Goal: Task Accomplishment & Management: Use online tool/utility

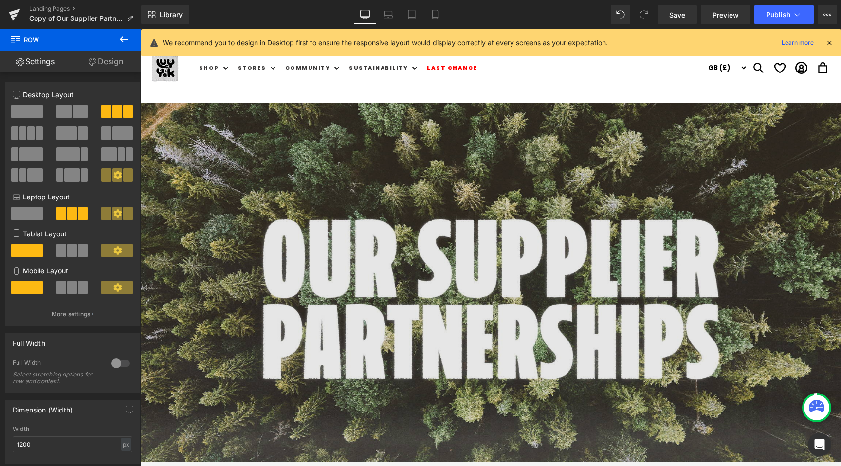
click at [421, 211] on img at bounding box center [491, 300] width 700 height 394
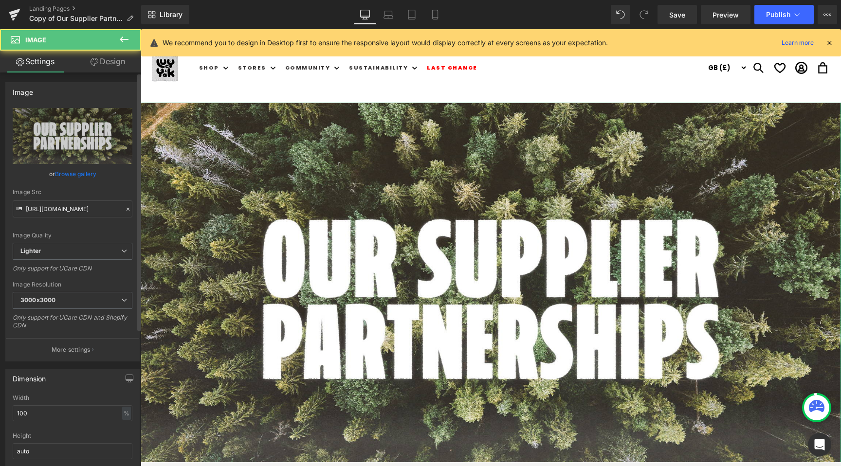
click at [77, 168] on link "Browse gallery" at bounding box center [75, 174] width 41 height 17
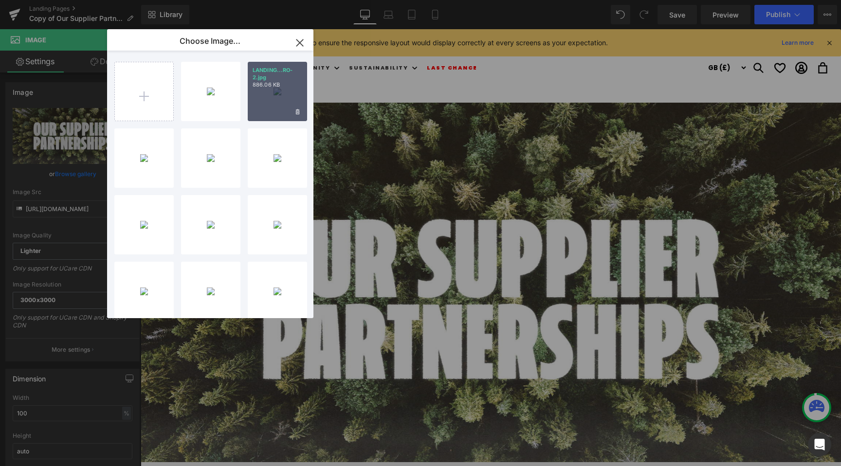
click at [275, 82] on p "886.06 KB" at bounding box center [278, 84] width 50 height 7
type input "[URL][DOMAIN_NAME]"
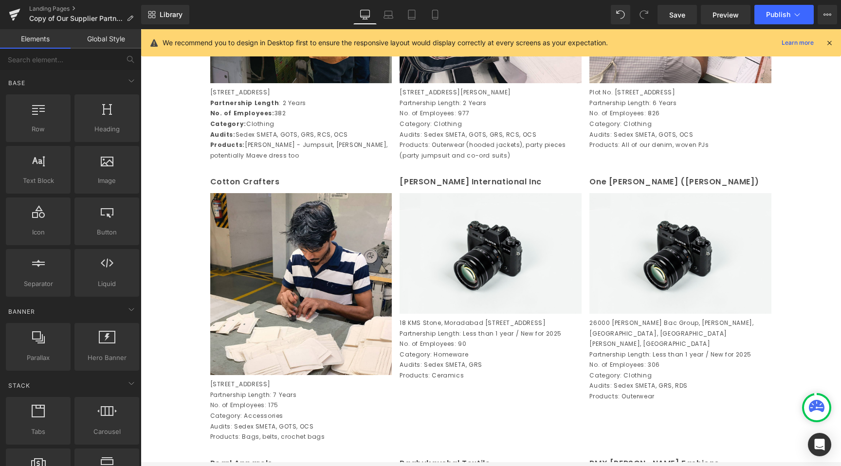
scroll to position [631, 0]
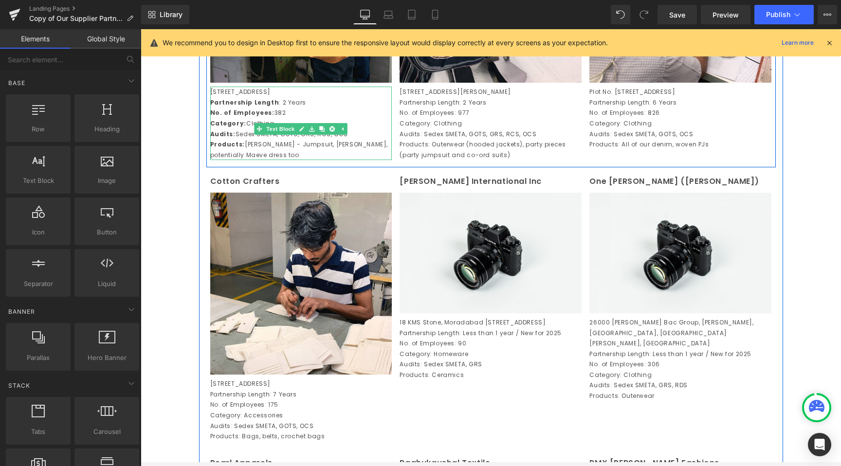
click at [484, 152] on p "Products: Outerwear (hooded jackets), party pieces (party jumpsuit and co-ord s…" at bounding box center [491, 149] width 182 height 21
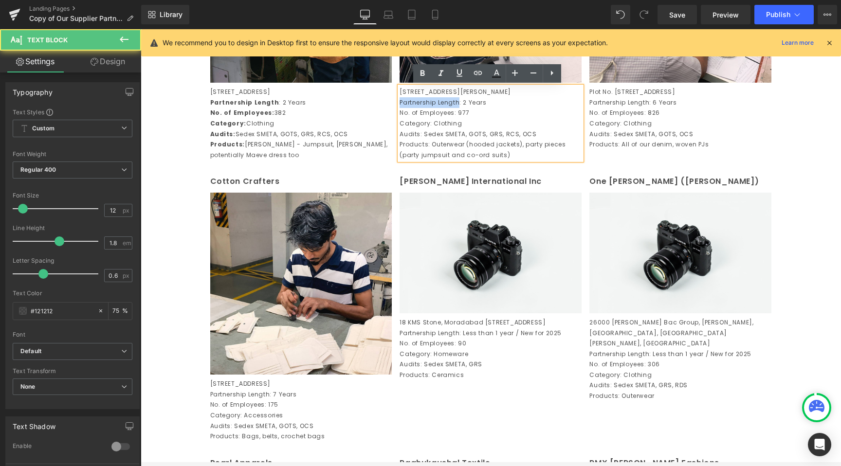
drag, startPoint x: 457, startPoint y: 112, endPoint x: 387, endPoint y: 112, distance: 70.1
click at [387, 112] on div "Century Overseas (Unit 1) Text Block Image [STREET_ADDRESS] Partnership Length …" at bounding box center [491, 21] width 570 height 292
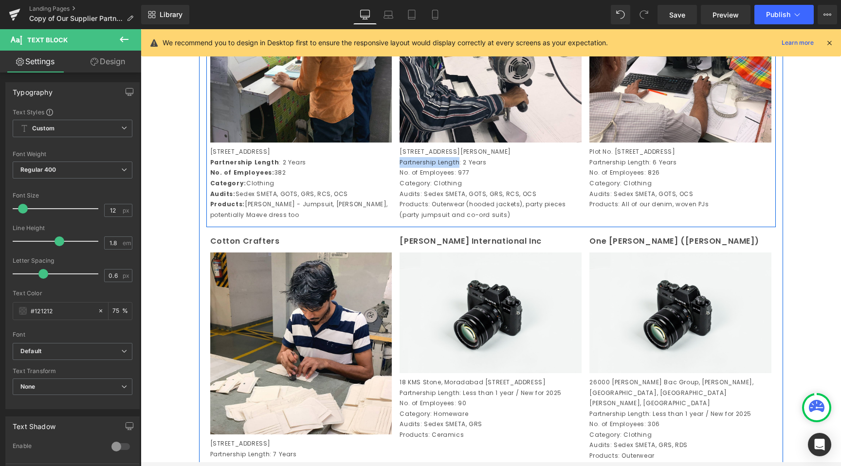
click at [424, 168] on p "Partnership Length: 2 Years" at bounding box center [491, 162] width 182 height 11
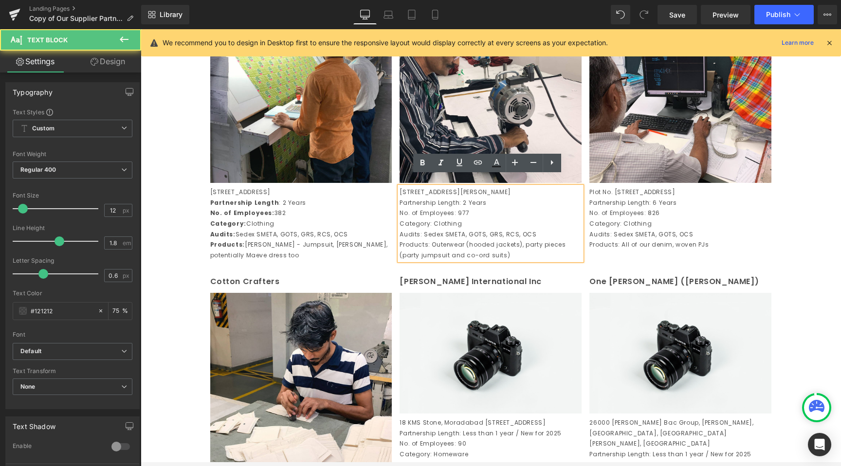
scroll to position [525, 0]
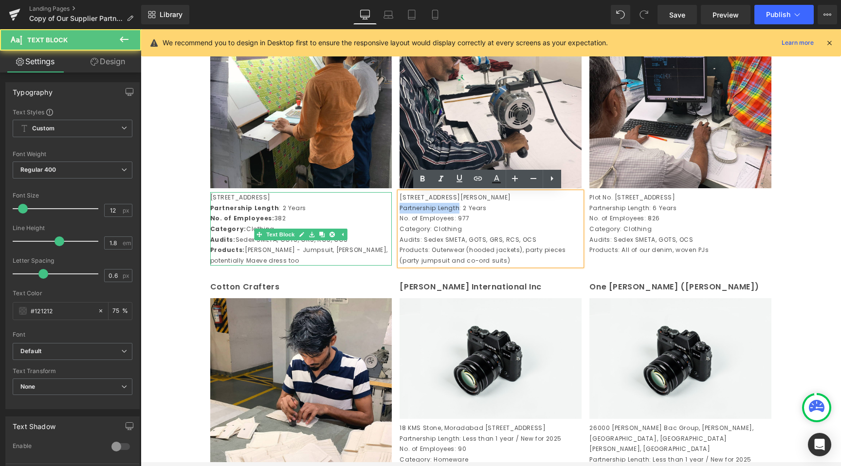
drag, startPoint x: 456, startPoint y: 217, endPoint x: 364, endPoint y: 217, distance: 92.0
click at [364, 217] on div "Century Overseas (Unit 1) Text Block Image [STREET_ADDRESS] Partnership Length …" at bounding box center [491, 127] width 570 height 292
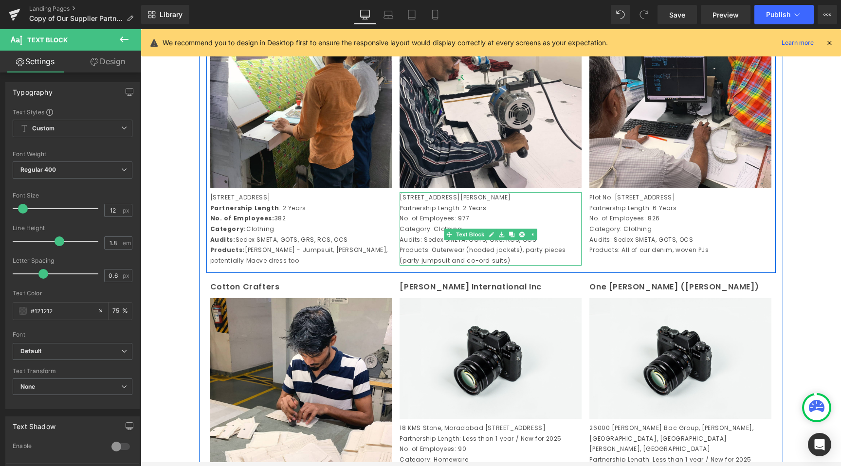
click at [447, 203] on p "[STREET_ADDRESS][PERSON_NAME]" at bounding box center [491, 197] width 182 height 11
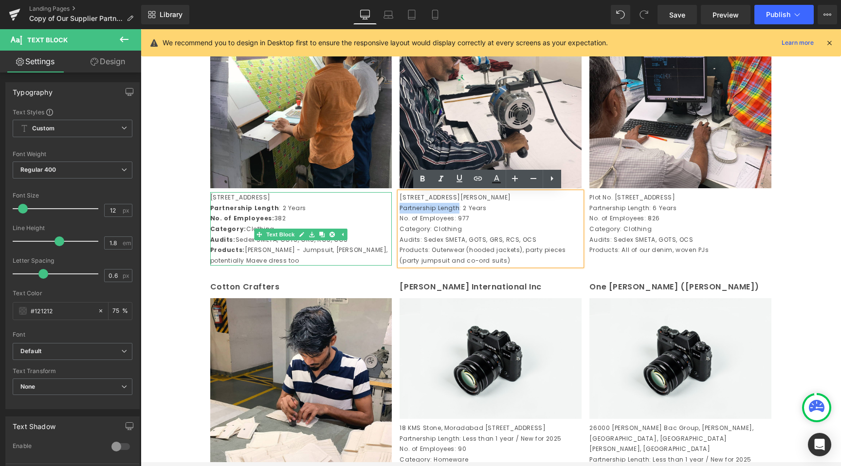
drag, startPoint x: 456, startPoint y: 222, endPoint x: 379, endPoint y: 221, distance: 76.9
click at [379, 221] on div "Century Overseas (Unit 1) Text Block Image [STREET_ADDRESS] Partnership Length …" at bounding box center [491, 127] width 570 height 292
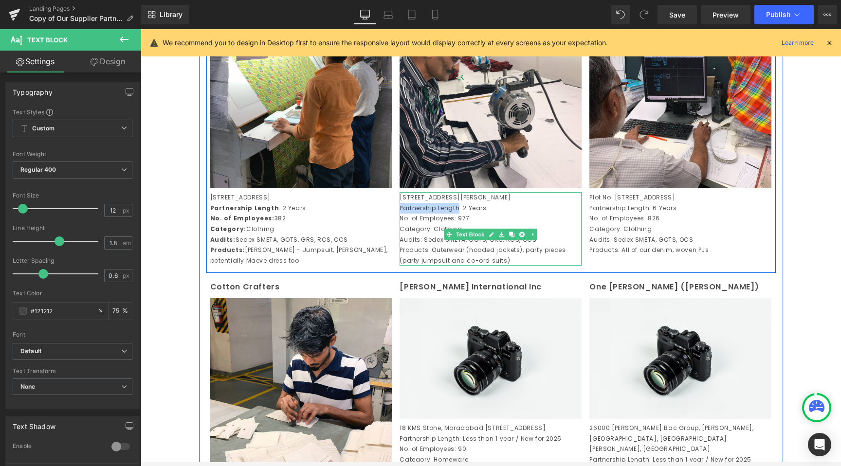
click at [451, 214] on p "Partnership Length: 2 Years" at bounding box center [491, 208] width 182 height 11
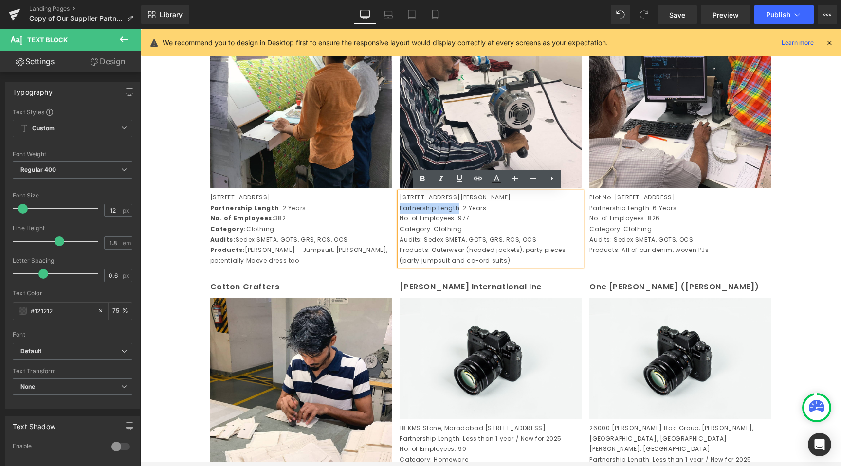
drag, startPoint x: 456, startPoint y: 221, endPoint x: 396, endPoint y: 216, distance: 60.0
click at [400, 214] on p "Partnership Length: 2 Years" at bounding box center [491, 208] width 182 height 11
click at [423, 178] on icon at bounding box center [423, 179] width 12 height 12
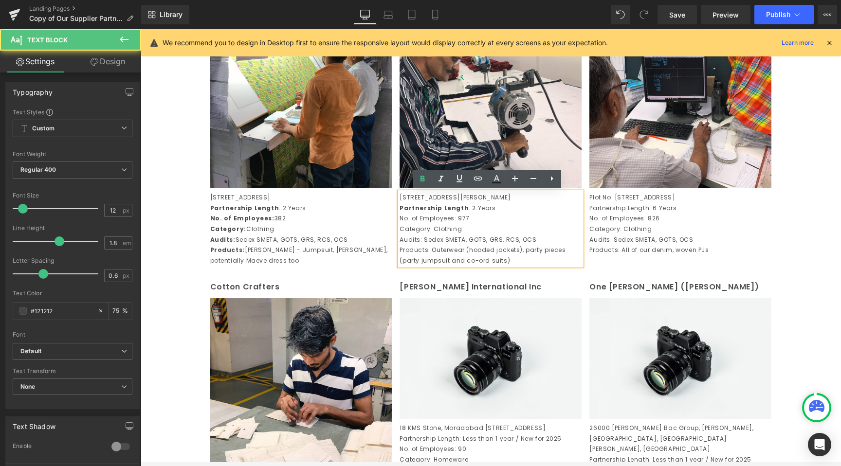
drag, startPoint x: 451, startPoint y: 232, endPoint x: 405, endPoint y: 231, distance: 46.3
click at [405, 224] on p "No. of Employees: 977" at bounding box center [491, 218] width 182 height 11
click at [400, 224] on p "No. of Employees: 977" at bounding box center [491, 218] width 182 height 11
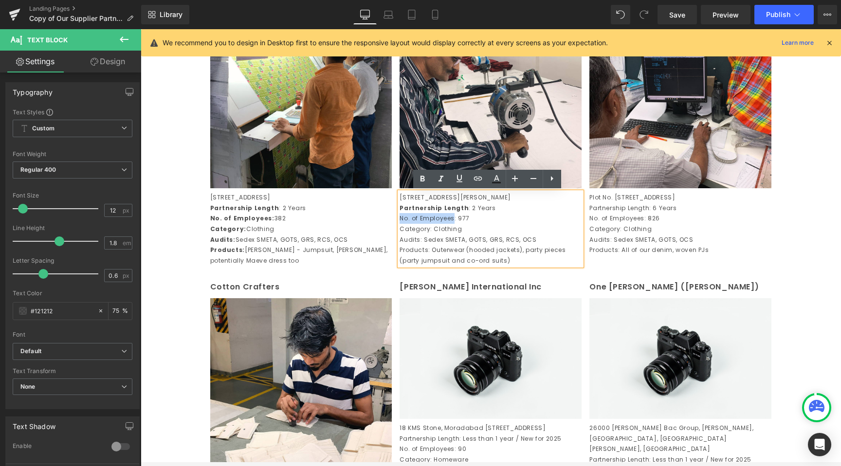
drag, startPoint x: 396, startPoint y: 230, endPoint x: 449, endPoint y: 228, distance: 52.6
click at [449, 224] on p "No. of Employees: 977" at bounding box center [491, 218] width 182 height 11
click at [416, 177] on link at bounding box center [422, 179] width 18 height 18
click at [433, 235] on p "Category: Clothing" at bounding box center [491, 229] width 182 height 11
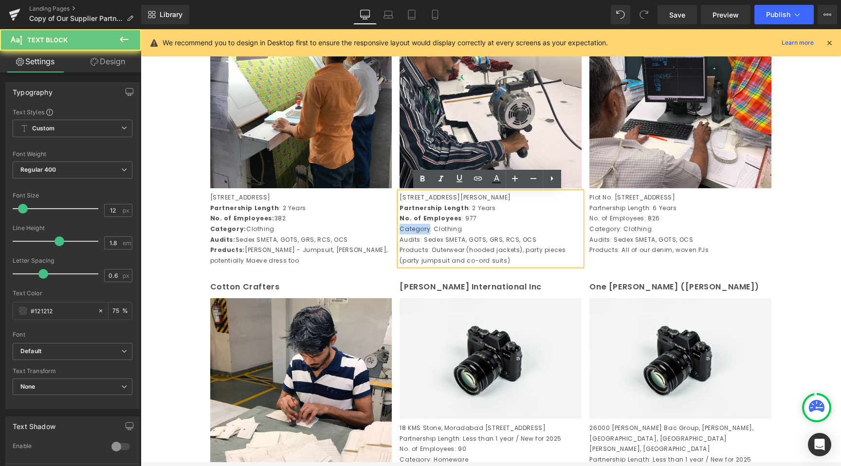
drag, startPoint x: 425, startPoint y: 242, endPoint x: 384, endPoint y: 242, distance: 41.4
click at [384, 242] on div "Century Overseas (Unit 1) Text Block Image [STREET_ADDRESS] Partnership Length …" at bounding box center [491, 127] width 570 height 292
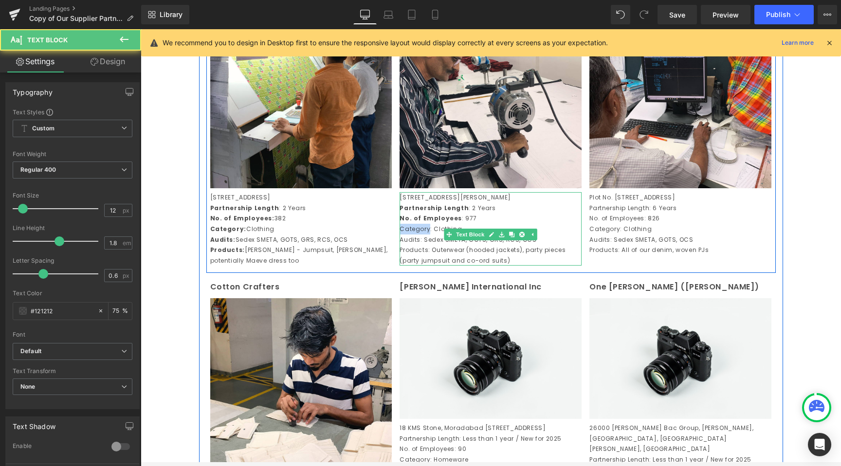
click at [424, 235] on p "Category: Clothing" at bounding box center [491, 229] width 182 height 11
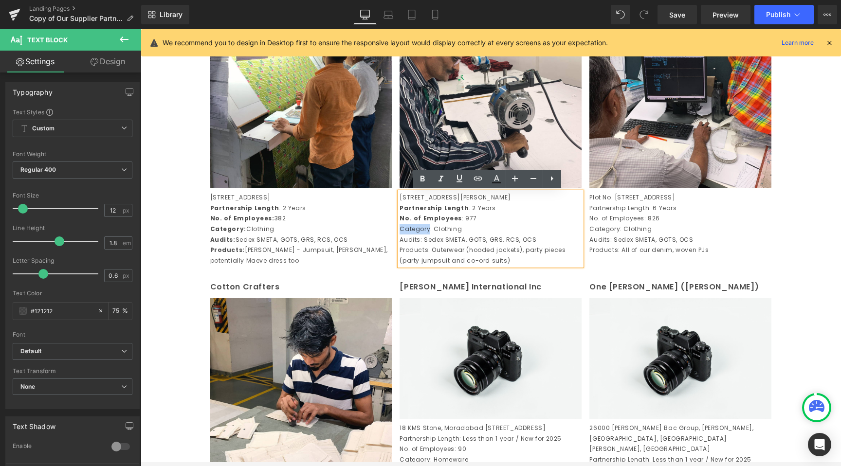
drag, startPoint x: 426, startPoint y: 242, endPoint x: 397, endPoint y: 241, distance: 29.2
click at [400, 235] on p "Category: Clothing" at bounding box center [491, 229] width 182 height 11
click at [421, 185] on link at bounding box center [422, 179] width 18 height 18
click at [411, 245] on p "Audits: Sedex SMETA, GOTS, GRS, RCS, OCS" at bounding box center [491, 240] width 182 height 11
drag, startPoint x: 416, startPoint y: 250, endPoint x: 398, endPoint y: 250, distance: 18.5
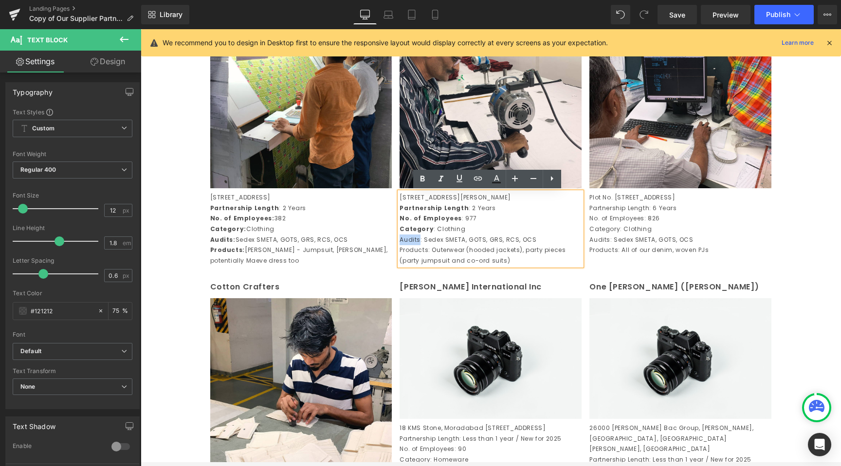
click at [400, 245] on p "Audits: Sedex SMETA, GOTS, GRS, RCS, OCS" at bounding box center [491, 240] width 182 height 11
click at [423, 186] on link at bounding box center [422, 179] width 18 height 18
click at [437, 258] on p "Products: Outerwear (hooded jackets), party pieces (party jumpsuit and co-ord s…" at bounding box center [491, 255] width 182 height 21
drag, startPoint x: 427, startPoint y: 259, endPoint x: 399, endPoint y: 259, distance: 27.7
click at [400, 259] on p "Products: Outerwear (hooded jackets), party pieces (party jumpsuit and co-ord s…" at bounding box center [491, 255] width 182 height 21
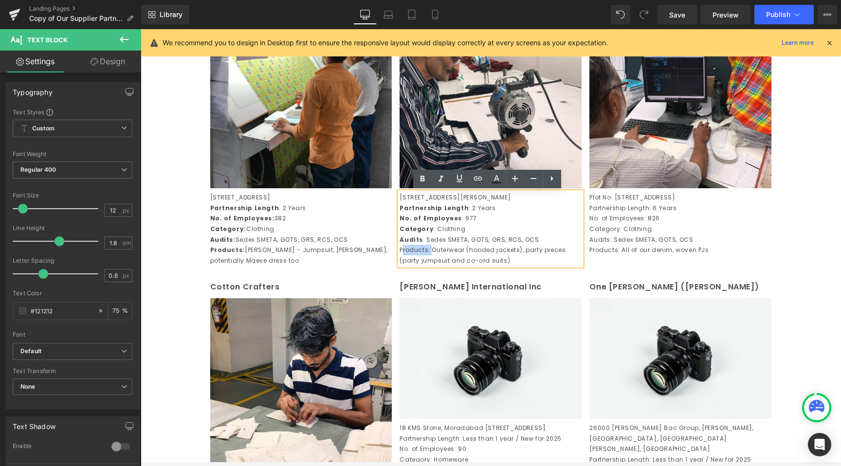
click at [419, 261] on p "Products: Outerwear (hooded jackets), party pieces (party jumpsuit and co-ord s…" at bounding box center [491, 255] width 182 height 21
drag, startPoint x: 424, startPoint y: 260, endPoint x: 396, endPoint y: 258, distance: 27.8
click at [400, 258] on p "Products: Outerwear (hooded jackets), party pieces (party jumpsuit and co-ord s…" at bounding box center [491, 255] width 182 height 21
click at [424, 184] on icon at bounding box center [423, 179] width 12 height 12
click at [462, 266] on p "Products : Outerwear (hooded jackets), party pieces (party jumpsuit and co-ord …" at bounding box center [491, 255] width 182 height 21
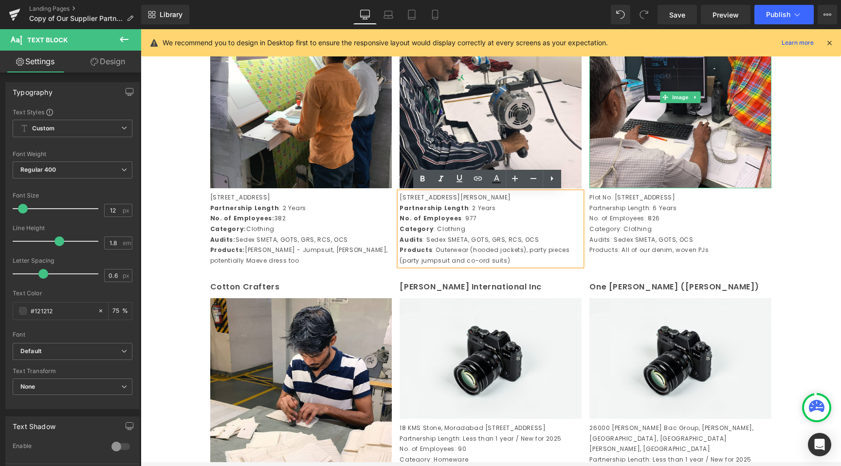
click at [654, 193] on div "Plot No. [STREET_ADDRESS] Partnership Length: 6 Years No. of Employees: 826 Cat…" at bounding box center [680, 223] width 182 height 63
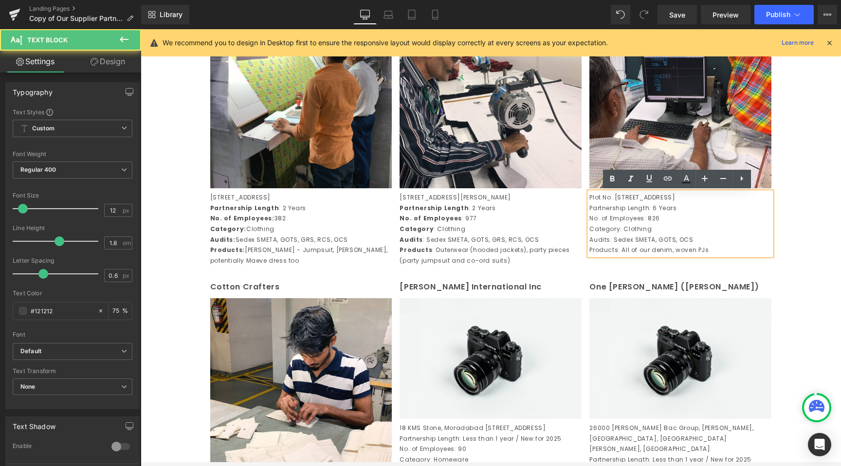
click at [641, 214] on p "Partnership Length: 6 Years" at bounding box center [680, 208] width 182 height 11
click at [468, 245] on p "Audits : Sedex SMETA, GOTS, GRS, RCS, OCS" at bounding box center [491, 240] width 182 height 11
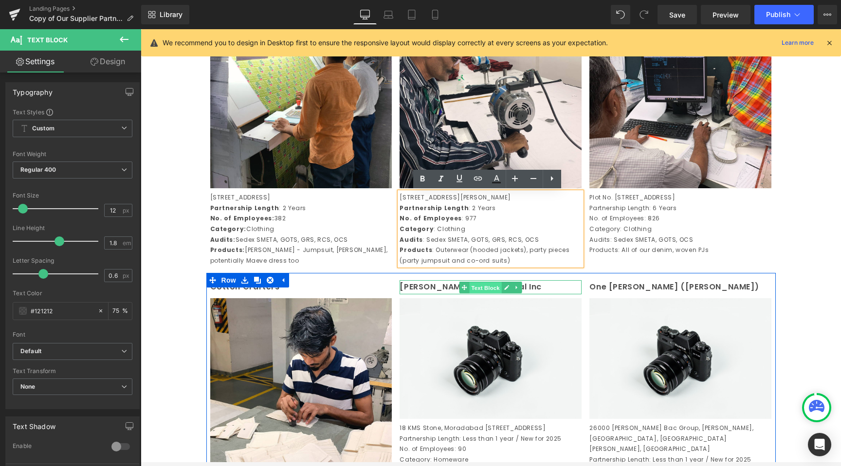
click at [470, 294] on span "Text Block" at bounding box center [486, 288] width 32 height 12
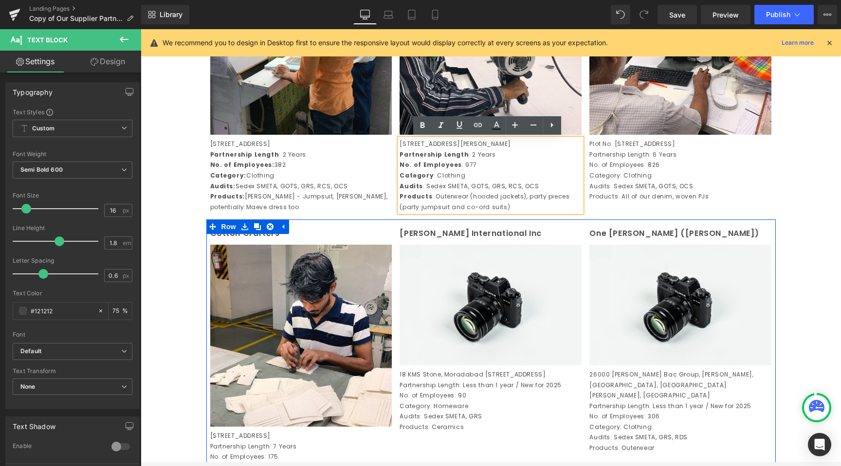
click at [483, 295] on img at bounding box center [491, 305] width 182 height 121
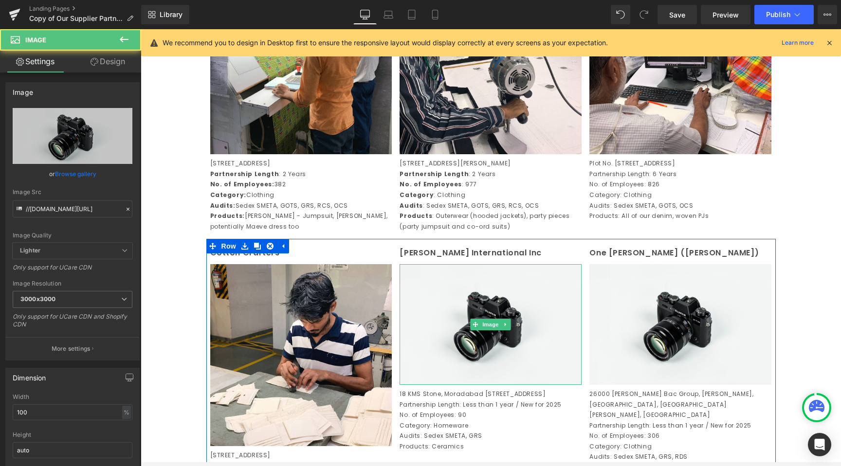
scroll to position [555, 0]
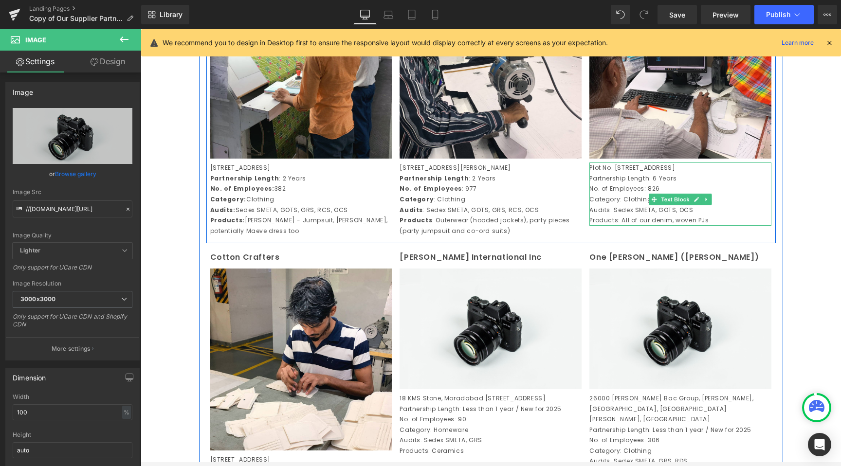
click at [625, 194] on p "No. of Employees: 826" at bounding box center [680, 189] width 182 height 11
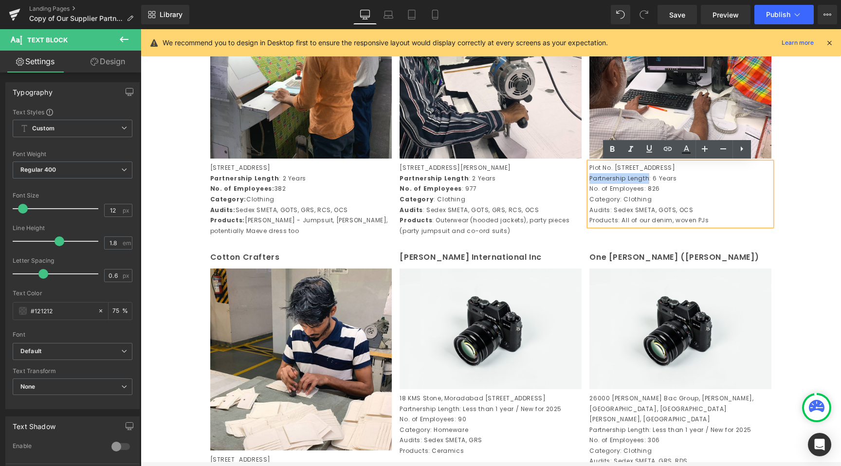
drag, startPoint x: 646, startPoint y: 186, endPoint x: 586, endPoint y: 186, distance: 59.9
click at [589, 184] on p "Partnership Length: 6 Years" at bounding box center [680, 178] width 182 height 11
click at [614, 156] on link at bounding box center [612, 149] width 18 height 18
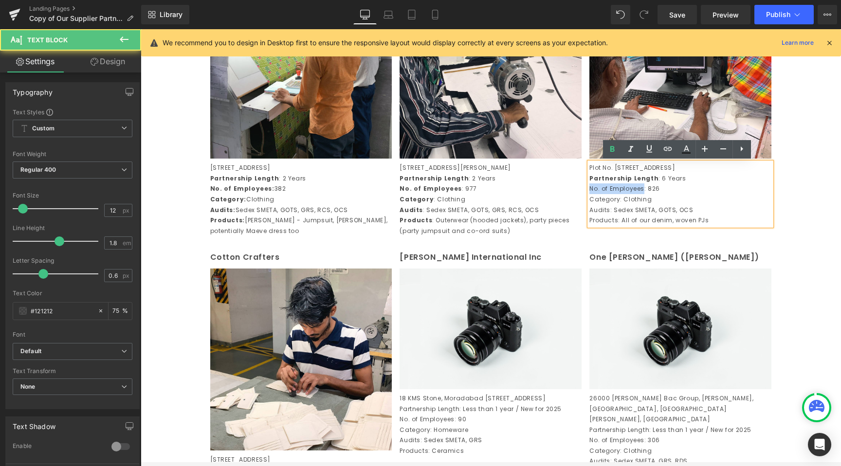
drag, startPoint x: 639, startPoint y: 198, endPoint x: 586, endPoint y: 195, distance: 52.7
click at [589, 194] on p "No. of Employees: 826" at bounding box center [680, 189] width 182 height 11
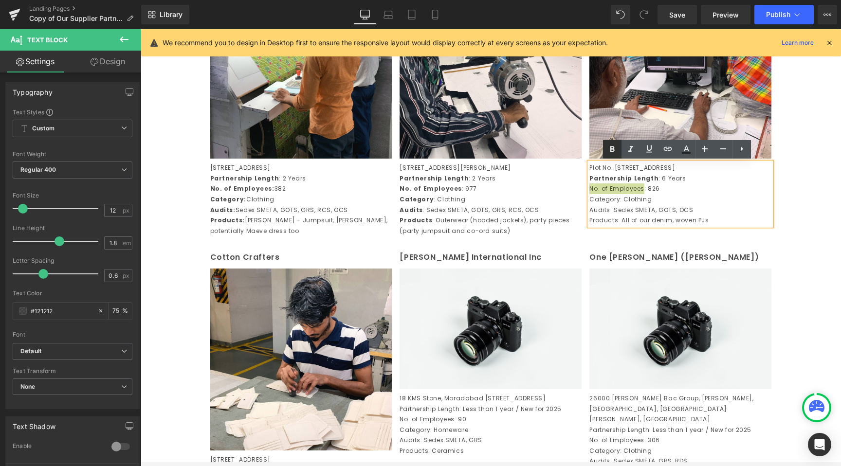
click at [613, 157] on link at bounding box center [612, 149] width 18 height 18
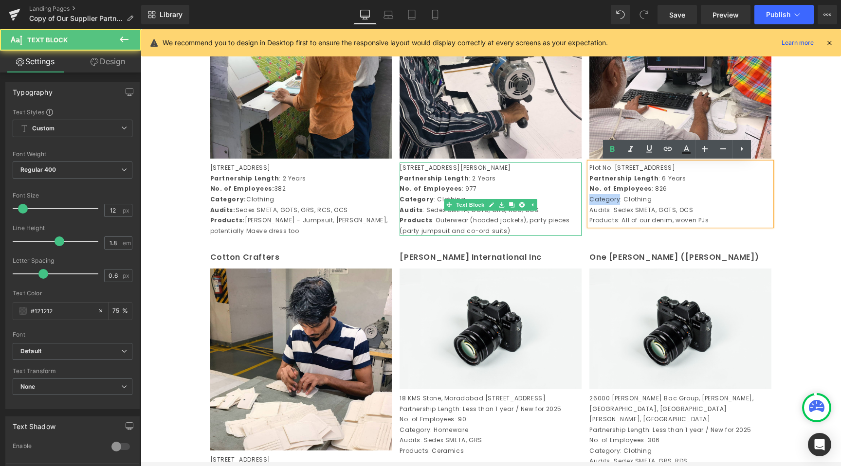
drag, startPoint x: 615, startPoint y: 213, endPoint x: 572, endPoint y: 212, distance: 42.8
click at [572, 212] on div "Century Overseas (Unit 1) Text Block Image [STREET_ADDRESS] Partnership Length …" at bounding box center [491, 97] width 570 height 292
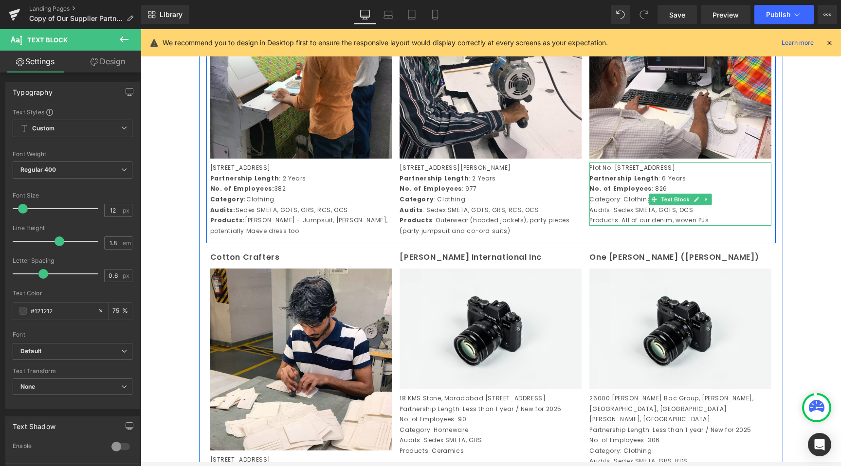
click at [606, 205] on p "Category: Clothing" at bounding box center [680, 199] width 182 height 11
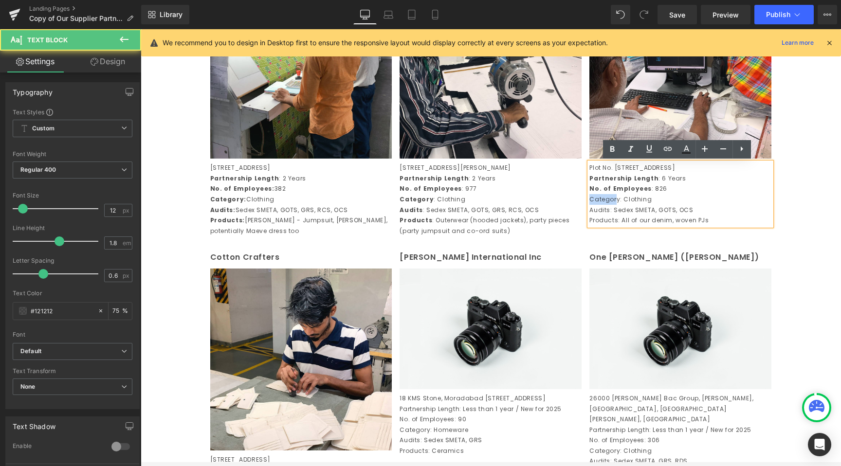
drag, startPoint x: 614, startPoint y: 209, endPoint x: 587, endPoint y: 208, distance: 27.3
click at [589, 205] on p "Category: Clothing" at bounding box center [680, 199] width 182 height 11
drag, startPoint x: 586, startPoint y: 207, endPoint x: 604, endPoint y: 207, distance: 18.0
click at [604, 207] on div "Plot No. [STREET_ADDRESS] Partnership Length : 6 Years No. of Employees : 826 C…" at bounding box center [680, 194] width 182 height 63
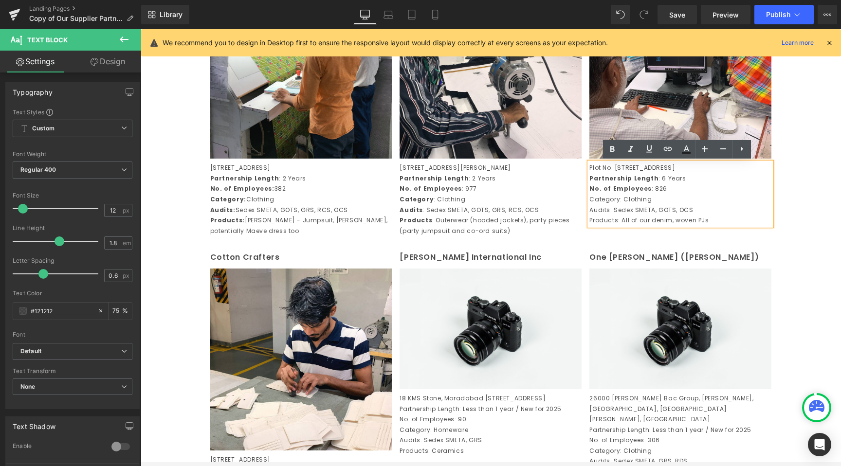
click at [604, 205] on p "Category: Clothing" at bounding box center [680, 199] width 182 height 11
drag, startPoint x: 615, startPoint y: 209, endPoint x: 586, endPoint y: 206, distance: 28.9
click at [589, 205] on p "Category: Clothing" at bounding box center [680, 199] width 182 height 11
click at [618, 147] on icon at bounding box center [613, 150] width 12 height 12
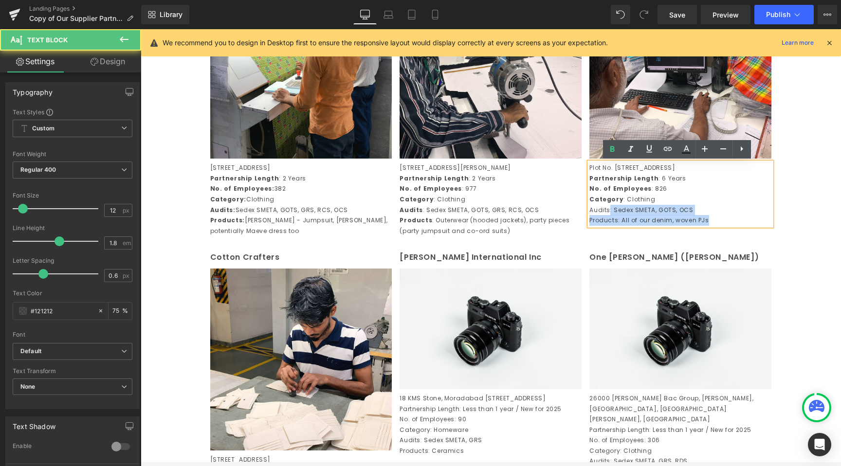
drag, startPoint x: 605, startPoint y: 218, endPoint x: 585, endPoint y: 217, distance: 19.5
click at [589, 217] on div "Plot No. [STREET_ADDRESS] Partnership Length : 6 Years No. of Employees : 826 C…" at bounding box center [680, 194] width 182 height 63
click at [589, 216] on p "Audits: Sedex SMETA, GOTS, OCS" at bounding box center [680, 210] width 182 height 11
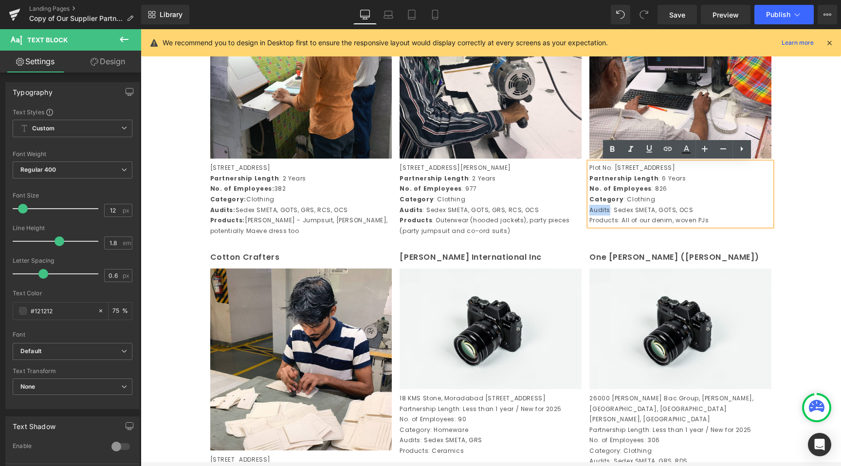
drag, startPoint x: 586, startPoint y: 220, endPoint x: 605, endPoint y: 220, distance: 19.0
click at [605, 216] on p "Audits: Sedex SMETA, GOTS, OCS" at bounding box center [680, 210] width 182 height 11
click at [614, 153] on icon at bounding box center [613, 150] width 12 height 12
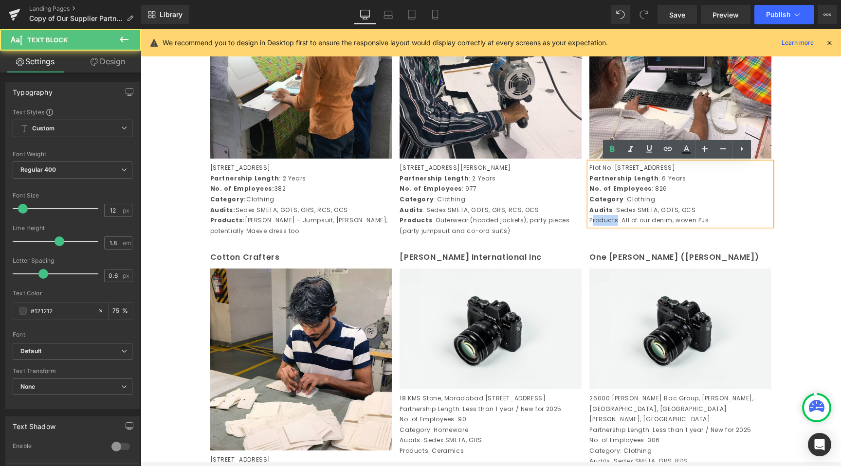
drag, startPoint x: 613, startPoint y: 233, endPoint x: 588, endPoint y: 232, distance: 25.3
click at [589, 226] on p "Products: All of our denim, woven PJs" at bounding box center [680, 220] width 182 height 11
drag, startPoint x: 586, startPoint y: 230, endPoint x: 608, endPoint y: 230, distance: 22.9
click at [608, 226] on div "Plot No. [STREET_ADDRESS] Partnership Length : 6 Years No. of Employees : 826 C…" at bounding box center [680, 194] width 182 height 63
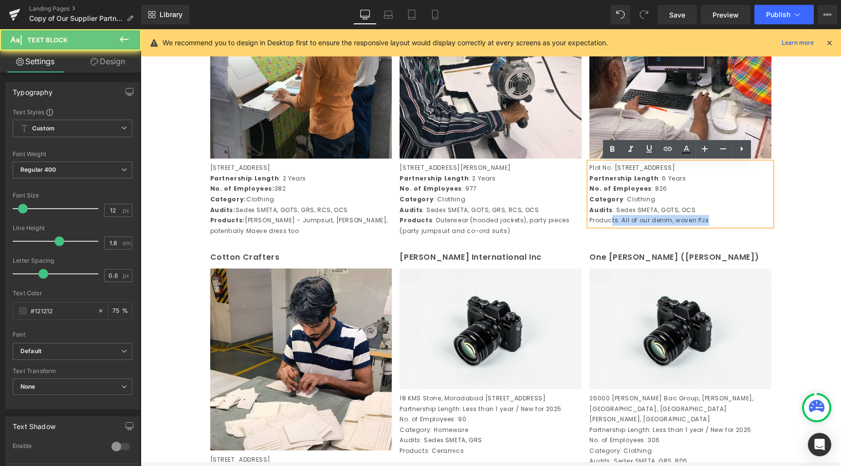
click at [608, 226] on p "Products: All of our denim, woven PJs" at bounding box center [680, 220] width 182 height 11
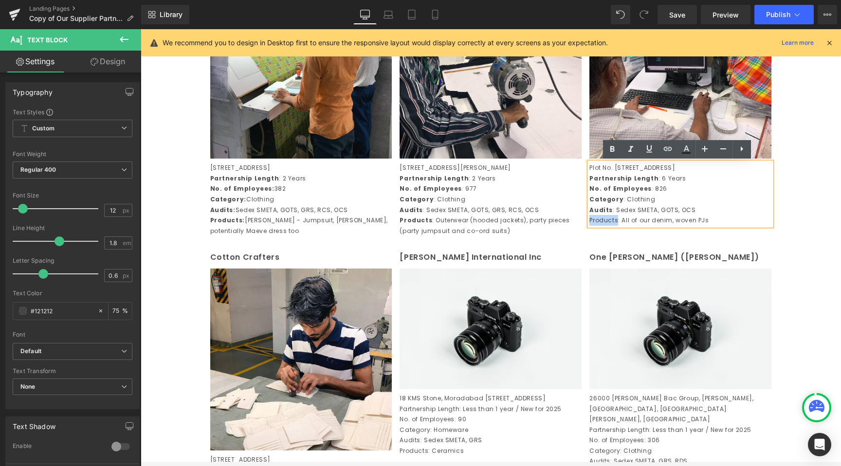
drag, startPoint x: 614, startPoint y: 230, endPoint x: 583, endPoint y: 230, distance: 31.2
click at [586, 225] on div "[PERSON_NAME] Text Block Image Plot No. [STREET_ADDRESS] Partnership Length : 6…" at bounding box center [681, 92] width 190 height 267
click at [614, 149] on icon at bounding box center [612, 150] width 4 height 6
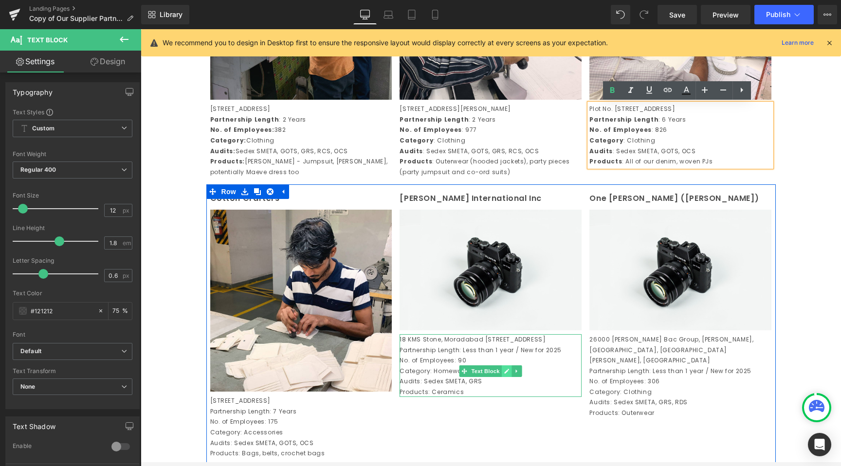
click at [506, 377] on link at bounding box center [507, 372] width 10 height 12
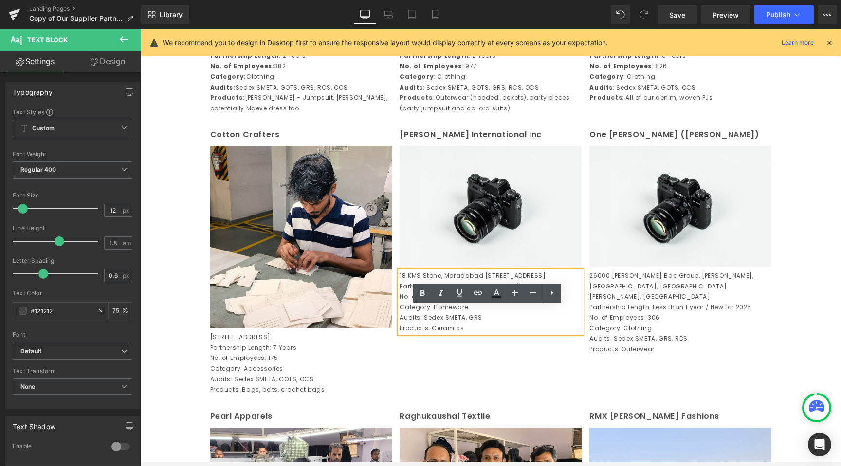
scroll to position [682, 0]
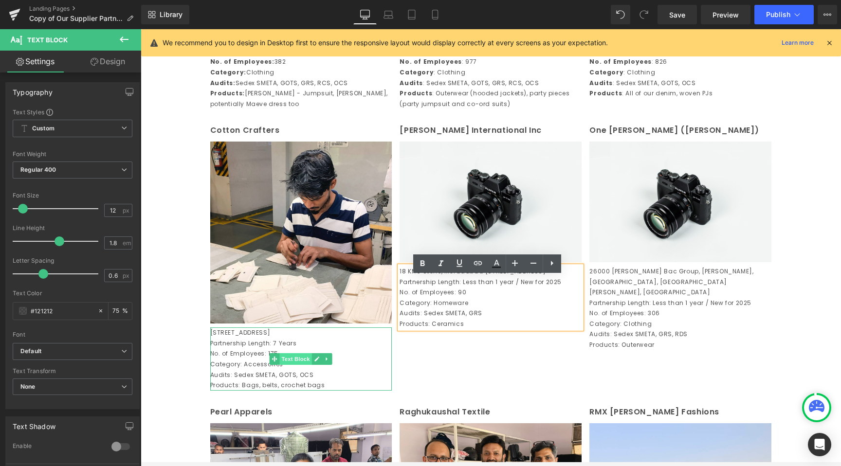
click at [290, 365] on span "Text Block" at bounding box center [296, 359] width 32 height 12
click at [235, 359] on p "No. of Employees: 175" at bounding box center [301, 354] width 182 height 11
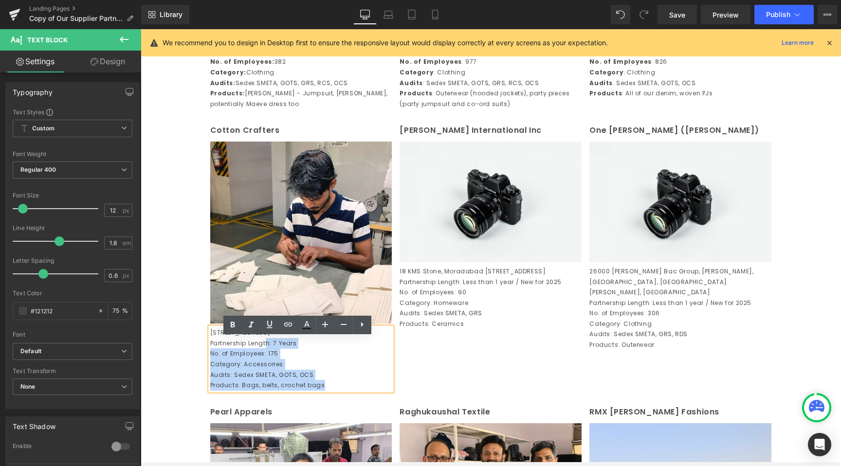
drag, startPoint x: 264, startPoint y: 354, endPoint x: 206, endPoint y: 355, distance: 57.9
click at [210, 349] on p "Partnership Length: 7 Years" at bounding box center [301, 343] width 182 height 11
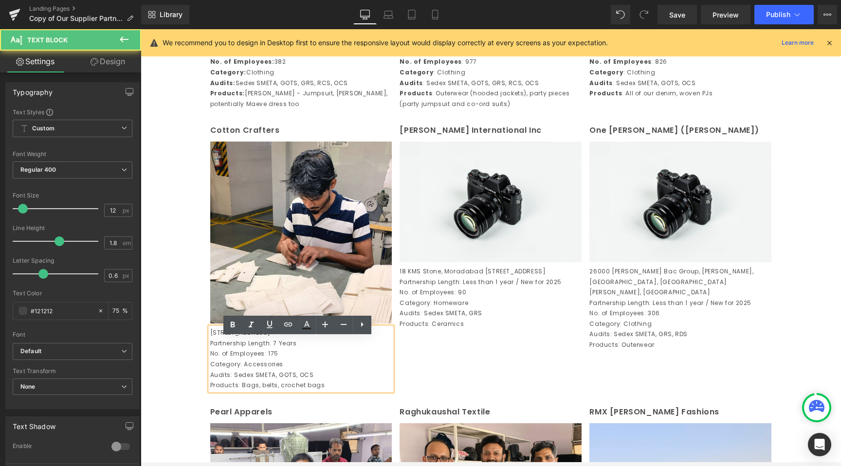
drag, startPoint x: 206, startPoint y: 353, endPoint x: 234, endPoint y: 353, distance: 28.2
click at [234, 349] on p "Partnership Length: 7 Years" at bounding box center [301, 343] width 182 height 11
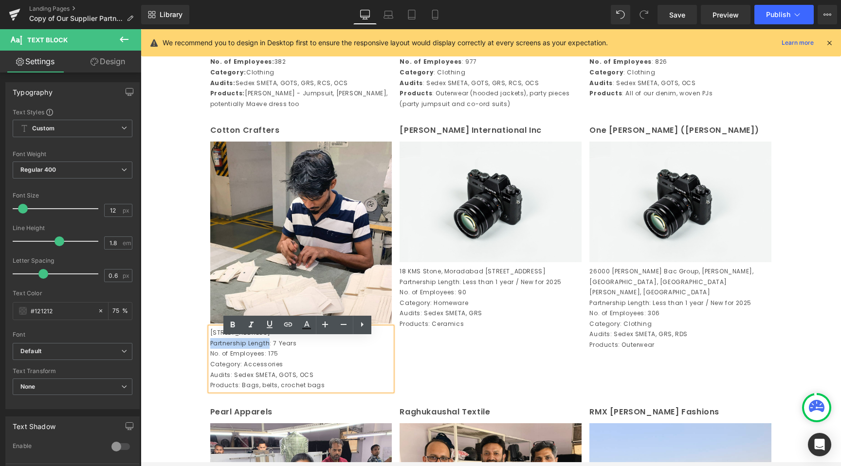
drag, startPoint x: 265, startPoint y: 352, endPoint x: 207, endPoint y: 353, distance: 57.9
click at [210, 349] on p "Partnership Length: 7 Years" at bounding box center [301, 343] width 182 height 11
click at [229, 326] on icon at bounding box center [233, 325] width 12 height 12
drag, startPoint x: 260, startPoint y: 365, endPoint x: 207, endPoint y: 364, distance: 52.6
click at [210, 359] on p "No. of Employees: 175" at bounding box center [301, 354] width 182 height 11
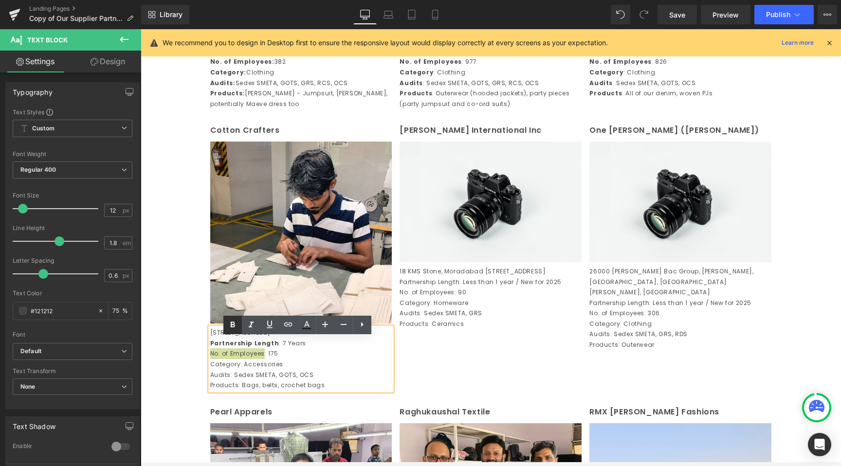
click at [235, 332] on link at bounding box center [232, 325] width 18 height 18
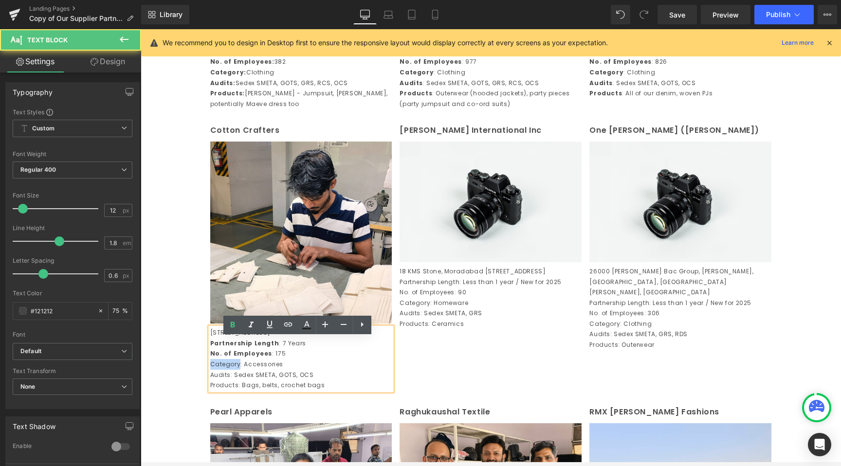
drag, startPoint x: 236, startPoint y: 372, endPoint x: 207, endPoint y: 373, distance: 28.2
click at [210, 370] on p "Category: Accessories" at bounding box center [301, 364] width 182 height 11
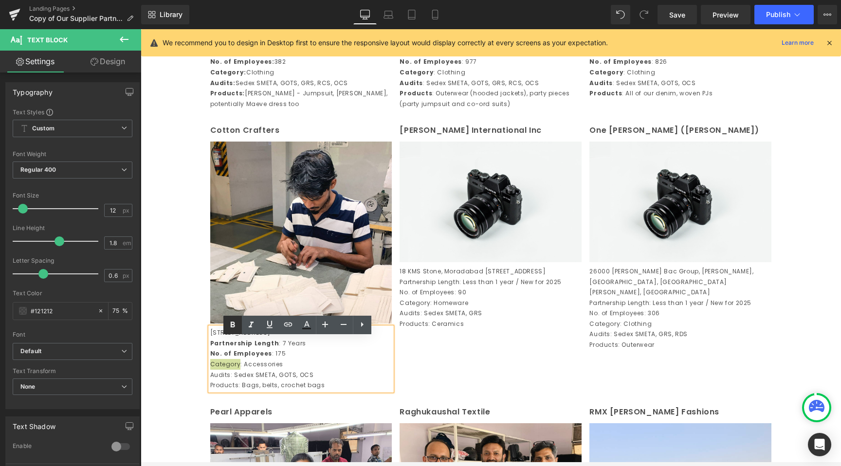
click at [232, 327] on icon at bounding box center [233, 325] width 4 height 6
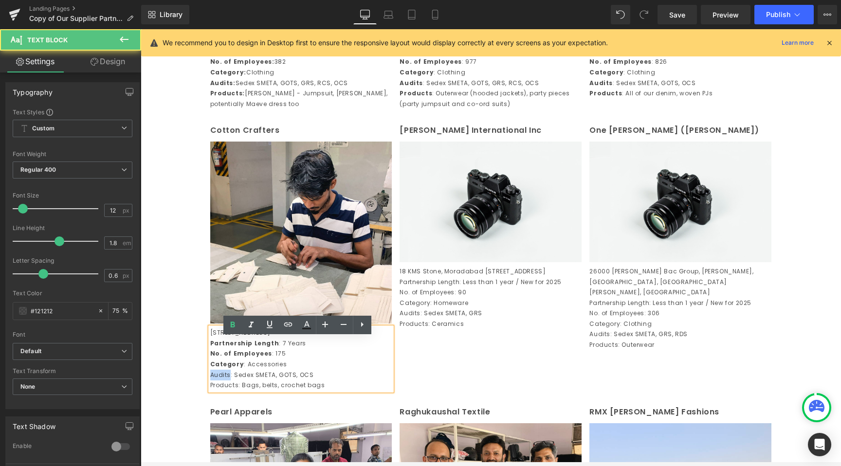
drag, startPoint x: 225, startPoint y: 385, endPoint x: 207, endPoint y: 385, distance: 17.5
click at [210, 381] on p "Audits: Sedex SMETA, GOTS, OCS" at bounding box center [301, 375] width 182 height 11
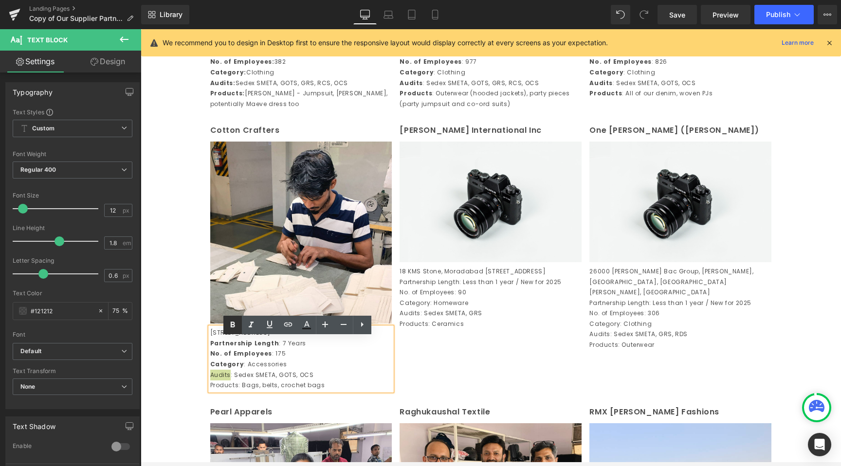
click at [235, 330] on icon at bounding box center [233, 325] width 12 height 12
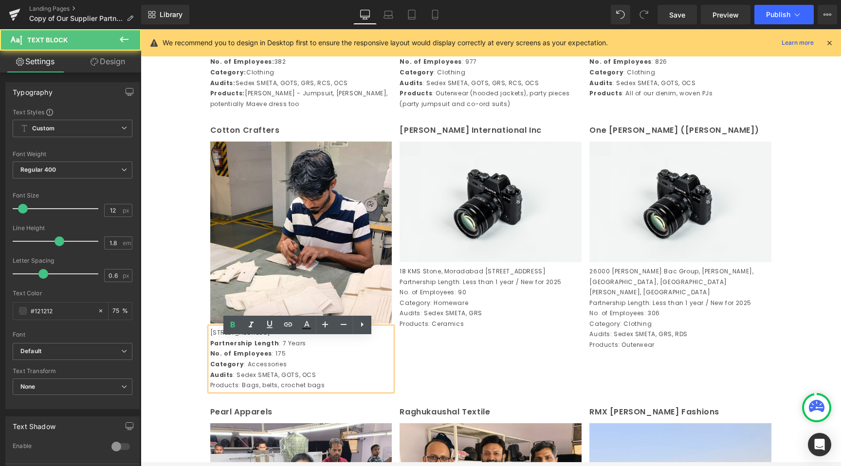
drag, startPoint x: 233, startPoint y: 394, endPoint x: 207, endPoint y: 393, distance: 25.3
click at [210, 391] on p "Products: Bags, belts, crochet bags" at bounding box center [301, 385] width 182 height 11
drag, startPoint x: 207, startPoint y: 395, endPoint x: 233, endPoint y: 395, distance: 26.3
click at [233, 391] on p "Products: Bags, belts, crochet bags" at bounding box center [301, 385] width 182 height 11
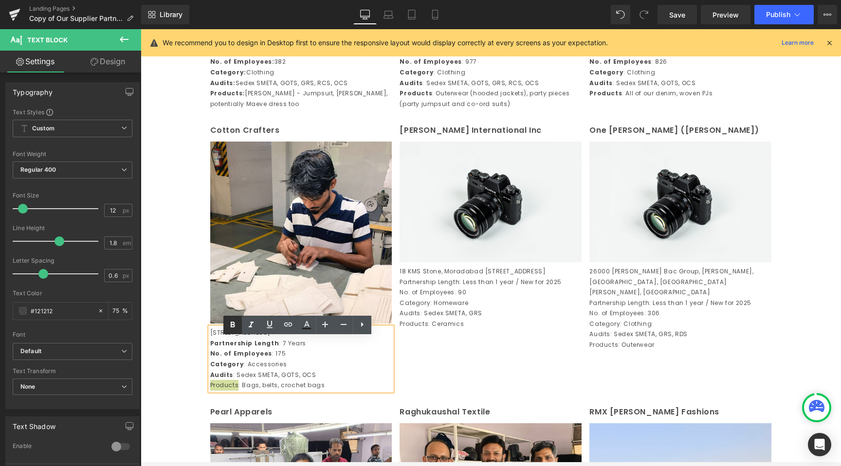
click at [236, 319] on icon at bounding box center [233, 325] width 12 height 12
click at [431, 309] on p "Category: Homeware" at bounding box center [491, 303] width 182 height 11
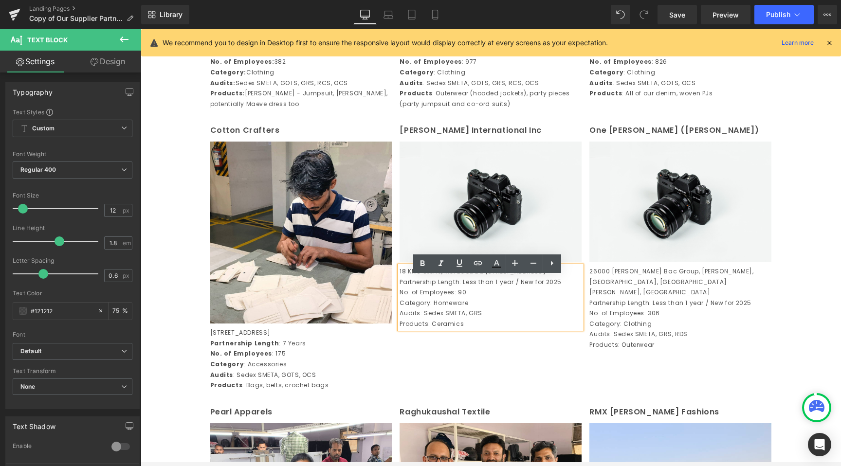
click at [436, 277] on p "18 KMS Stone, Moradabad [STREET_ADDRESS]" at bounding box center [491, 271] width 182 height 11
drag, startPoint x: 455, startPoint y: 302, endPoint x: 396, endPoint y: 301, distance: 58.4
click at [400, 288] on p "Partnership Length: Less than 1 year / New for 2025" at bounding box center [491, 282] width 182 height 11
click at [418, 263] on icon at bounding box center [423, 264] width 12 height 12
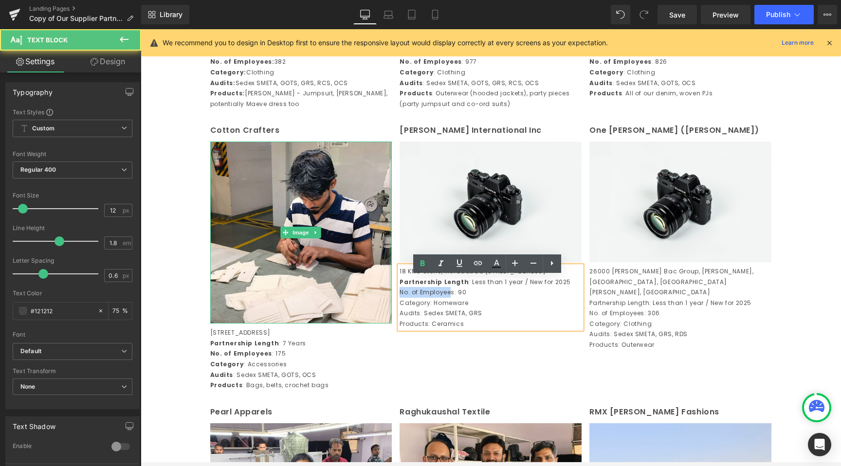
drag, startPoint x: 448, startPoint y: 313, endPoint x: 387, endPoint y: 313, distance: 60.9
click at [387, 313] on div "Cotton Crafters Text Block Image [STREET_ADDRESS] Partnership Length : 7 Years …" at bounding box center [491, 256] width 570 height 281
click at [439, 298] on p "No. of Employees: 90" at bounding box center [491, 292] width 182 height 11
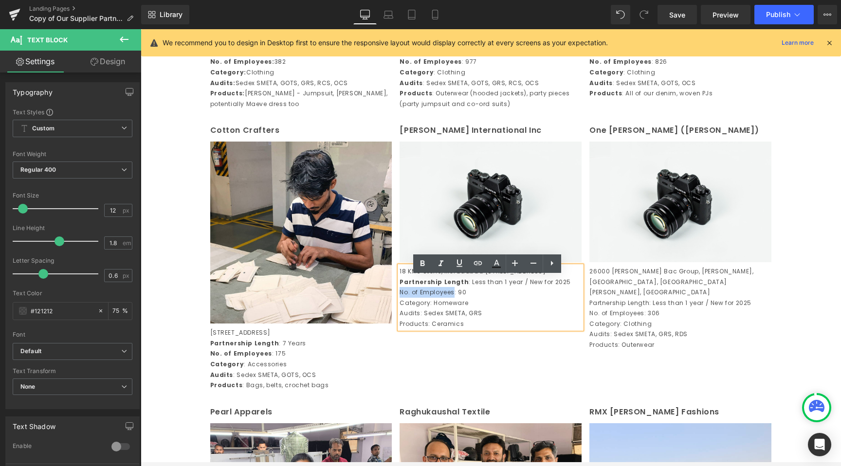
drag, startPoint x: 450, startPoint y: 313, endPoint x: 389, endPoint y: 312, distance: 60.9
click at [389, 312] on div "Cotton Crafters Text Block Image [STREET_ADDRESS] Partnership Length : 7 Years …" at bounding box center [491, 256] width 570 height 281
click at [423, 271] on link at bounding box center [422, 264] width 18 height 18
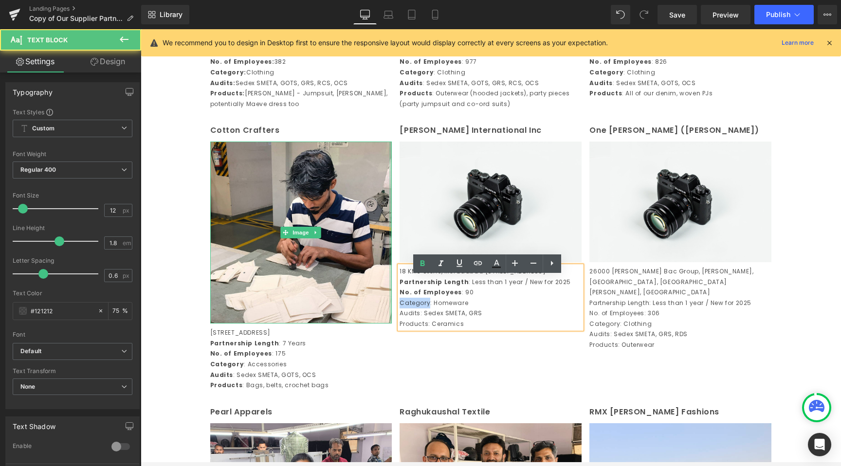
drag, startPoint x: 424, startPoint y: 322, endPoint x: 387, endPoint y: 321, distance: 37.0
click at [387, 321] on div "Cotton Crafters Text Block Image [STREET_ADDRESS] Partnership Length : 7 Years …" at bounding box center [491, 256] width 570 height 281
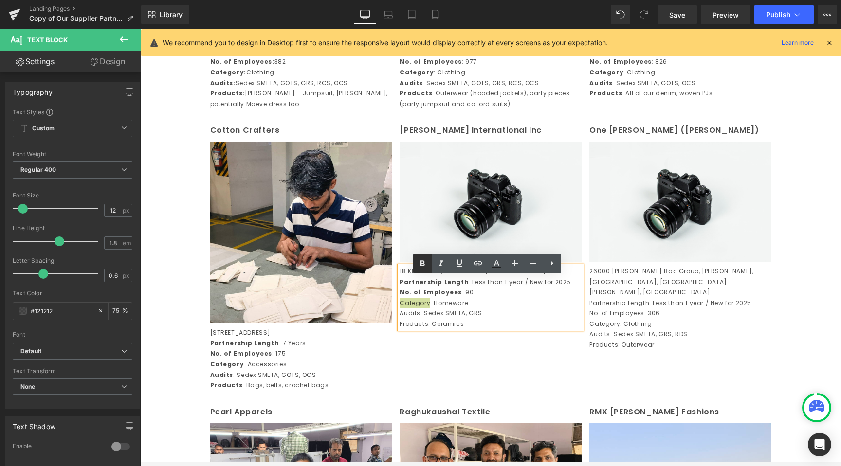
click at [423, 270] on link at bounding box center [422, 264] width 18 height 18
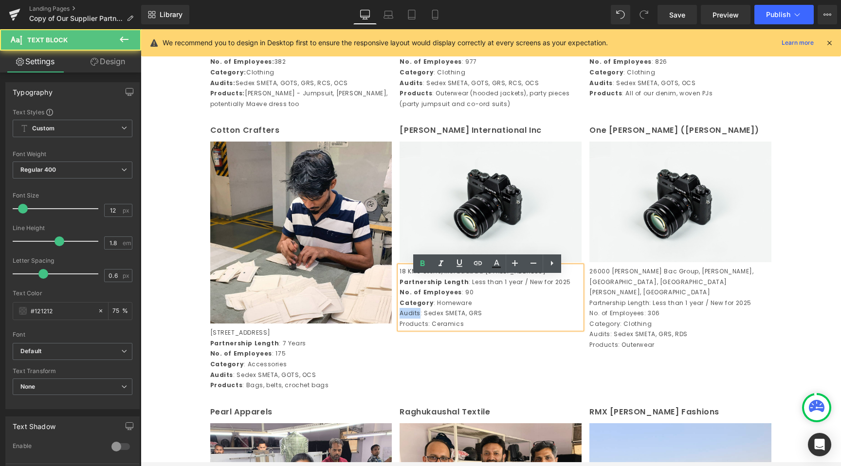
drag, startPoint x: 415, startPoint y: 334, endPoint x: 397, endPoint y: 334, distance: 18.0
click at [400, 319] on p "Audits: Sedex SMETA, GRS" at bounding box center [491, 313] width 182 height 11
click at [402, 319] on p "Audits: Sedex SMETA, GRS" at bounding box center [491, 313] width 182 height 11
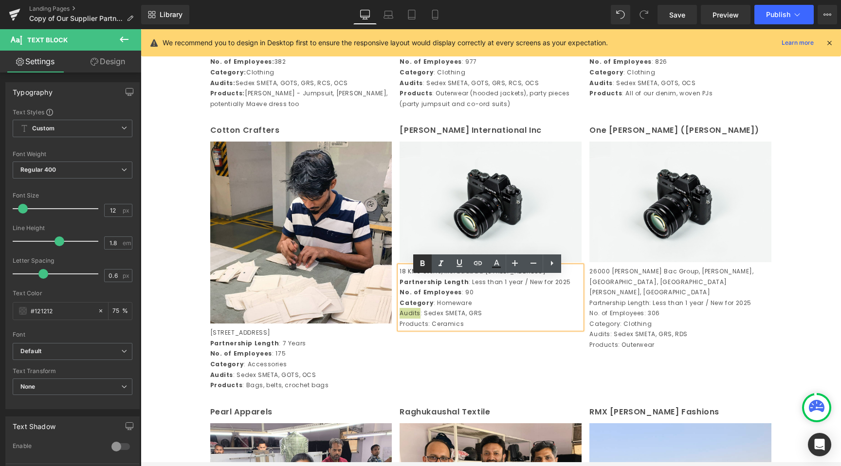
click at [426, 264] on icon at bounding box center [423, 264] width 12 height 12
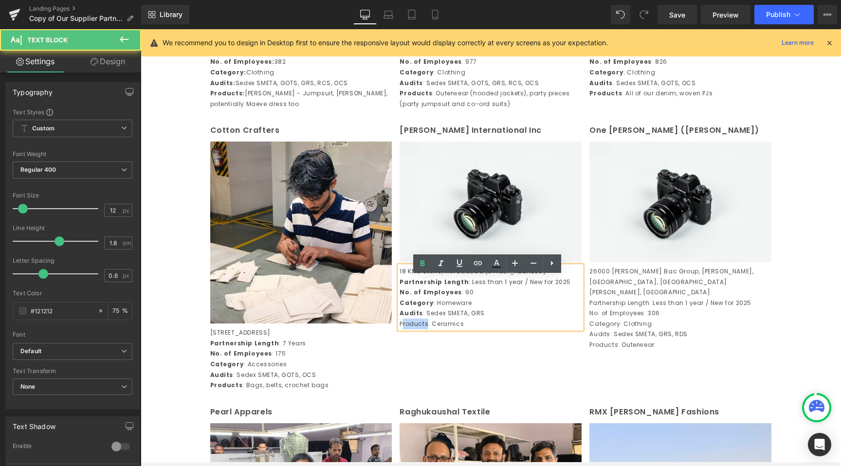
drag, startPoint x: 424, startPoint y: 346, endPoint x: 398, endPoint y: 346, distance: 25.3
click at [400, 330] on p "Products: Ceramics" at bounding box center [491, 324] width 182 height 11
drag, startPoint x: 397, startPoint y: 346, endPoint x: 424, endPoint y: 342, distance: 27.0
click at [424, 330] on p "Products: Ceramics" at bounding box center [491, 324] width 182 height 11
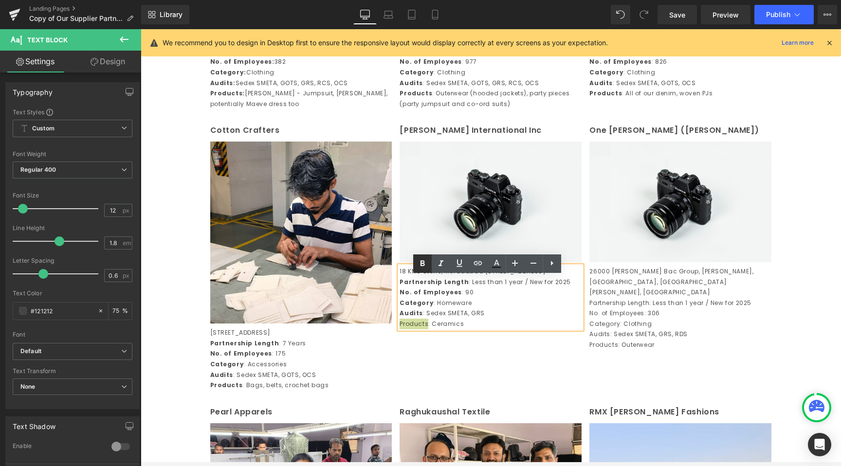
click at [425, 259] on icon at bounding box center [423, 264] width 12 height 12
click at [433, 393] on div "Cotton Crafters Text Block Image [STREET_ADDRESS] Partnership Length : 7 Years …" at bounding box center [491, 256] width 570 height 281
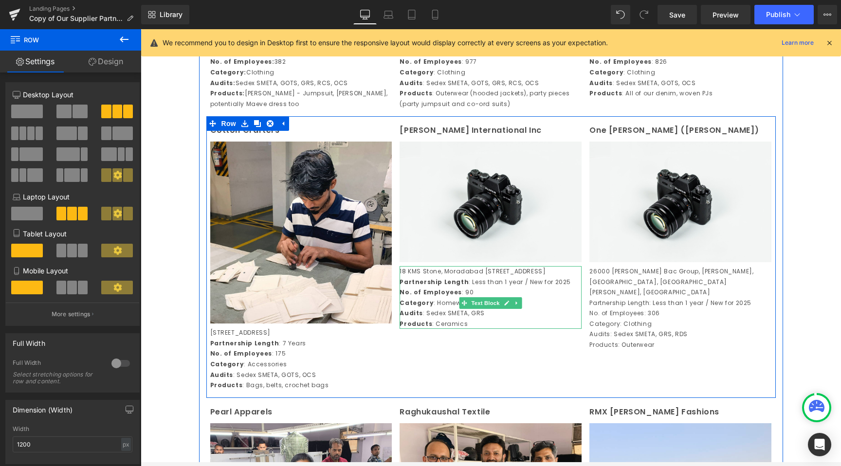
click at [430, 319] on p "Audits : Sedex SMETA, GRS" at bounding box center [491, 313] width 182 height 11
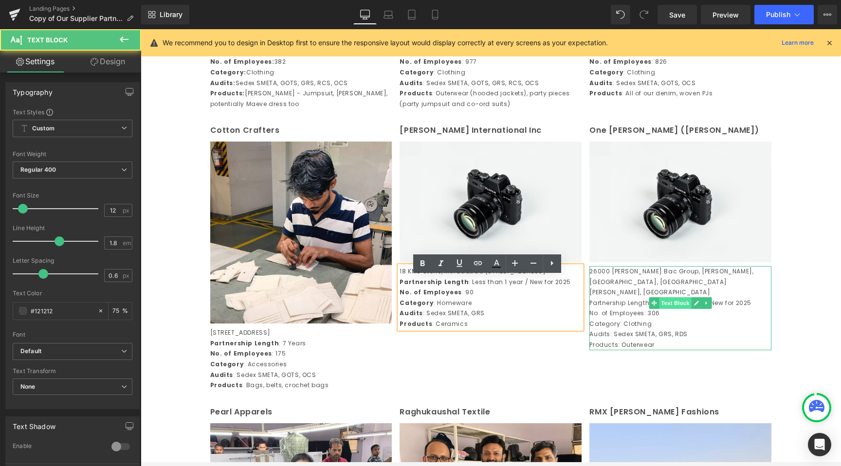
click at [665, 309] on span "Text Block" at bounding box center [676, 303] width 32 height 12
click at [592, 305] on p "Partnership Length: Less than 1 year / New for 2025" at bounding box center [680, 303] width 182 height 11
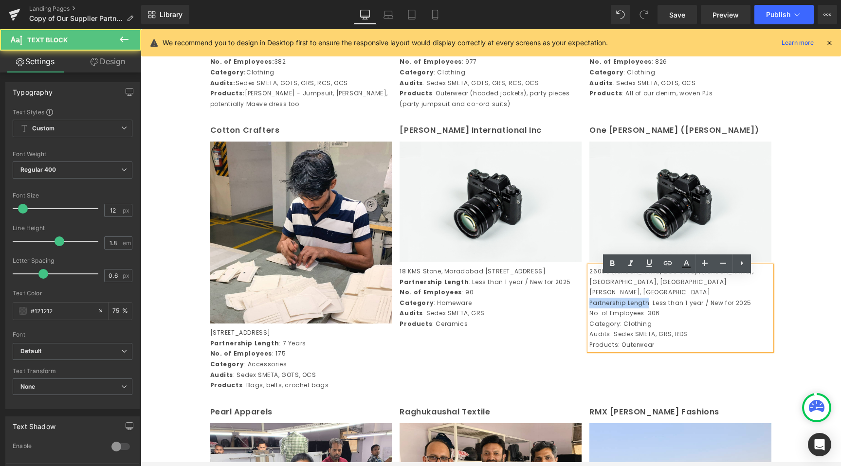
drag, startPoint x: 646, startPoint y: 301, endPoint x: 583, endPoint y: 302, distance: 63.3
click at [586, 302] on div "One [PERSON_NAME] ([PERSON_NAME]) Text Block Image 26000 [PERSON_NAME] Bac Grou…" at bounding box center [681, 237] width 190 height 226
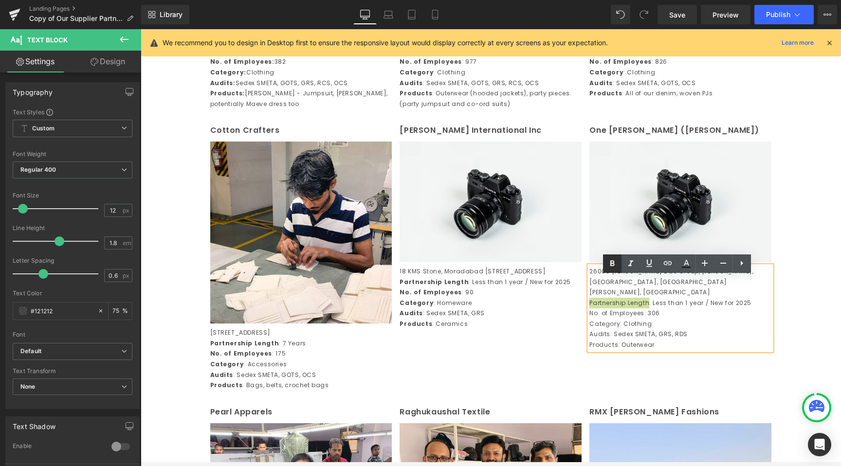
click at [614, 258] on icon at bounding box center [613, 264] width 12 height 12
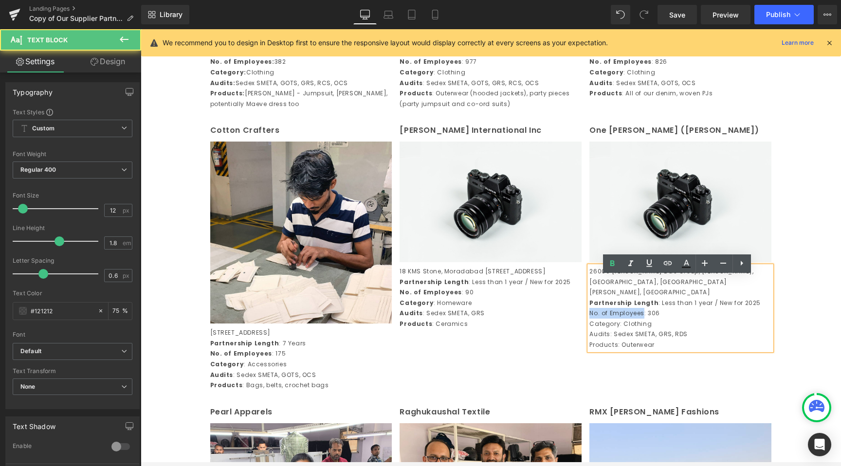
drag, startPoint x: 640, startPoint y: 311, endPoint x: 587, endPoint y: 313, distance: 53.6
click at [589, 313] on p "No. of Employees: 306" at bounding box center [680, 313] width 182 height 11
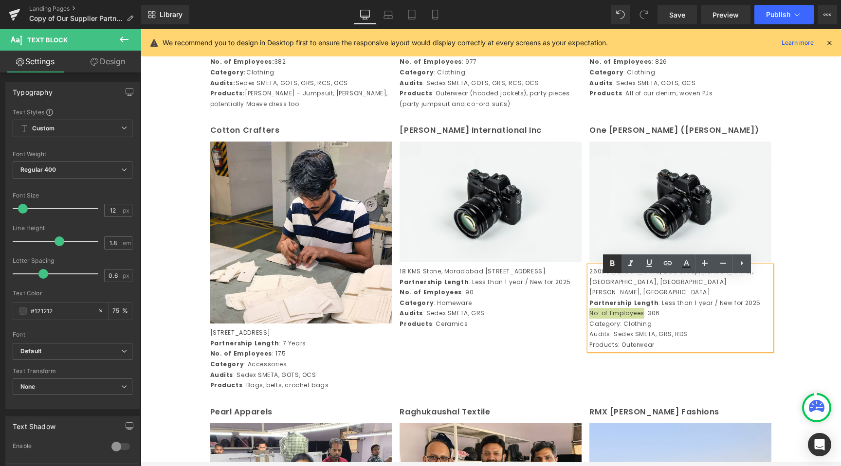
click at [615, 261] on icon at bounding box center [613, 264] width 12 height 12
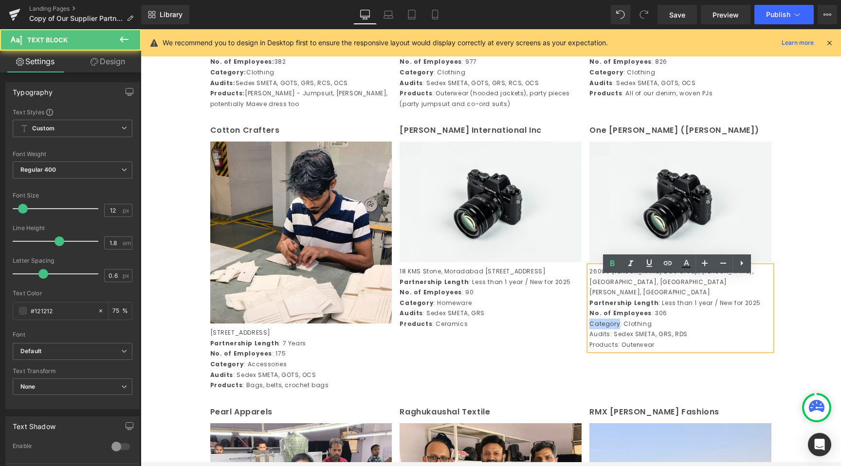
drag, startPoint x: 615, startPoint y: 324, endPoint x: 582, endPoint y: 323, distance: 33.1
click at [586, 323] on div "One [PERSON_NAME] ([PERSON_NAME]) Text Block Image 26000 [PERSON_NAME] Bac Grou…" at bounding box center [681, 237] width 190 height 226
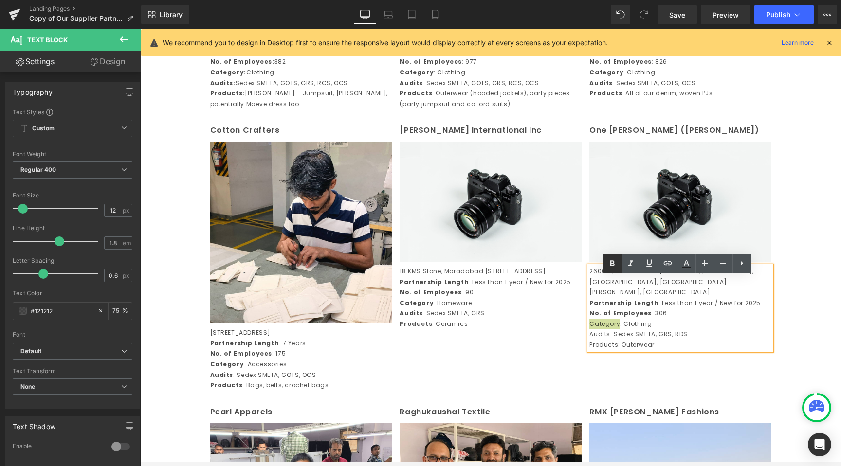
click at [616, 266] on icon at bounding box center [613, 264] width 12 height 12
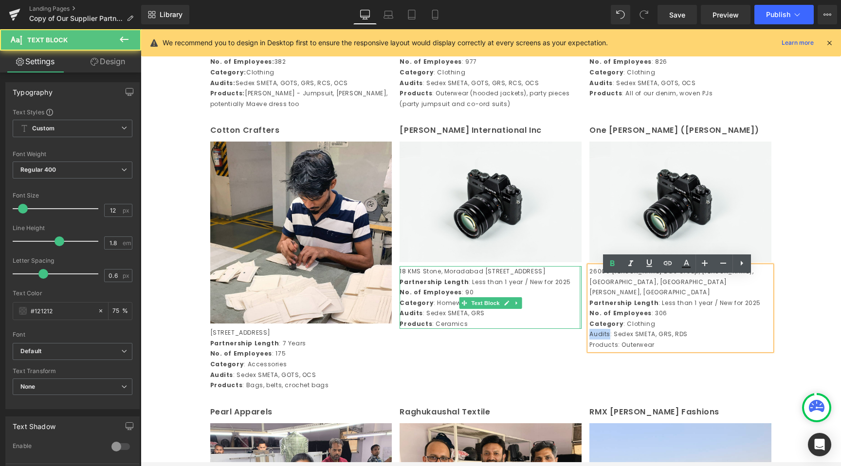
drag, startPoint x: 605, startPoint y: 334, endPoint x: 577, endPoint y: 334, distance: 28.2
click at [577, 334] on div "Cotton Crafters Text Block Image [STREET_ADDRESS] Partnership Length : 7 Years …" at bounding box center [491, 256] width 570 height 281
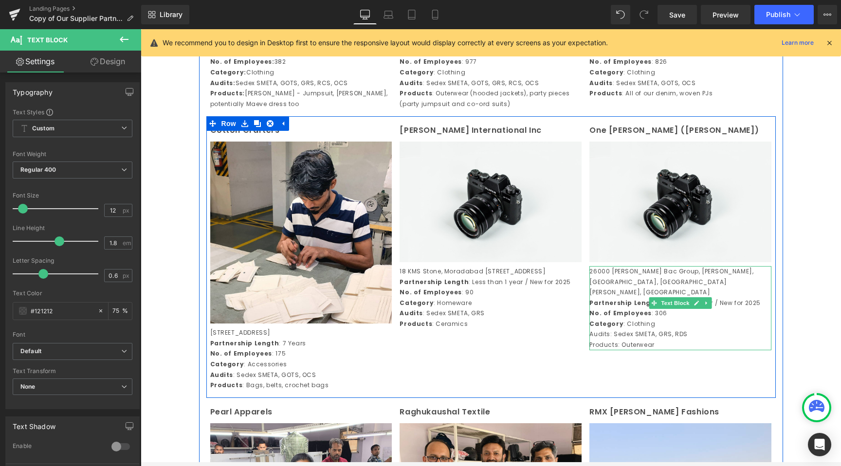
click at [602, 326] on strong "Category" at bounding box center [606, 324] width 34 height 8
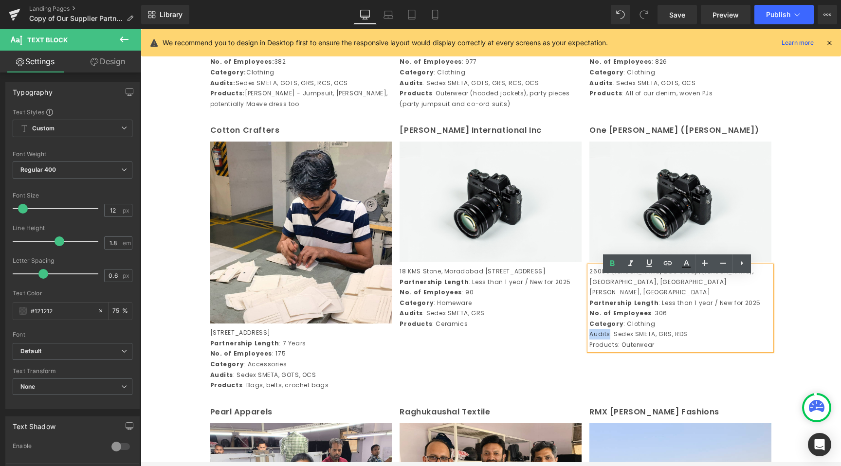
drag, startPoint x: 605, startPoint y: 333, endPoint x: 586, endPoint y: 333, distance: 18.5
click at [589, 333] on p "Audits: Sedex SMETA, GRS, RDS" at bounding box center [680, 334] width 182 height 11
click at [608, 269] on link at bounding box center [612, 264] width 18 height 18
drag, startPoint x: 615, startPoint y: 345, endPoint x: 587, endPoint y: 344, distance: 28.2
click at [589, 344] on p "Products: Outerwear" at bounding box center [680, 345] width 182 height 11
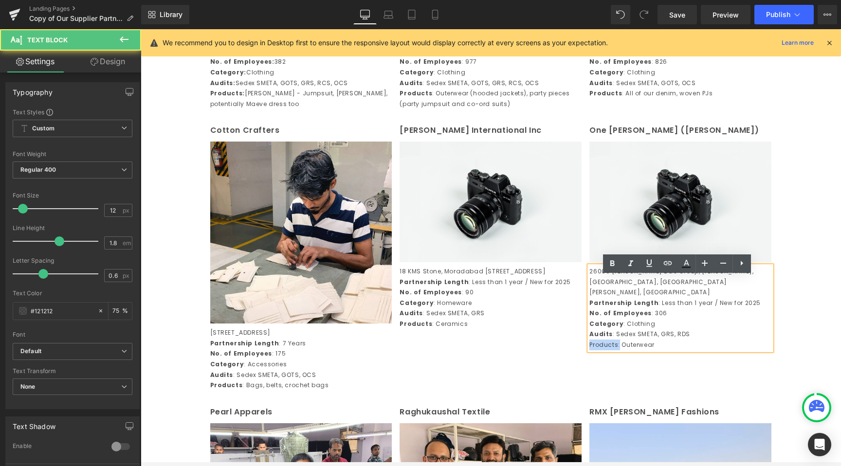
click at [589, 344] on p "Products: Outerwear" at bounding box center [680, 345] width 182 height 11
drag, startPoint x: 587, startPoint y: 344, endPoint x: 613, endPoint y: 343, distance: 25.8
click at [613, 343] on p "Products: Outerwear" at bounding box center [680, 345] width 182 height 11
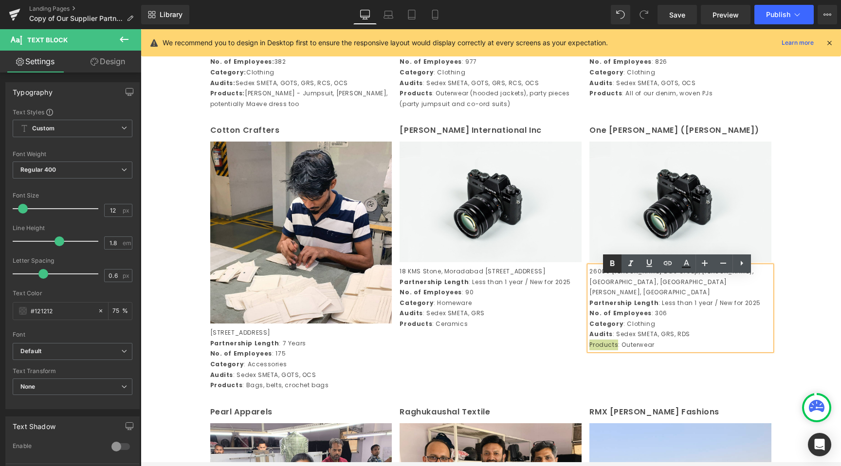
click at [613, 269] on icon at bounding box center [613, 264] width 12 height 12
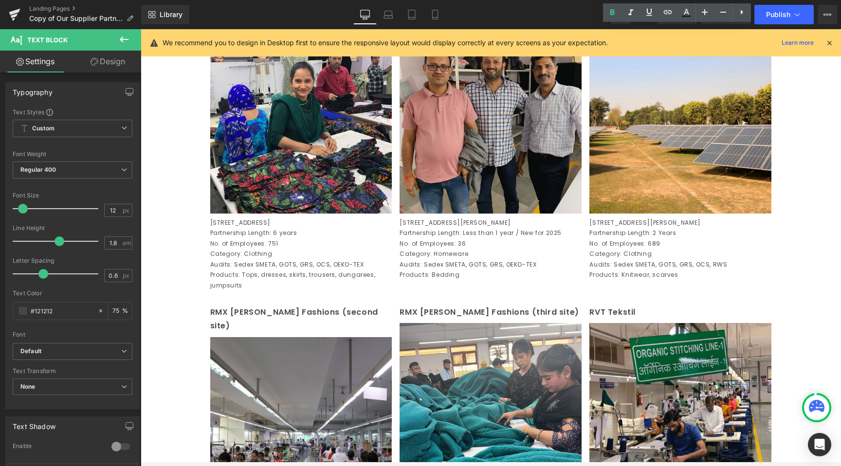
scroll to position [1136, 0]
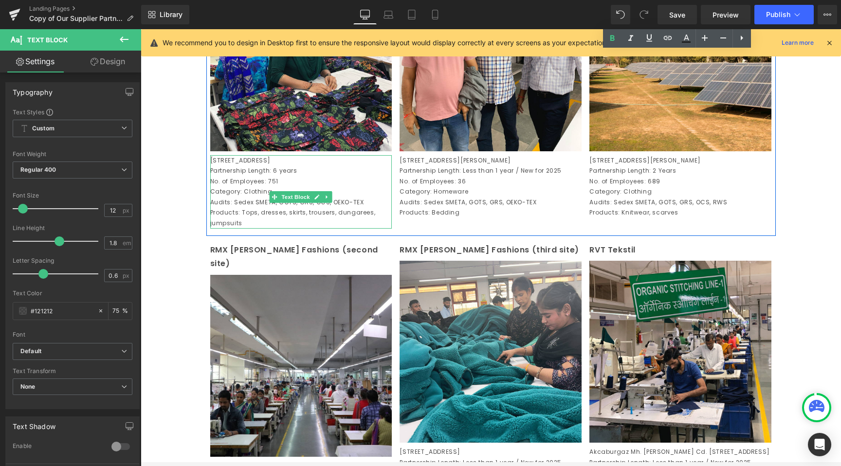
click at [332, 208] on p "Audits: Sedex SMETA, GOTS, GRS, OCS, OEKO-TEX" at bounding box center [301, 202] width 182 height 11
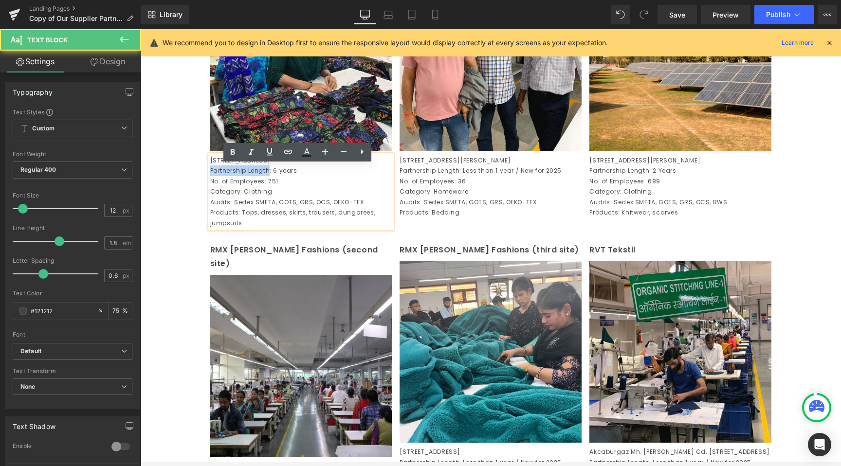
drag, startPoint x: 264, startPoint y: 189, endPoint x: 207, endPoint y: 191, distance: 57.0
click at [210, 176] on p "Partnership Length: 6 years" at bounding box center [301, 171] width 182 height 11
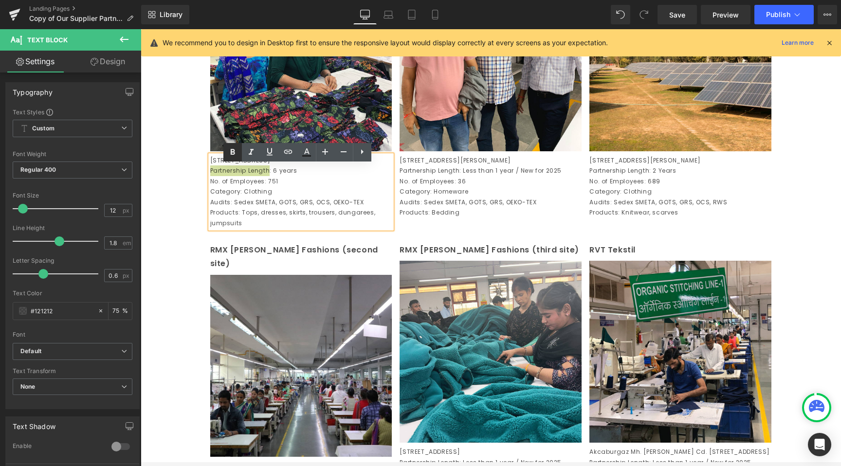
click at [227, 155] on icon at bounding box center [233, 153] width 12 height 12
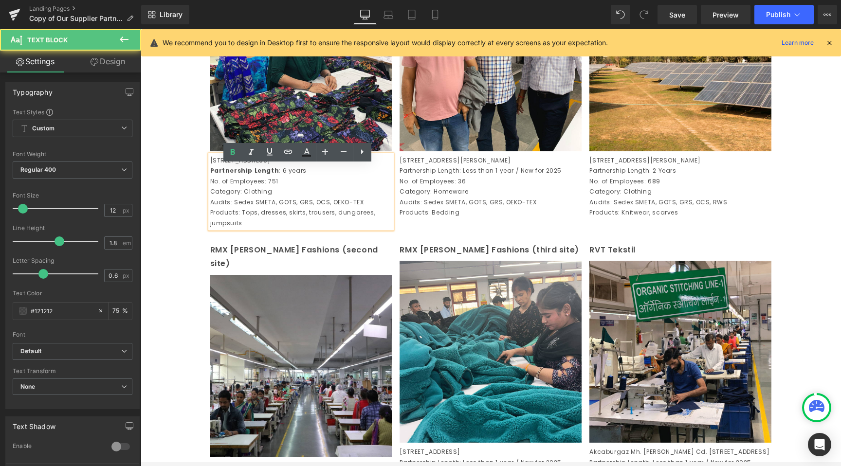
click at [250, 166] on p "[STREET_ADDRESS]" at bounding box center [301, 160] width 182 height 11
drag, startPoint x: 261, startPoint y: 203, endPoint x: 206, endPoint y: 203, distance: 55.0
click at [210, 187] on p "No. of Employees: 751" at bounding box center [301, 181] width 182 height 11
click at [213, 187] on p "No. of Employees: 751" at bounding box center [301, 181] width 182 height 11
drag, startPoint x: 206, startPoint y: 201, endPoint x: 255, endPoint y: 199, distance: 48.7
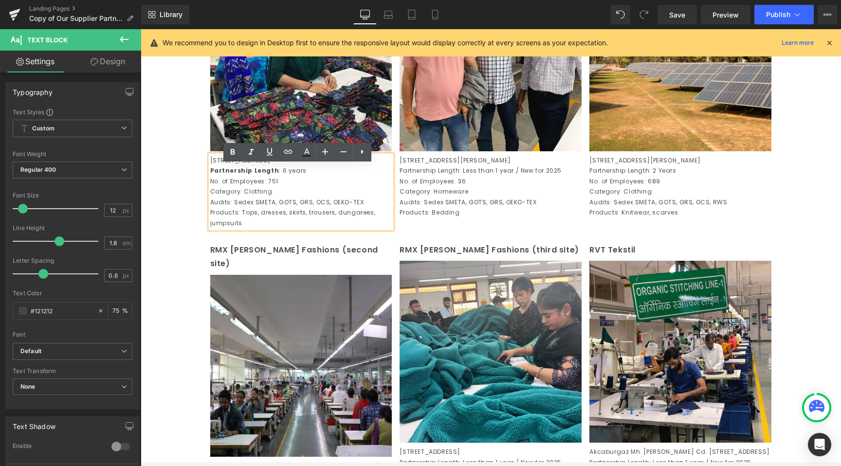
click at [255, 187] on p "No. of Employees: 751" at bounding box center [301, 181] width 182 height 11
drag, startPoint x: 261, startPoint y: 201, endPoint x: 207, endPoint y: 203, distance: 54.1
click at [210, 187] on p "No. of Employees: 751" at bounding box center [301, 181] width 182 height 11
click at [233, 154] on icon at bounding box center [233, 152] width 4 height 6
click at [396, 193] on div "Raghukaushal Textile Text Block Image 382405 [STREET_ADDRESS][PERSON_NAME] Part…" at bounding box center [491, 84] width 190 height 267
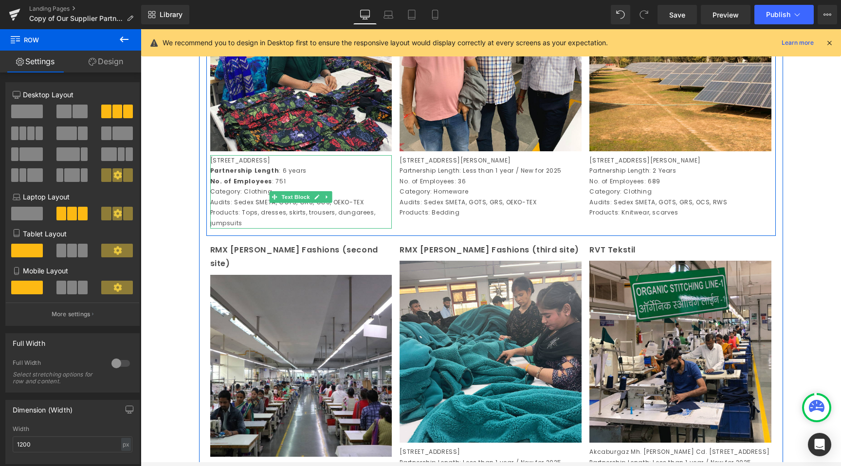
drag, startPoint x: 236, startPoint y: 212, endPoint x: 198, endPoint y: 212, distance: 38.0
click at [199, 212] on div "Century Overseas (Unit 1) Text Block Image [STREET_ADDRESS] Partnership Length …" at bounding box center [491, 291] width 584 height 1843
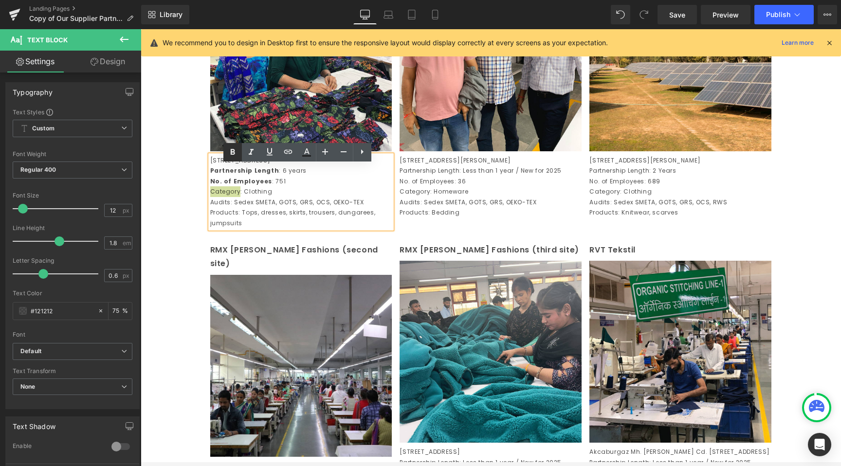
click at [234, 156] on icon at bounding box center [233, 153] width 12 height 12
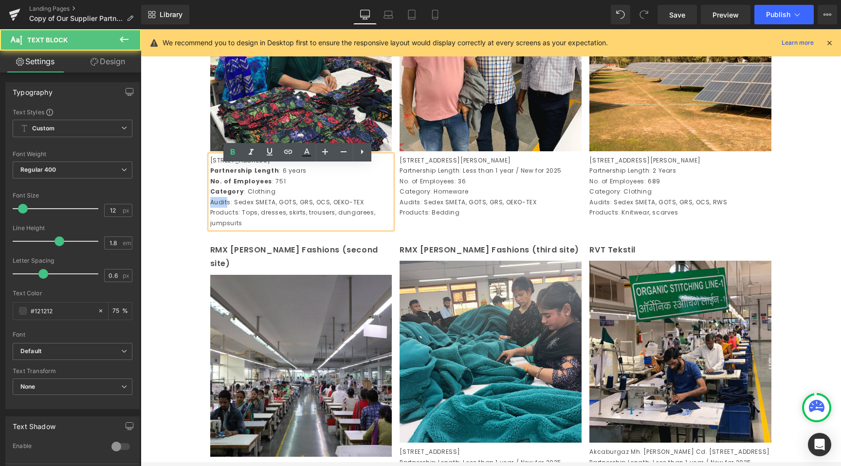
drag, startPoint x: 224, startPoint y: 221, endPoint x: 208, endPoint y: 221, distance: 16.6
click at [210, 208] on p "Audits: Sedex SMETA, GOTS, GRS, OCS, OEKO-TEX" at bounding box center [301, 202] width 182 height 11
click at [216, 208] on p "Audits: Sedex SMETA, GOTS, GRS, OCS, OEKO-TEX" at bounding box center [301, 202] width 182 height 11
drag, startPoint x: 227, startPoint y: 222, endPoint x: 194, endPoint y: 222, distance: 32.6
click at [194, 222] on div "Image Row Century Overseas (Unit 1) Text Block Image [STREET_ADDRESS] Partnersh…" at bounding box center [491, 149] width 700 height 2395
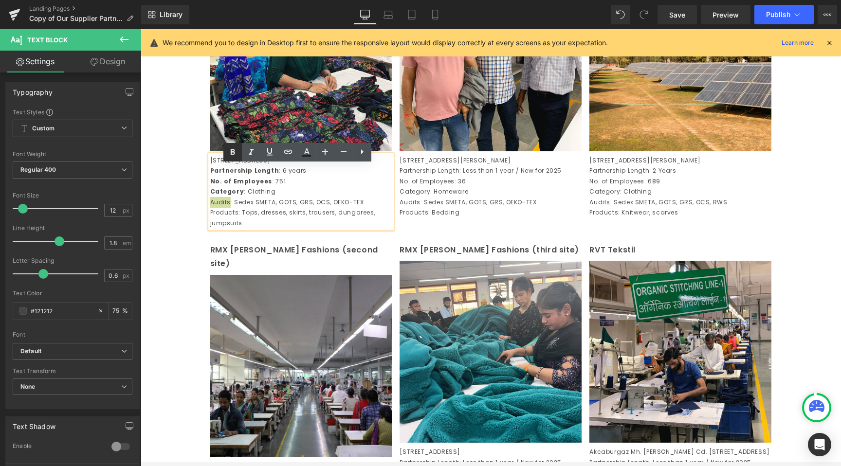
click at [230, 151] on icon at bounding box center [233, 153] width 12 height 12
drag, startPoint x: 235, startPoint y: 234, endPoint x: 207, endPoint y: 233, distance: 27.3
click at [210, 228] on p "Products: Tops, dresses, skirts, trousers, dungarees, jumpsuits" at bounding box center [301, 217] width 182 height 21
click at [238, 152] on icon at bounding box center [233, 153] width 12 height 12
drag, startPoint x: 468, startPoint y: 194, endPoint x: 447, endPoint y: 202, distance: 22.1
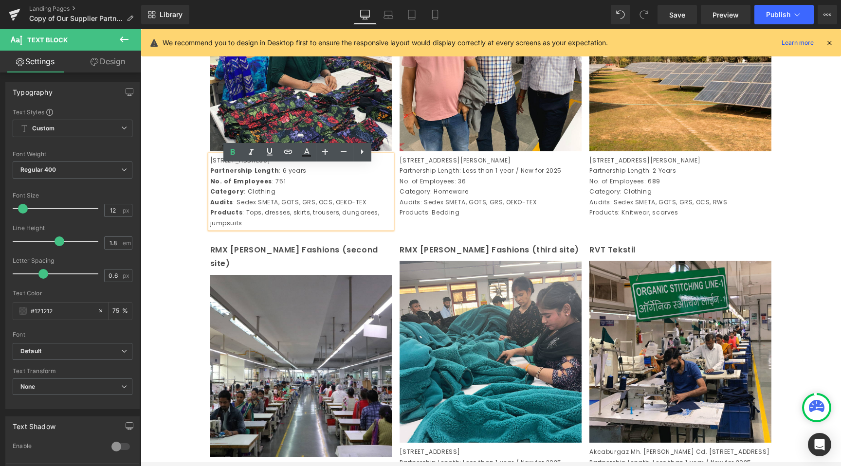
click at [467, 176] on p "Partnership Length: Less than 1 year / New for 2025" at bounding box center [491, 171] width 182 height 11
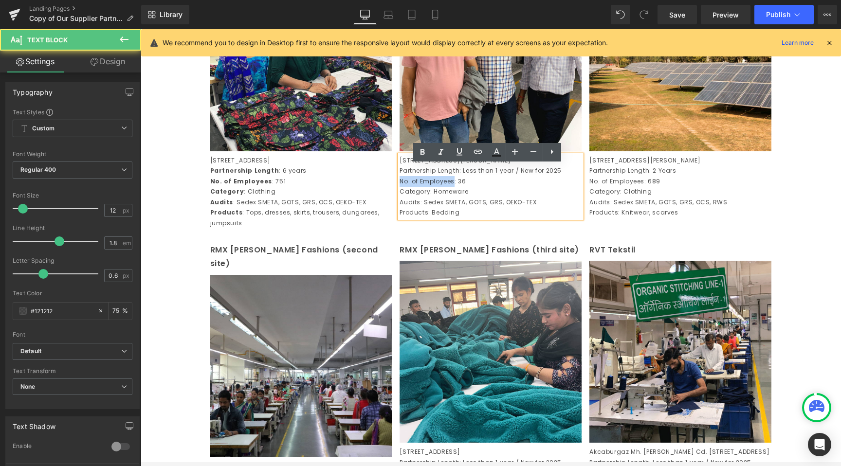
drag, startPoint x: 450, startPoint y: 201, endPoint x: 390, endPoint y: 201, distance: 59.9
click at [390, 201] on div "Pearl Apparels Text Block Image [STREET_ADDRESS] Partnership Length : 6 years N…" at bounding box center [491, 90] width 570 height 292
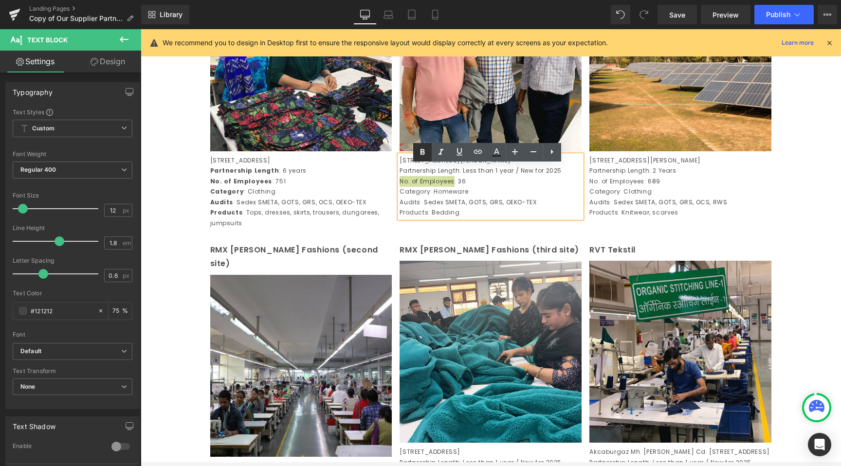
click at [426, 152] on icon at bounding box center [423, 153] width 12 height 12
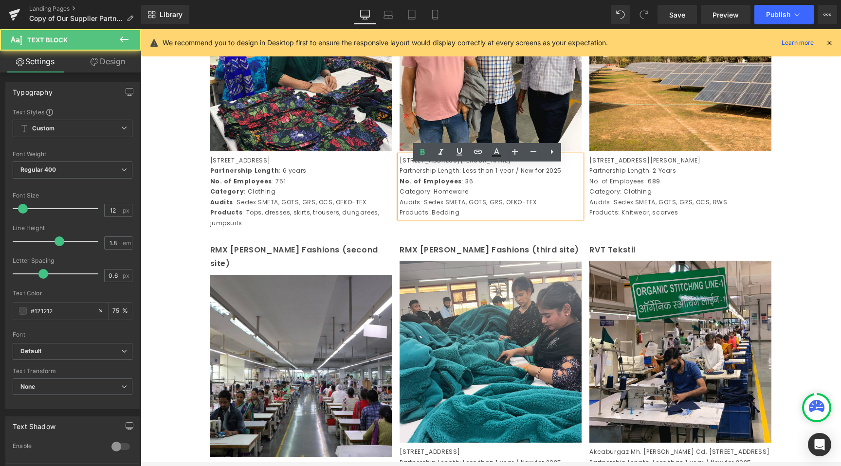
click at [443, 176] on p "Partnership Length: Less than 1 year / New for 2025" at bounding box center [491, 171] width 182 height 11
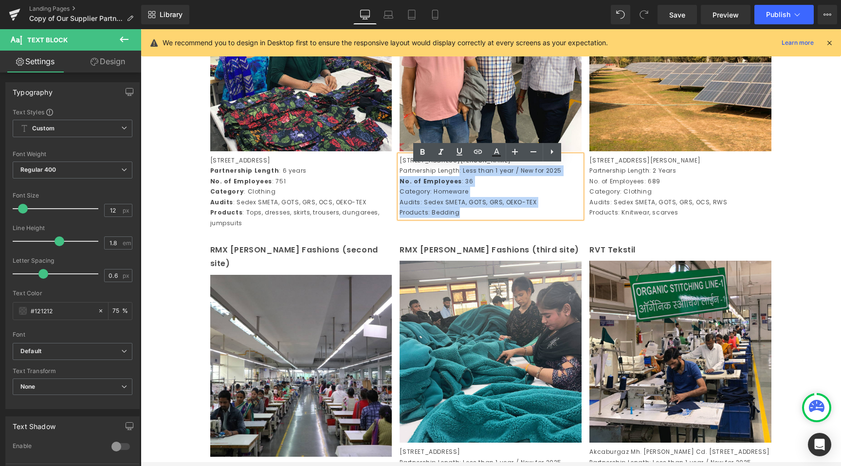
drag, startPoint x: 455, startPoint y: 190, endPoint x: 395, endPoint y: 190, distance: 59.9
click at [400, 190] on div "382405 [STREET_ADDRESS][PERSON_NAME] Partnership Length: Less than 1 year / New…" at bounding box center [491, 186] width 182 height 63
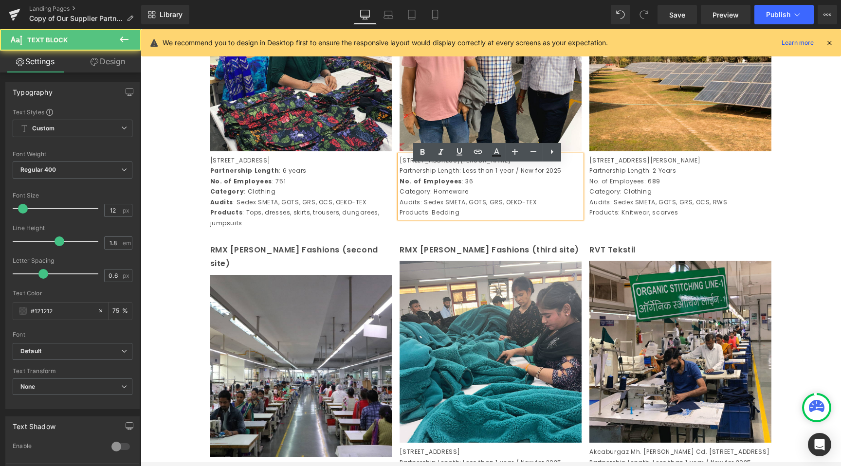
click at [404, 176] on p "Partnership Length: Less than 1 year / New for 2025" at bounding box center [491, 171] width 182 height 11
drag, startPoint x: 398, startPoint y: 190, endPoint x: 442, endPoint y: 190, distance: 44.8
click at [442, 176] on p "Partnership Length: Less than 1 year / New for 2025" at bounding box center [491, 171] width 182 height 11
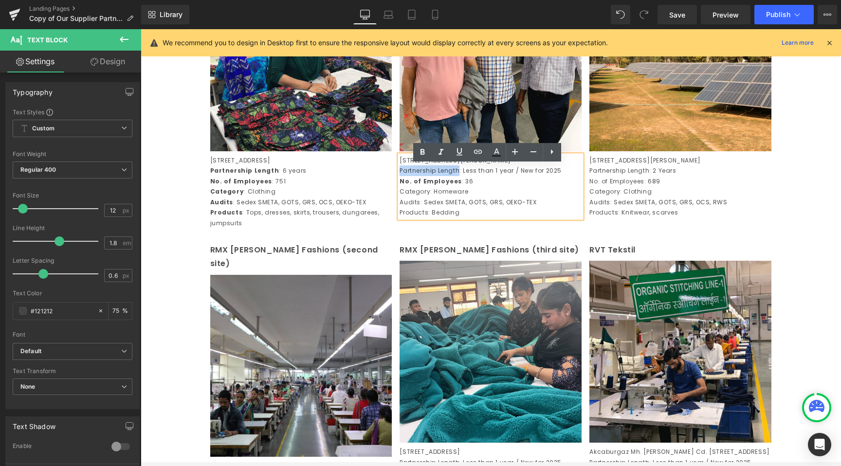
drag, startPoint x: 455, startPoint y: 192, endPoint x: 397, endPoint y: 191, distance: 57.9
click at [400, 176] on p "Partnership Length: Less than 1 year / New for 2025" at bounding box center [491, 171] width 182 height 11
click at [421, 156] on icon at bounding box center [423, 153] width 12 height 12
click at [433, 197] on p "Category: Homeware" at bounding box center [491, 191] width 182 height 11
drag, startPoint x: 424, startPoint y: 213, endPoint x: 376, endPoint y: 211, distance: 48.7
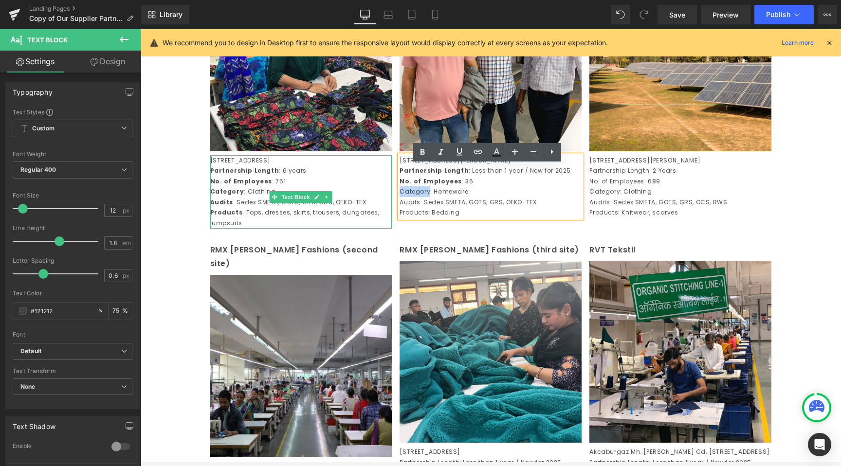
click at [376, 211] on div "Pearl Apparels Text Block Image [STREET_ADDRESS] Partnership Length : 6 years N…" at bounding box center [491, 90] width 570 height 292
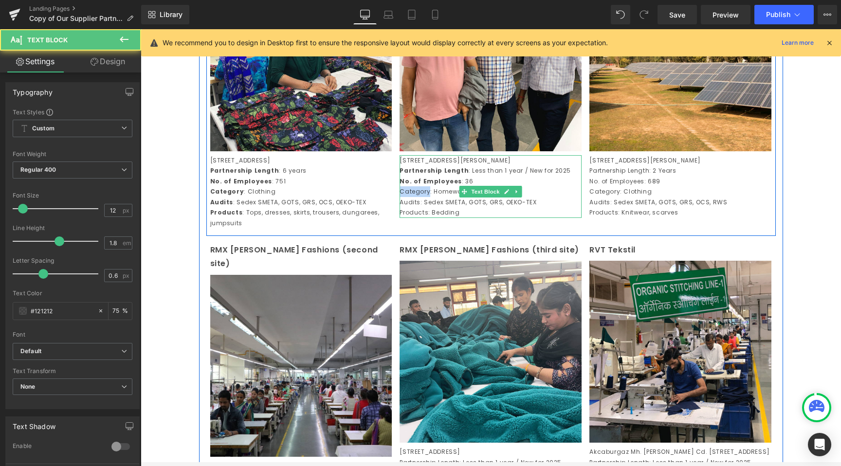
click at [416, 197] on p "Category: Homeware" at bounding box center [491, 191] width 182 height 11
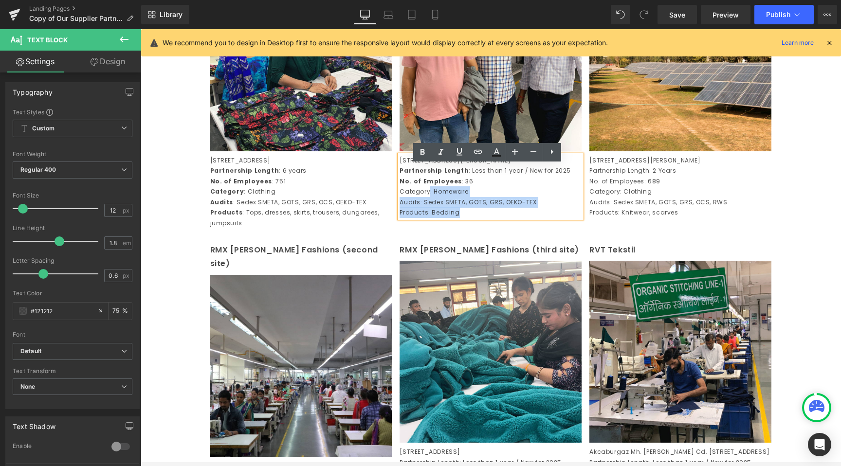
drag, startPoint x: 425, startPoint y: 211, endPoint x: 396, endPoint y: 211, distance: 29.2
click at [400, 211] on div "382405 [STREET_ADDRESS][PERSON_NAME] Partnership Length : Less than 1 year / Ne…" at bounding box center [491, 186] width 182 height 63
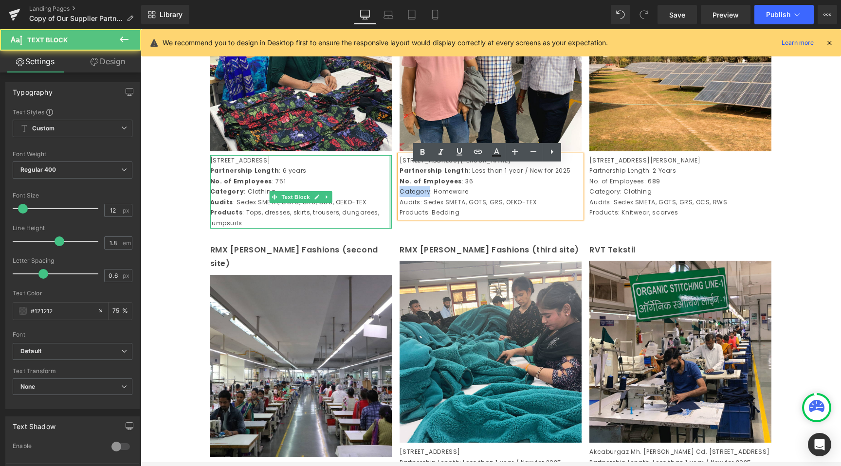
drag, startPoint x: 424, startPoint y: 213, endPoint x: 387, endPoint y: 213, distance: 37.0
click at [387, 213] on div "Pearl Apparels Text Block Image [STREET_ADDRESS] Partnership Length : 6 years N…" at bounding box center [491, 90] width 570 height 292
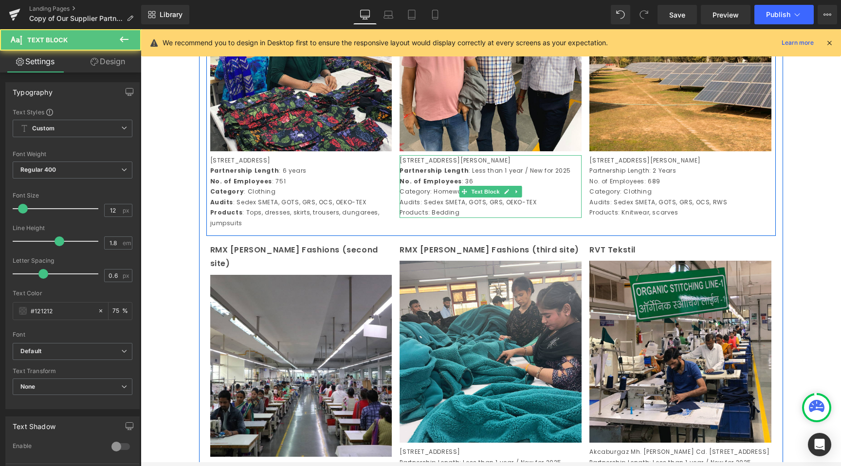
click at [423, 197] on p "Category: Homeware" at bounding box center [491, 191] width 182 height 11
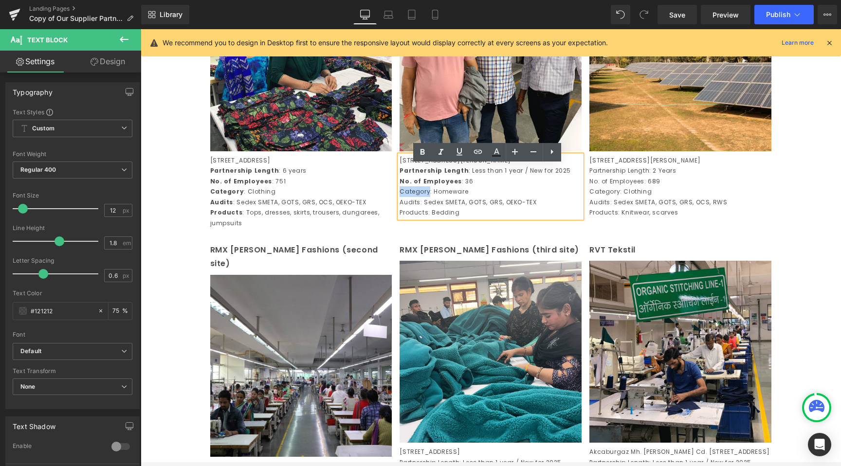
drag, startPoint x: 425, startPoint y: 211, endPoint x: 397, endPoint y: 213, distance: 28.3
click at [400, 197] on p "Category: Homeware" at bounding box center [491, 191] width 182 height 11
click at [426, 148] on icon at bounding box center [423, 153] width 12 height 12
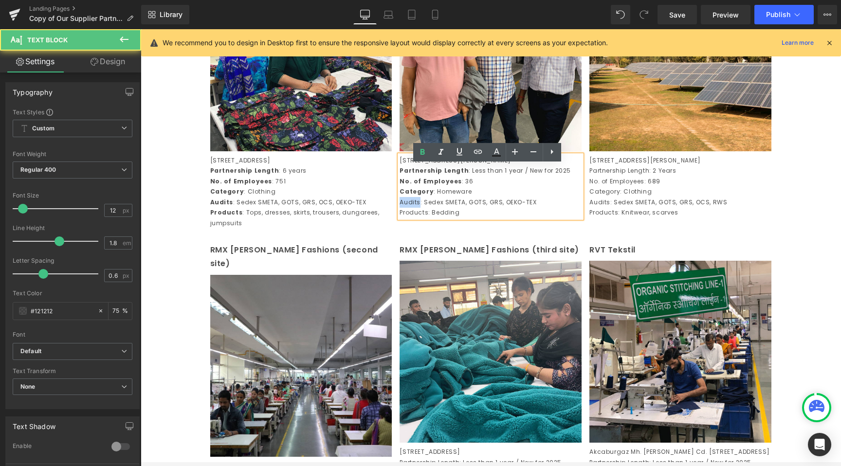
drag, startPoint x: 415, startPoint y: 223, endPoint x: 398, endPoint y: 223, distance: 17.5
click at [400, 208] on p "Audits: Sedex SMETA, GOTS, GRS, OEKO-TEX" at bounding box center [491, 202] width 182 height 11
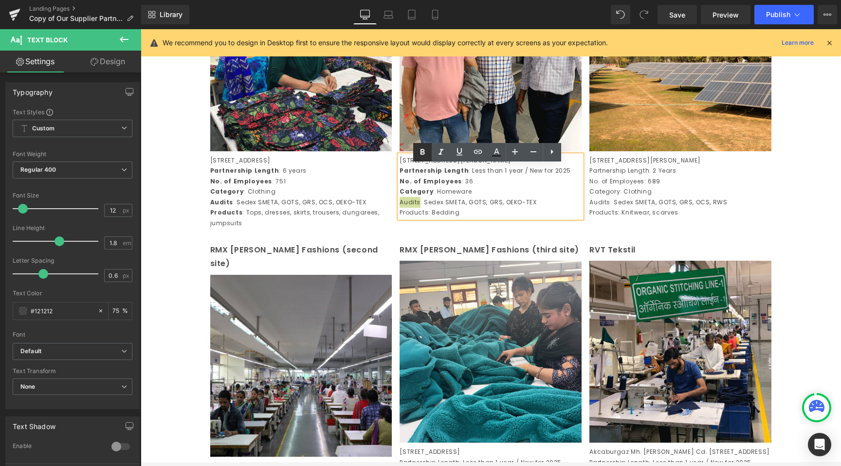
click at [422, 156] on icon at bounding box center [423, 153] width 12 height 12
drag, startPoint x: 424, startPoint y: 234, endPoint x: 396, endPoint y: 235, distance: 27.8
click at [400, 218] on p "Products: Bedding" at bounding box center [491, 212] width 182 height 11
click at [423, 150] on icon at bounding box center [423, 153] width 12 height 12
click at [657, 166] on p "[STREET_ADDRESS][PERSON_NAME]" at bounding box center [680, 160] width 182 height 11
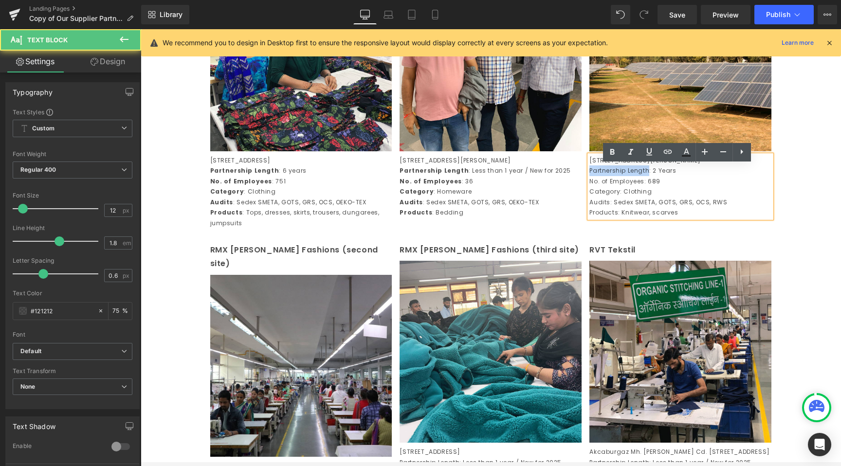
drag, startPoint x: 645, startPoint y: 189, endPoint x: 587, endPoint y: 190, distance: 58.9
click at [589, 176] on p "Partnership Length: 2 Years" at bounding box center [680, 171] width 182 height 11
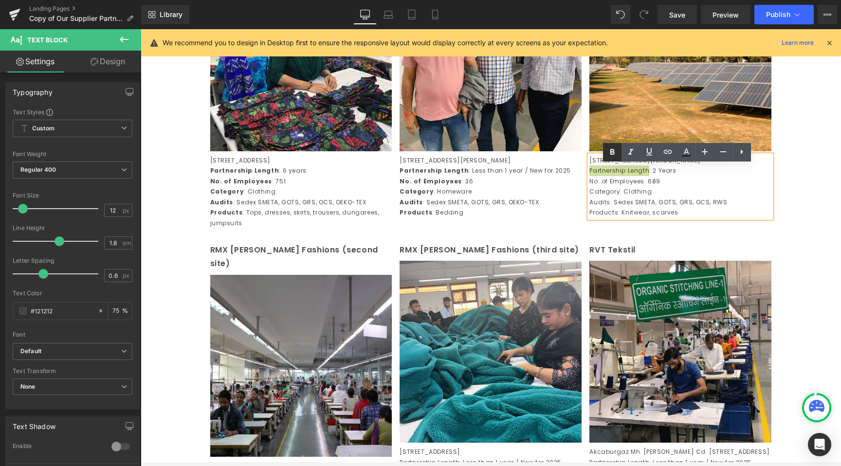
click at [614, 147] on icon at bounding box center [613, 153] width 12 height 12
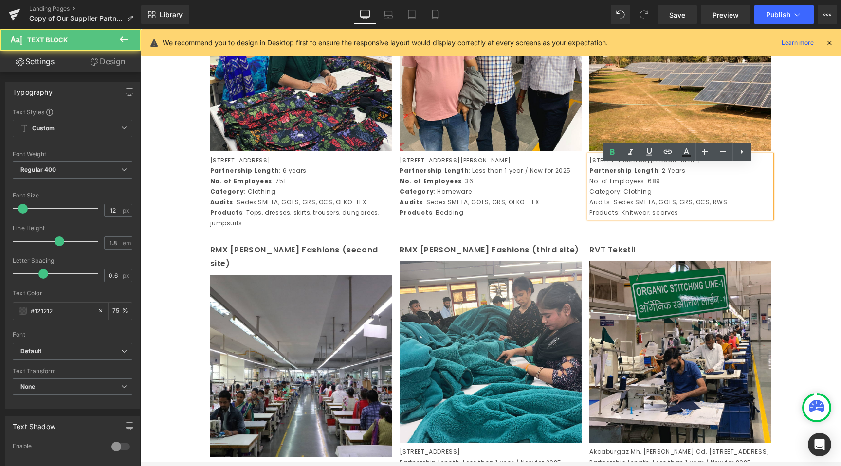
drag, startPoint x: 640, startPoint y: 202, endPoint x: 585, endPoint y: 202, distance: 55.0
click at [589, 202] on div "2B/4 Udyog [PERSON_NAME], Ecotech - III, [GEOGRAPHIC_DATA], [GEOGRAPHIC_DATA], …" at bounding box center [680, 186] width 182 height 63
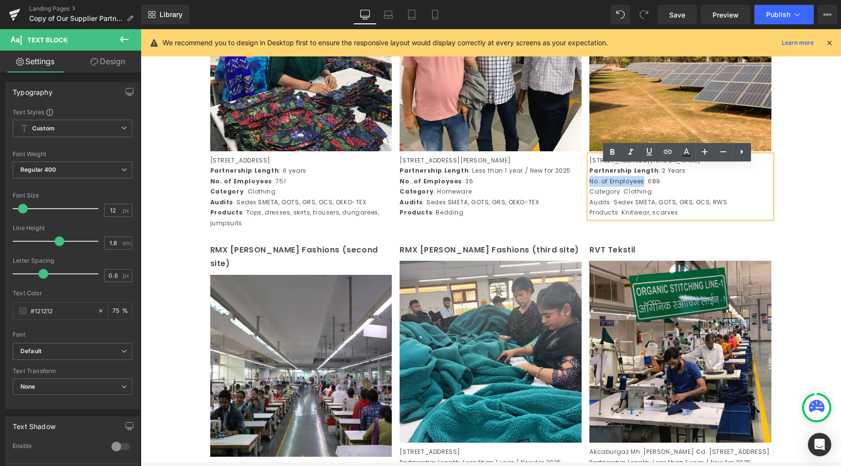
drag, startPoint x: 587, startPoint y: 202, endPoint x: 640, endPoint y: 199, distance: 53.6
click at [640, 187] on p "No. of Employees: 689" at bounding box center [680, 181] width 182 height 11
click at [612, 151] on icon at bounding box center [612, 152] width 4 height 6
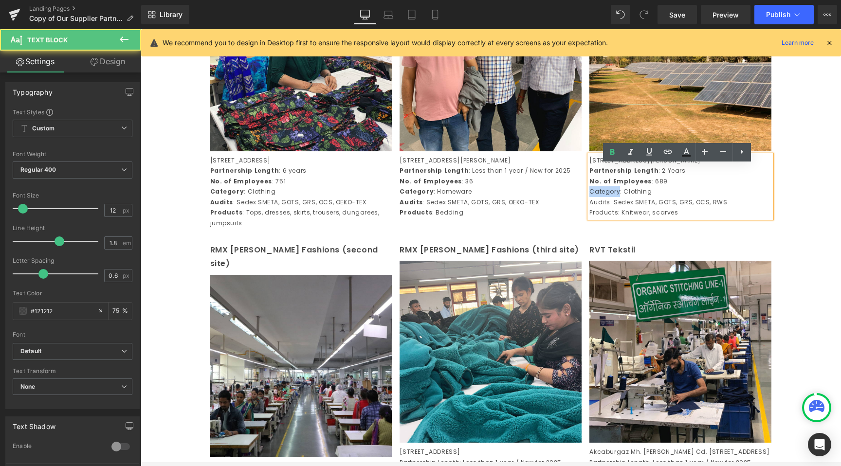
drag, startPoint x: 614, startPoint y: 213, endPoint x: 588, endPoint y: 213, distance: 26.8
click at [589, 197] on p "Category: Clothing" at bounding box center [680, 191] width 182 height 11
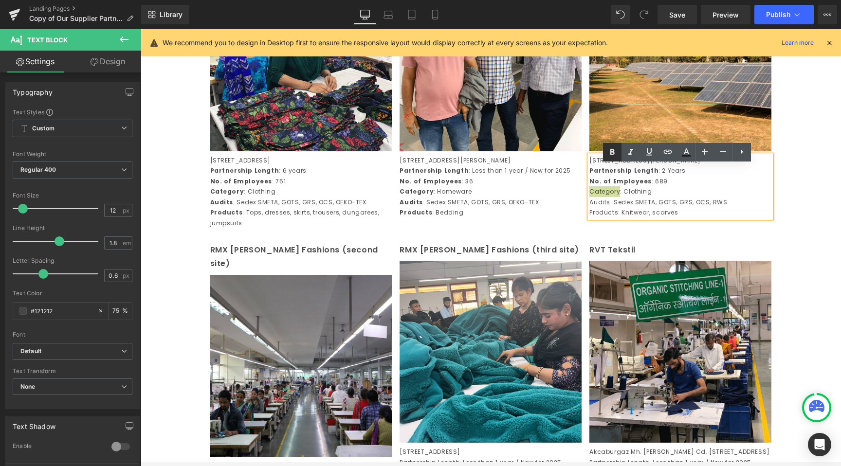
click at [613, 156] on icon at bounding box center [613, 153] width 12 height 12
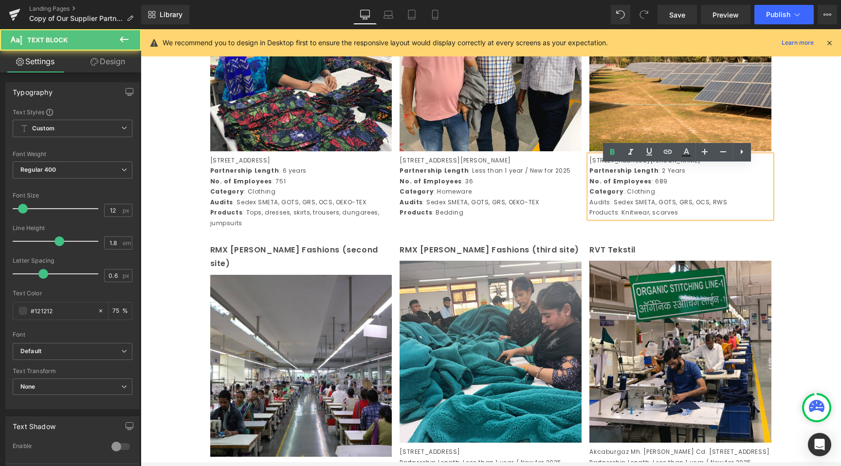
drag, startPoint x: 605, startPoint y: 224, endPoint x: 584, endPoint y: 224, distance: 21.4
click at [589, 219] on div "2B/4 Udyog [PERSON_NAME], Ecotech - III, [GEOGRAPHIC_DATA], [GEOGRAPHIC_DATA], …" at bounding box center [680, 186] width 182 height 63
drag, startPoint x: 586, startPoint y: 222, endPoint x: 605, endPoint y: 223, distance: 19.0
click at [605, 208] on p "Audits: Sedex SMETA, GOTS, GRS, OCS, RWS" at bounding box center [680, 202] width 182 height 11
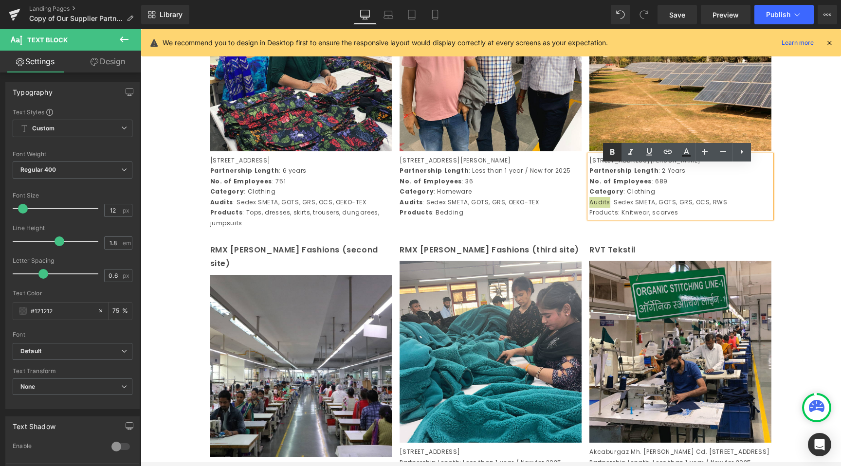
click at [614, 147] on icon at bounding box center [613, 153] width 12 height 12
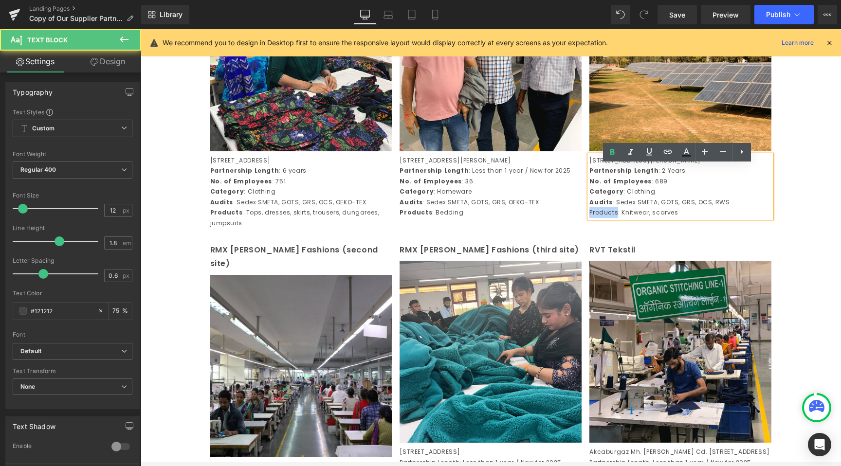
drag, startPoint x: 613, startPoint y: 234, endPoint x: 586, endPoint y: 234, distance: 27.3
click at [589, 218] on p "Products: Knitwear, scarves" at bounding box center [680, 212] width 182 height 11
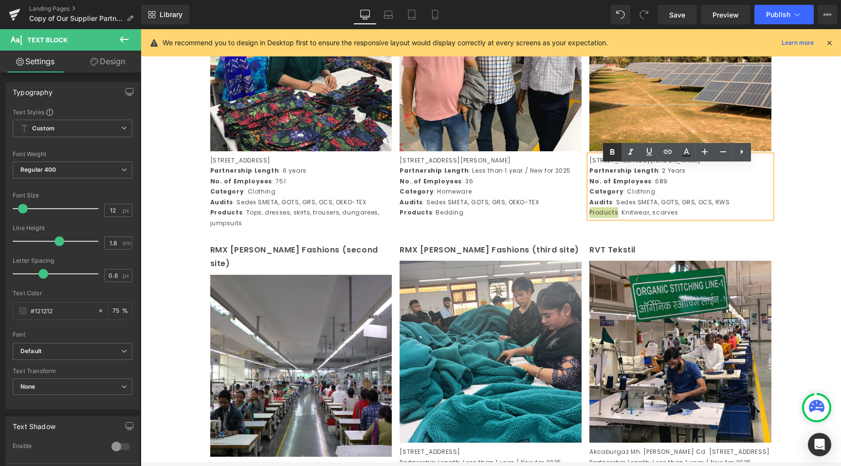
click at [618, 148] on icon at bounding box center [613, 153] width 12 height 12
click at [618, 258] on div "RVT Tekstil Text Block" at bounding box center [680, 250] width 182 height 14
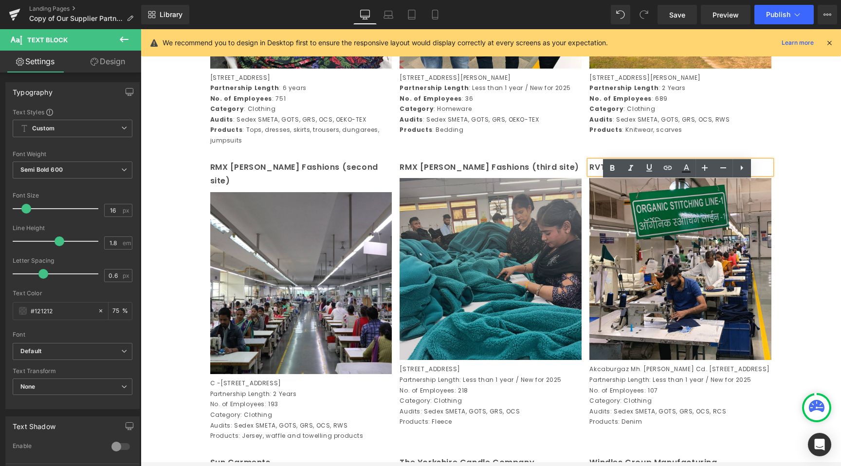
click at [516, 290] on img at bounding box center [491, 269] width 182 height 182
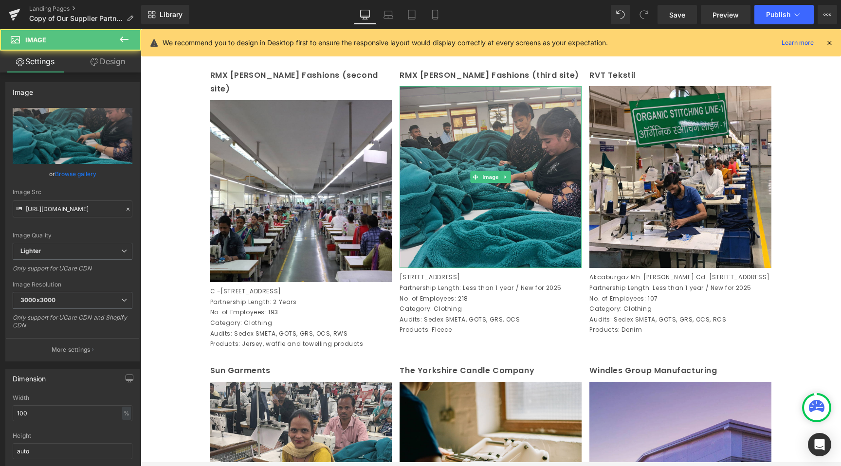
scroll to position [1323, 0]
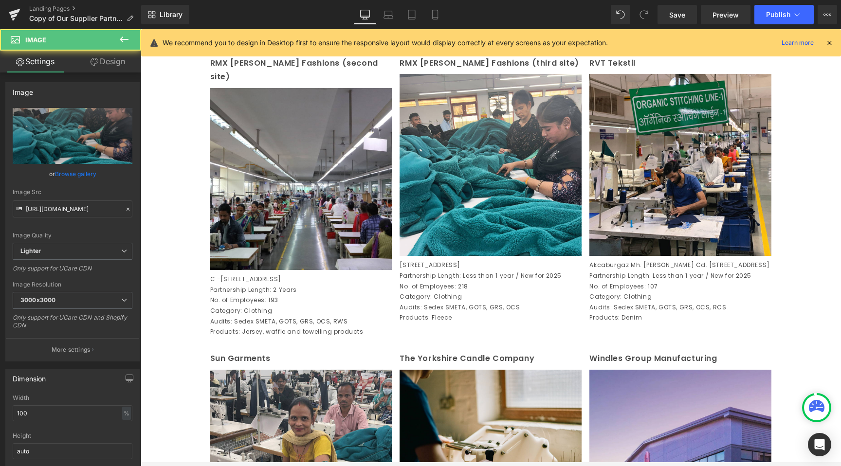
click at [311, 302] on p "No. of Employees: 193" at bounding box center [301, 300] width 182 height 11
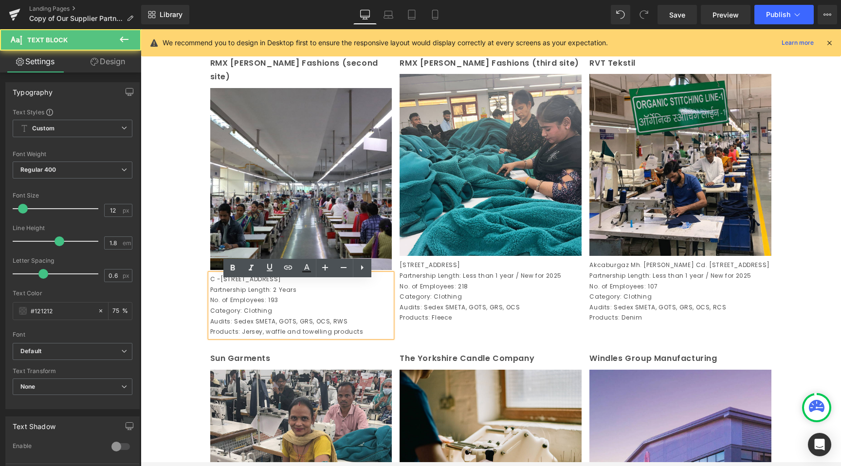
click at [241, 295] on p "Partnership Length: 2 Years" at bounding box center [301, 290] width 182 height 11
drag, startPoint x: 266, startPoint y: 296, endPoint x: 206, endPoint y: 296, distance: 59.9
click at [210, 295] on p "Partnership Length: 2 Years" at bounding box center [301, 290] width 182 height 11
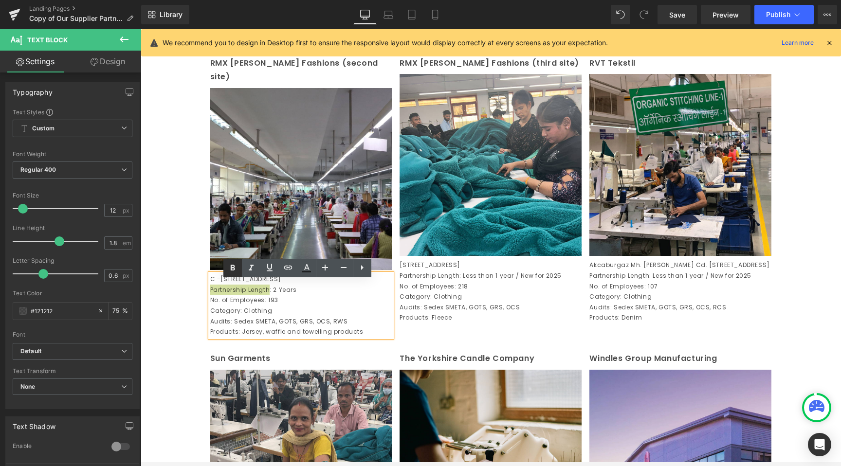
click at [235, 272] on icon at bounding box center [233, 268] width 12 height 12
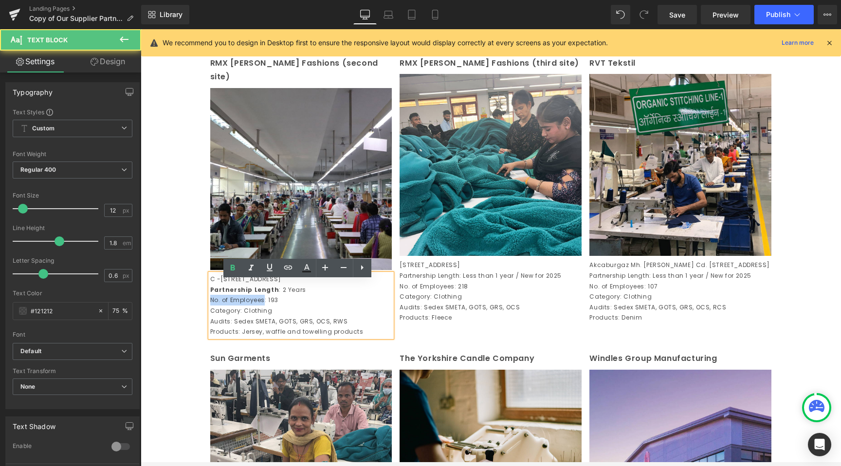
drag, startPoint x: 260, startPoint y: 307, endPoint x: 201, endPoint y: 306, distance: 59.4
click at [201, 306] on div "Century Overseas (Unit 1) Text Block Image [STREET_ADDRESS] Partnership Length …" at bounding box center [491, 104] width 584 height 1843
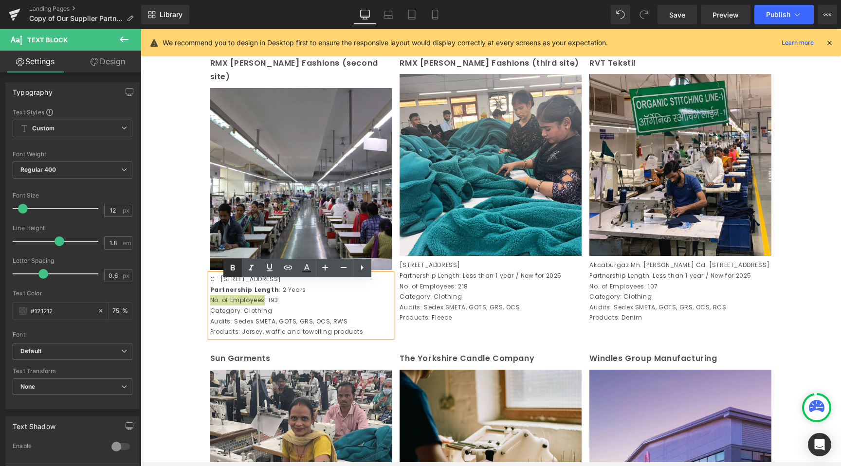
click at [232, 276] on link at bounding box center [232, 268] width 18 height 18
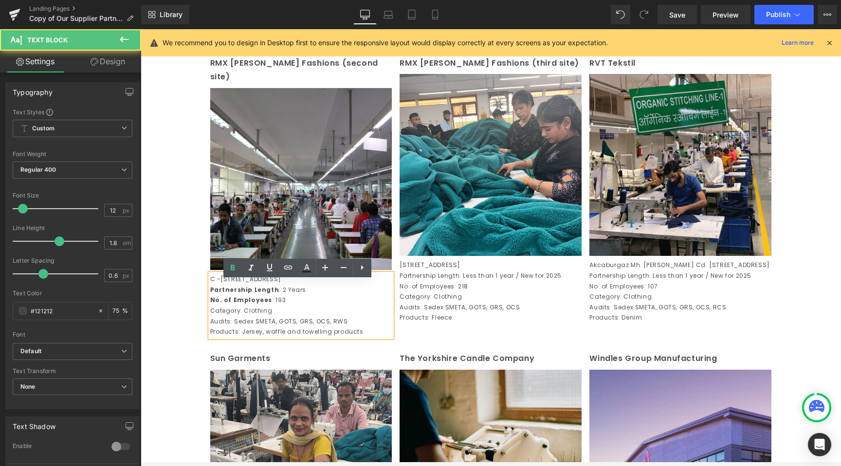
click at [233, 316] on p "Category: Clothing" at bounding box center [301, 311] width 182 height 11
drag, startPoint x: 236, startPoint y: 317, endPoint x: 202, endPoint y: 317, distance: 34.1
click at [206, 317] on div "RMX [PERSON_NAME] Fashions (second site) Text Block Image C -[STREET_ADDRESS] P…" at bounding box center [301, 196] width 190 height 281
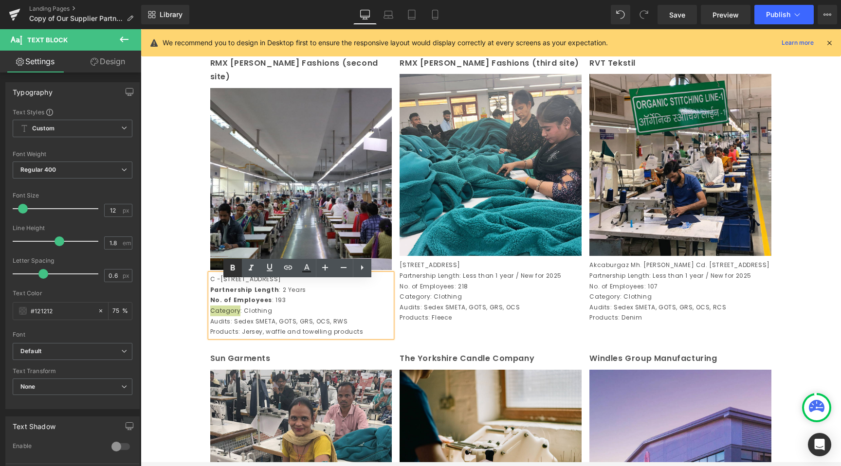
click at [231, 271] on icon at bounding box center [233, 268] width 12 height 12
drag, startPoint x: 227, startPoint y: 327, endPoint x: 206, endPoint y: 326, distance: 20.5
click at [210, 326] on p "Audits: Sedex SMETA, GOTS, GRS, OCS, RWS" at bounding box center [301, 321] width 182 height 11
drag, startPoint x: 227, startPoint y: 274, endPoint x: 86, endPoint y: 322, distance: 148.9
click at [227, 274] on icon at bounding box center [233, 268] width 12 height 12
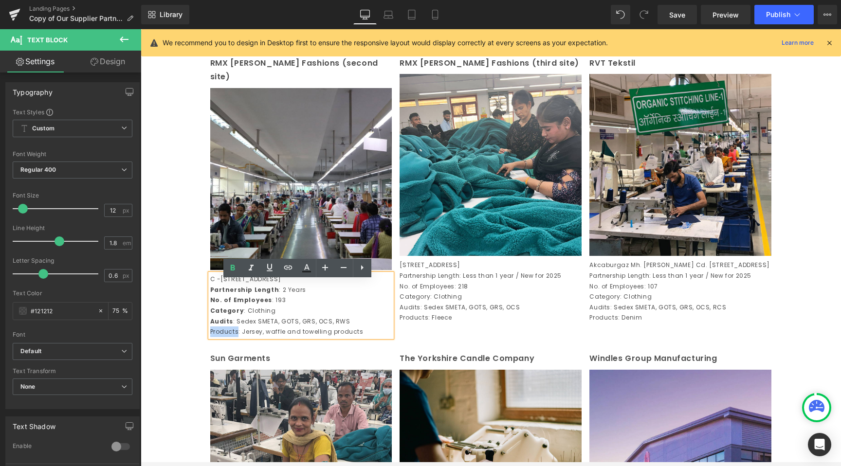
drag, startPoint x: 235, startPoint y: 337, endPoint x: 207, endPoint y: 338, distance: 27.3
click at [210, 337] on p "Products: Jersey, waffle and towelling products" at bounding box center [301, 332] width 182 height 11
click at [232, 269] on icon at bounding box center [233, 268] width 12 height 12
click at [502, 281] on p "Partnership Length: Less than 1 year / New for 2025" at bounding box center [491, 276] width 182 height 11
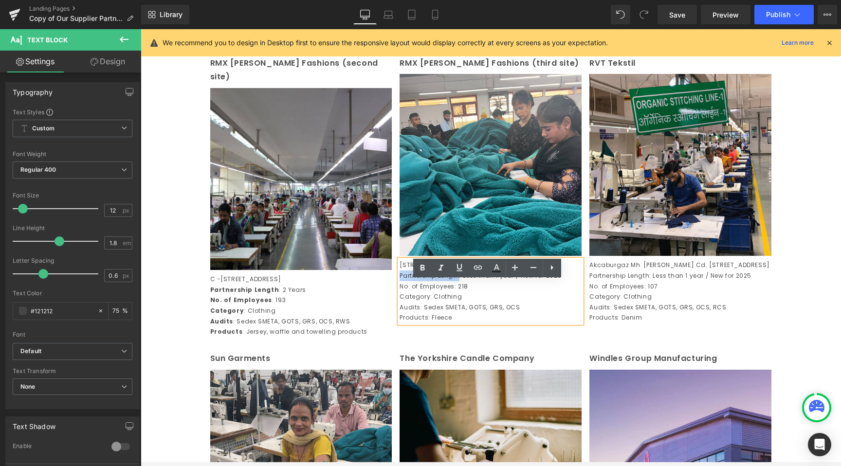
drag, startPoint x: 455, startPoint y: 305, endPoint x: 397, endPoint y: 306, distance: 58.4
click at [400, 281] on p "Partnership Length: Less than 1 year / New for 2025" at bounding box center [491, 276] width 182 height 11
click at [417, 273] on icon at bounding box center [423, 268] width 12 height 12
drag, startPoint x: 450, startPoint y: 316, endPoint x: 397, endPoint y: 318, distance: 53.1
click at [400, 292] on p "No. of Employees: 218" at bounding box center [491, 286] width 182 height 11
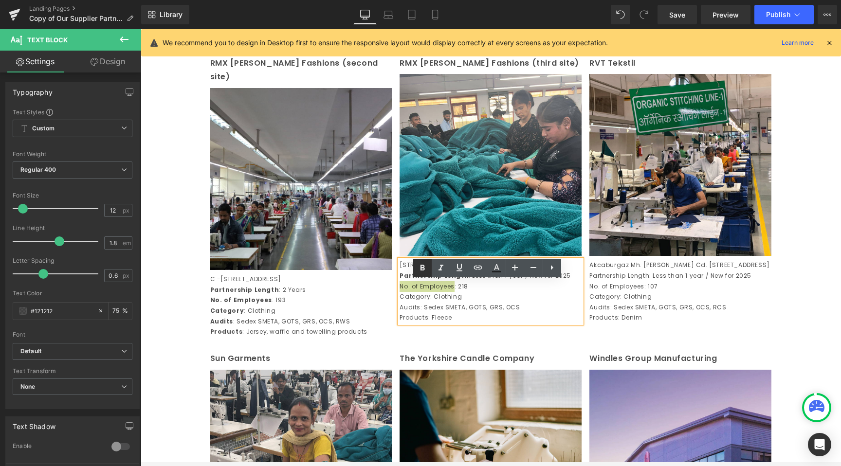
click at [423, 269] on icon at bounding box center [423, 268] width 12 height 12
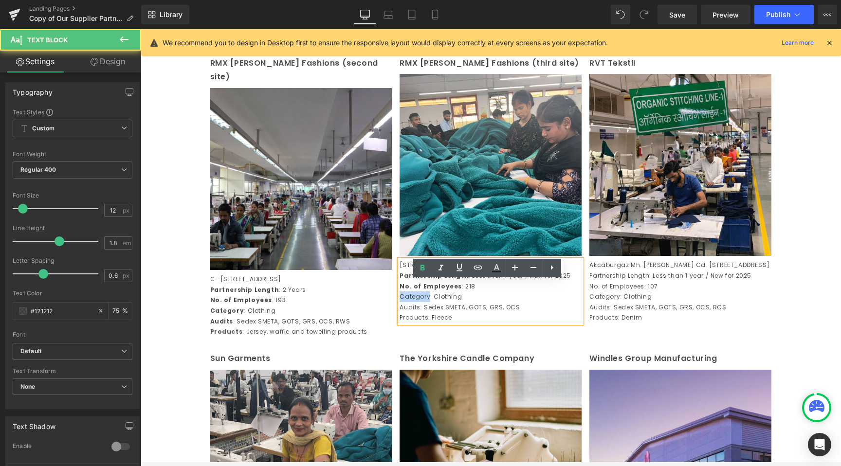
drag, startPoint x: 424, startPoint y: 329, endPoint x: 391, endPoint y: 328, distance: 33.1
click at [391, 328] on div "RMX [PERSON_NAME] Fashions (second site) Text Block Image C -[STREET_ADDRESS] P…" at bounding box center [491, 196] width 570 height 295
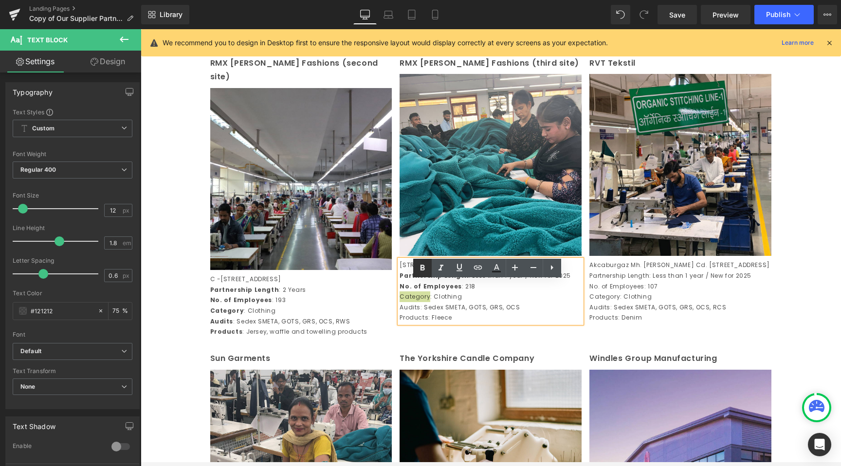
click at [424, 262] on icon at bounding box center [423, 268] width 12 height 12
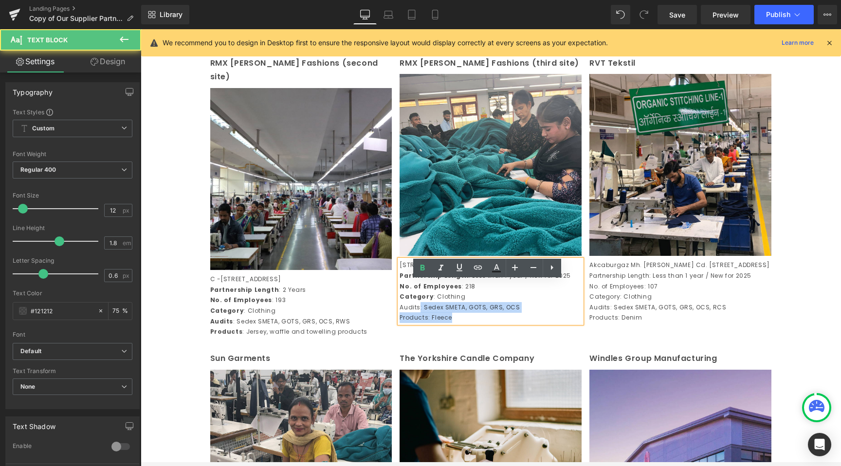
drag, startPoint x: 415, startPoint y: 339, endPoint x: 395, endPoint y: 339, distance: 20.0
click at [400, 323] on div "B-[STREET_ADDRESS] Partnership Length : Less than 1 year / New for 2025 No. of …" at bounding box center [491, 291] width 182 height 63
click at [400, 313] on p "Audits: Sedex SMETA, GOTS, GRS, OCS" at bounding box center [491, 307] width 182 height 11
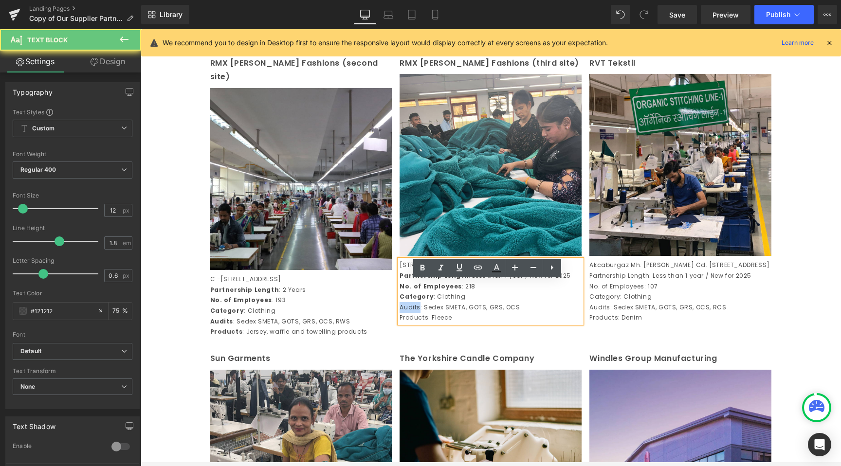
click at [400, 313] on p "Audits: Sedex SMETA, GOTS, GRS, OCS" at bounding box center [491, 307] width 182 height 11
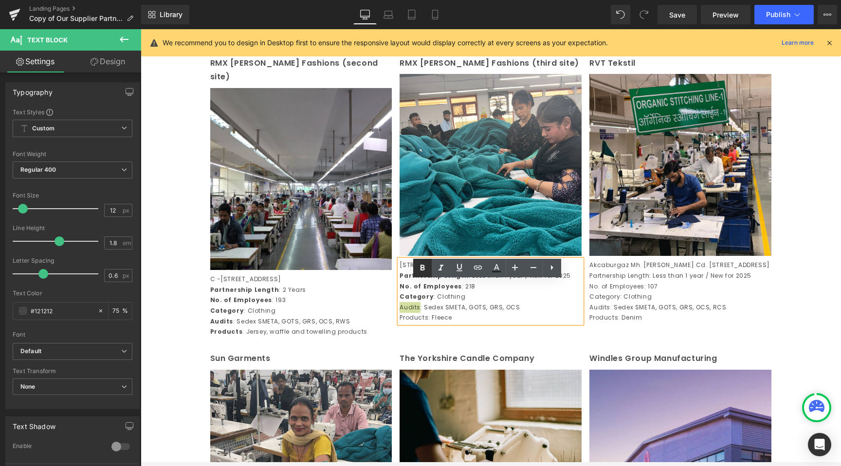
click at [426, 265] on icon at bounding box center [423, 268] width 12 height 12
drag, startPoint x: 424, startPoint y: 350, endPoint x: 397, endPoint y: 350, distance: 27.7
click at [400, 323] on p "Products: Fleece" at bounding box center [491, 318] width 182 height 11
click at [422, 271] on icon at bounding box center [423, 268] width 12 height 12
click at [460, 313] on p "Audits : Sedex SMETA, GOTS, GRS, OCS" at bounding box center [491, 307] width 182 height 11
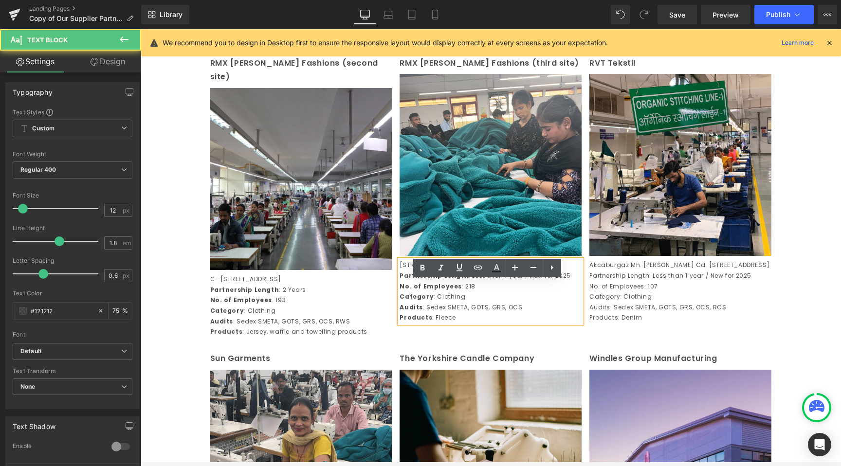
click at [666, 323] on div "Akcaburgaz Mh. [PERSON_NAME] Cd. No: 16/2, [GEOGRAPHIC_DATA], [GEOGRAPHIC_DATA]…" at bounding box center [680, 291] width 182 height 63
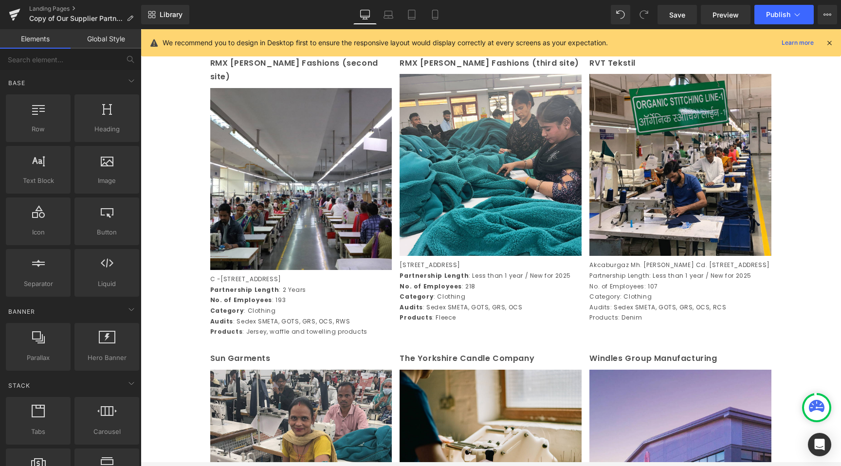
click at [636, 271] on p "Akcaburgaz Mh. [PERSON_NAME] Cd. [STREET_ADDRESS]" at bounding box center [680, 265] width 182 height 11
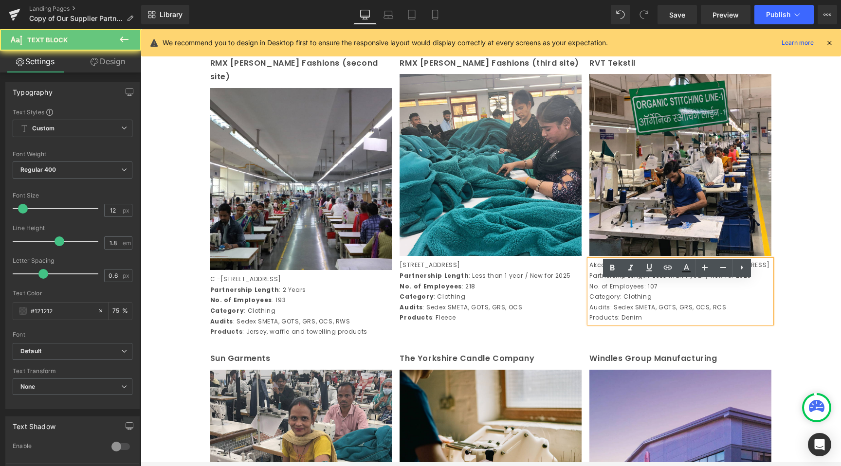
click at [625, 281] on p "Partnership Length: Less than 1 year / New for 2025" at bounding box center [680, 276] width 182 height 11
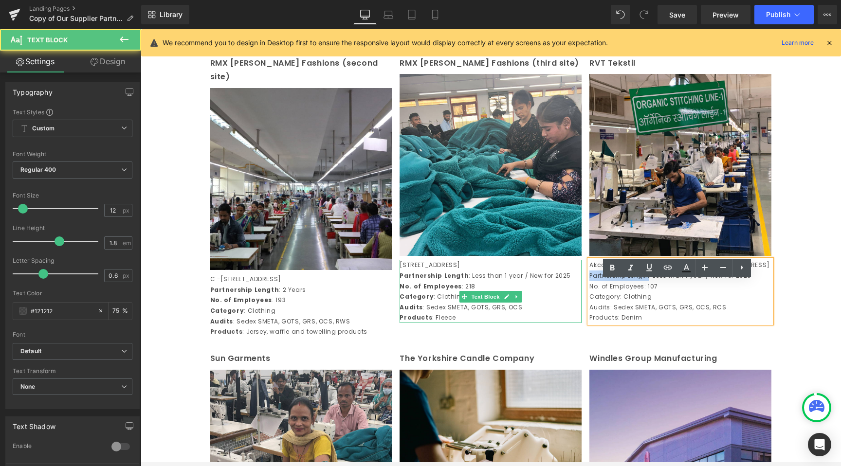
drag, startPoint x: 646, startPoint y: 305, endPoint x: 567, endPoint y: 305, distance: 79.3
click at [568, 305] on div "RMX [PERSON_NAME] Fashions (second site) Text Block Image C -[STREET_ADDRESS] P…" at bounding box center [491, 196] width 570 height 295
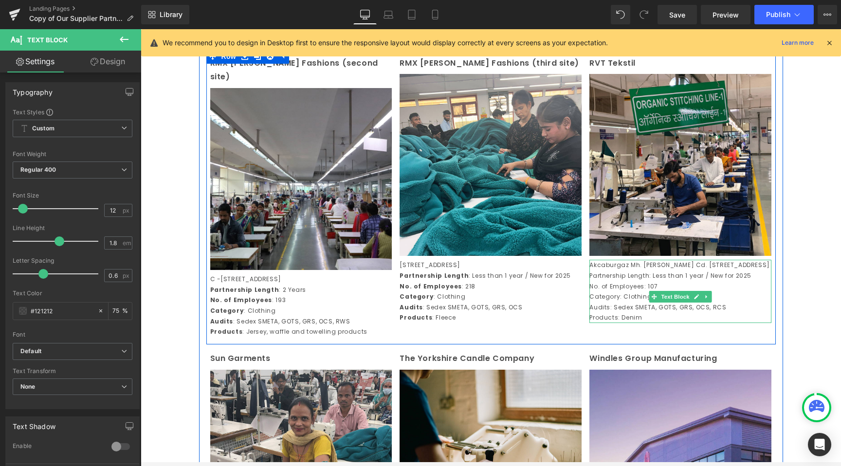
click at [625, 281] on p "Partnership Length: Less than 1 year / New for 2025" at bounding box center [680, 276] width 182 height 11
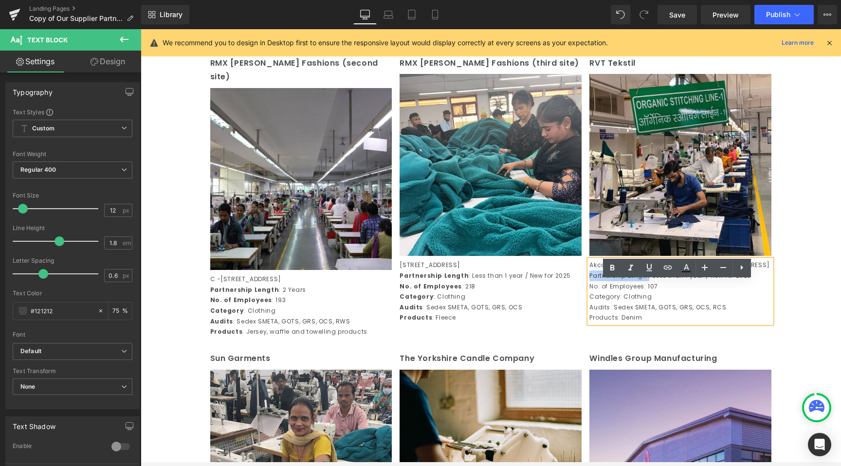
drag, startPoint x: 646, startPoint y: 306, endPoint x: 585, endPoint y: 305, distance: 61.4
click at [589, 305] on div "Akcaburgaz Mh. [PERSON_NAME] Cd. No: 16/2, [GEOGRAPHIC_DATA], [GEOGRAPHIC_DATA]…" at bounding box center [680, 291] width 182 height 63
click at [608, 292] on p "No. of Employees: 107" at bounding box center [680, 286] width 182 height 11
drag, startPoint x: 585, startPoint y: 307, endPoint x: 634, endPoint y: 305, distance: 48.7
click at [633, 304] on div "Akcaburgaz Mh. [PERSON_NAME] Cd. No: 16/2, [GEOGRAPHIC_DATA], [GEOGRAPHIC_DATA]…" at bounding box center [680, 291] width 182 height 63
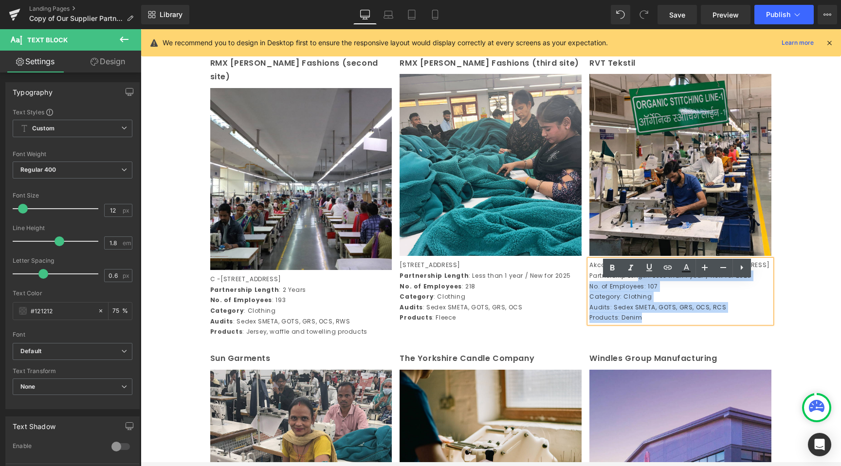
click at [642, 281] on p "Partnership Length: Less than 1 year / New for 2025" at bounding box center [680, 276] width 182 height 11
drag, startPoint x: 645, startPoint y: 305, endPoint x: 586, endPoint y: 306, distance: 58.4
click at [589, 281] on p "Partnership Length: Less than 1 year / New for 2025" at bounding box center [680, 276] width 182 height 11
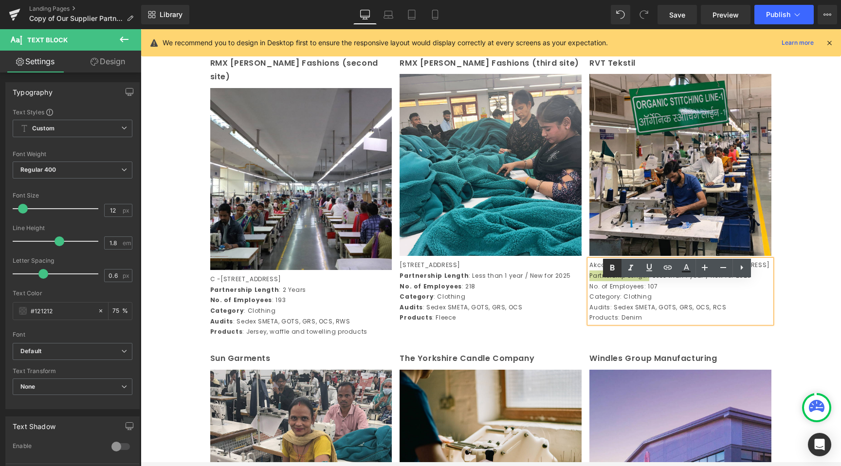
click at [613, 270] on icon at bounding box center [612, 268] width 4 height 6
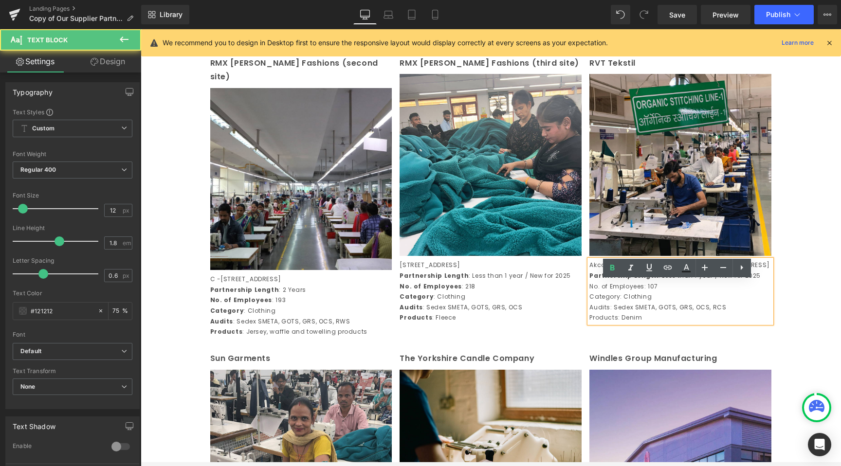
click at [637, 292] on p "No. of Employees: 107" at bounding box center [680, 286] width 182 height 11
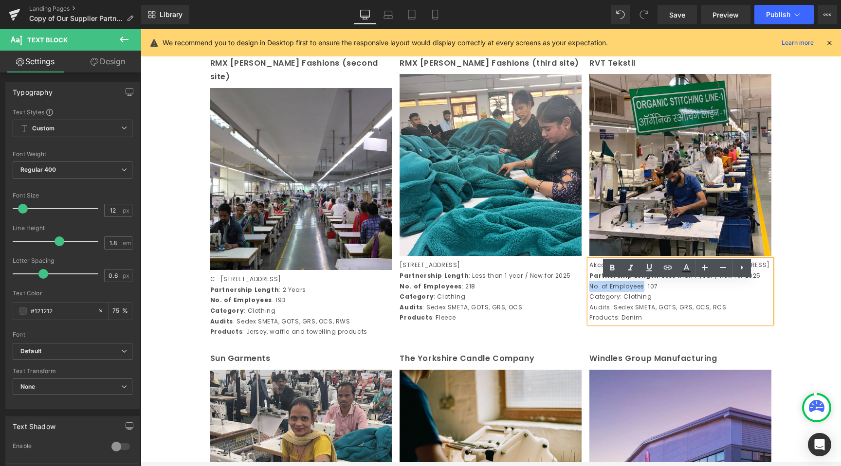
drag, startPoint x: 640, startPoint y: 317, endPoint x: 586, endPoint y: 318, distance: 54.0
click at [589, 292] on p "No. of Employees: 107" at bounding box center [680, 286] width 182 height 11
click at [614, 265] on icon at bounding box center [613, 268] width 12 height 12
click at [608, 302] on p "Category: Clothing" at bounding box center [680, 297] width 182 height 11
drag, startPoint x: 614, startPoint y: 329, endPoint x: 588, endPoint y: 329, distance: 26.8
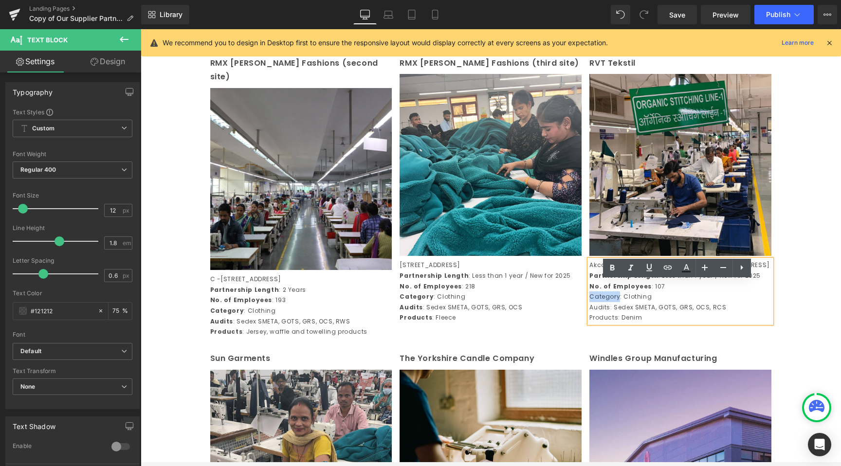
click at [589, 302] on p "Category: Clothing" at bounding box center [680, 297] width 182 height 11
click at [612, 269] on icon at bounding box center [613, 268] width 12 height 12
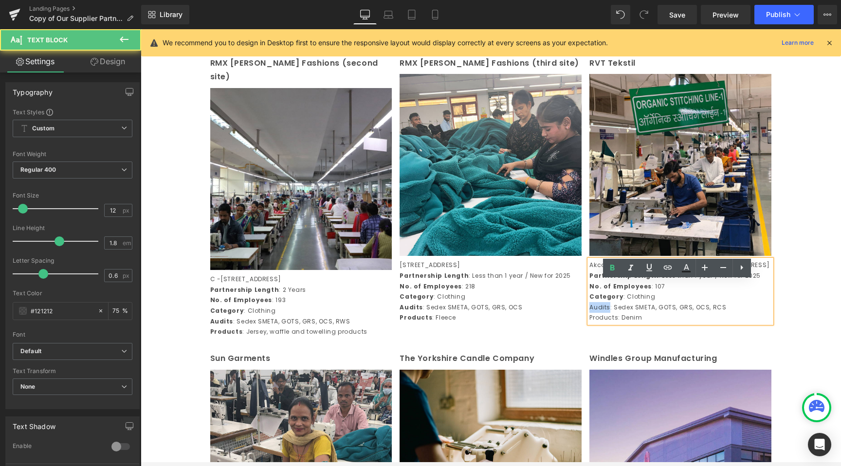
drag, startPoint x: 606, startPoint y: 340, endPoint x: 588, endPoint y: 339, distance: 18.0
click at [589, 313] on p "Audits: Sedex SMETA, GOTS, GRS, OCS, RCS" at bounding box center [680, 307] width 182 height 11
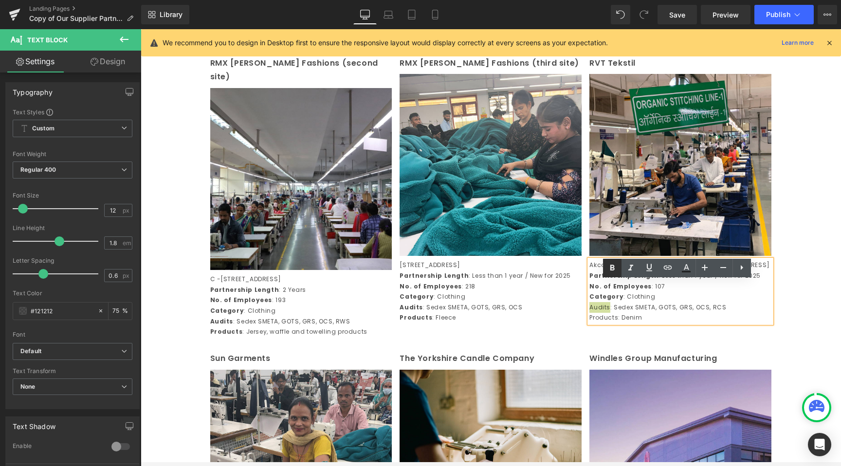
click at [611, 273] on icon at bounding box center [613, 268] width 12 height 12
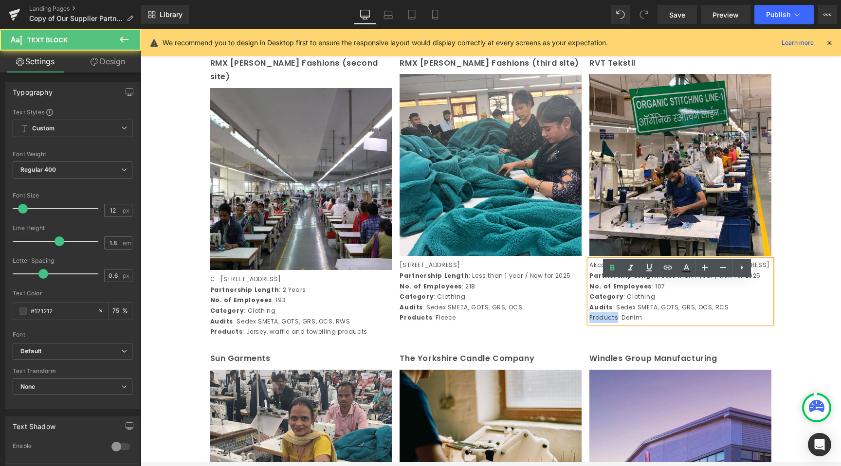
drag, startPoint x: 613, startPoint y: 349, endPoint x: 587, endPoint y: 349, distance: 26.3
click at [589, 323] on p "Products: Denim" at bounding box center [680, 318] width 182 height 11
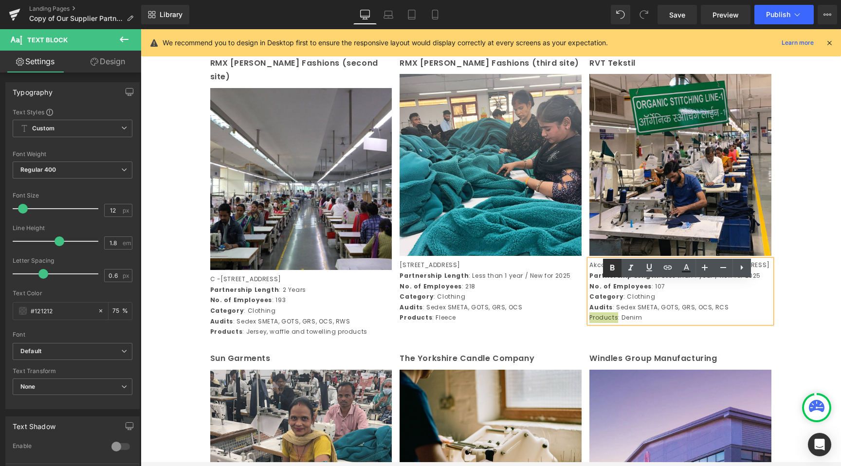
click at [613, 267] on icon at bounding box center [612, 268] width 4 height 6
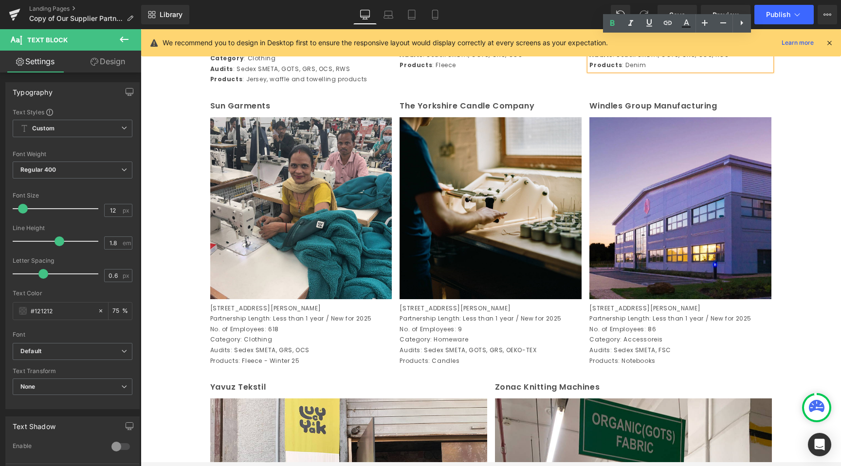
scroll to position [1579, 0]
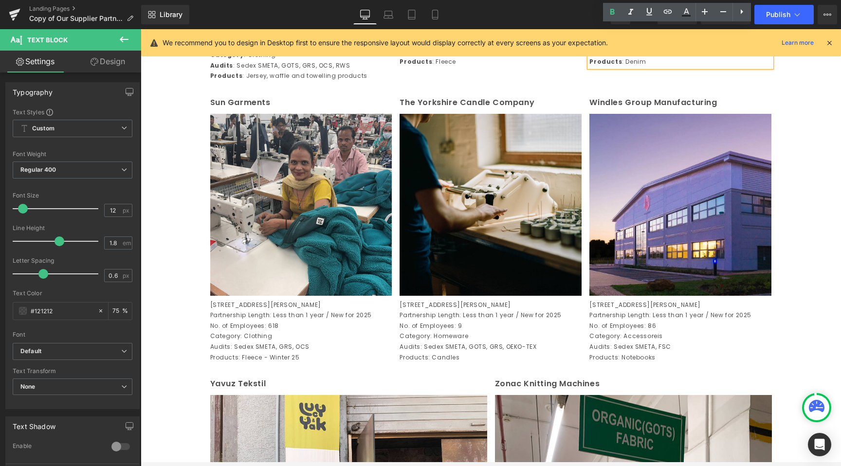
click at [254, 332] on p "No. of Employees: 618" at bounding box center [301, 326] width 182 height 11
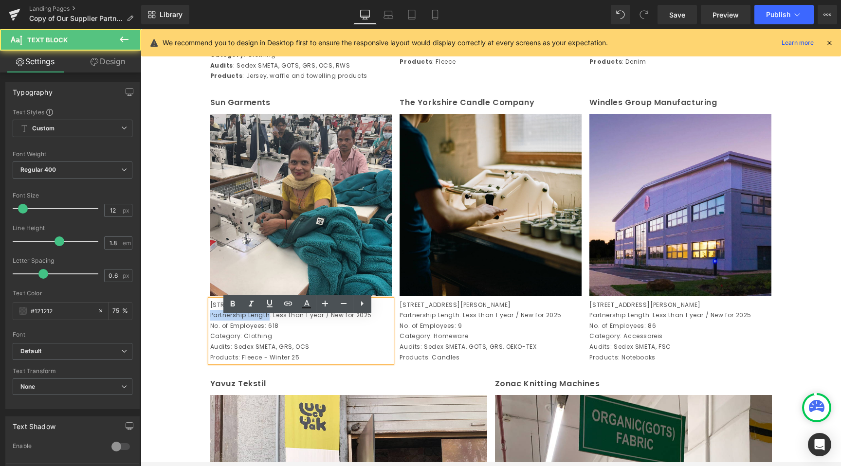
drag, startPoint x: 266, startPoint y: 343, endPoint x: 203, endPoint y: 342, distance: 62.8
click at [206, 342] on div "Sun Garments Text Block Image [STREET_ADDRESS][PERSON_NAME] Partnership Length:…" at bounding box center [301, 229] width 190 height 267
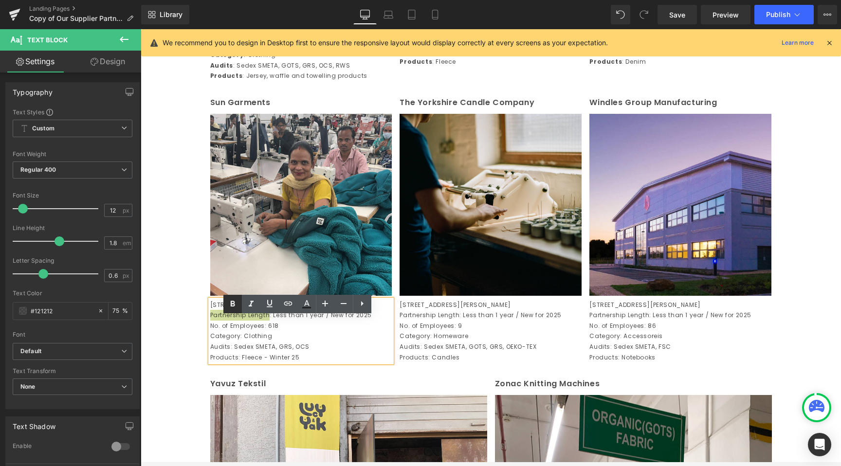
click at [227, 304] on icon at bounding box center [233, 304] width 12 height 12
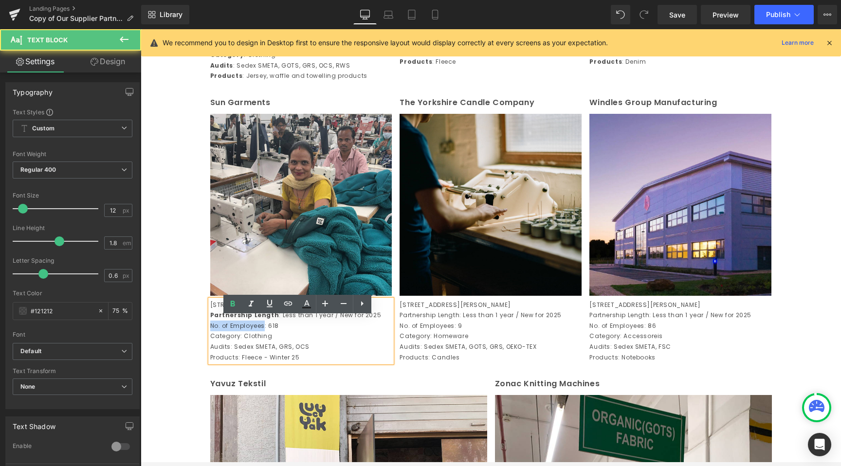
drag, startPoint x: 260, startPoint y: 354, endPoint x: 207, endPoint y: 354, distance: 52.6
click at [210, 332] on p "No. of Employees: 618" at bounding box center [301, 326] width 182 height 11
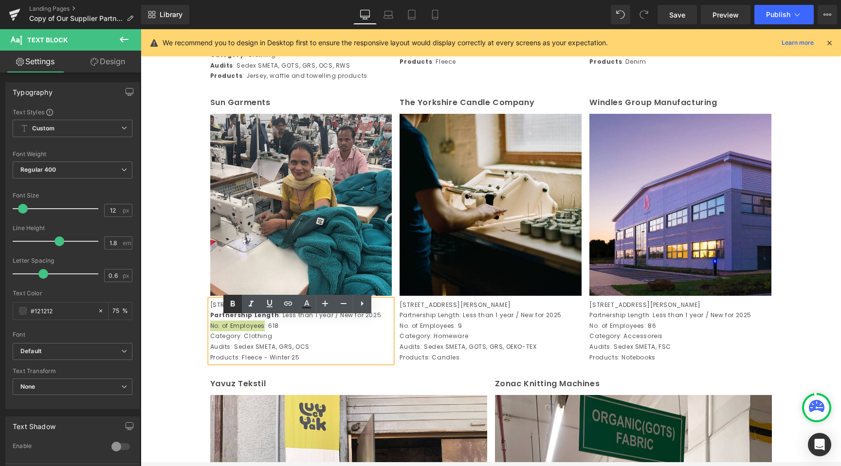
click at [233, 308] on icon at bounding box center [233, 304] width 12 height 12
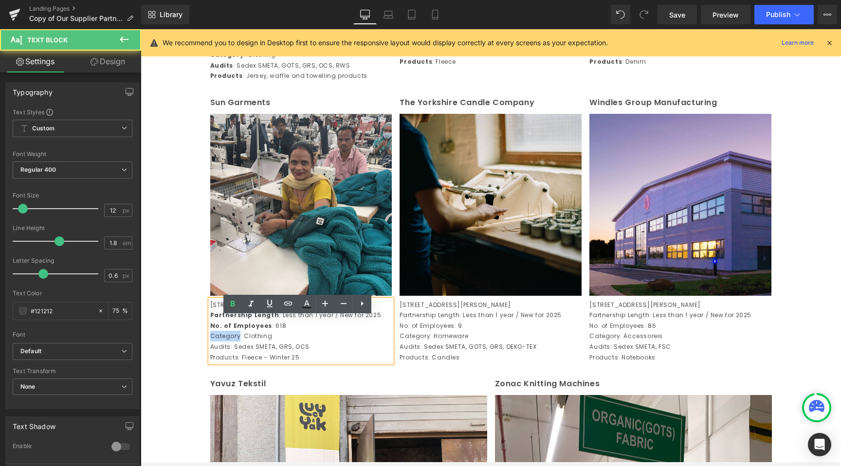
drag, startPoint x: 235, startPoint y: 365, endPoint x: 207, endPoint y: 364, distance: 27.8
click at [210, 342] on p "Category: Clothing" at bounding box center [301, 336] width 182 height 11
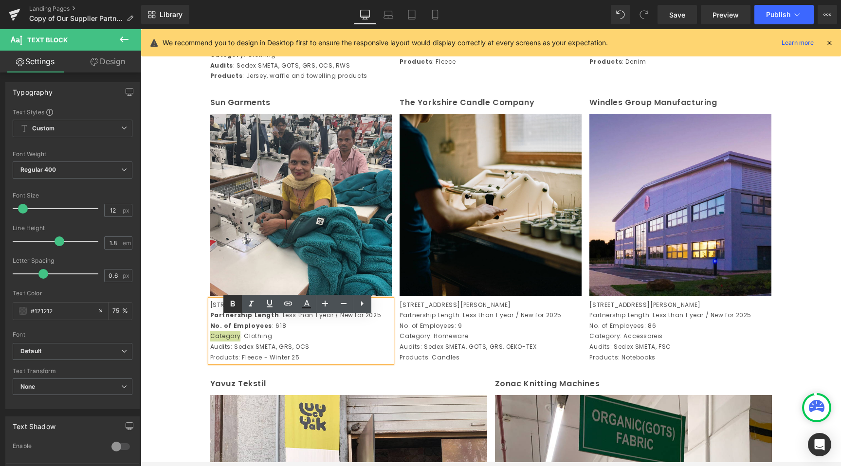
click at [228, 311] on link at bounding box center [232, 304] width 18 height 18
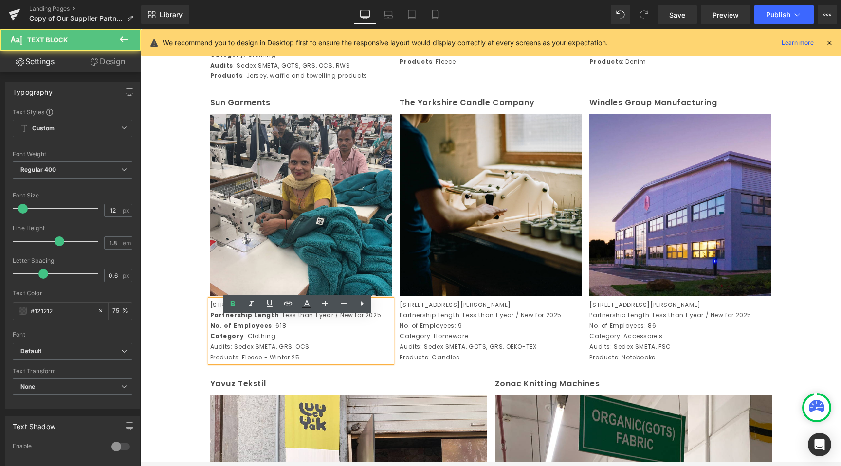
click at [224, 352] on p "Audits: Sedex SMETA, GRS, OCS" at bounding box center [301, 347] width 182 height 11
drag, startPoint x: 226, startPoint y: 374, endPoint x: 201, endPoint y: 374, distance: 25.8
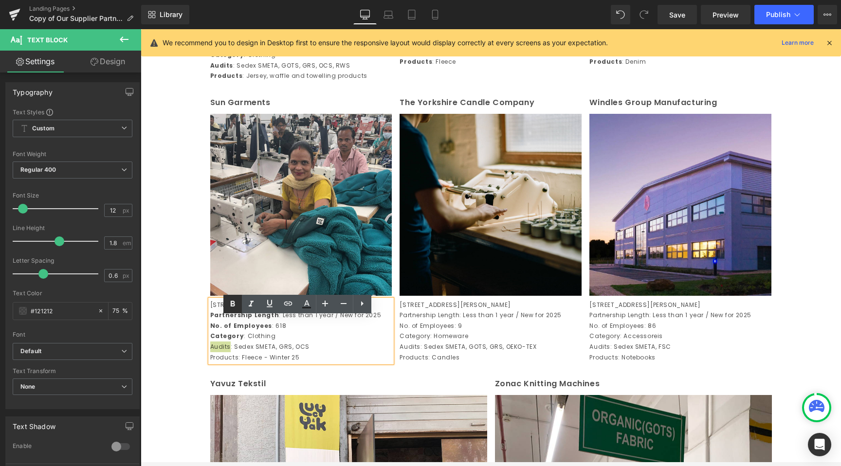
click at [233, 307] on icon at bounding box center [233, 304] width 12 height 12
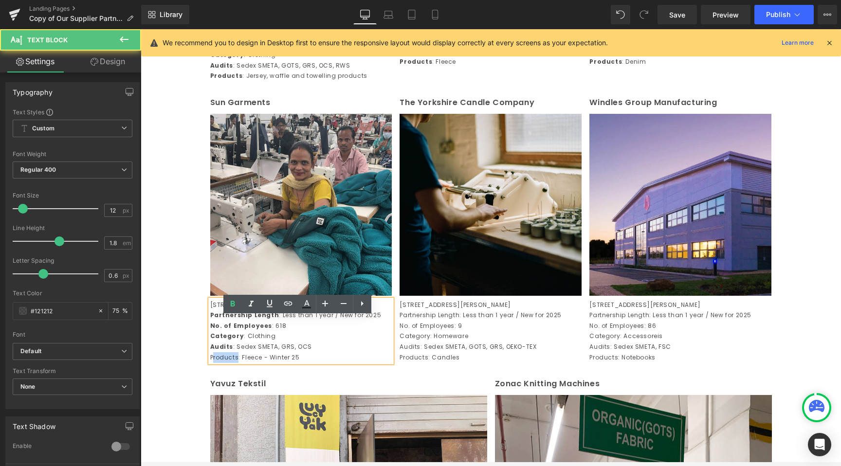
drag, startPoint x: 234, startPoint y: 385, endPoint x: 209, endPoint y: 385, distance: 24.8
click at [210, 363] on p "Products: Fleece - Winter 25" at bounding box center [301, 357] width 182 height 11
drag, startPoint x: 206, startPoint y: 386, endPoint x: 228, endPoint y: 384, distance: 22.5
click at [228, 363] on div "[STREET_ADDRESS][PERSON_NAME] Partnership Length : Less than 1 year / New for 2…" at bounding box center [301, 331] width 182 height 63
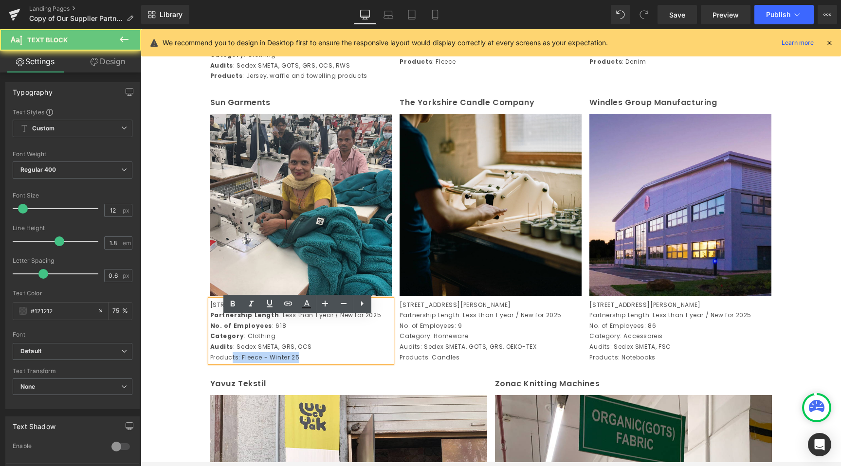
click at [228, 363] on p "Products: Fleece - Winter 25" at bounding box center [301, 357] width 182 height 11
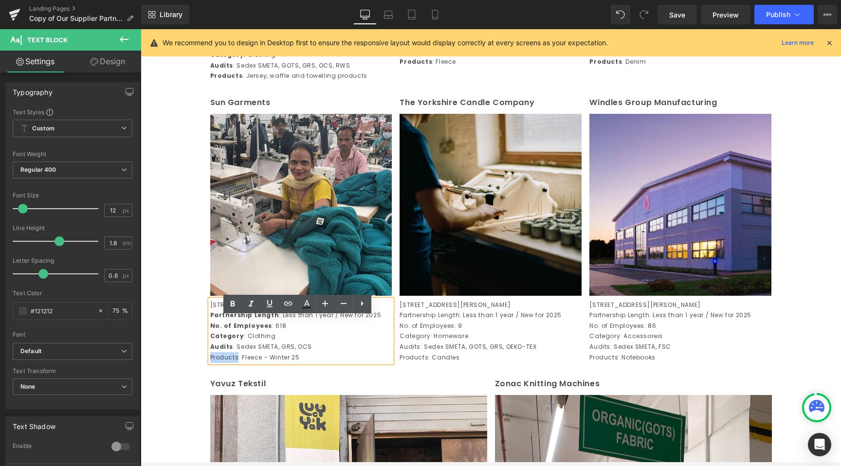
drag, startPoint x: 234, startPoint y: 384, endPoint x: 207, endPoint y: 384, distance: 26.8
click at [210, 363] on p "Products: Fleece - Winter 25" at bounding box center [301, 357] width 182 height 11
click at [230, 300] on icon at bounding box center [233, 304] width 12 height 12
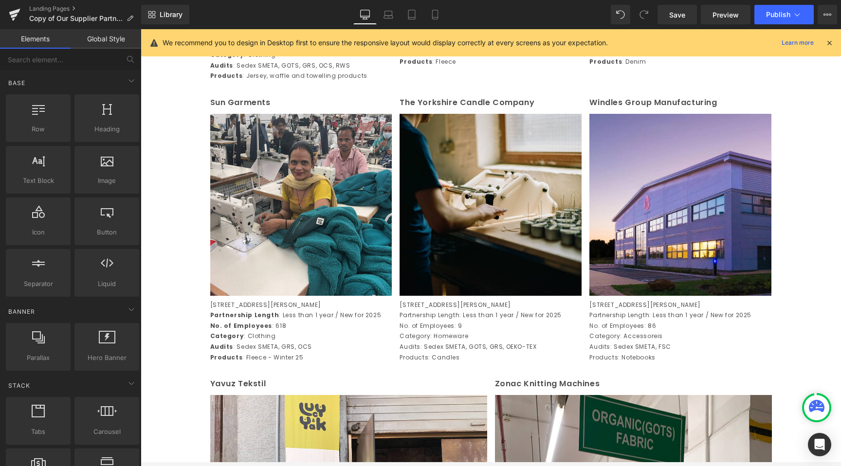
click at [405, 352] on p "Audits: Sedex SMETA, GOTS, GRS, OEKO-TEX" at bounding box center [491, 347] width 182 height 11
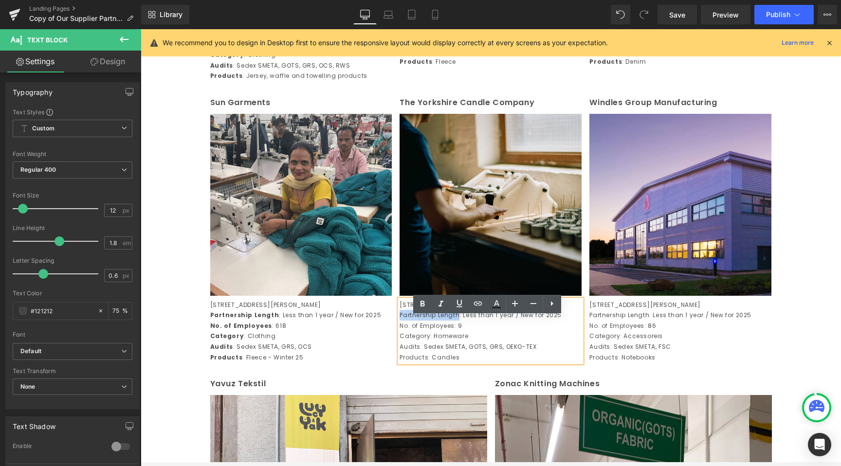
drag, startPoint x: 455, startPoint y: 332, endPoint x: 397, endPoint y: 332, distance: 58.4
click at [400, 321] on p "Partnership Length: Less than 1 year / New for 2025" at bounding box center [491, 315] width 182 height 11
click at [418, 301] on icon at bounding box center [423, 304] width 12 height 12
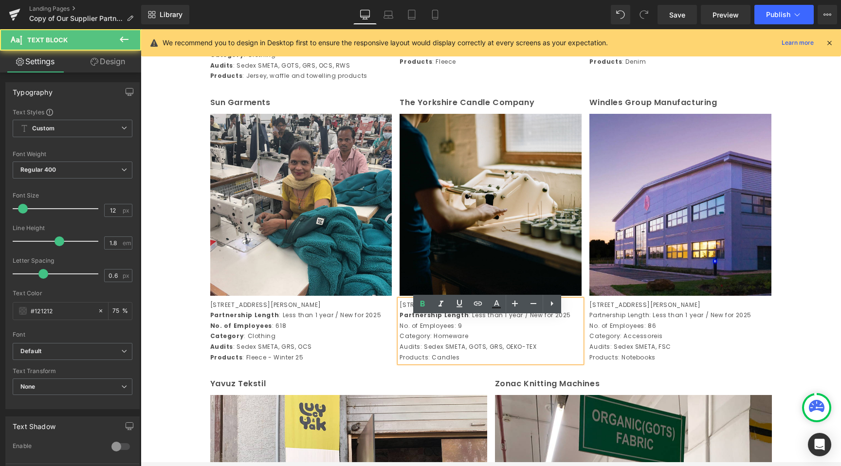
click at [452, 332] on p "No. of Employees: 9" at bounding box center [491, 326] width 182 height 11
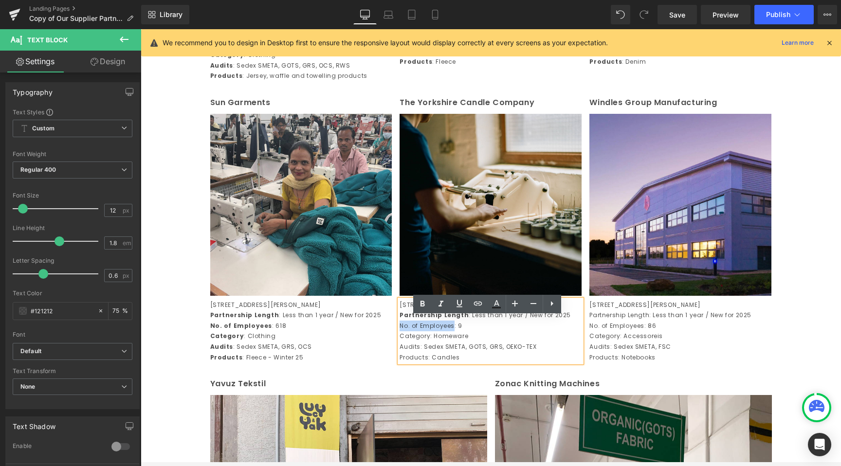
drag, startPoint x: 450, startPoint y: 344, endPoint x: 397, endPoint y: 345, distance: 53.1
click at [400, 332] on p "No. of Employees: 9" at bounding box center [491, 326] width 182 height 11
click at [421, 305] on icon at bounding box center [423, 304] width 4 height 6
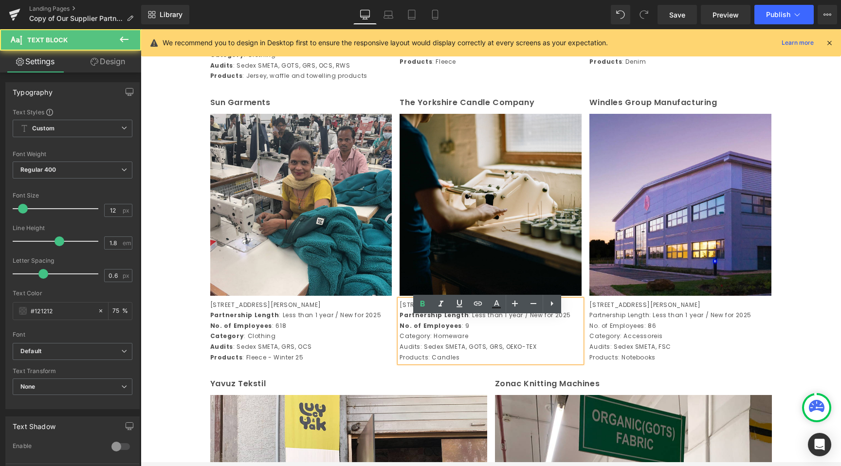
click at [424, 342] on p "Category: Homeware" at bounding box center [491, 336] width 182 height 11
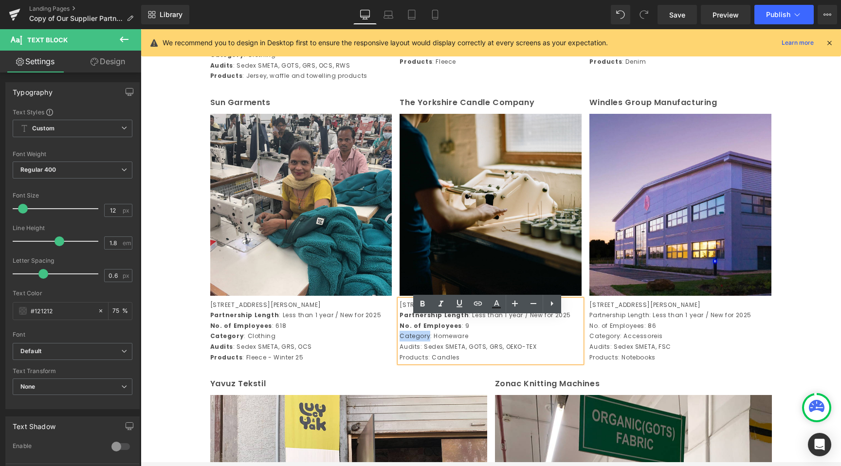
drag, startPoint x: 425, startPoint y: 353, endPoint x: 396, endPoint y: 352, distance: 29.2
click at [400, 342] on p "Category: Homeware" at bounding box center [491, 336] width 182 height 11
click at [421, 307] on icon at bounding box center [423, 304] width 12 height 12
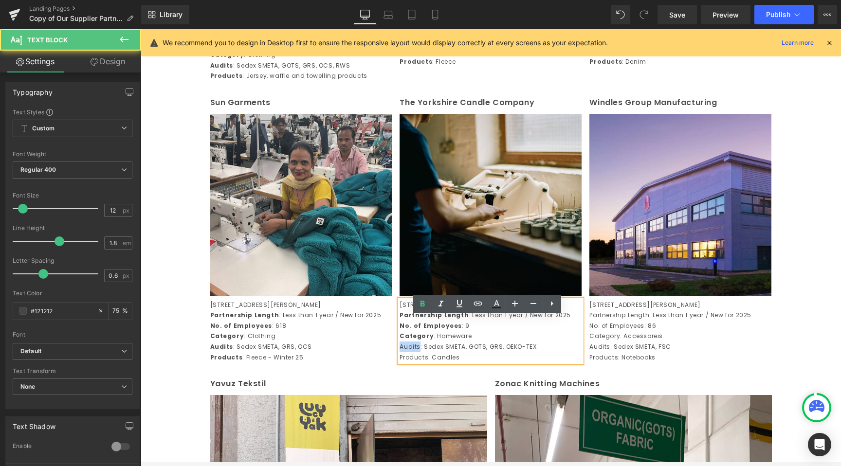
drag, startPoint x: 415, startPoint y: 365, endPoint x: 396, endPoint y: 364, distance: 19.5
click at [400, 352] on p "Audits: Sedex SMETA, GOTS, GRS, OEKO-TEX" at bounding box center [491, 347] width 182 height 11
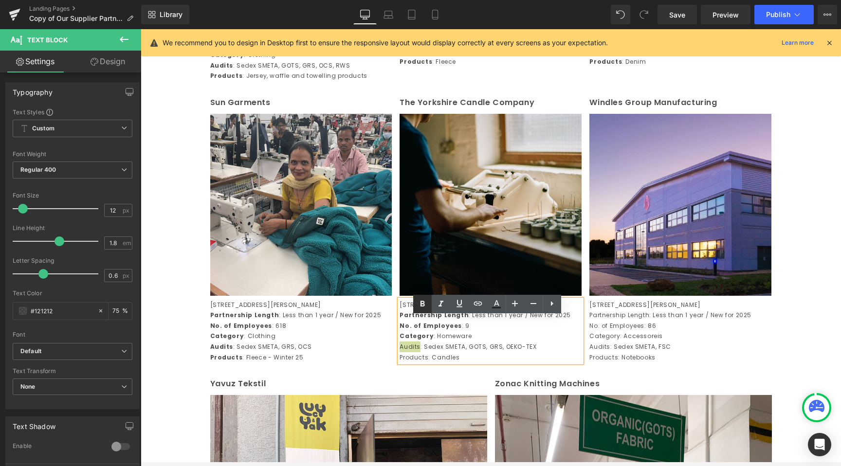
click at [422, 308] on icon at bounding box center [423, 304] width 12 height 12
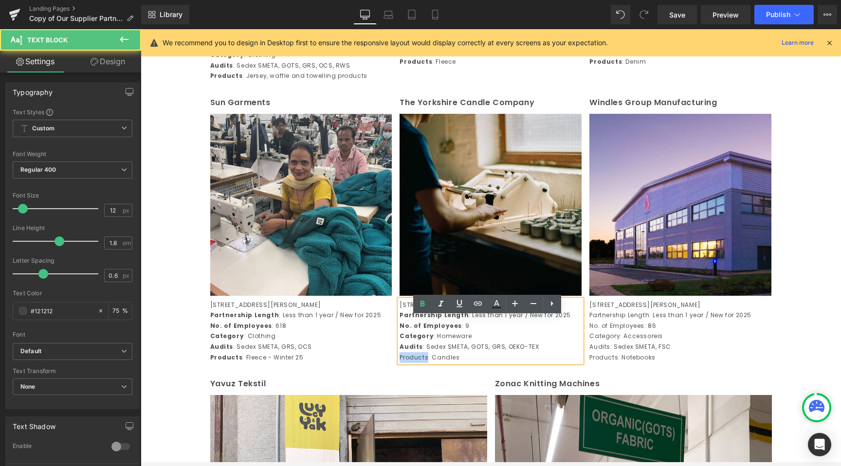
drag, startPoint x: 424, startPoint y: 373, endPoint x: 398, endPoint y: 373, distance: 25.8
click at [400, 363] on p "Products: Candles" at bounding box center [491, 357] width 182 height 11
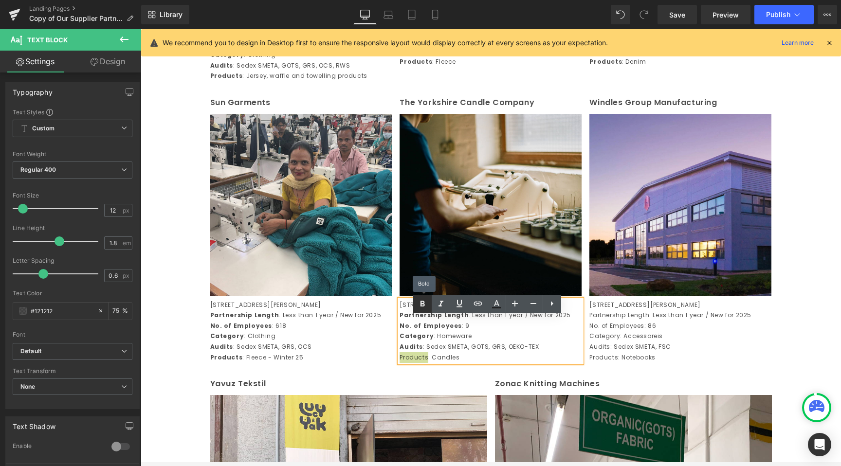
click at [419, 304] on icon at bounding box center [423, 304] width 12 height 12
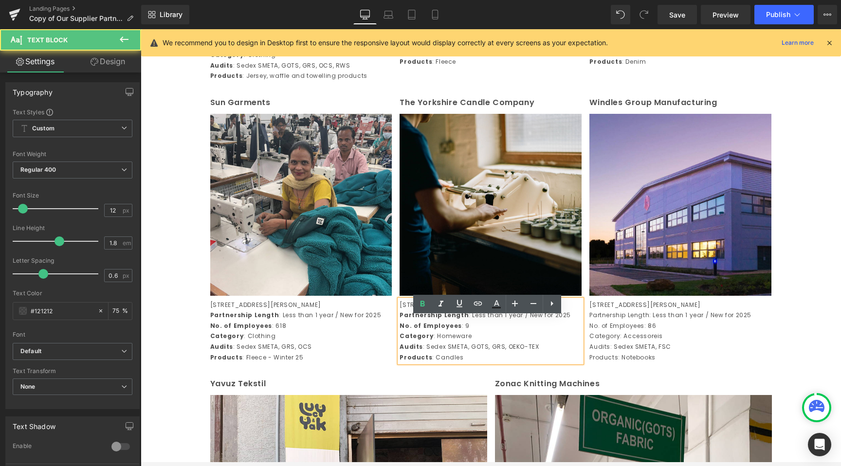
click at [507, 332] on p "No. of Employees : 9" at bounding box center [491, 326] width 182 height 11
click at [649, 332] on p "No. of Employees: 86" at bounding box center [680, 326] width 182 height 11
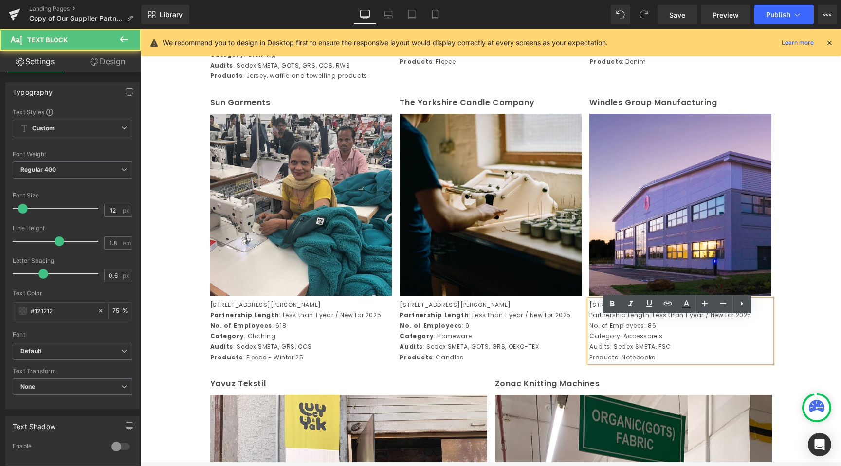
click at [632, 321] on p "Partnership Length: Less than 1 year / New for 2025" at bounding box center [680, 315] width 182 height 11
drag, startPoint x: 646, startPoint y: 334, endPoint x: 586, endPoint y: 334, distance: 60.4
click at [589, 321] on p "Partnership Length: Less than 1 year / New for 2025" at bounding box center [680, 315] width 182 height 11
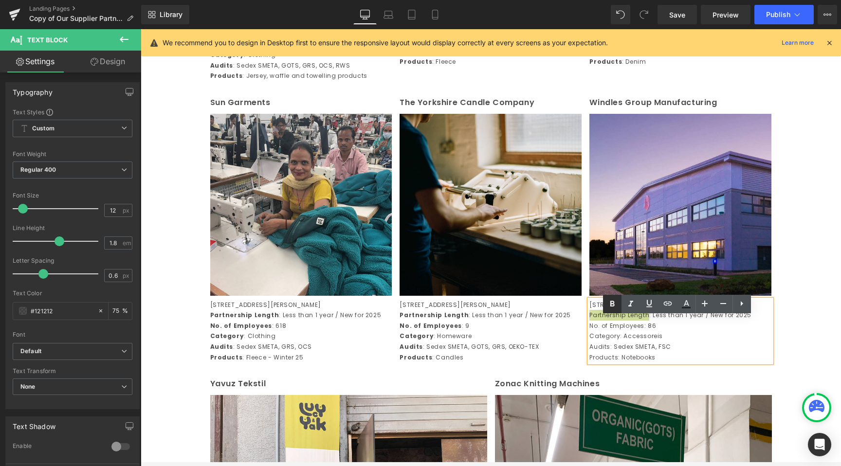
click at [608, 308] on icon at bounding box center [613, 304] width 12 height 12
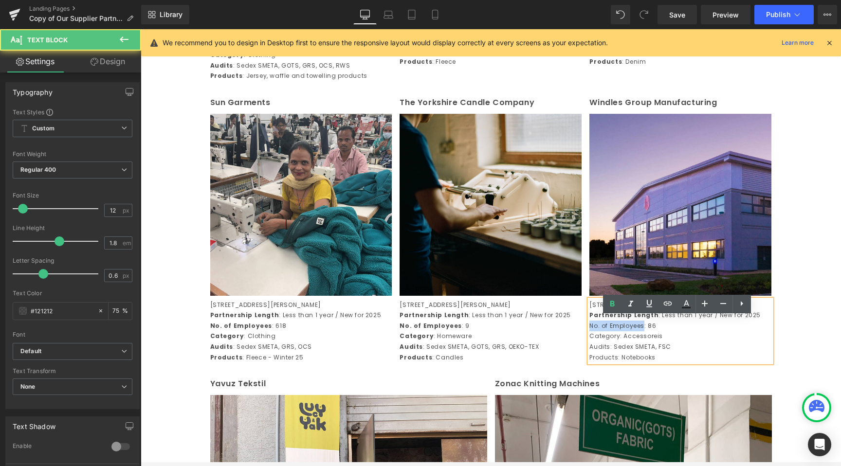
drag, startPoint x: 641, startPoint y: 342, endPoint x: 583, endPoint y: 342, distance: 57.4
click at [586, 342] on div "Windles Group Manufacturing Text Block Image [GEOGRAPHIC_DATA], [STREET_ADDRESS…" at bounding box center [681, 229] width 190 height 267
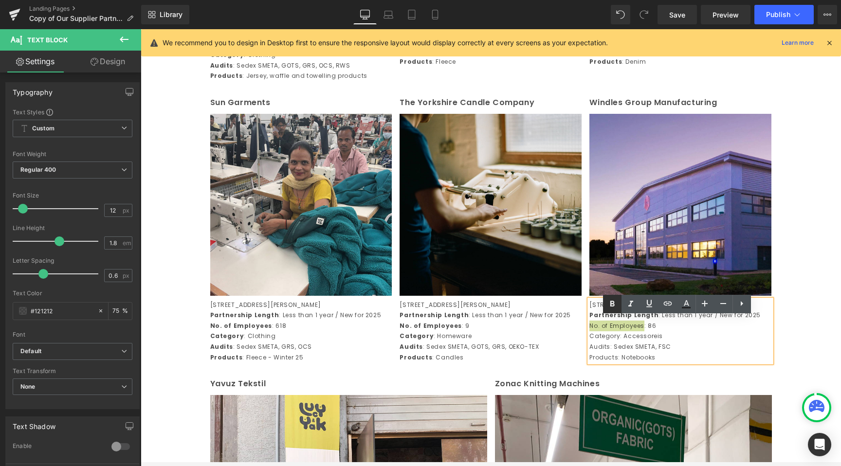
click at [616, 304] on icon at bounding box center [613, 304] width 12 height 12
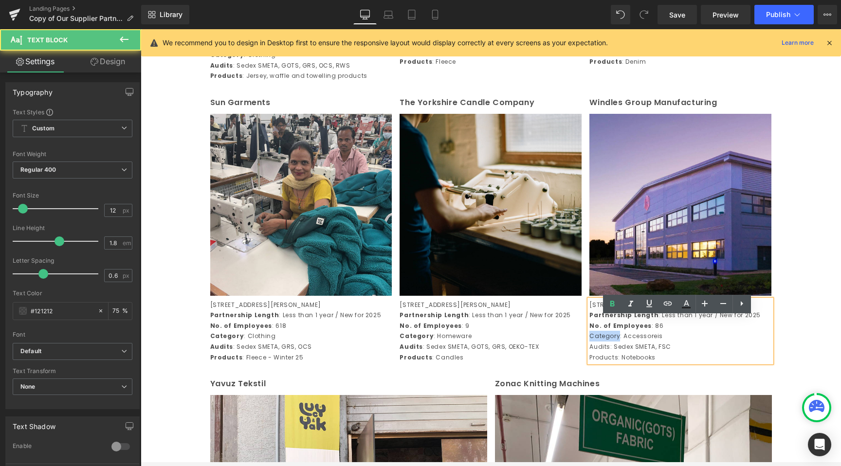
drag, startPoint x: 614, startPoint y: 354, endPoint x: 580, endPoint y: 354, distance: 33.6
click at [580, 354] on div "Sun Garments Text Block Image [STREET_ADDRESS][PERSON_NAME] Partnership Length …" at bounding box center [491, 229] width 570 height 281
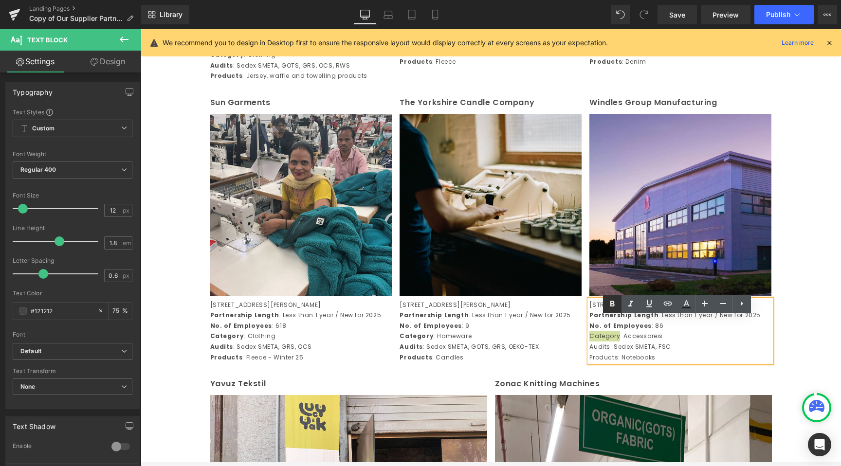
click at [611, 309] on icon at bounding box center [613, 304] width 12 height 12
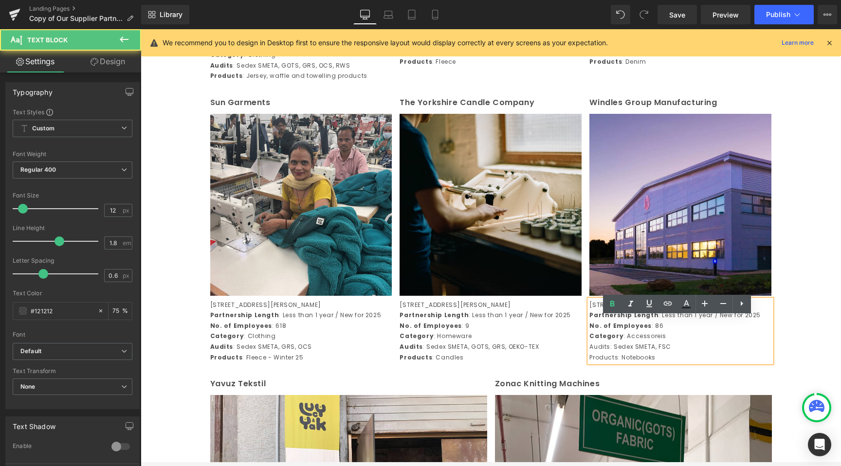
drag, startPoint x: 606, startPoint y: 364, endPoint x: 586, endPoint y: 364, distance: 20.0
click at [589, 363] on div "[GEOGRAPHIC_DATA][STREET_ADDRESS][PERSON_NAME] Partnership Length : Less than 1…" at bounding box center [680, 331] width 182 height 63
click at [595, 352] on p "Audits: Sedex SMETA, FSC" at bounding box center [680, 347] width 182 height 11
drag, startPoint x: 605, startPoint y: 362, endPoint x: 586, endPoint y: 363, distance: 19.0
click at [589, 352] on p "Audits: Sedex SMETA, FSC" at bounding box center [680, 347] width 182 height 11
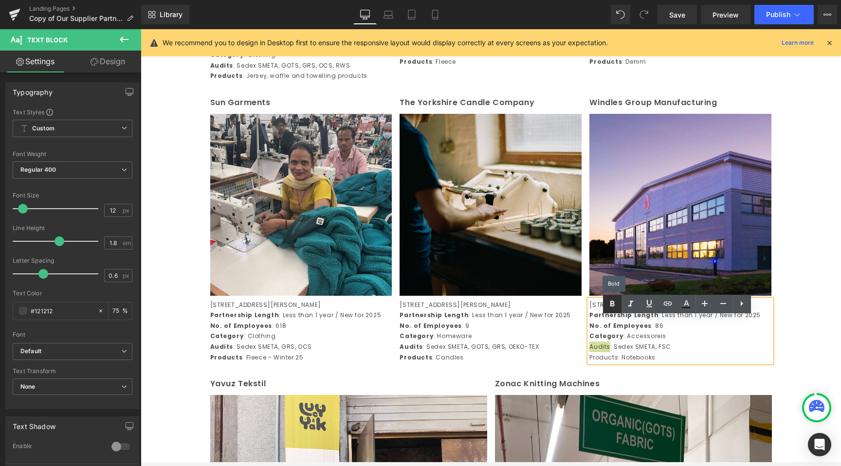
click at [616, 301] on icon at bounding box center [613, 304] width 12 height 12
drag, startPoint x: 614, startPoint y: 377, endPoint x: 588, endPoint y: 376, distance: 26.3
click at [589, 363] on p "Products: Notebooks" at bounding box center [680, 357] width 182 height 11
click at [616, 299] on icon at bounding box center [613, 304] width 12 height 12
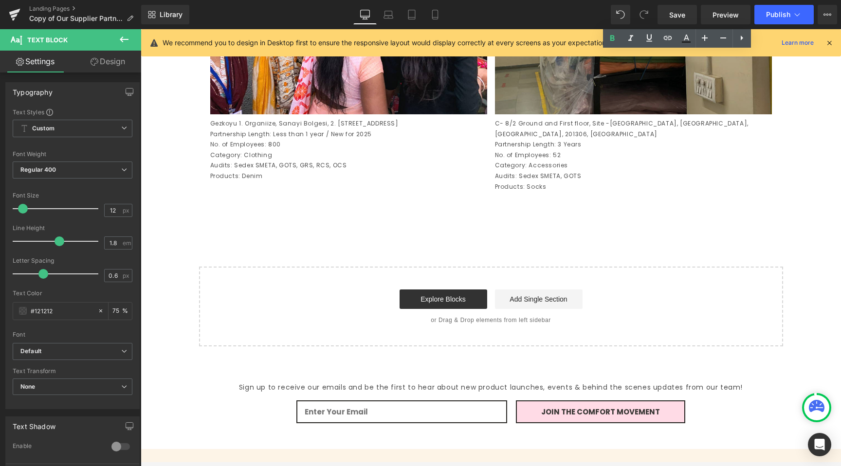
scroll to position [2164, 0]
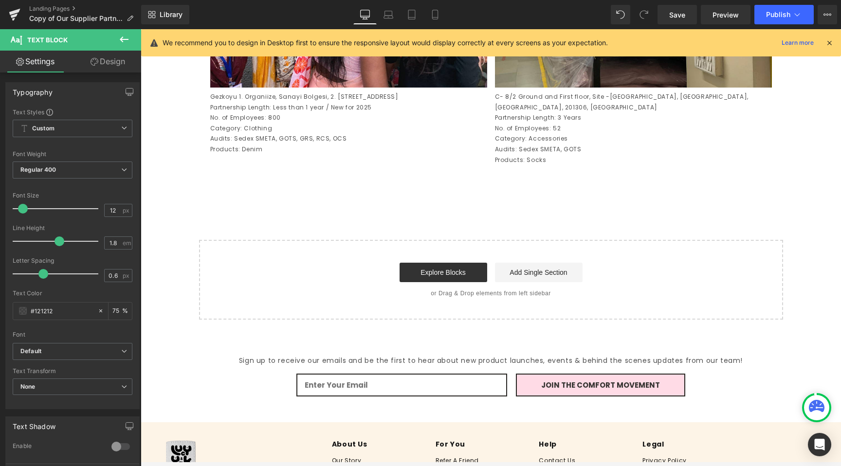
click at [253, 123] on p "No. of Employees: 800" at bounding box center [348, 117] width 277 height 11
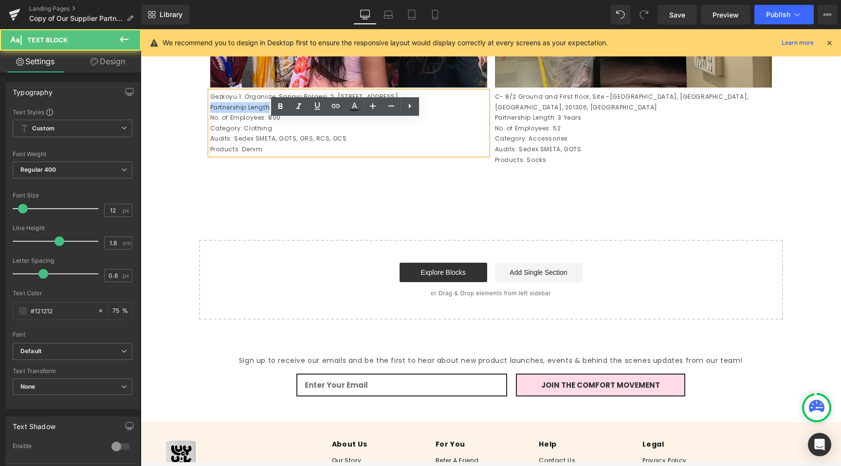
drag, startPoint x: 266, startPoint y: 144, endPoint x: 203, endPoint y: 145, distance: 62.8
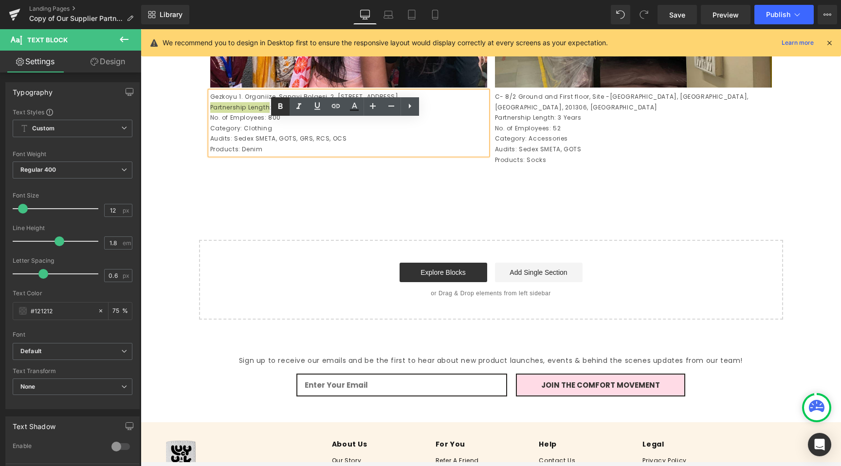
click at [280, 103] on icon at bounding box center [281, 107] width 12 height 12
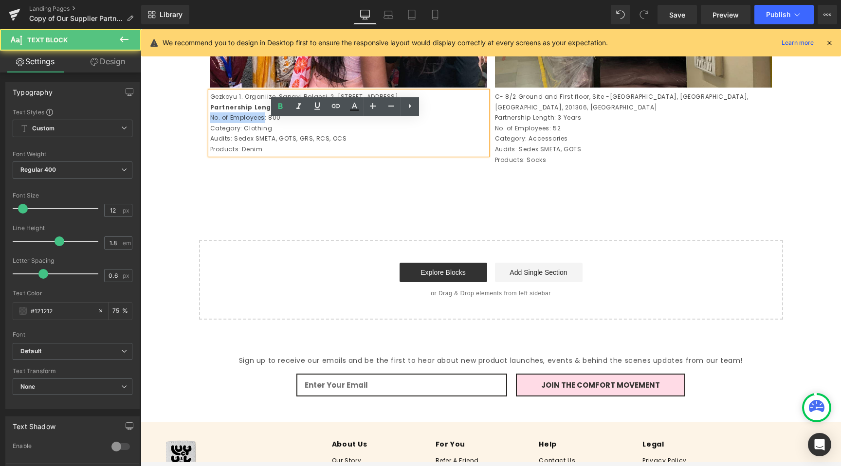
drag, startPoint x: 260, startPoint y: 156, endPoint x: 202, endPoint y: 156, distance: 57.9
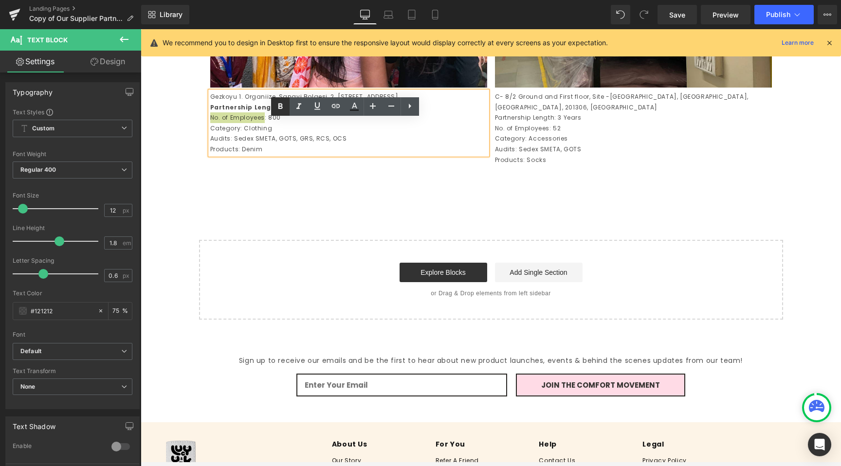
click at [282, 105] on icon at bounding box center [281, 107] width 12 height 12
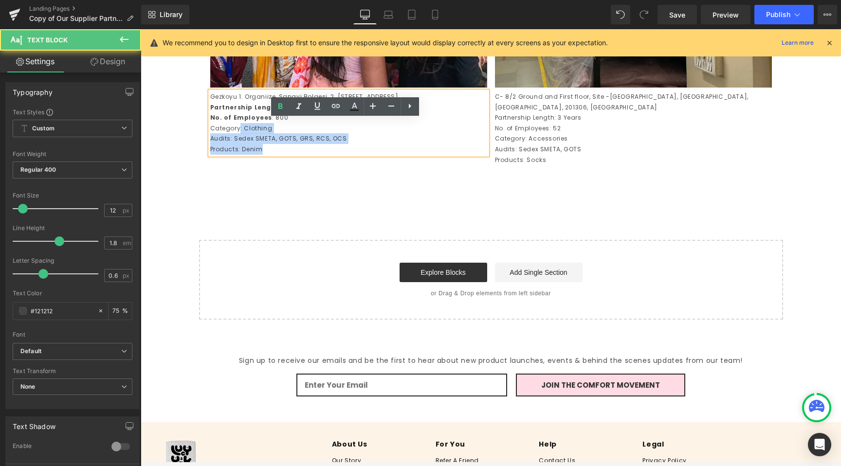
drag, startPoint x: 236, startPoint y: 166, endPoint x: 204, endPoint y: 166, distance: 32.1
click at [210, 155] on div "Gezkoyu 1. Organiize, Sanayi Bolgesi, 2. [STREET_ADDRESS] Partnership Length : …" at bounding box center [348, 123] width 277 height 63
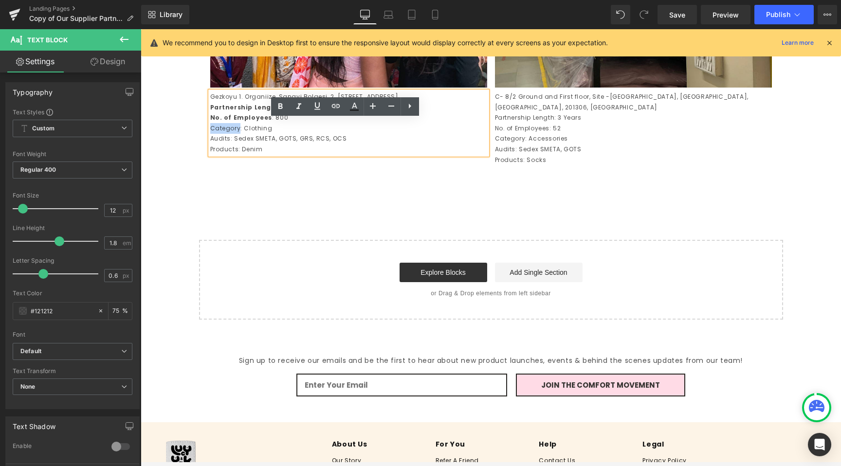
drag, startPoint x: 206, startPoint y: 166, endPoint x: 234, endPoint y: 164, distance: 27.8
click at [234, 134] on p "Category: Clothing" at bounding box center [348, 128] width 277 height 11
click at [277, 113] on link at bounding box center [280, 106] width 18 height 18
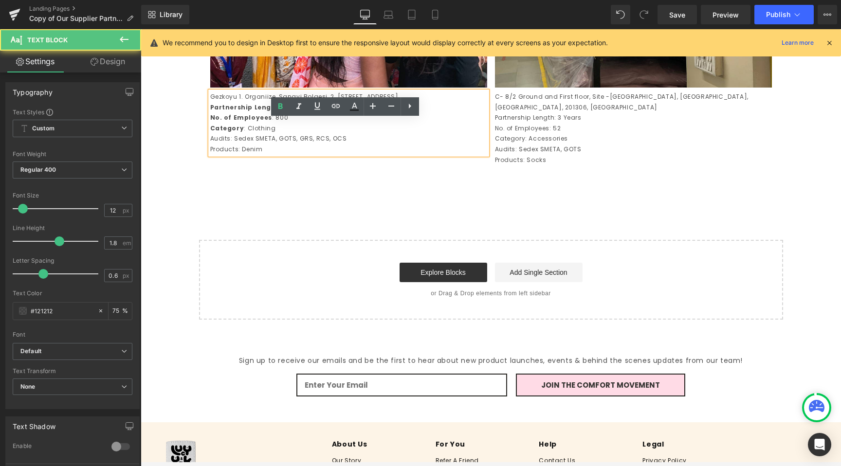
click at [224, 144] on p "Audits: Sedex SMETA, GOTS, GRS, RCS, OCS" at bounding box center [348, 138] width 277 height 11
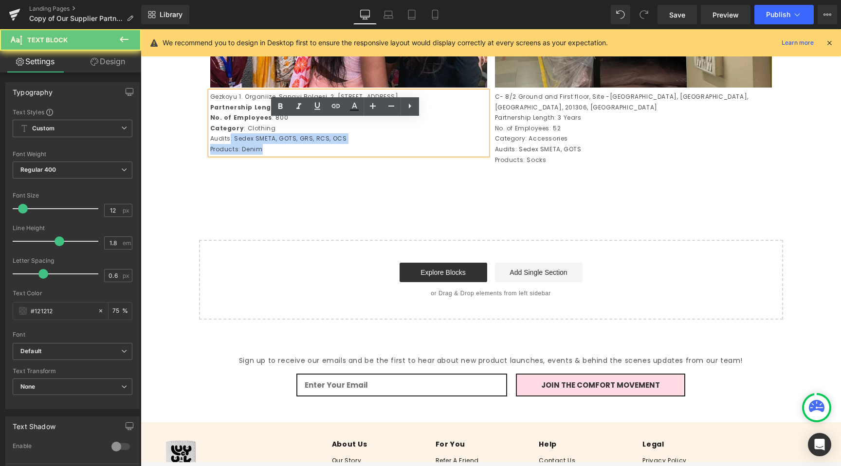
drag, startPoint x: 224, startPoint y: 178, endPoint x: 206, endPoint y: 177, distance: 18.5
click at [210, 155] on div "Gezkoyu 1. Organiize, Sanayi Bolgesi, 2. [STREET_ADDRESS] Partnership Length : …" at bounding box center [348, 123] width 277 height 63
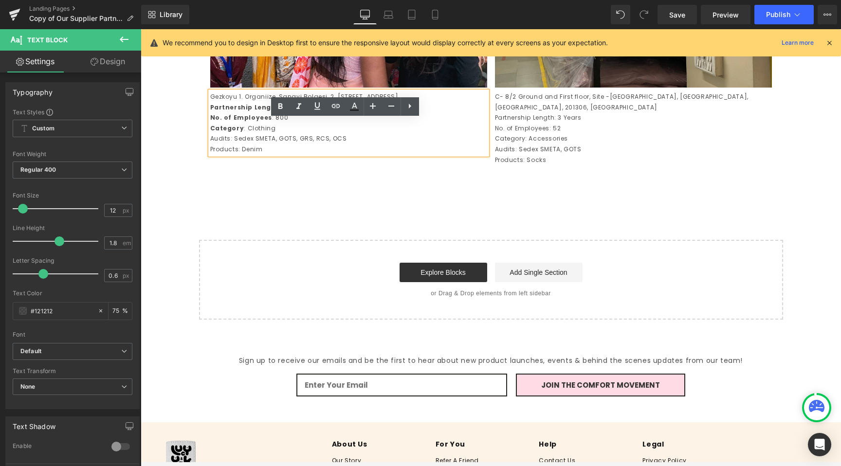
click at [216, 144] on p "Audits: Sedex SMETA, GOTS, GRS, RCS, OCS" at bounding box center [348, 138] width 277 height 11
drag, startPoint x: 206, startPoint y: 177, endPoint x: 223, endPoint y: 177, distance: 17.0
click at [223, 155] on div "Gezkoyu 1. Organiize, Sanayi Bolgesi, 2. [STREET_ADDRESS] Partnership Length : …" at bounding box center [348, 123] width 277 height 63
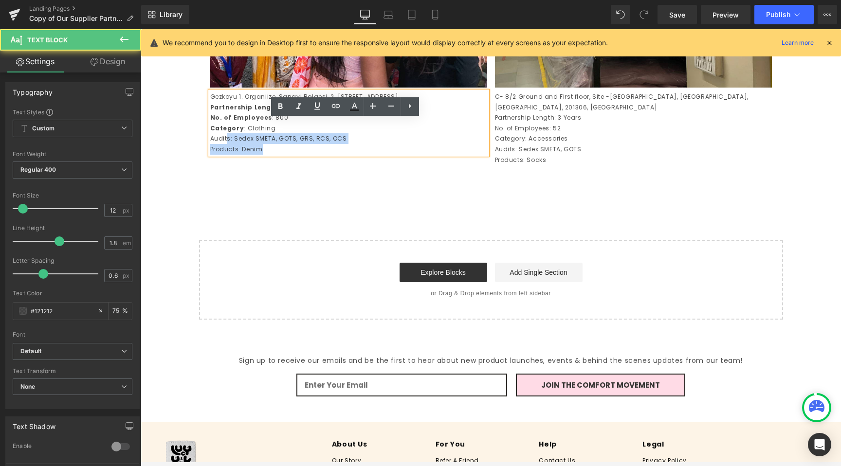
click at [223, 144] on p "Audits: Sedex SMETA, GOTS, GRS, RCS, OCS" at bounding box center [348, 138] width 277 height 11
click at [228, 155] on p "Products: Denim" at bounding box center [348, 149] width 277 height 11
drag, startPoint x: 227, startPoint y: 175, endPoint x: 202, endPoint y: 175, distance: 24.8
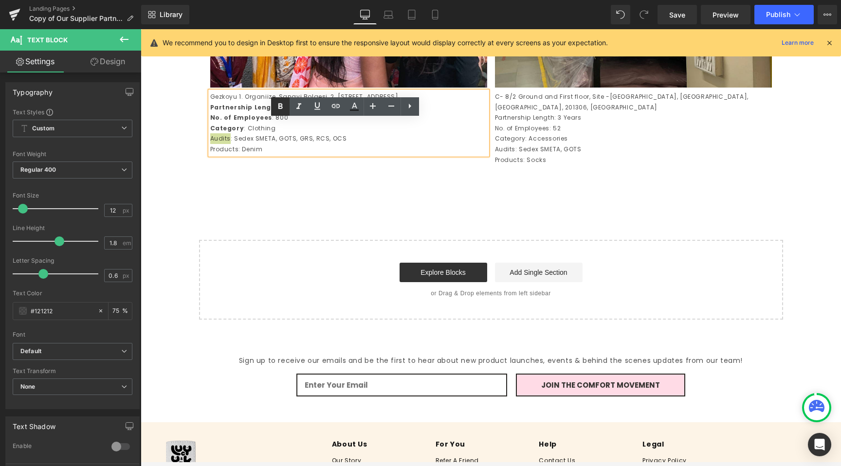
click at [277, 104] on icon at bounding box center [281, 107] width 12 height 12
drag, startPoint x: 235, startPoint y: 186, endPoint x: 206, endPoint y: 187, distance: 28.3
click at [210, 155] on p "Products: Denim" at bounding box center [348, 149] width 277 height 11
click at [278, 106] on icon at bounding box center [281, 107] width 12 height 12
click at [531, 112] on p "C- 8/2 Ground and First floor, Site -[GEOGRAPHIC_DATA], [GEOGRAPHIC_DATA], [GEO…" at bounding box center [633, 102] width 277 height 21
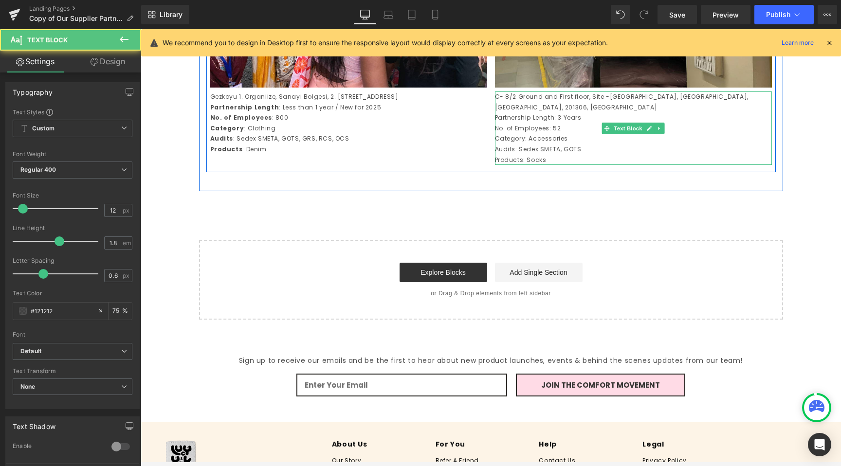
drag, startPoint x: 521, startPoint y: 146, endPoint x: 515, endPoint y: 147, distance: 6.4
click at [515, 123] on p "Partnership Length: 3 Years" at bounding box center [633, 117] width 277 height 11
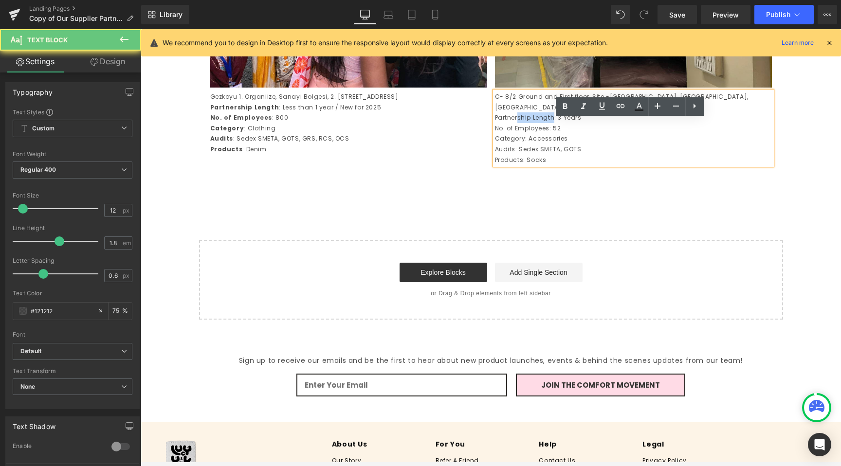
click at [515, 123] on p "Partnership Length: 3 Years" at bounding box center [633, 117] width 277 height 11
drag, startPoint x: 550, startPoint y: 146, endPoint x: 488, endPoint y: 146, distance: 61.8
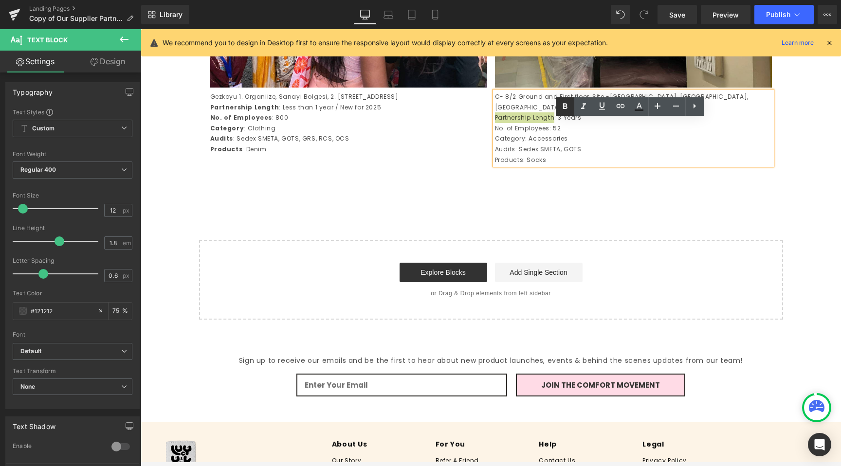
click at [562, 109] on icon at bounding box center [565, 107] width 12 height 12
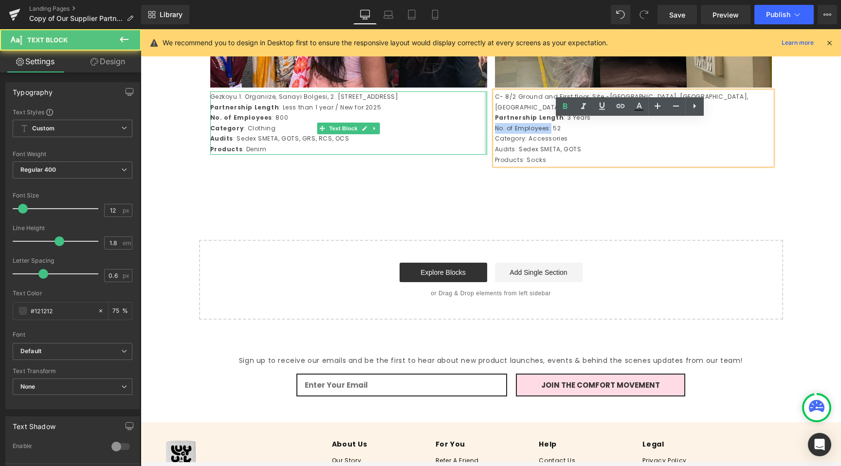
drag, startPoint x: 547, startPoint y: 155, endPoint x: 481, endPoint y: 156, distance: 65.2
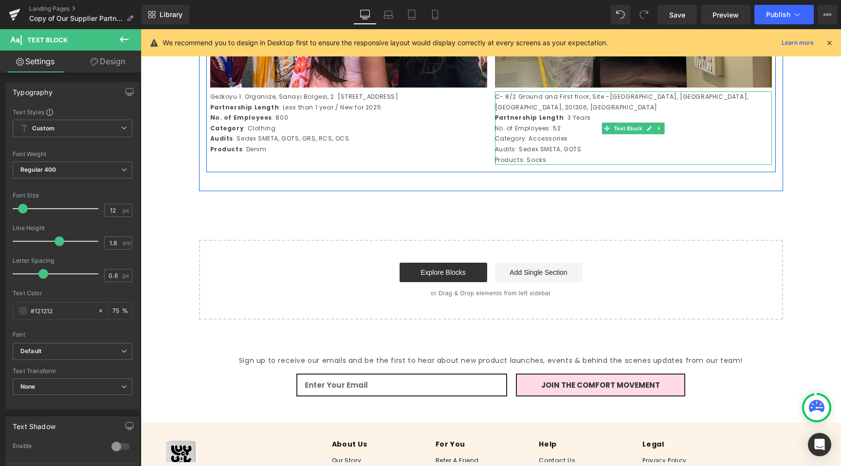
click at [535, 134] on p "No. of Employees: 52" at bounding box center [633, 128] width 277 height 11
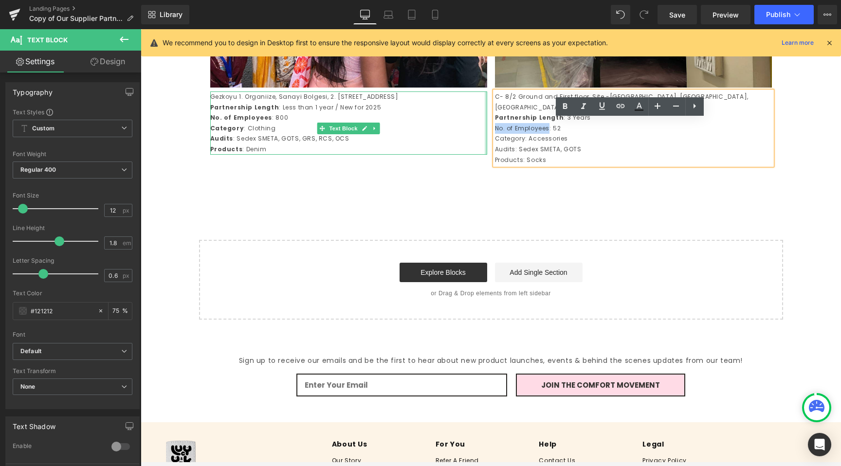
drag, startPoint x: 546, startPoint y: 157, endPoint x: 483, endPoint y: 155, distance: 62.8
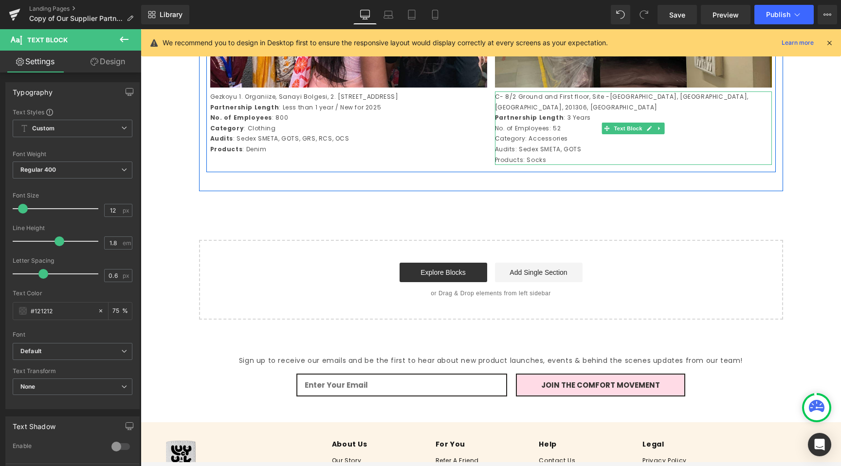
click at [540, 134] on p "No. of Employees: 52" at bounding box center [633, 128] width 277 height 11
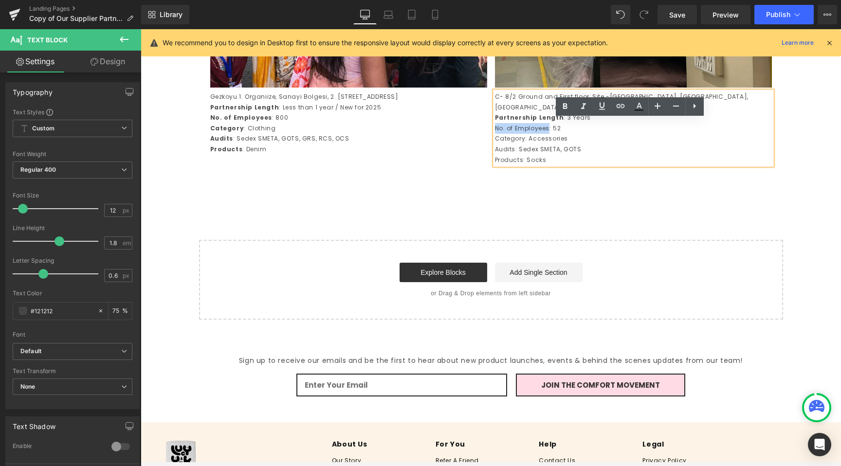
drag, startPoint x: 546, startPoint y: 156, endPoint x: 492, endPoint y: 157, distance: 54.5
click at [495, 134] on p "No. of Employees: 52" at bounding box center [633, 128] width 277 height 11
click at [570, 107] on icon at bounding box center [565, 107] width 12 height 12
drag, startPoint x: 520, startPoint y: 166, endPoint x: 492, endPoint y: 166, distance: 28.7
click at [495, 144] on p "Category: Accessories" at bounding box center [633, 138] width 277 height 11
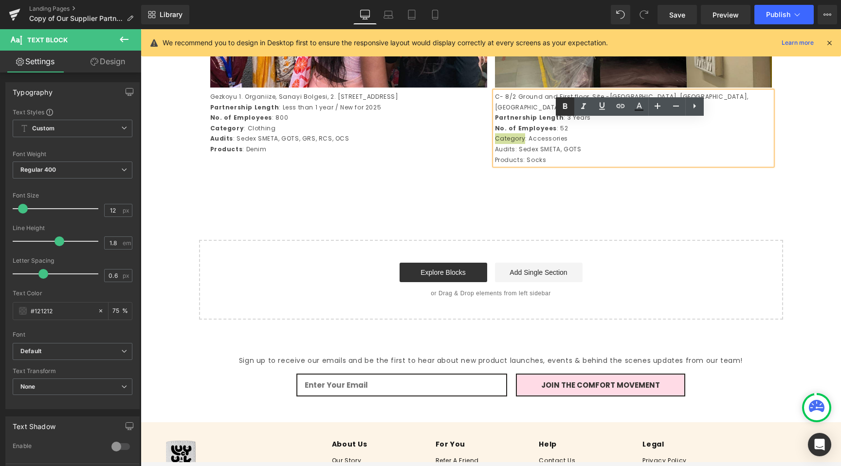
click at [566, 111] on icon at bounding box center [565, 107] width 12 height 12
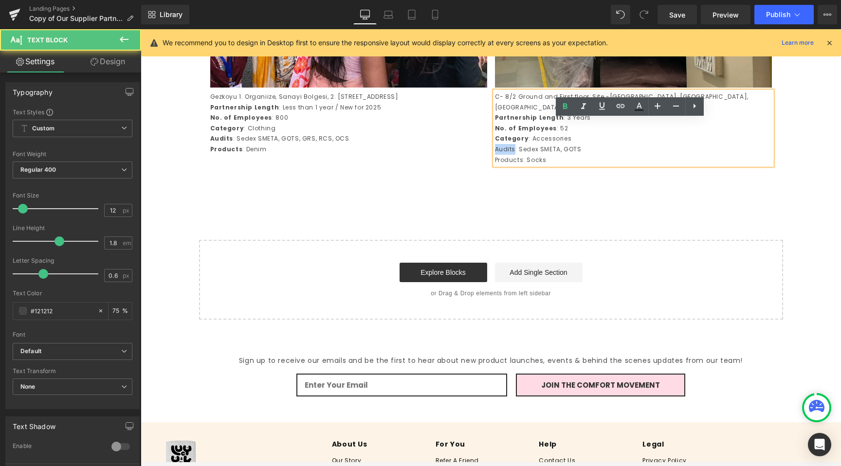
drag, startPoint x: 511, startPoint y: 177, endPoint x: 492, endPoint y: 176, distance: 19.5
click at [495, 155] on p "Audits: Sedex SMETA, GOTS" at bounding box center [633, 149] width 277 height 11
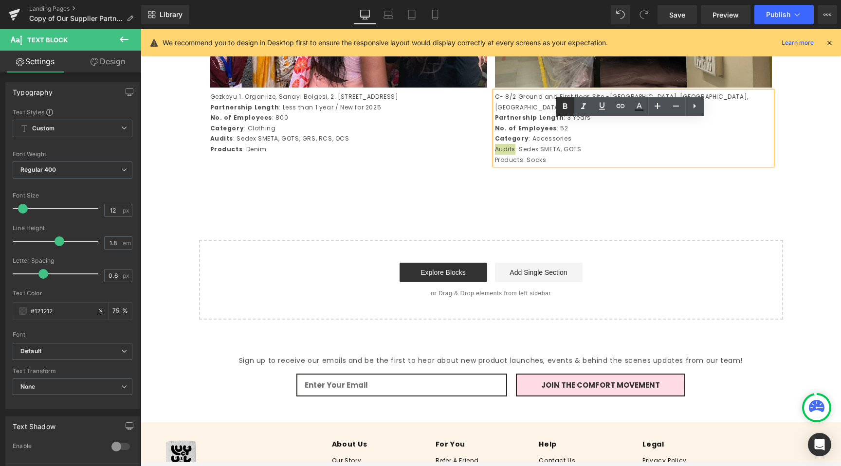
click at [564, 104] on icon at bounding box center [565, 106] width 4 height 6
click at [517, 166] on p "Products: Socks" at bounding box center [633, 160] width 277 height 11
drag, startPoint x: 517, startPoint y: 188, endPoint x: 489, endPoint y: 188, distance: 28.7
click at [495, 165] on div "C- 8/2 Ground and First floor, Site -[GEOGRAPHIC_DATA], [GEOGRAPHIC_DATA], [GEO…" at bounding box center [633, 129] width 277 height 74
click at [512, 186] on div "Text Block" at bounding box center [491, 179] width 570 height 14
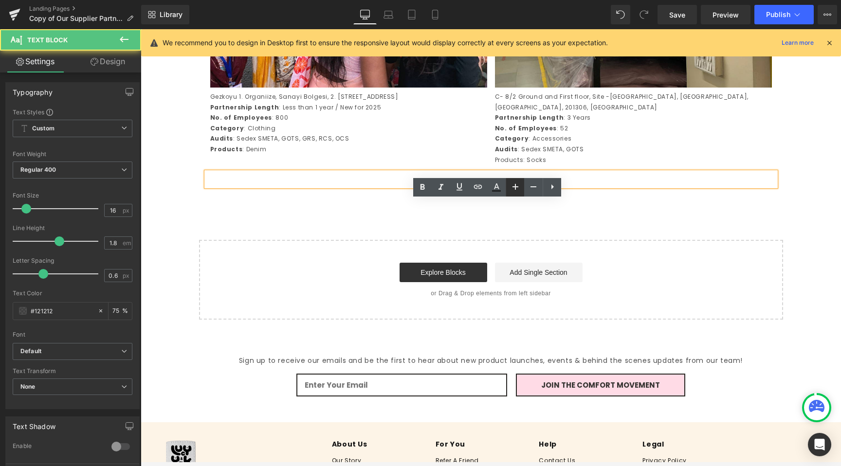
click at [522, 188] on link at bounding box center [515, 187] width 18 height 18
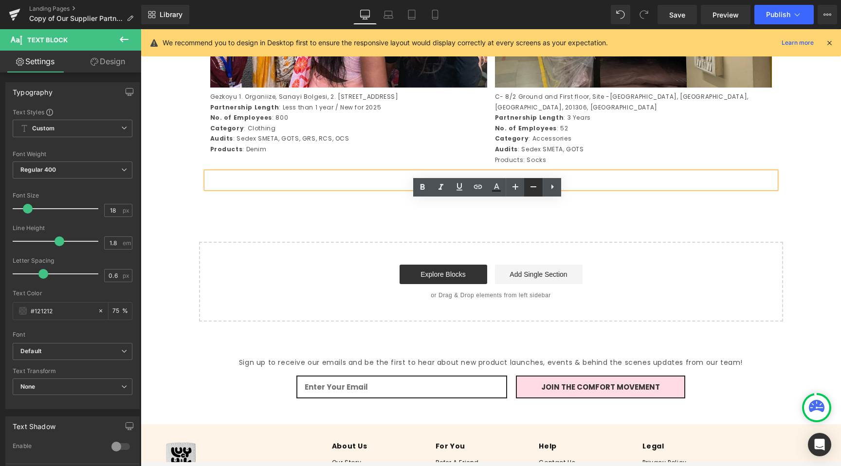
click at [532, 190] on icon at bounding box center [534, 187] width 12 height 12
type input "16"
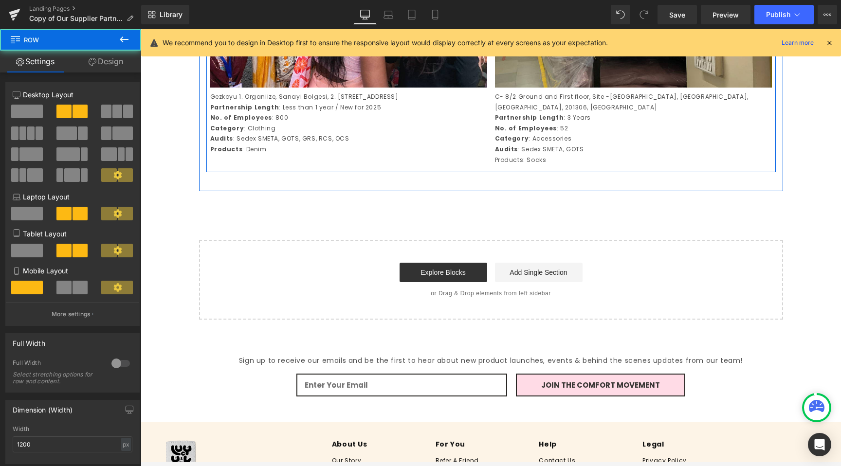
click at [525, 166] on p "Products: Socks" at bounding box center [633, 160] width 277 height 11
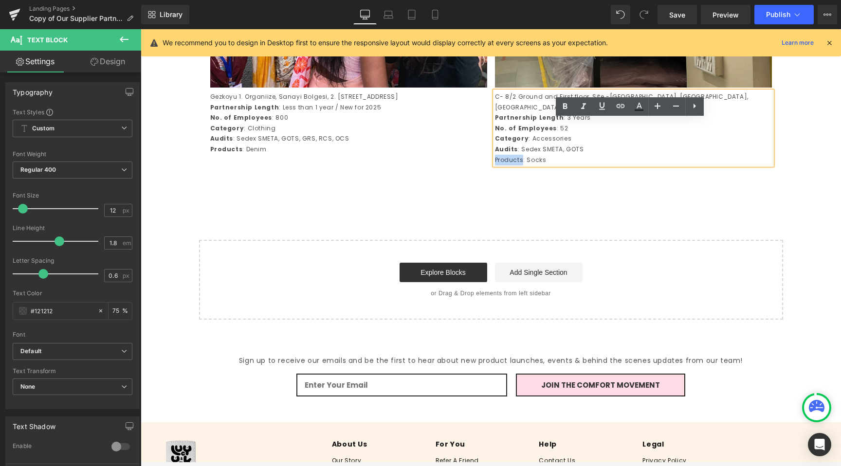
drag, startPoint x: 519, startPoint y: 187, endPoint x: 492, endPoint y: 186, distance: 27.3
click at [495, 166] on p "Products: Socks" at bounding box center [633, 160] width 277 height 11
click at [560, 107] on icon at bounding box center [565, 107] width 12 height 12
click at [556, 186] on p at bounding box center [491, 179] width 570 height 14
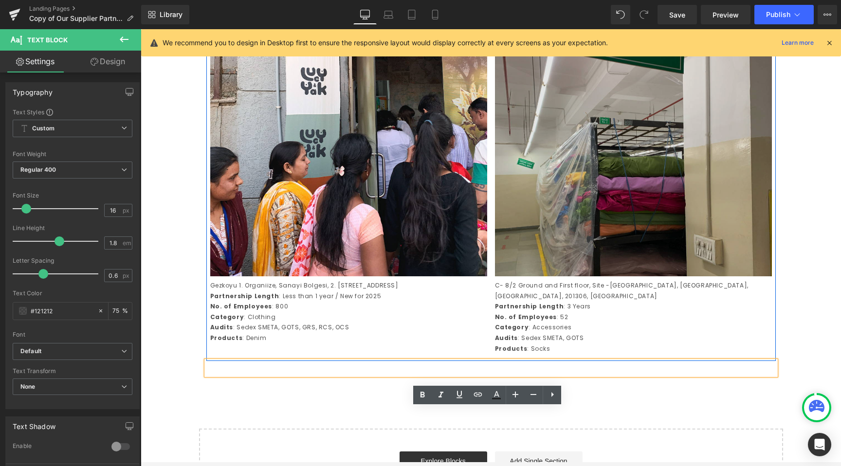
scroll to position [1982, 0]
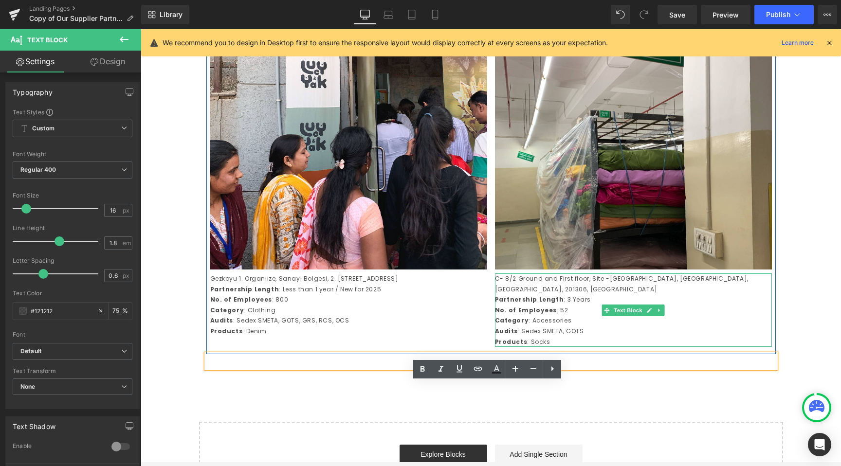
click at [565, 305] on p "Partnership Length : 3 Years" at bounding box center [633, 300] width 277 height 11
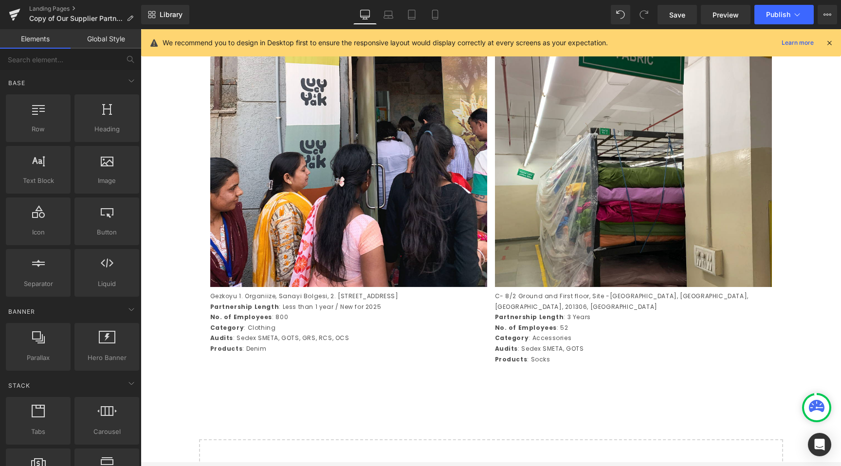
scroll to position [1967, 0]
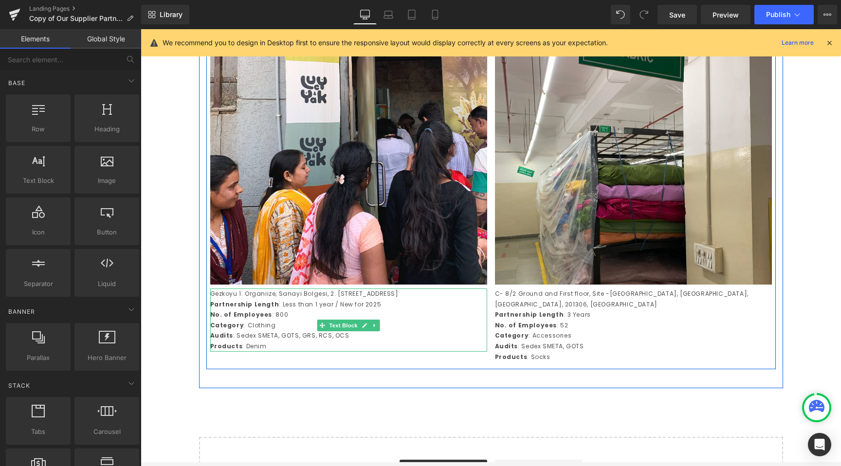
click at [422, 299] on p "Gezkoyu 1. Organiize, Sanayi Bolgesi, 2. [STREET_ADDRESS]" at bounding box center [348, 294] width 277 height 11
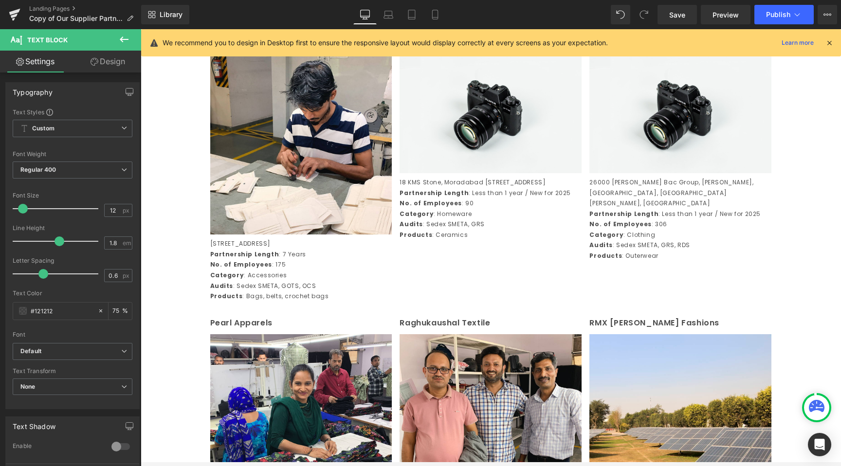
scroll to position [786, 0]
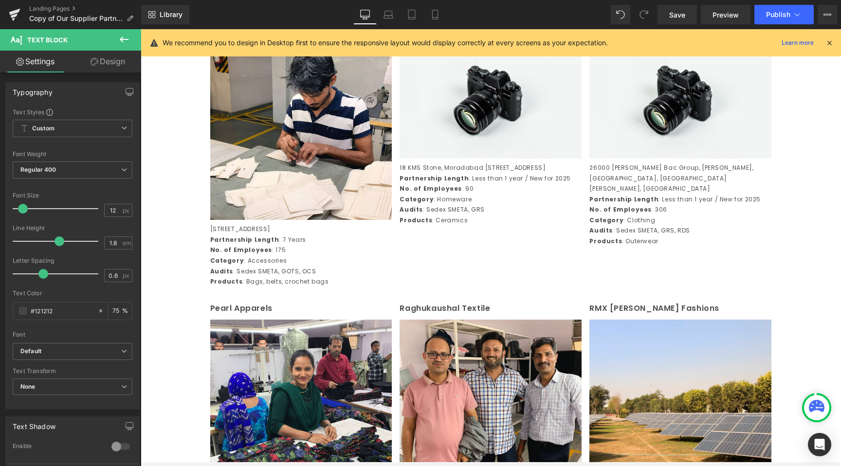
click at [141, 29] on div at bounding box center [141, 29] width 0 height 0
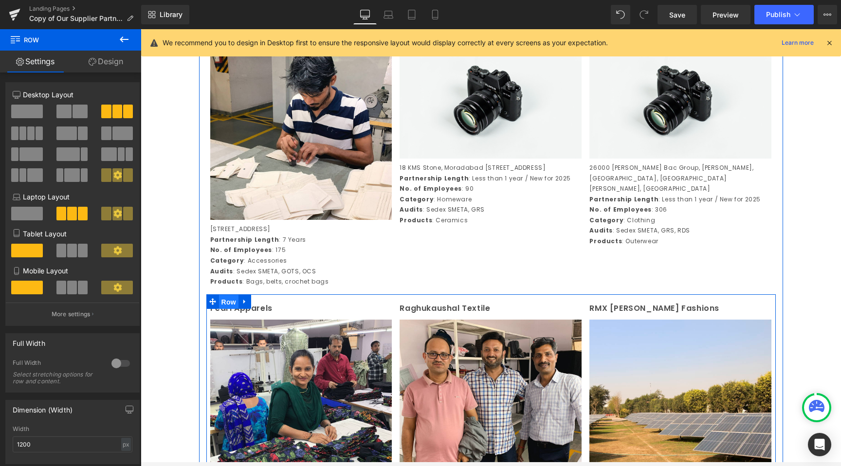
click at [221, 310] on span "Row" at bounding box center [228, 302] width 19 height 15
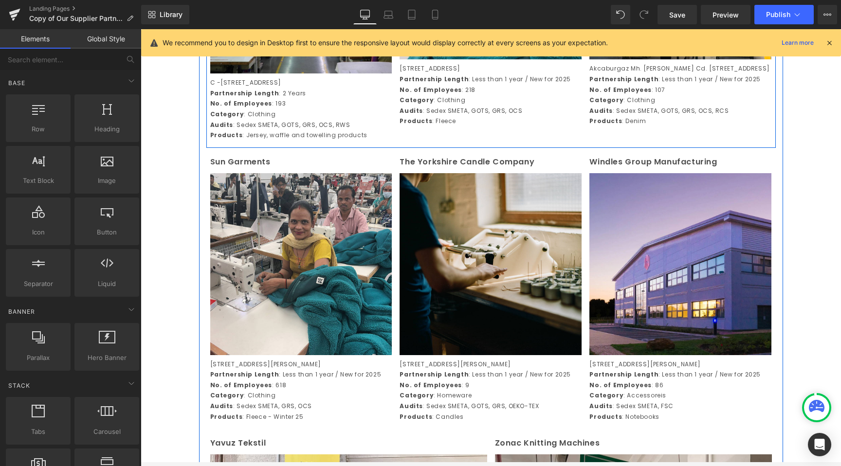
scroll to position [1627, 0]
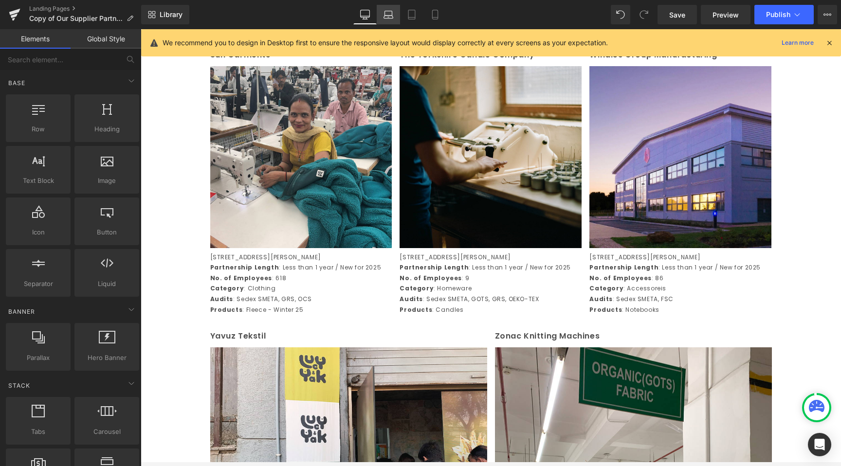
click at [388, 18] on icon at bounding box center [389, 15] width 10 height 10
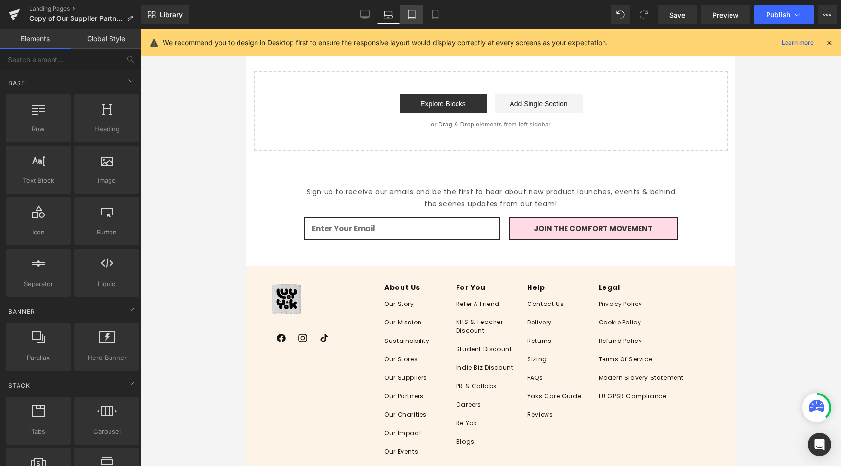
click at [417, 15] on icon at bounding box center [412, 15] width 10 height 10
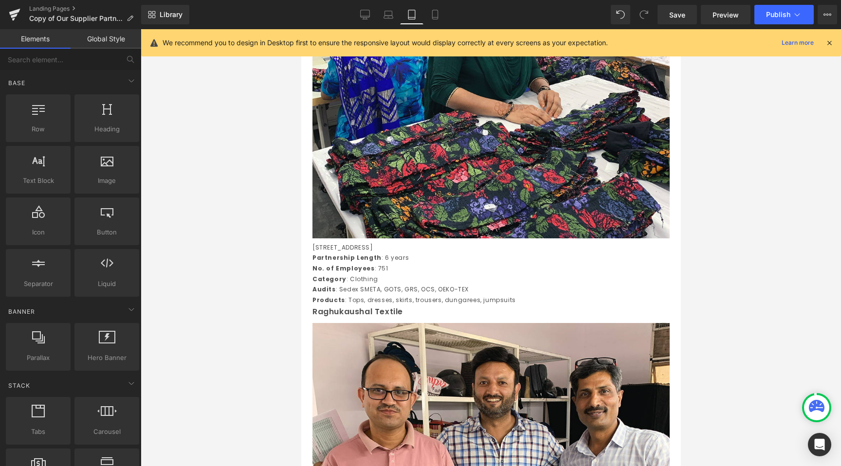
scroll to position [2931, 0]
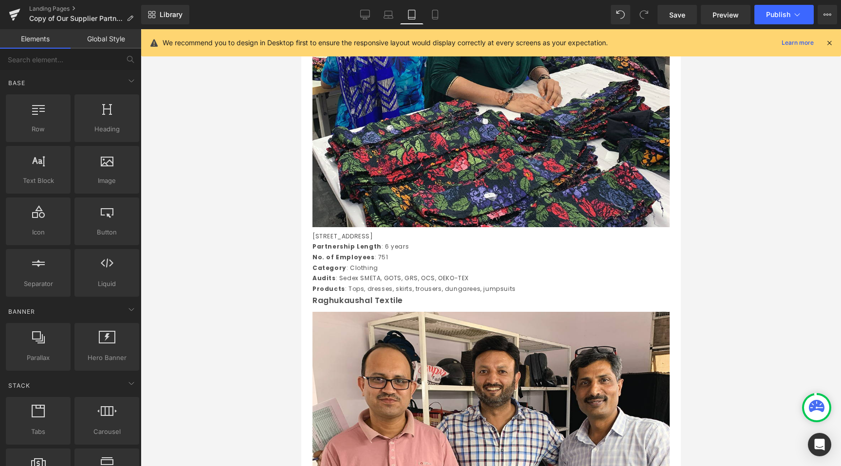
click at [409, 294] on div "Raghukaushal Textile Text Block" at bounding box center [490, 301] width 357 height 14
click at [408, 284] on p "Products : Tops, dresses, skirts, trousers, dungarees, jumpsuits" at bounding box center [490, 289] width 357 height 11
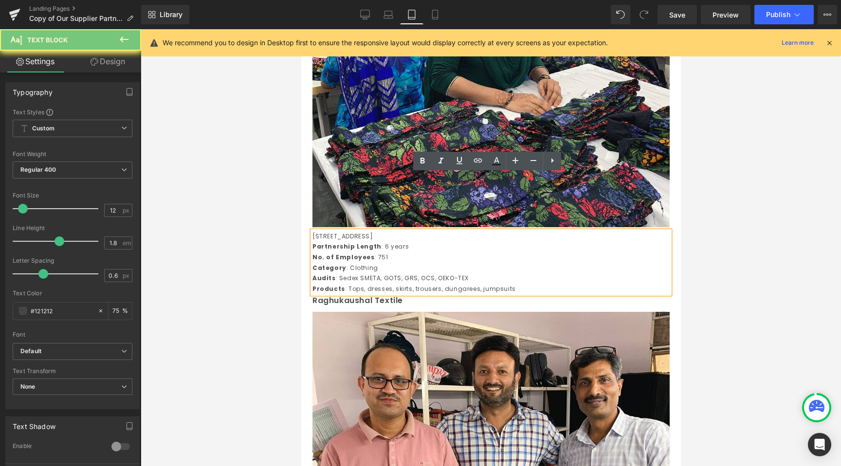
click at [420, 294] on p "Raghukaushal Textile" at bounding box center [490, 301] width 357 height 14
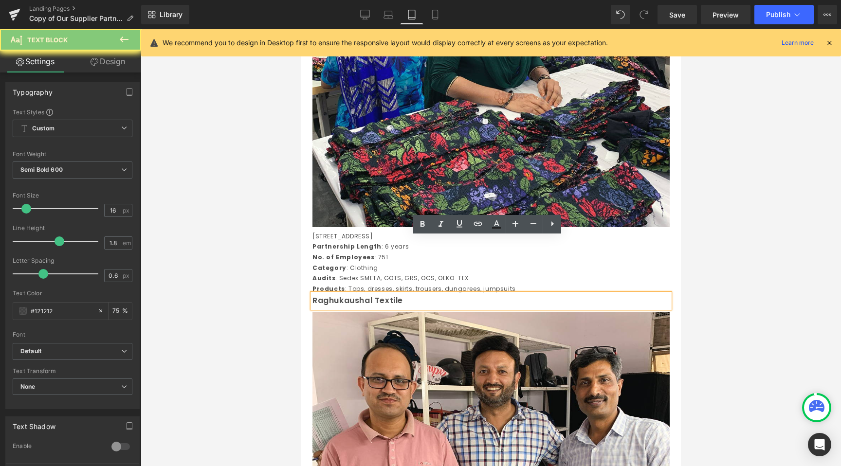
click at [265, 225] on div at bounding box center [491, 247] width 700 height 437
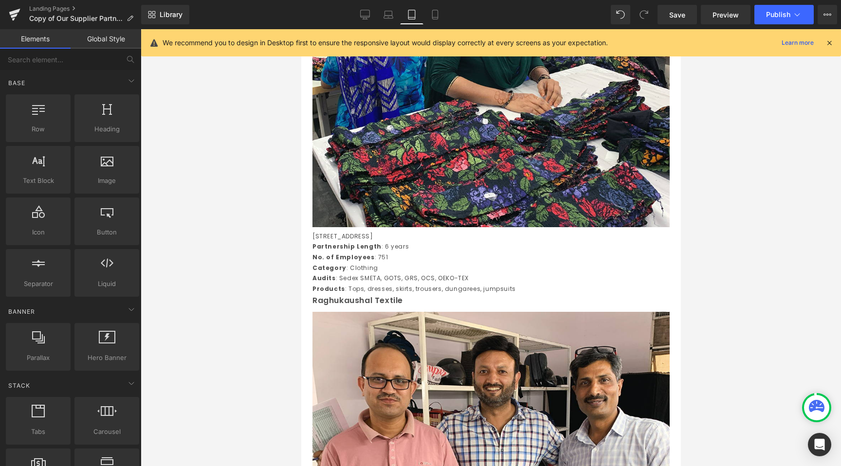
click at [359, 242] on strong "Partnership Length" at bounding box center [346, 246] width 69 height 8
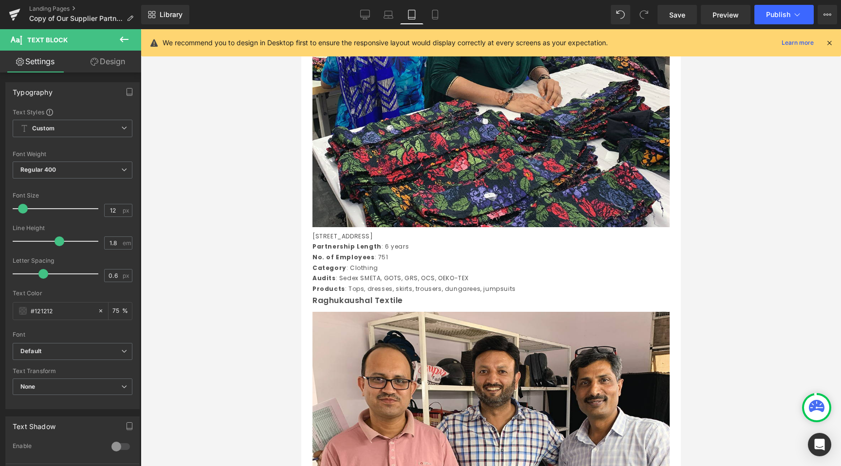
click at [121, 65] on link "Design" at bounding box center [108, 62] width 71 height 22
click at [0, 0] on div "Spacing" at bounding box center [0, 0] width 0 height 0
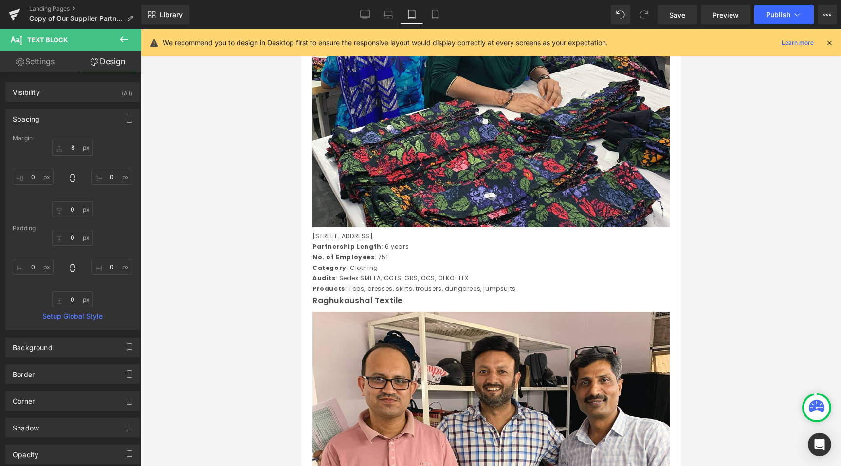
type input "8"
type input "0"
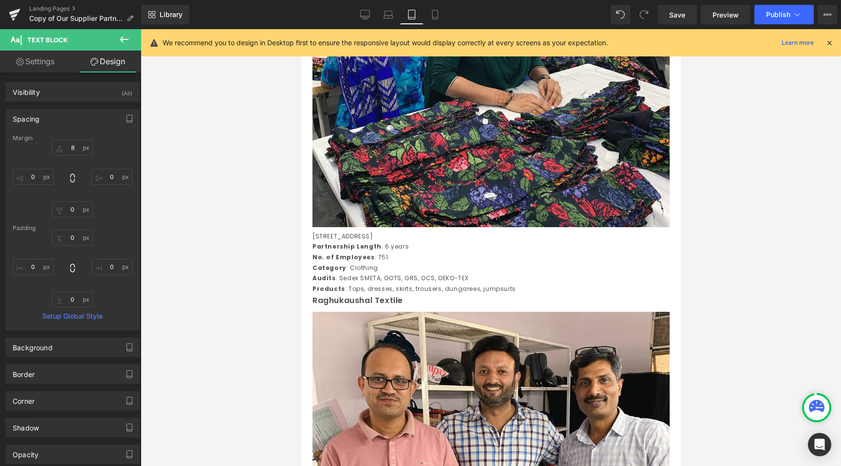
type input "0"
click at [69, 300] on input "0" at bounding box center [72, 300] width 41 height 16
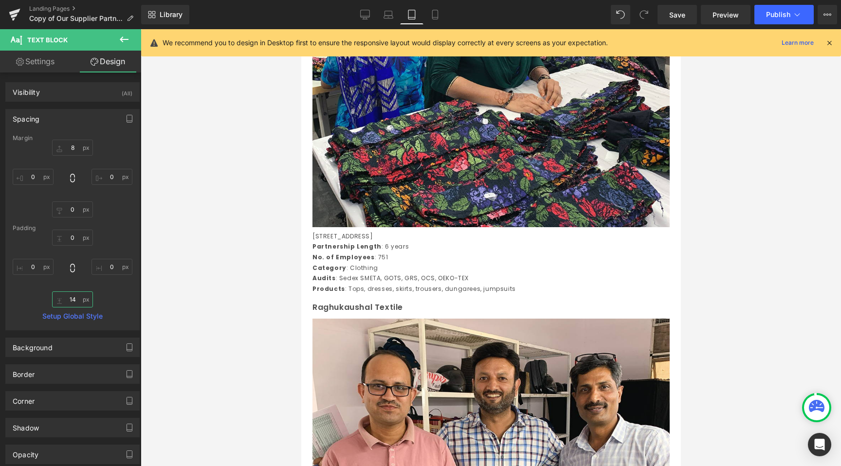
type input "15"
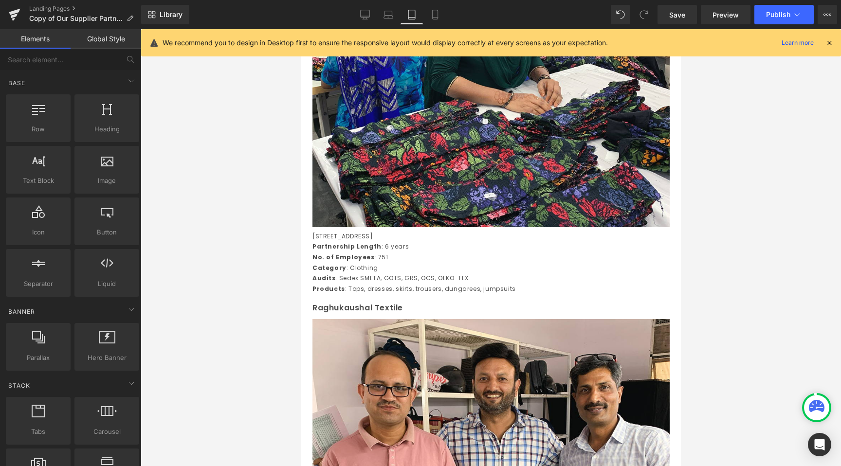
click at [188, 298] on div at bounding box center [491, 247] width 700 height 437
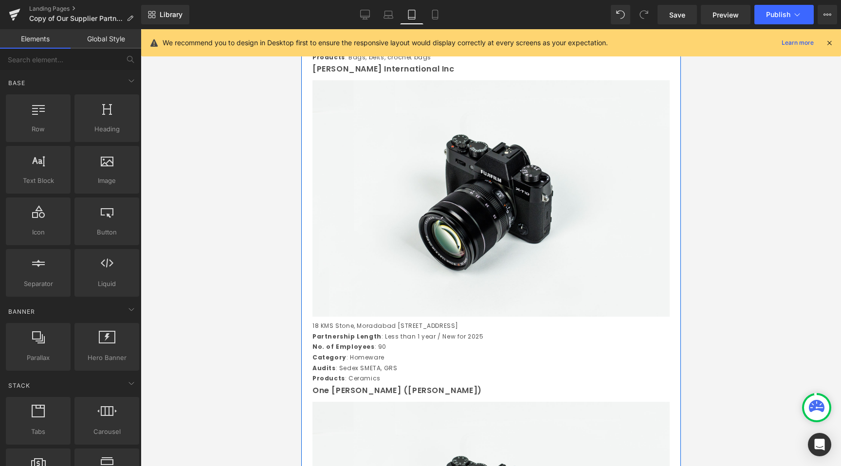
scroll to position [2026, 0]
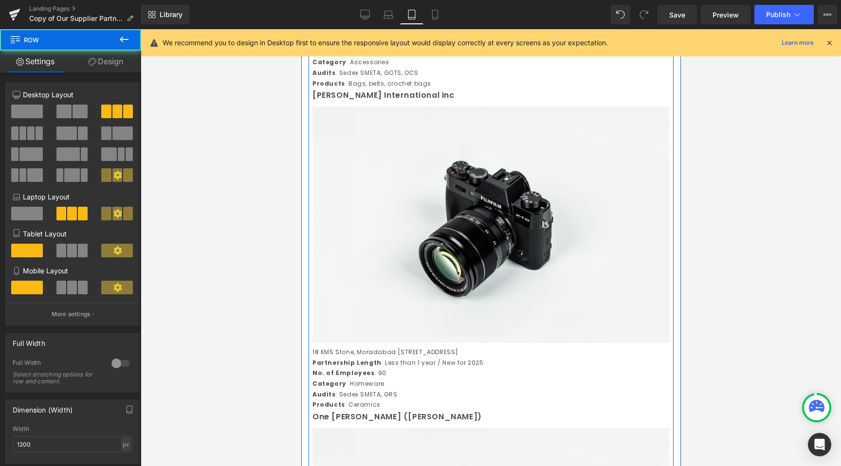
click at [361, 410] on p "One [PERSON_NAME] ([PERSON_NAME])" at bounding box center [490, 417] width 357 height 14
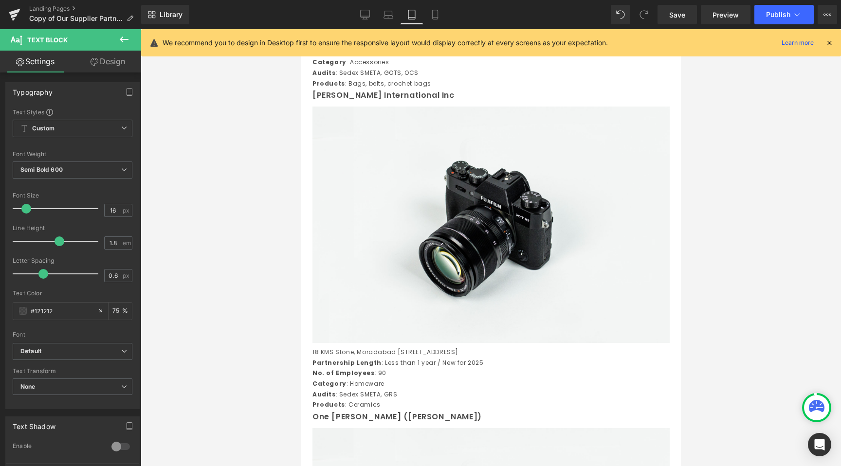
click at [104, 70] on link "Design" at bounding box center [108, 62] width 71 height 22
click at [0, 0] on div "Spacing" at bounding box center [0, 0] width 0 height 0
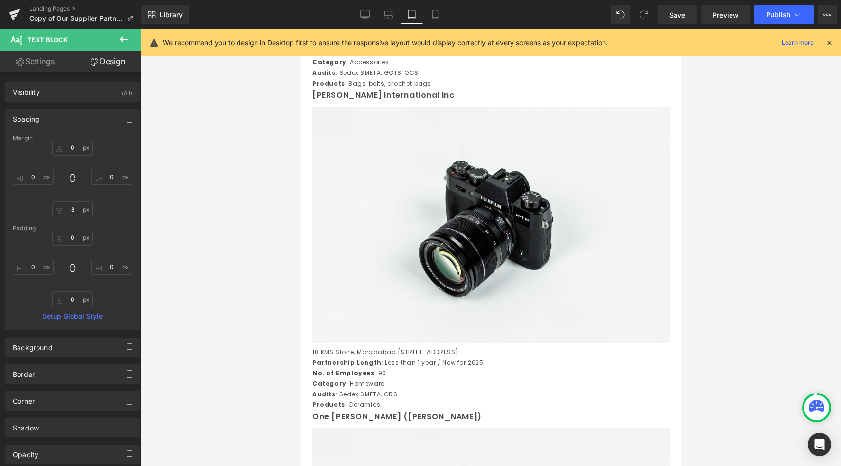
type input "0"
type input "8"
type input "0"
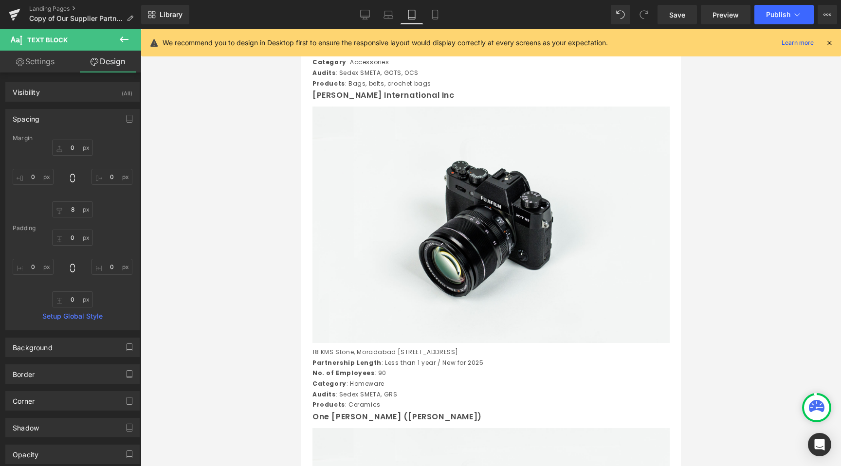
type input "0"
click at [71, 148] on input "0" at bounding box center [72, 148] width 41 height 16
type input "15"
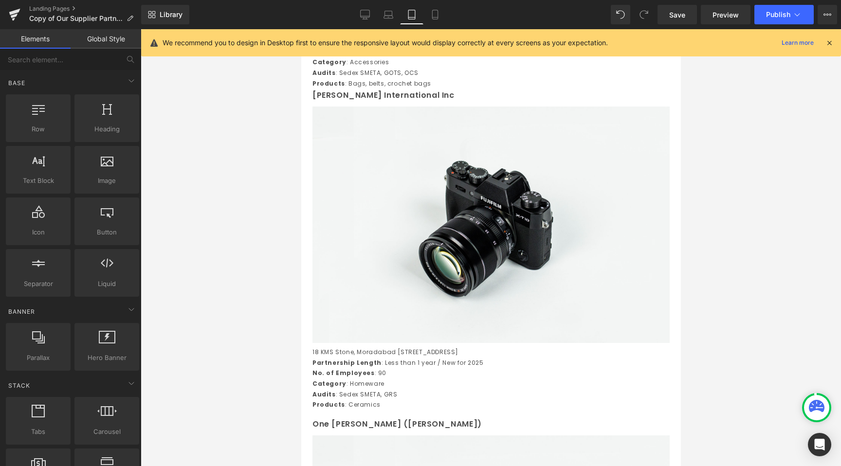
click at [182, 202] on div at bounding box center [491, 247] width 700 height 437
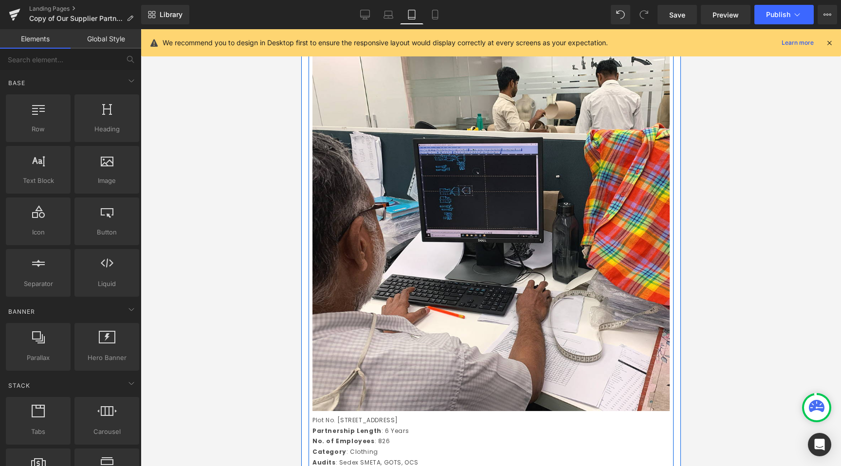
scroll to position [1266, 0]
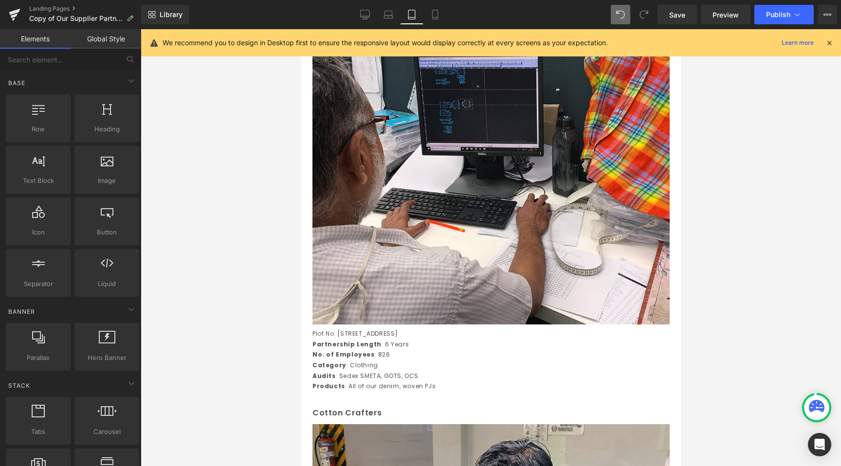
click at [613, 13] on button at bounding box center [620, 14] width 19 height 19
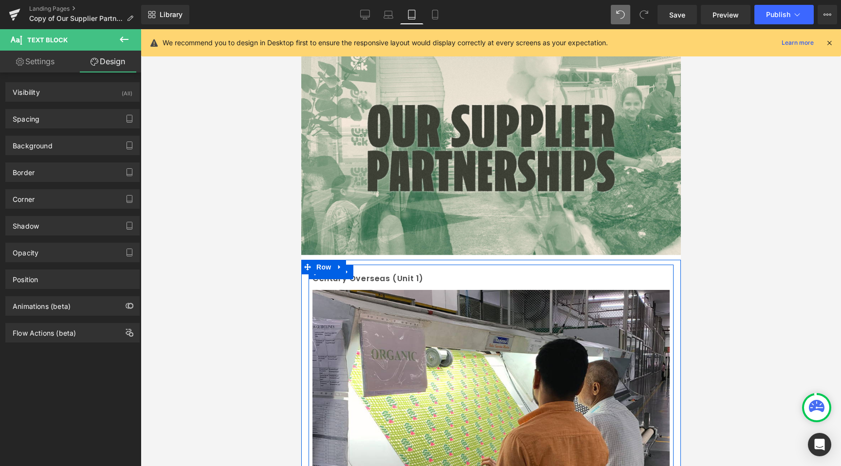
scroll to position [0, 0]
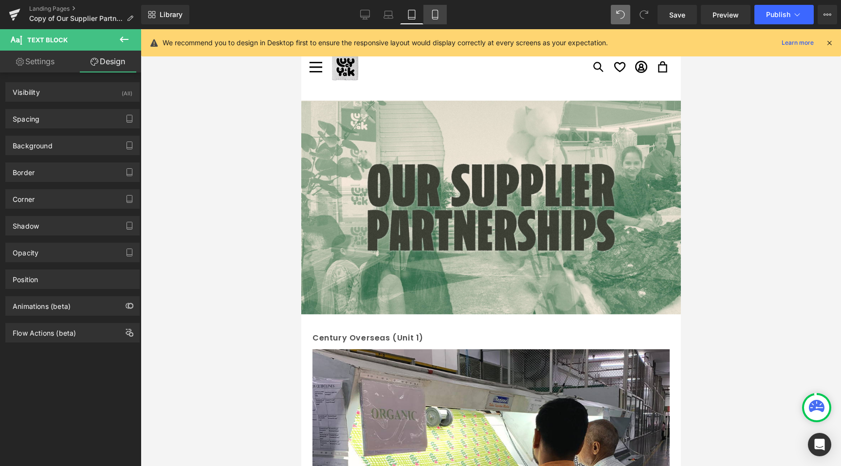
click at [429, 6] on link "Mobile" at bounding box center [435, 14] width 23 height 19
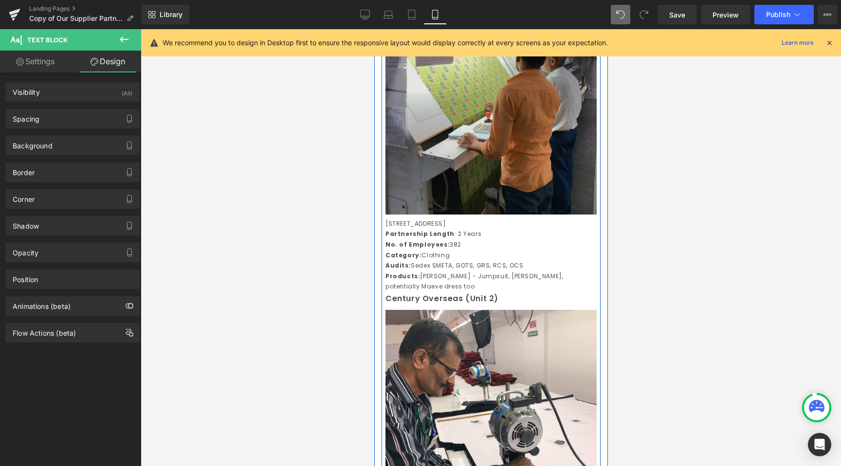
scroll to position [254, 0]
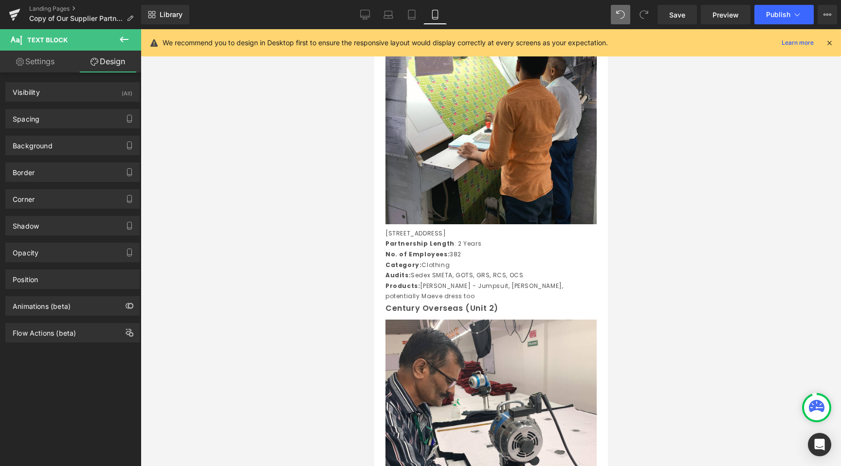
click at [337, 363] on div at bounding box center [491, 247] width 700 height 437
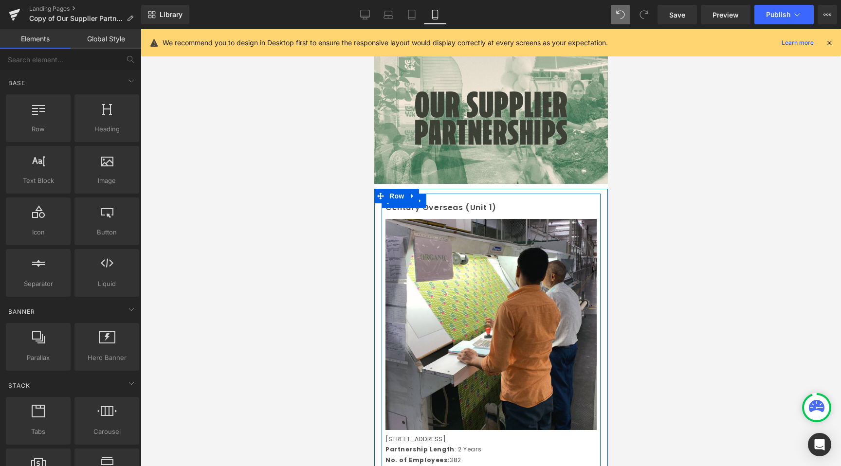
scroll to position [0, 0]
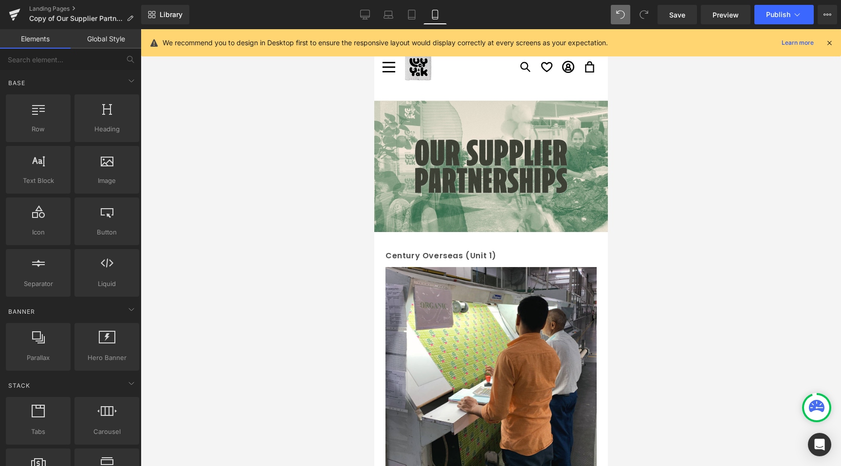
click at [313, 295] on div at bounding box center [491, 247] width 700 height 437
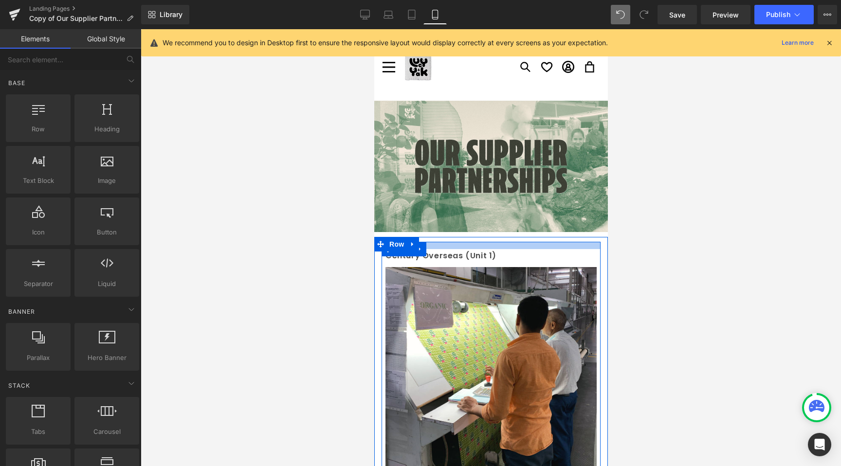
click at [458, 244] on div at bounding box center [490, 245] width 219 height 7
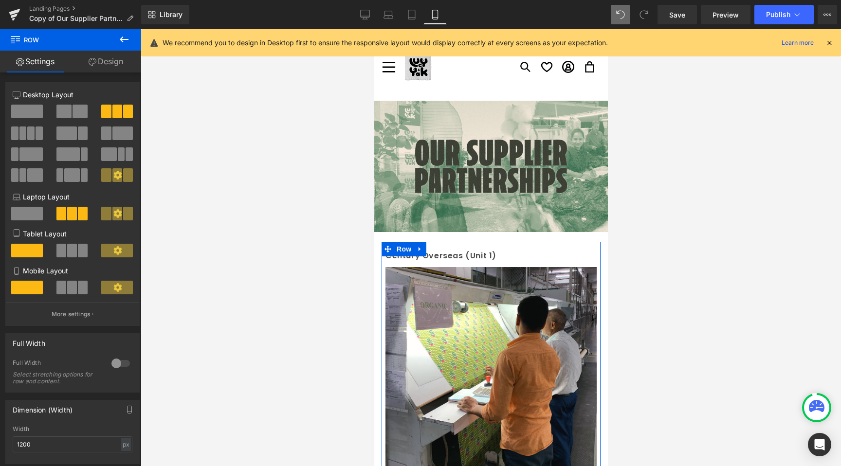
click at [114, 56] on link "Design" at bounding box center [106, 62] width 71 height 22
click at [0, 0] on div "Spacing" at bounding box center [0, 0] width 0 height 0
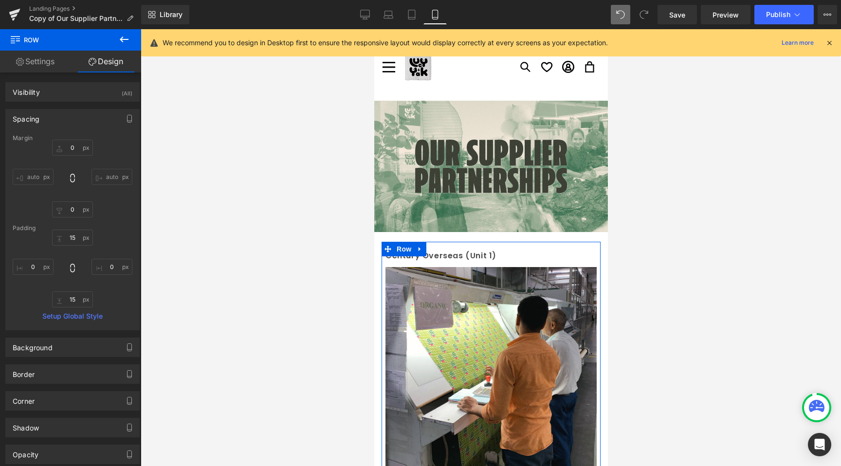
type input "0"
type input "15"
type input "0"
type input "15"
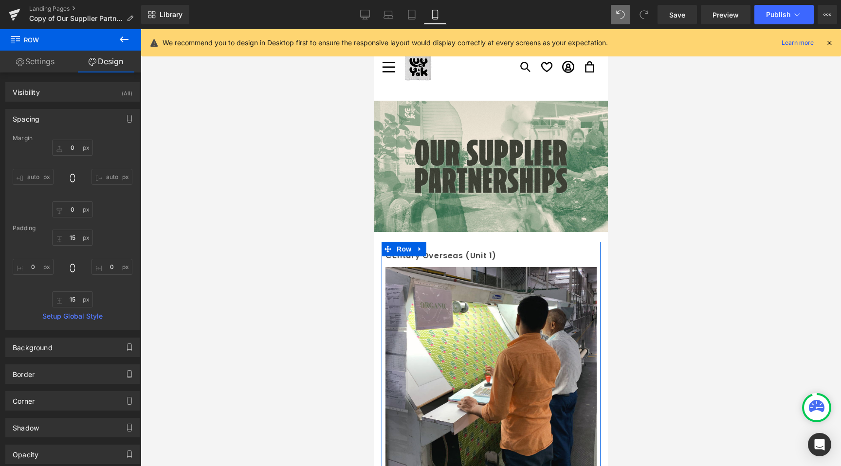
type input "0"
click at [69, 241] on input "15" at bounding box center [72, 238] width 41 height 16
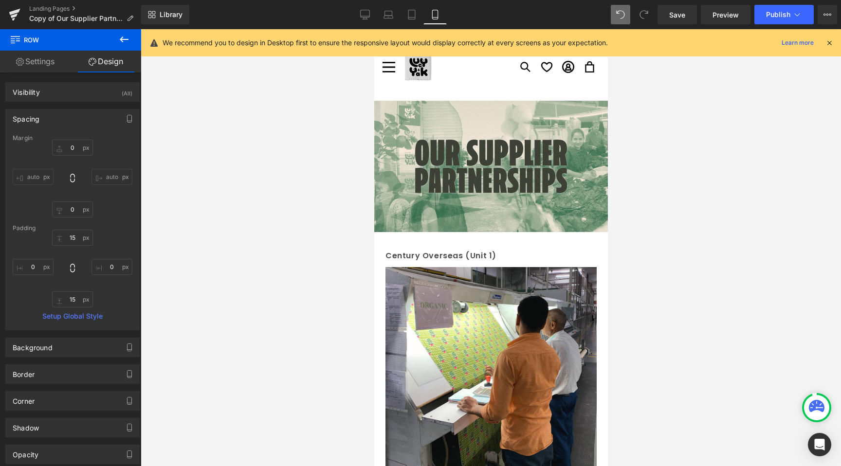
click at [282, 292] on div at bounding box center [491, 247] width 700 height 437
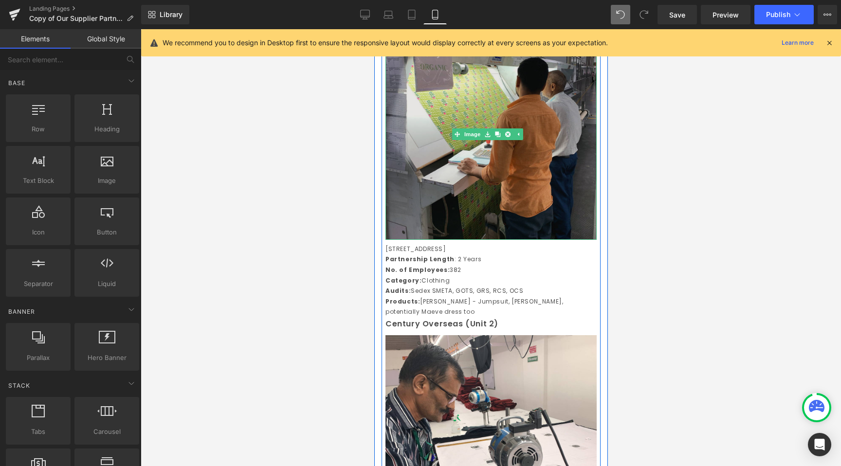
scroll to position [431, 0]
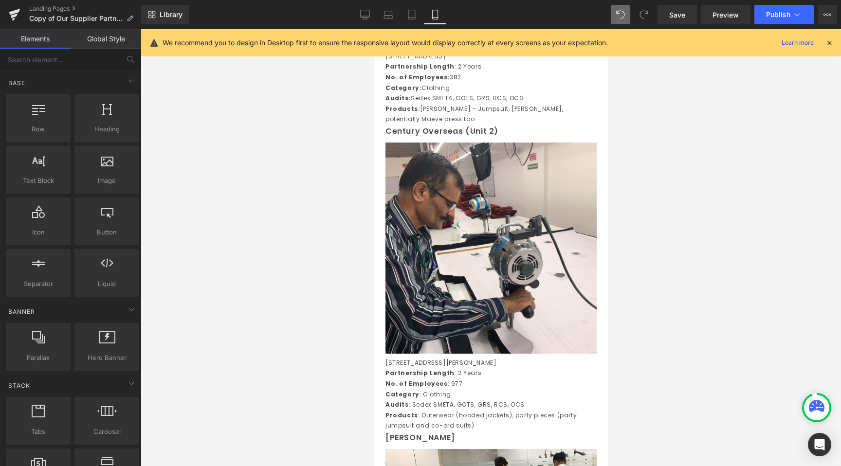
click at [651, 257] on div at bounding box center [491, 247] width 700 height 437
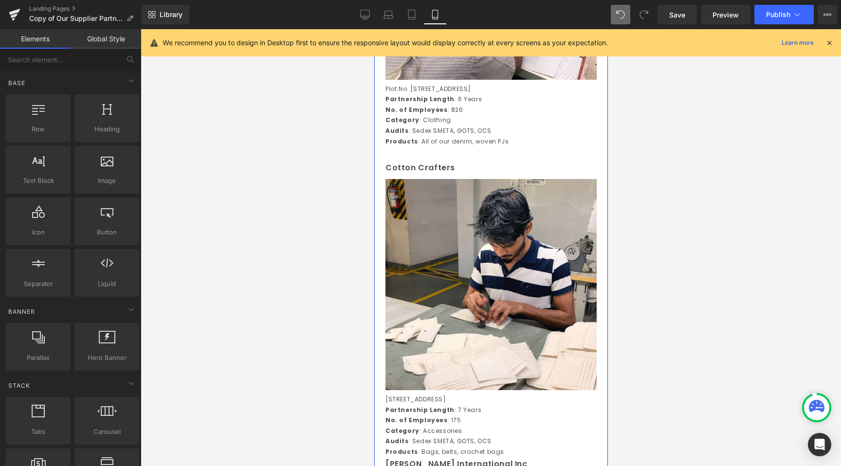
scroll to position [1006, 0]
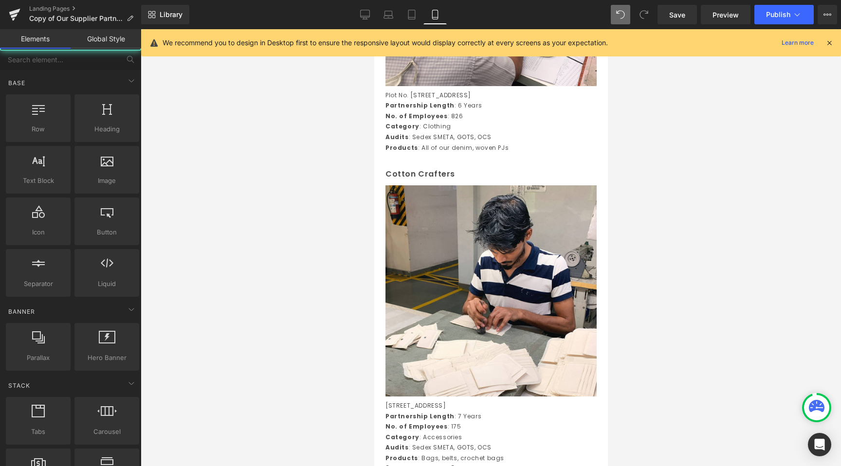
click at [350, 189] on div at bounding box center [491, 247] width 700 height 437
click at [243, 269] on div at bounding box center [491, 247] width 700 height 437
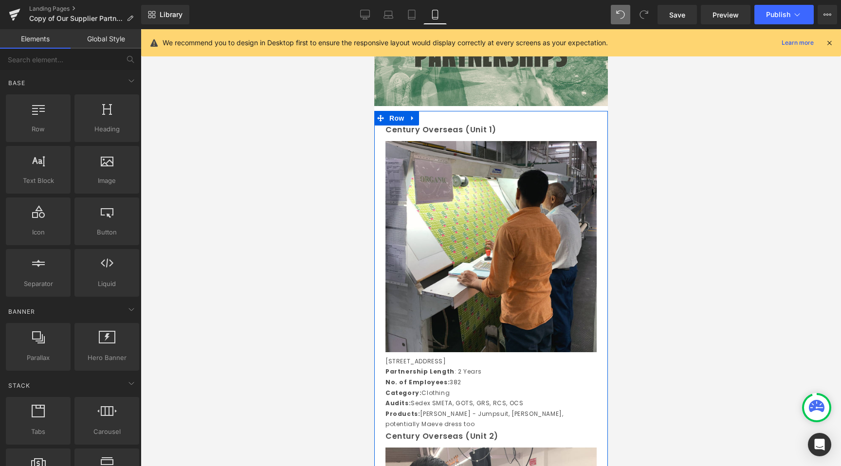
scroll to position [0, 0]
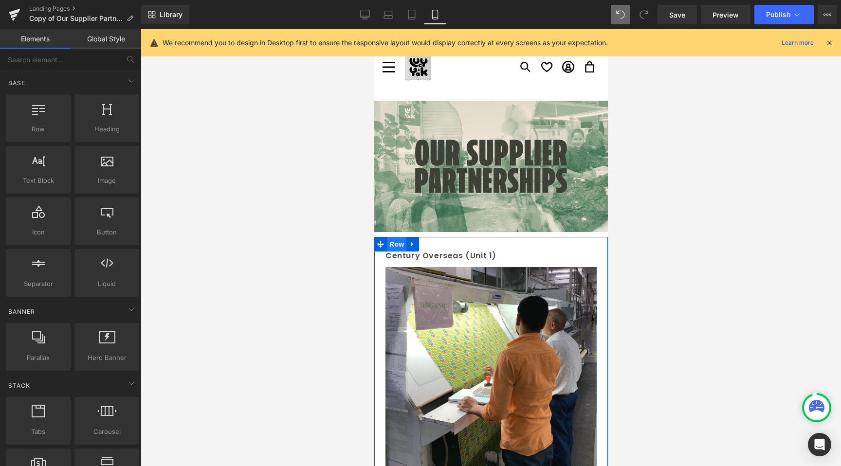
click at [396, 245] on span "Row" at bounding box center [396, 244] width 19 height 15
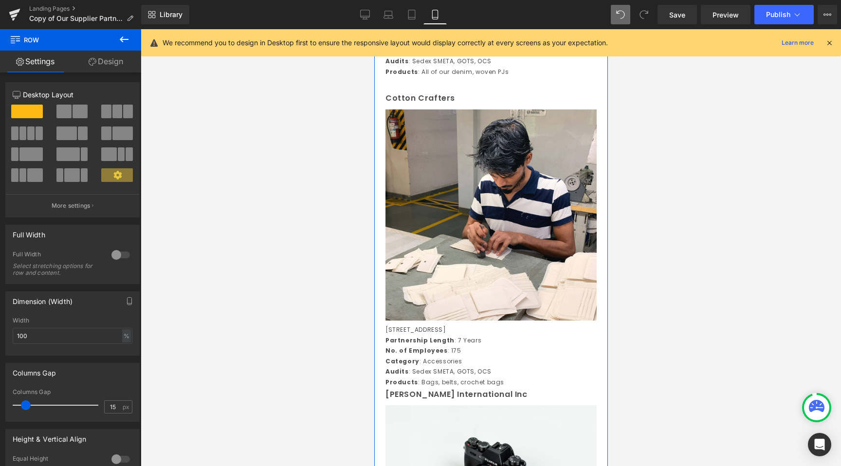
scroll to position [1103, 0]
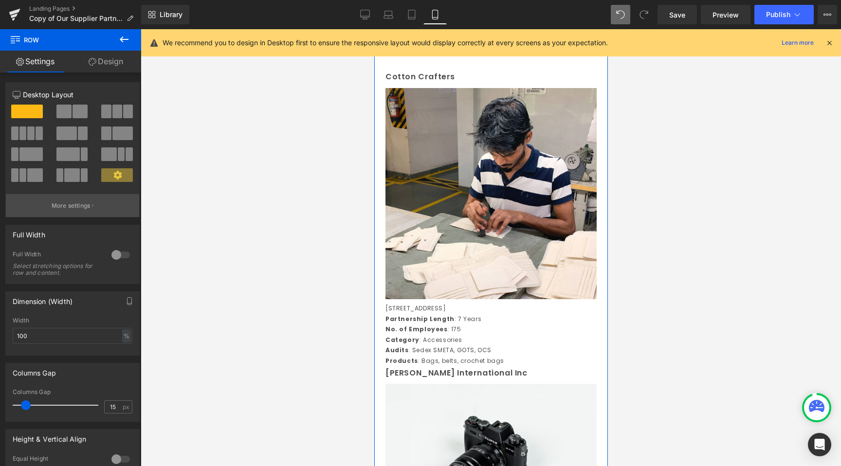
click at [76, 207] on p "More settings" at bounding box center [71, 206] width 39 height 9
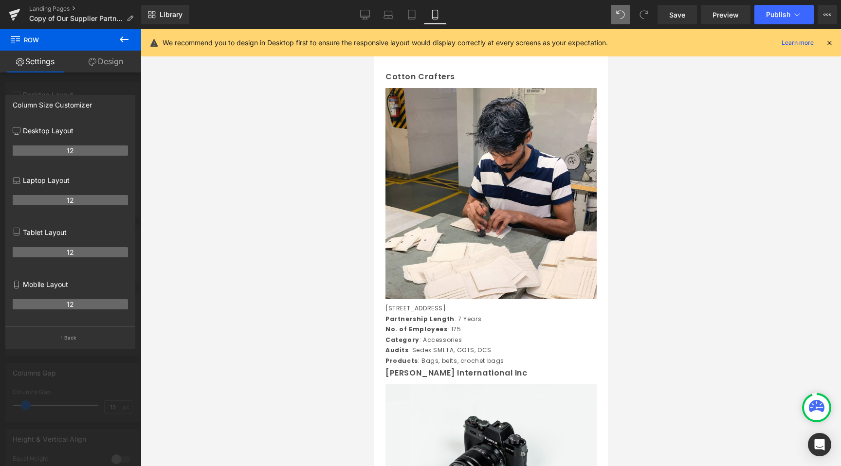
click at [126, 34] on icon at bounding box center [124, 40] width 12 height 12
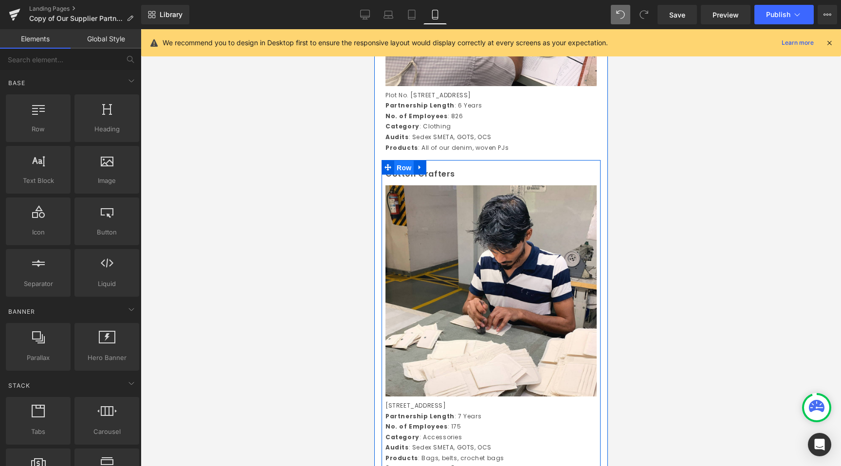
click at [399, 168] on span "Row" at bounding box center [403, 168] width 19 height 15
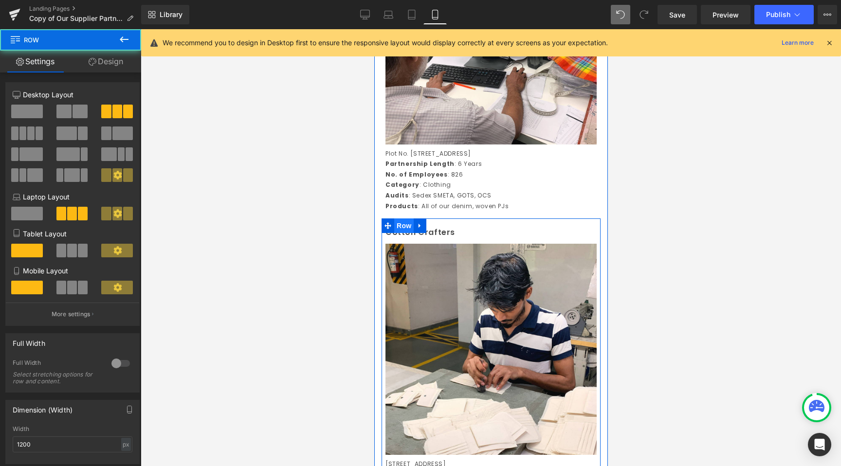
scroll to position [946, 0]
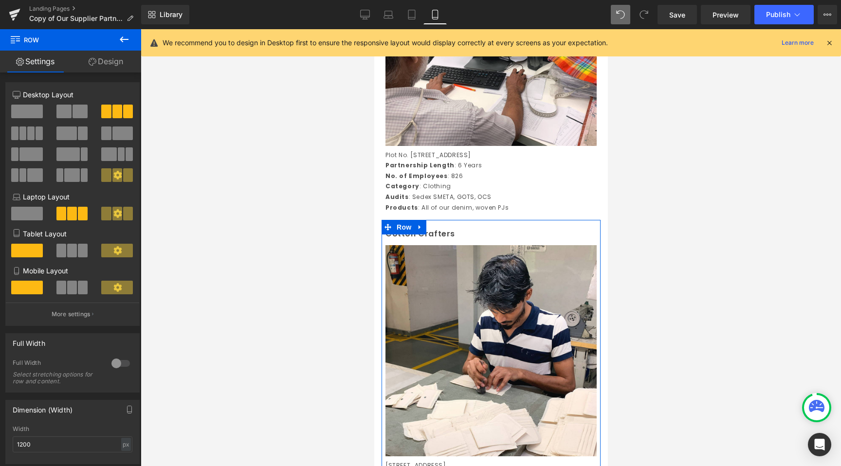
click at [106, 285] on span at bounding box center [117, 288] width 32 height 14
click at [25, 284] on span at bounding box center [27, 288] width 32 height 14
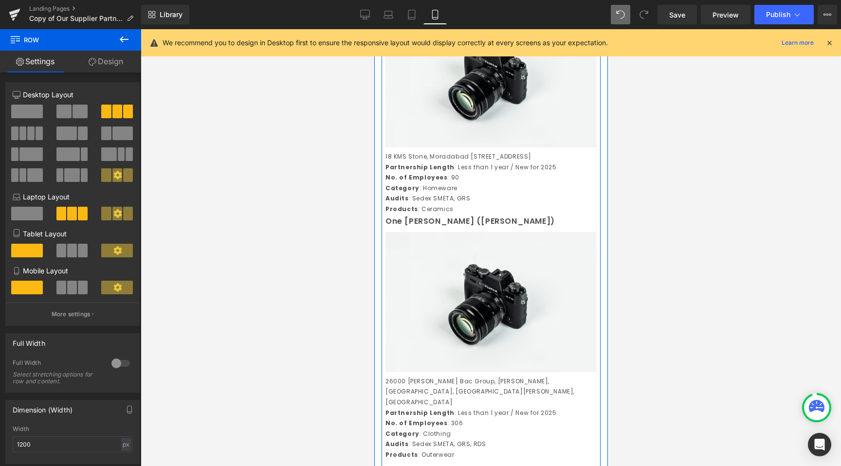
scroll to position [1512, 0]
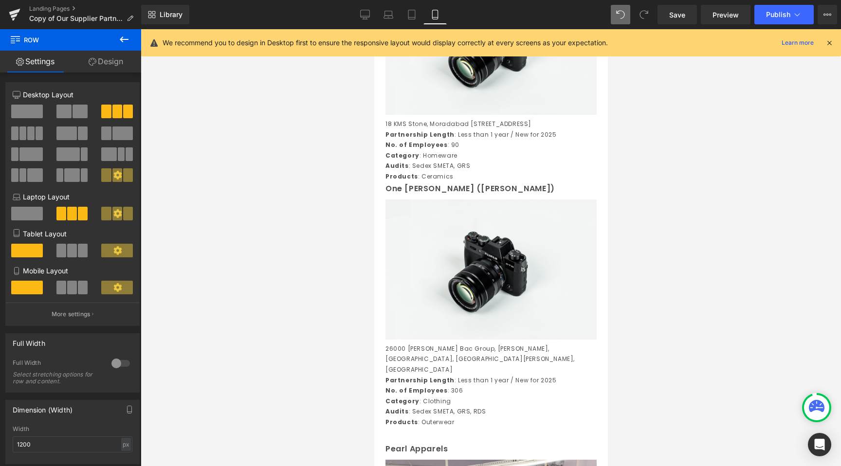
click at [283, 236] on div at bounding box center [491, 247] width 700 height 437
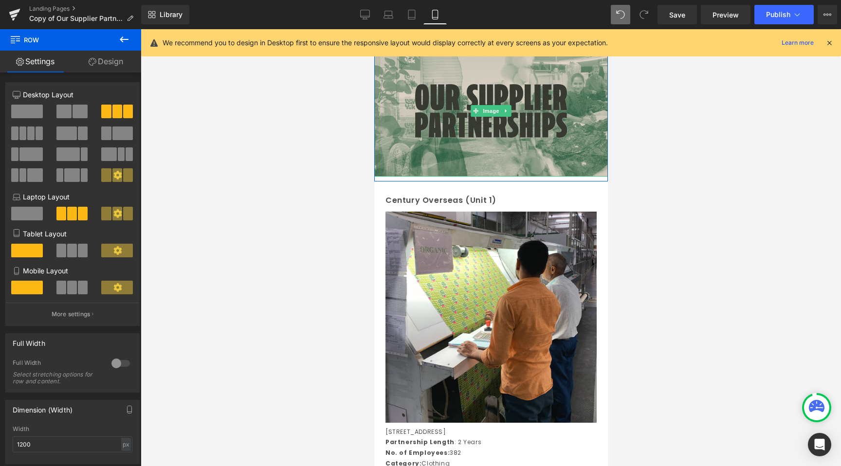
scroll to position [73, 0]
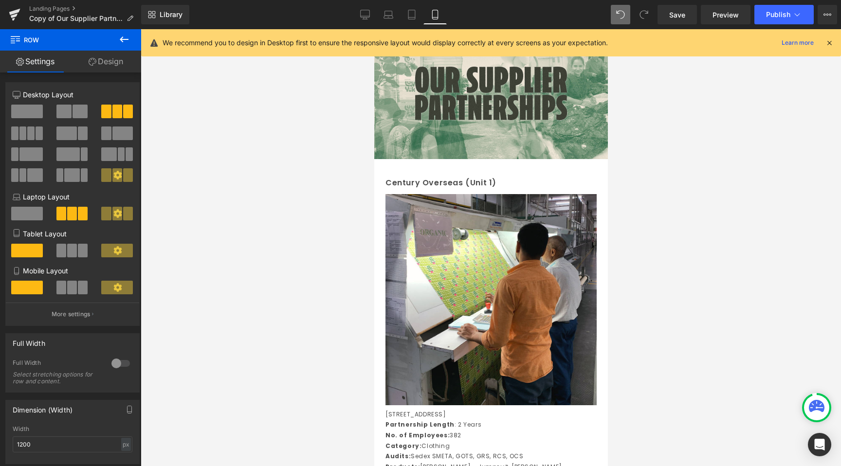
click at [304, 209] on div at bounding box center [491, 247] width 700 height 437
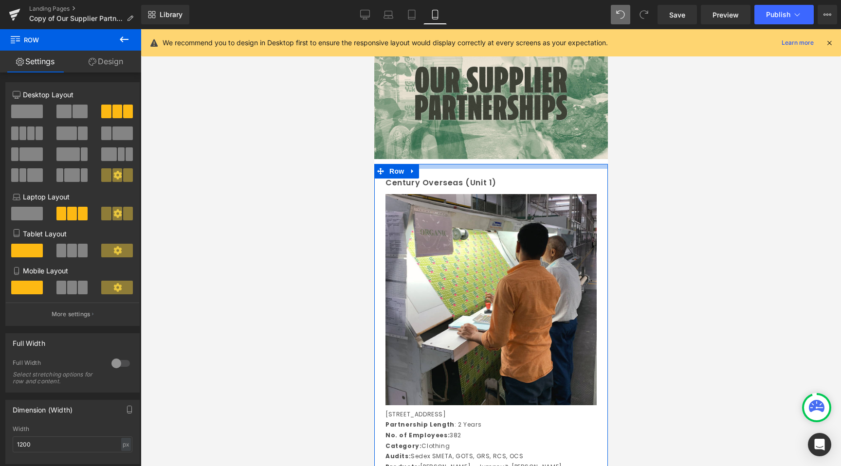
click at [520, 166] on div at bounding box center [491, 166] width 234 height 5
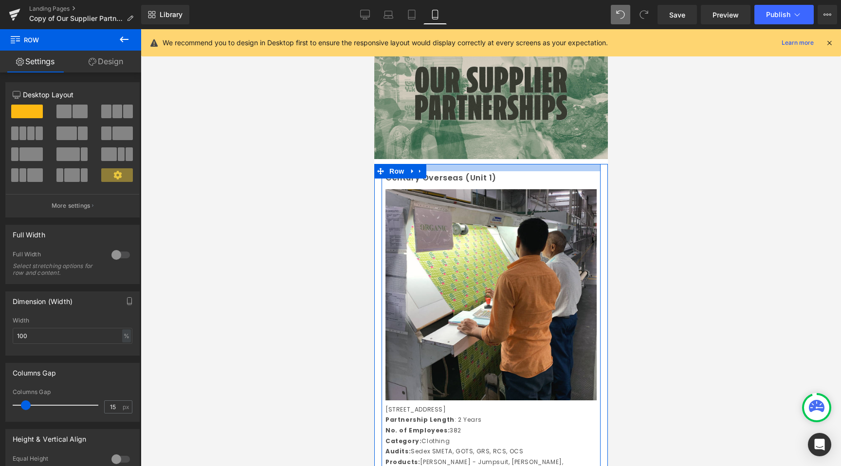
drag, startPoint x: 525, startPoint y: 167, endPoint x: 466, endPoint y: 64, distance: 119.5
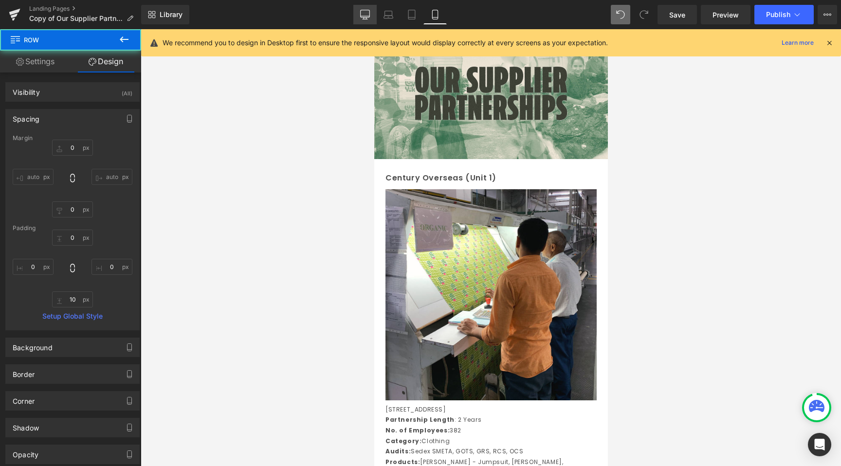
type input "0"
type input "10"
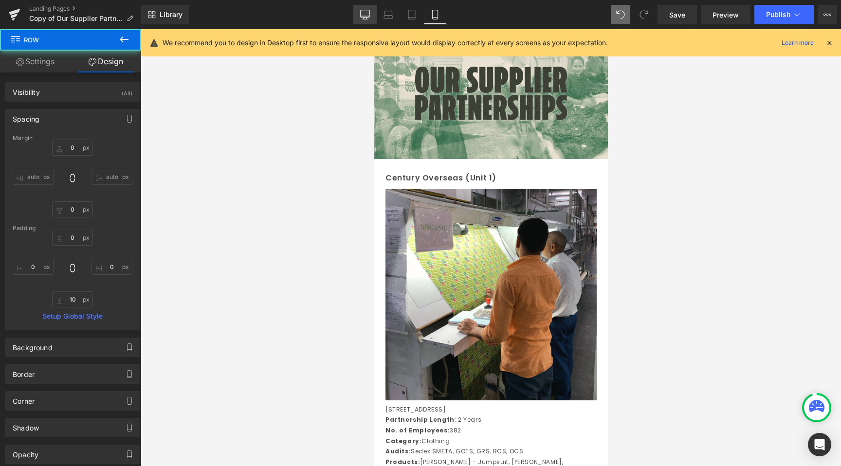
type input "0"
click at [365, 15] on icon at bounding box center [365, 15] width 10 height 10
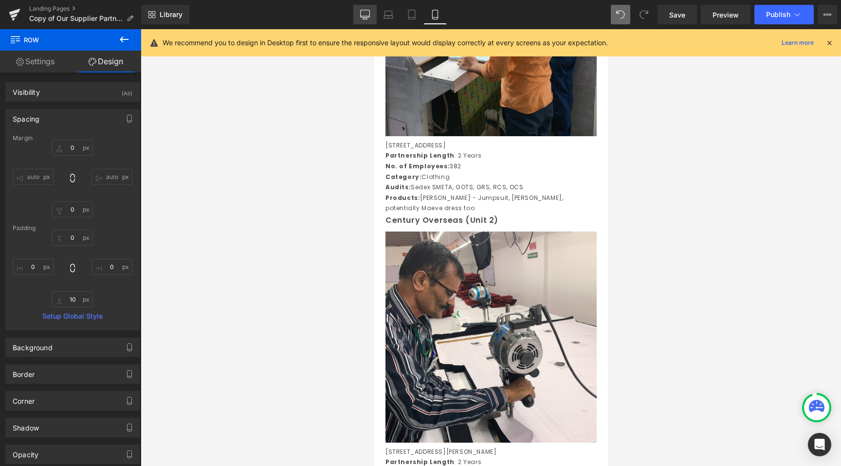
type input "0"
type input "10"
type input "0"
type input "10"
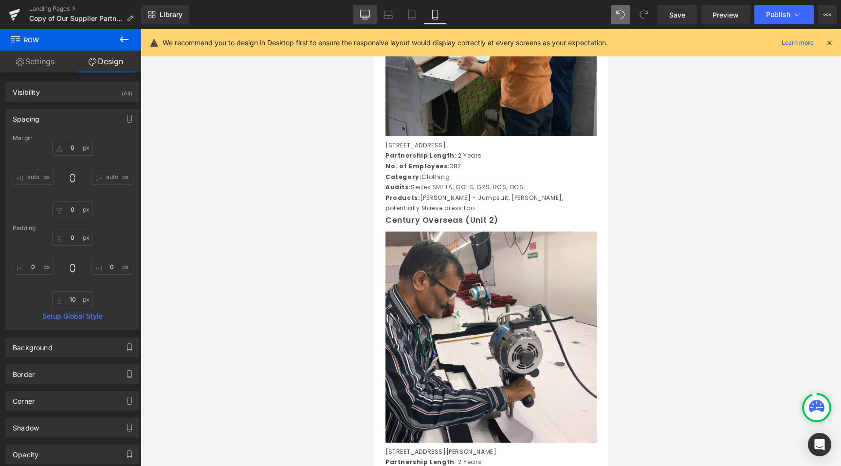
type input "0"
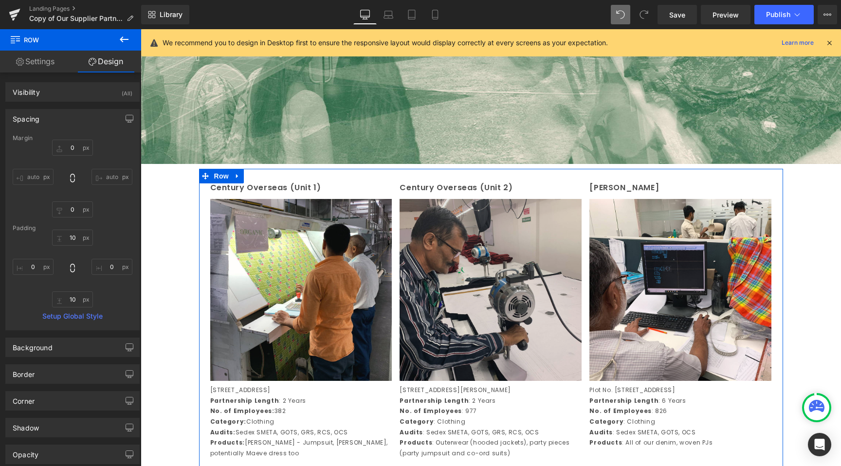
scroll to position [0, 0]
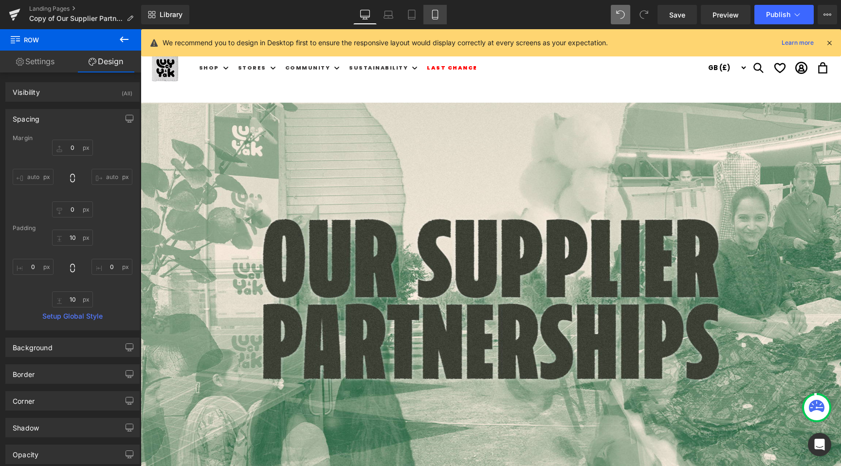
click at [433, 16] on icon at bounding box center [435, 15] width 10 height 10
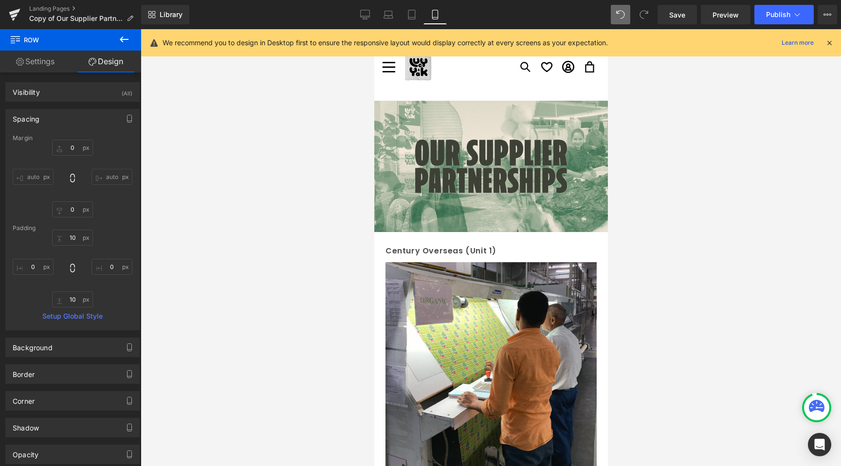
type input "0"
type input "10"
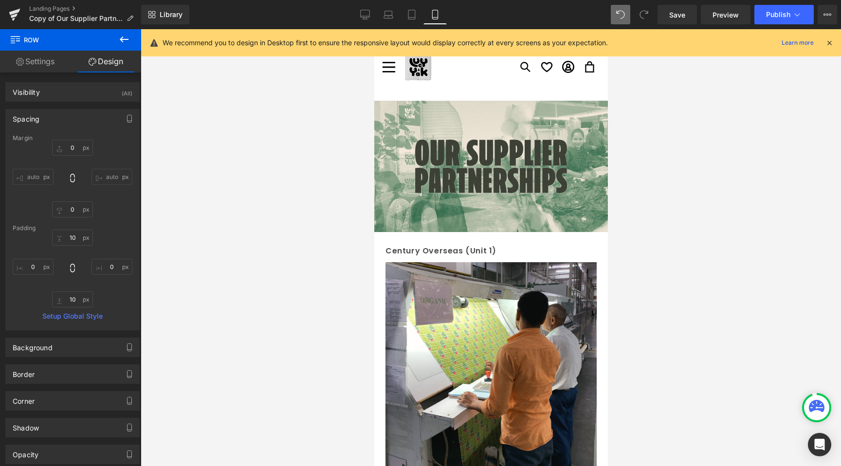
type input "0"
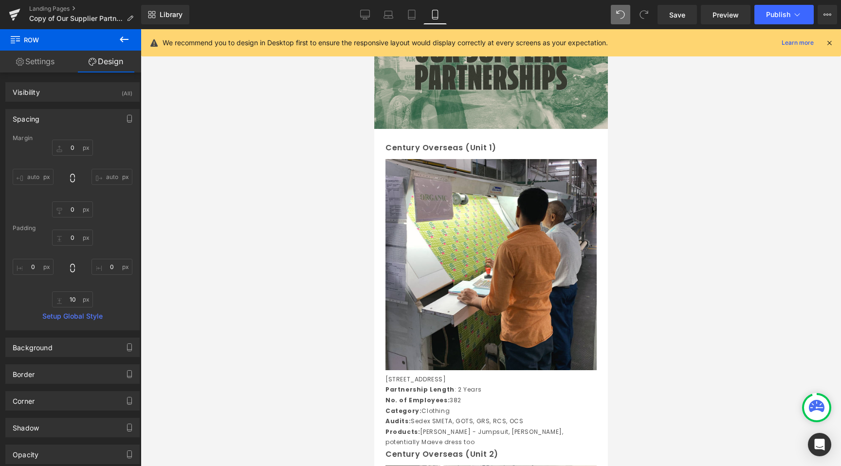
scroll to position [54, 0]
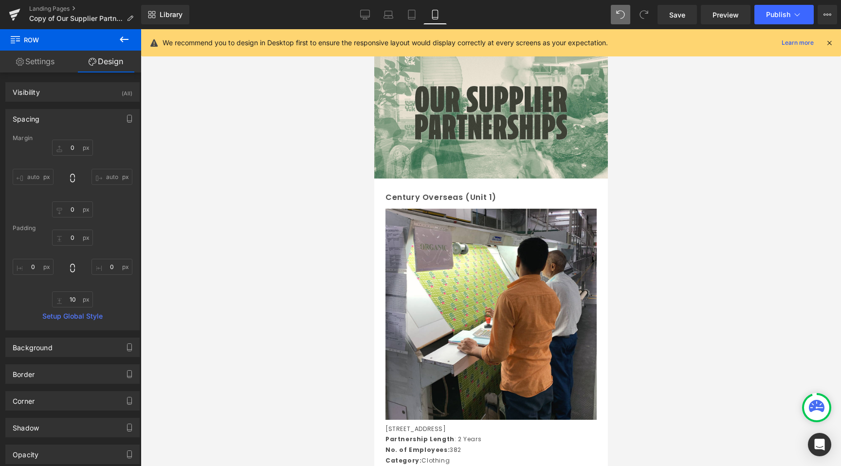
click at [324, 232] on div at bounding box center [491, 247] width 700 height 437
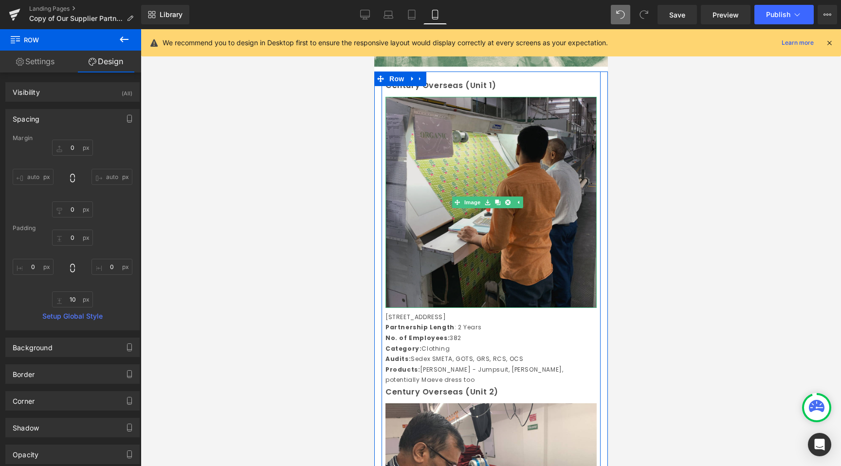
scroll to position [139, 0]
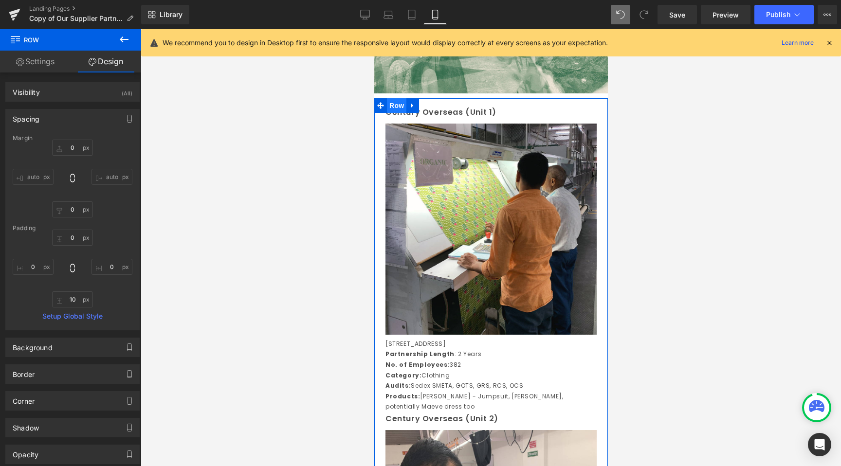
click at [401, 105] on span "Row" at bounding box center [396, 105] width 19 height 15
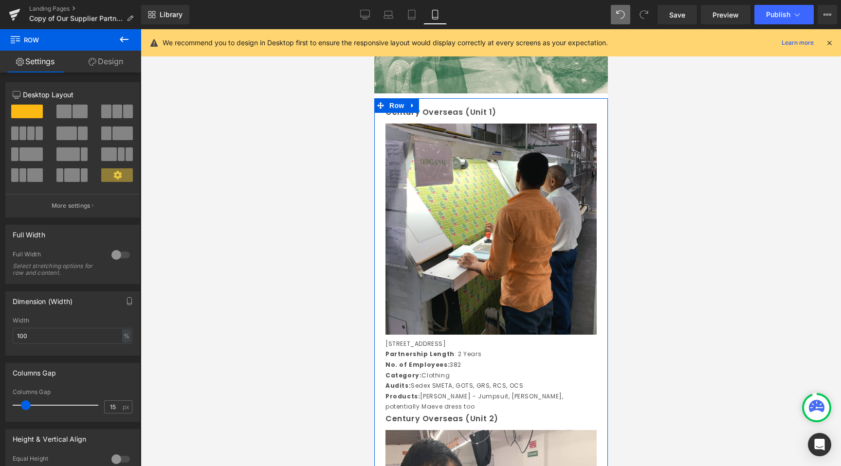
click at [95, 63] on link "Design" at bounding box center [106, 62] width 71 height 22
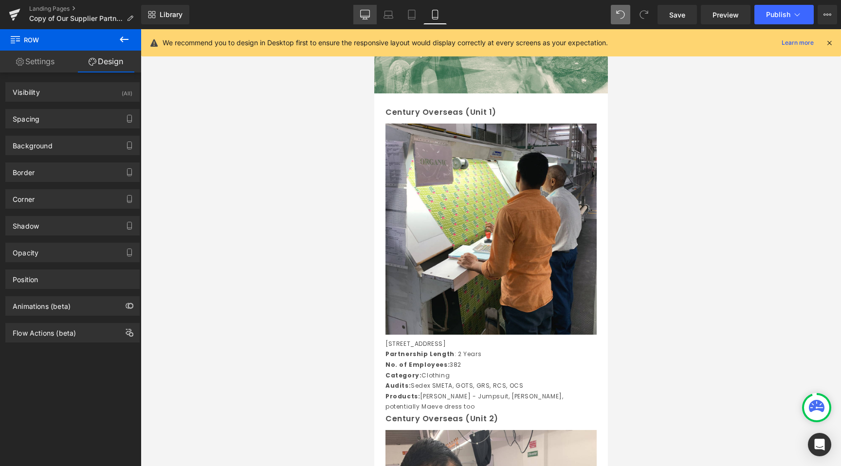
click at [367, 17] on icon at bounding box center [365, 15] width 10 height 10
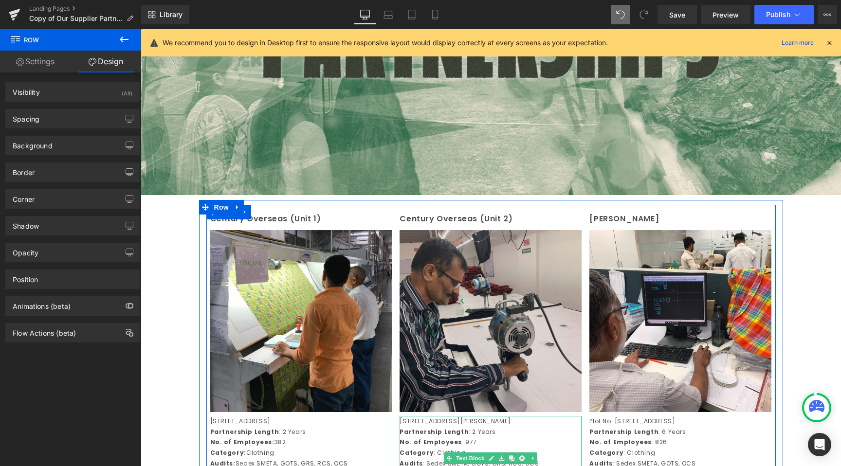
scroll to position [245, 0]
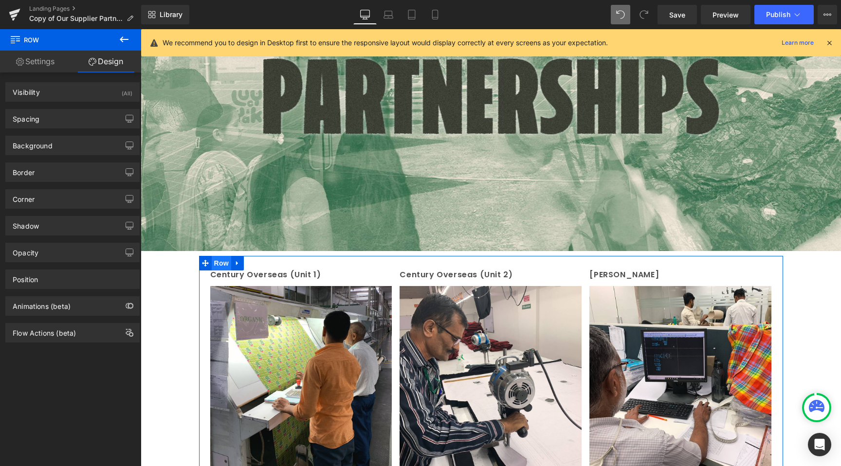
click at [218, 263] on span "Row" at bounding box center [221, 263] width 19 height 15
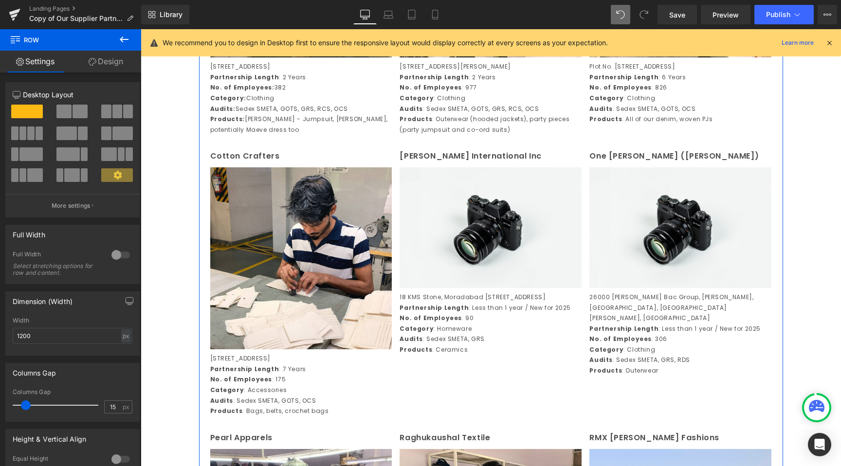
scroll to position [653, 0]
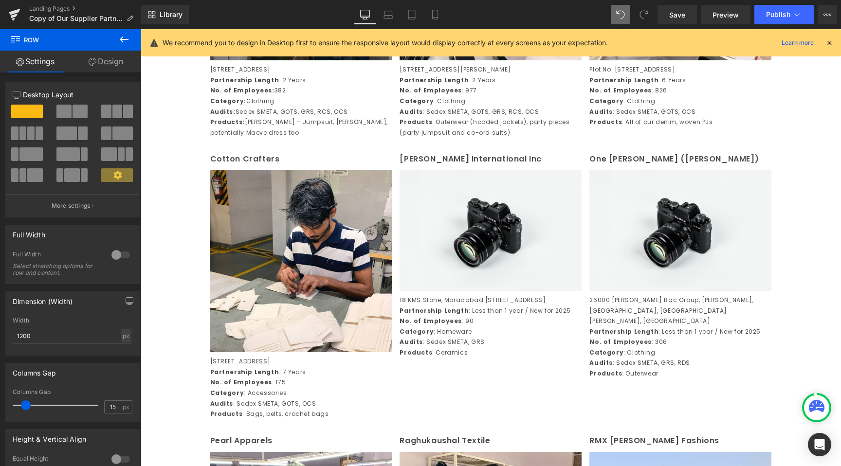
click at [127, 36] on icon at bounding box center [124, 40] width 12 height 12
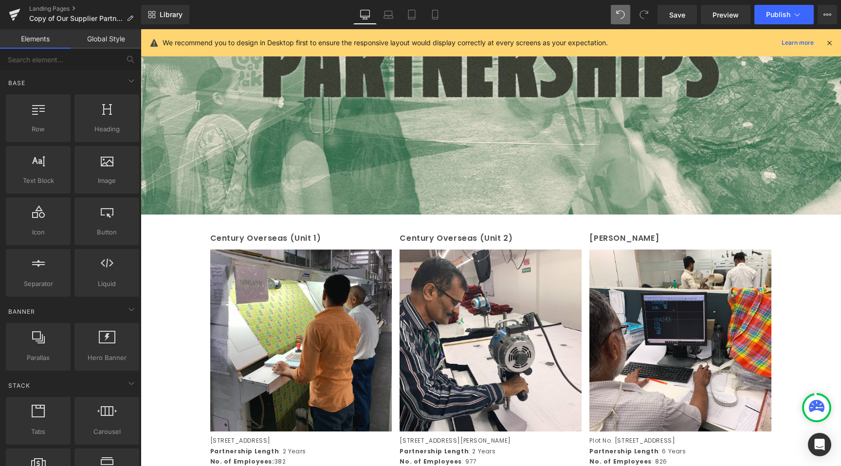
scroll to position [226, 0]
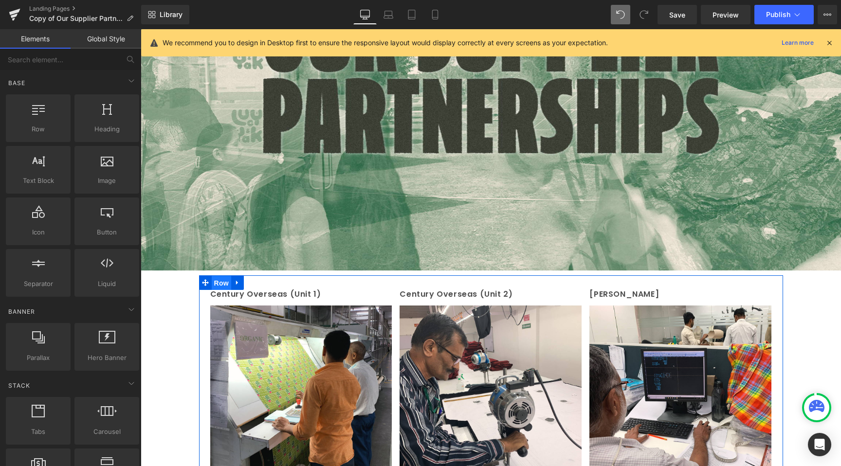
click at [223, 286] on span "Row" at bounding box center [221, 283] width 19 height 15
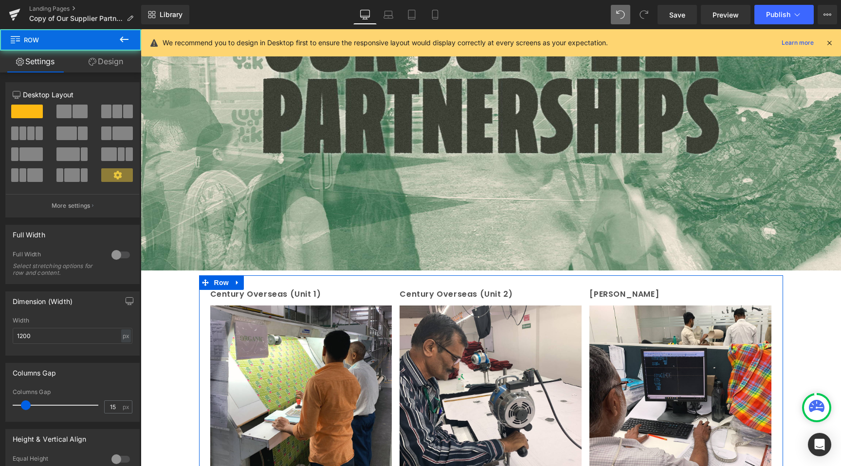
click at [106, 51] on link "Design" at bounding box center [106, 62] width 71 height 22
click at [0, 0] on div "Visibility" at bounding box center [0, 0] width 0 height 0
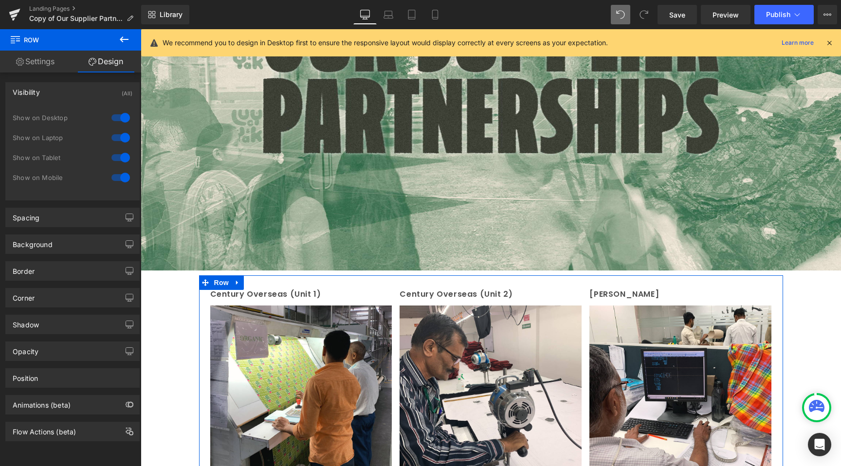
click at [118, 175] on div at bounding box center [120, 178] width 23 height 16
click at [121, 160] on div at bounding box center [120, 158] width 23 height 16
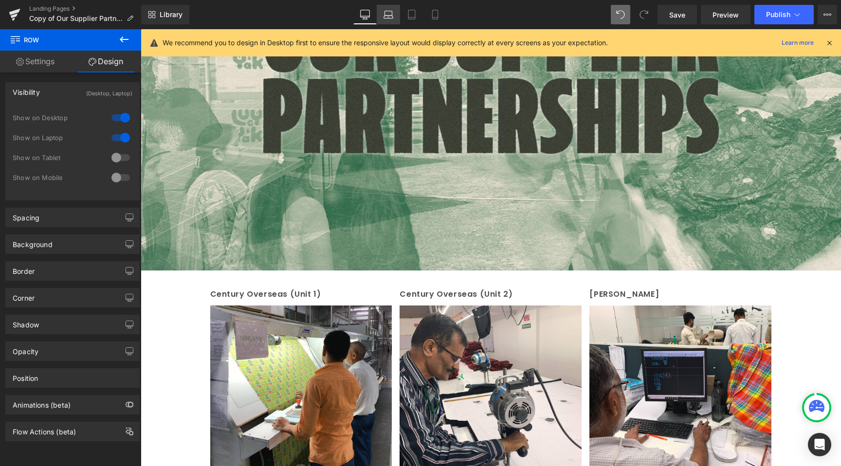
click at [387, 15] on icon at bounding box center [389, 15] width 10 height 10
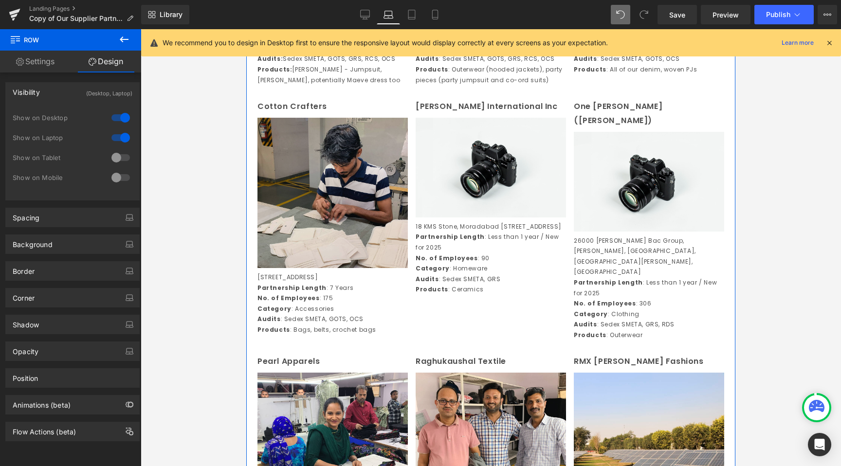
scroll to position [530, 0]
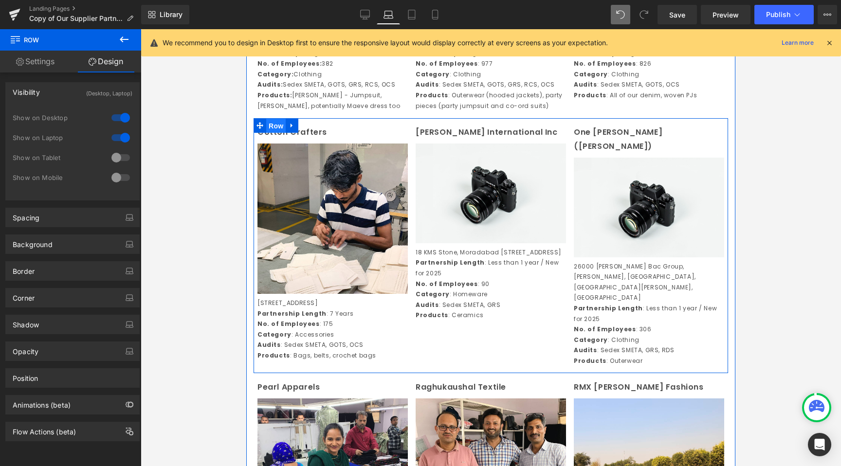
click at [276, 133] on span "Row" at bounding box center [275, 126] width 19 height 15
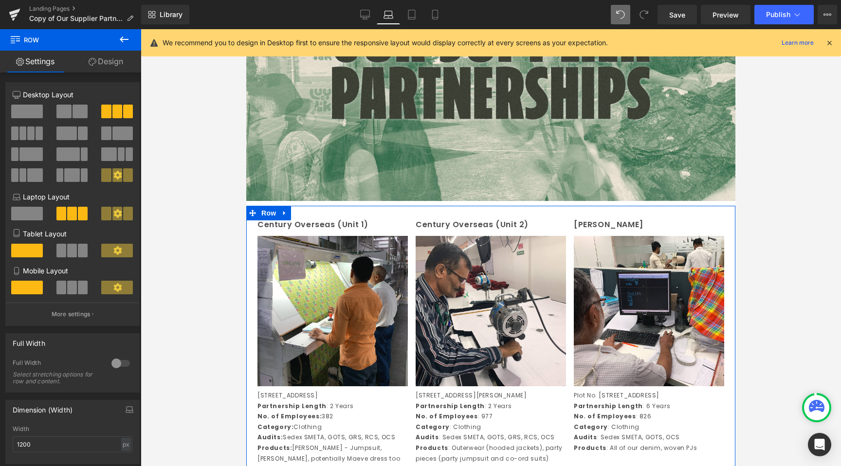
scroll to position [74, 0]
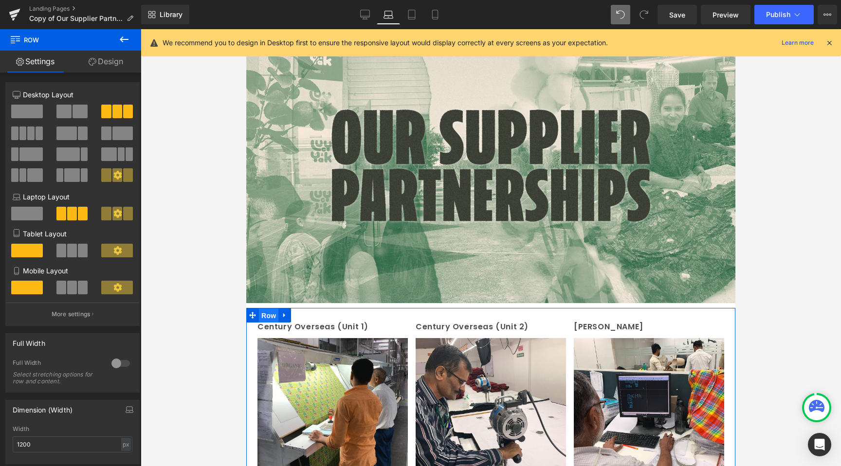
click at [271, 312] on span "Row" at bounding box center [268, 316] width 19 height 15
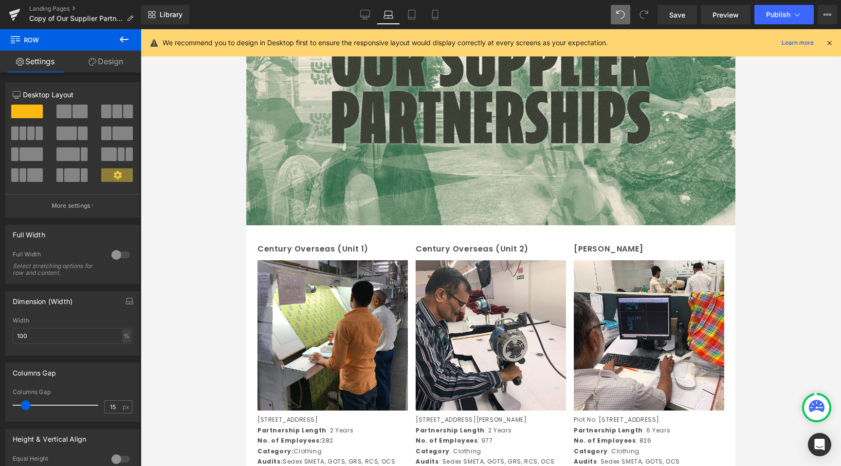
scroll to position [0, 0]
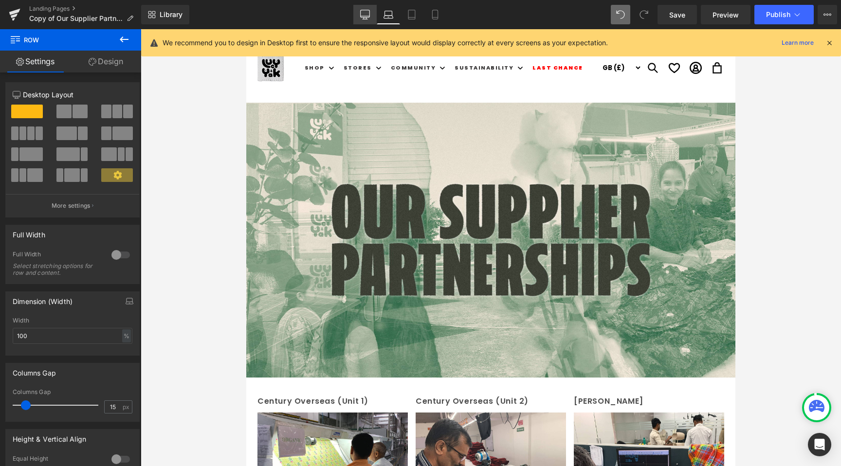
click at [370, 18] on icon at bounding box center [365, 15] width 10 height 10
type input "1200"
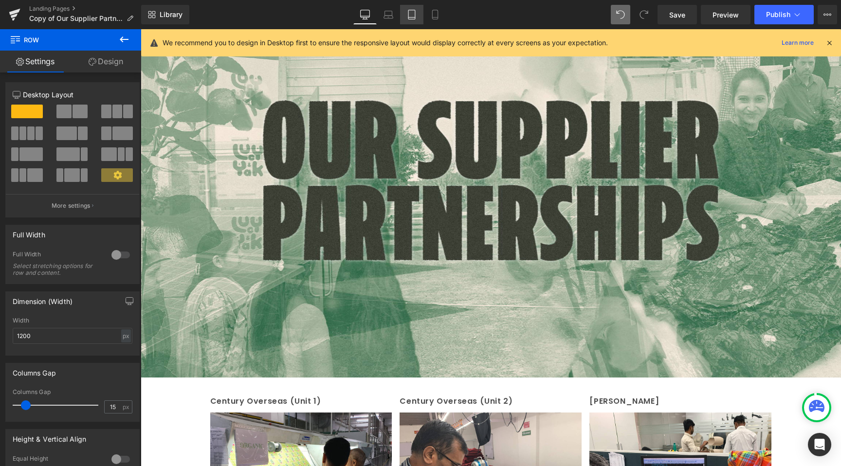
click at [404, 18] on link "Tablet" at bounding box center [411, 14] width 23 height 19
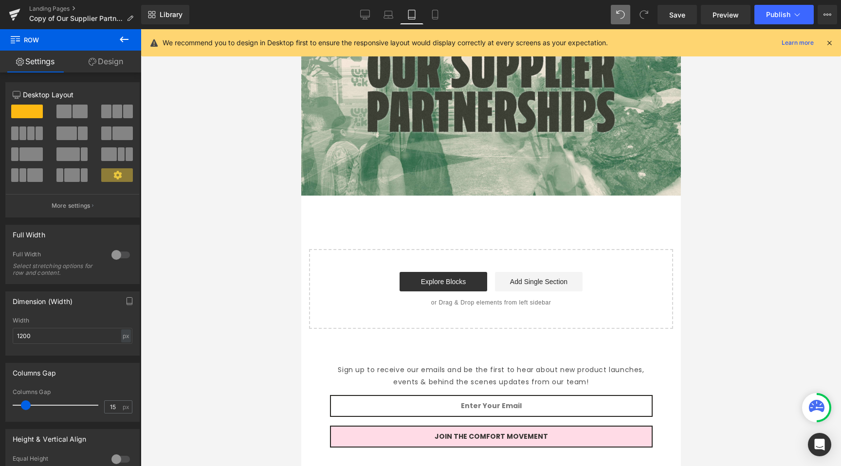
scroll to position [0, 0]
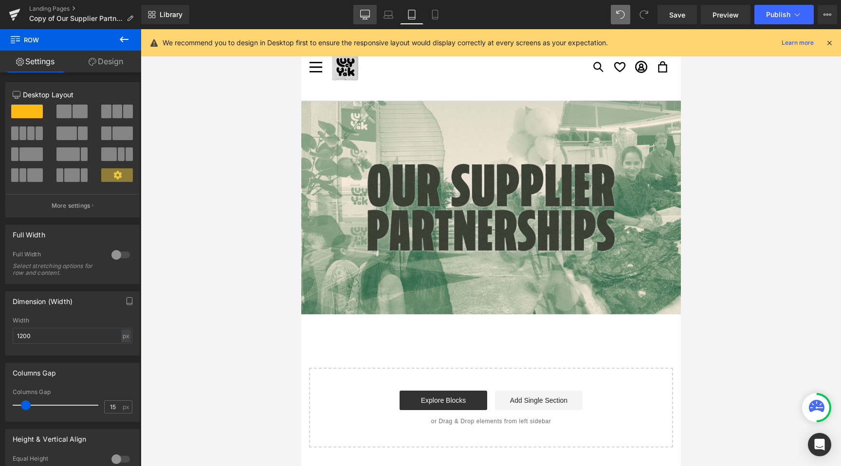
click at [370, 13] on icon at bounding box center [365, 13] width 9 height 7
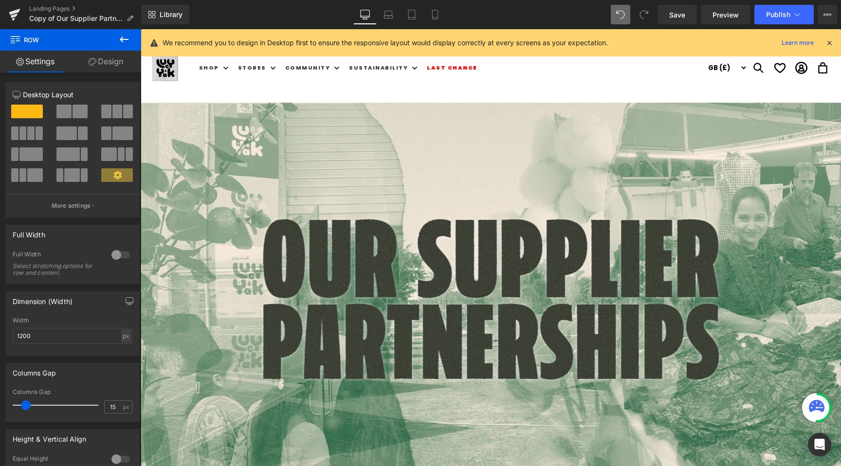
scroll to position [325, 0]
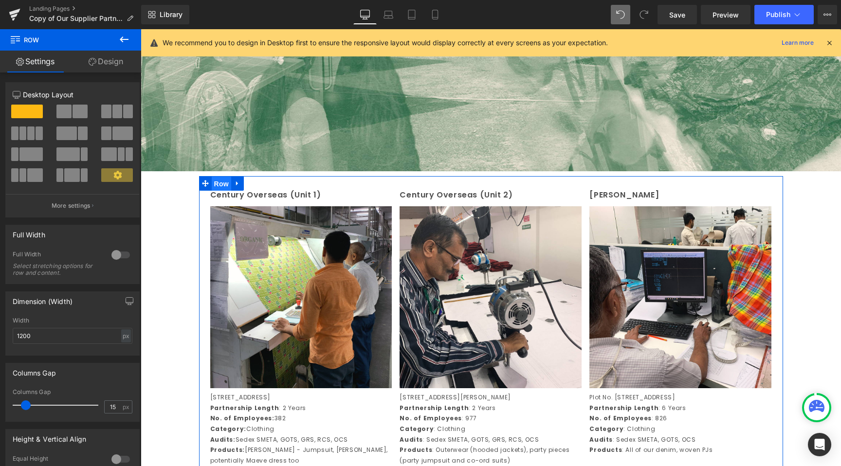
click at [228, 184] on span "Row" at bounding box center [221, 184] width 19 height 15
click at [237, 184] on icon at bounding box center [237, 184] width 2 height 4
click at [252, 181] on icon at bounding box center [250, 183] width 7 height 7
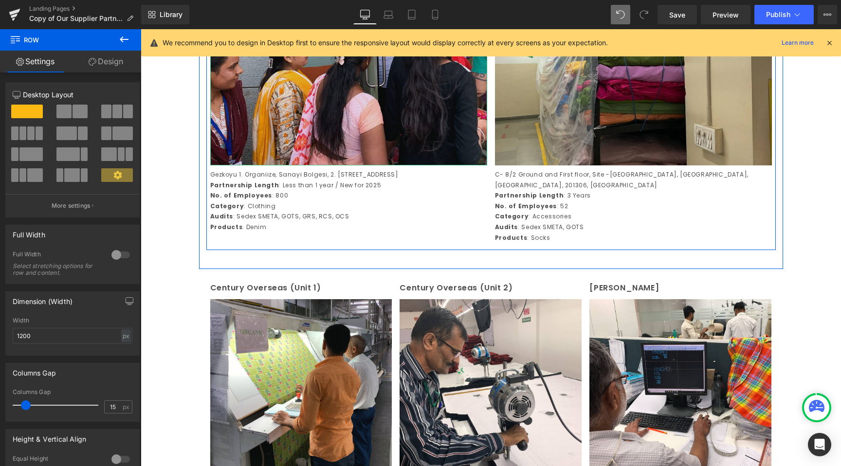
scroll to position [2169, 0]
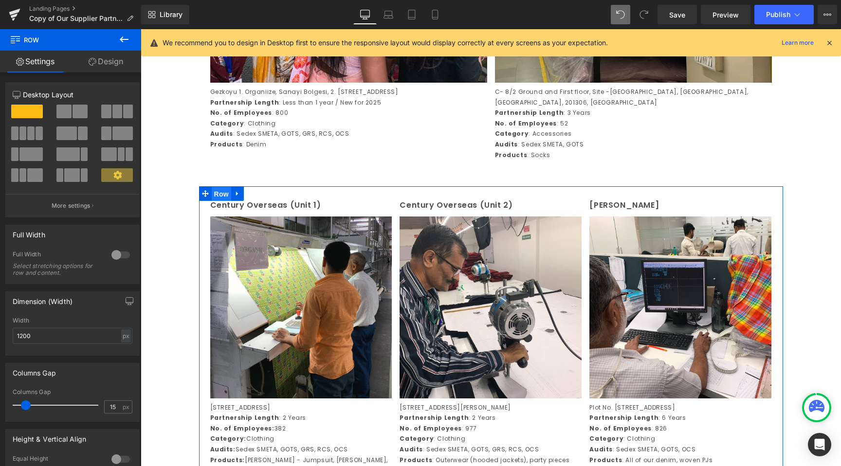
click at [220, 202] on span "Row" at bounding box center [221, 194] width 19 height 15
click at [100, 64] on link "Design" at bounding box center [106, 62] width 71 height 22
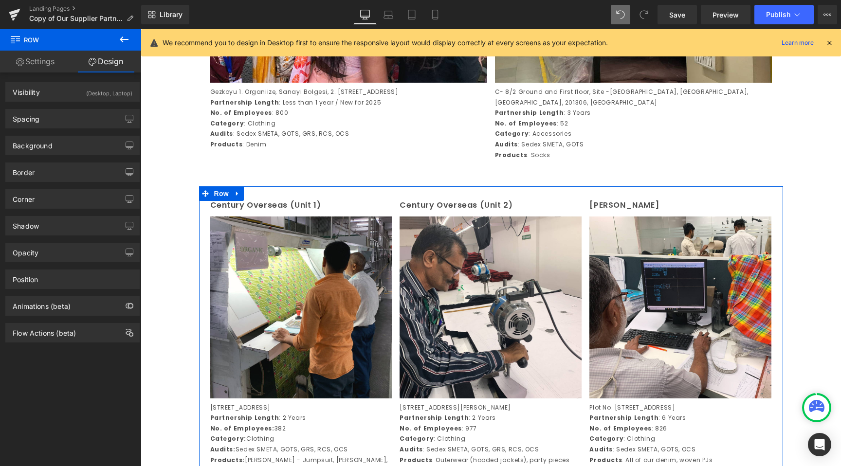
click at [88, 81] on div "Visibility (Desktop, Laptop) 0|0|0|0 1 Show on Desktop 1 Show on Laptop 0 Show …" at bounding box center [73, 88] width 146 height 27
click at [87, 92] on div "(Desktop, Laptop)" at bounding box center [109, 91] width 46 height 16
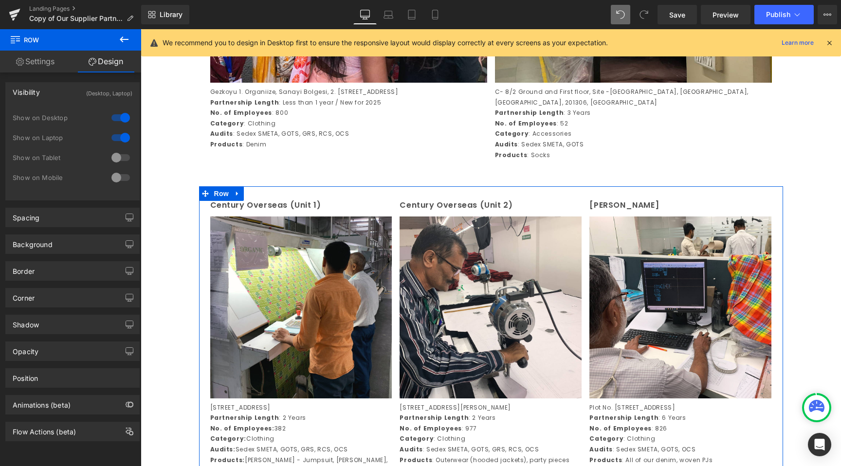
click at [109, 159] on div at bounding box center [120, 158] width 23 height 16
click at [110, 176] on div at bounding box center [120, 178] width 23 height 16
click at [119, 139] on div at bounding box center [120, 138] width 23 height 16
click at [119, 123] on div at bounding box center [120, 118] width 23 height 16
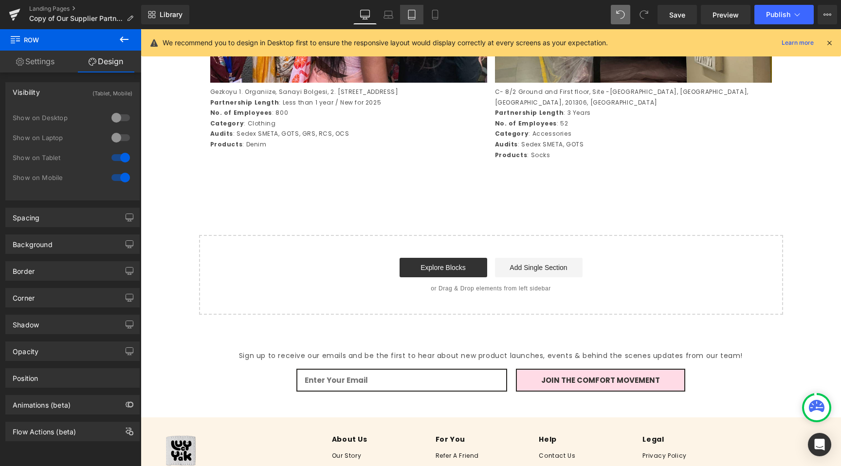
click at [408, 11] on icon at bounding box center [412, 15] width 10 height 10
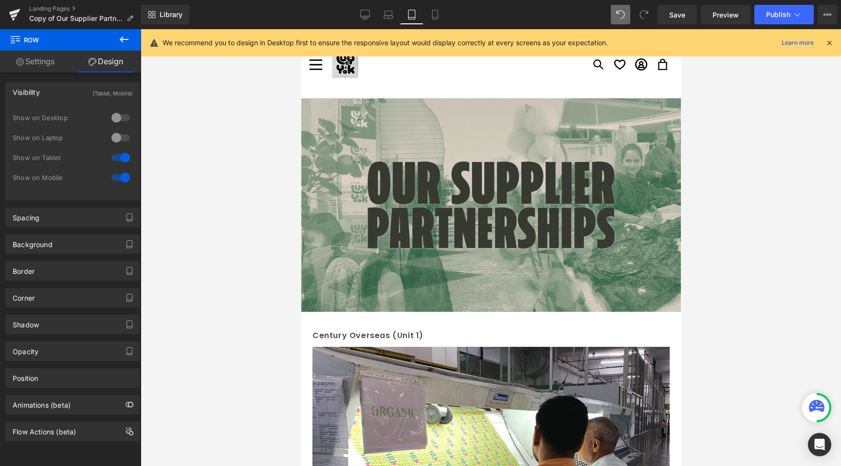
scroll to position [0, 0]
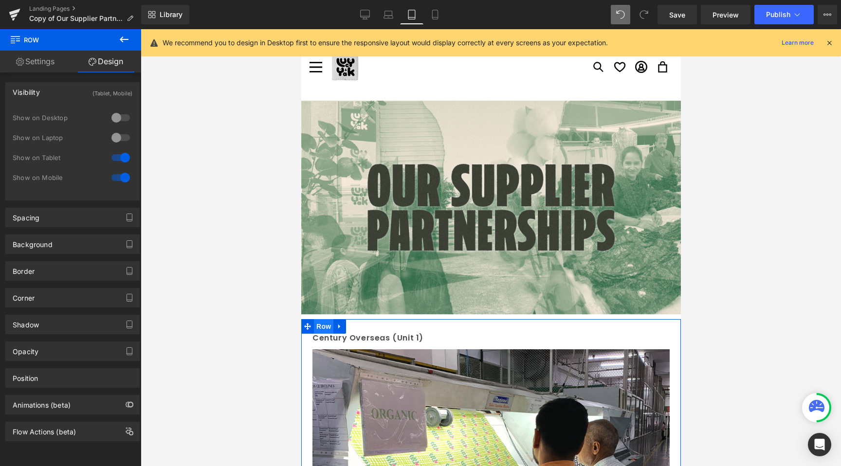
click at [328, 330] on span "Row" at bounding box center [322, 326] width 19 height 15
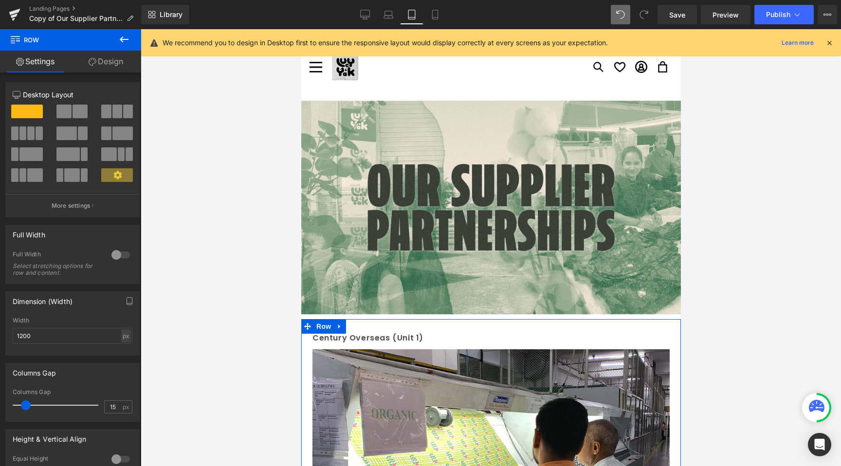
click at [85, 111] on span at bounding box center [80, 112] width 15 height 14
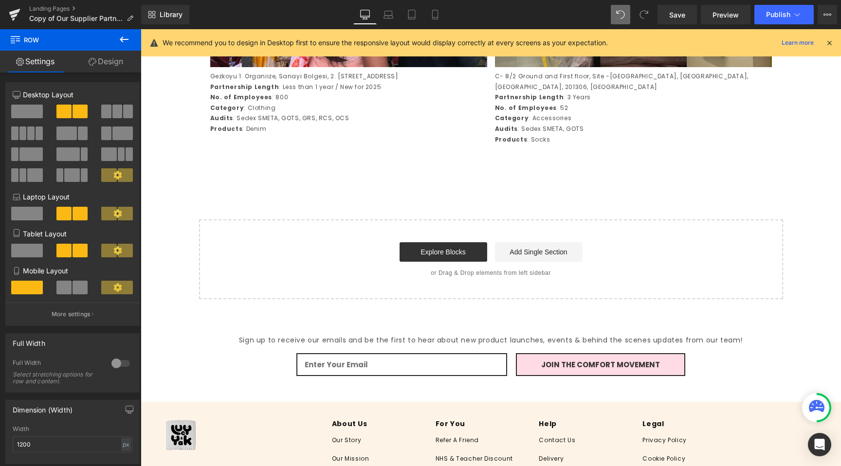
scroll to position [2436, 0]
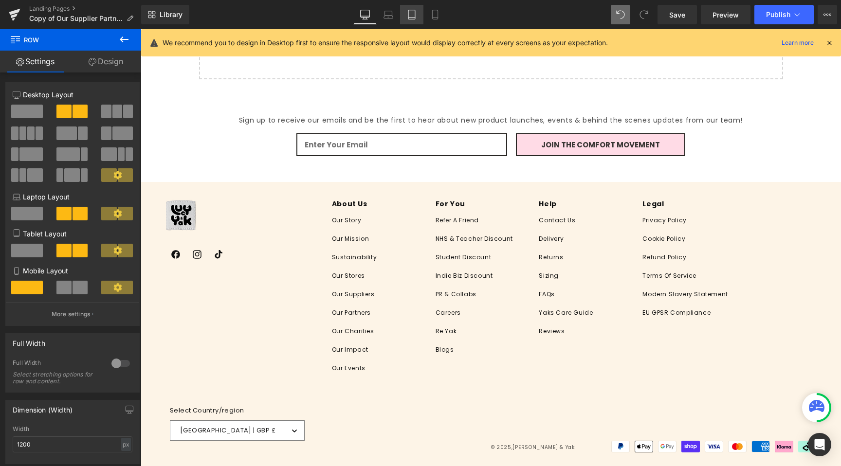
click at [413, 12] on icon at bounding box center [412, 15] width 10 height 10
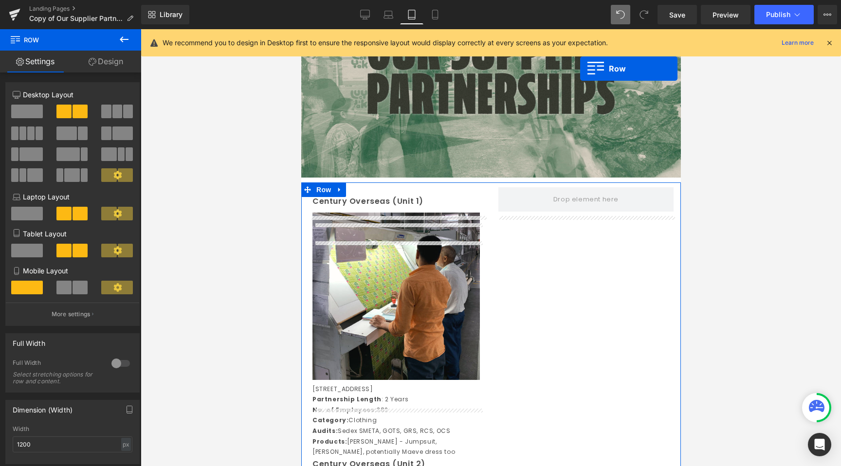
scroll to position [59, 0]
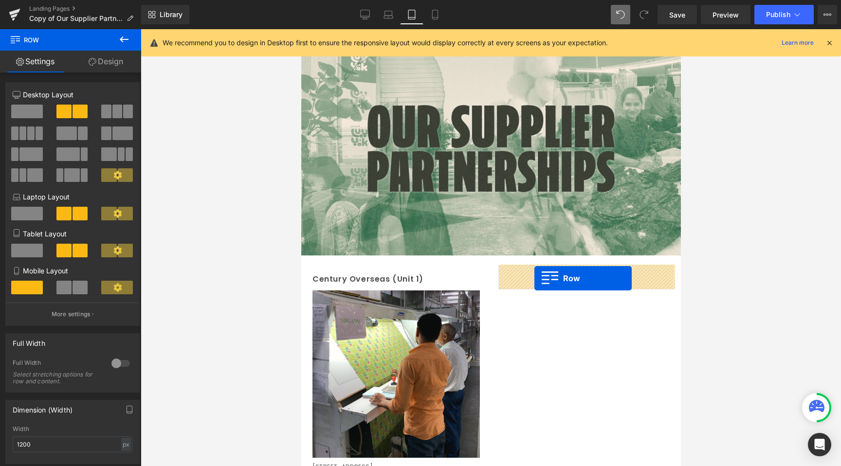
drag, startPoint x: 315, startPoint y: 311, endPoint x: 534, endPoint y: 278, distance: 221.0
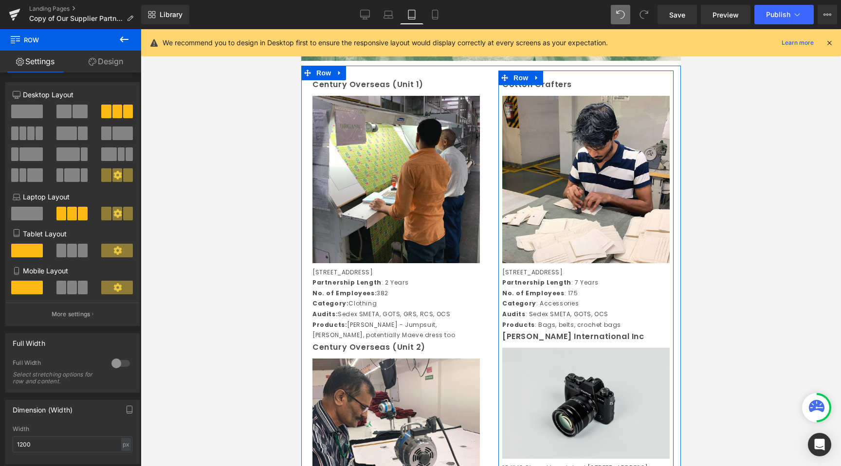
scroll to position [236, 0]
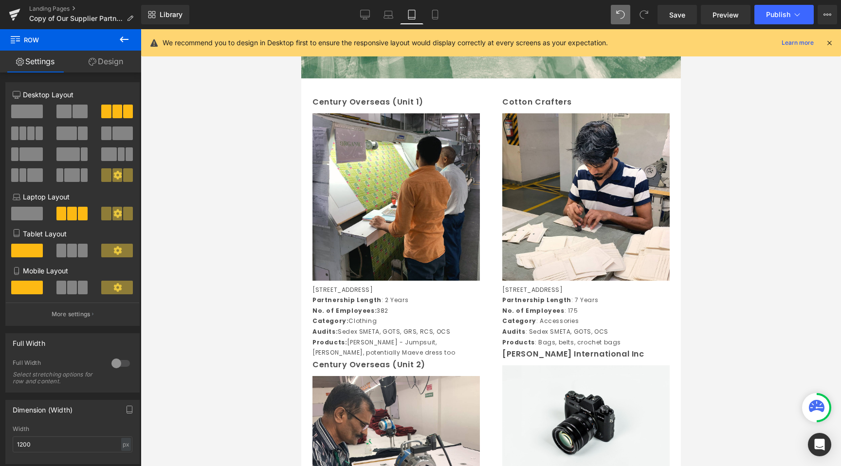
click at [257, 181] on div at bounding box center [491, 247] width 700 height 437
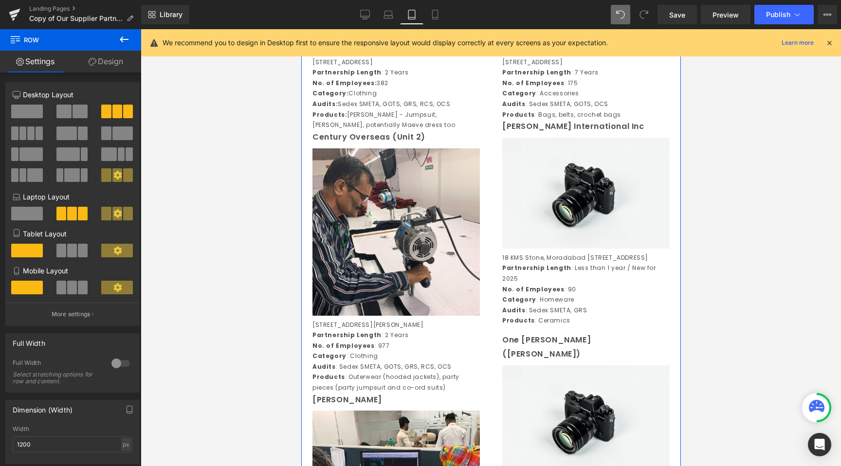
scroll to position [400, 0]
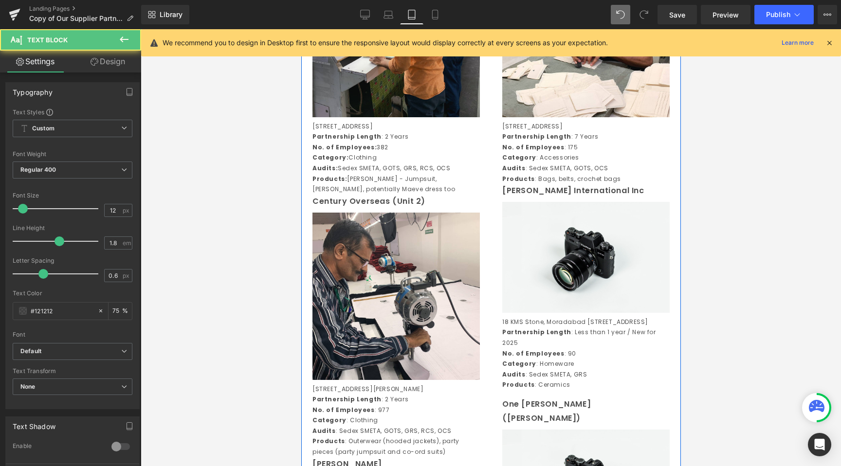
click at [346, 195] on div "[STREET_ADDRESS] Partnership Length : 2 Years No. of Employees: 382 Category: C…" at bounding box center [395, 158] width 167 height 74
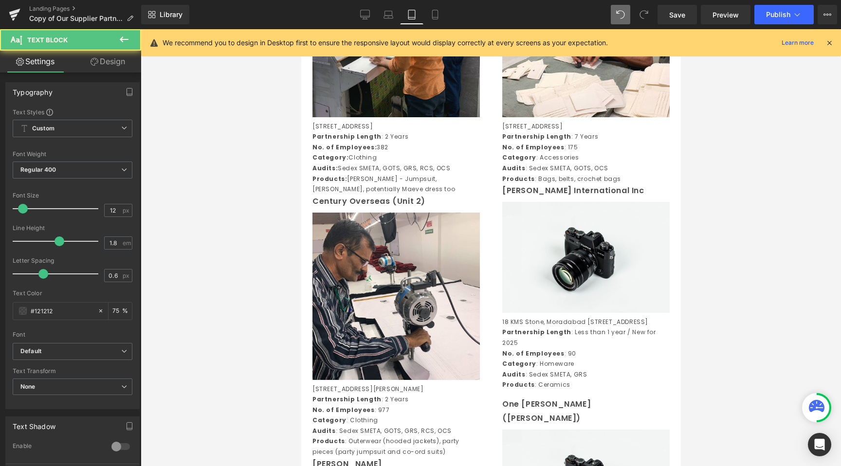
click at [205, 254] on div at bounding box center [491, 247] width 700 height 437
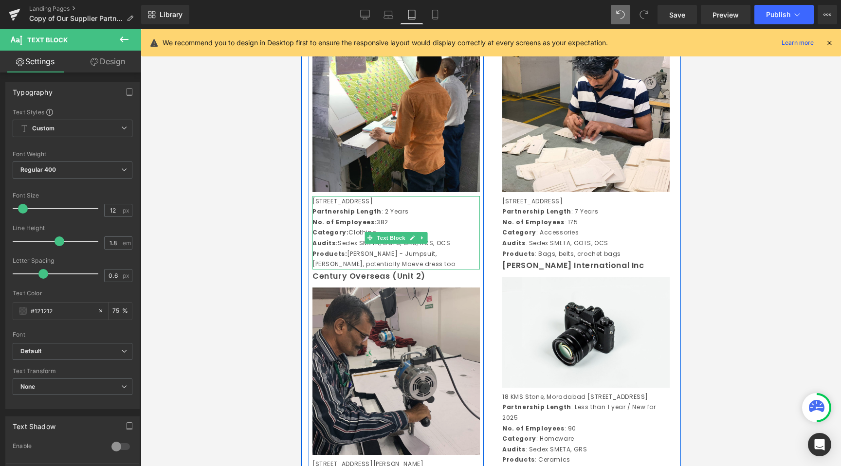
click at [338, 258] on strong "Products:" at bounding box center [329, 254] width 35 height 8
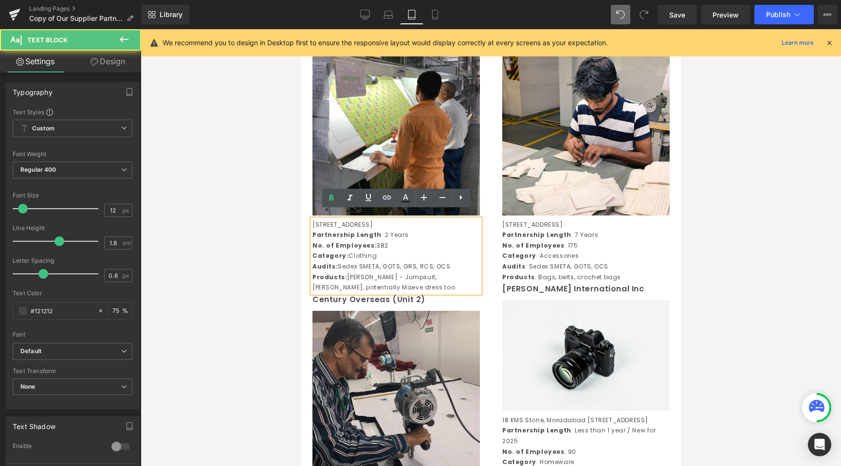
scroll to position [300, 0]
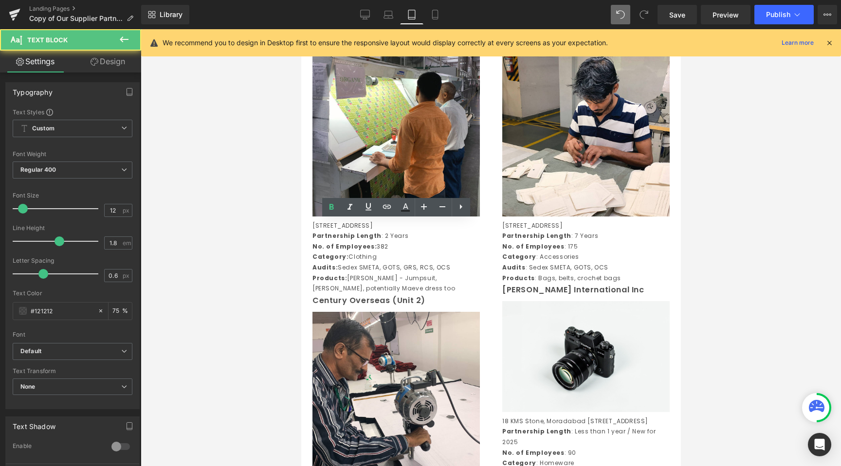
click at [282, 279] on div at bounding box center [491, 247] width 700 height 437
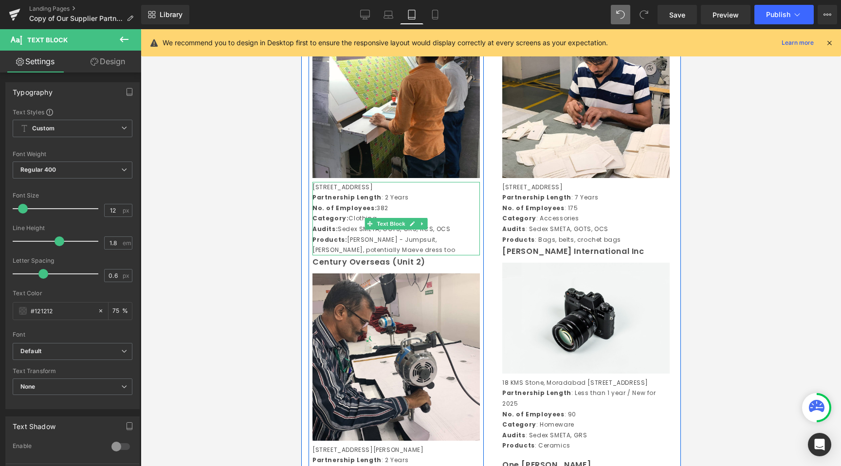
scroll to position [345, 0]
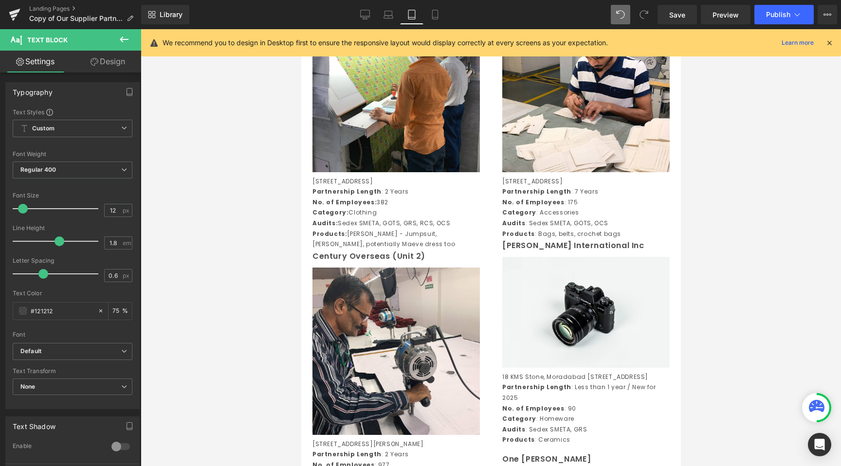
click at [199, 287] on div at bounding box center [491, 247] width 700 height 437
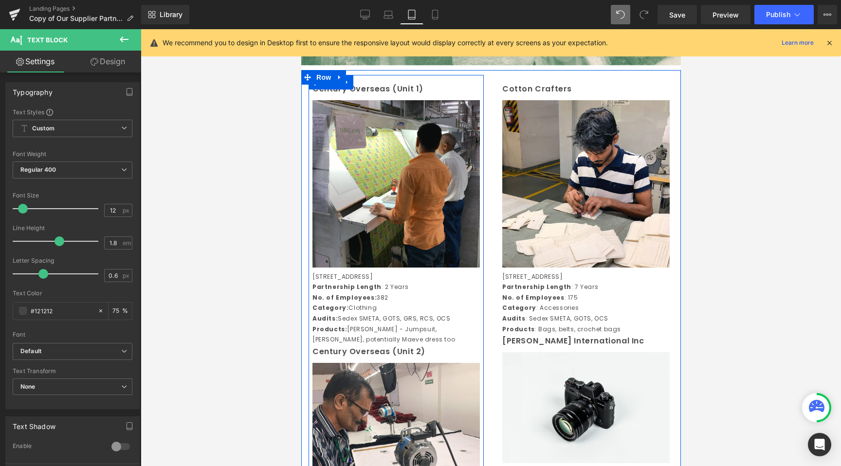
scroll to position [242, 0]
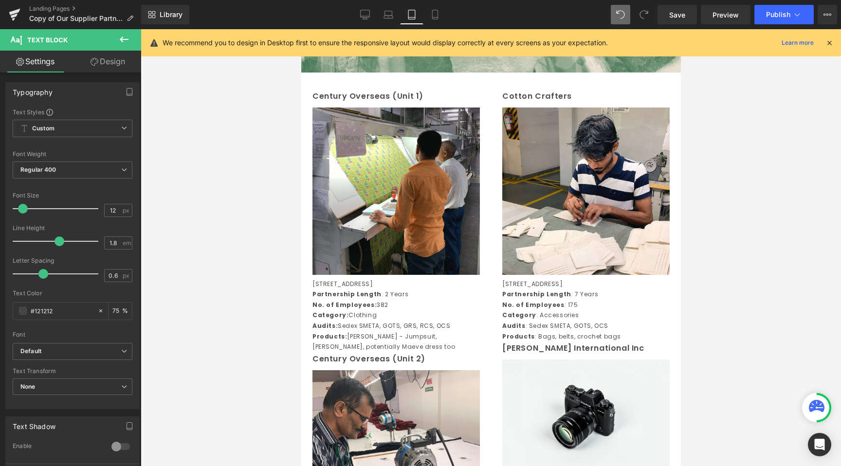
click at [219, 275] on div at bounding box center [491, 247] width 700 height 437
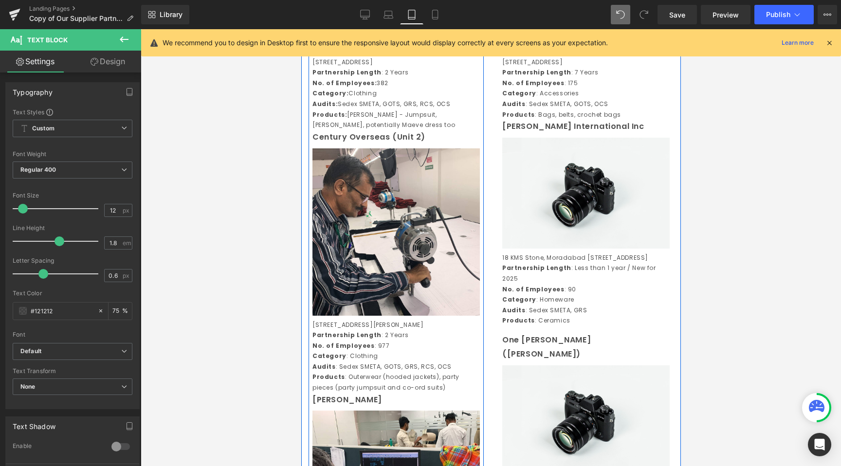
scroll to position [477, 0]
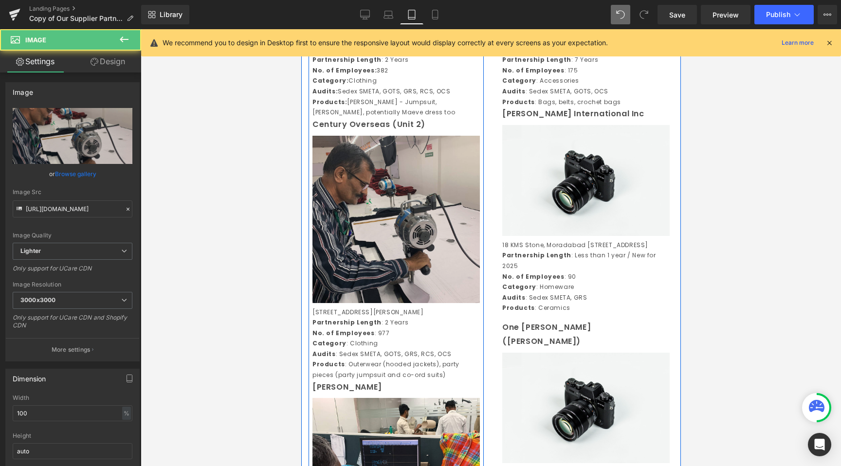
click at [432, 154] on img at bounding box center [395, 219] width 167 height 167
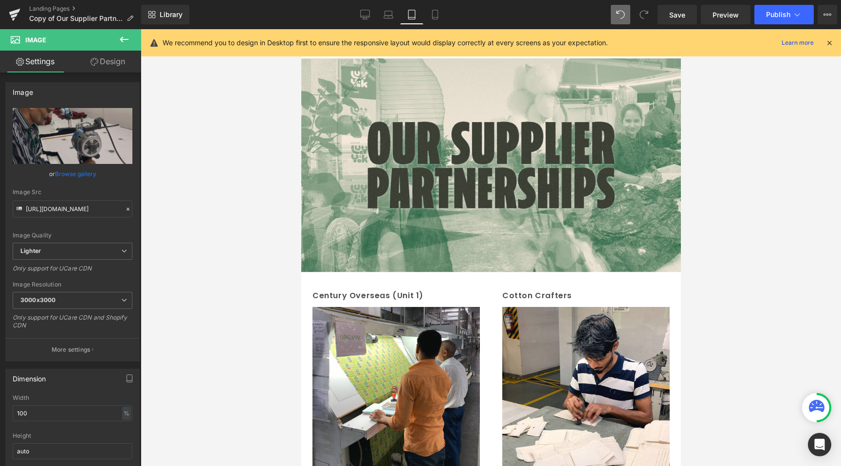
scroll to position [0, 0]
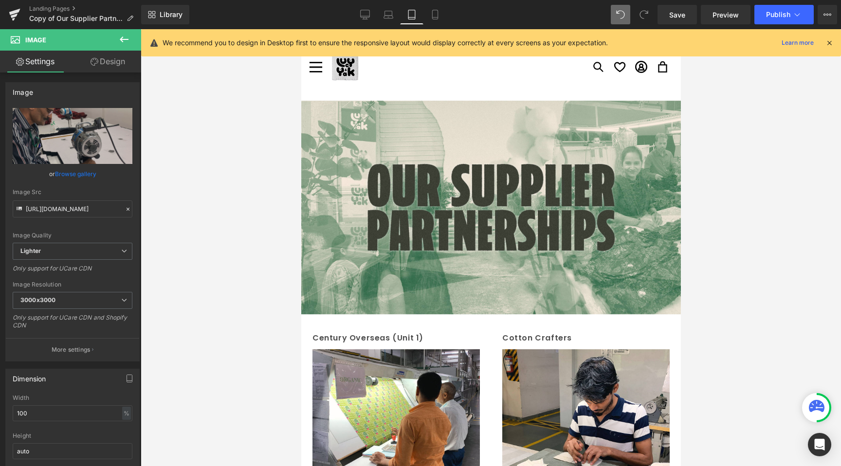
click at [124, 39] on icon at bounding box center [124, 40] width 9 height 6
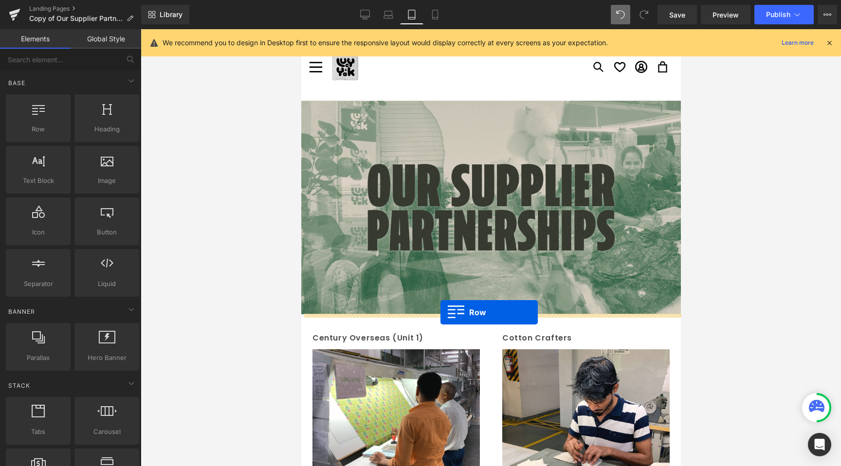
drag, startPoint x: 364, startPoint y: 153, endPoint x: 440, endPoint y: 313, distance: 176.4
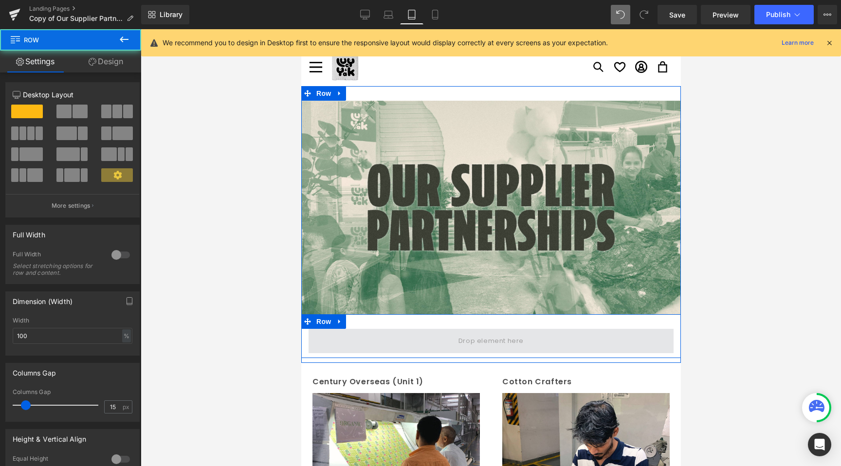
click at [414, 338] on span at bounding box center [490, 341] width 365 height 24
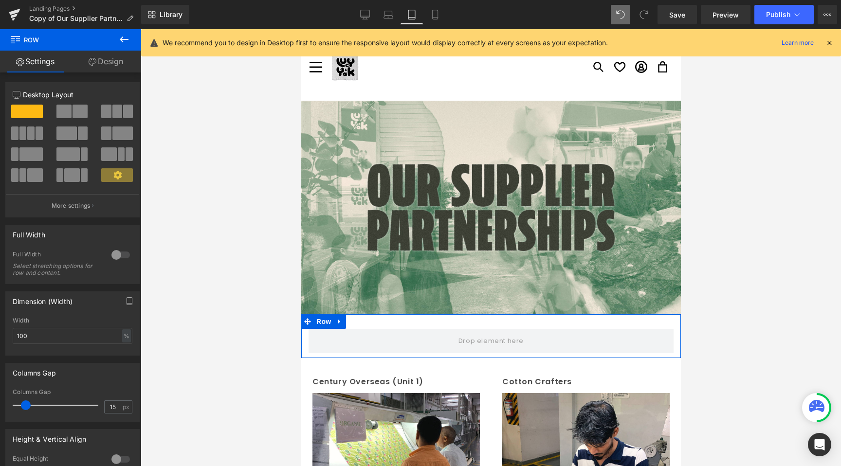
click at [61, 108] on span at bounding box center [63, 112] width 15 height 14
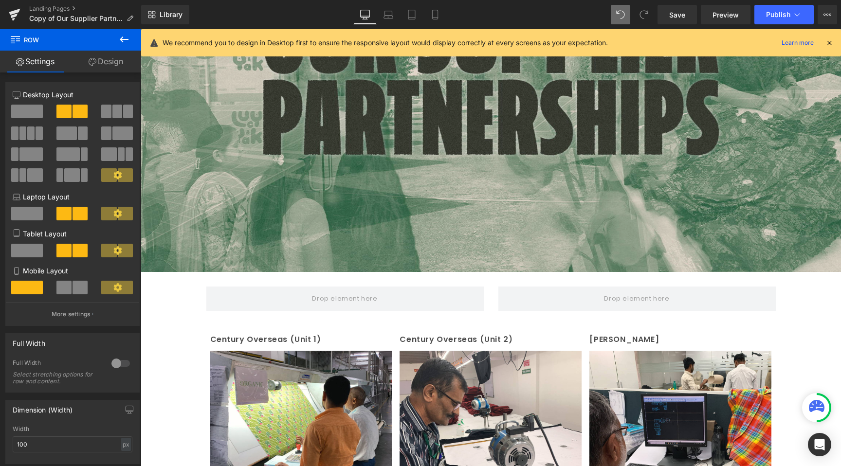
scroll to position [225, 0]
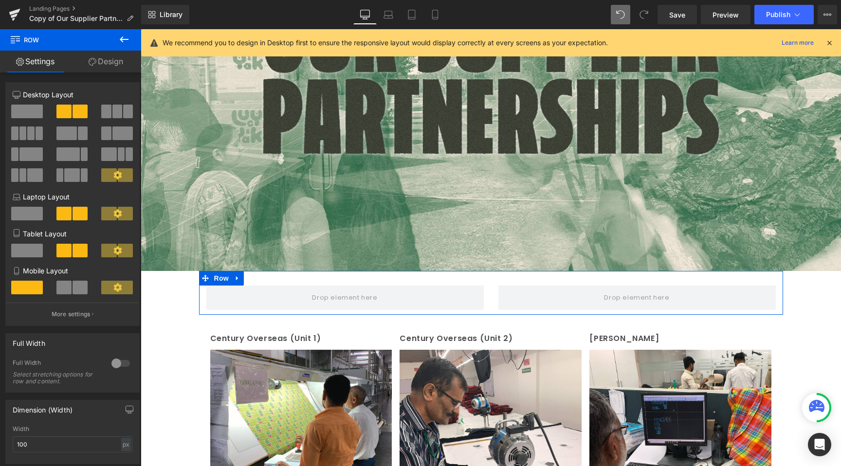
click at [61, 283] on span at bounding box center [63, 288] width 15 height 14
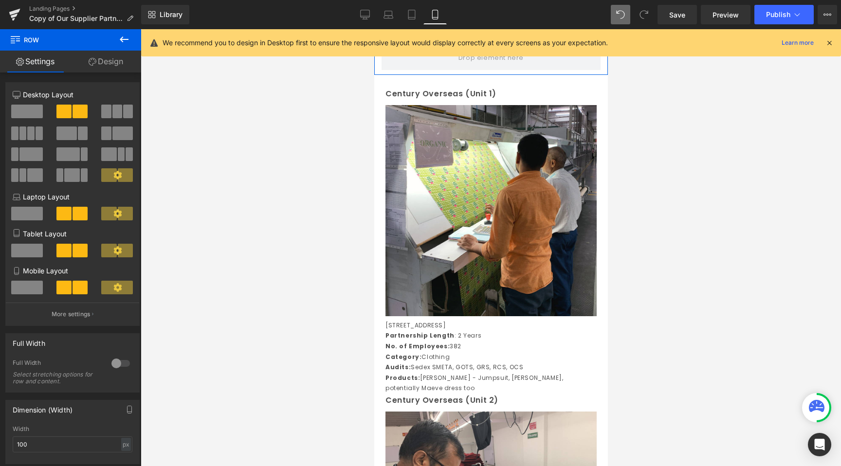
scroll to position [0, 0]
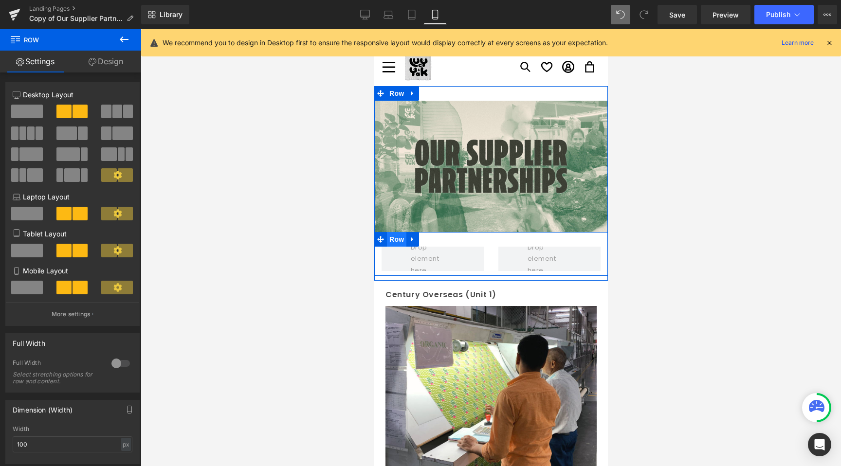
click at [394, 239] on span "Row" at bounding box center [396, 239] width 19 height 15
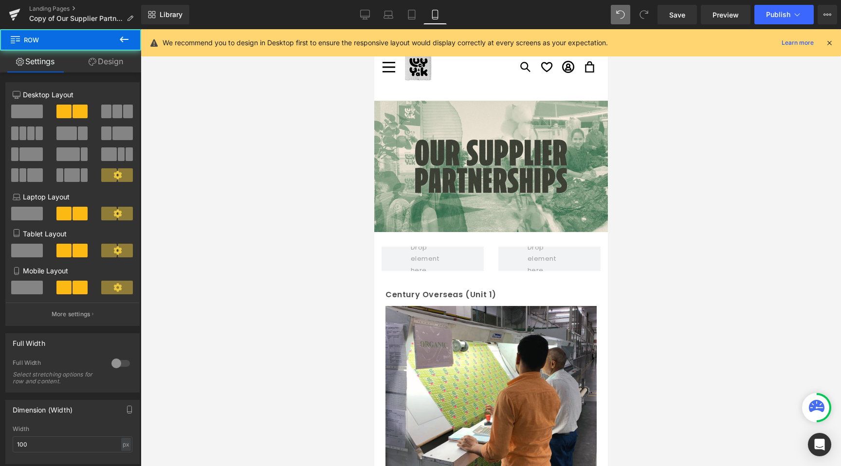
click at [287, 278] on div at bounding box center [491, 247] width 700 height 437
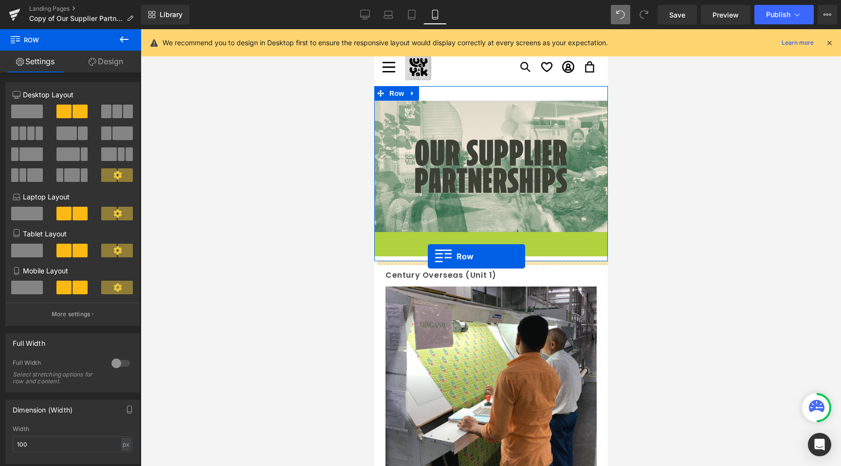
drag, startPoint x: 383, startPoint y: 237, endPoint x: 427, endPoint y: 257, distance: 49.2
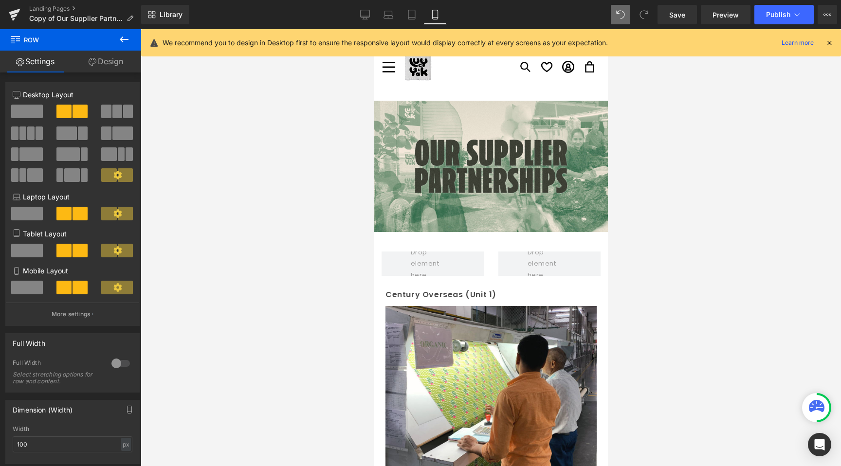
click at [349, 274] on div at bounding box center [491, 247] width 700 height 437
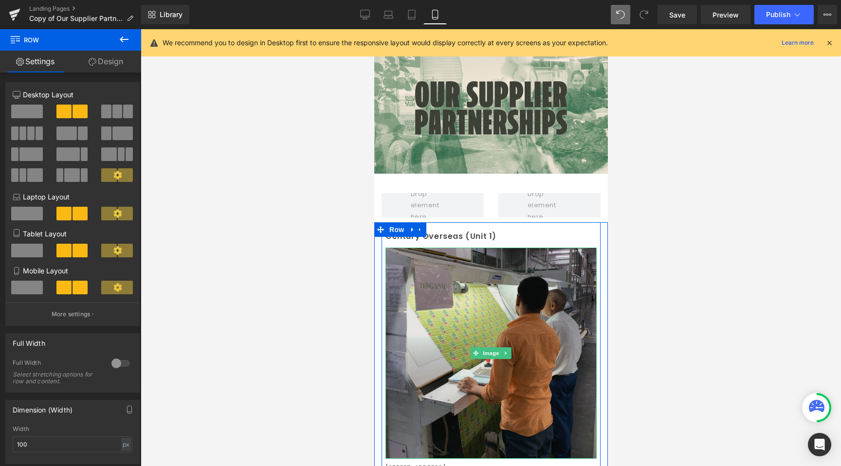
scroll to position [54, 0]
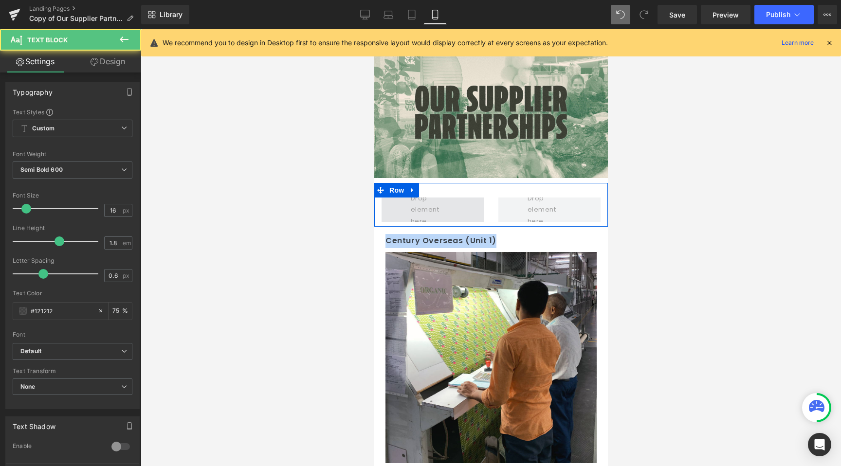
drag, startPoint x: 465, startPoint y: 249, endPoint x: 426, endPoint y: 206, distance: 57.6
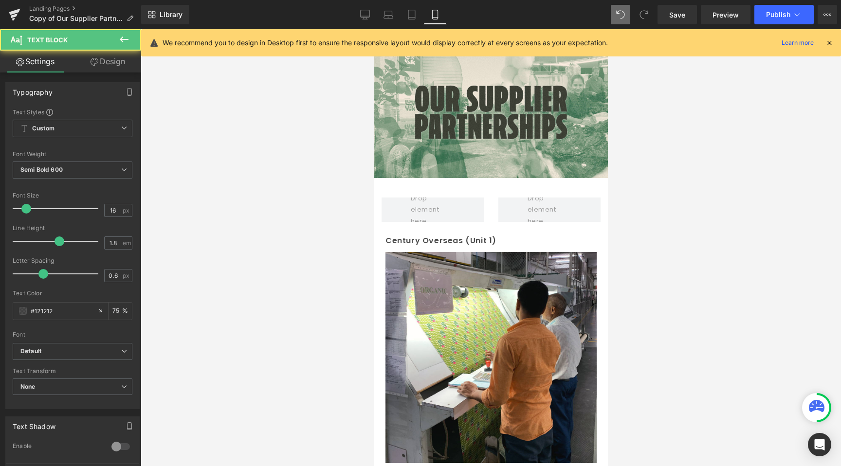
click at [454, 237] on p "Century Overseas (Unit 1)" at bounding box center [490, 241] width 211 height 14
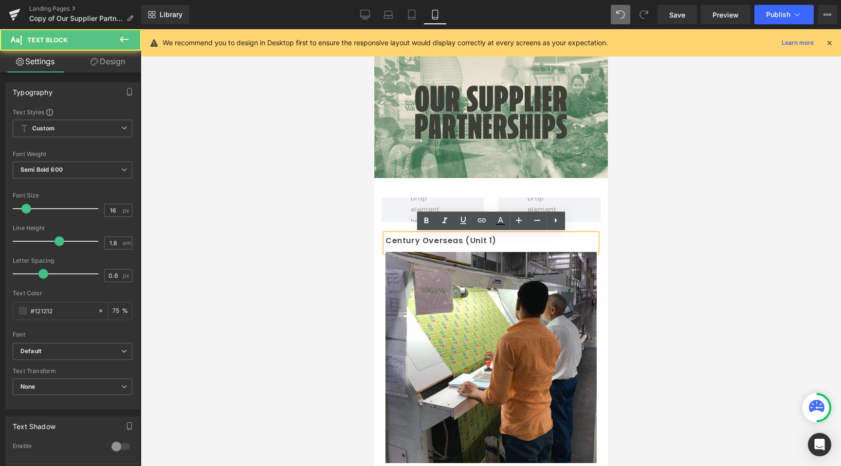
drag, startPoint x: 0, startPoint y: 223, endPoint x: 323, endPoint y: 259, distance: 325.2
click at [323, 259] on div at bounding box center [491, 247] width 700 height 437
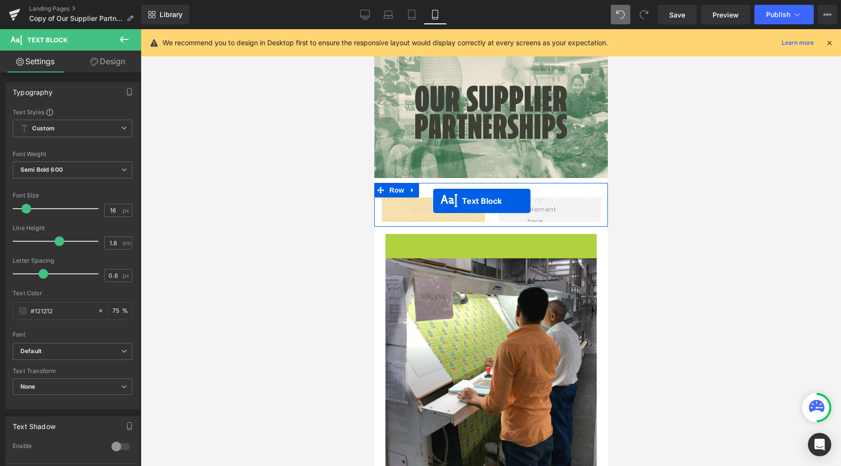
drag, startPoint x: 464, startPoint y: 240, endPoint x: 433, endPoint y: 201, distance: 50.2
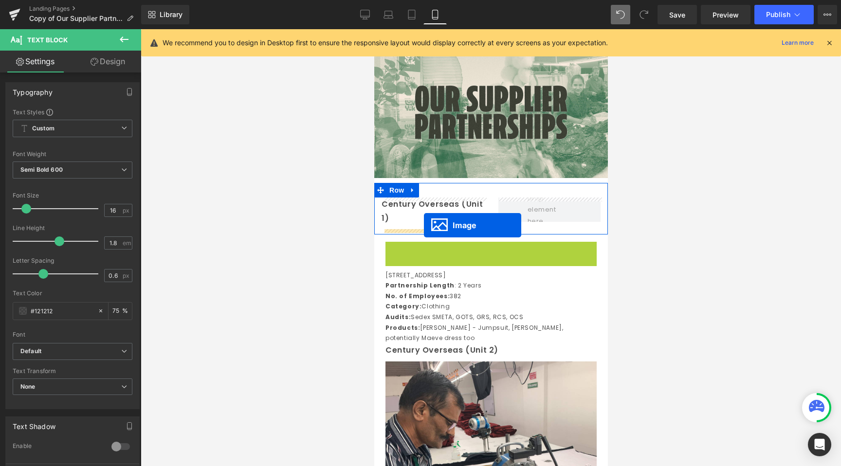
drag, startPoint x: 475, startPoint y: 346, endPoint x: 424, endPoint y: 225, distance: 130.6
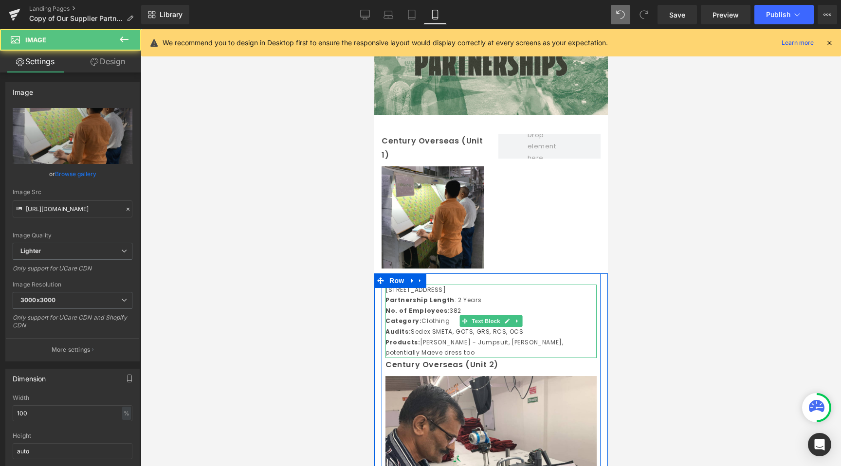
scroll to position [124, 0]
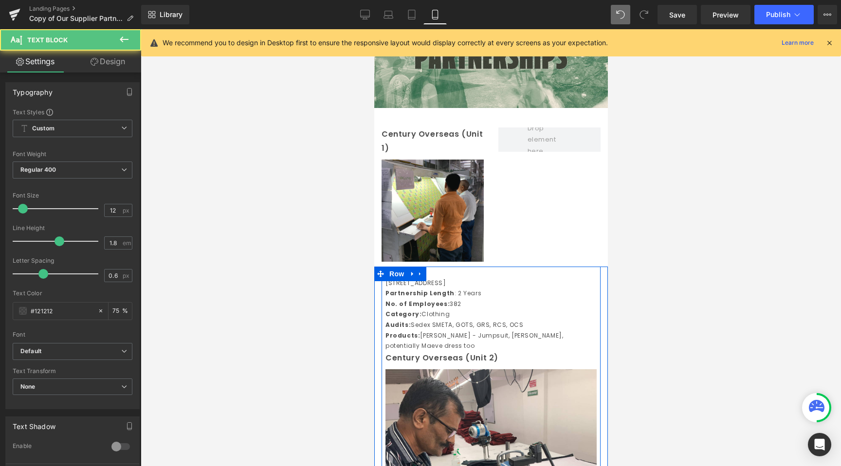
click at [467, 323] on p "Audits: Sedex SMETA, GOTS, GRS, RCS, OCS" at bounding box center [490, 325] width 211 height 11
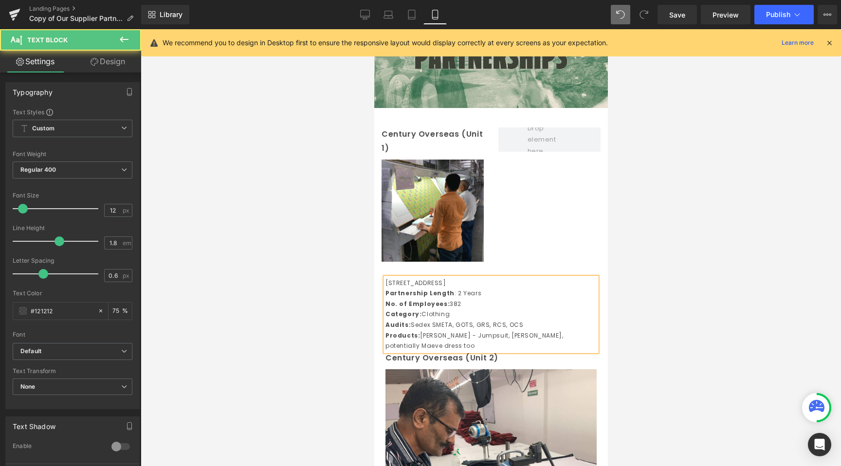
click at [293, 348] on div at bounding box center [491, 247] width 700 height 437
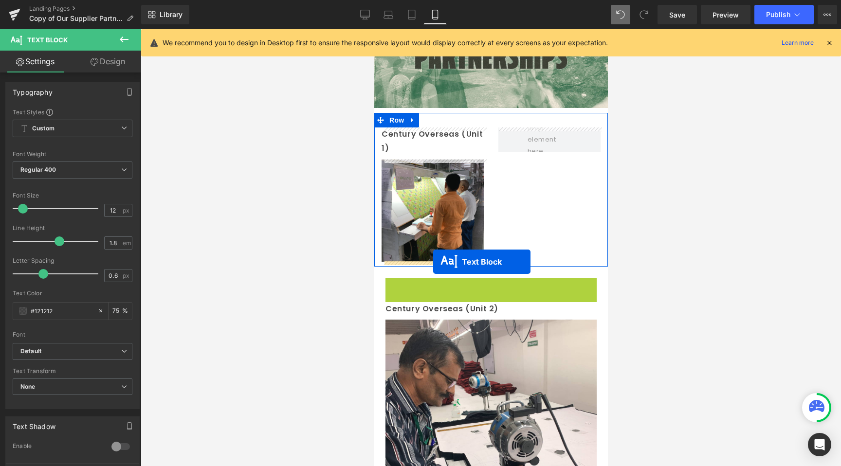
drag, startPoint x: 468, startPoint y: 316, endPoint x: 433, endPoint y: 262, distance: 65.1
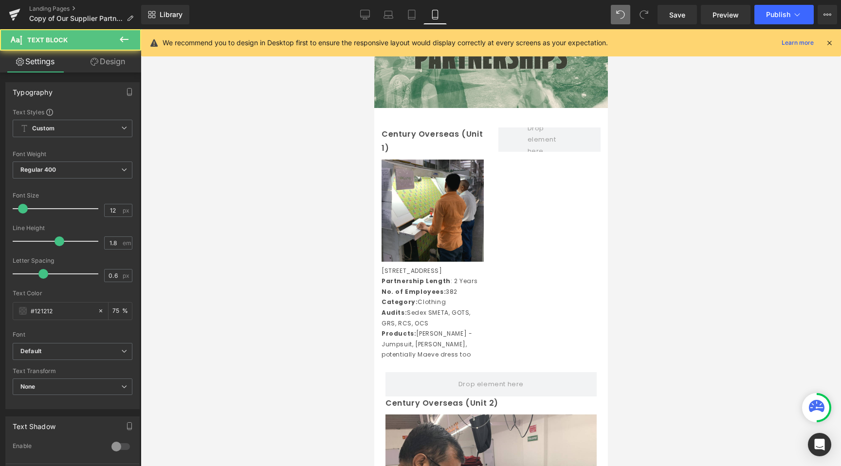
click at [280, 332] on div at bounding box center [491, 247] width 700 height 437
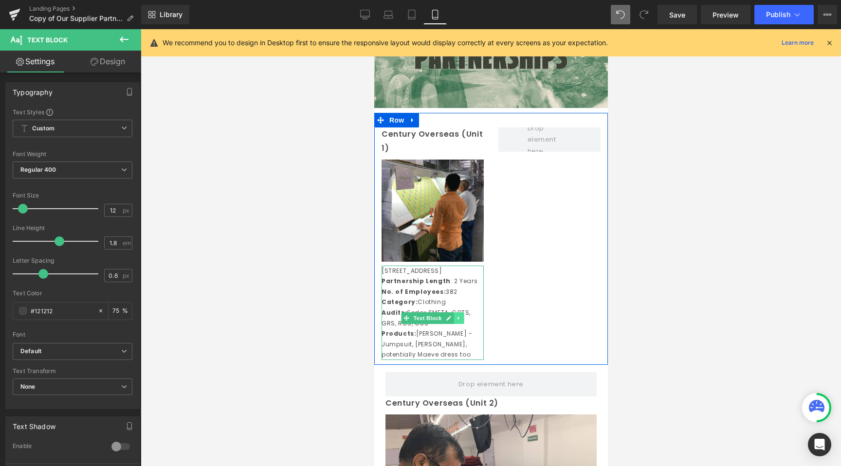
click at [461, 316] on link at bounding box center [459, 319] width 10 height 12
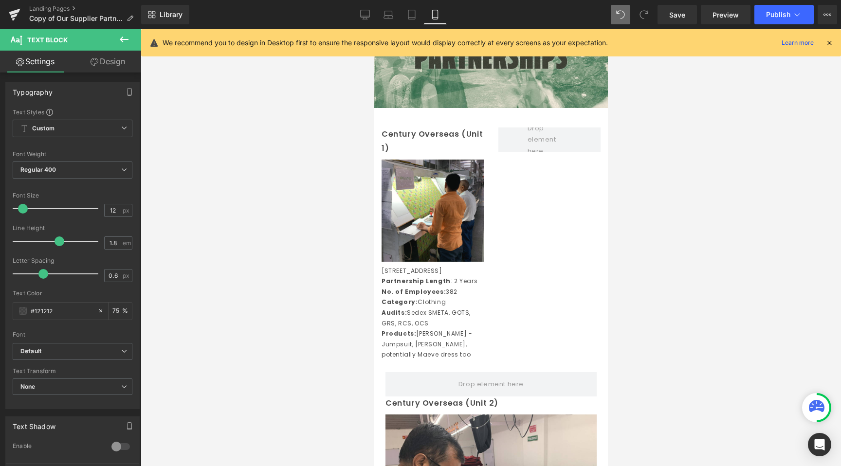
click at [322, 351] on div at bounding box center [491, 247] width 700 height 437
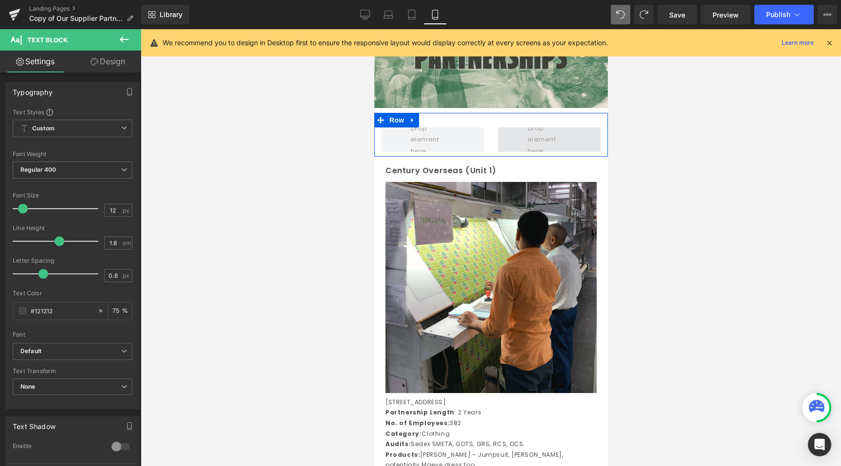
click at [530, 142] on span at bounding box center [549, 139] width 51 height 39
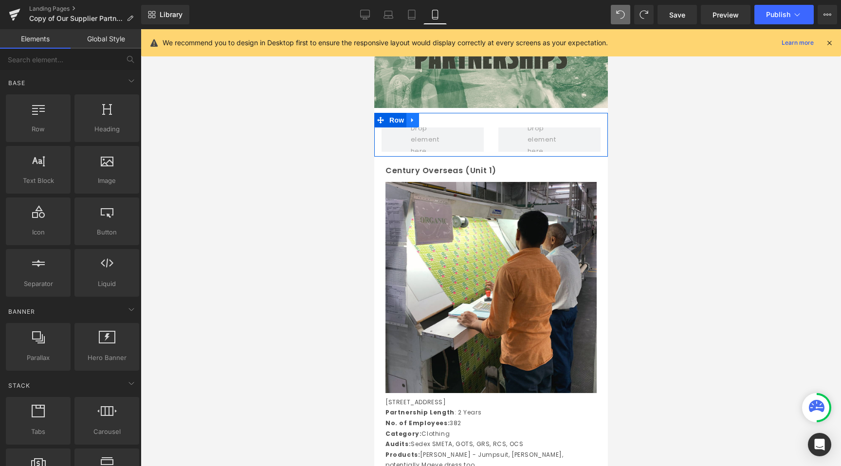
click at [412, 118] on icon at bounding box center [412, 120] width 7 height 7
click at [440, 123] on icon at bounding box center [437, 120] width 7 height 7
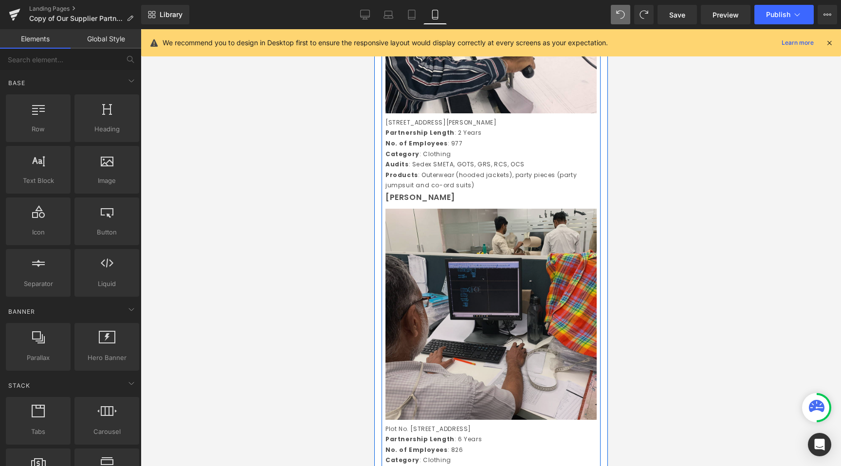
scroll to position [664, 0]
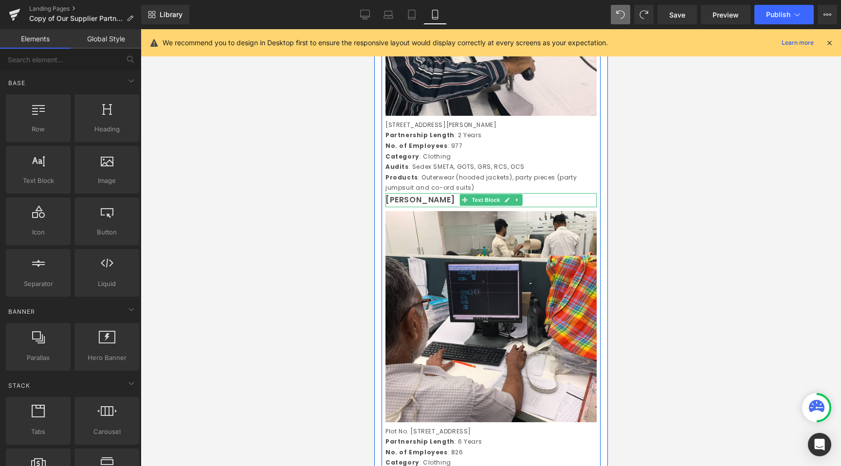
click at [421, 207] on p "[PERSON_NAME]" at bounding box center [490, 200] width 211 height 14
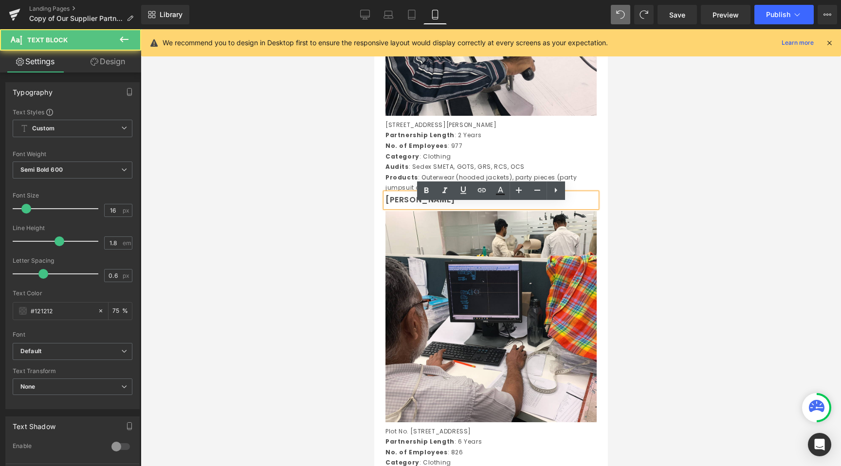
click at [288, 210] on div at bounding box center [491, 247] width 700 height 437
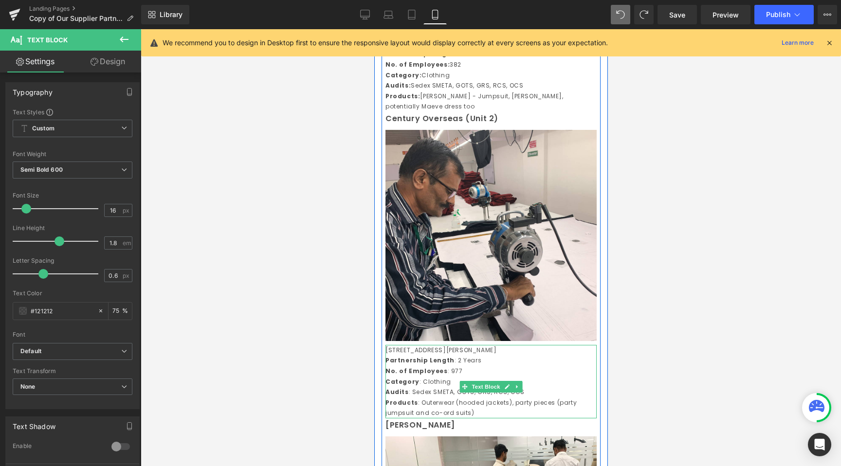
scroll to position [303, 0]
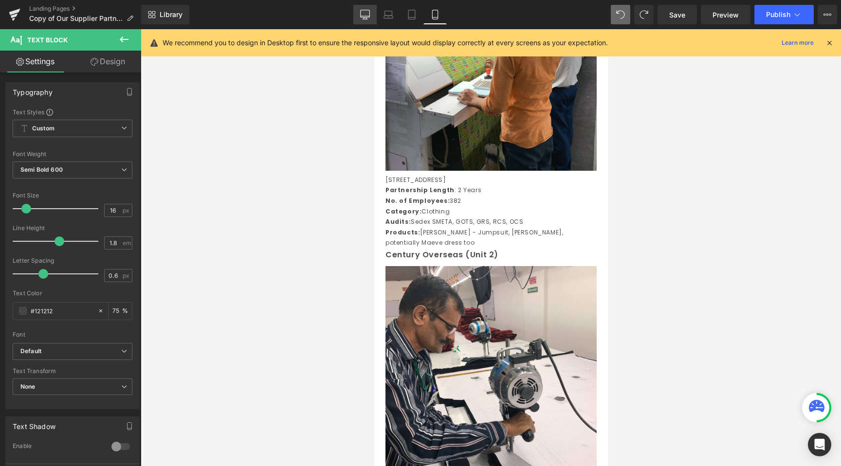
click at [363, 15] on icon at bounding box center [365, 15] width 10 height 10
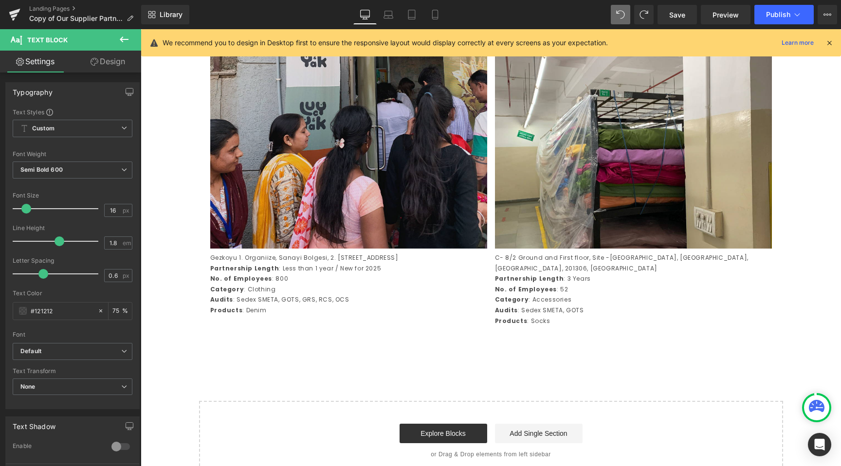
scroll to position [1999, 0]
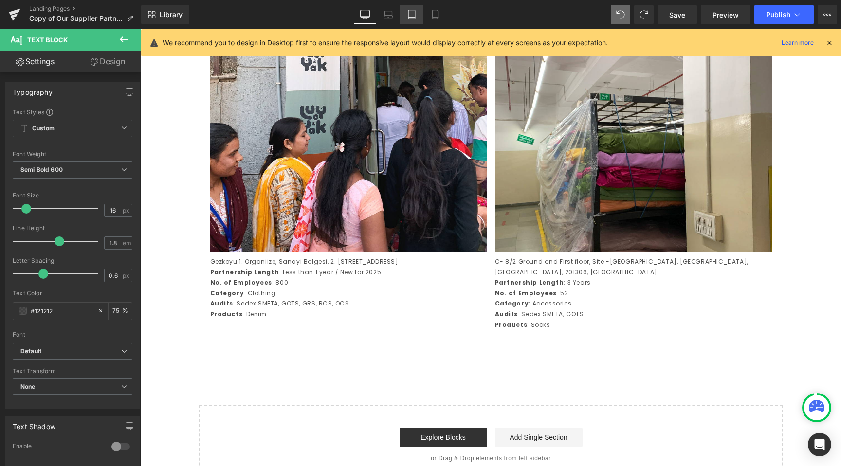
click at [408, 18] on icon at bounding box center [412, 15] width 10 height 10
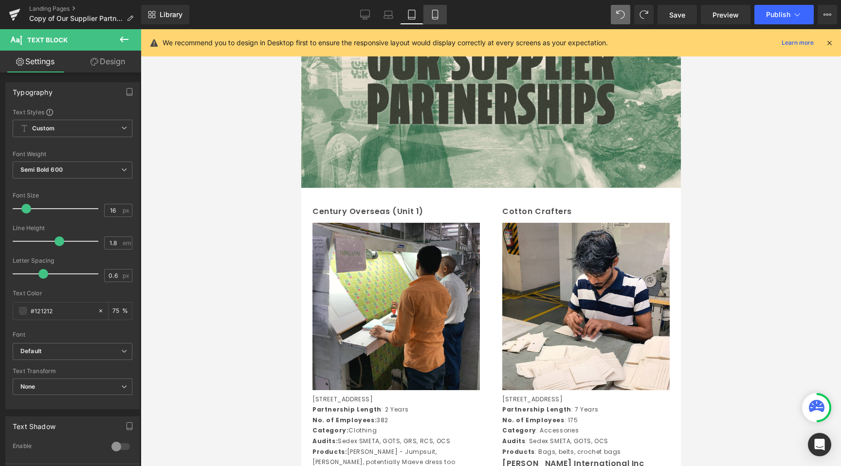
click at [437, 16] on icon at bounding box center [435, 15] width 10 height 10
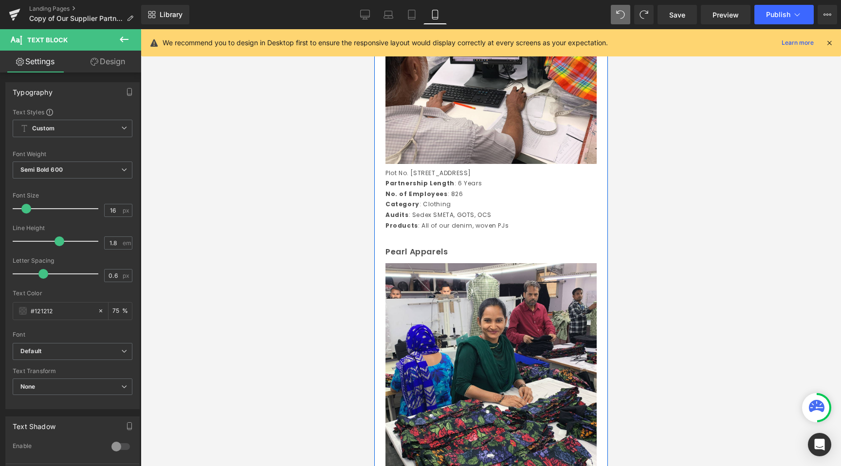
scroll to position [933, 0]
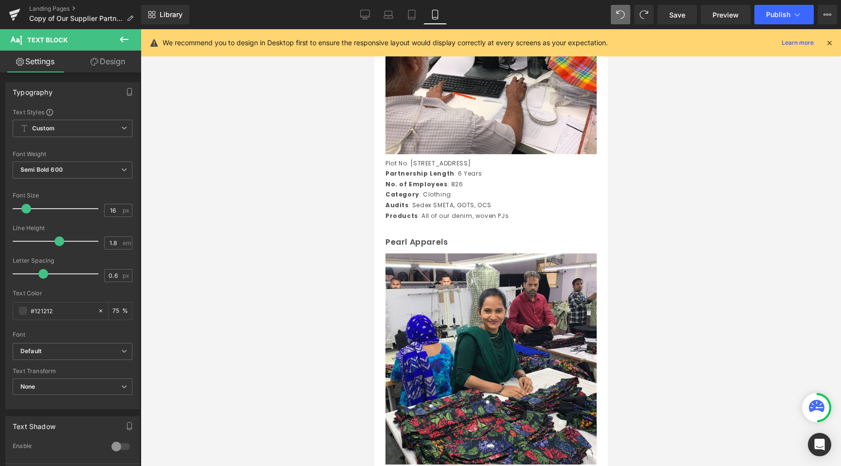
click at [407, 27] on div "Library Mobile Desktop Laptop Tablet Mobile Save Preview Publish Scheduled View…" at bounding box center [491, 14] width 700 height 29
click at [408, 16] on icon at bounding box center [412, 15] width 10 height 10
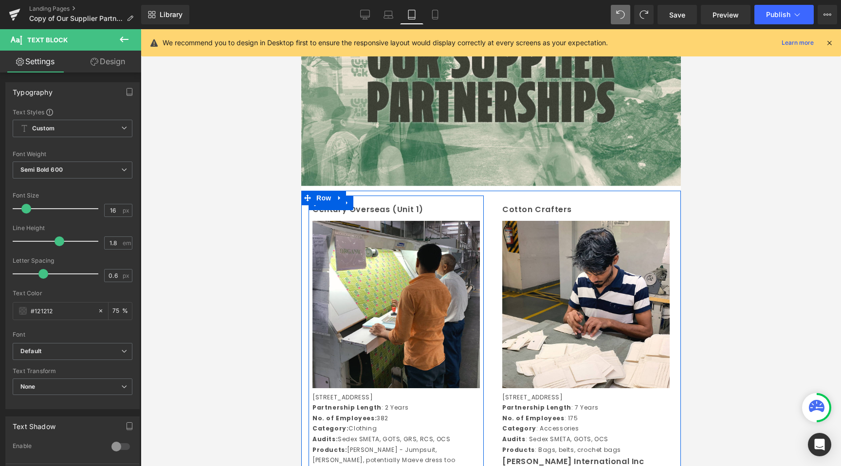
scroll to position [109, 0]
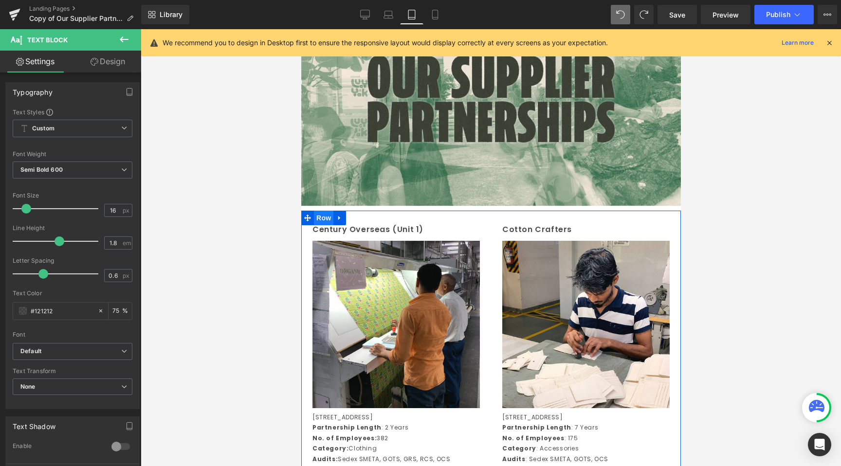
click at [327, 219] on span "Row" at bounding box center [322, 218] width 19 height 15
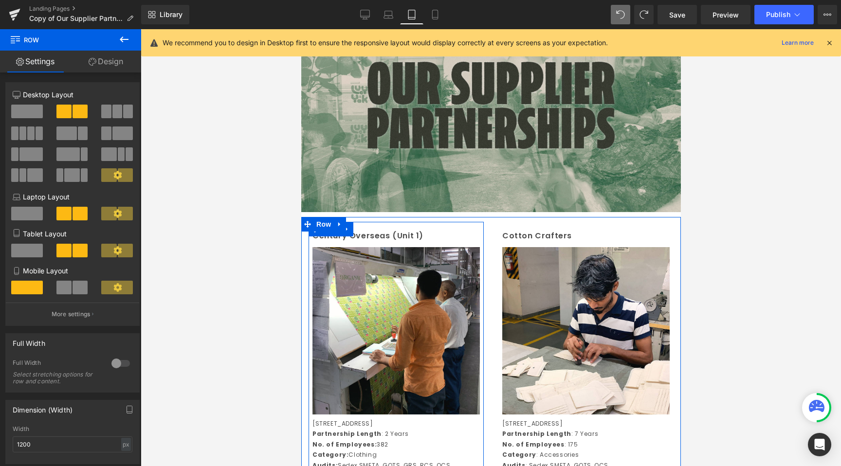
scroll to position [23, 0]
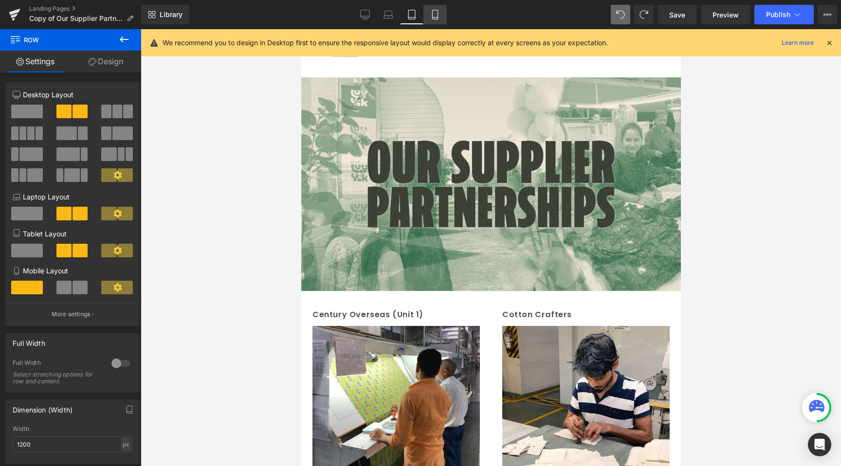
click at [440, 7] on link "Mobile" at bounding box center [435, 14] width 23 height 19
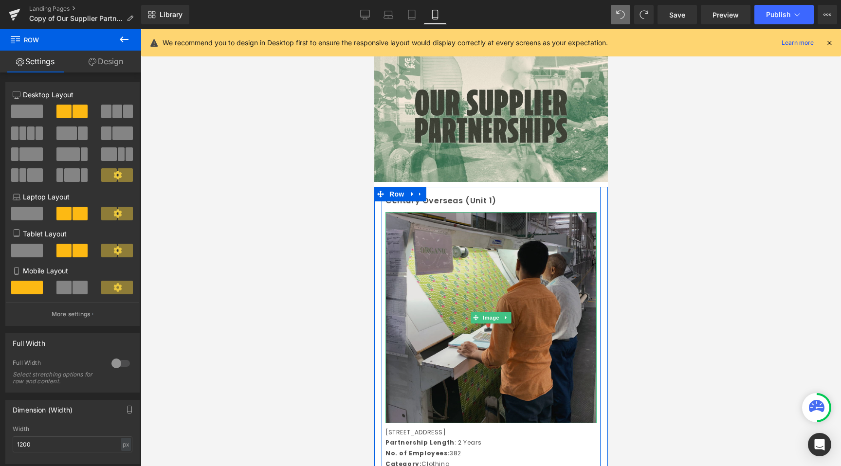
scroll to position [56, 0]
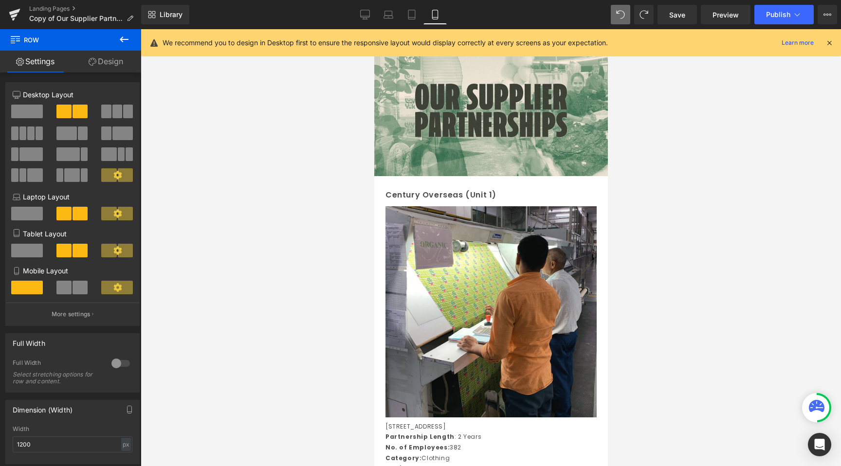
click at [646, 297] on div at bounding box center [491, 247] width 700 height 437
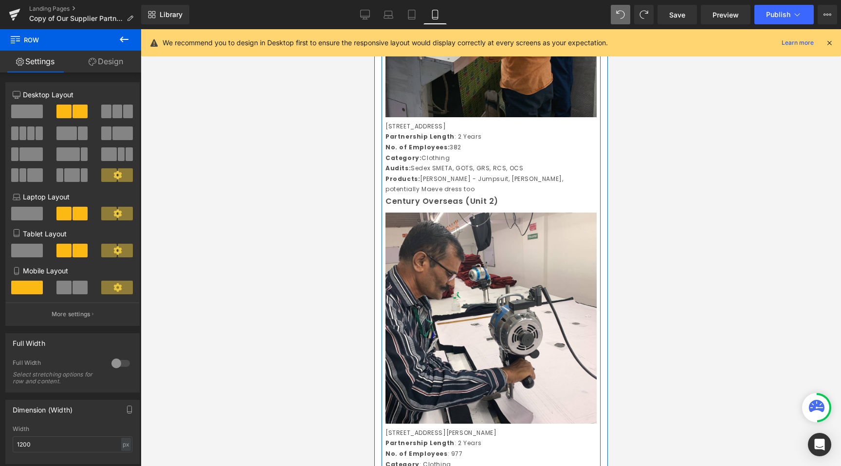
scroll to position [380, 0]
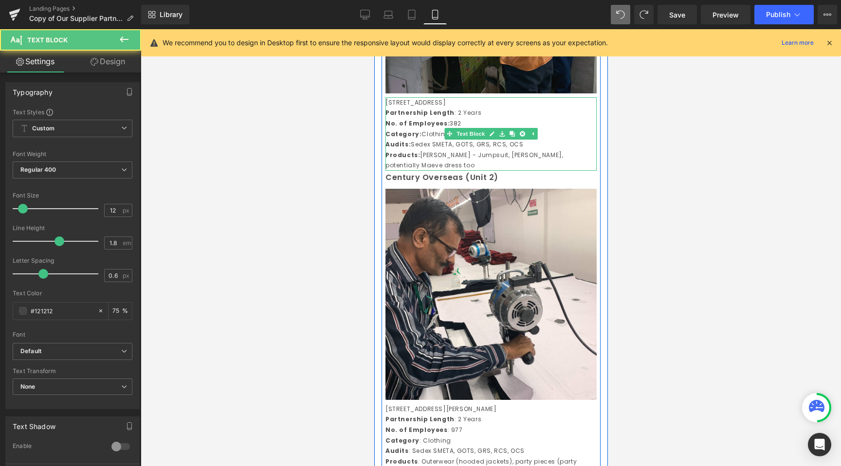
click at [432, 166] on p "Products: [PERSON_NAME] - Jumpsuit, [PERSON_NAME] - Shirt, potentially Maeve dr…" at bounding box center [490, 160] width 211 height 21
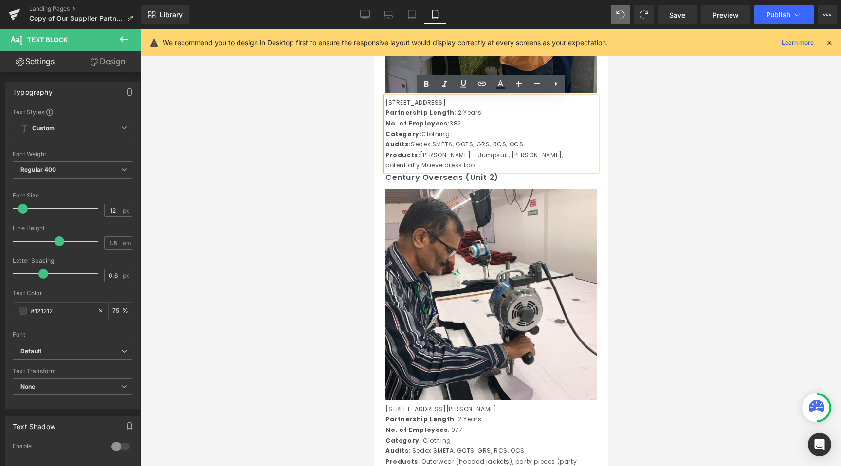
click at [321, 208] on div at bounding box center [491, 247] width 700 height 437
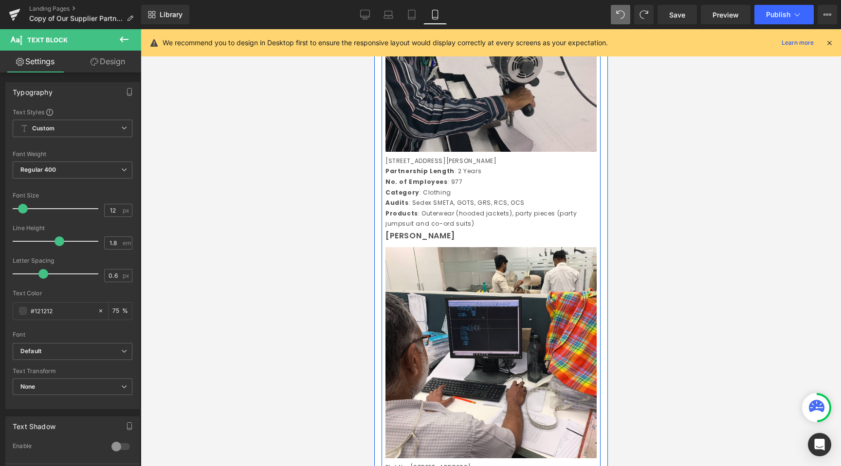
scroll to position [641, 0]
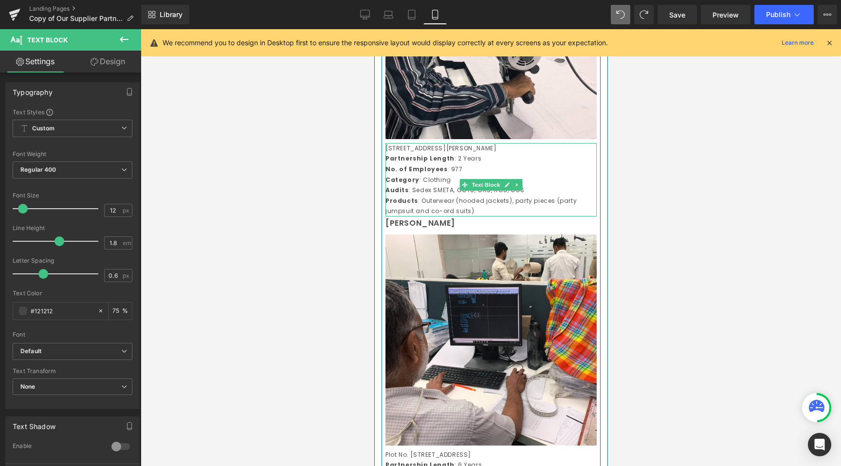
click at [419, 185] on p "Category : Clothing" at bounding box center [490, 180] width 211 height 11
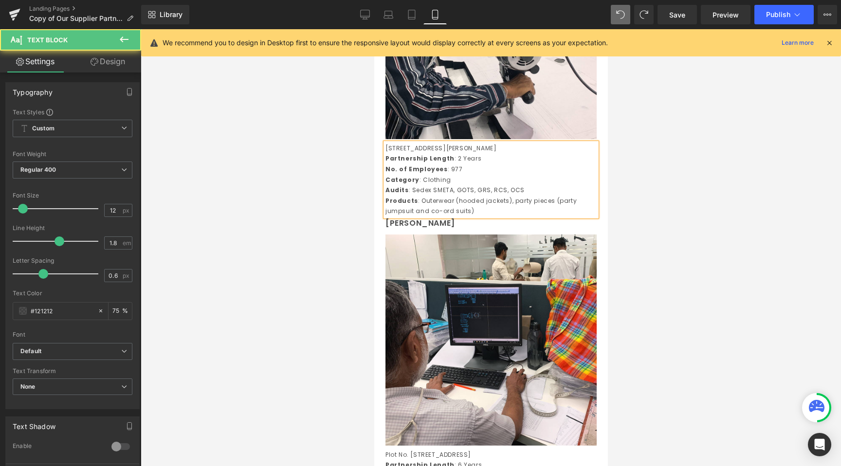
click at [328, 222] on div at bounding box center [491, 247] width 700 height 437
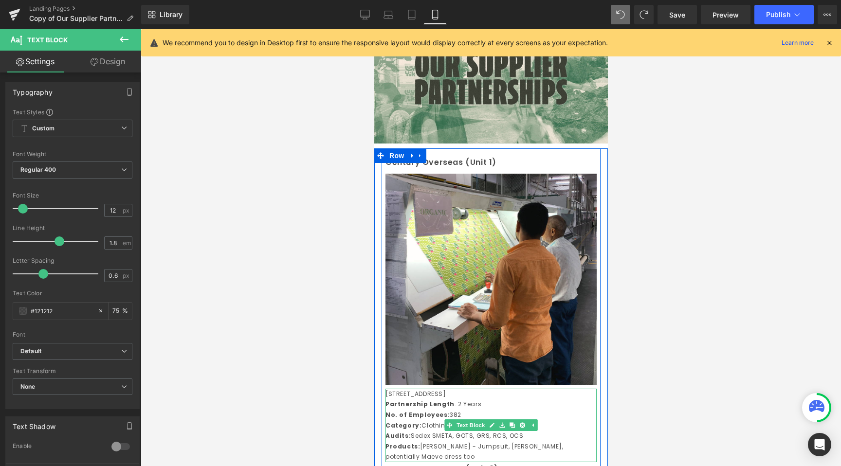
scroll to position [0, 0]
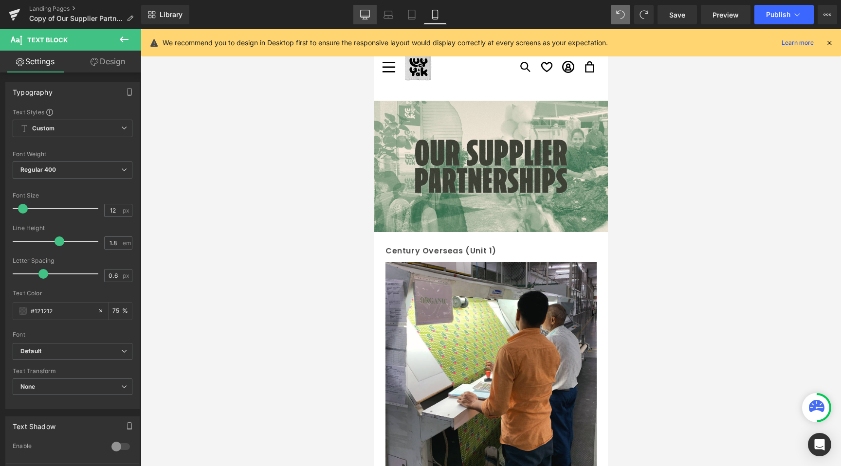
click at [361, 17] on icon at bounding box center [365, 15] width 10 height 10
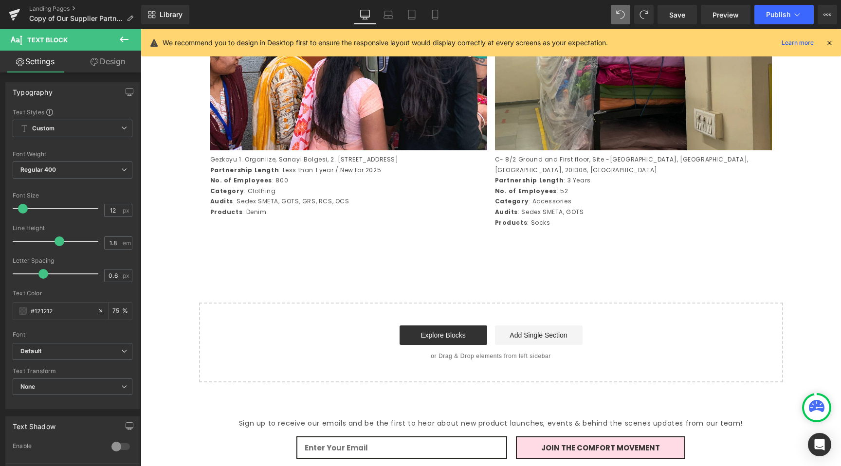
scroll to position [2122, 0]
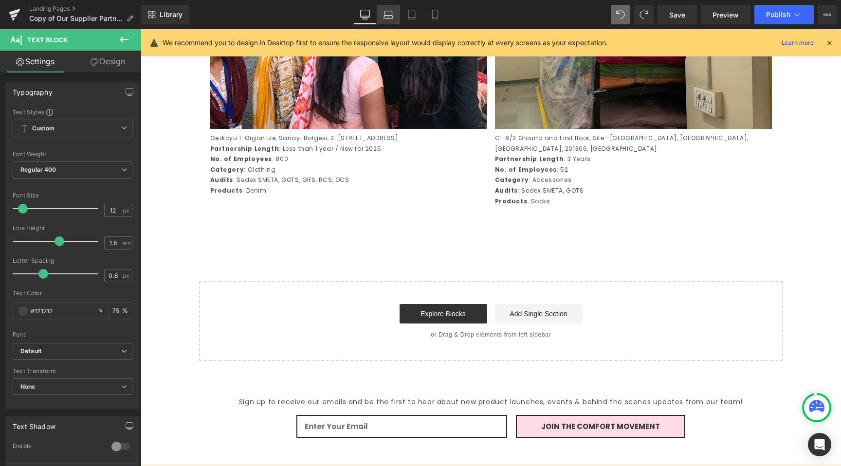
click at [390, 7] on link "Laptop" at bounding box center [388, 14] width 23 height 19
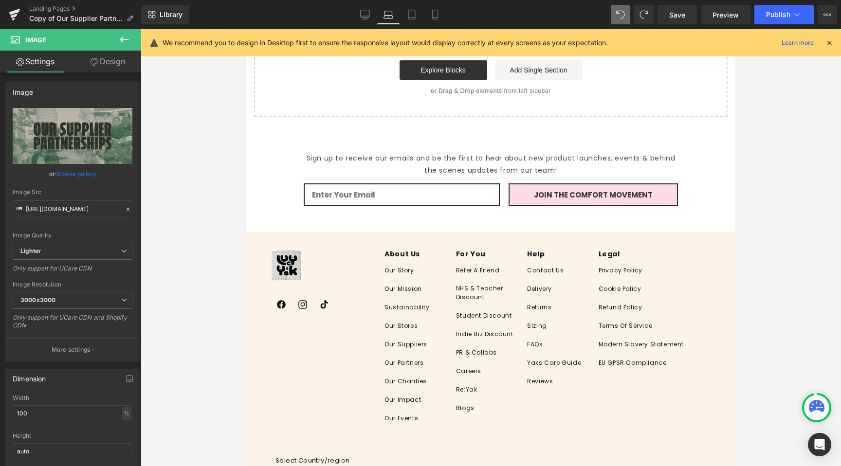
scroll to position [2166, 0]
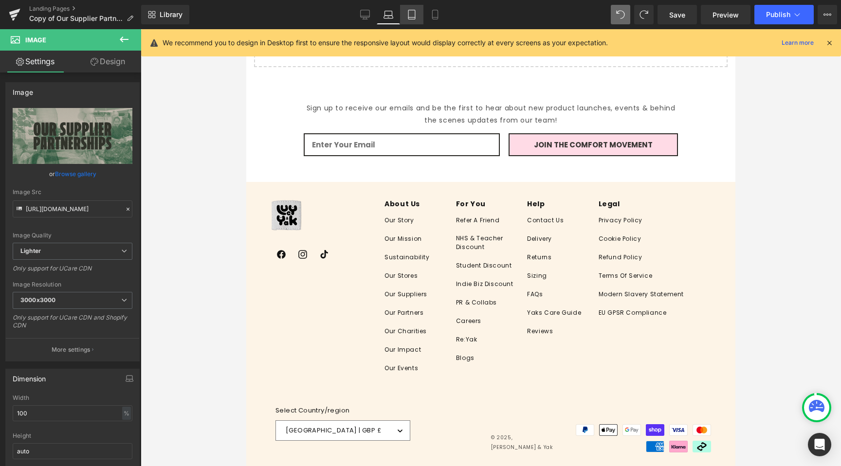
click at [408, 11] on icon at bounding box center [412, 15] width 10 height 10
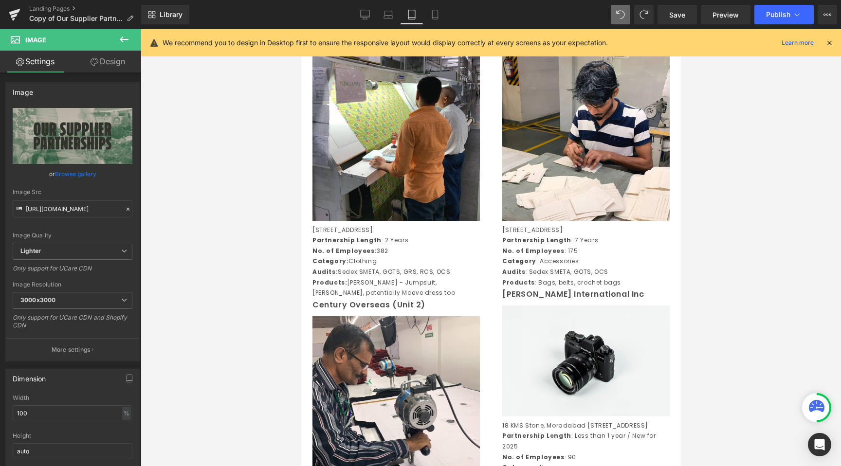
scroll to position [281, 0]
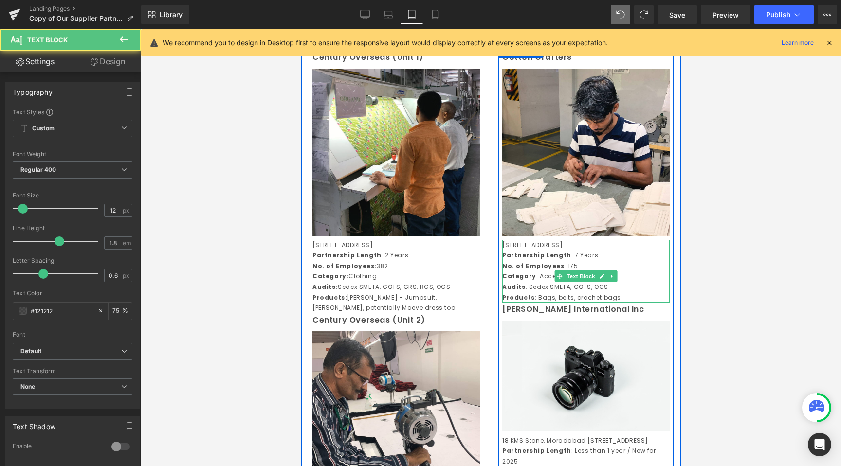
click at [576, 303] on p "Products : Bags, belts, crochet bags" at bounding box center [585, 298] width 167 height 11
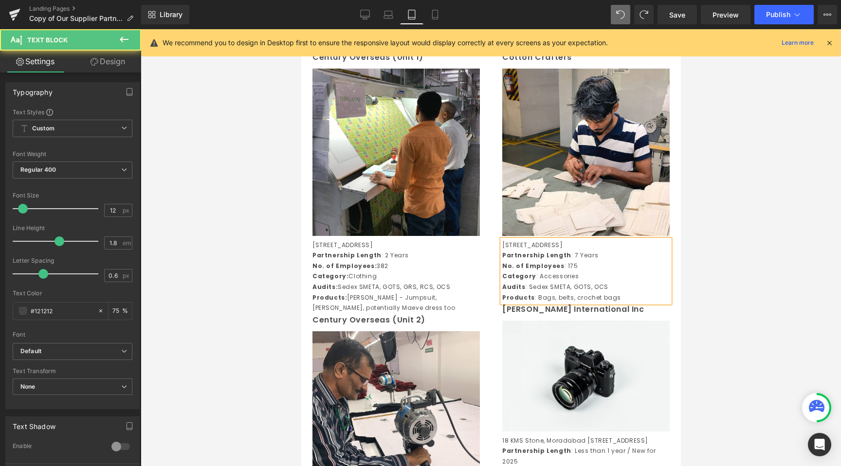
click at [294, 320] on div at bounding box center [491, 247] width 700 height 437
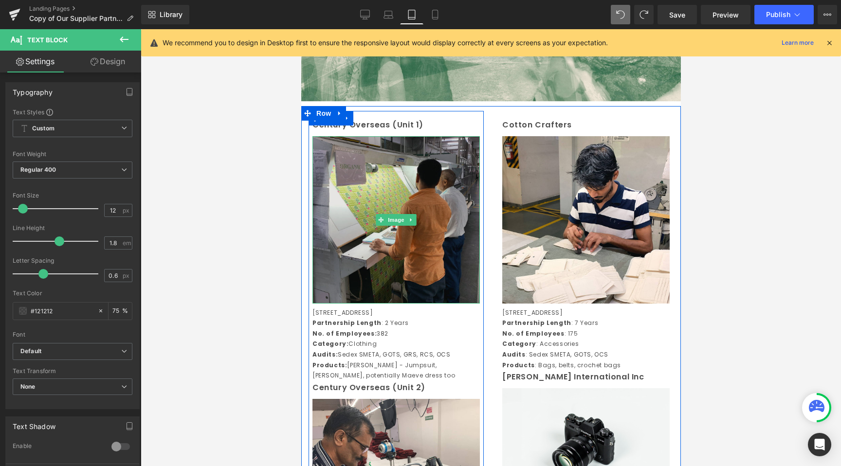
scroll to position [208, 0]
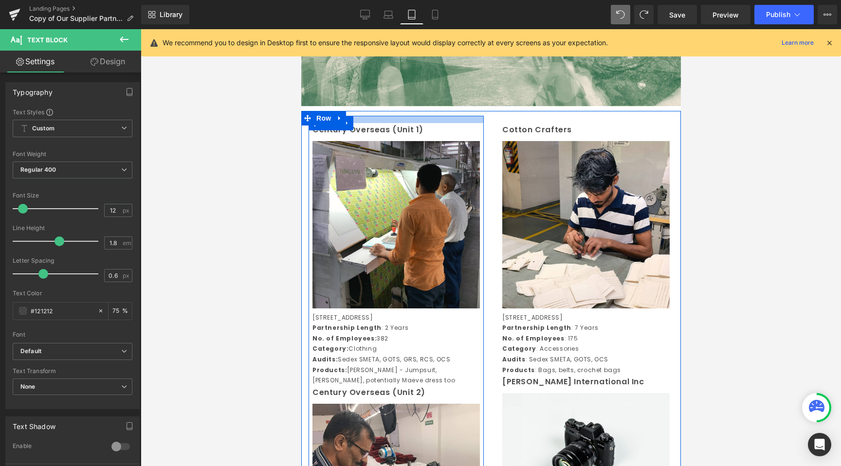
click at [371, 119] on div at bounding box center [395, 119] width 175 height 7
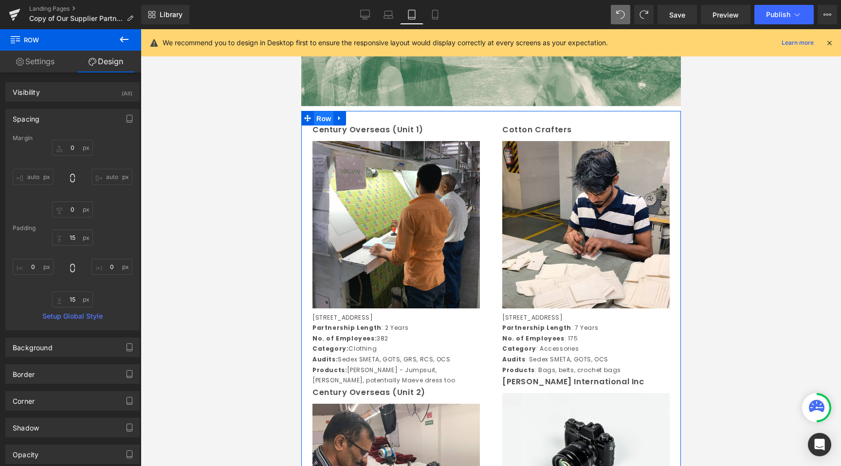
click at [322, 119] on span "Row" at bounding box center [322, 118] width 19 height 15
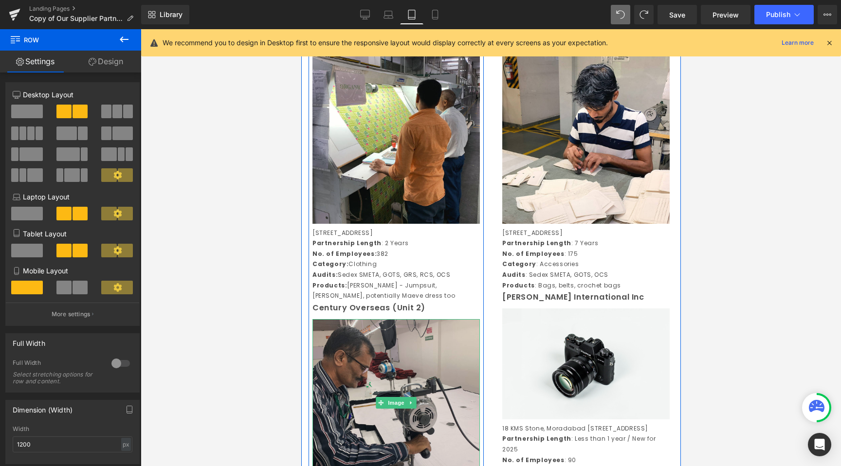
scroll to position [298, 0]
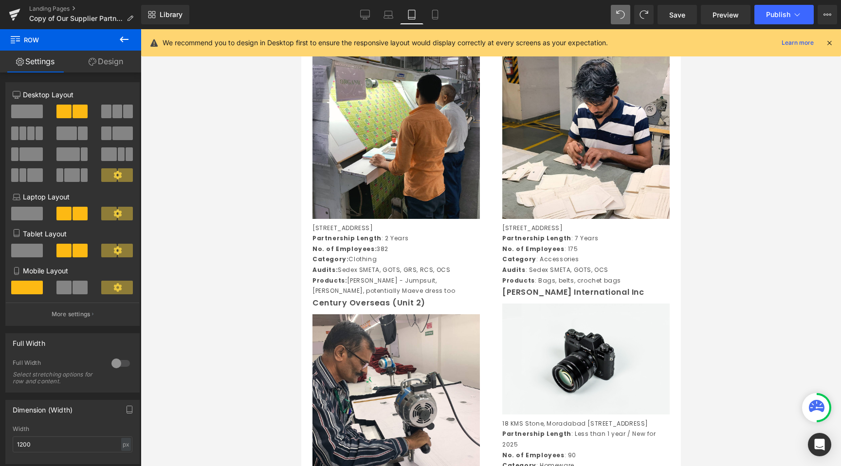
click at [252, 300] on div at bounding box center [491, 247] width 700 height 437
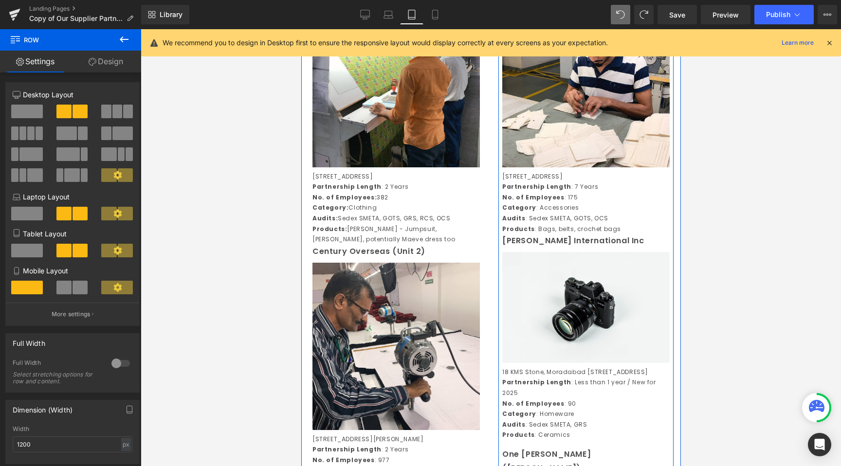
scroll to position [360, 0]
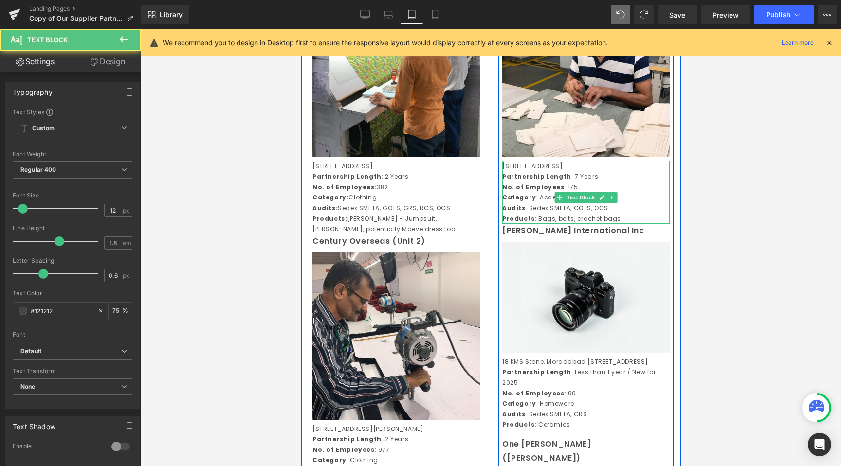
click at [630, 214] on p "Audits : Sedex SMETA, GOTS, OCS" at bounding box center [585, 208] width 167 height 11
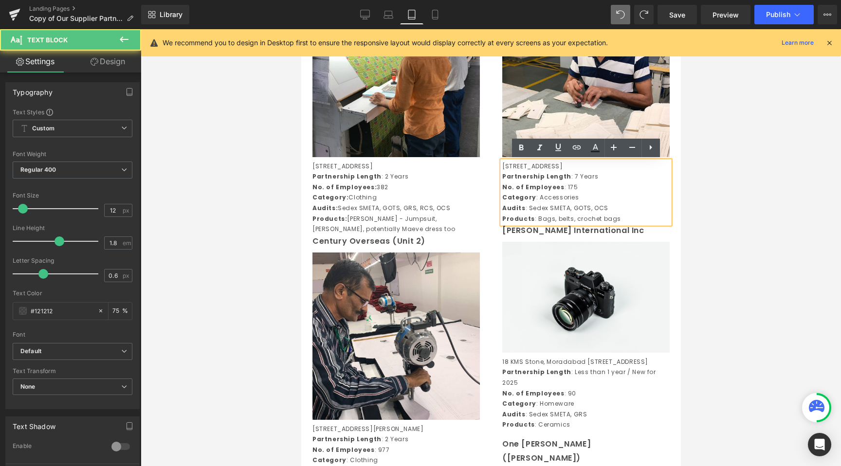
click at [621, 224] on p "Products : Bags, belts, crochet bags" at bounding box center [585, 219] width 167 height 11
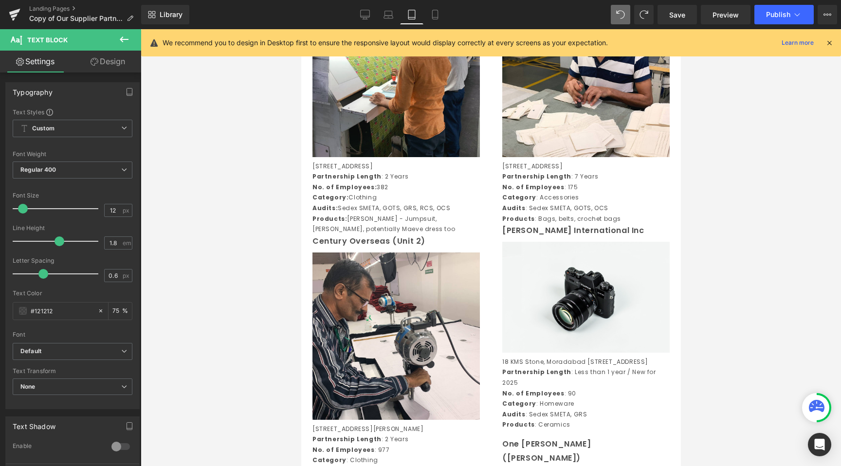
click at [84, 64] on link "Design" at bounding box center [108, 62] width 71 height 22
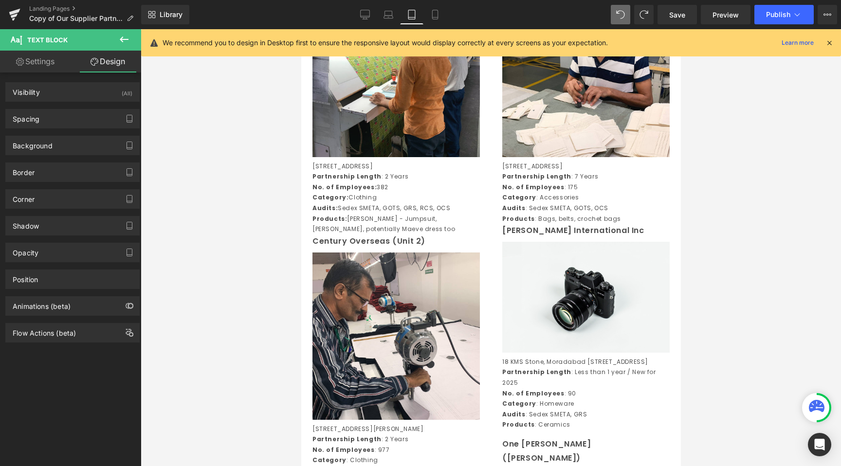
click at [175, 163] on div at bounding box center [491, 247] width 700 height 437
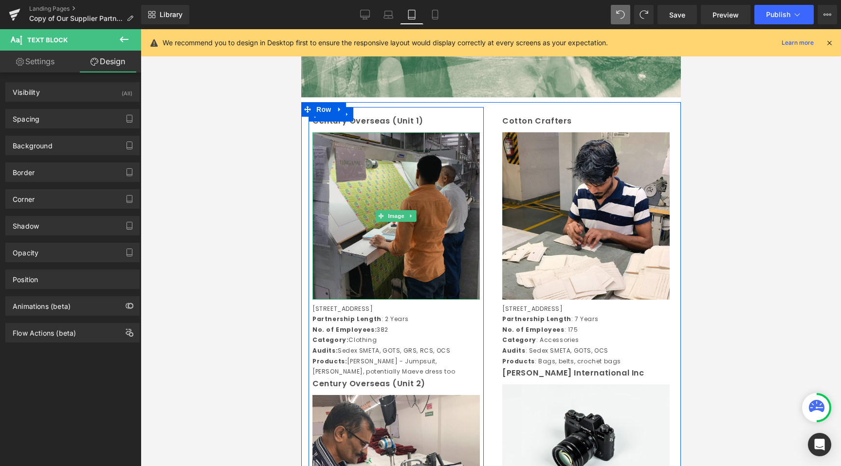
scroll to position [210, 0]
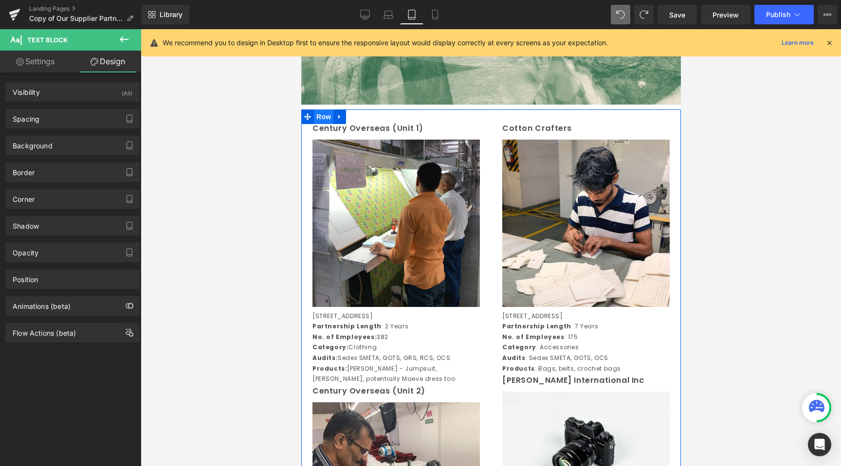
click at [327, 113] on span "Row" at bounding box center [322, 117] width 19 height 15
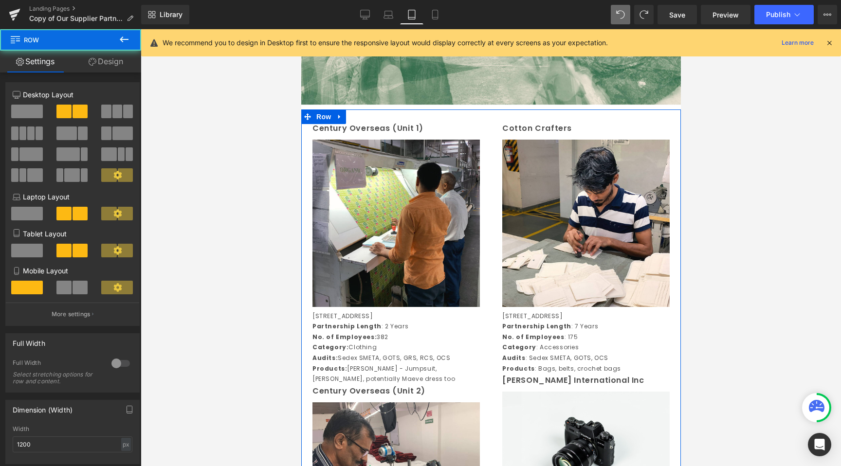
click at [125, 53] on link "Design" at bounding box center [106, 62] width 71 height 22
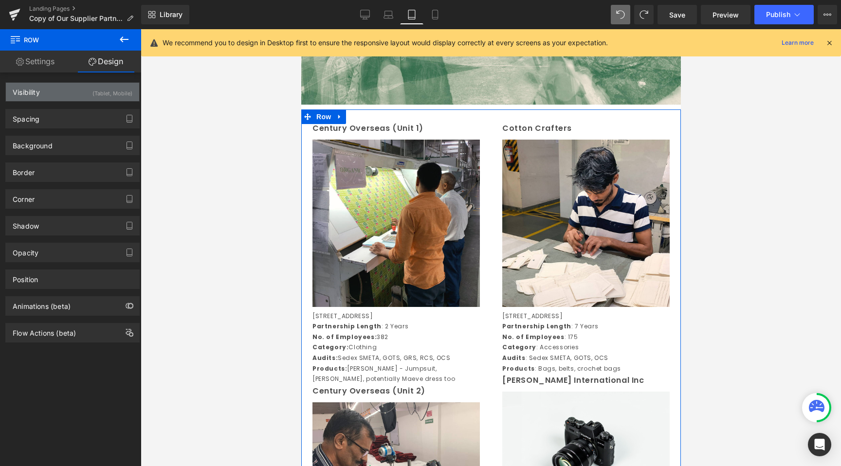
click at [76, 92] on div "Visibility (Tablet, Mobile)" at bounding box center [72, 92] width 133 height 18
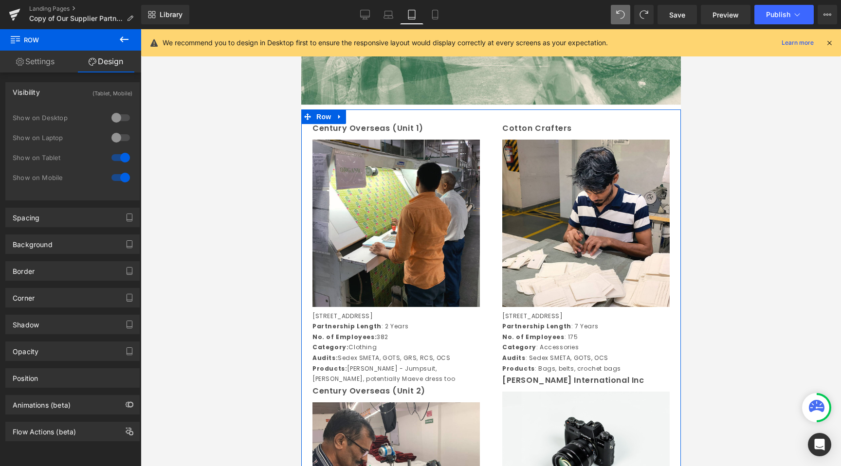
click at [76, 92] on div "Visibility (Tablet, Mobile)" at bounding box center [72, 92] width 133 height 18
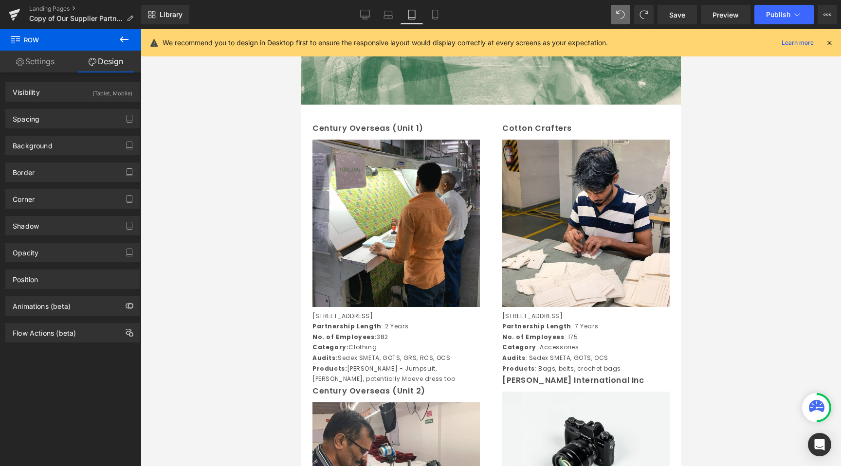
click at [247, 180] on div at bounding box center [491, 247] width 700 height 437
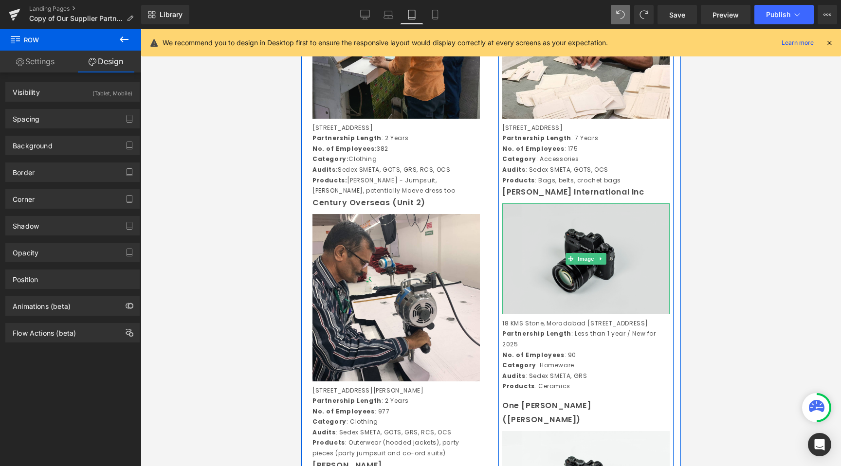
scroll to position [388, 0]
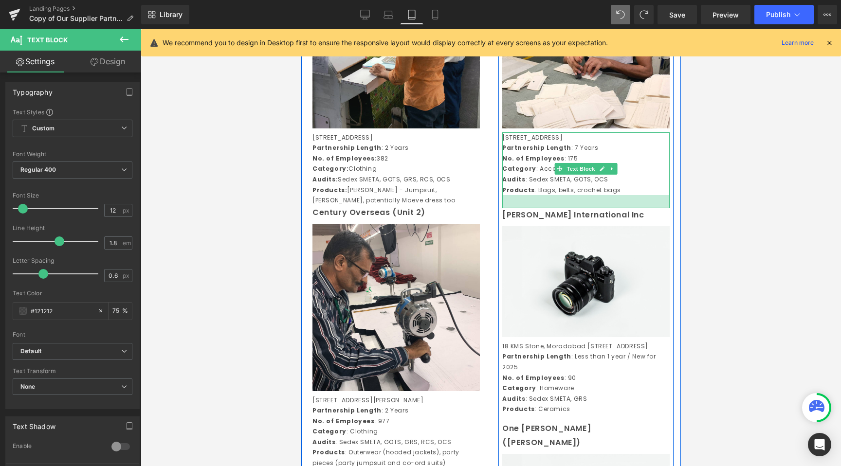
drag, startPoint x: 529, startPoint y: 203, endPoint x: 529, endPoint y: 216, distance: 13.2
click at [529, 208] on div at bounding box center [585, 201] width 167 height 13
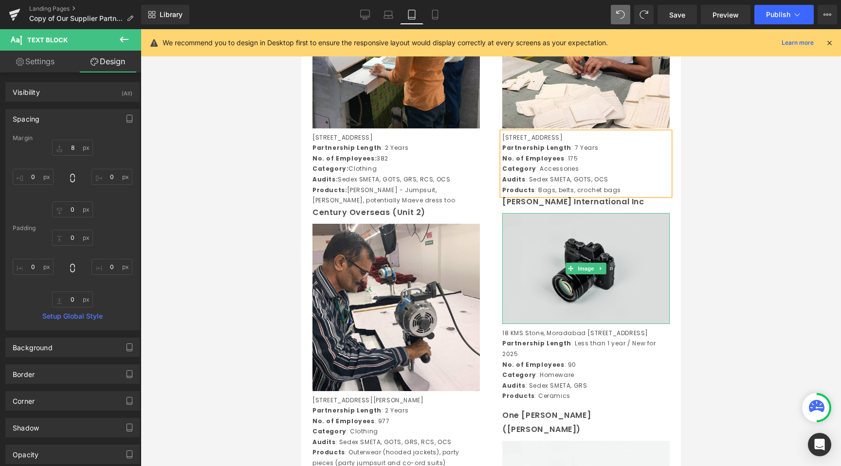
click at [579, 264] on img at bounding box center [585, 268] width 167 height 111
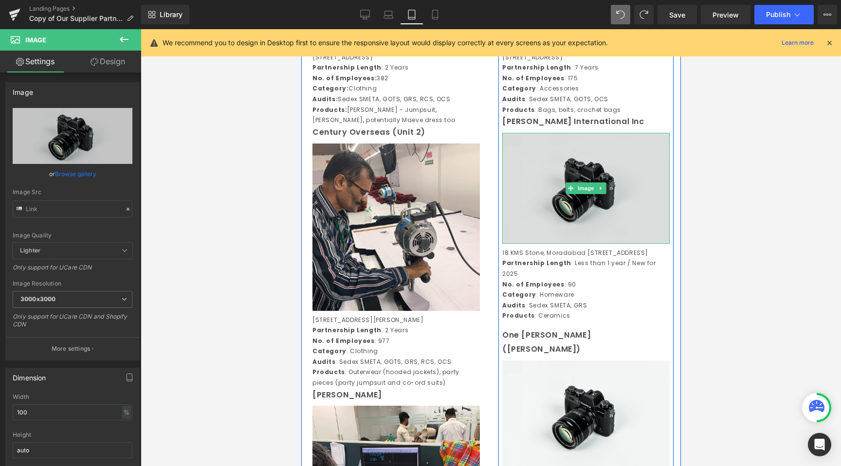
scroll to position [465, 0]
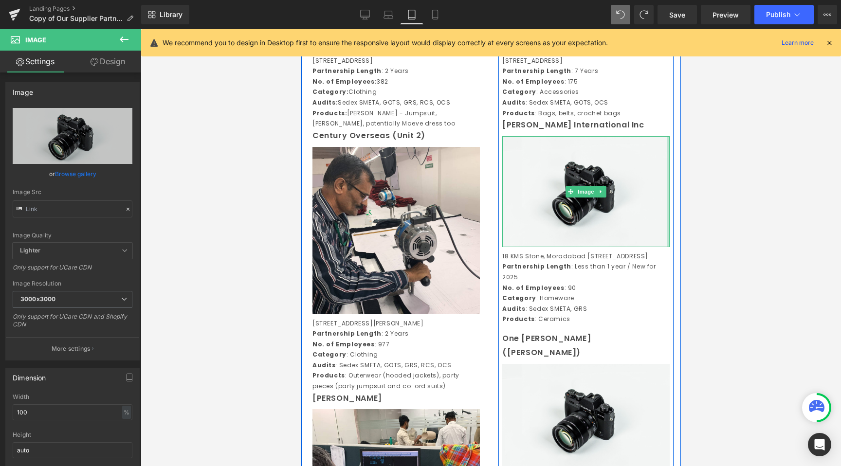
click at [688, 182] on div at bounding box center [491, 247] width 700 height 437
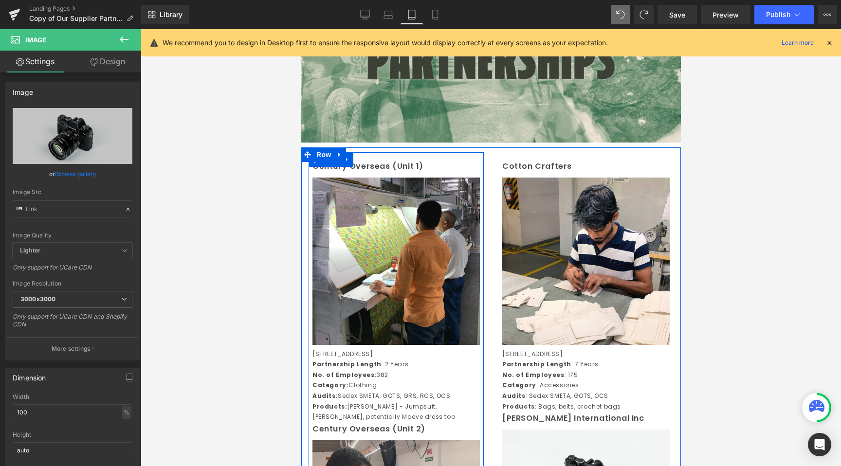
scroll to position [155, 0]
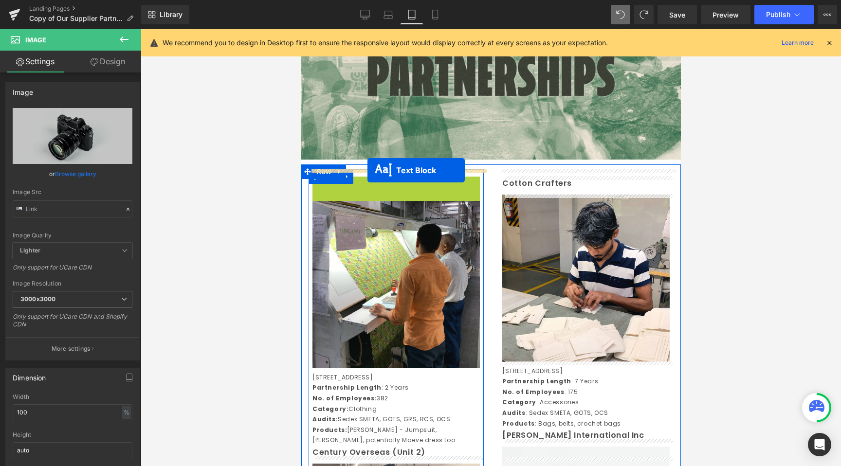
drag, startPoint x: 368, startPoint y: 184, endPoint x: 367, endPoint y: 170, distance: 13.2
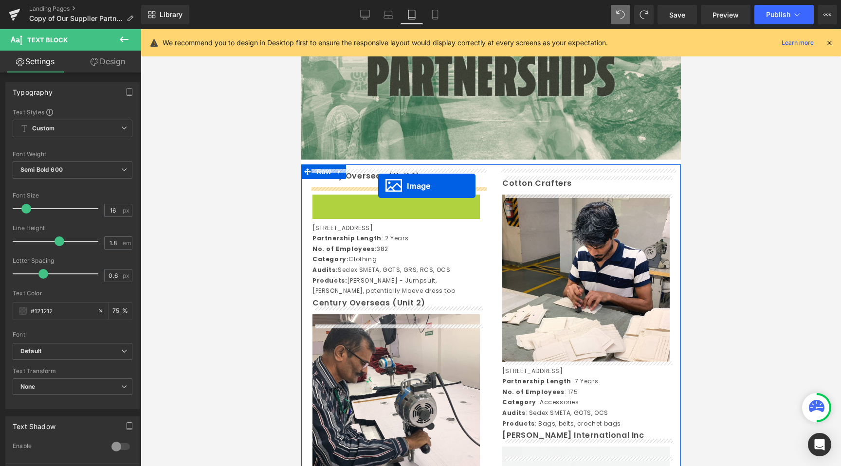
drag, startPoint x: 378, startPoint y: 274, endPoint x: 377, endPoint y: 186, distance: 88.1
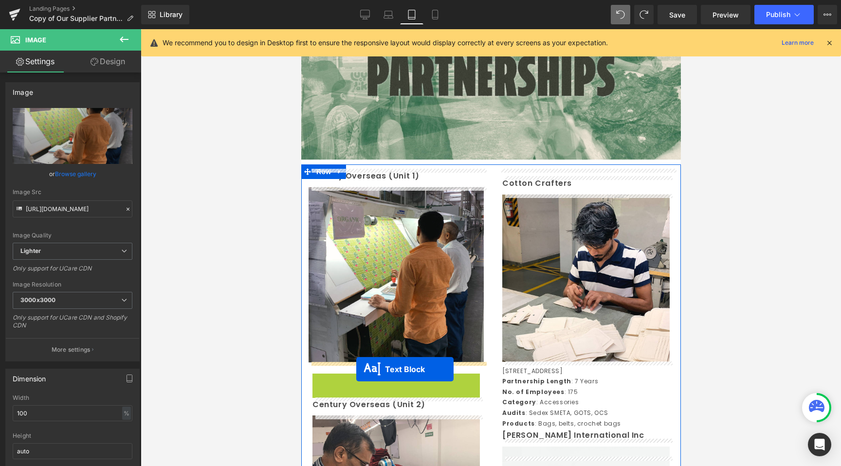
drag, startPoint x: 355, startPoint y: 416, endPoint x: 356, endPoint y: 368, distance: 47.7
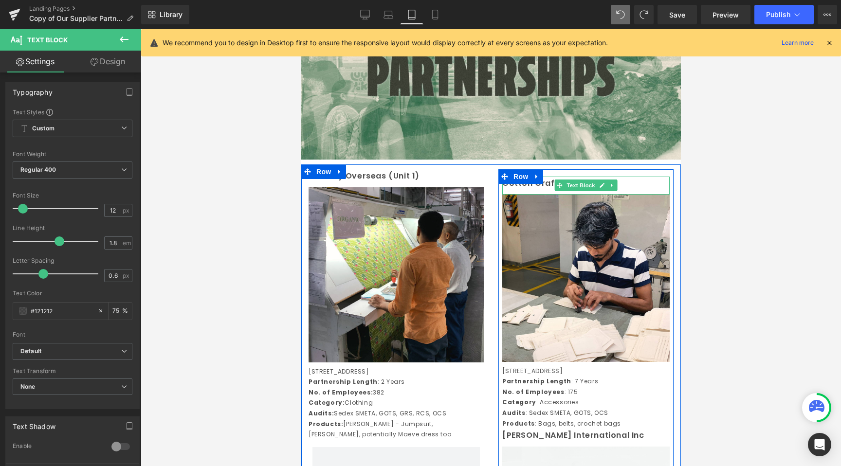
click at [511, 187] on p "Cotton Crafters" at bounding box center [585, 184] width 167 height 14
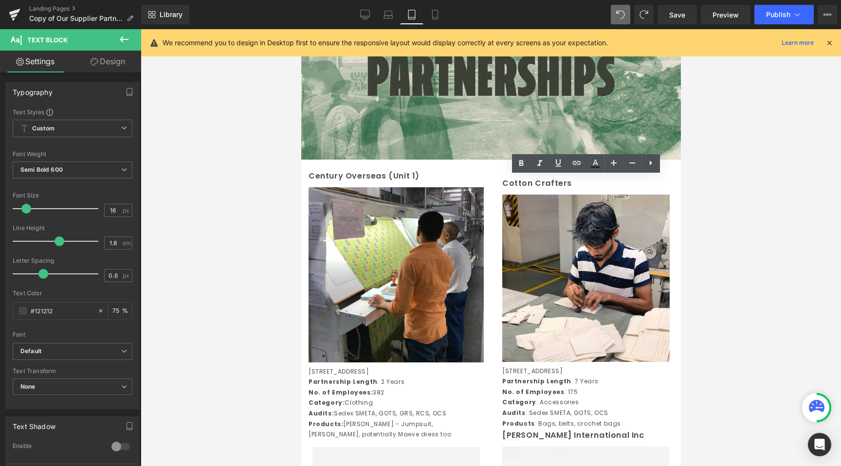
click at [255, 269] on div at bounding box center [491, 247] width 700 height 437
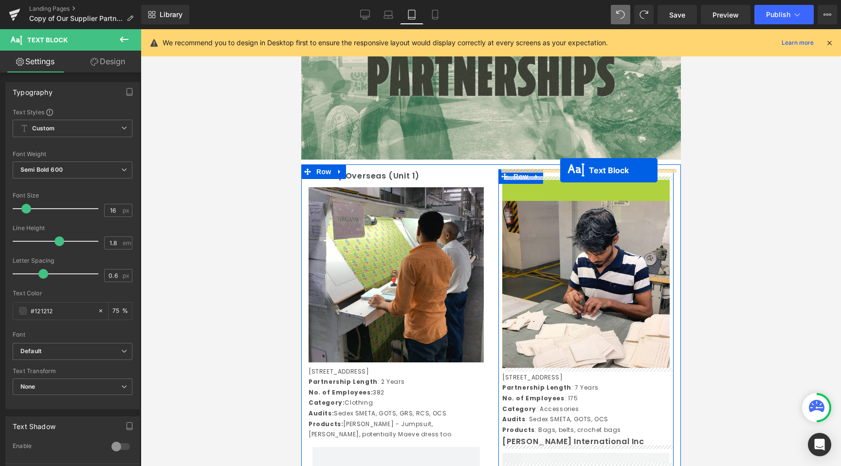
drag, startPoint x: 560, startPoint y: 185, endPoint x: 560, endPoint y: 170, distance: 15.1
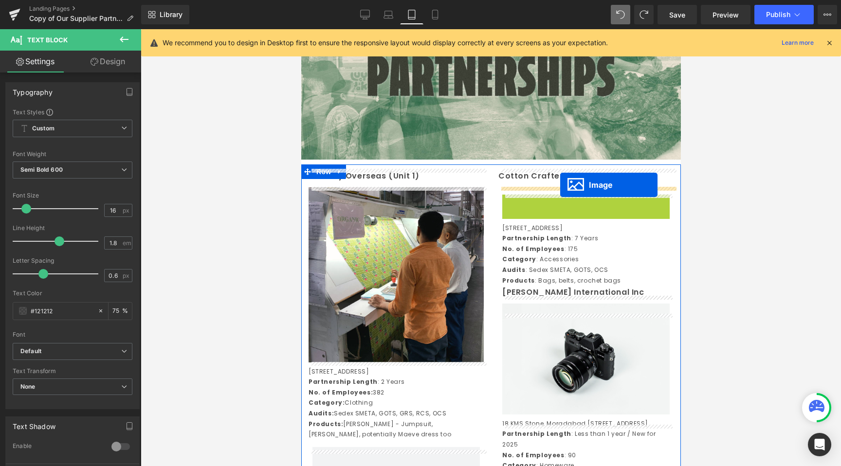
drag, startPoint x: 567, startPoint y: 274, endPoint x: 560, endPoint y: 185, distance: 89.4
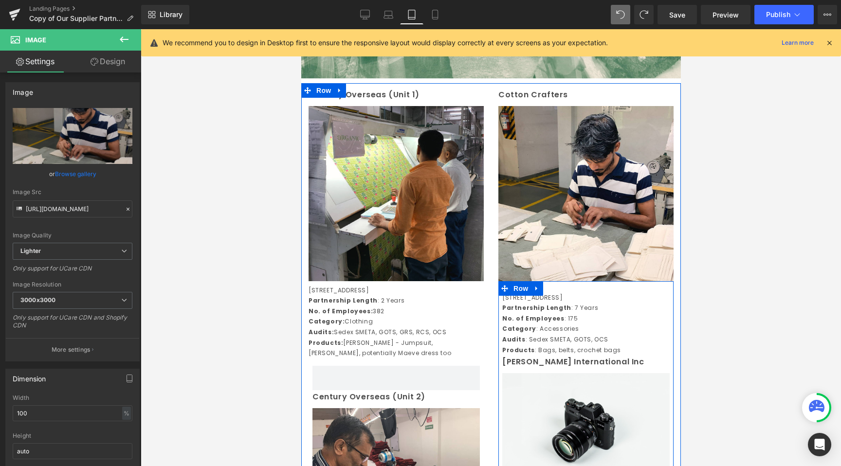
scroll to position [254, 0]
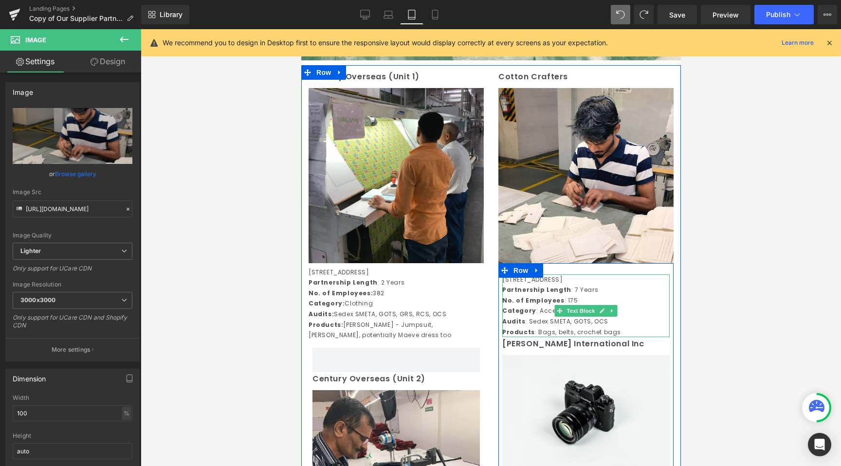
click at [552, 316] on p "Category : Accessories" at bounding box center [585, 311] width 167 height 11
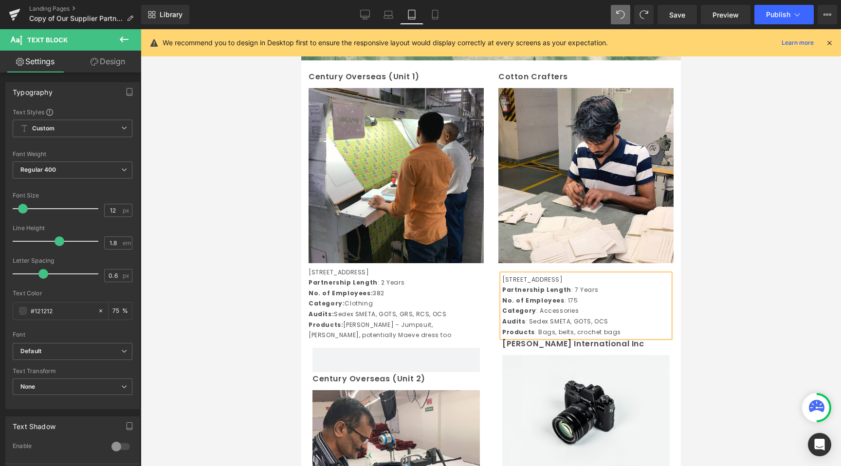
click at [716, 284] on div at bounding box center [491, 247] width 700 height 437
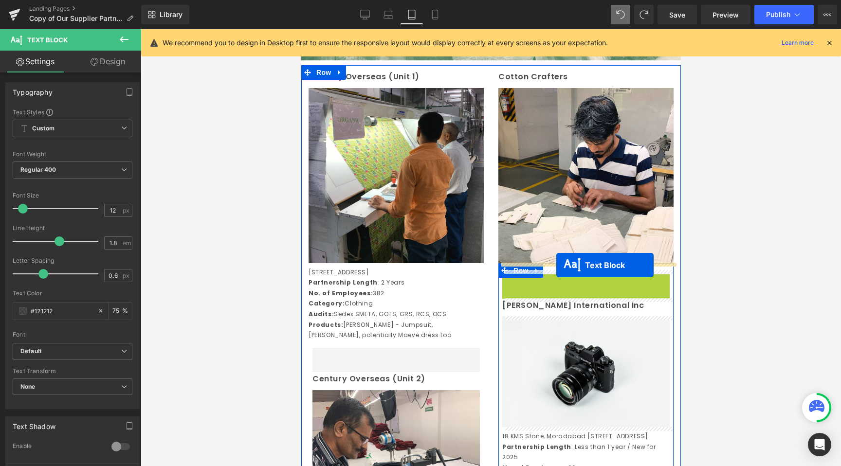
drag, startPoint x: 559, startPoint y: 312, endPoint x: 555, endPoint y: 264, distance: 47.4
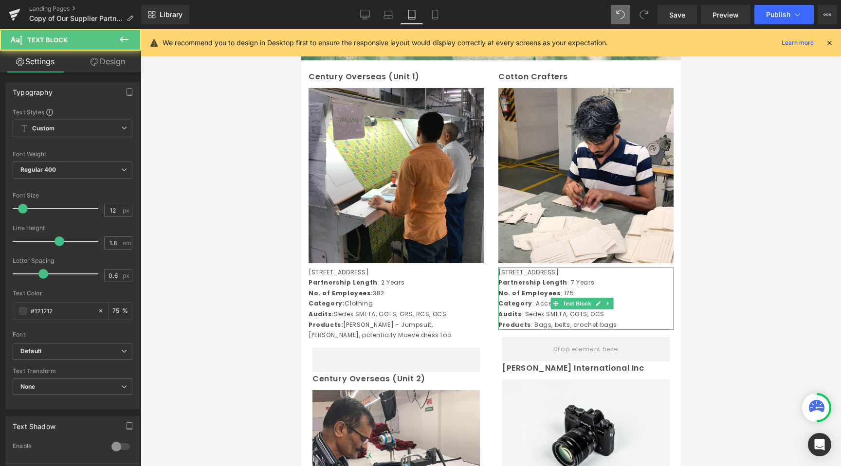
click at [729, 281] on div at bounding box center [491, 247] width 700 height 437
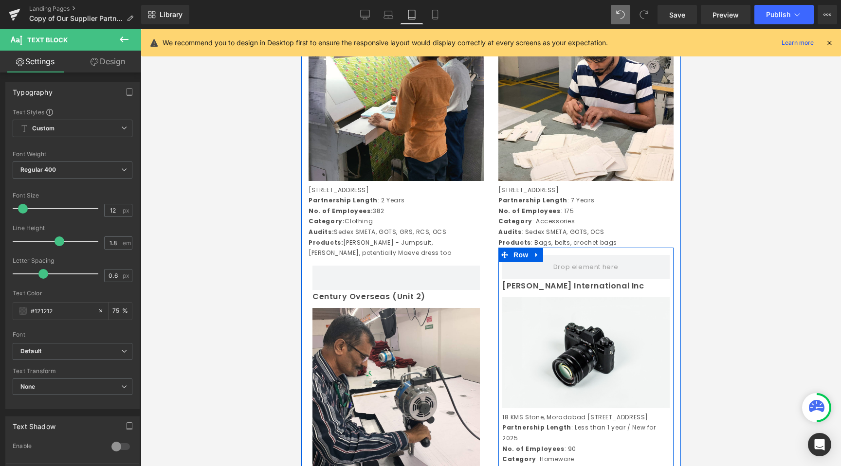
scroll to position [342, 0]
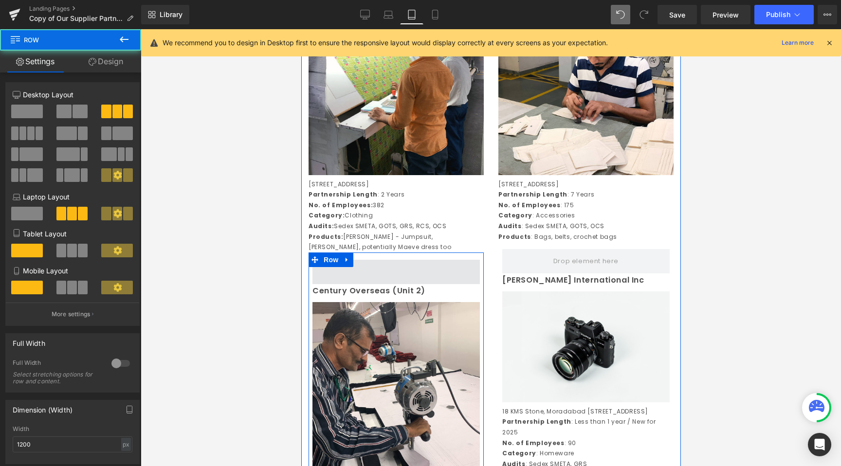
click at [434, 284] on span at bounding box center [395, 272] width 167 height 24
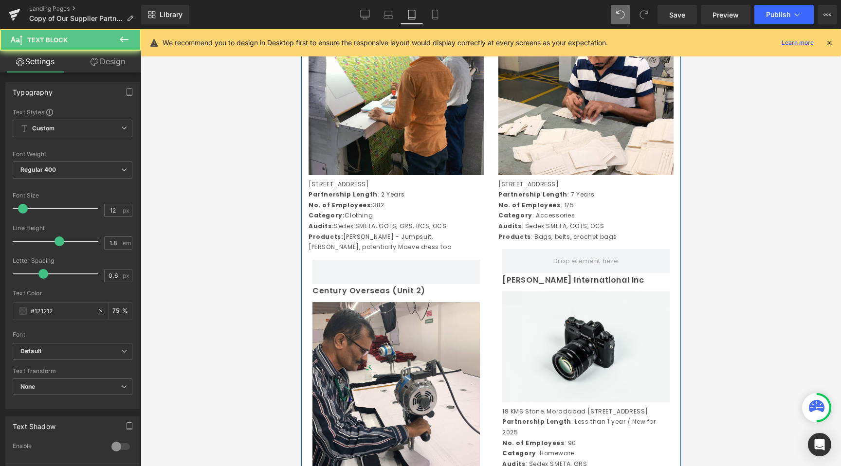
click at [301, 29] on div at bounding box center [301, 29] width 0 height 0
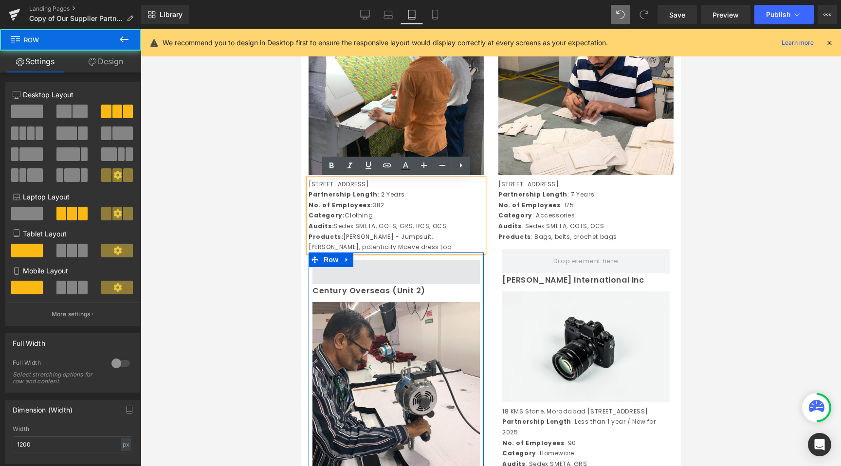
click at [399, 284] on span at bounding box center [395, 272] width 167 height 24
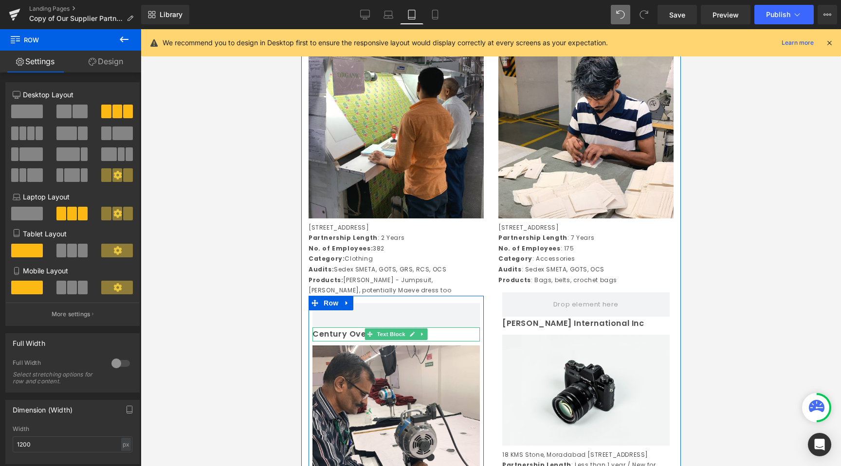
scroll to position [289, 0]
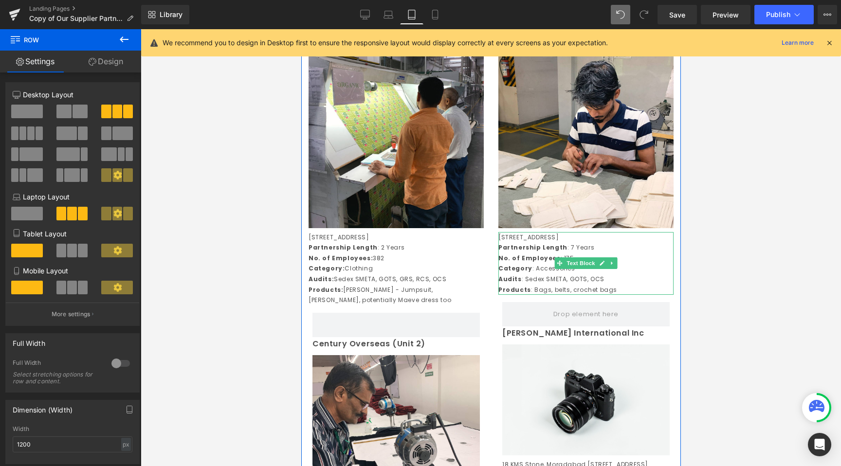
click at [555, 271] on p "Category : Accessories" at bounding box center [585, 268] width 175 height 11
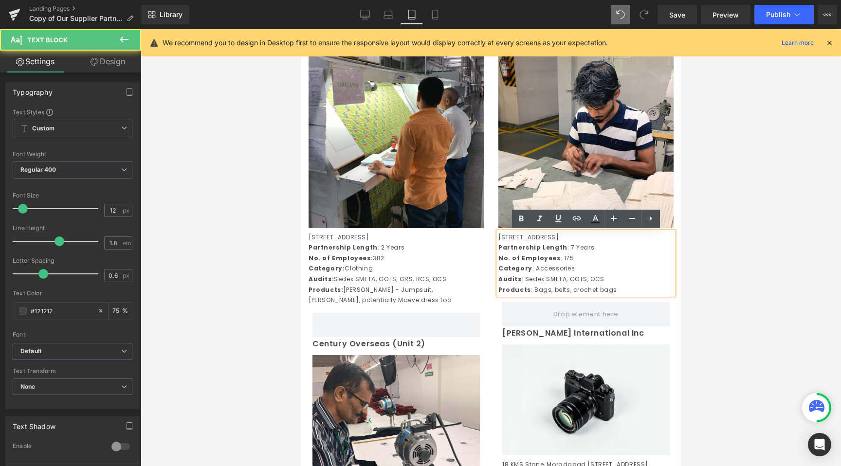
click at [270, 221] on div at bounding box center [491, 247] width 700 height 437
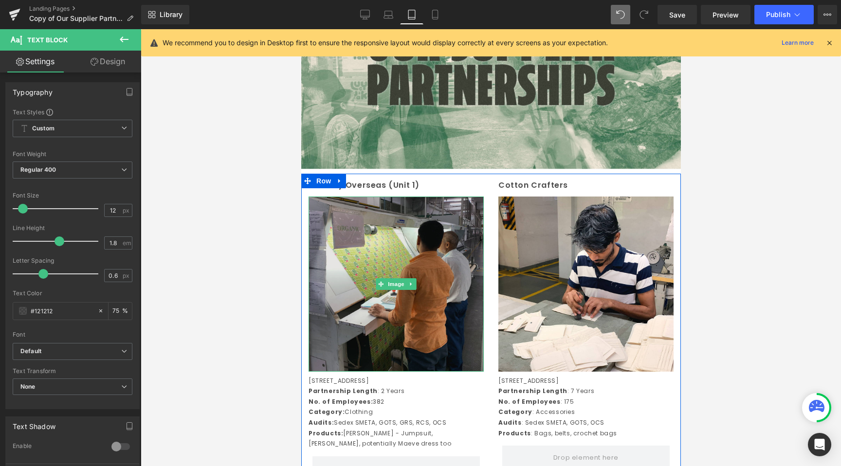
scroll to position [77, 0]
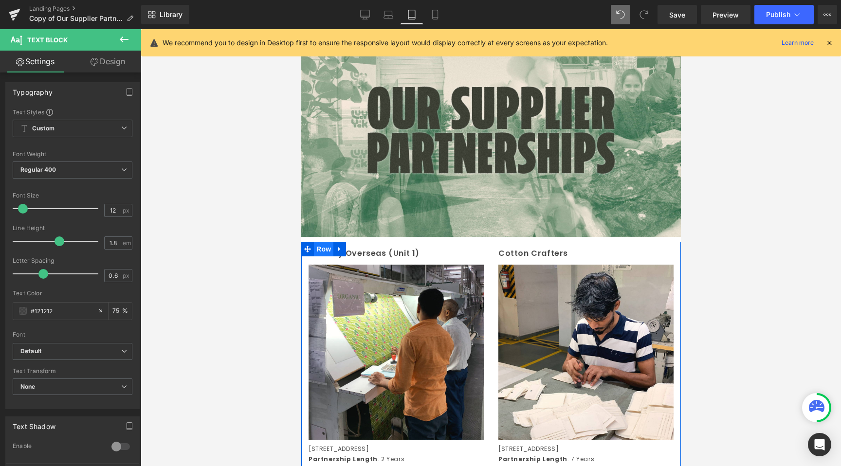
click at [323, 252] on span "Row" at bounding box center [322, 249] width 19 height 15
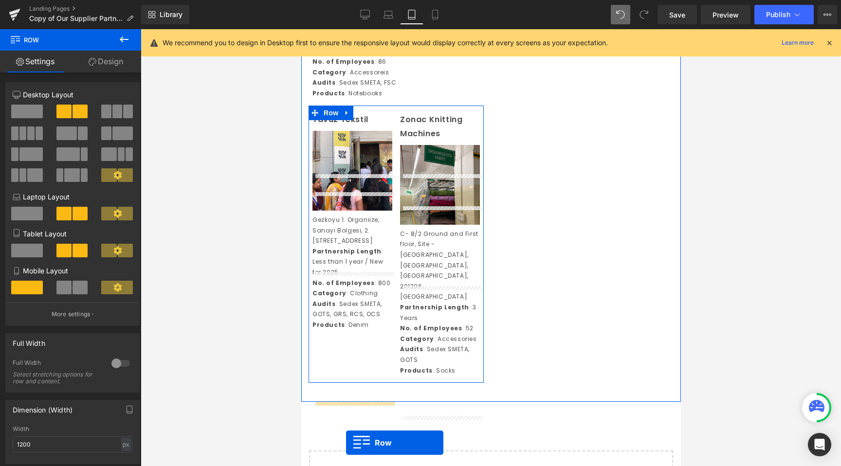
scroll to position [2977, 0]
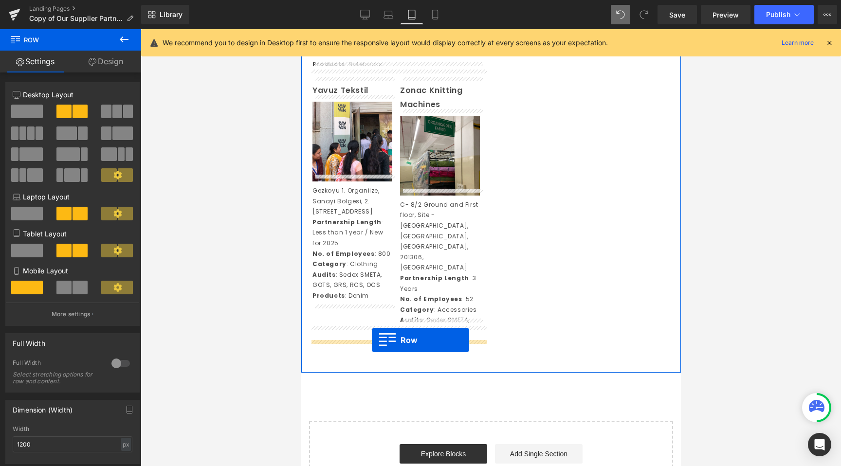
drag, startPoint x: 313, startPoint y: 237, endPoint x: 371, endPoint y: 340, distance: 119.0
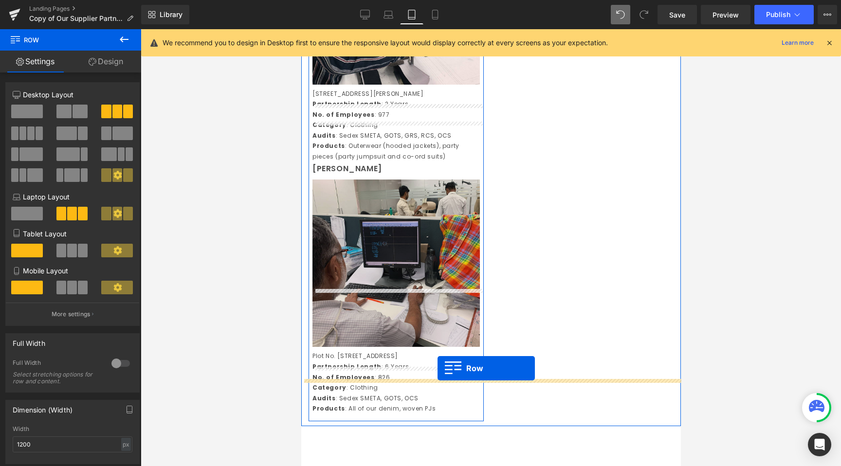
scroll to position [2697, 0]
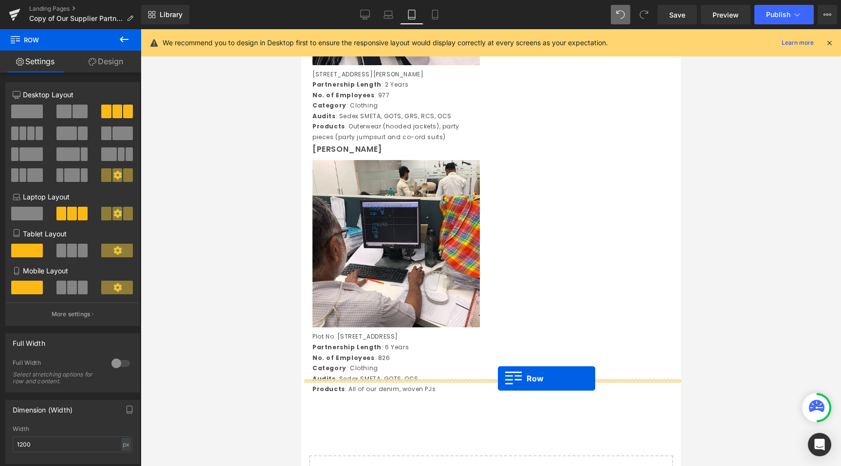
drag, startPoint x: 313, startPoint y: 359, endPoint x: 494, endPoint y: 394, distance: 183.5
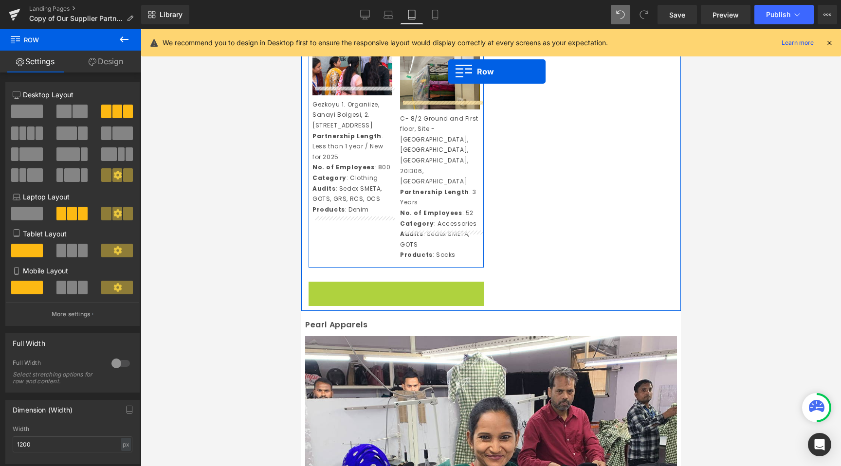
scroll to position [2219, 0]
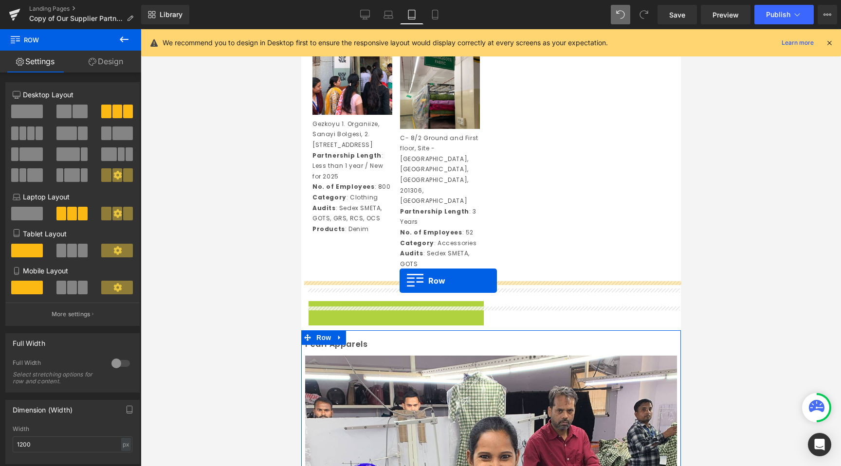
drag, startPoint x: 317, startPoint y: 132, endPoint x: 399, endPoint y: 281, distance: 169.7
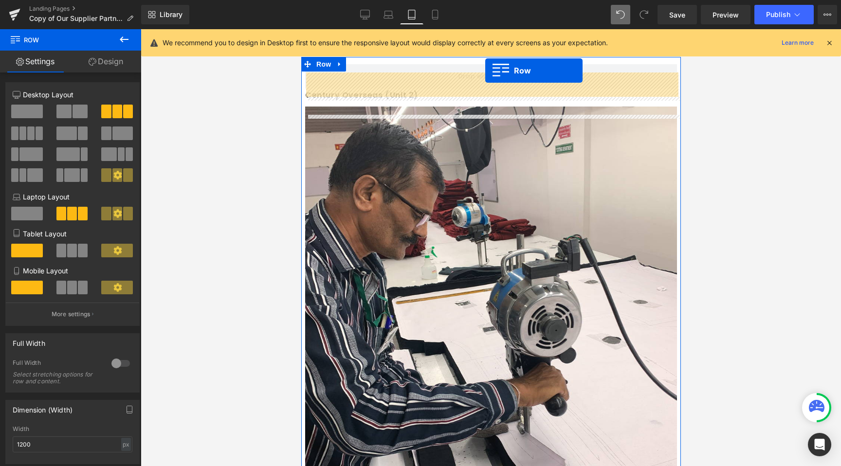
scroll to position [1613, 0]
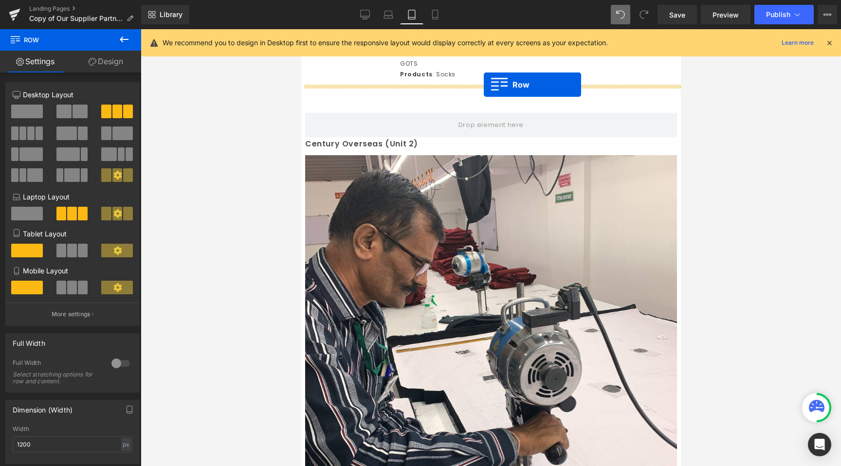
drag, startPoint x: 315, startPoint y: 244, endPoint x: 483, endPoint y: 85, distance: 231.4
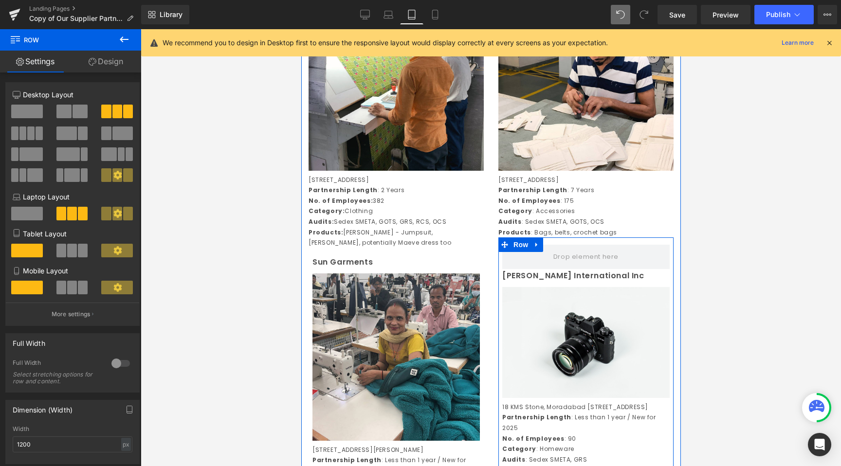
scroll to position [354, 0]
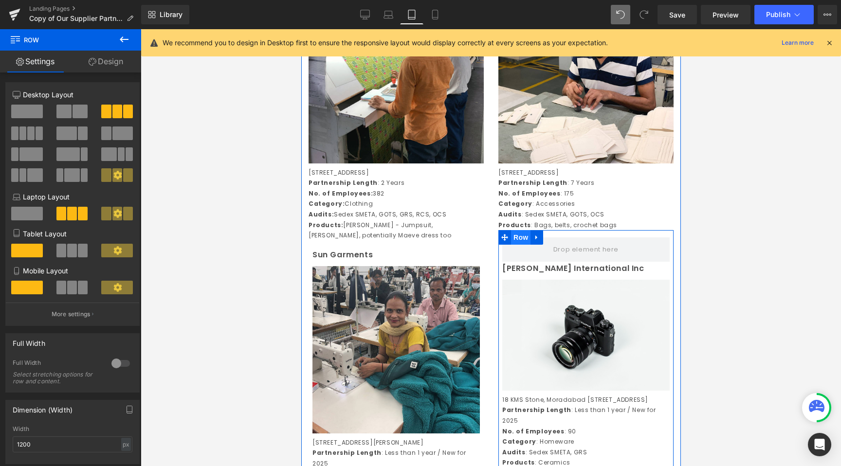
click at [518, 235] on span "Row" at bounding box center [520, 237] width 19 height 15
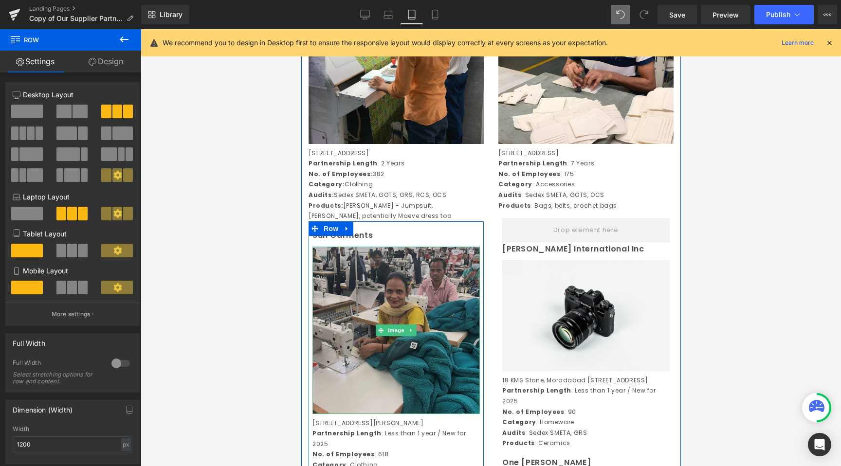
scroll to position [377, 0]
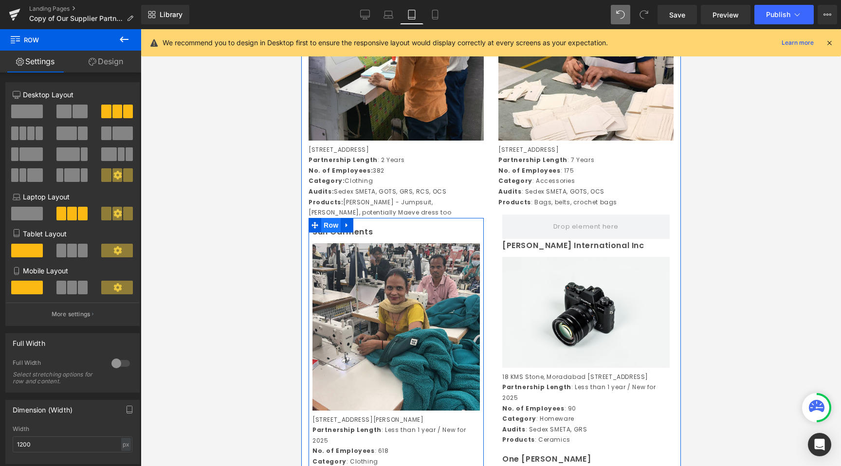
click at [332, 233] on span "Row" at bounding box center [330, 225] width 19 height 15
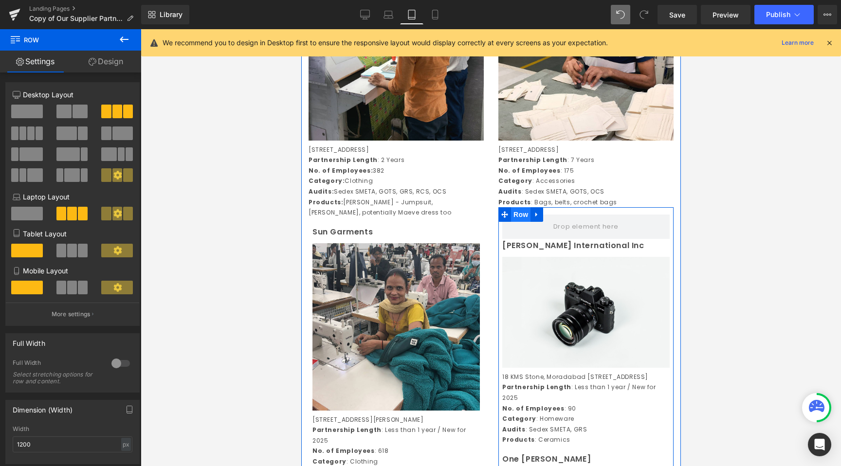
click at [529, 213] on span "Row" at bounding box center [520, 214] width 19 height 15
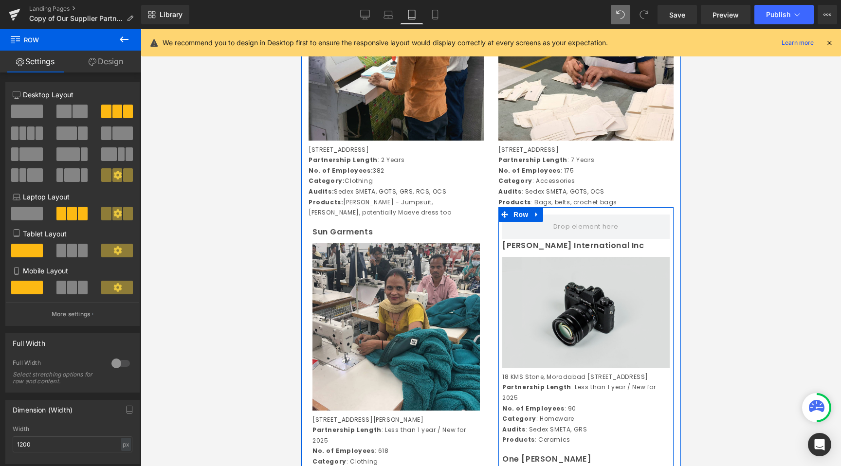
drag, startPoint x: 536, startPoint y: 213, endPoint x: 539, endPoint y: 310, distance: 97.4
click at [539, 320] on div "[PERSON_NAME] International Inc Text Block Image 18 KMS Stone, [GEOGRAPHIC_DATA…" at bounding box center [585, 454] width 175 height 494
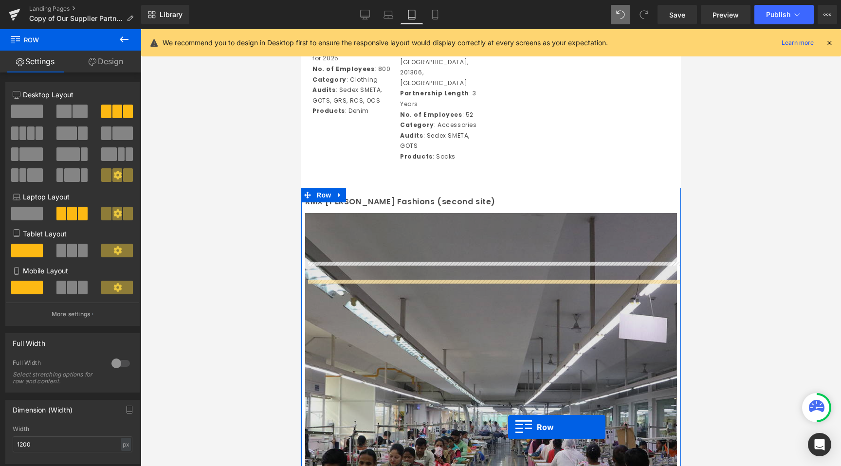
scroll to position [1516, 0]
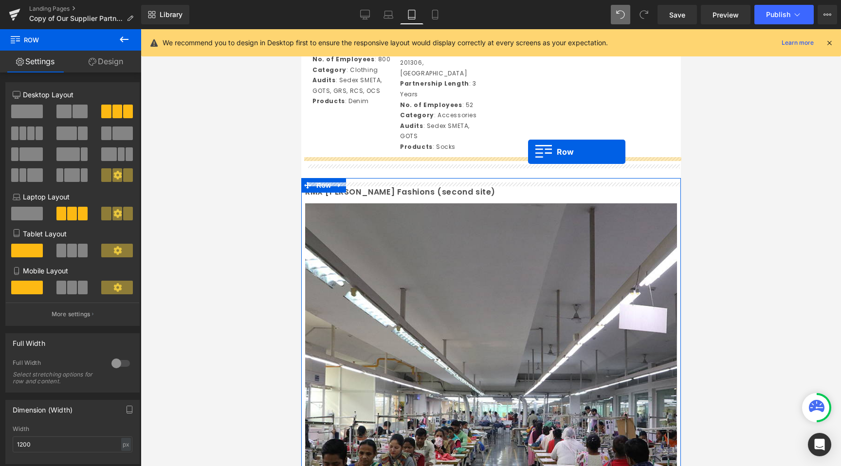
drag, startPoint x: 505, startPoint y: 215, endPoint x: 528, endPoint y: 152, distance: 66.7
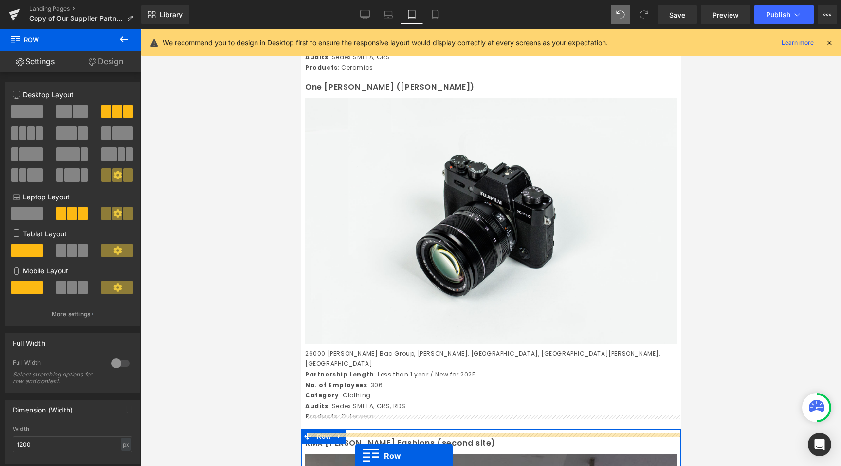
scroll to position [1303, 0]
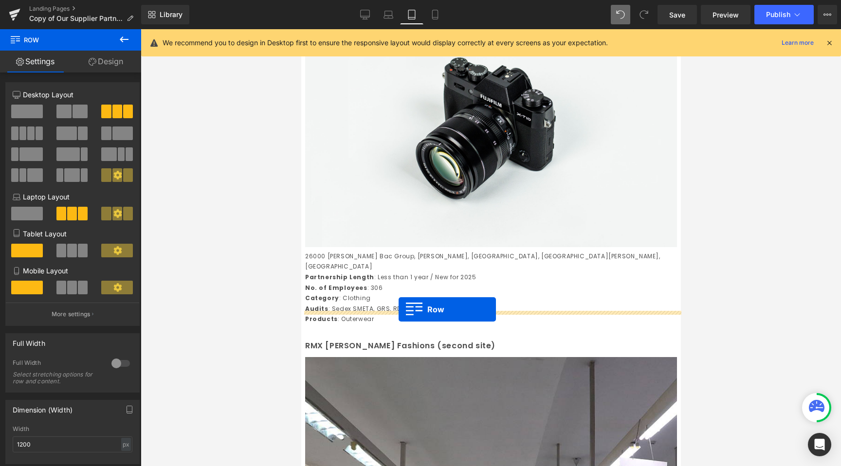
drag, startPoint x: 312, startPoint y: 118, endPoint x: 398, endPoint y: 310, distance: 210.0
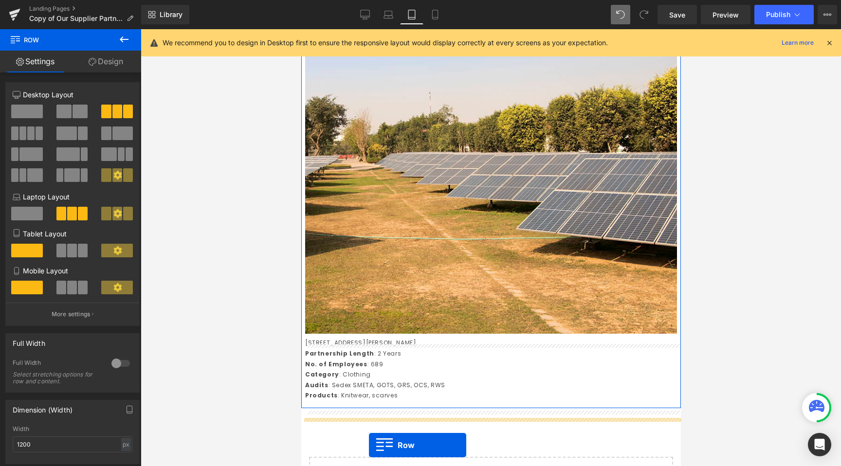
scroll to position [6102, 0]
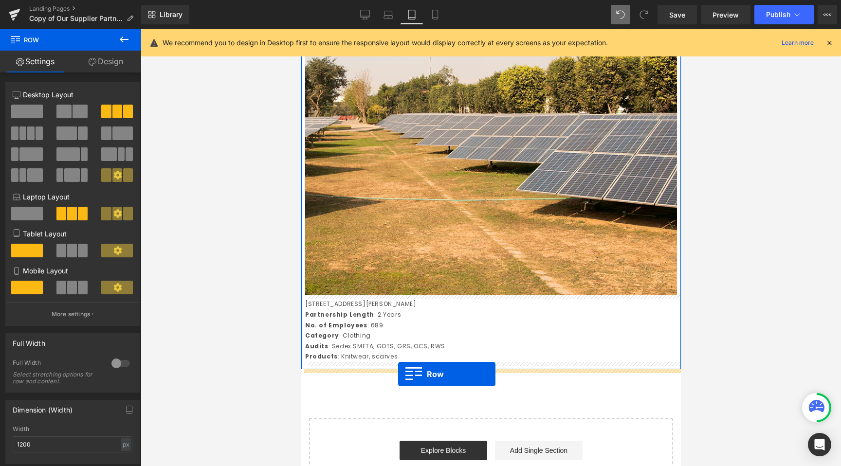
drag, startPoint x: 314, startPoint y: 177, endPoint x: 398, endPoint y: 374, distance: 214.6
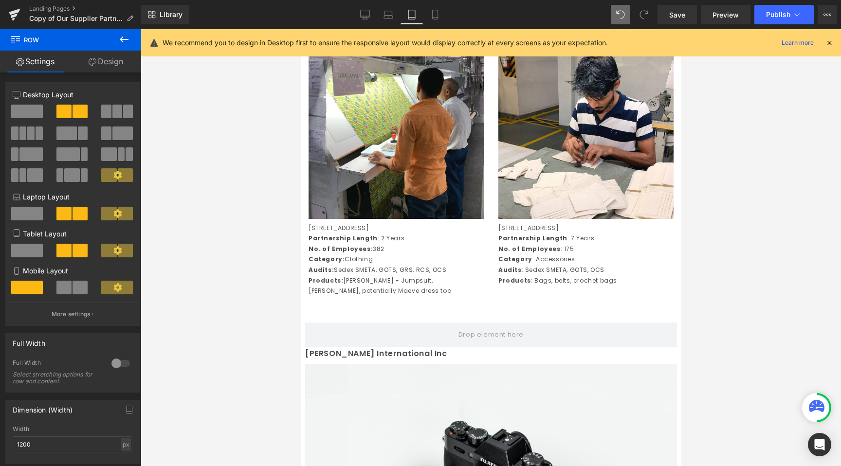
scroll to position [290, 0]
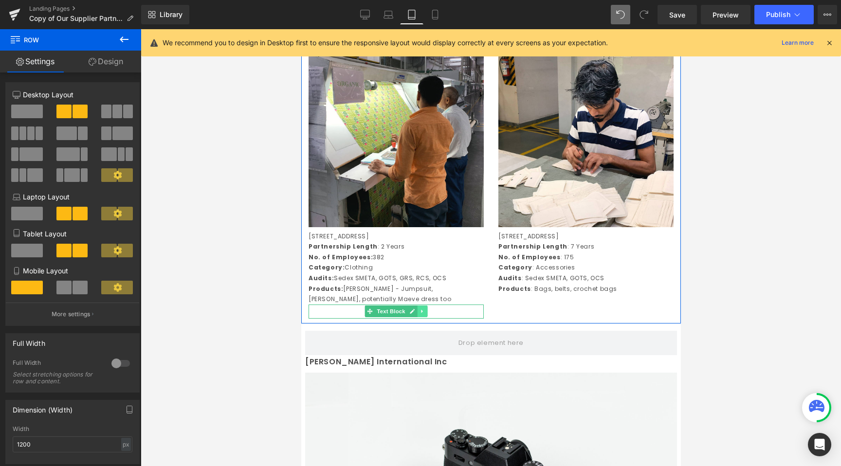
click at [424, 314] on icon at bounding box center [421, 312] width 5 height 6
click at [428, 314] on icon at bounding box center [426, 311] width 5 height 5
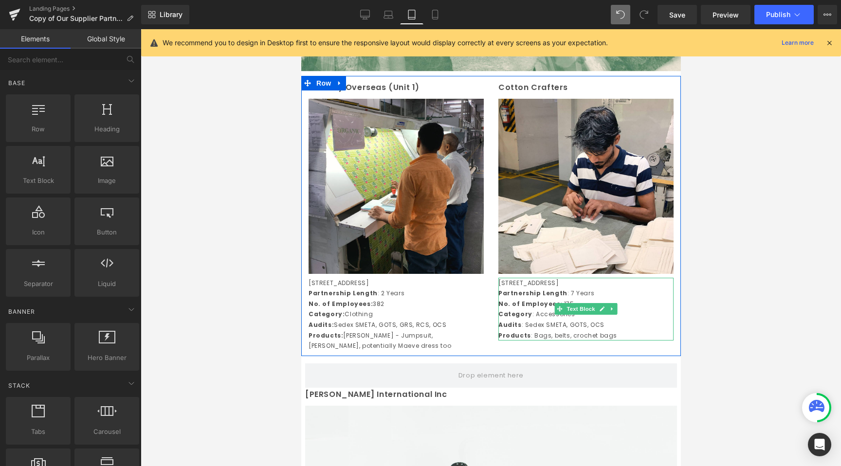
scroll to position [235, 0]
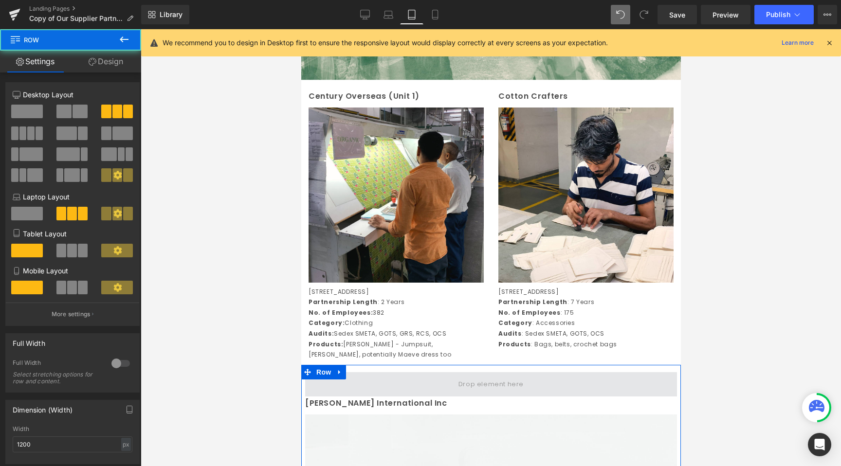
click at [437, 393] on span at bounding box center [491, 384] width 372 height 24
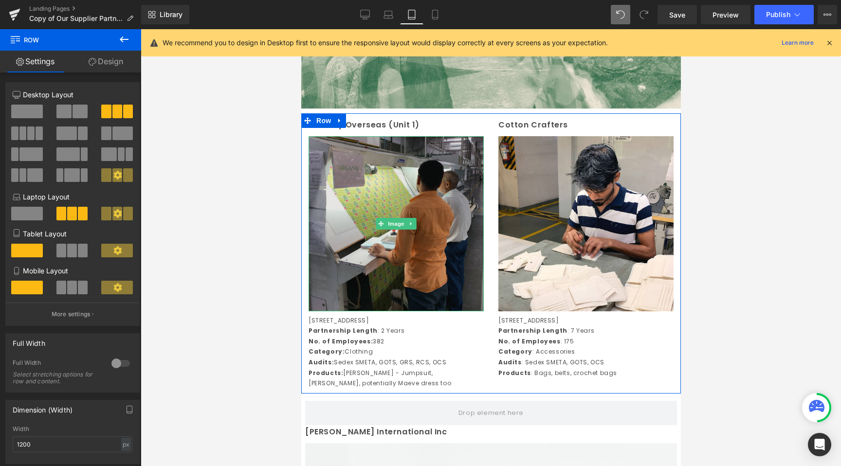
scroll to position [215, 0]
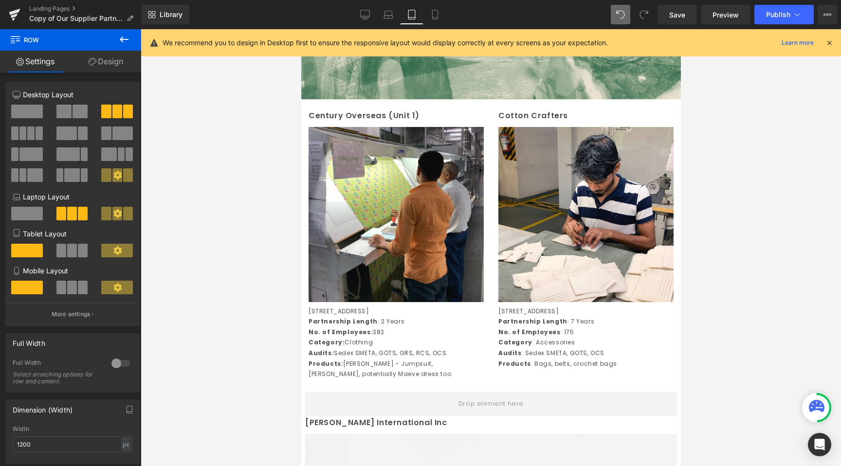
click at [268, 174] on div at bounding box center [491, 247] width 700 height 437
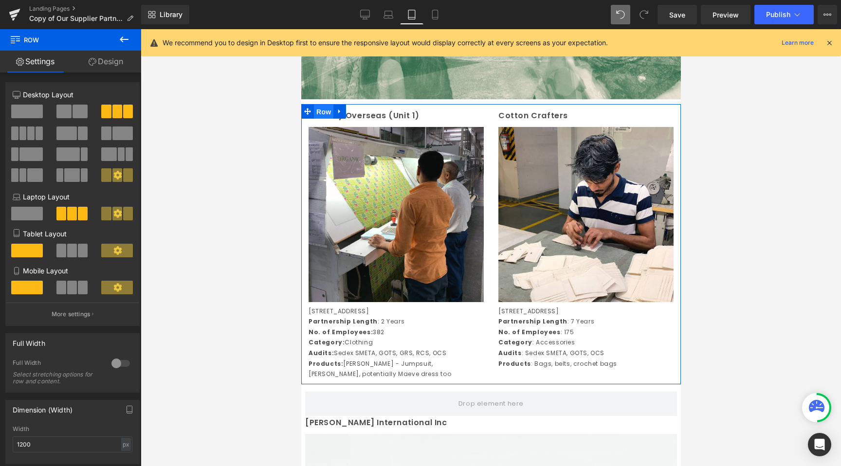
click at [325, 111] on span "Row" at bounding box center [322, 112] width 19 height 15
click at [96, 62] on link "Design" at bounding box center [106, 62] width 71 height 22
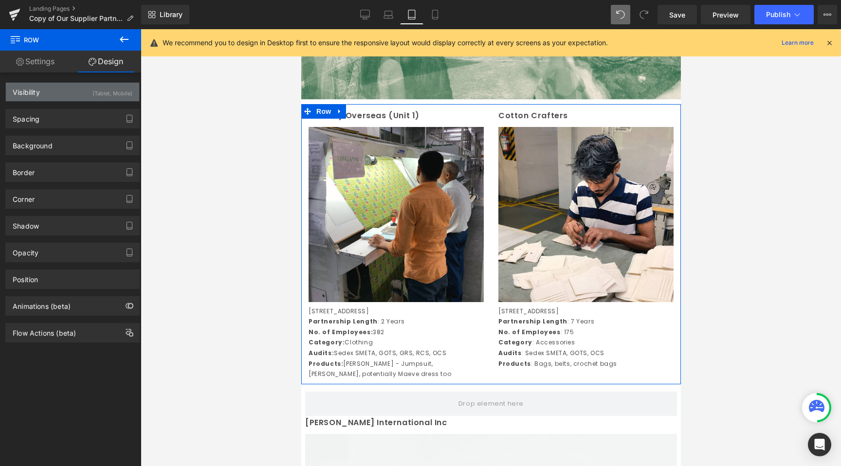
click at [70, 99] on div "Visibility (Tablet, Mobile)" at bounding box center [72, 92] width 133 height 18
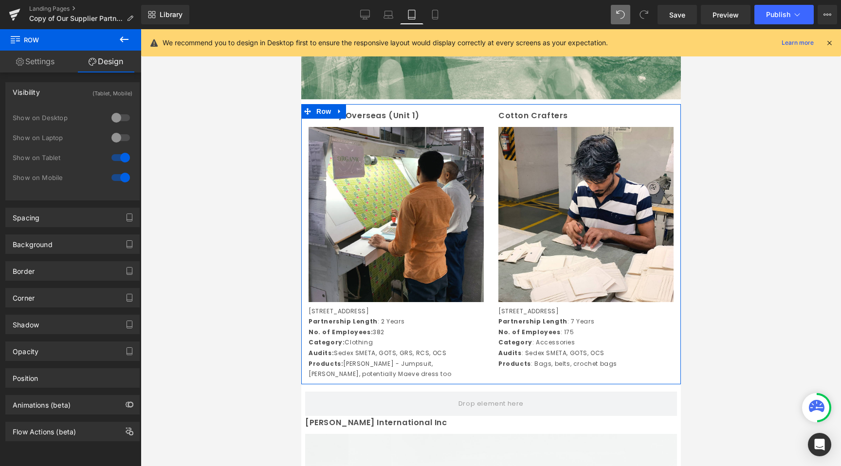
click at [78, 96] on div "Visibility (Tablet, Mobile)" at bounding box center [72, 92] width 133 height 18
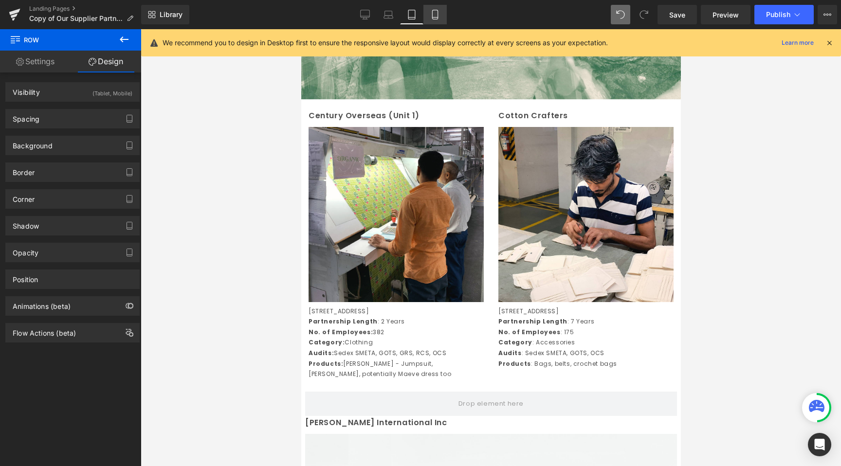
click at [437, 14] on icon at bounding box center [435, 15] width 10 height 10
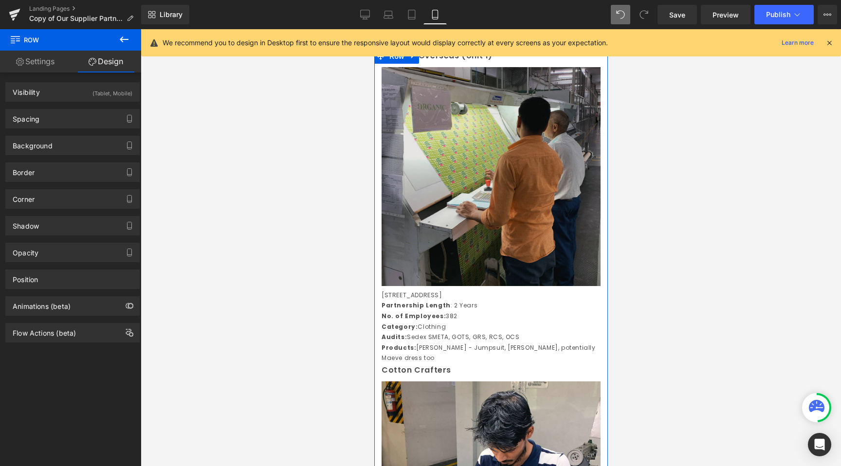
scroll to position [51, 0]
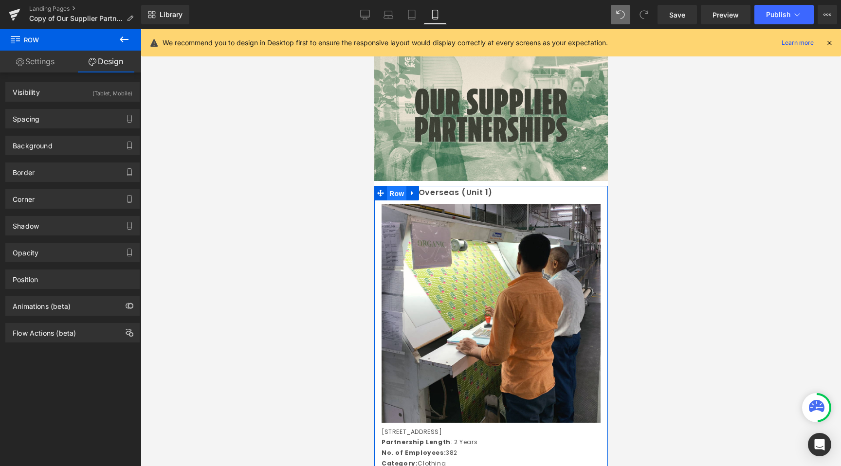
click at [395, 194] on span "Row" at bounding box center [396, 193] width 19 height 15
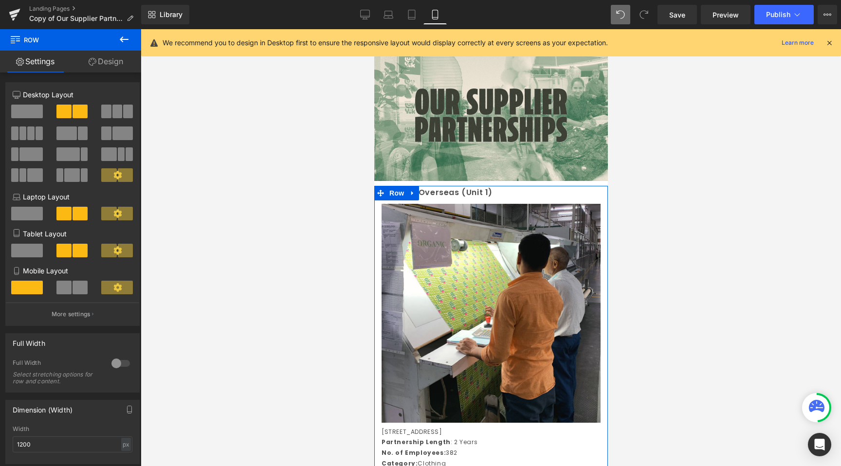
click at [86, 54] on link "Design" at bounding box center [106, 62] width 71 height 22
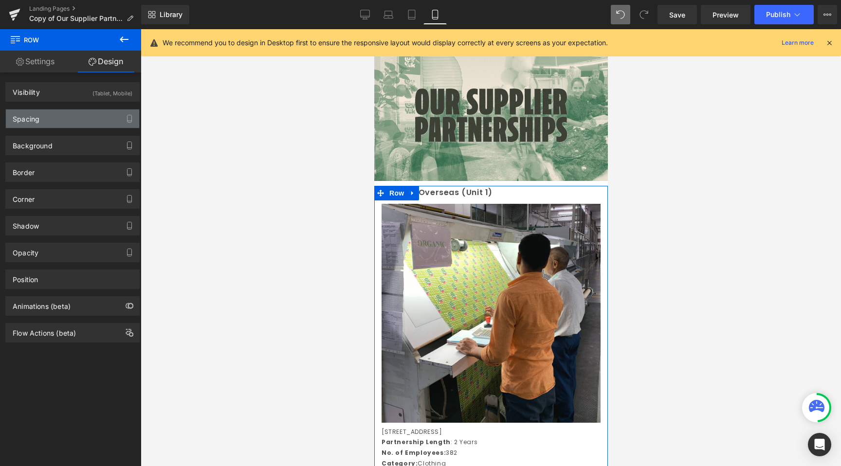
click at [34, 120] on div "Spacing" at bounding box center [26, 117] width 27 height 14
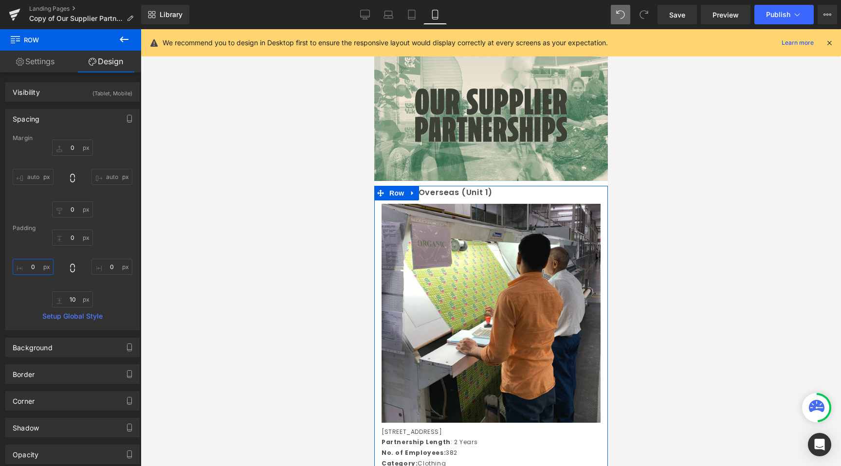
click at [33, 266] on input "text" at bounding box center [33, 267] width 41 height 16
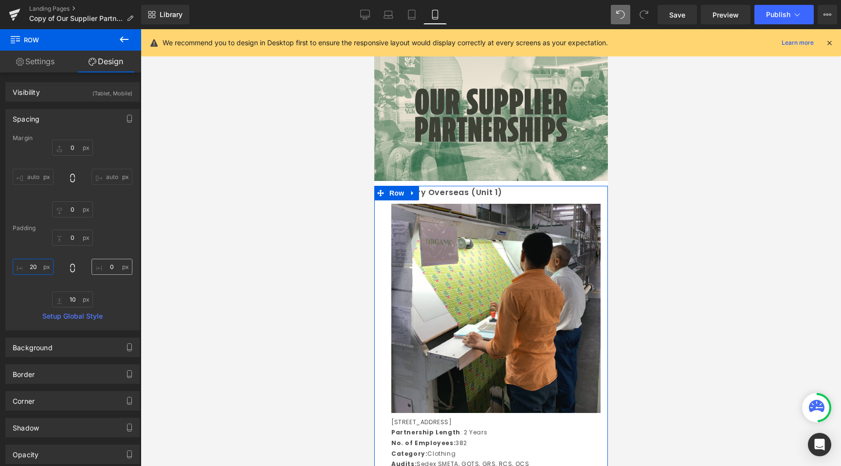
type input "20"
click at [107, 263] on input "text" at bounding box center [112, 267] width 41 height 16
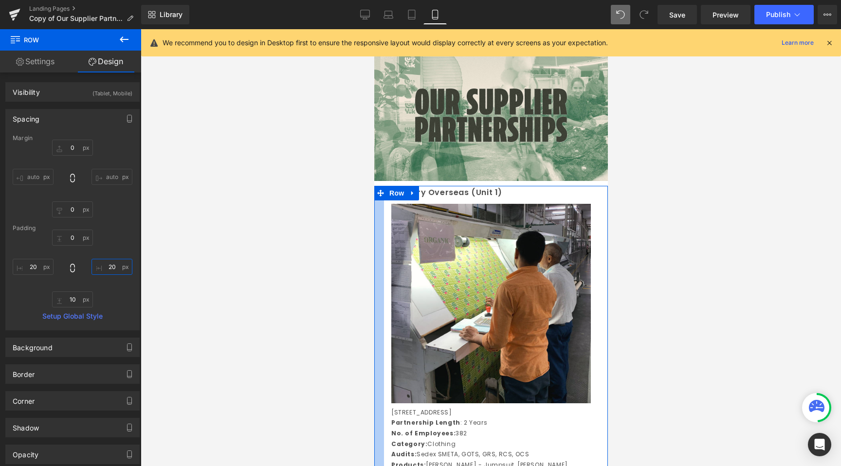
type input "20"
click at [37, 262] on input "20" at bounding box center [33, 267] width 41 height 16
type input "20"
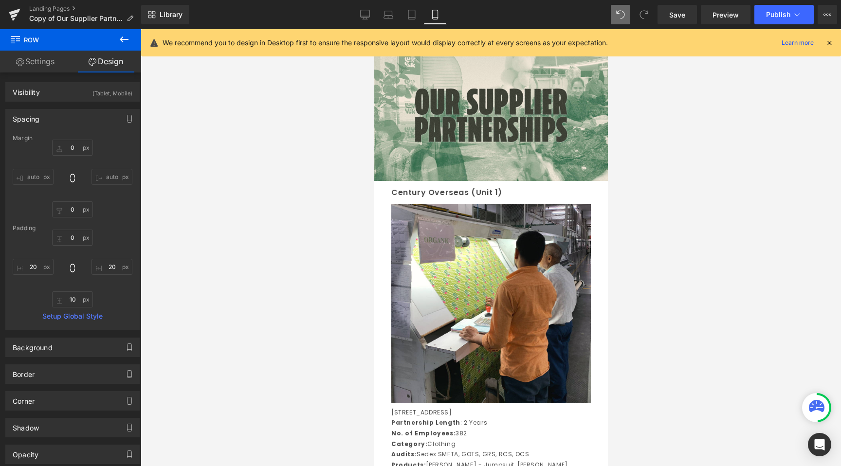
click at [221, 305] on div at bounding box center [491, 247] width 700 height 437
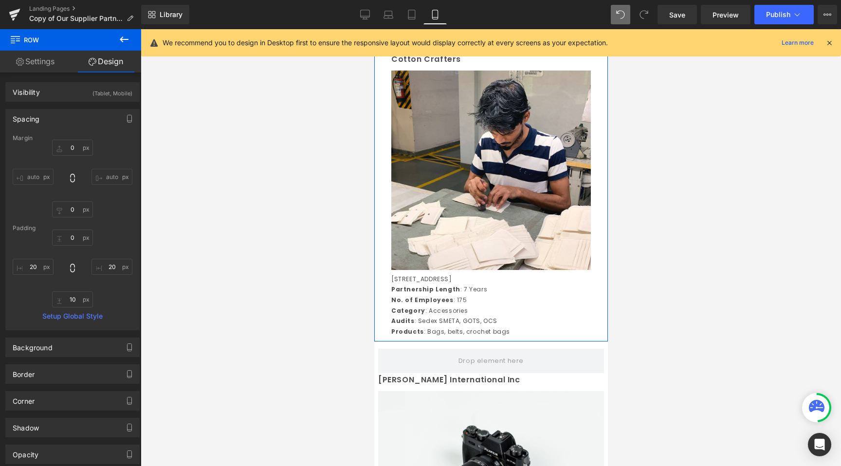
scroll to position [484, 0]
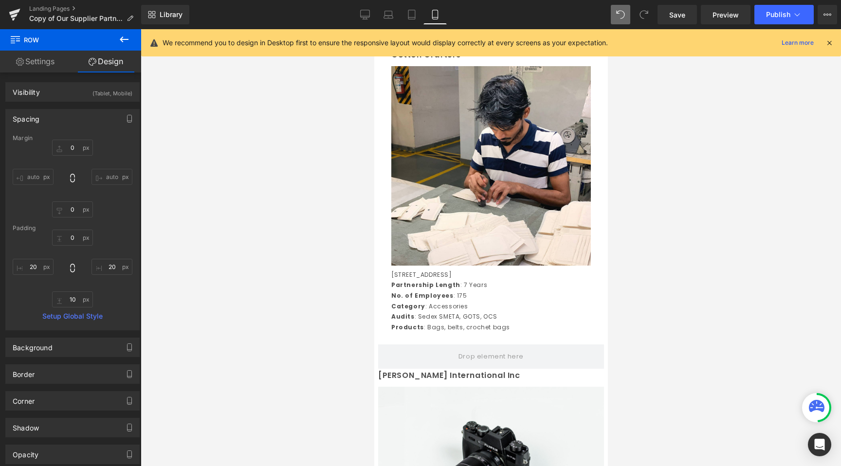
click at [721, 305] on div at bounding box center [491, 247] width 700 height 437
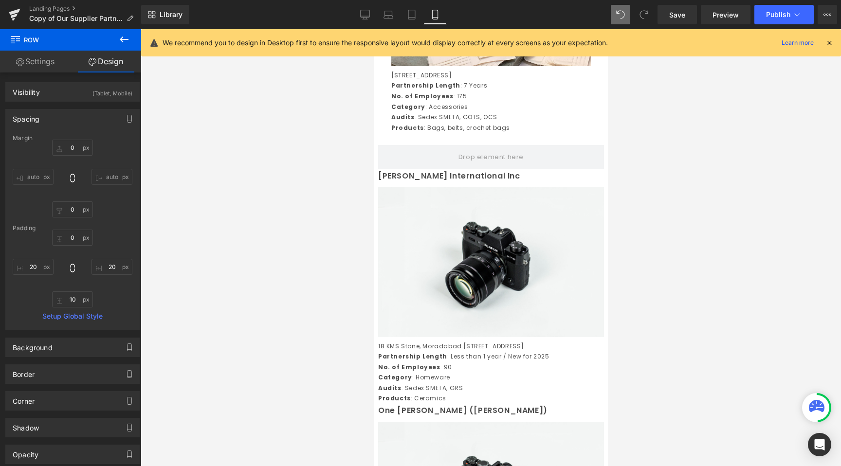
scroll to position [687, 0]
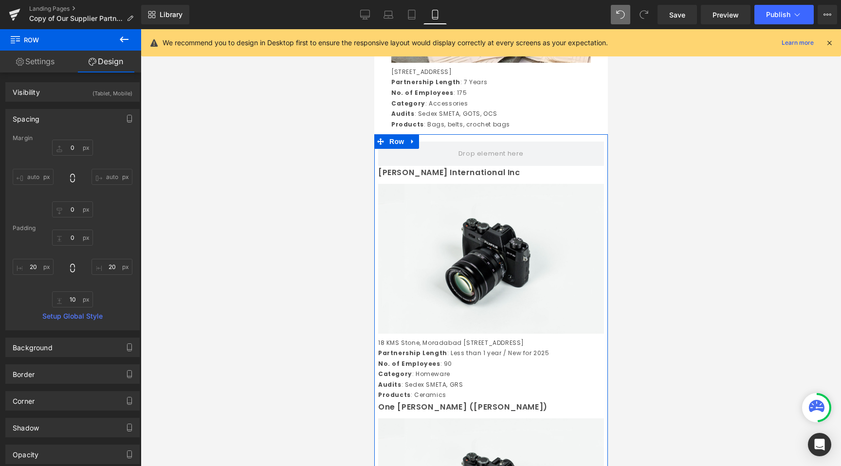
click at [450, 180] on div "[PERSON_NAME] International Inc Text Block Image 18 KMS Stone, [GEOGRAPHIC_DATA…" at bounding box center [491, 283] width 234 height 235
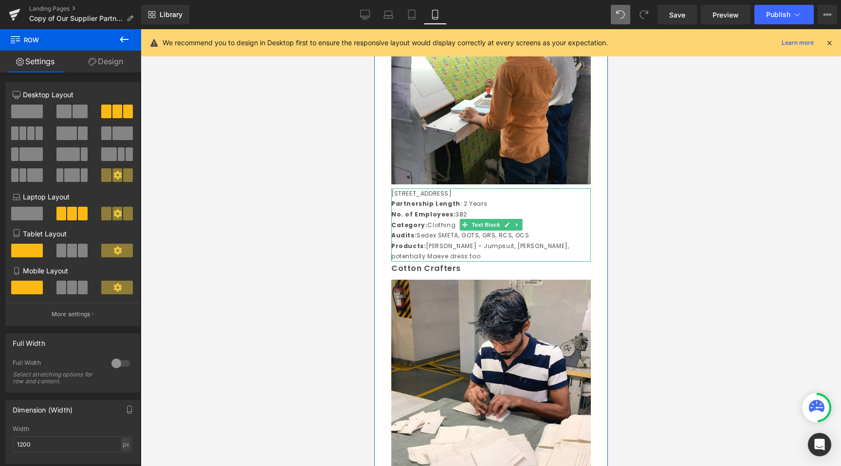
scroll to position [272, 0]
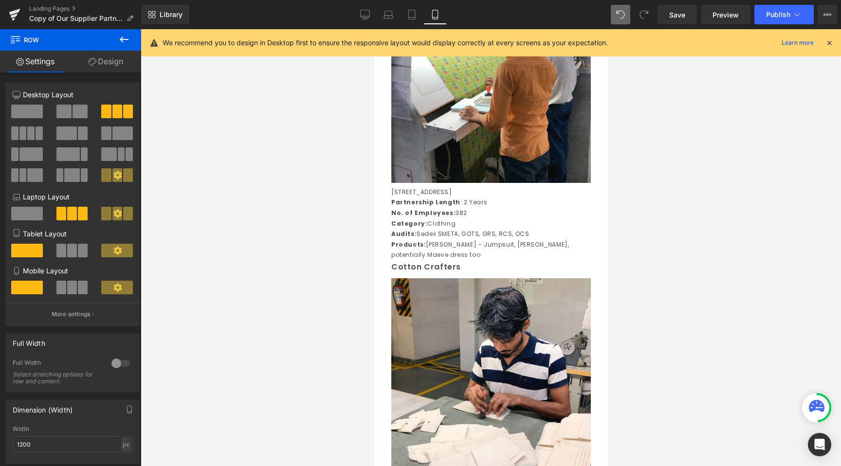
click at [317, 271] on div at bounding box center [491, 247] width 700 height 437
click at [346, 278] on div at bounding box center [491, 247] width 700 height 437
click at [114, 34] on button at bounding box center [124, 39] width 34 height 21
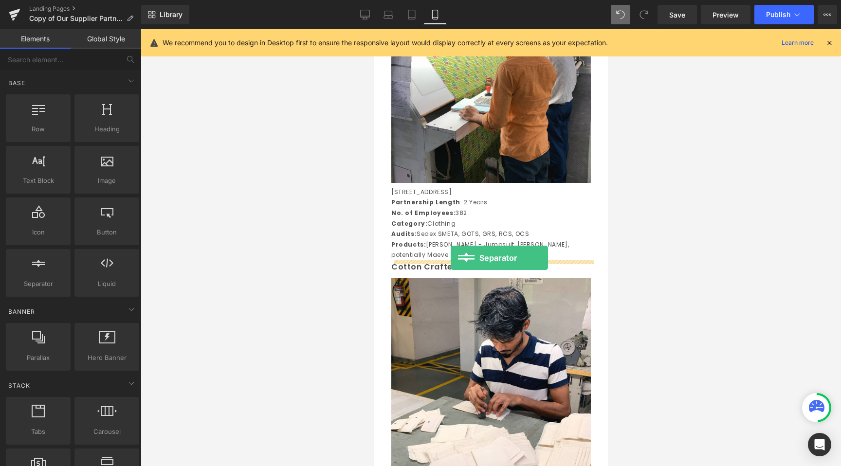
drag, startPoint x: 420, startPoint y: 308, endPoint x: 450, endPoint y: 257, distance: 58.9
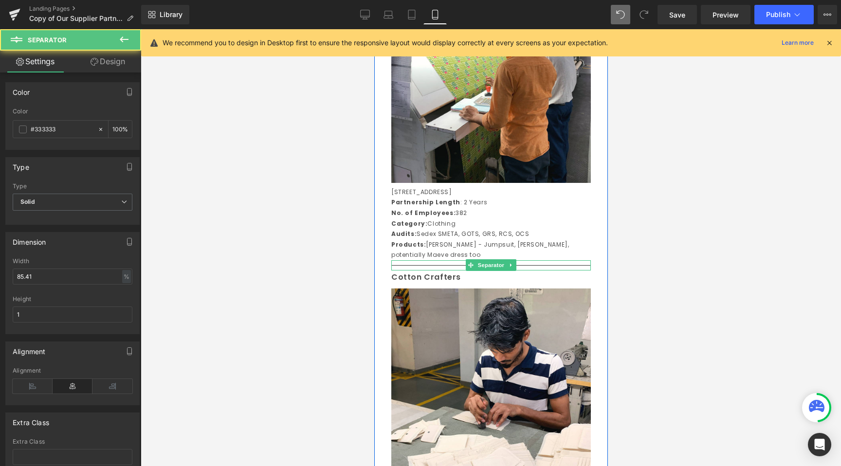
click at [457, 267] on hr at bounding box center [491, 267] width 200 height 5
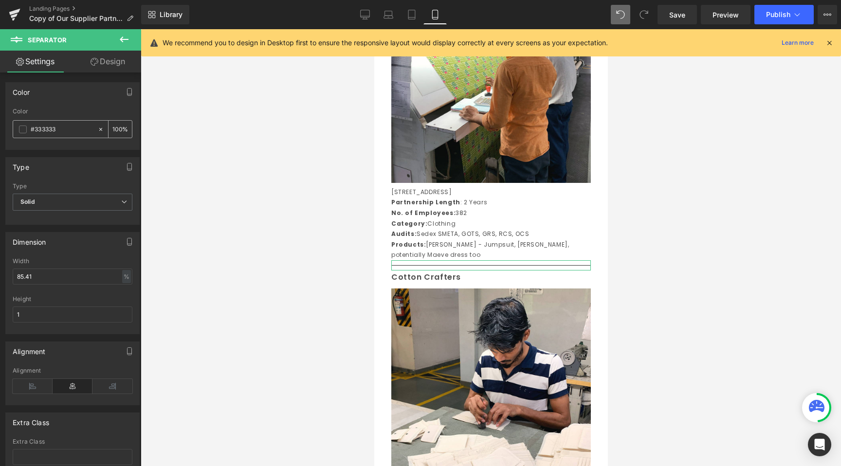
click at [97, 130] on icon at bounding box center [100, 129] width 7 height 7
click at [65, 213] on div "Solid Solid Dashed Dotted" at bounding box center [73, 205] width 120 height 22
click at [65, 204] on span "Solid" at bounding box center [73, 202] width 120 height 17
click at [61, 199] on span "Solid" at bounding box center [71, 202] width 116 height 17
click at [43, 305] on div "Height 1" at bounding box center [73, 315] width 120 height 38
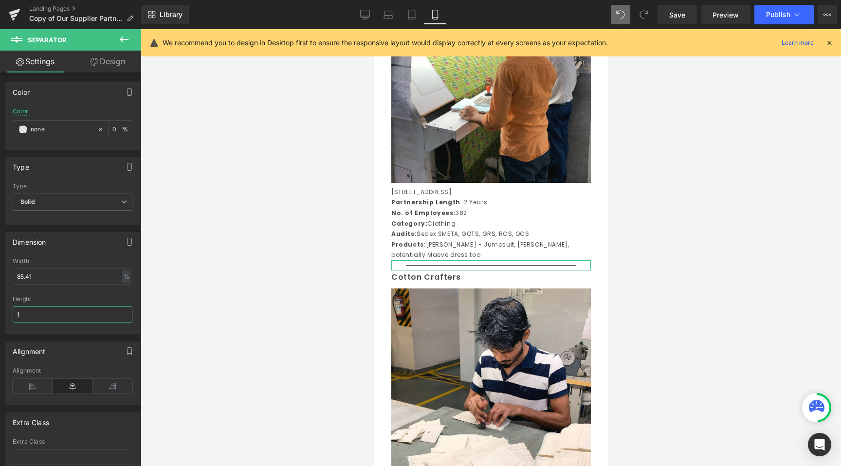
click at [40, 320] on input "1" at bounding box center [73, 315] width 120 height 16
click at [40, 315] on input "1" at bounding box center [73, 315] width 120 height 16
click at [48, 279] on input "85.41" at bounding box center [73, 277] width 120 height 16
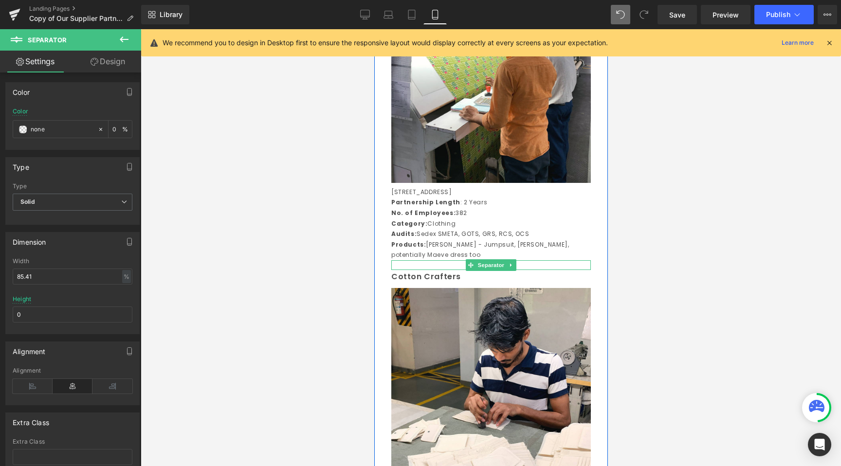
click at [424, 264] on div at bounding box center [491, 265] width 200 height 10
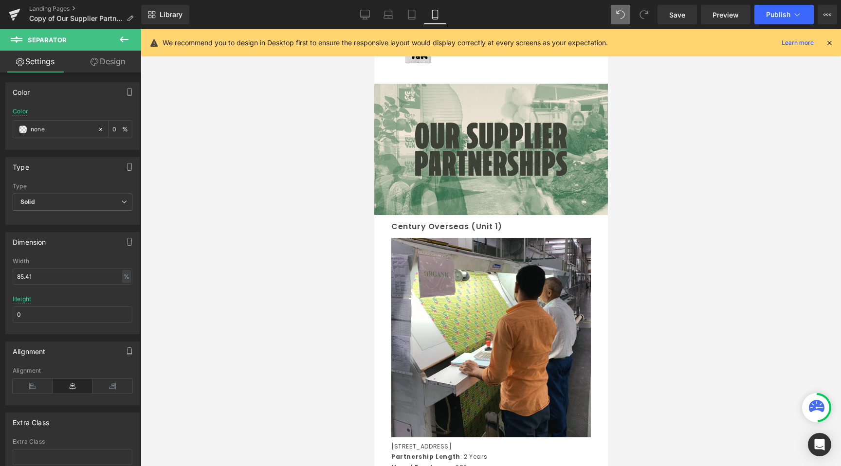
scroll to position [0, 0]
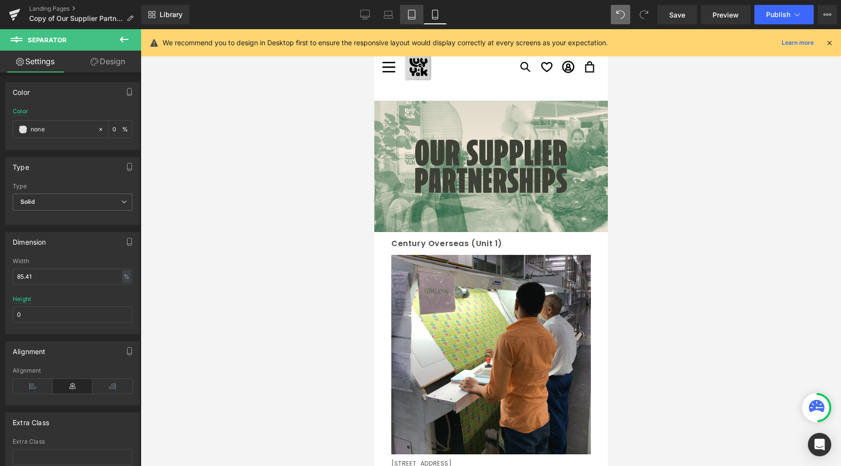
click at [419, 17] on link "Tablet" at bounding box center [411, 14] width 23 height 19
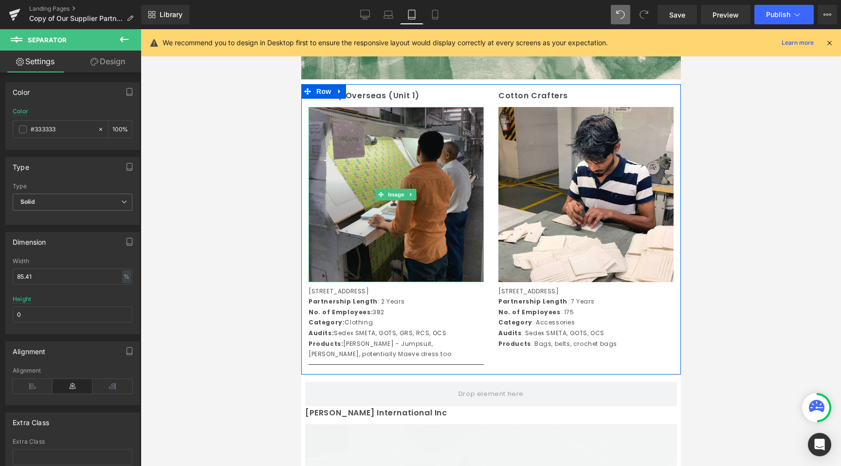
scroll to position [244, 0]
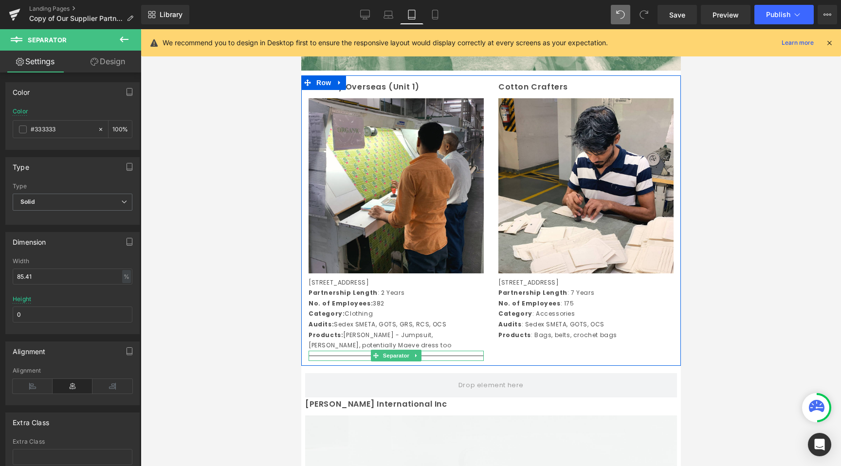
click at [392, 362] on span "Separator" at bounding box center [396, 356] width 30 height 12
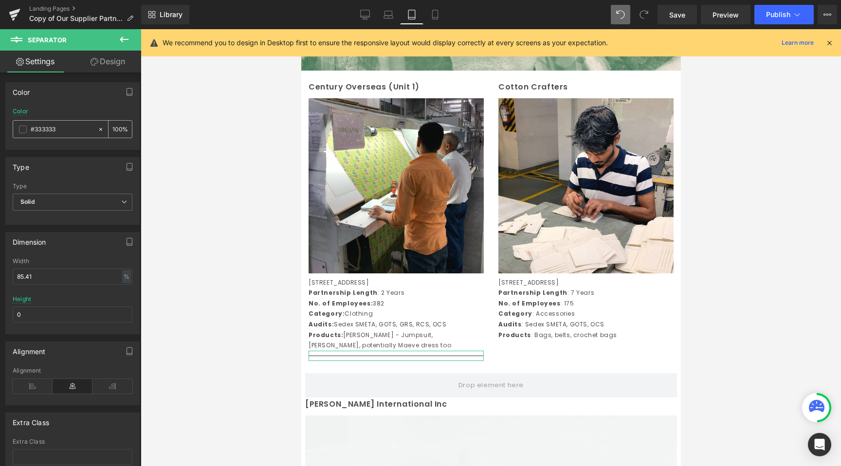
click at [97, 132] on icon at bounding box center [100, 129] width 7 height 7
click at [79, 200] on span "Solid" at bounding box center [73, 202] width 120 height 17
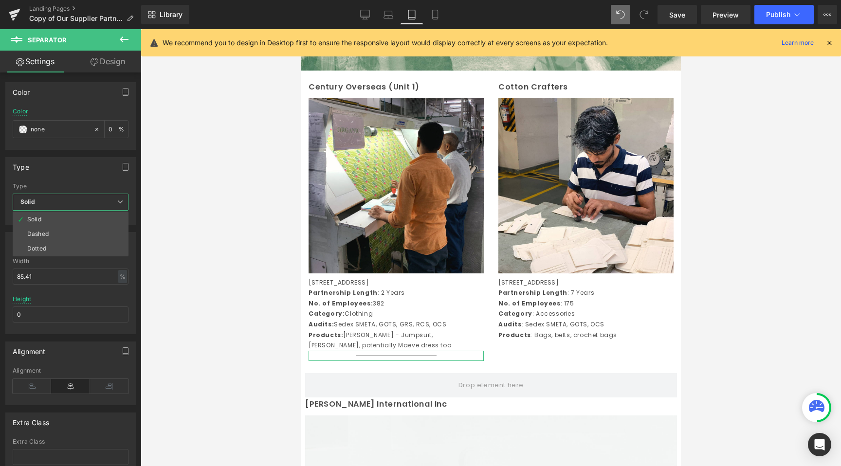
click at [74, 202] on span "Solid" at bounding box center [71, 202] width 116 height 17
click at [65, 312] on input "0" at bounding box center [73, 315] width 120 height 16
type input "0"
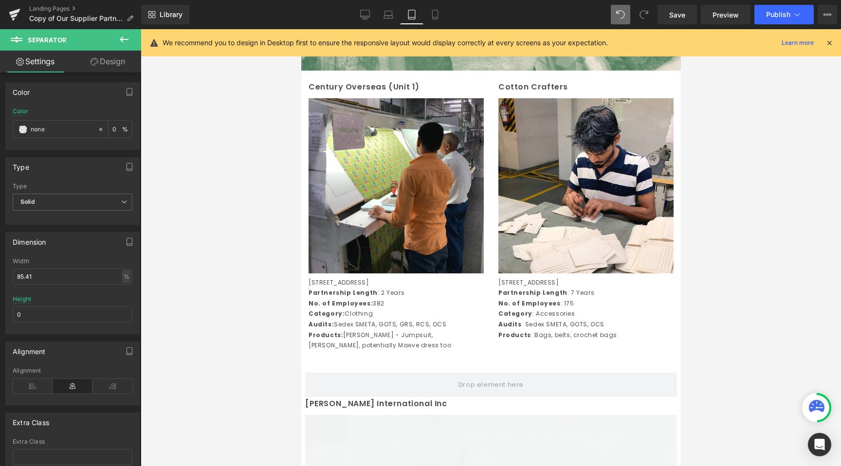
click at [221, 412] on div at bounding box center [491, 247] width 700 height 437
click at [432, 15] on icon at bounding box center [434, 14] width 5 height 9
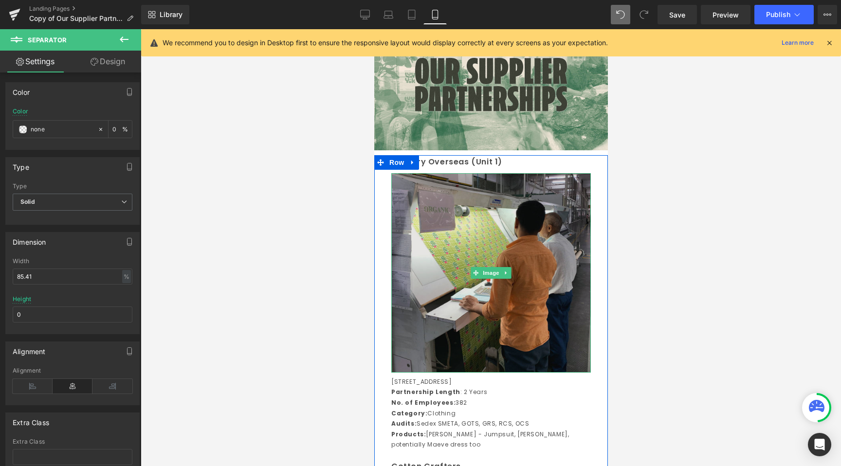
scroll to position [100, 0]
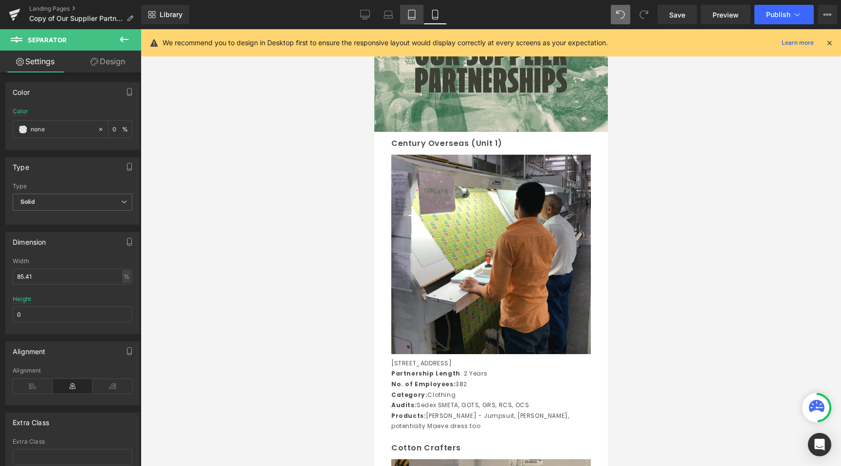
click at [413, 18] on icon at bounding box center [412, 15] width 10 height 10
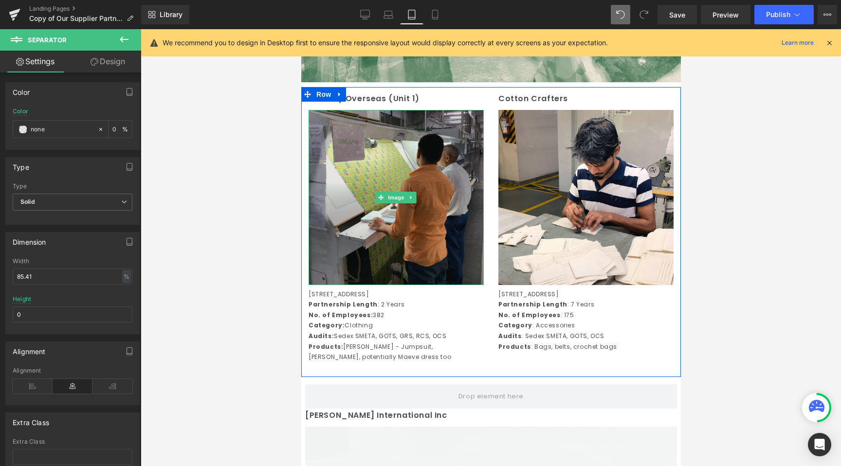
scroll to position [229, 0]
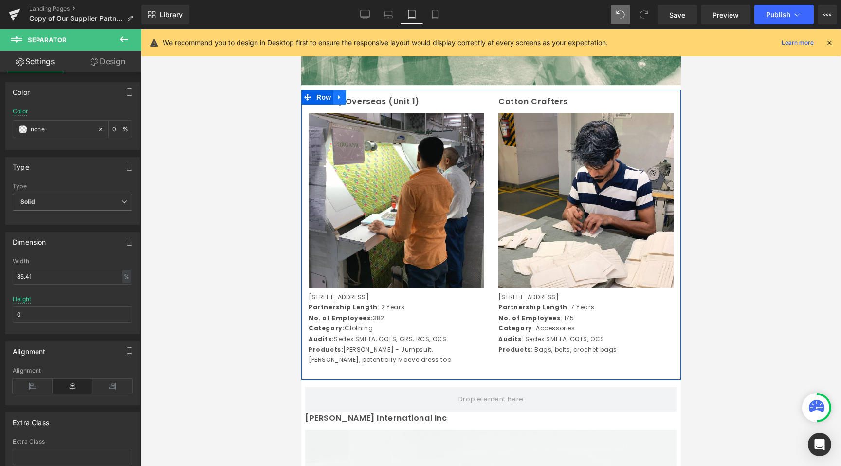
click at [339, 96] on icon at bounding box center [339, 97] width 2 height 4
click at [353, 96] on icon at bounding box center [352, 97] width 7 height 7
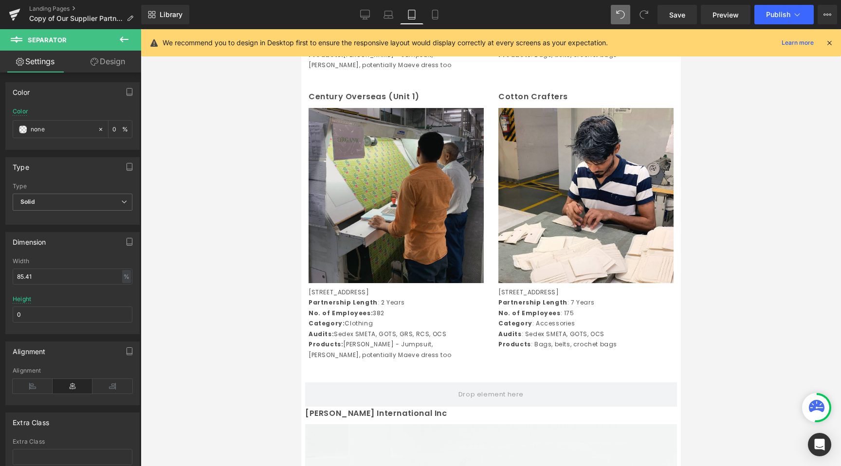
scroll to position [523, 0]
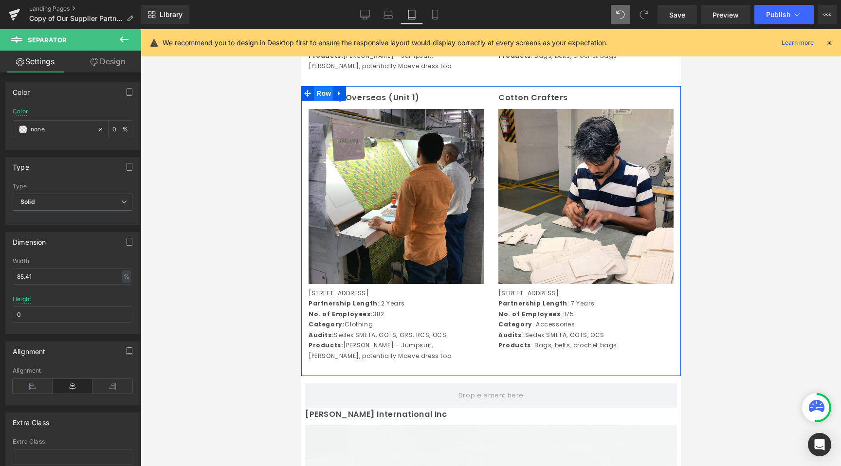
click at [324, 100] on span "Row" at bounding box center [322, 93] width 19 height 15
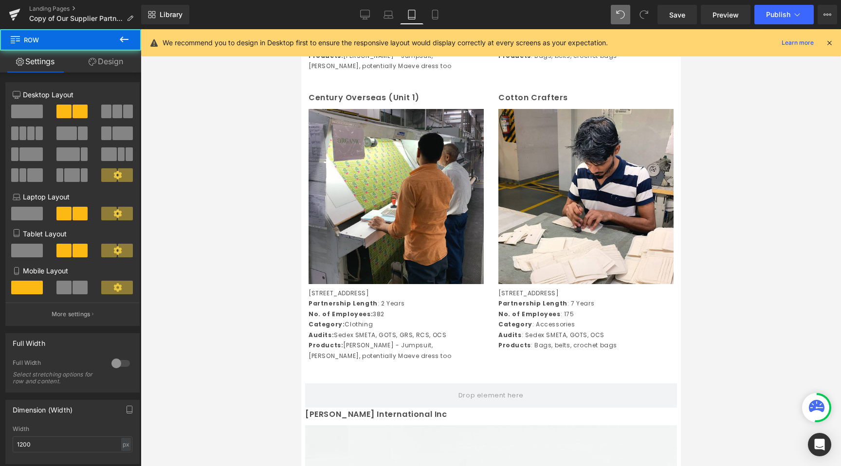
click at [427, 4] on div "Library Tablet Desktop Laptop Tablet Mobile Save Preview Publish Scheduled View…" at bounding box center [491, 14] width 700 height 29
click at [432, 11] on icon at bounding box center [435, 15] width 10 height 10
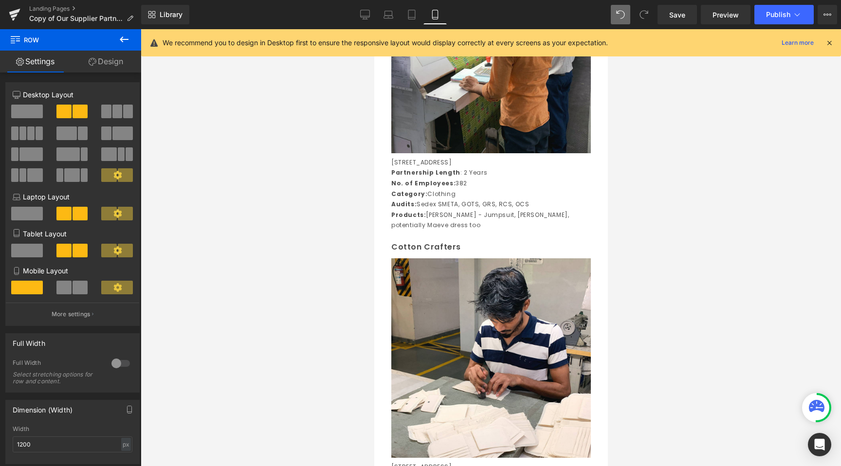
scroll to position [224, 0]
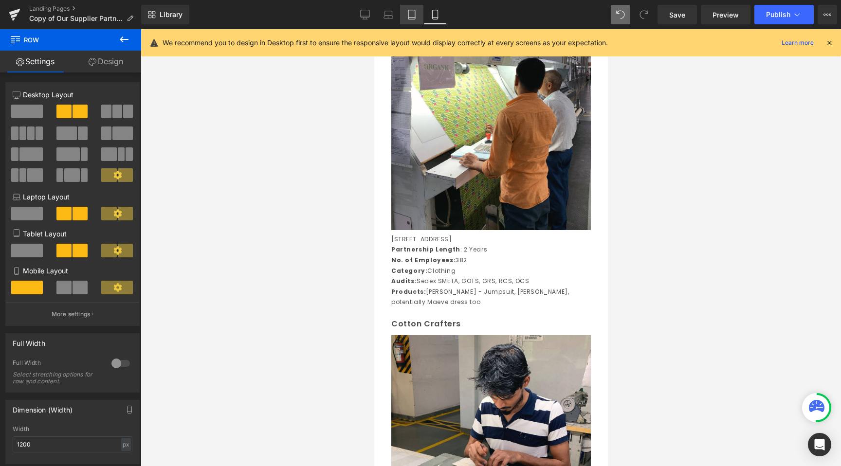
click at [411, 15] on icon at bounding box center [412, 15] width 10 height 10
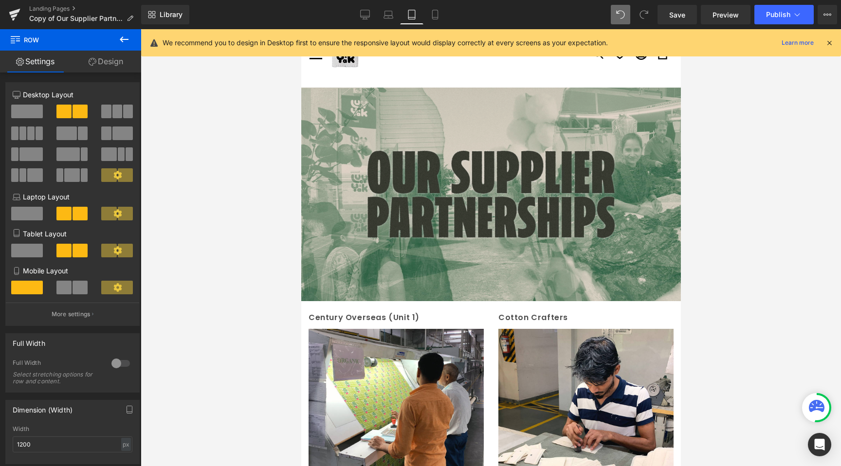
scroll to position [0, 0]
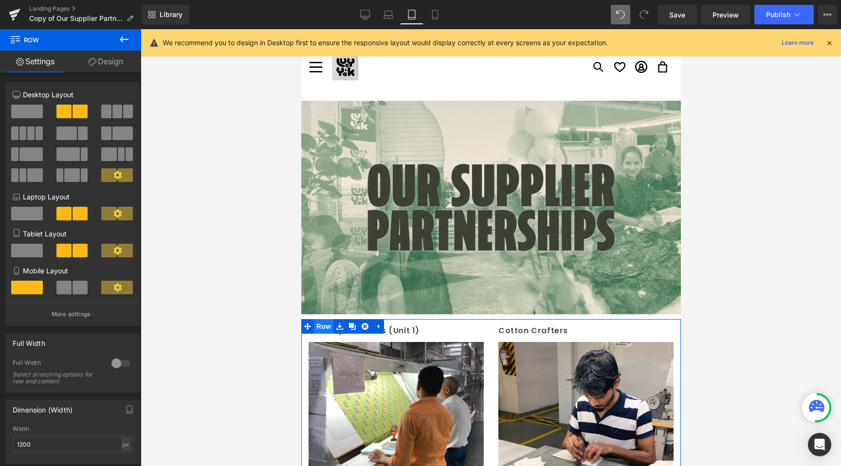
click at [326, 323] on span "Row" at bounding box center [322, 326] width 19 height 15
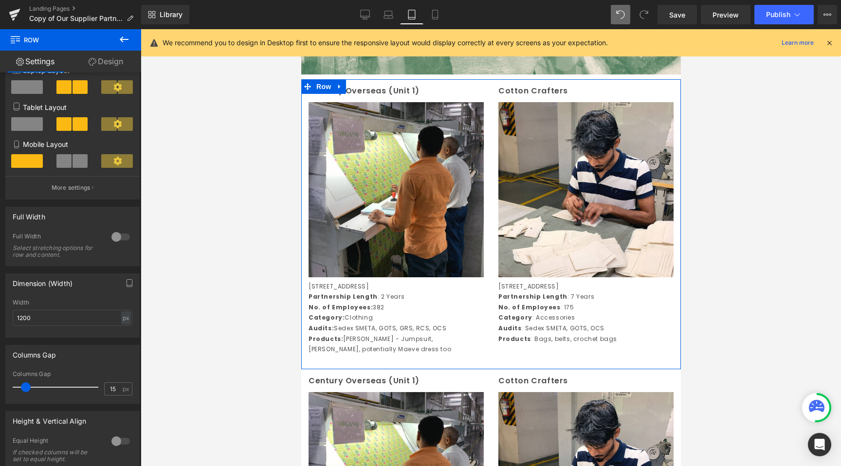
scroll to position [263, 0]
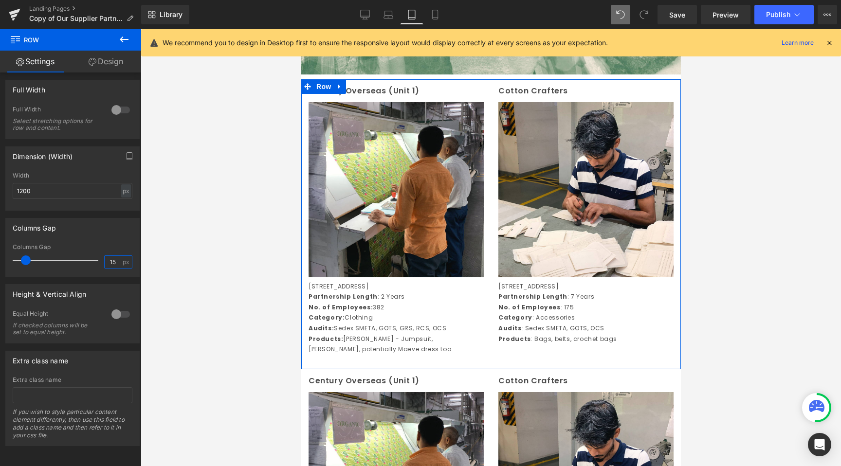
click at [109, 259] on input "15" at bounding box center [113, 262] width 17 height 12
type input "10"
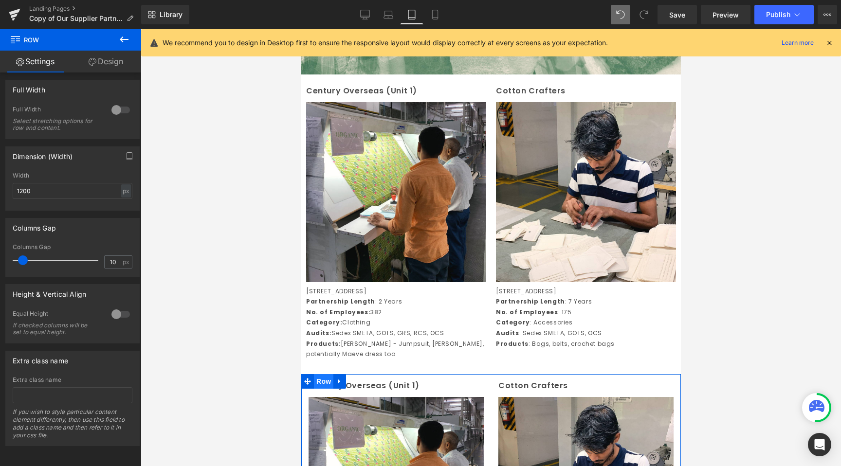
click at [321, 389] on span "Row" at bounding box center [322, 381] width 19 height 15
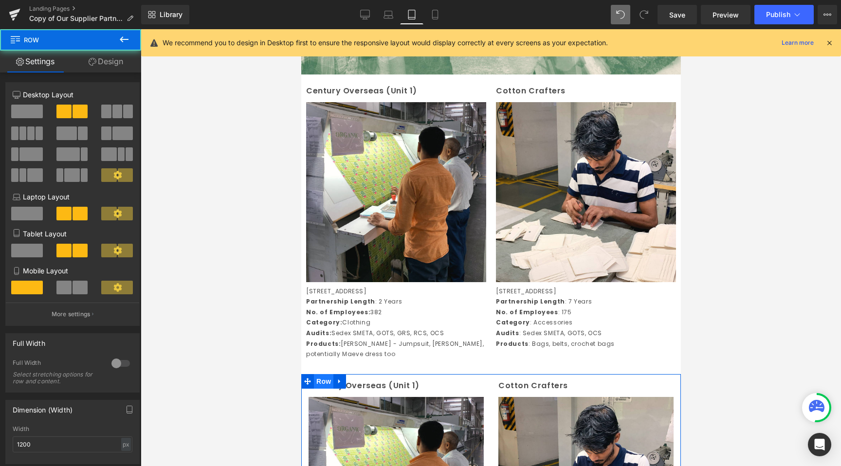
click at [320, 389] on span "Row" at bounding box center [322, 381] width 19 height 15
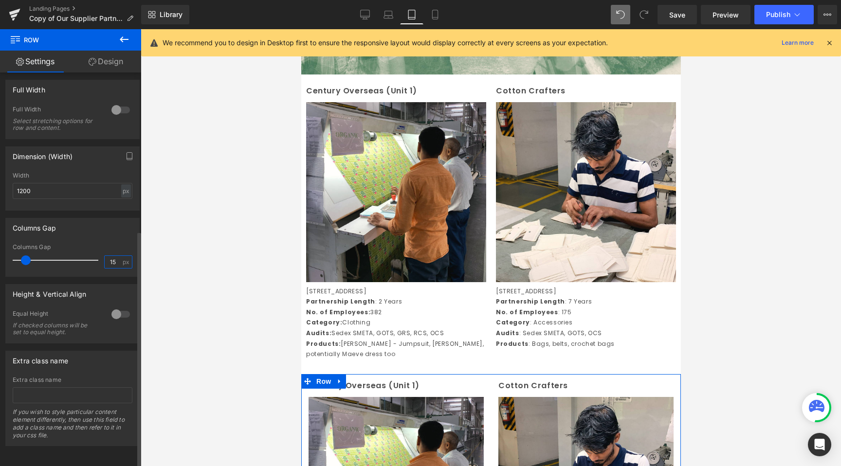
click at [111, 260] on input "15" at bounding box center [113, 262] width 17 height 12
type input "10"
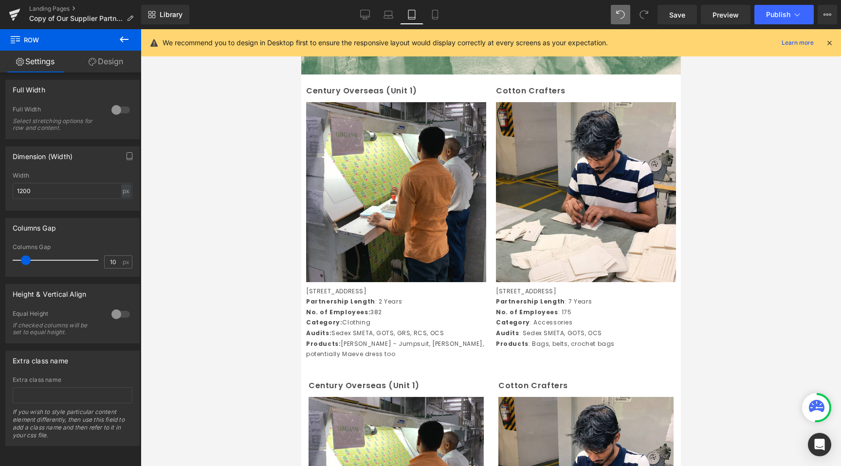
click at [275, 285] on div at bounding box center [491, 247] width 700 height 437
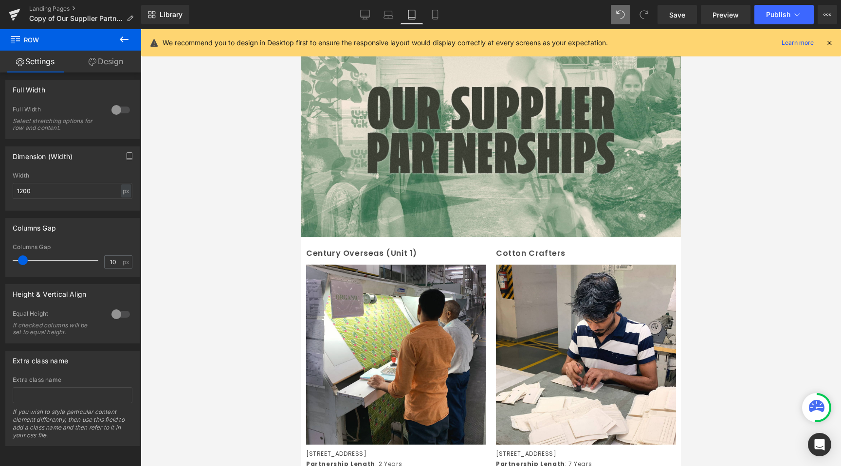
scroll to position [66, 0]
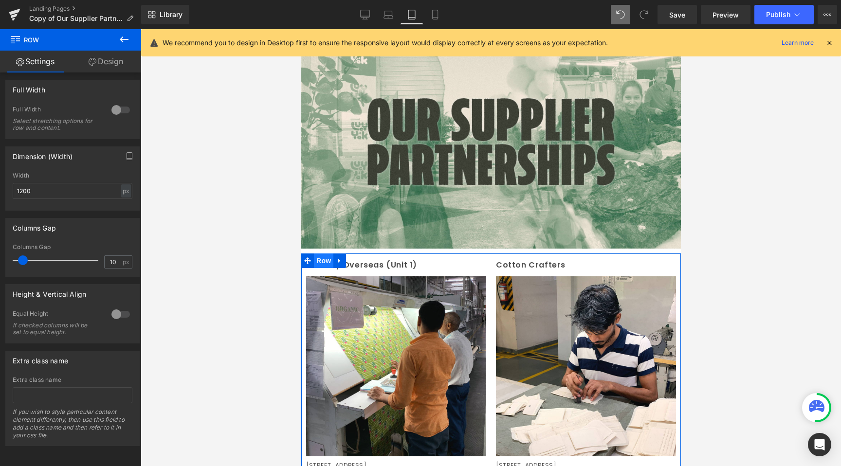
click at [321, 267] on span "Row" at bounding box center [322, 261] width 19 height 15
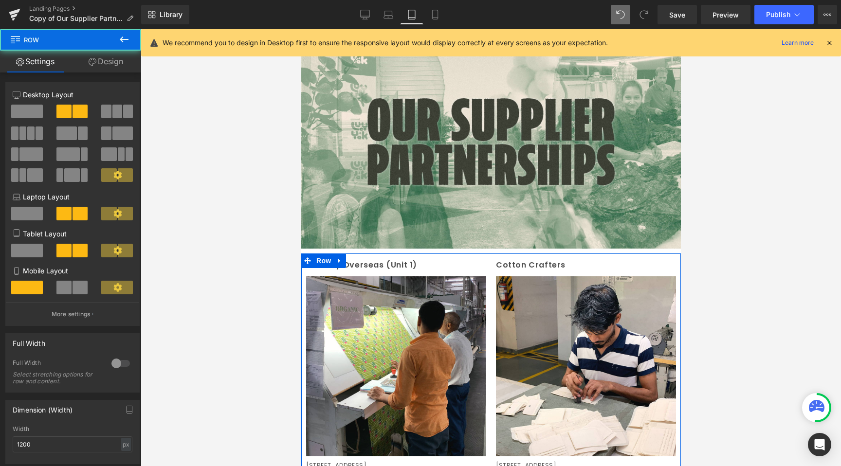
click at [89, 58] on icon at bounding box center [93, 62] width 8 height 8
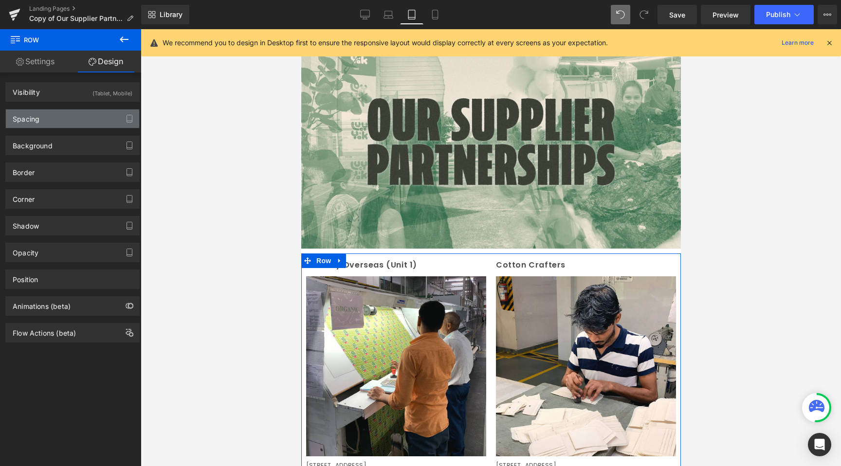
click at [57, 119] on div "Spacing" at bounding box center [72, 119] width 133 height 18
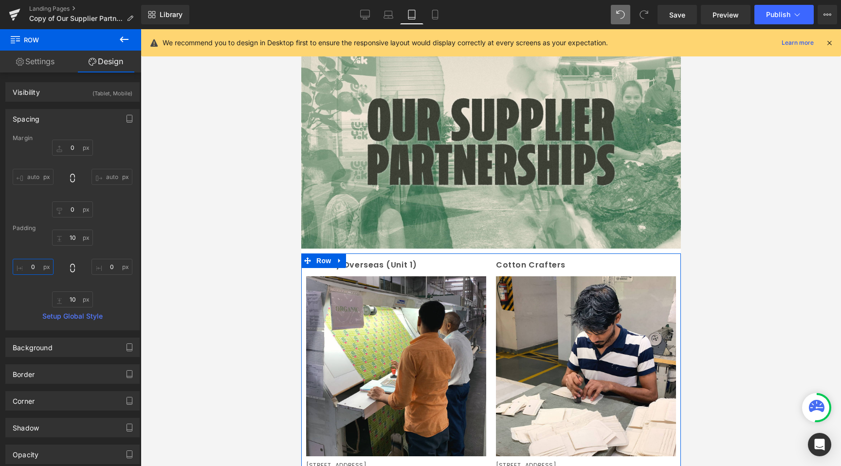
click at [32, 267] on input "text" at bounding box center [33, 267] width 41 height 16
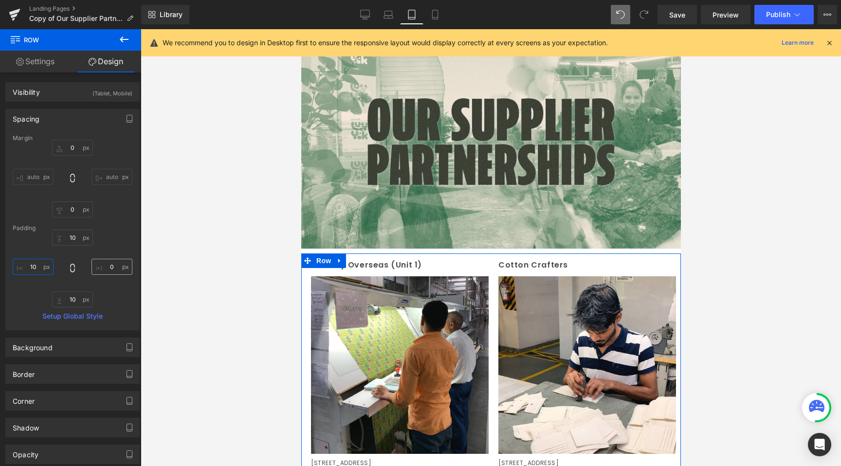
type input "10"
click at [109, 265] on input "text" at bounding box center [112, 267] width 41 height 16
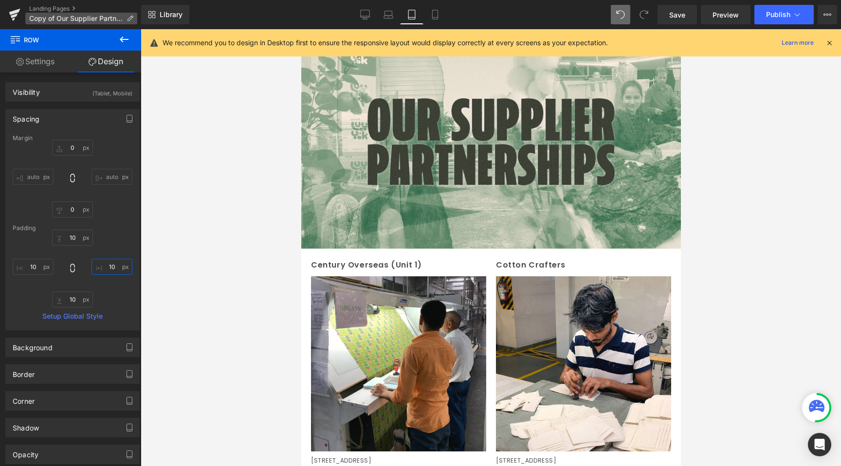
type input "10"
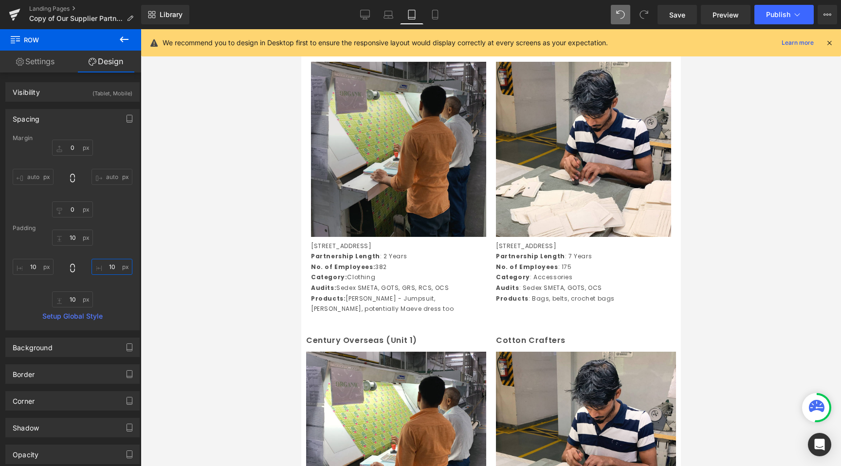
scroll to position [179, 0]
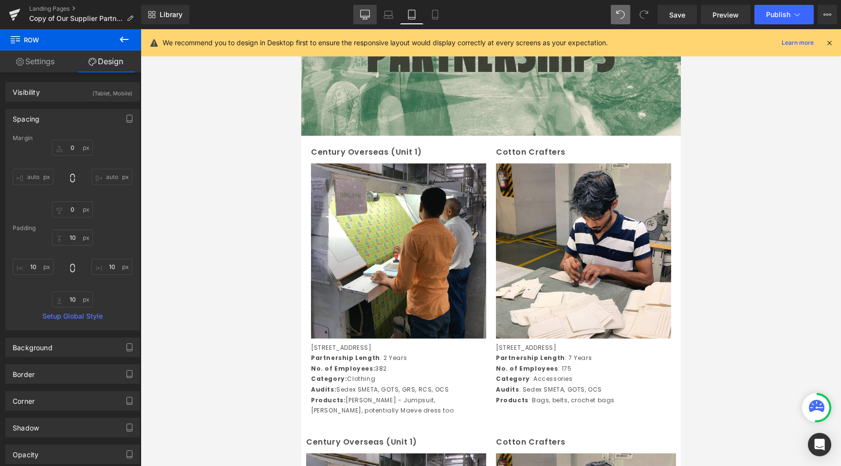
click at [366, 17] on icon at bounding box center [365, 15] width 10 height 10
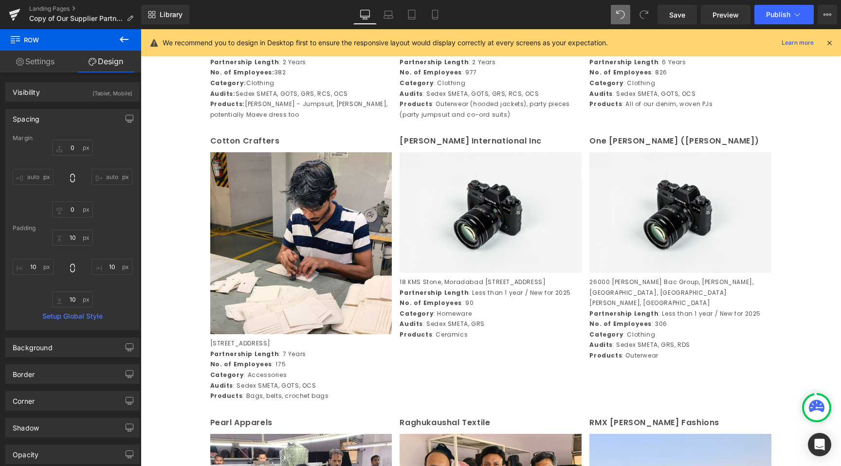
scroll to position [755, 0]
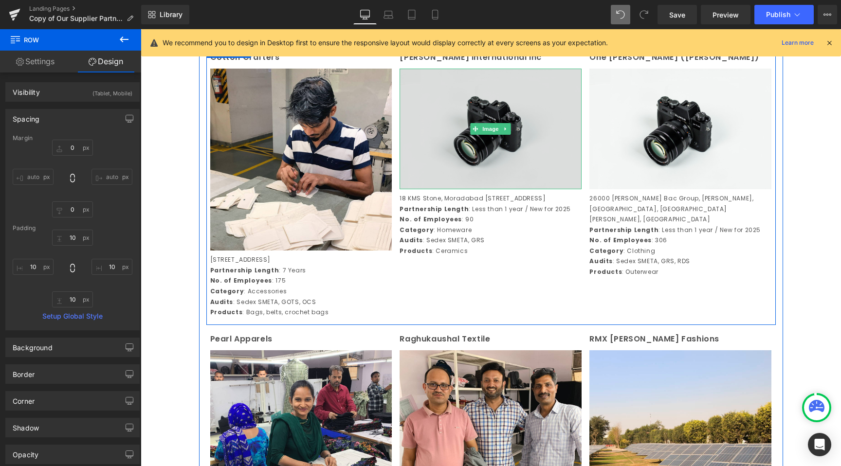
click at [468, 172] on img at bounding box center [491, 129] width 182 height 121
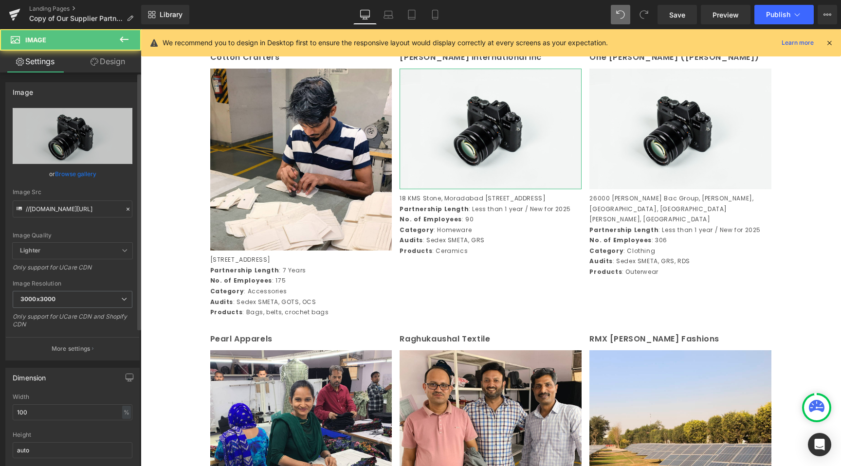
click at [68, 174] on link "Browse gallery" at bounding box center [75, 174] width 41 height 17
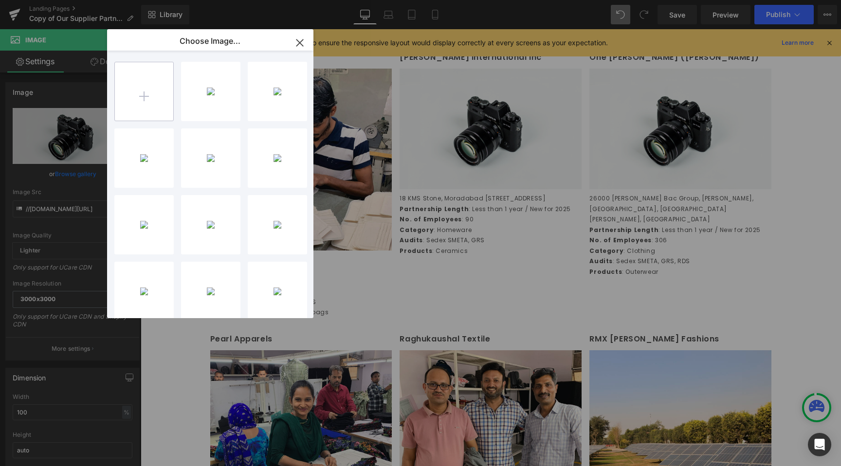
click at [133, 110] on input "file" at bounding box center [144, 91] width 58 height 58
click at [159, 99] on input "file" at bounding box center [144, 91] width 58 height 58
type input "C:\fakepath\[PERSON_NAME] int.jpg"
click at [222, 92] on div "[PERSON_NAME] ... int.jpg 326.36 KB" at bounding box center [210, 91] width 59 height 59
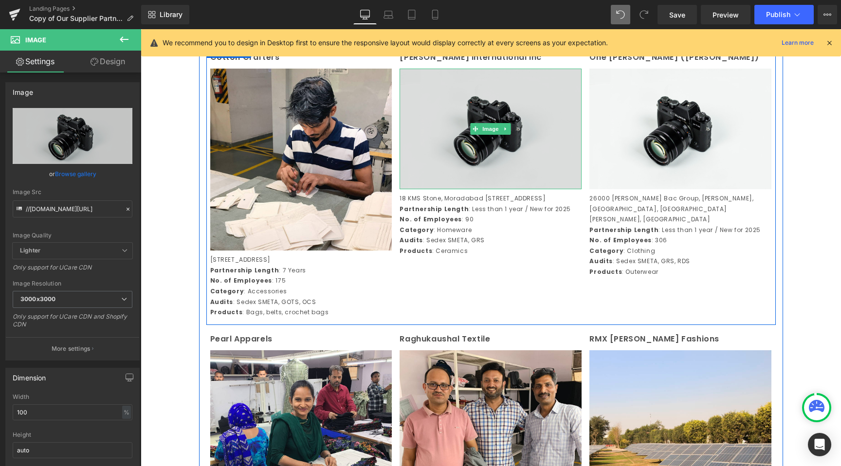
click at [570, 145] on img at bounding box center [491, 129] width 182 height 121
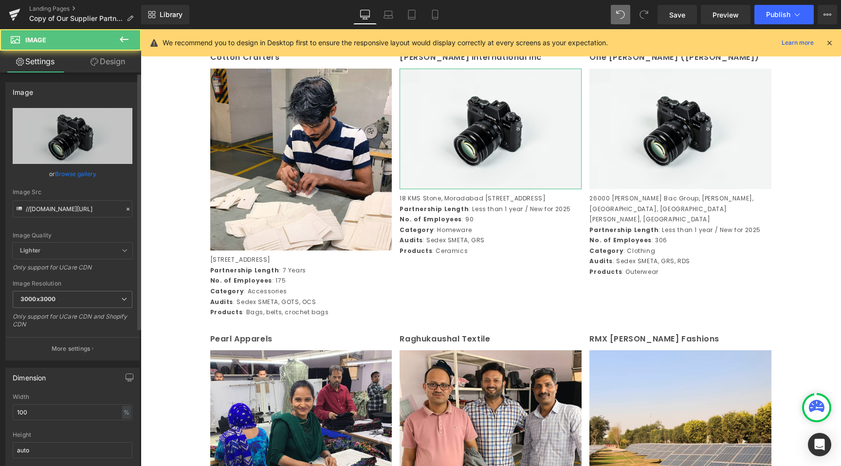
click at [58, 179] on link "Browse gallery" at bounding box center [75, 174] width 41 height 17
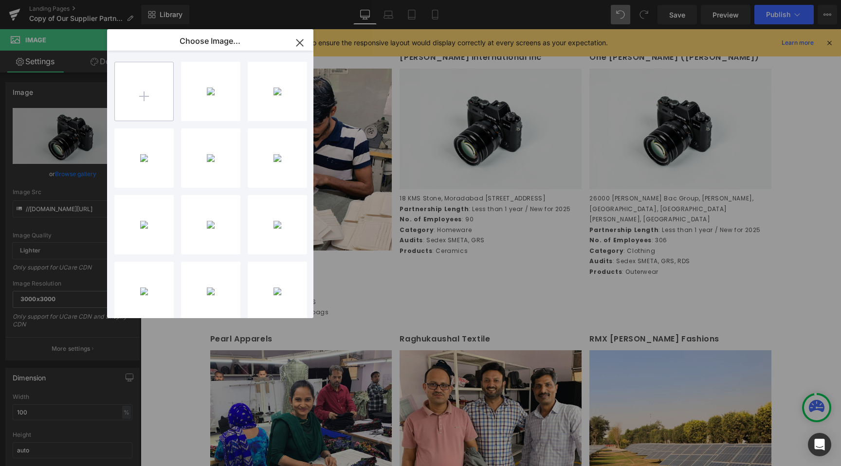
click at [172, 95] on input "file" at bounding box center [144, 91] width 58 height 58
click at [219, 94] on div "[PERSON_NAME] ... int.jpg 326.36 KB" at bounding box center [210, 91] width 59 height 59
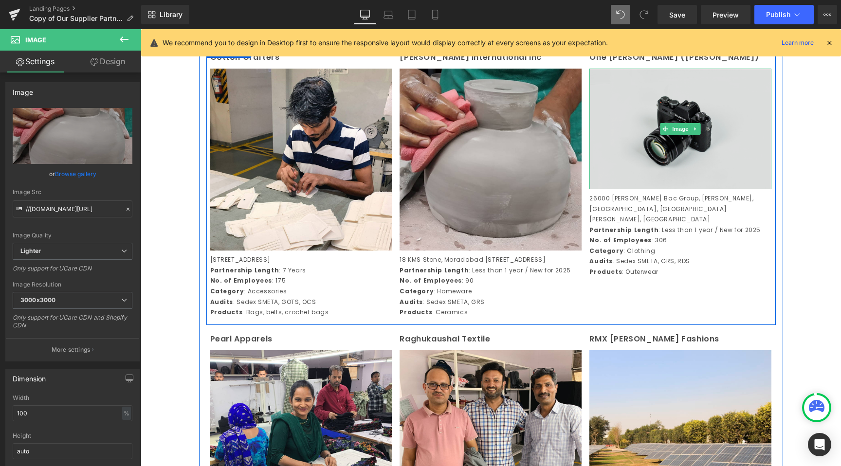
click at [660, 161] on img at bounding box center [680, 129] width 182 height 121
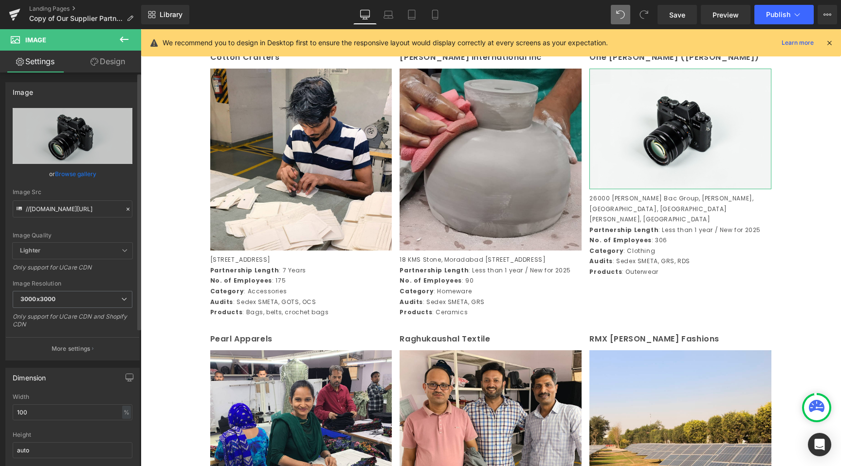
click at [86, 173] on link "Browse gallery" at bounding box center [75, 174] width 41 height 17
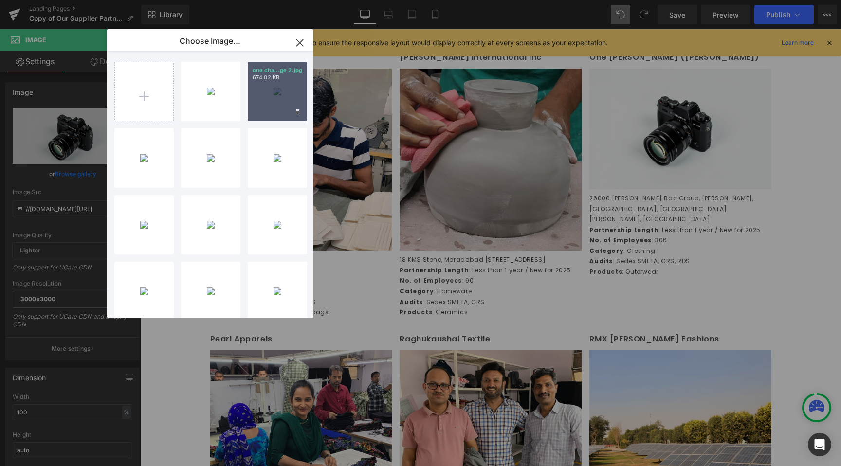
click at [288, 80] on p "674.02 KB" at bounding box center [278, 77] width 50 height 7
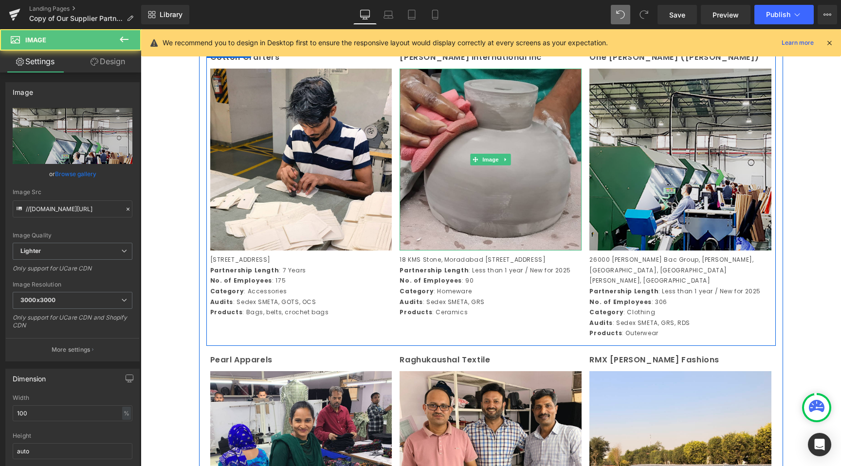
click at [647, 166] on img at bounding box center [680, 160] width 182 height 182
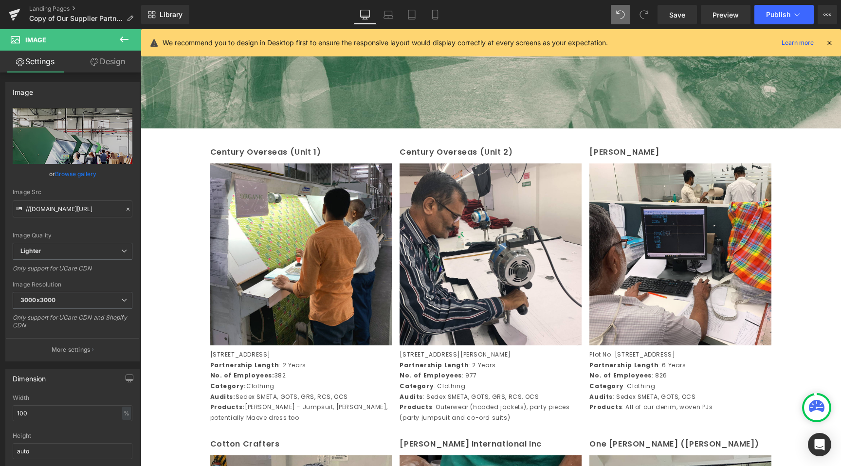
scroll to position [224, 0]
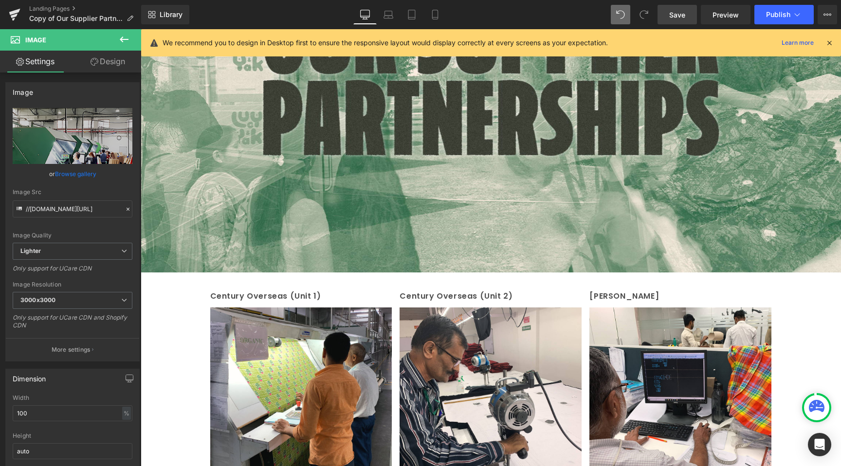
click at [677, 14] on span "Save" at bounding box center [677, 15] width 16 height 10
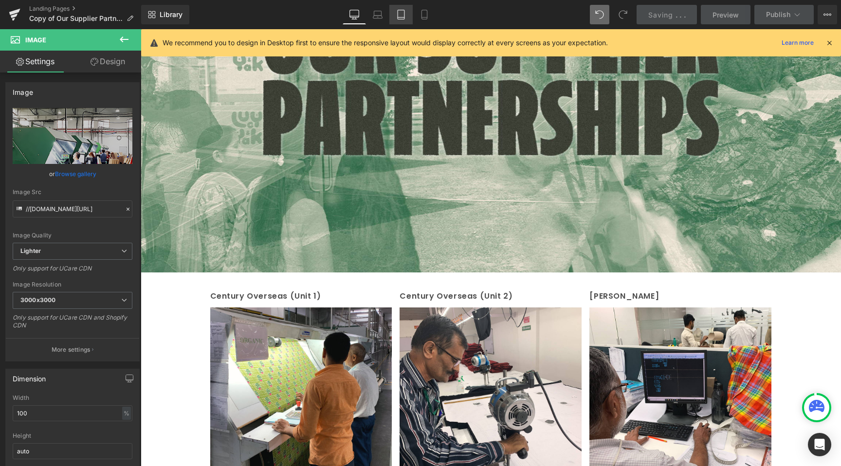
click at [408, 9] on link "Tablet" at bounding box center [400, 14] width 23 height 19
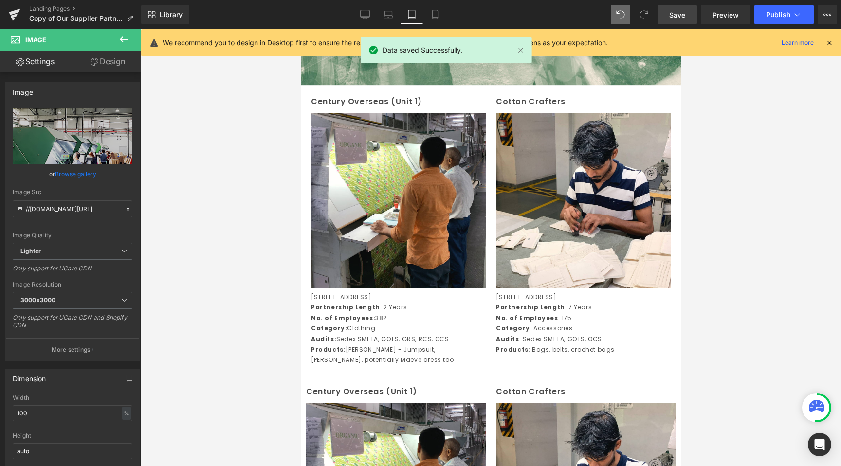
scroll to position [158, 0]
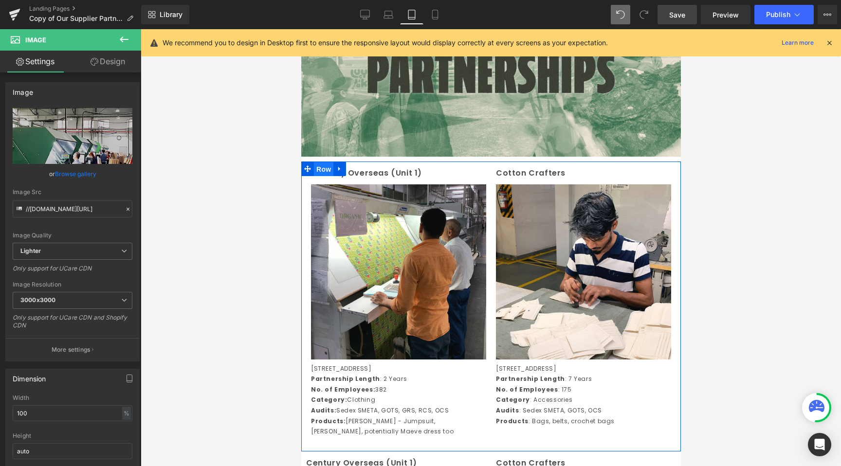
click at [318, 164] on span "Row" at bounding box center [322, 169] width 19 height 15
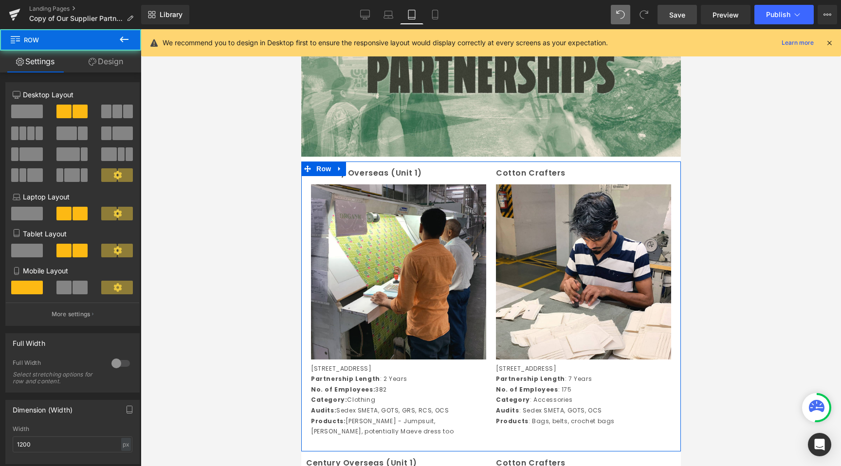
click at [89, 57] on link "Design" at bounding box center [106, 62] width 71 height 22
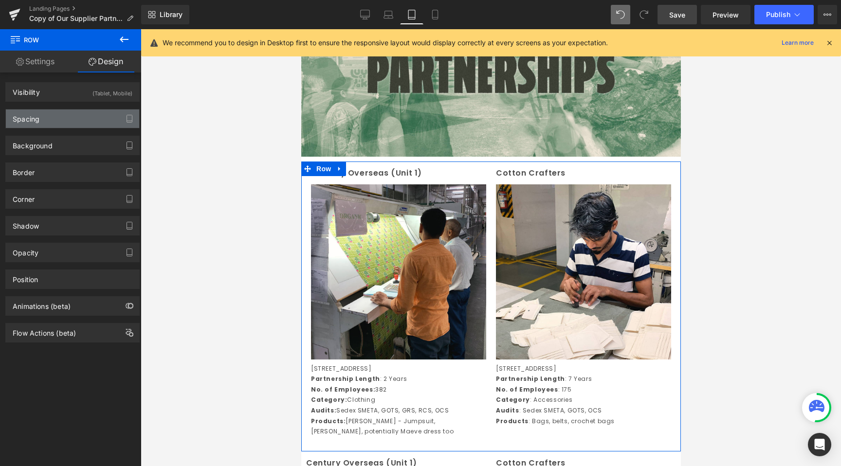
click at [81, 113] on div "Spacing" at bounding box center [72, 119] width 133 height 18
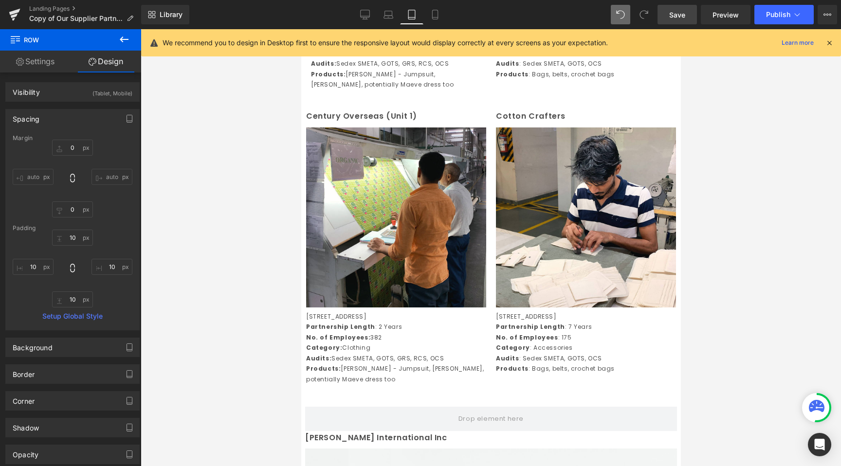
scroll to position [497, 0]
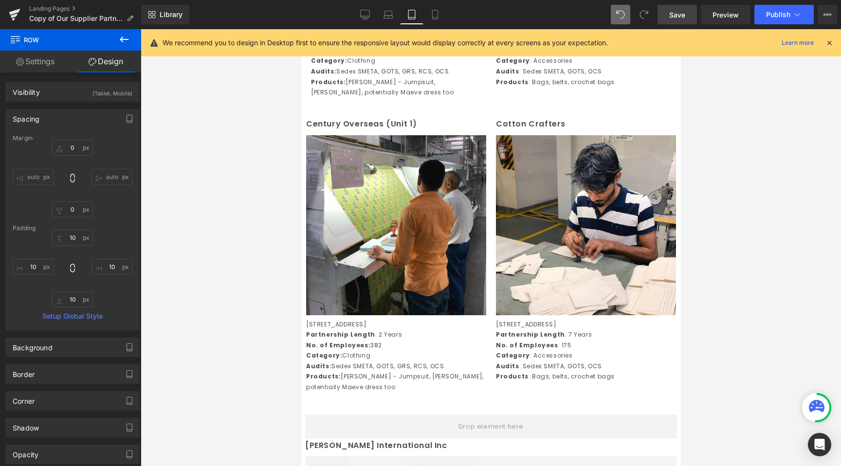
click at [301, 29] on div at bounding box center [301, 29] width 0 height 0
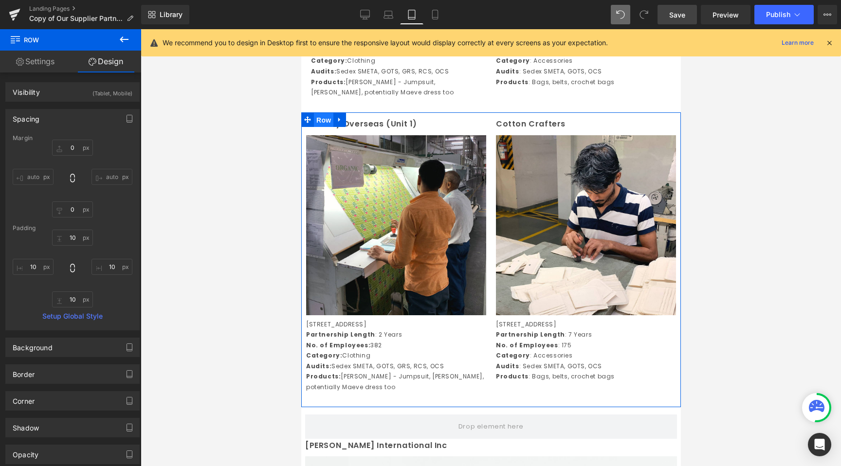
click at [321, 128] on span "Row" at bounding box center [322, 120] width 19 height 15
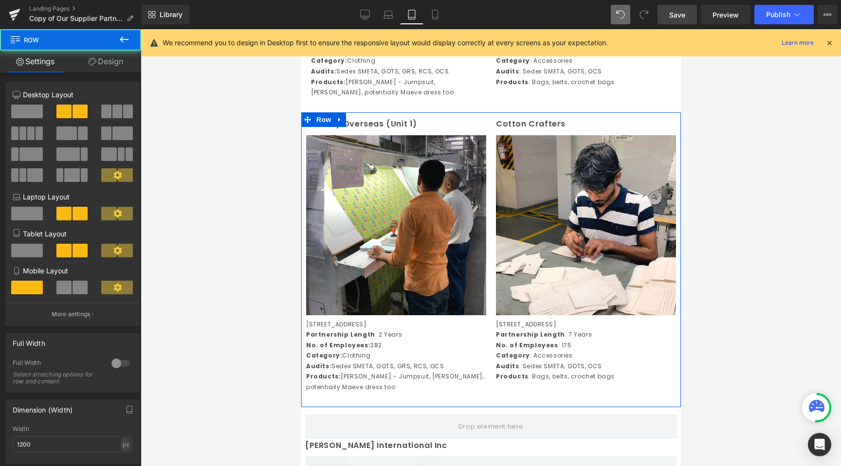
click at [128, 65] on link "Design" at bounding box center [106, 62] width 71 height 22
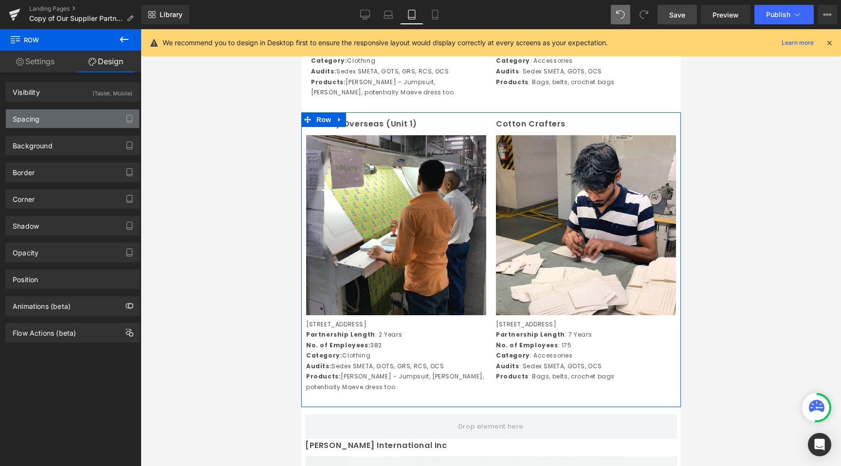
click at [45, 115] on div "Spacing" at bounding box center [72, 119] width 133 height 18
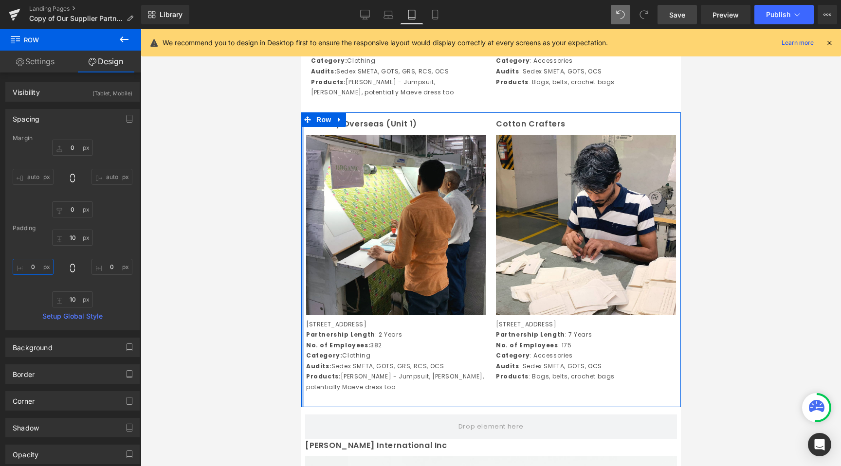
click at [30, 265] on input "0" at bounding box center [33, 267] width 41 height 16
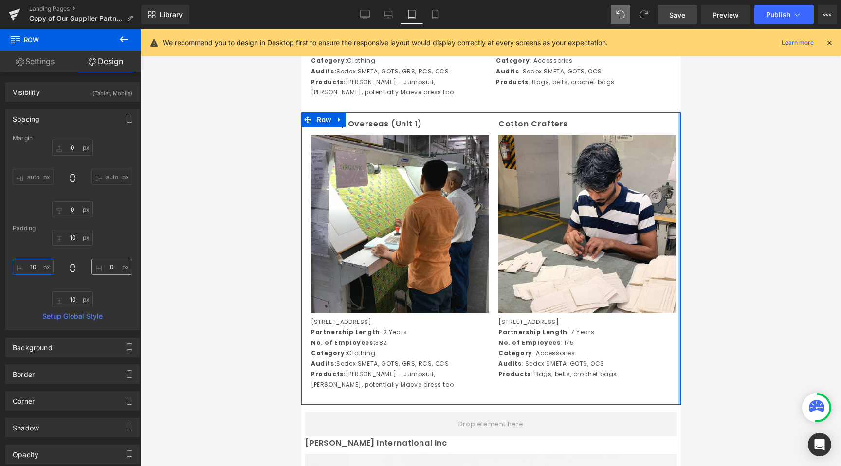
type input "10"
click at [112, 265] on input "0" at bounding box center [112, 267] width 41 height 16
type input "10"
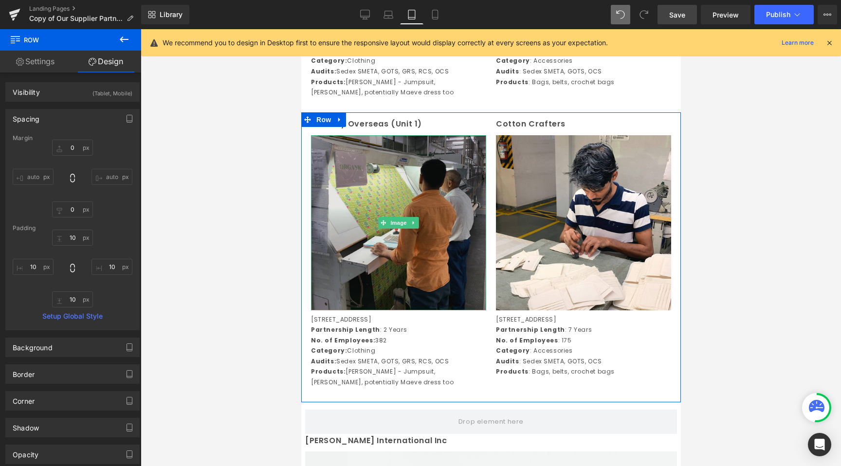
click at [322, 286] on img at bounding box center [398, 222] width 175 height 175
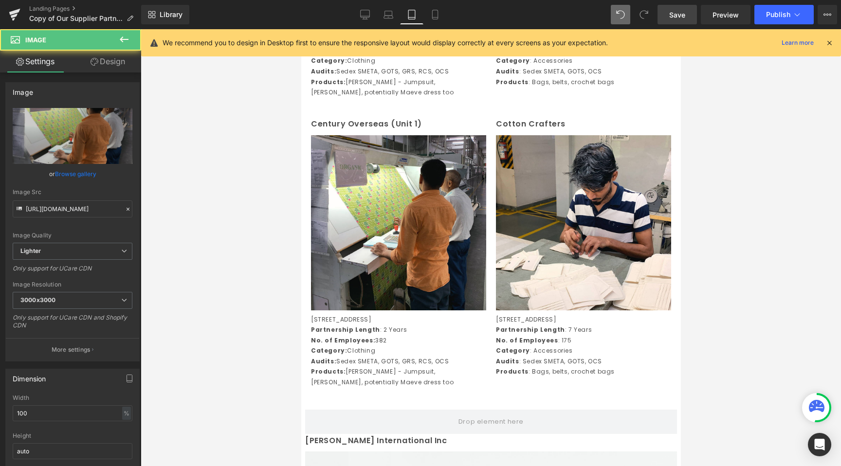
click at [265, 308] on div at bounding box center [491, 247] width 700 height 437
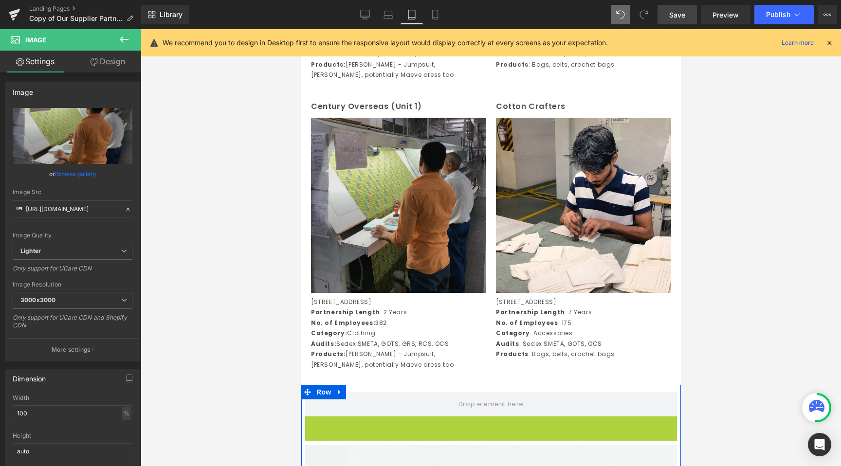
scroll to position [524, 0]
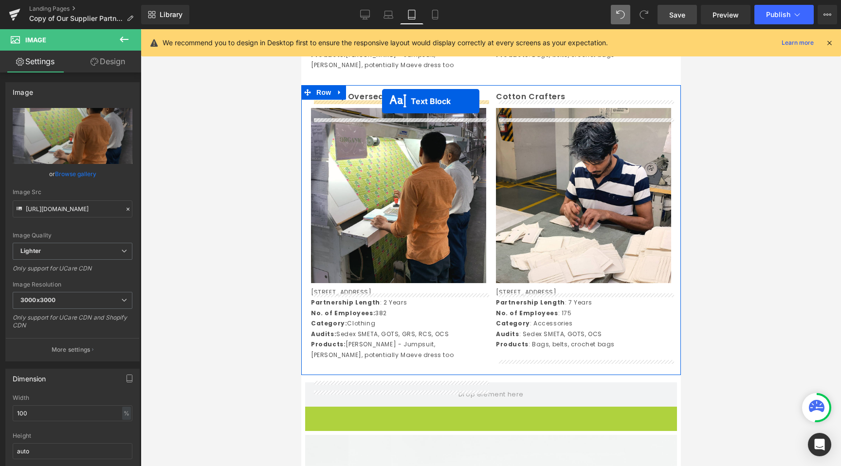
drag, startPoint x: 463, startPoint y: 446, endPoint x: 382, endPoint y: 101, distance: 354.7
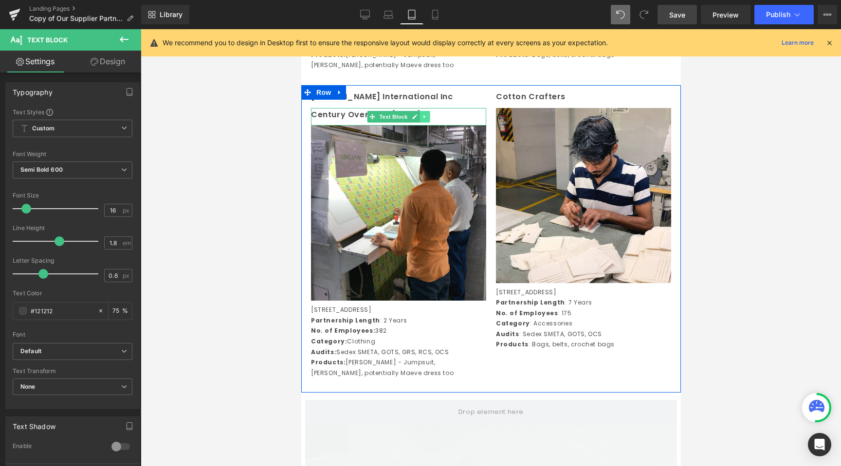
click at [428, 123] on link at bounding box center [425, 117] width 10 height 12
click at [427, 119] on icon at bounding box center [429, 116] width 5 height 5
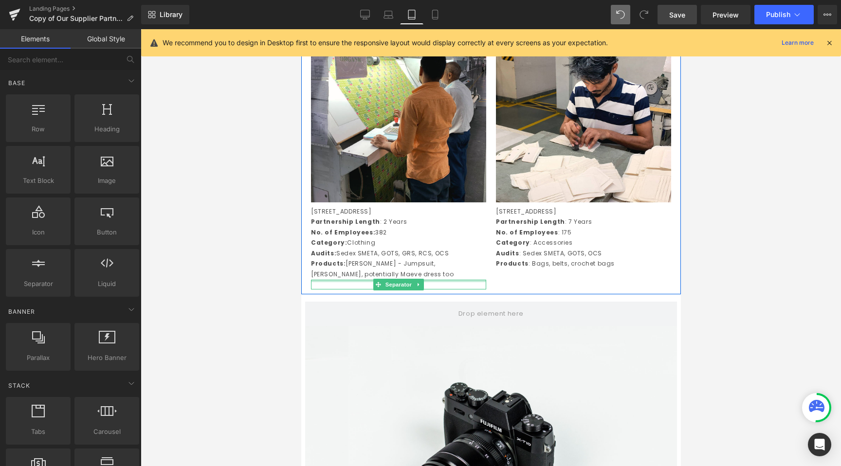
scroll to position [626, 0]
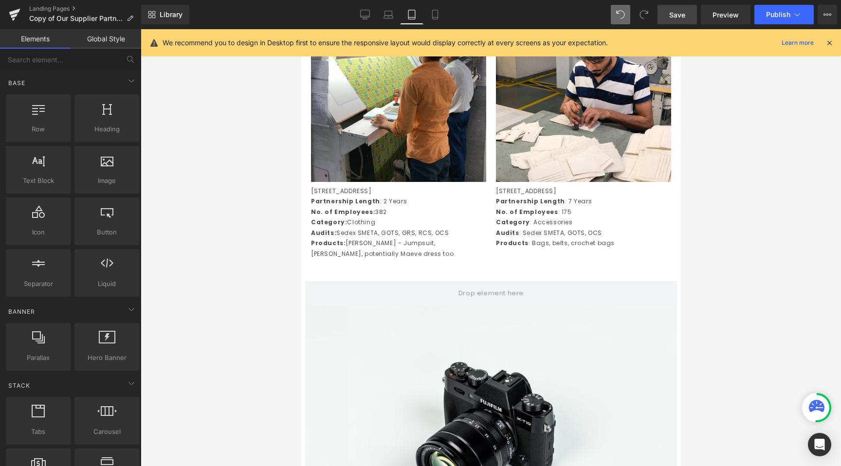
click at [421, 428] on div "Rendering Content" at bounding box center [421, 428] width 60 height 11
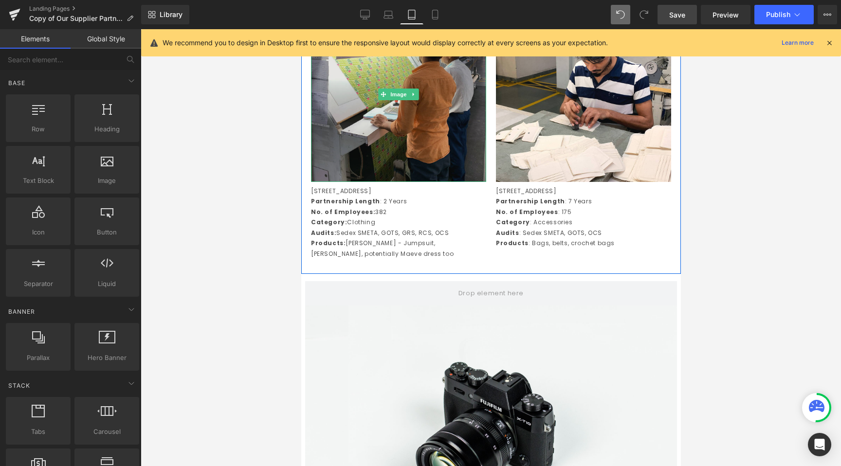
click at [473, 129] on img at bounding box center [398, 94] width 175 height 175
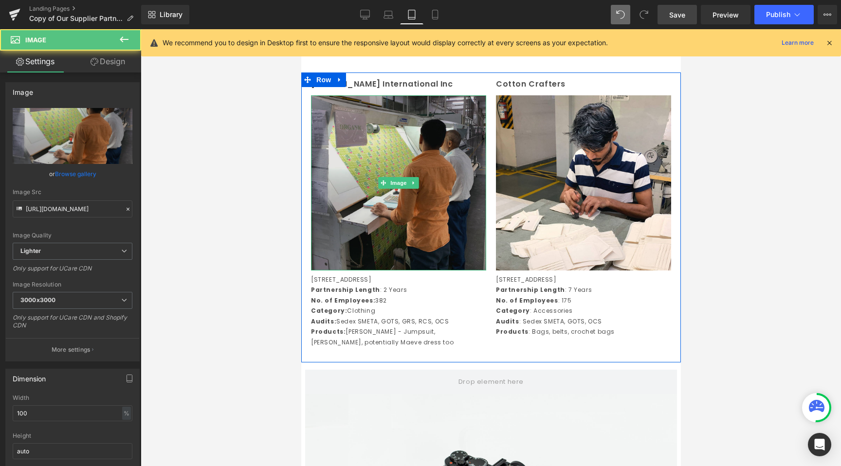
scroll to position [522, 0]
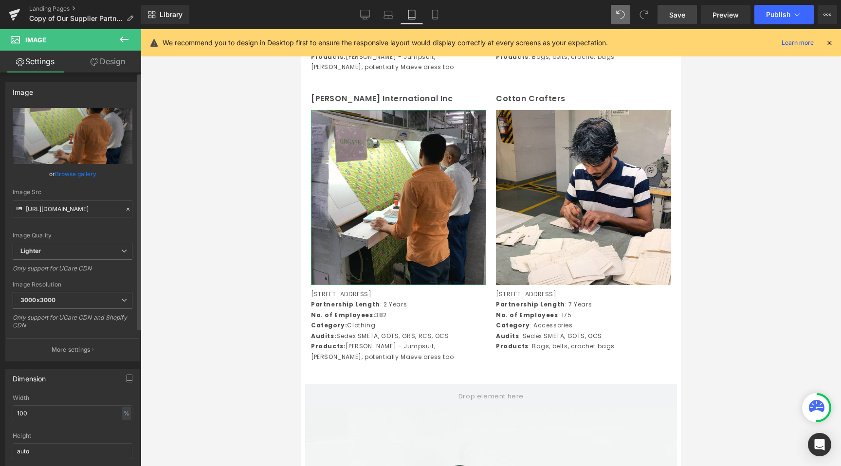
click at [87, 169] on link "Browse gallery" at bounding box center [75, 174] width 41 height 17
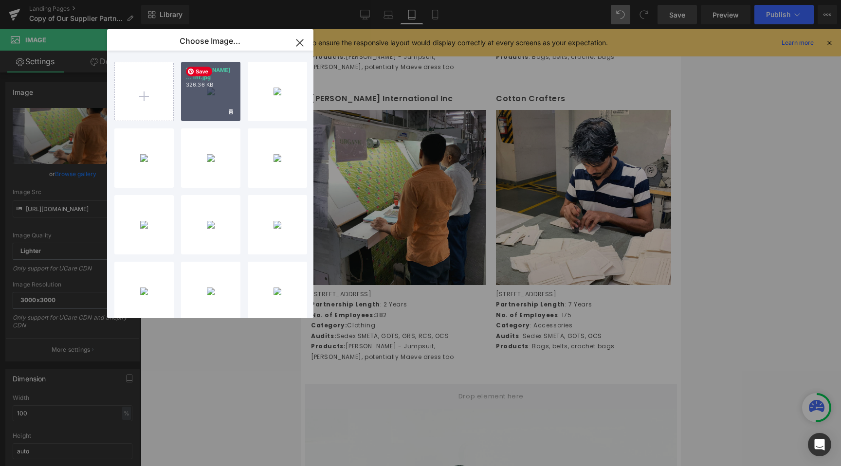
click at [197, 98] on div "[PERSON_NAME] ... int.jpg 326.36 KB" at bounding box center [210, 91] width 59 height 59
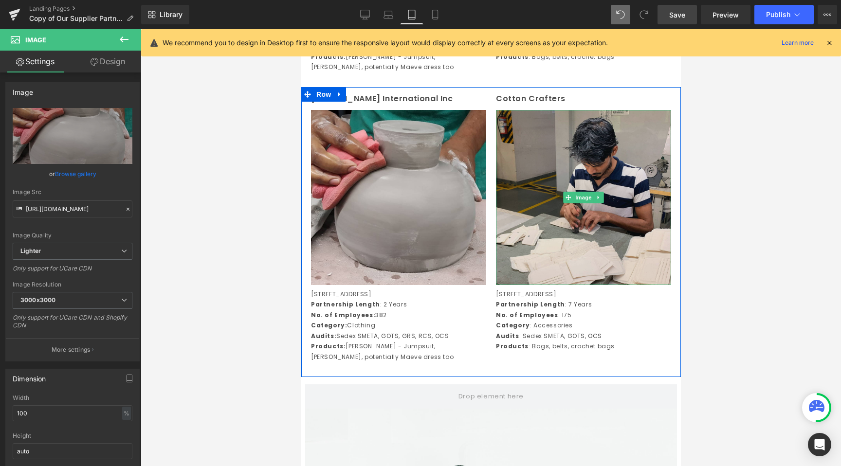
click at [544, 264] on img at bounding box center [583, 197] width 175 height 175
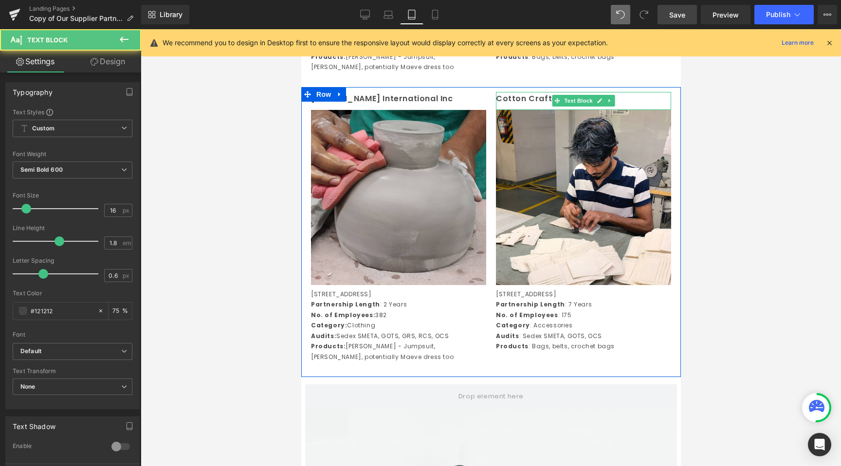
click at [616, 106] on p "Cotton Crafters" at bounding box center [583, 99] width 175 height 14
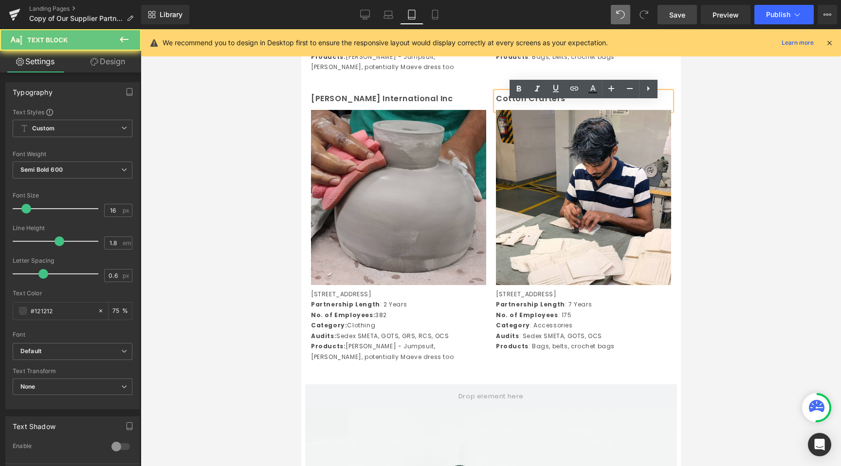
click at [598, 106] on p "Cotton Crafters" at bounding box center [583, 99] width 175 height 14
click at [735, 141] on div at bounding box center [491, 247] width 700 height 437
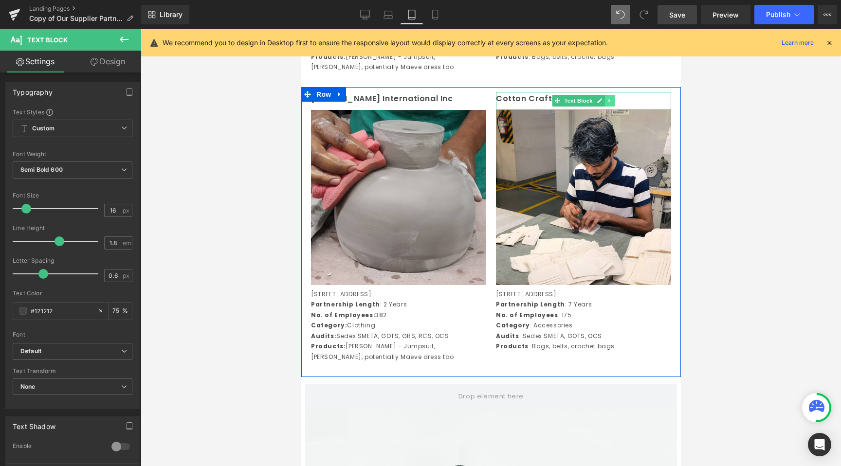
click at [610, 104] on icon at bounding box center [609, 101] width 5 height 6
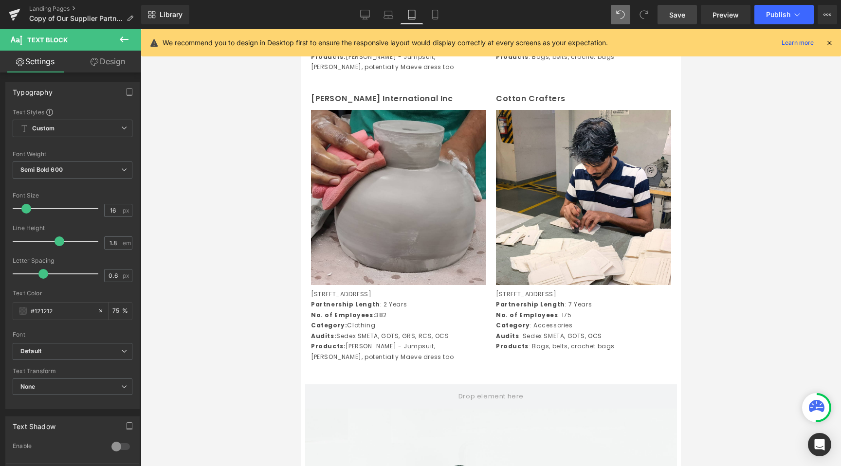
click at [263, 318] on div at bounding box center [491, 247] width 700 height 437
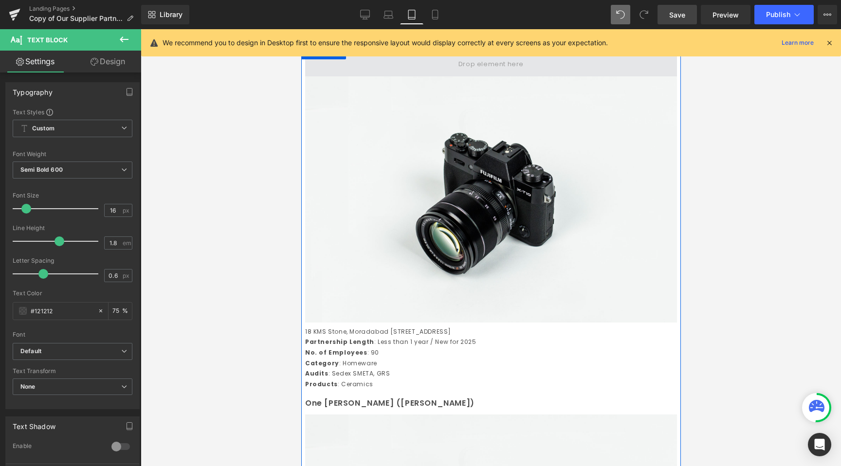
scroll to position [812, 0]
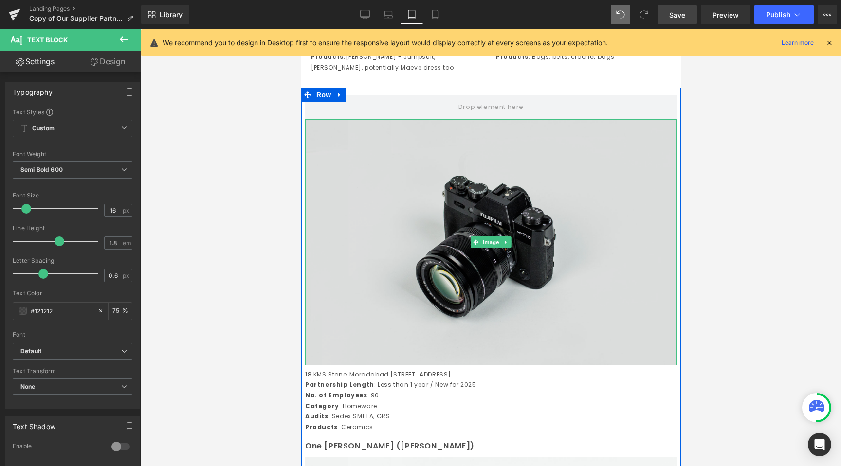
click at [507, 184] on img at bounding box center [491, 242] width 372 height 246
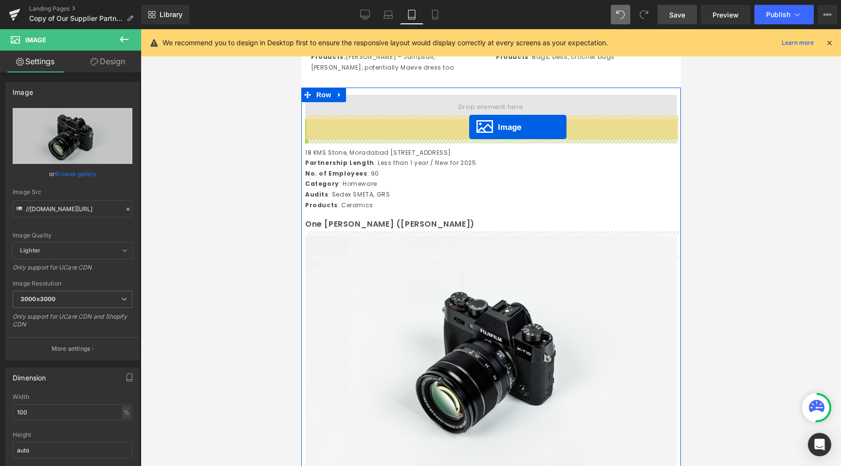
drag, startPoint x: 471, startPoint y: 259, endPoint x: 468, endPoint y: 127, distance: 132.4
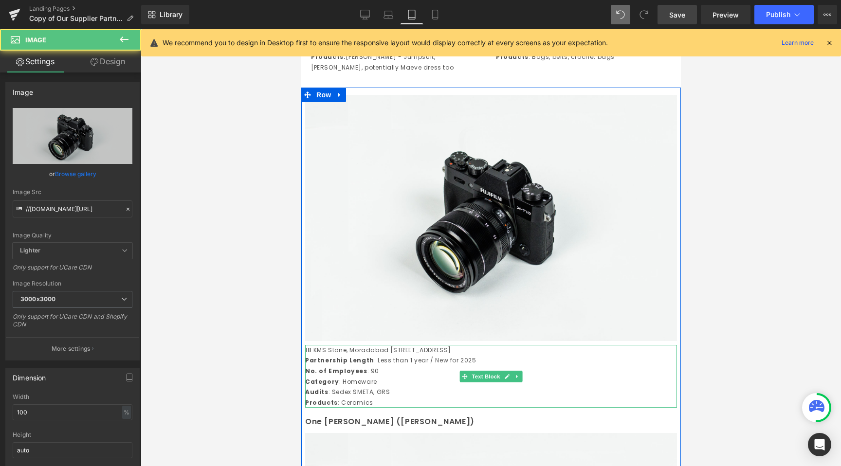
click at [370, 377] on p "No. of Employees : 90" at bounding box center [491, 371] width 372 height 11
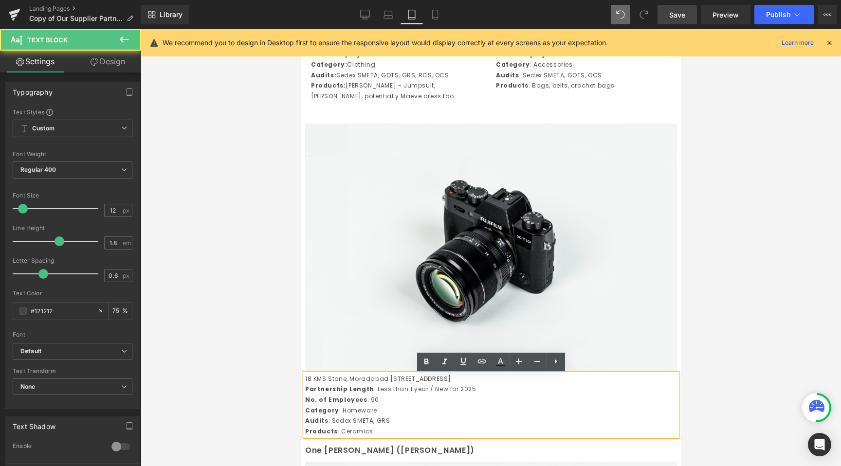
scroll to position [783, 0]
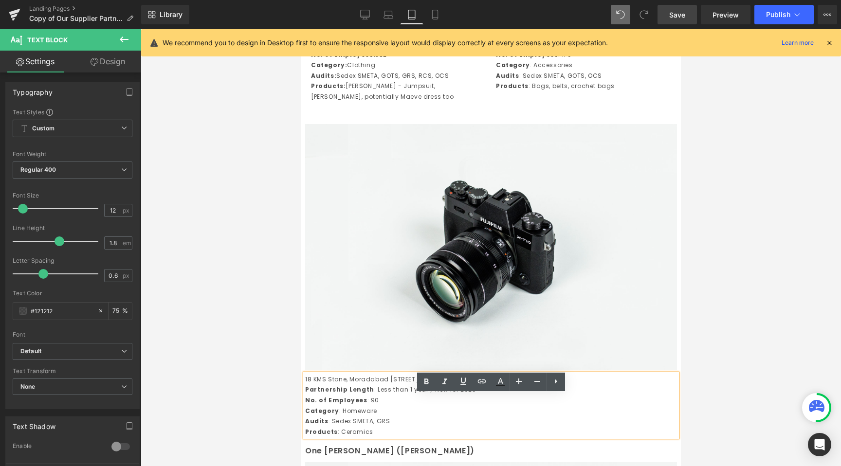
click at [438, 406] on p "No. of Employees : 90" at bounding box center [491, 400] width 372 height 11
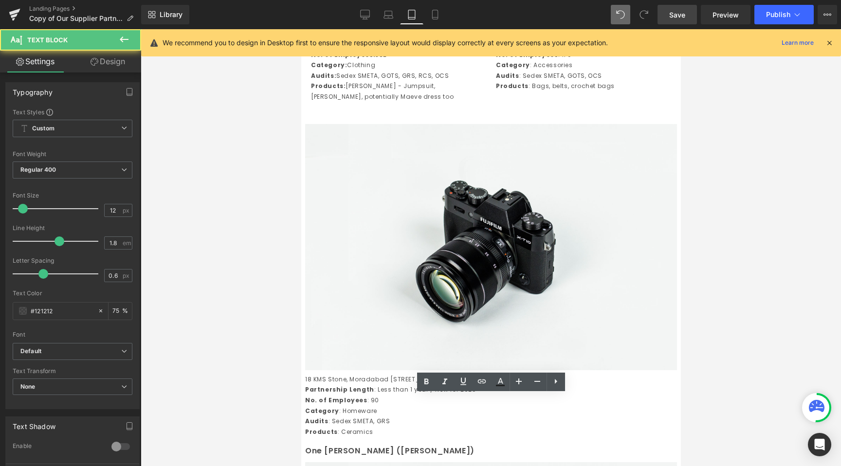
click at [215, 381] on div at bounding box center [491, 247] width 700 height 437
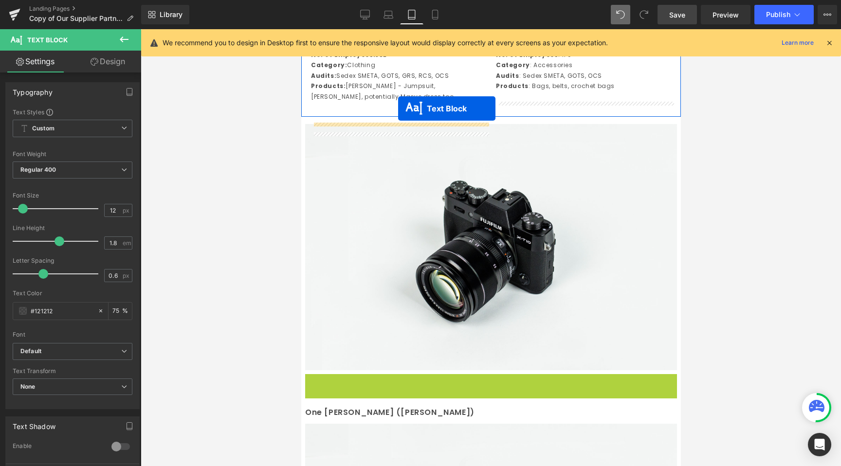
drag, startPoint x: 463, startPoint y: 425, endPoint x: 398, endPoint y: 109, distance: 322.6
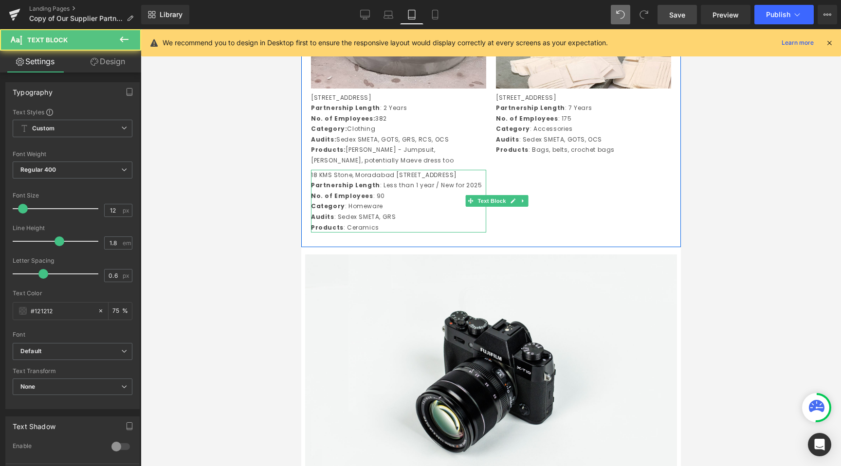
scroll to position [690, 0]
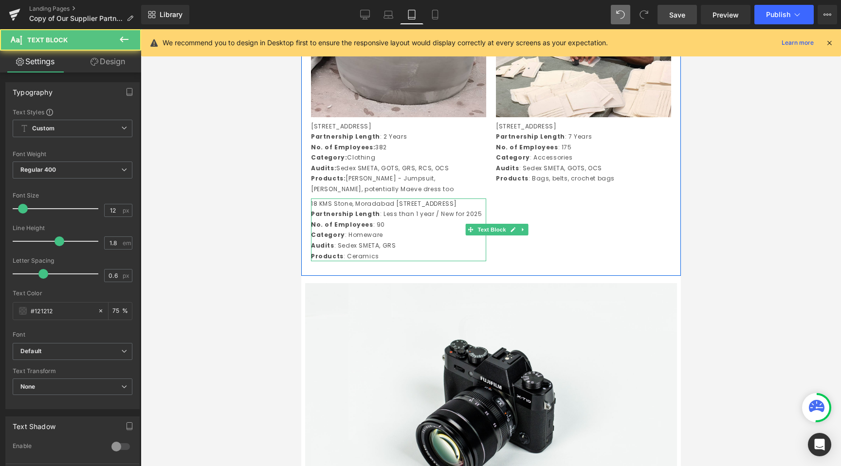
click at [366, 132] on p "[STREET_ADDRESS]" at bounding box center [398, 126] width 175 height 11
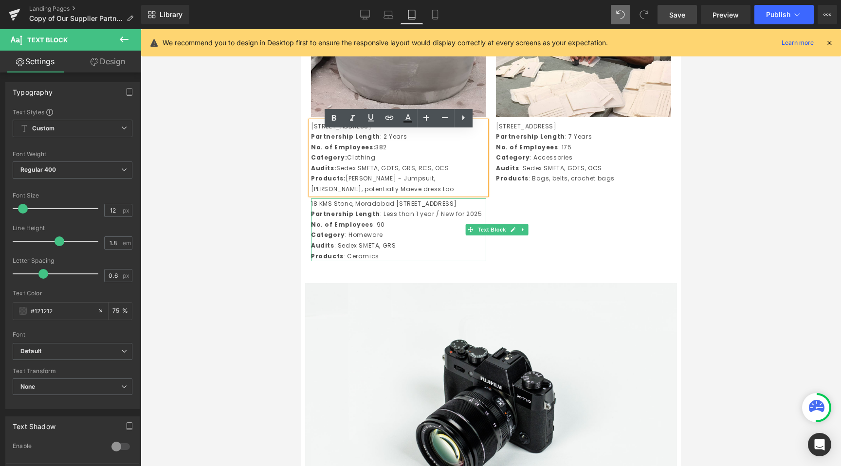
click at [373, 163] on p "Category: Clothing" at bounding box center [398, 157] width 175 height 11
drag, startPoint x: 373, startPoint y: 181, endPoint x: 278, endPoint y: 181, distance: 94.9
click at [278, 181] on div at bounding box center [491, 247] width 700 height 437
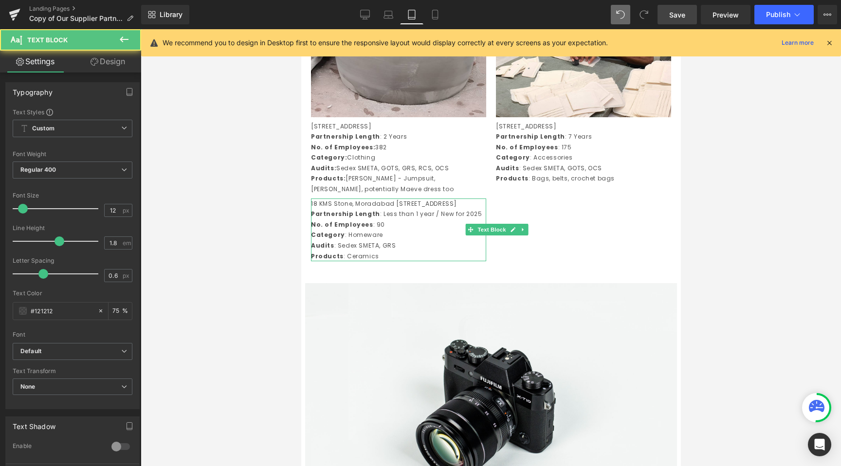
click at [389, 163] on p "Category: Clothing" at bounding box center [398, 157] width 175 height 11
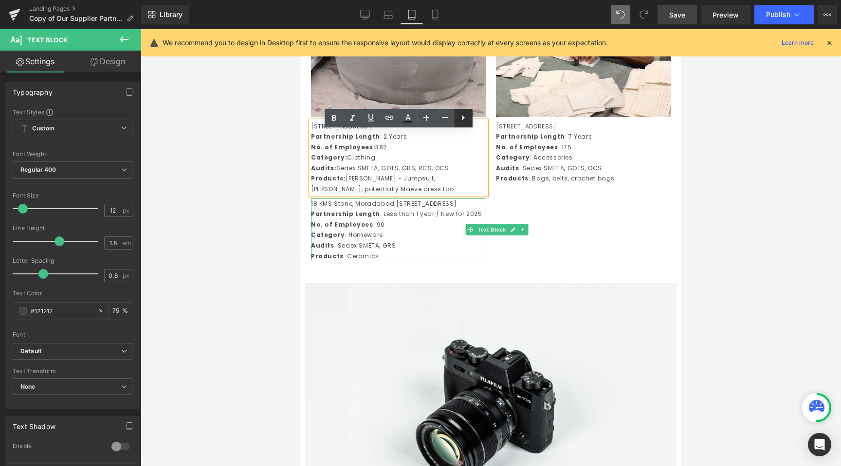
click at [463, 121] on icon at bounding box center [464, 118] width 12 height 12
click at [200, 208] on div at bounding box center [491, 247] width 700 height 437
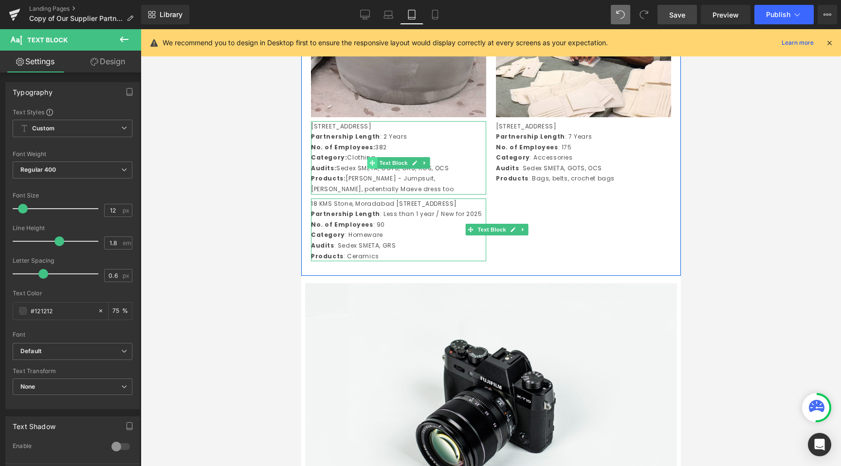
click at [375, 169] on span at bounding box center [372, 163] width 10 height 12
click at [422, 166] on icon at bounding box center [424, 163] width 5 height 6
click at [431, 166] on icon at bounding box center [429, 162] width 5 height 5
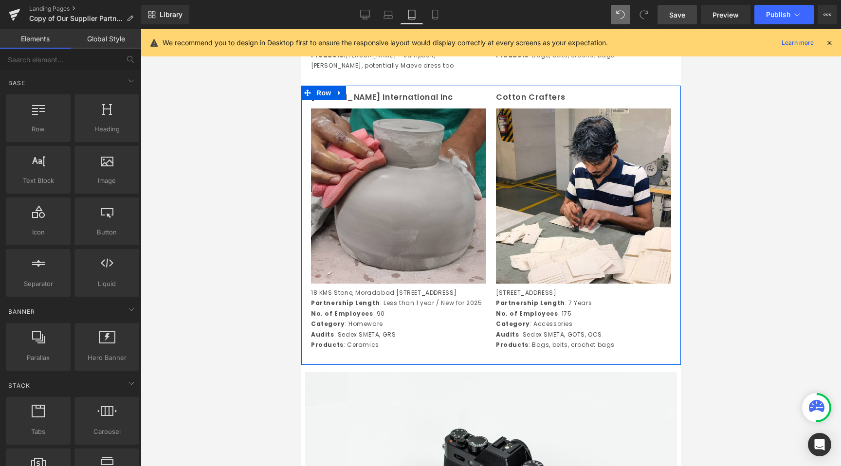
scroll to position [531, 0]
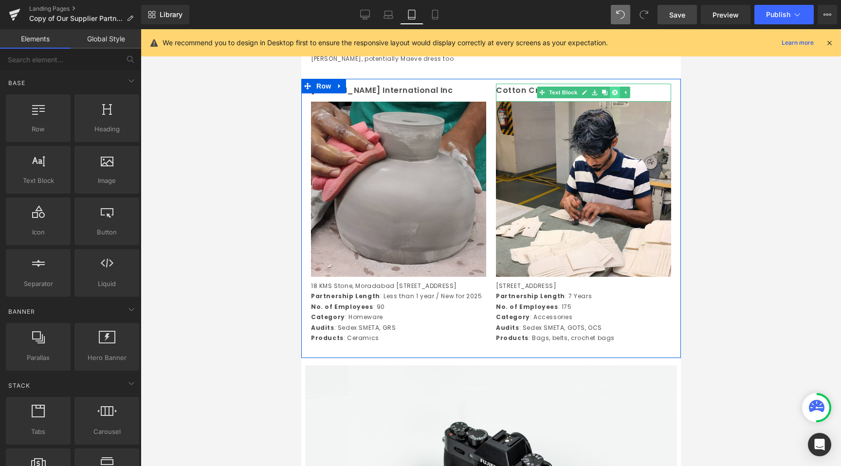
click at [614, 95] on icon at bounding box center [614, 92] width 5 height 5
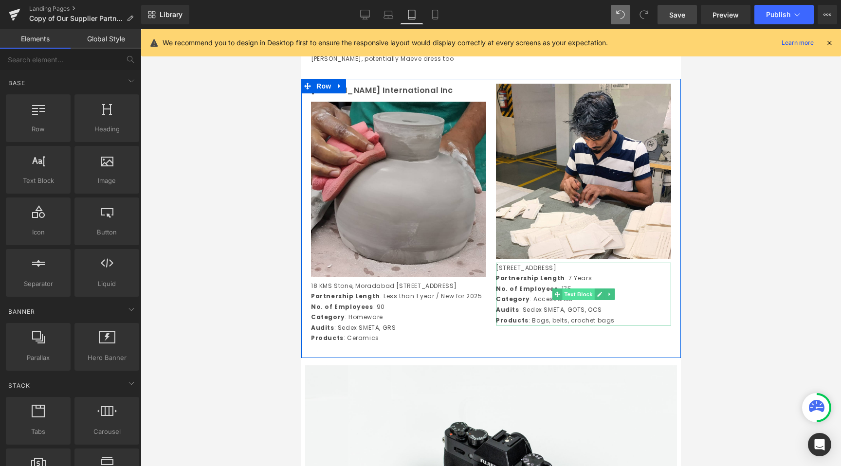
click at [567, 300] on span "Text Block" at bounding box center [578, 295] width 32 height 12
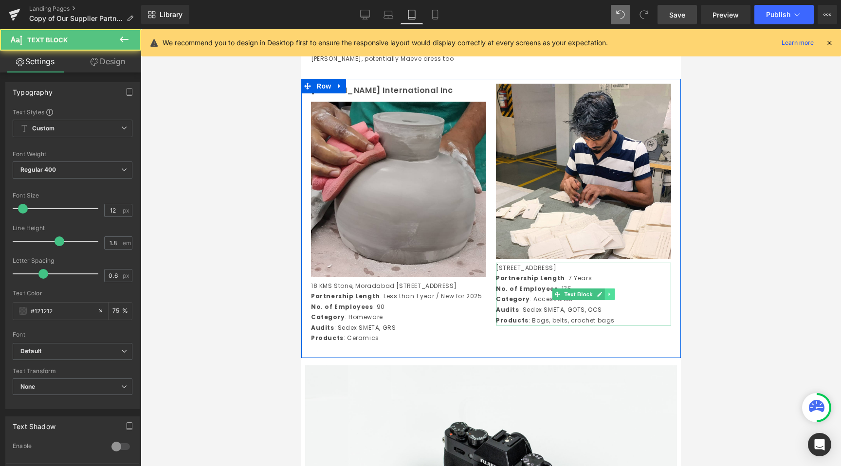
click at [606, 300] on link at bounding box center [610, 295] width 10 height 12
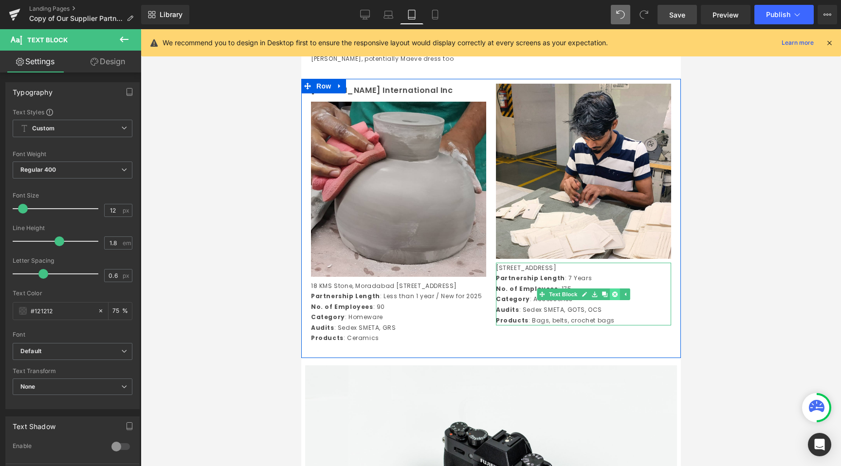
click at [610, 300] on link at bounding box center [614, 295] width 10 height 12
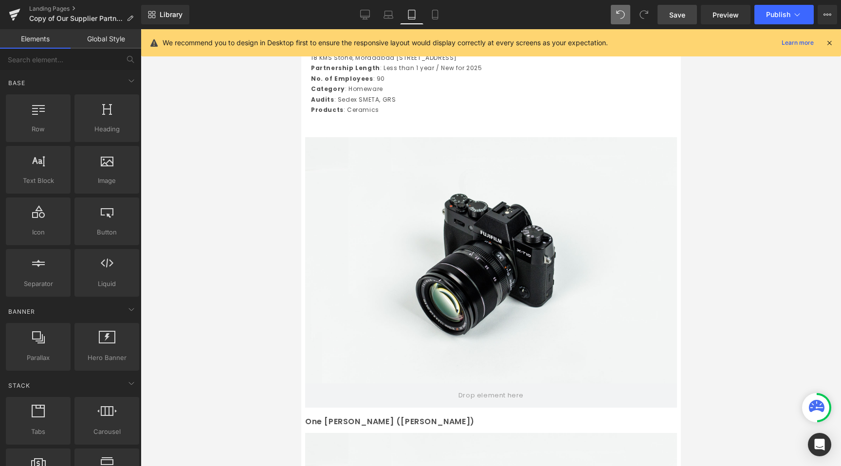
scroll to position [685, 0]
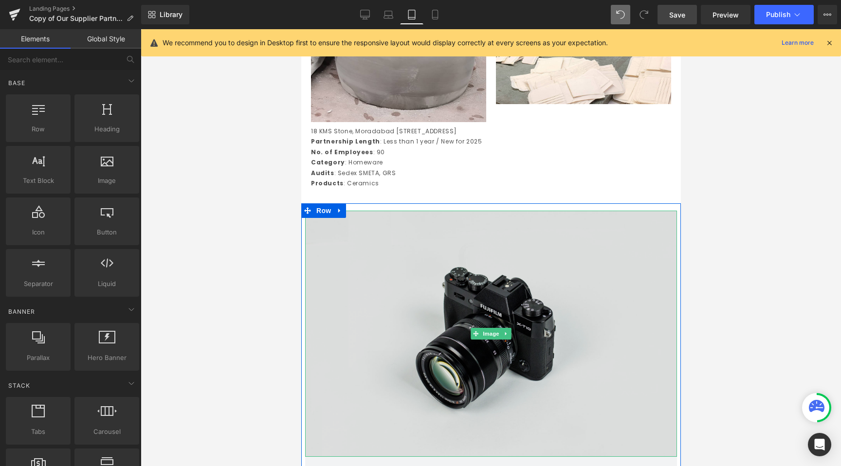
click at [565, 270] on img at bounding box center [491, 334] width 372 height 246
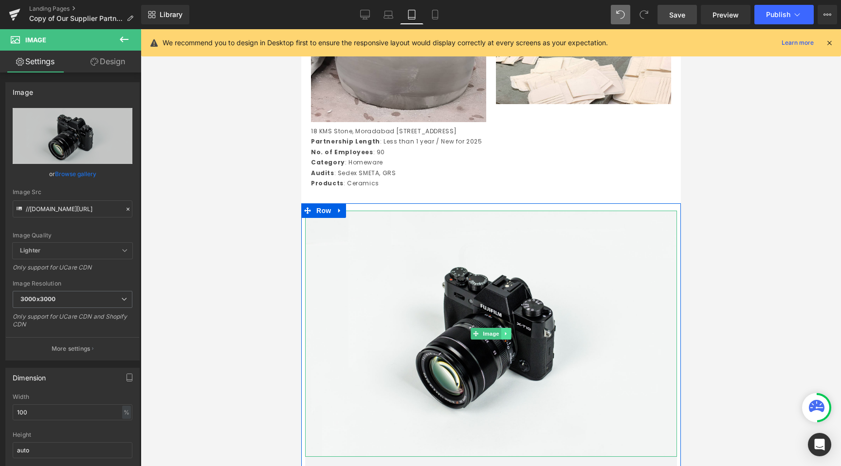
click at [503, 340] on link at bounding box center [506, 334] width 10 height 12
click at [509, 337] on icon at bounding box center [510, 334] width 5 height 5
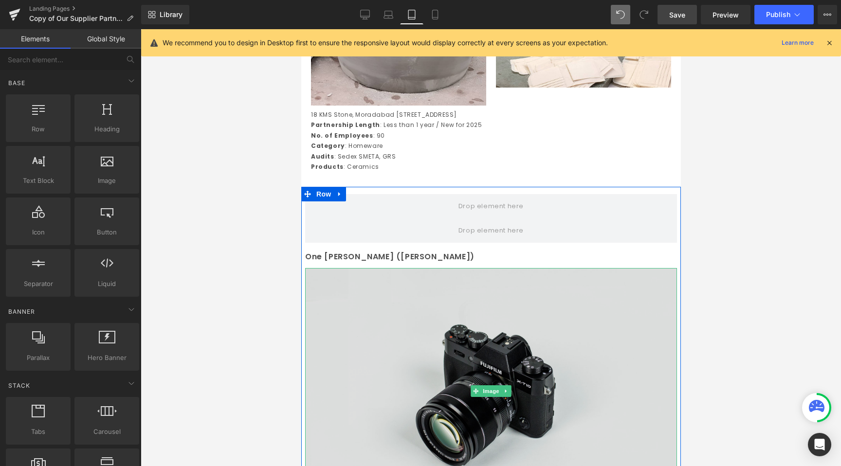
scroll to position [709, 0]
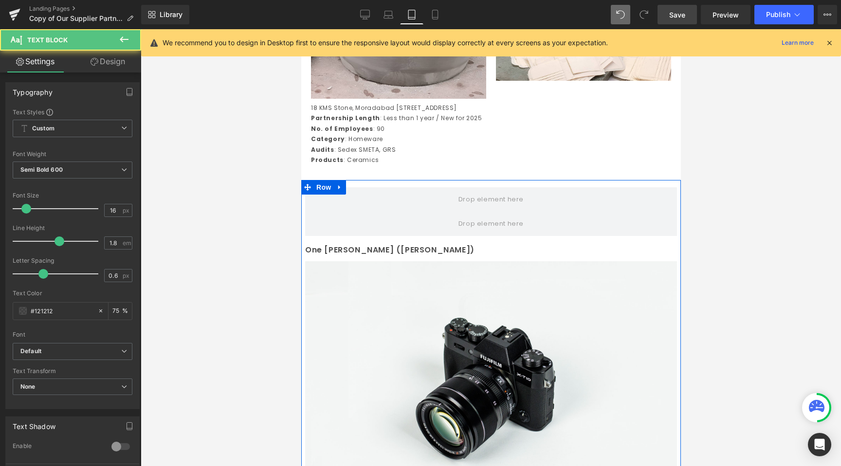
click at [337, 258] on p "One [PERSON_NAME] ([PERSON_NAME])" at bounding box center [491, 250] width 372 height 14
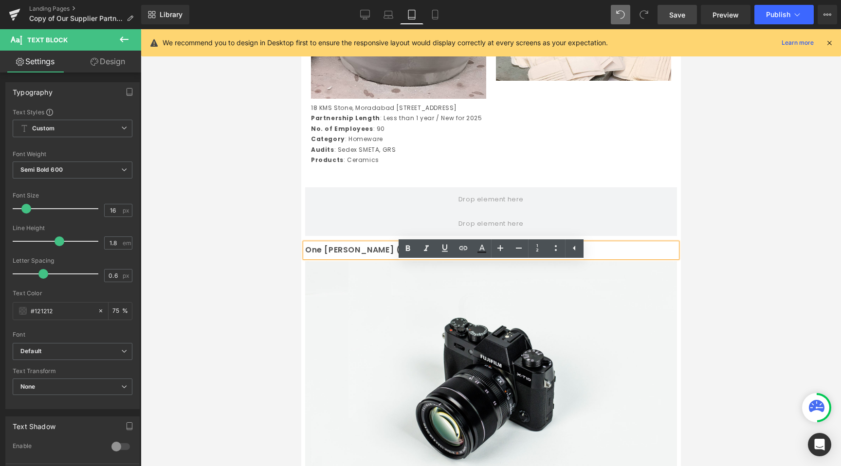
click at [276, 267] on div at bounding box center [491, 247] width 700 height 437
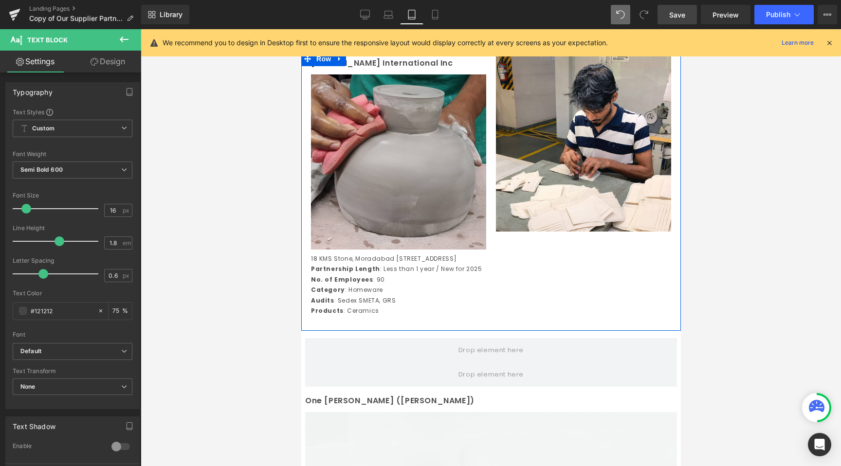
scroll to position [574, 0]
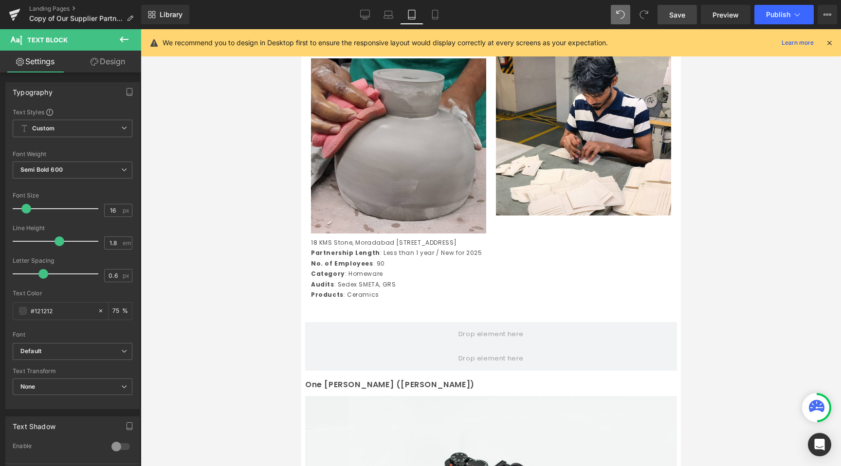
click at [237, 338] on div at bounding box center [491, 247] width 700 height 437
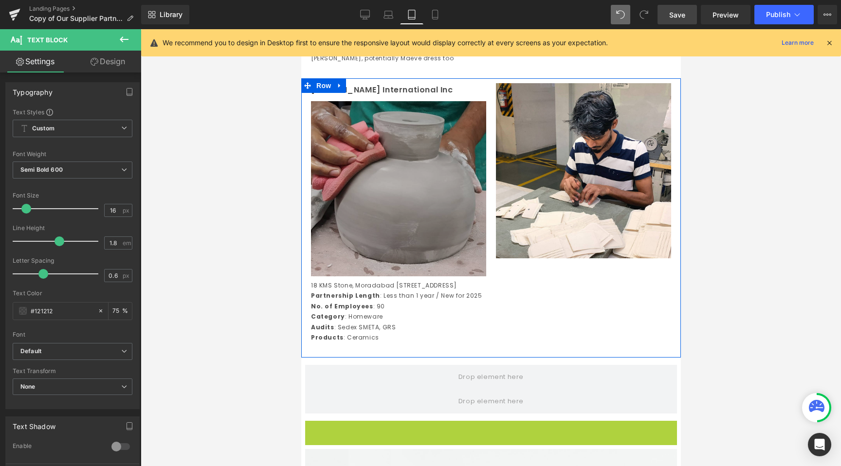
scroll to position [541, 0]
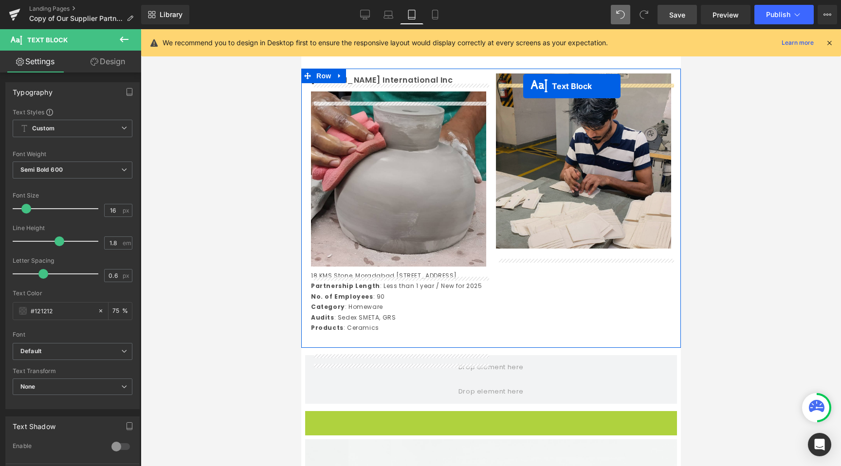
drag, startPoint x: 465, startPoint y: 449, endPoint x: 523, endPoint y: 86, distance: 367.3
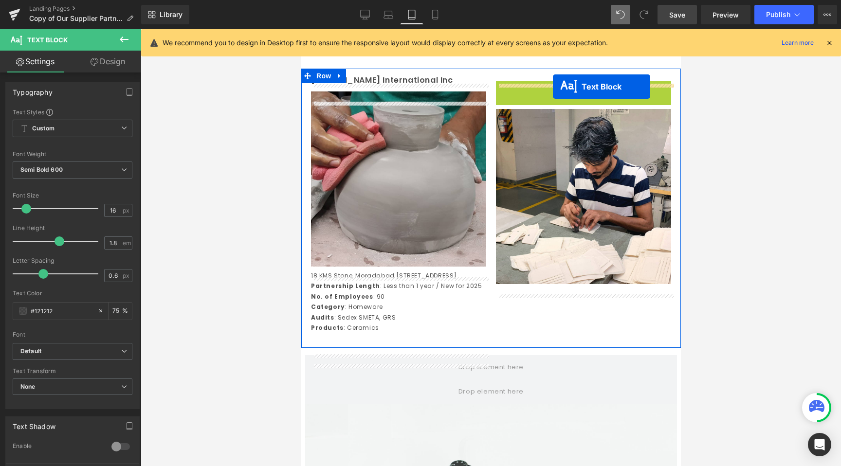
drag, startPoint x: 557, startPoint y: 98, endPoint x: 553, endPoint y: 87, distance: 11.8
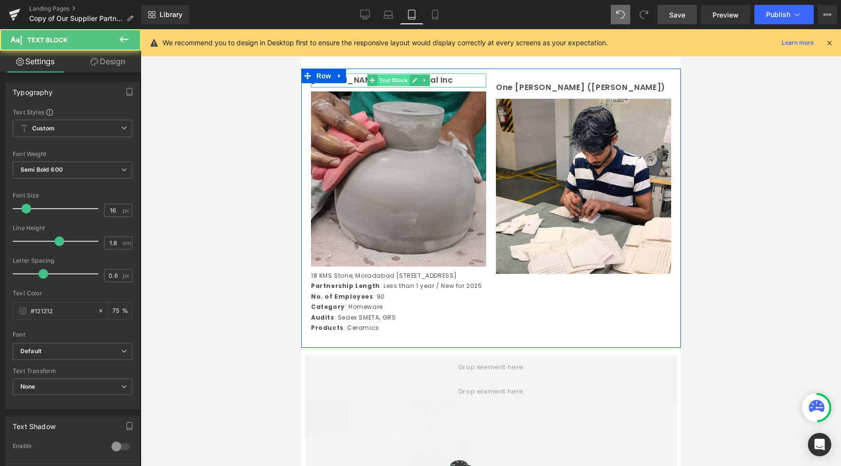
click at [389, 86] on span "Text Block" at bounding box center [393, 80] width 32 height 12
click at [521, 90] on div "One [PERSON_NAME] ([PERSON_NAME]) Text Block Image" at bounding box center [583, 174] width 185 height 201
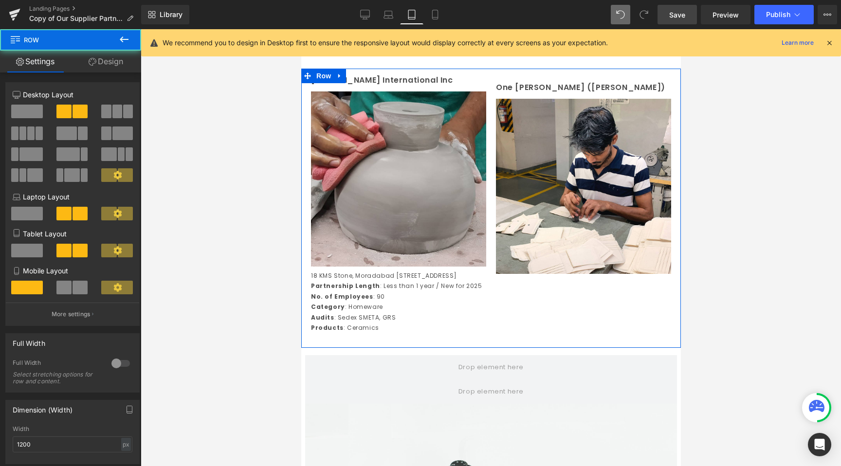
click at [520, 86] on div "One [PERSON_NAME] ([PERSON_NAME]) Text Block Image" at bounding box center [583, 174] width 185 height 201
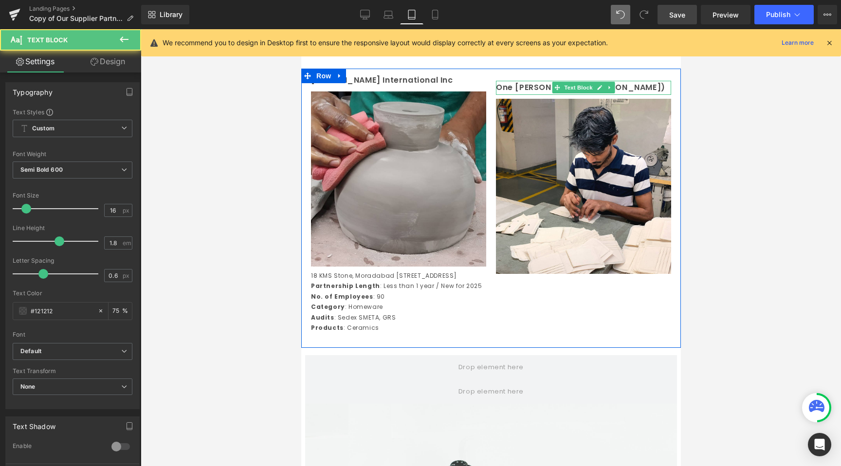
click at [520, 95] on p "One [PERSON_NAME] ([PERSON_NAME])" at bounding box center [583, 88] width 175 height 14
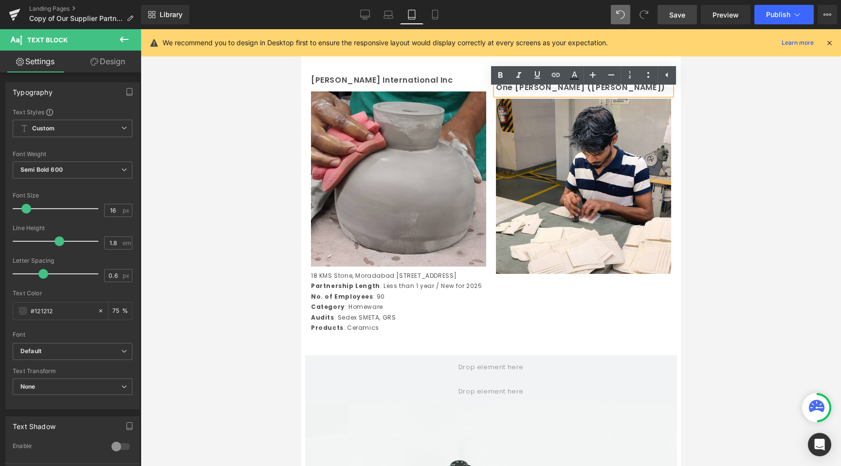
click at [398, 82] on div "[PERSON_NAME] International Inc Text Block Image 18 KMS Stone, [GEOGRAPHIC_DATA…" at bounding box center [491, 208] width 380 height 279
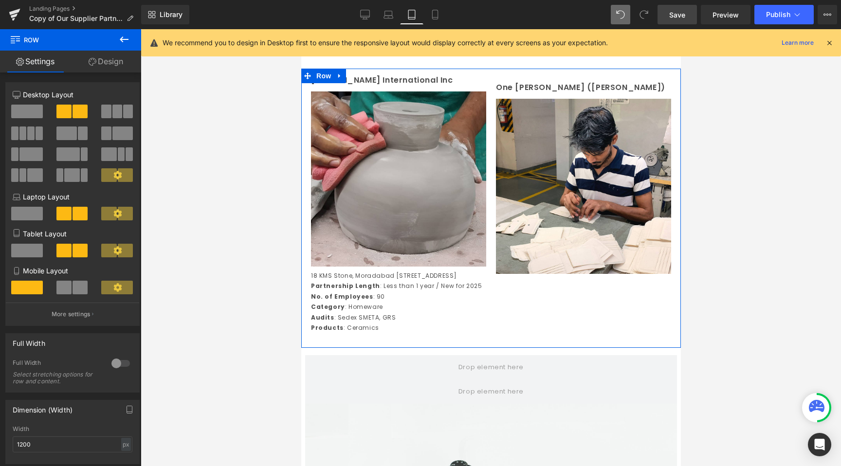
click at [360, 100] on div "[PERSON_NAME] International Inc Text Block Image 18 KMS Stone, [GEOGRAPHIC_DATA…" at bounding box center [398, 209] width 185 height 270
click at [602, 192] on link at bounding box center [598, 187] width 10 height 12
click at [604, 189] on icon at bounding box center [603, 186] width 5 height 5
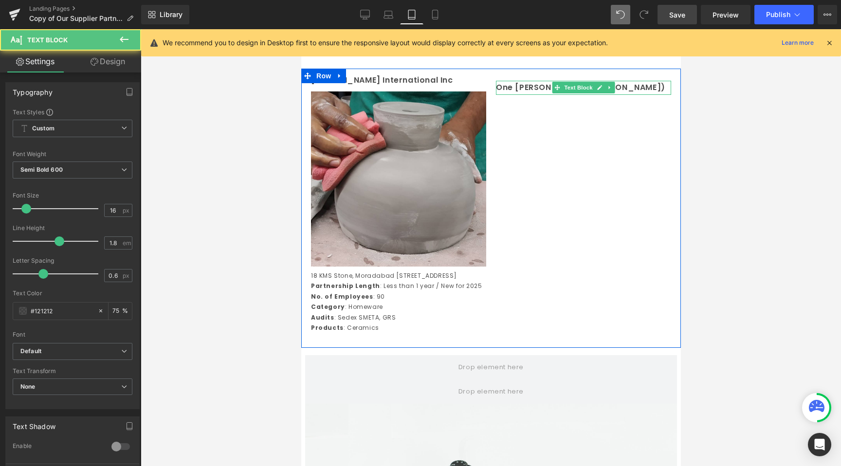
click at [518, 95] on p "One [PERSON_NAME] ([PERSON_NAME])" at bounding box center [583, 88] width 175 height 14
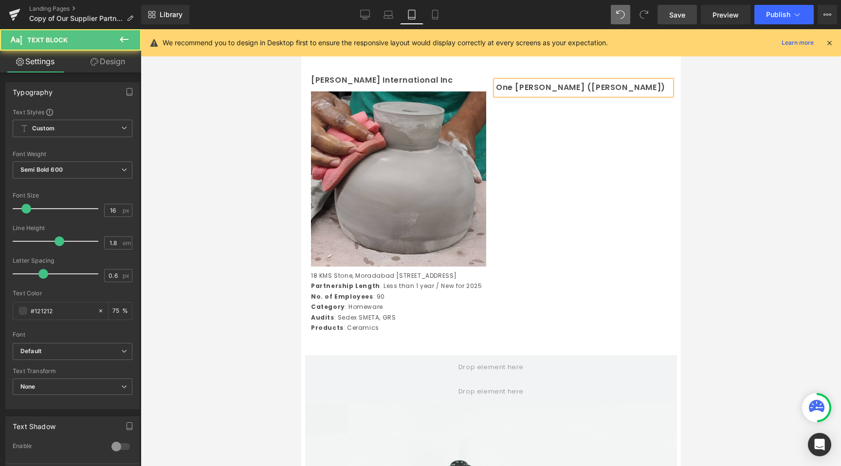
click at [691, 144] on div at bounding box center [491, 247] width 700 height 437
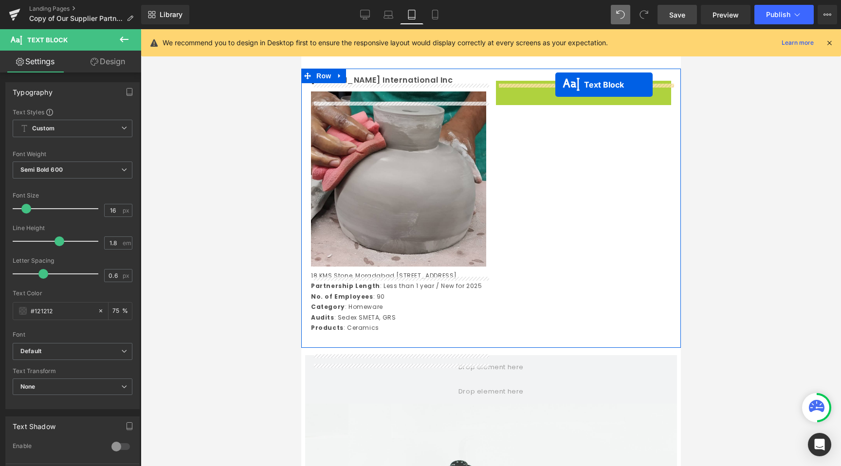
drag, startPoint x: 556, startPoint y: 100, endPoint x: 555, endPoint y: 86, distance: 14.2
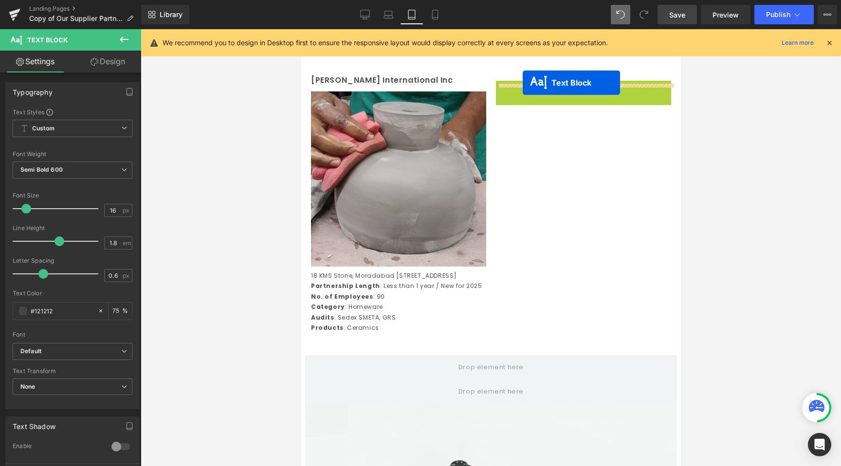
drag, startPoint x: 557, startPoint y: 97, endPoint x: 522, endPoint y: 83, distance: 37.3
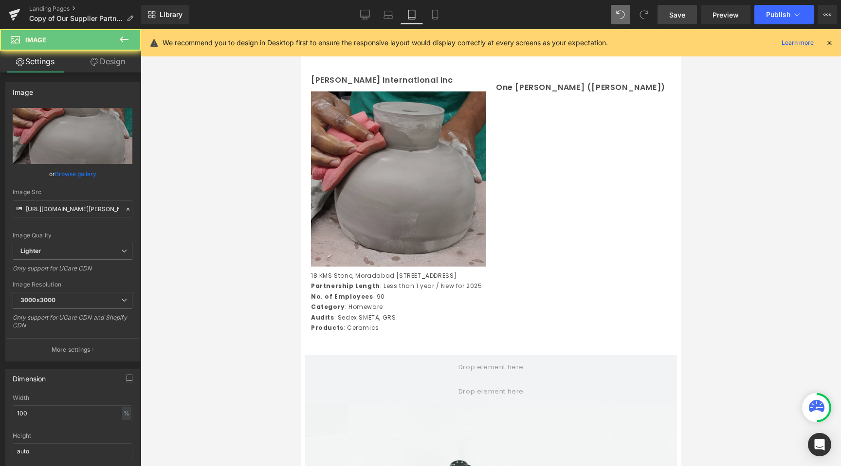
click at [429, 110] on img at bounding box center [398, 179] width 175 height 175
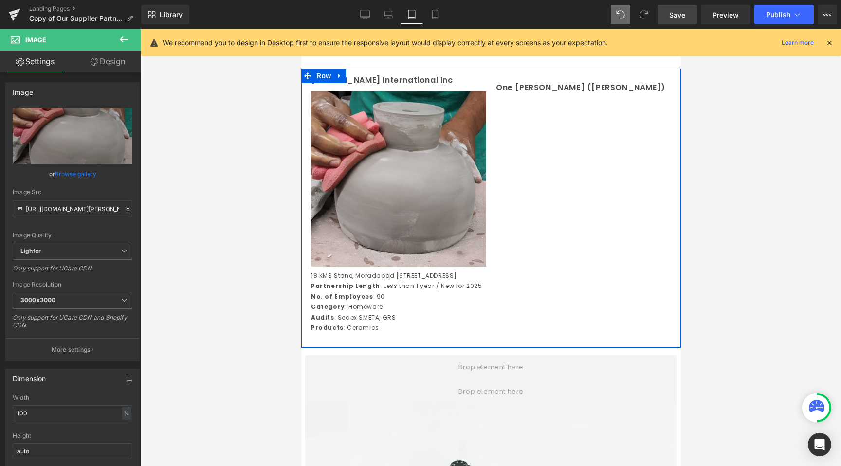
click at [281, 120] on div at bounding box center [491, 247] width 700 height 437
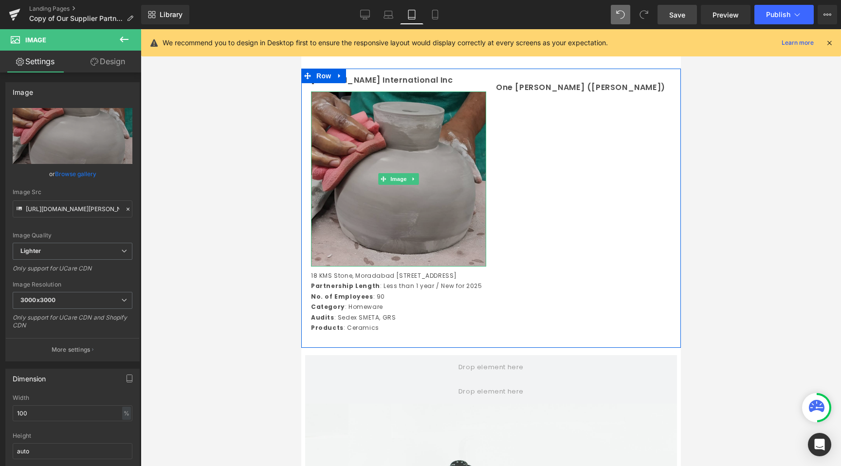
click at [387, 217] on img at bounding box center [398, 179] width 175 height 175
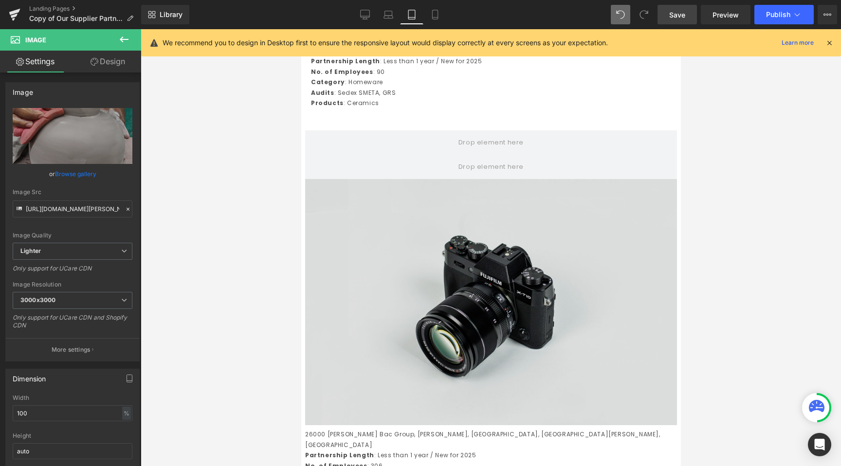
click at [455, 354] on img at bounding box center [491, 302] width 372 height 246
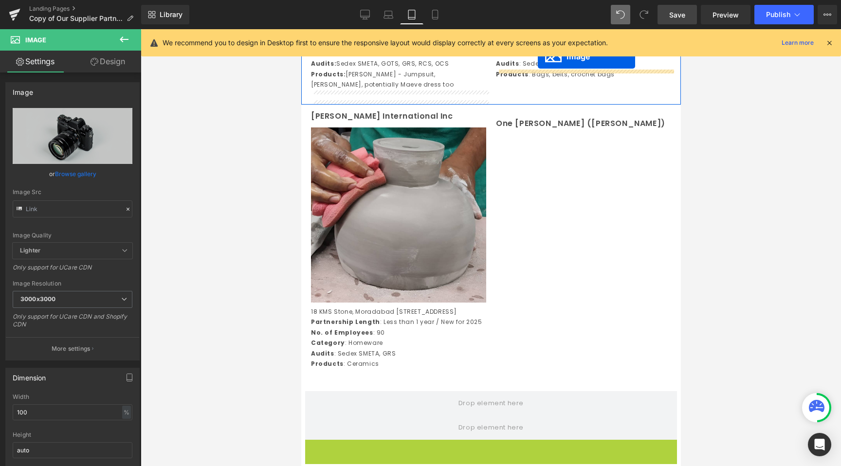
scroll to position [427, 0]
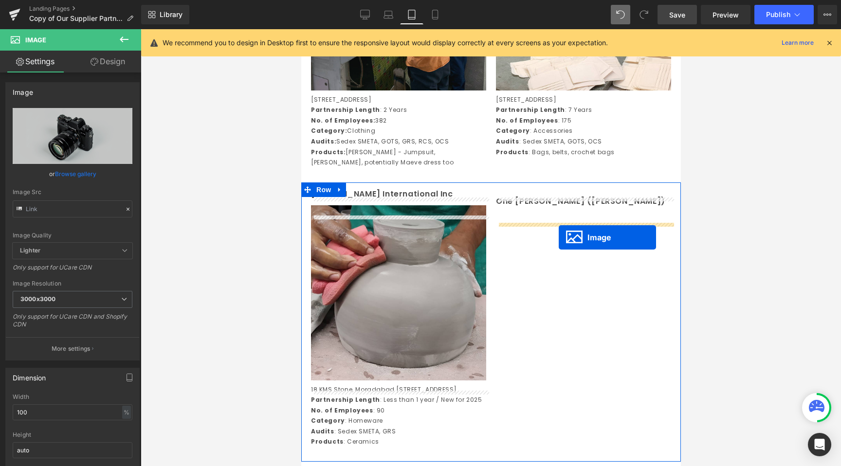
drag, startPoint x: 476, startPoint y: 353, endPoint x: 558, endPoint y: 236, distance: 143.3
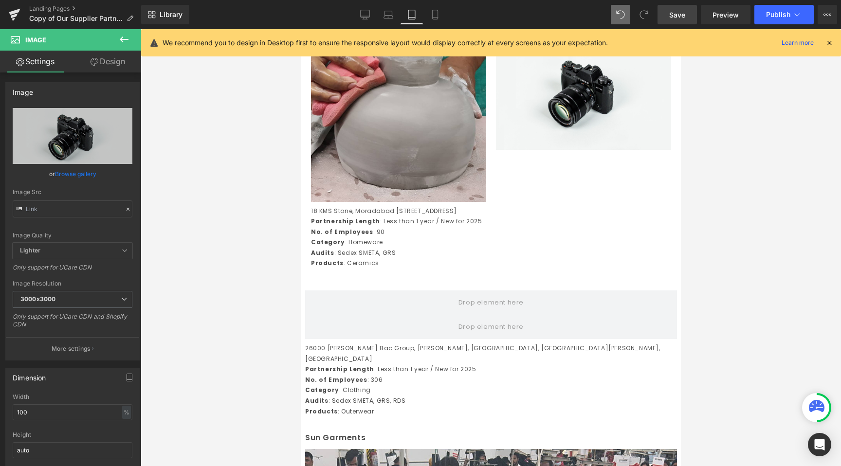
scroll to position [598, 0]
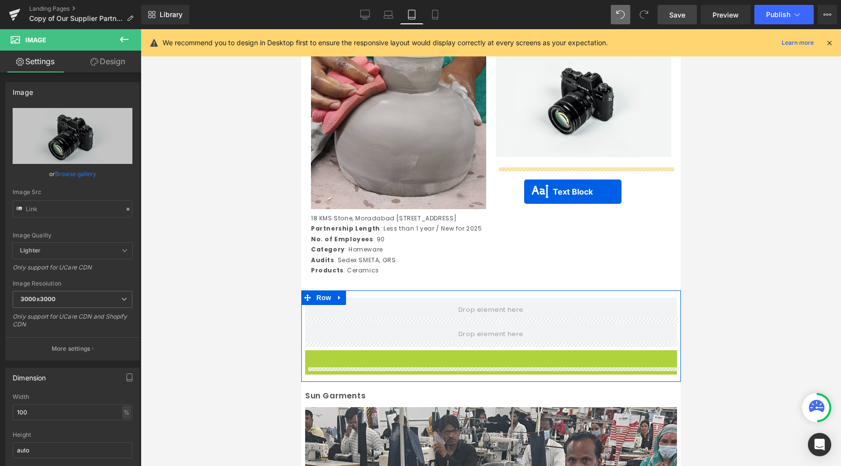
drag, startPoint x: 460, startPoint y: 408, endPoint x: 525, endPoint y: 191, distance: 226.1
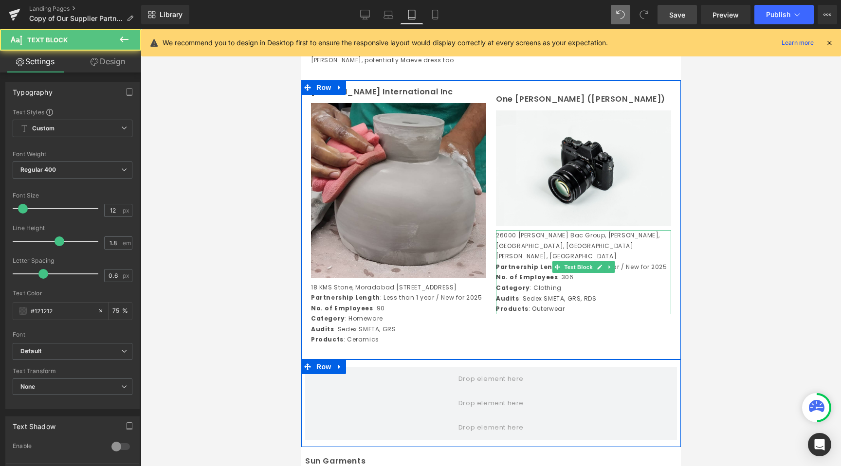
scroll to position [512, 0]
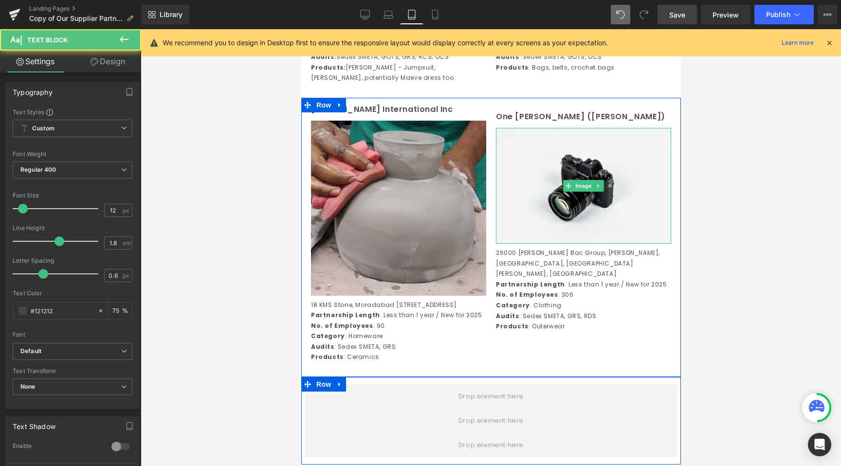
click at [525, 191] on img at bounding box center [583, 186] width 175 height 116
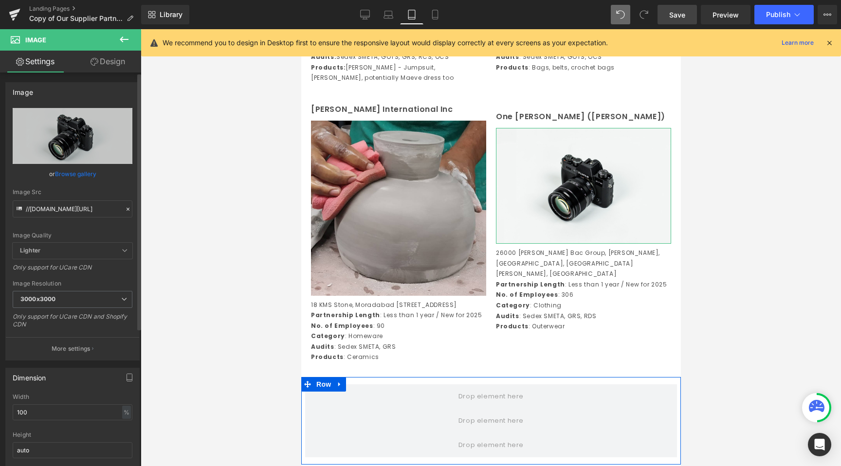
click at [87, 173] on link "Browse gallery" at bounding box center [75, 174] width 41 height 17
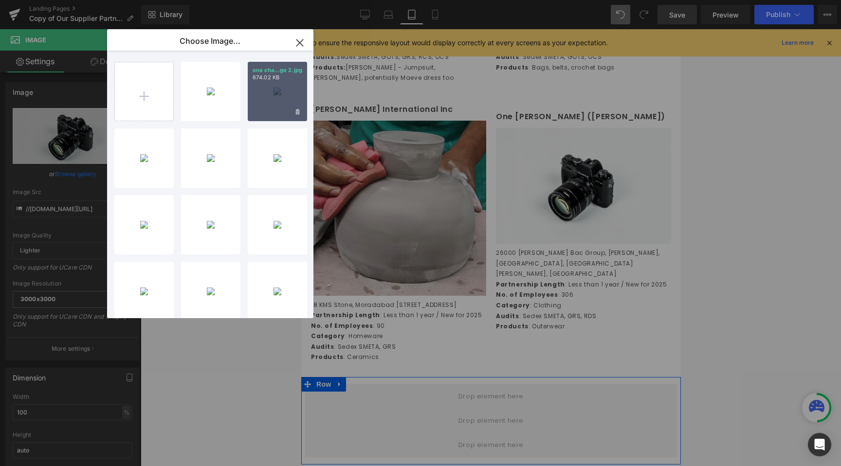
click at [283, 96] on div "one cha...ge 2.jpg 674.02 KB" at bounding box center [277, 91] width 59 height 59
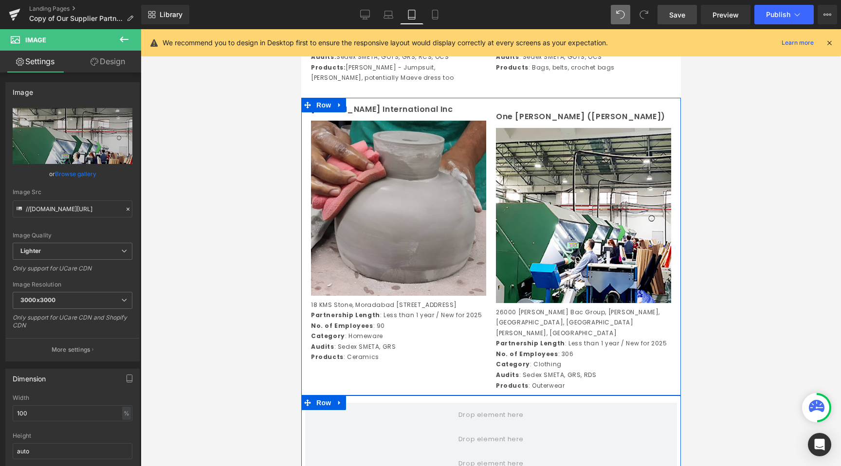
click at [507, 115] on div "One [PERSON_NAME] ([PERSON_NAME]) Text Block Image 26000 [PERSON_NAME] Bac Grou…" at bounding box center [583, 247] width 185 height 289
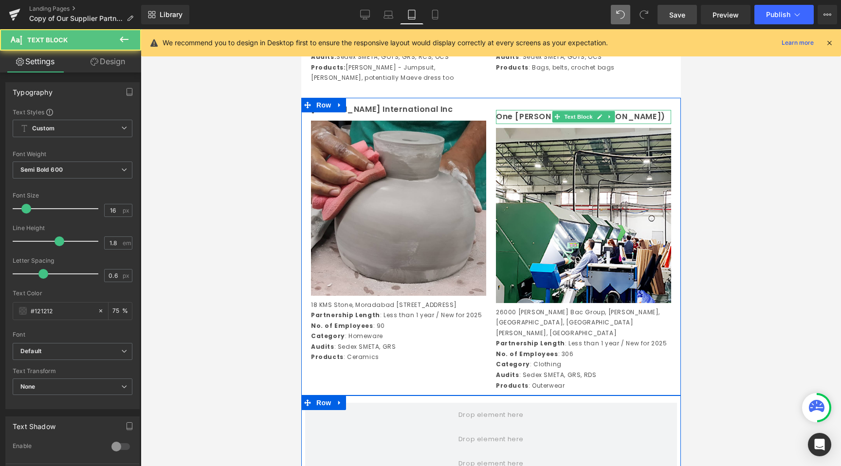
click at [510, 124] on p "One [PERSON_NAME] ([PERSON_NAME])" at bounding box center [583, 117] width 175 height 14
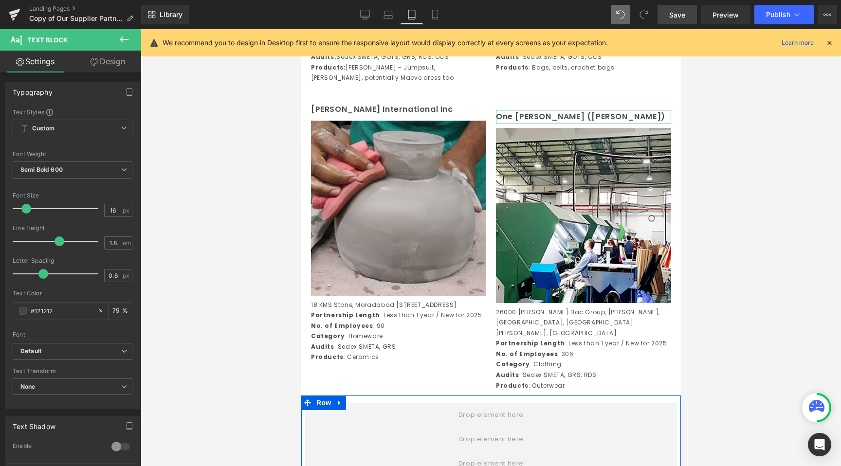
click at [114, 60] on link "Design" at bounding box center [108, 62] width 71 height 22
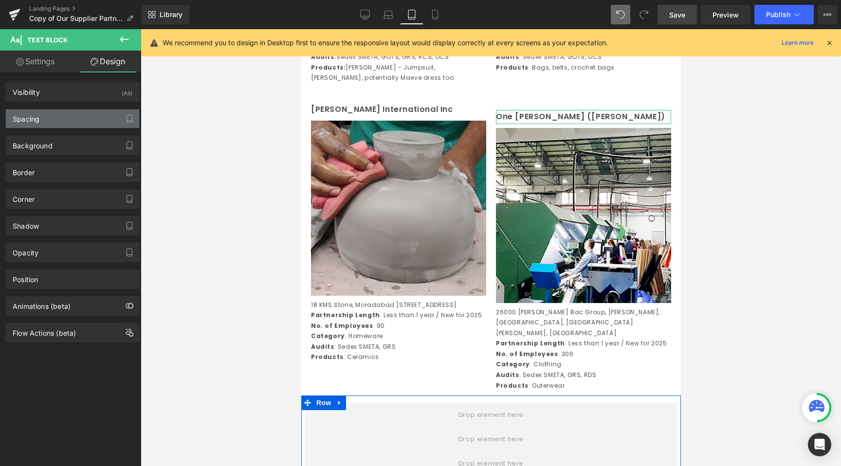
click at [77, 113] on div "Spacing" at bounding box center [72, 119] width 133 height 18
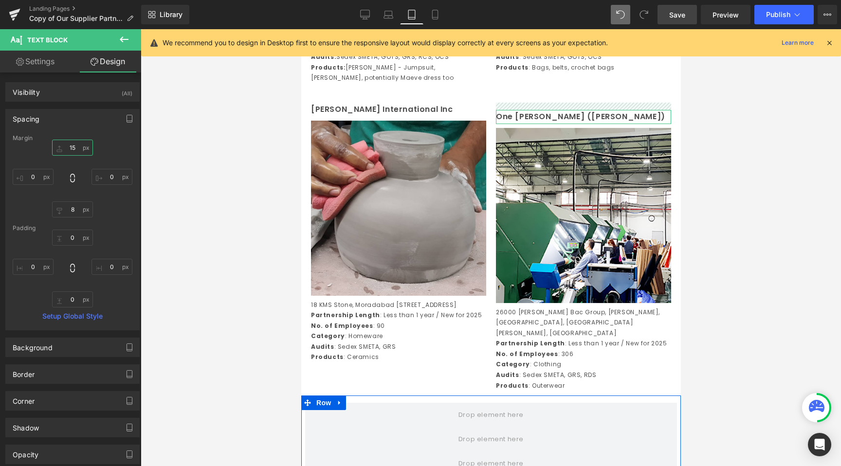
click at [70, 149] on input "15" at bounding box center [72, 148] width 41 height 16
type input "1"
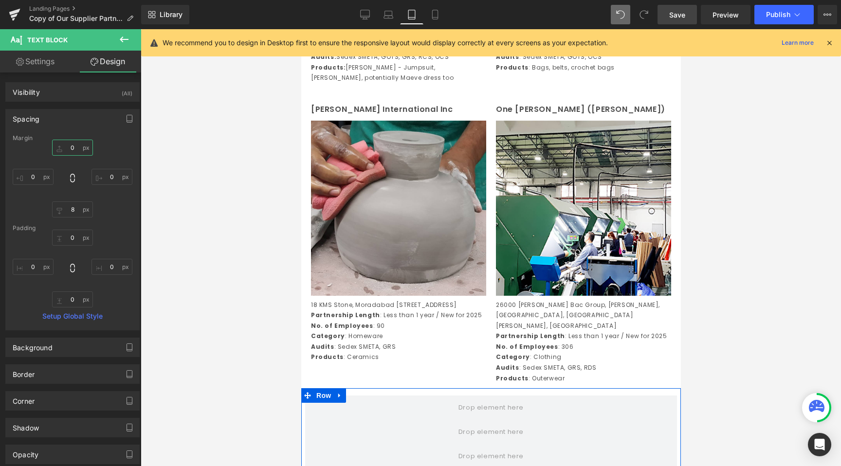
type input "0"
click at [239, 211] on div at bounding box center [491, 247] width 700 height 437
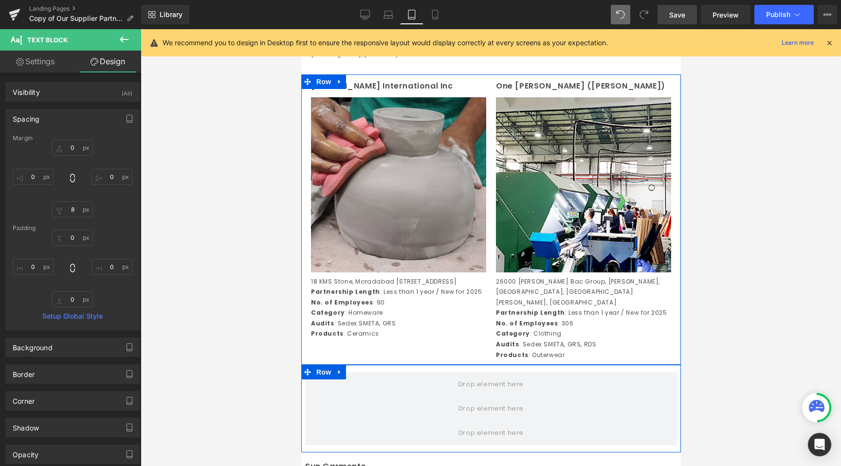
scroll to position [546, 0]
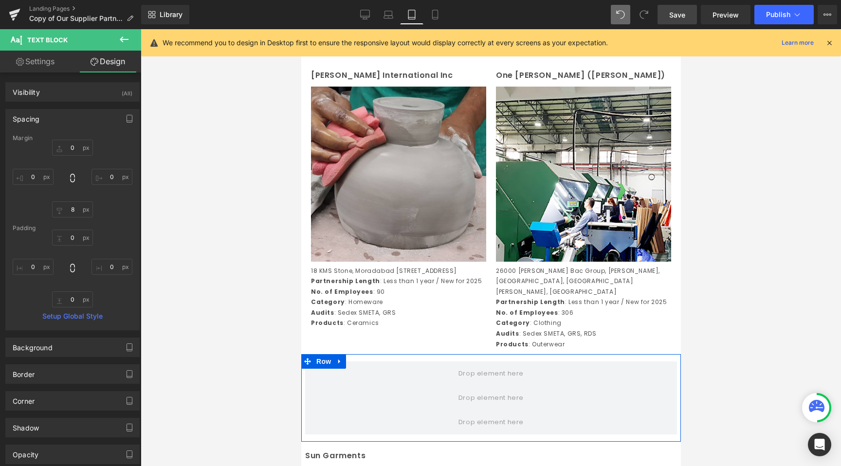
click at [300, 341] on div at bounding box center [491, 247] width 700 height 437
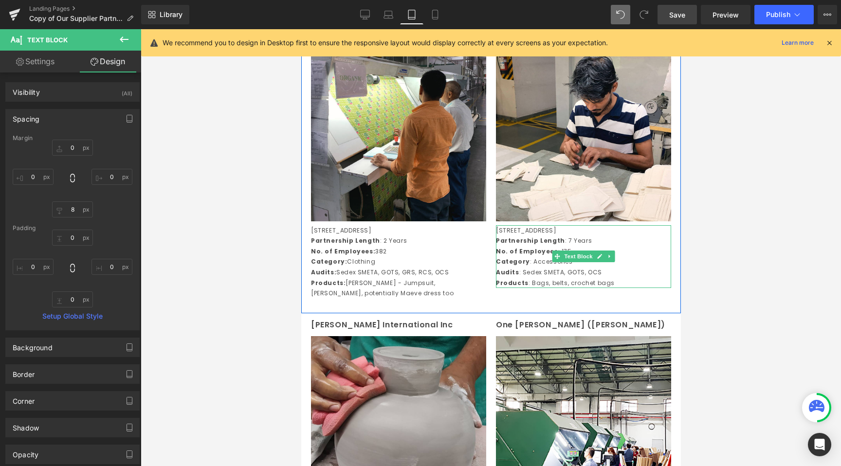
scroll to position [370, 0]
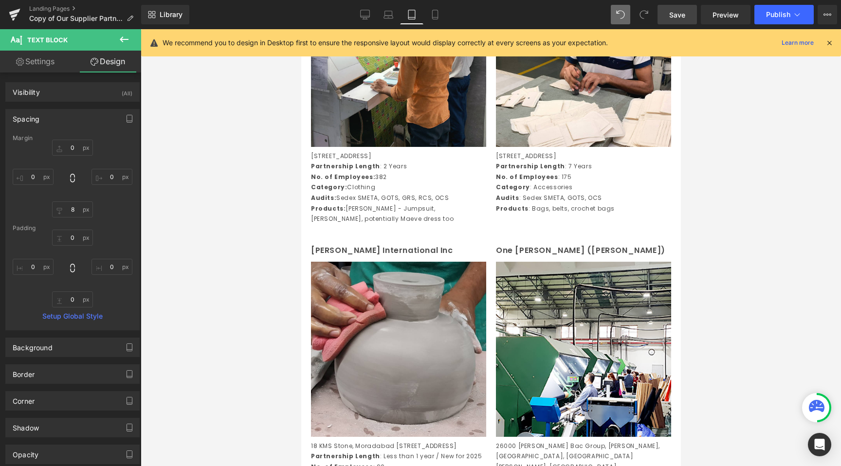
click at [445, 2] on div "Library Tablet Desktop Laptop Tablet Mobile Save Preview Publish Scheduled View…" at bounding box center [491, 14] width 700 height 29
click at [440, 9] on link "Mobile" at bounding box center [435, 14] width 23 height 19
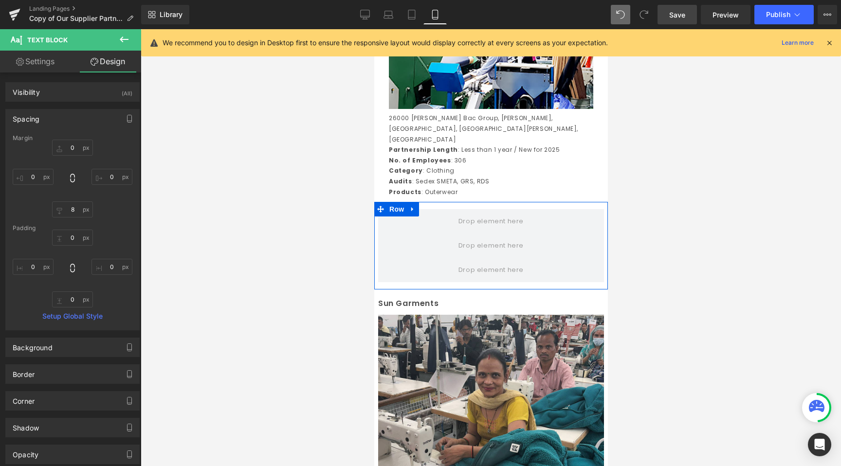
scroll to position [1252, 0]
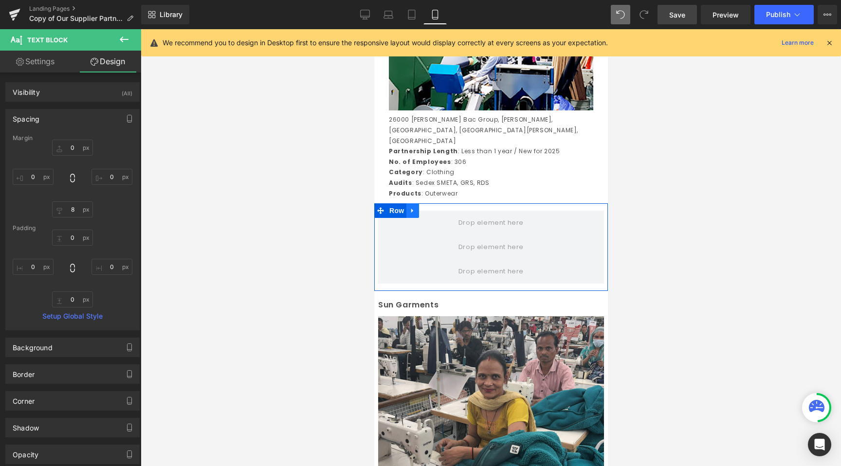
click at [413, 216] on link at bounding box center [412, 210] width 13 height 15
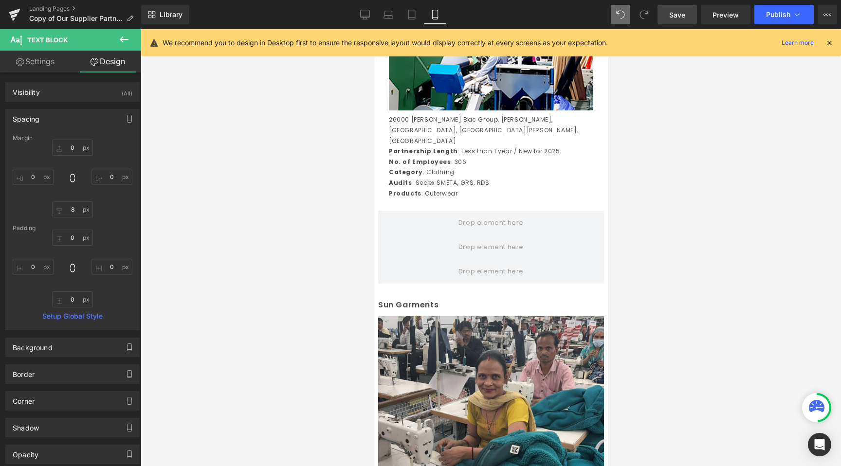
drag, startPoint x: 436, startPoint y: 213, endPoint x: 402, endPoint y: -9, distance: 224.6
click at [417, 21] on link "Tablet" at bounding box center [411, 14] width 23 height 19
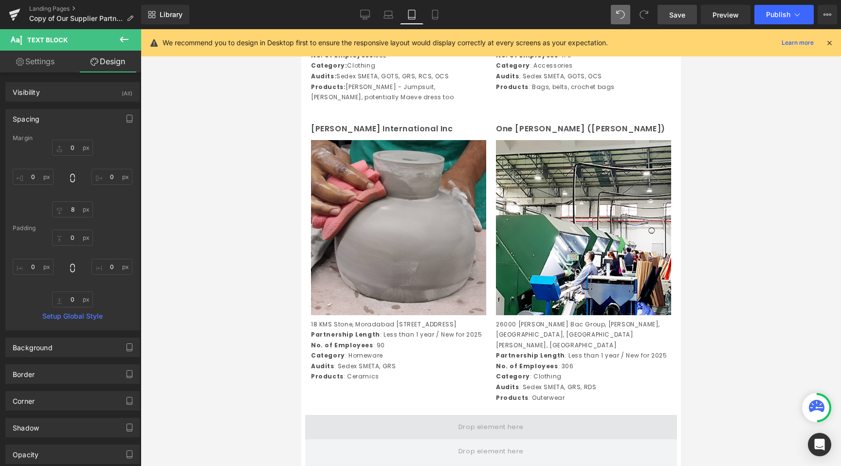
scroll to position [452, 0]
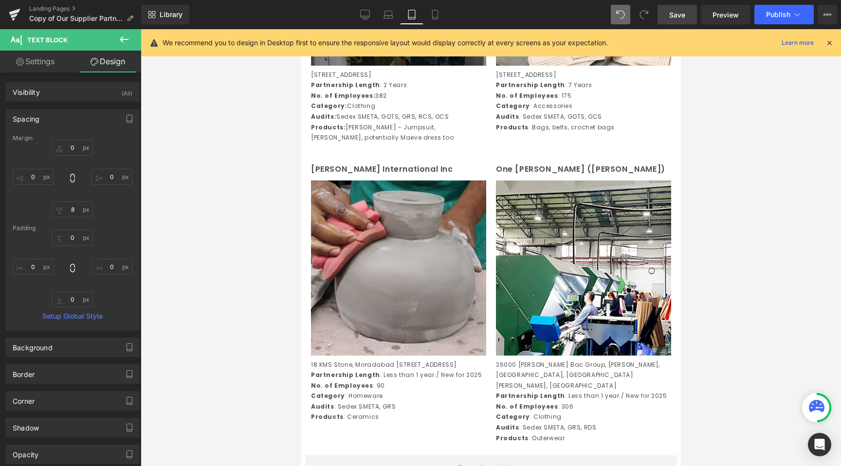
click at [274, 239] on div at bounding box center [491, 247] width 700 height 437
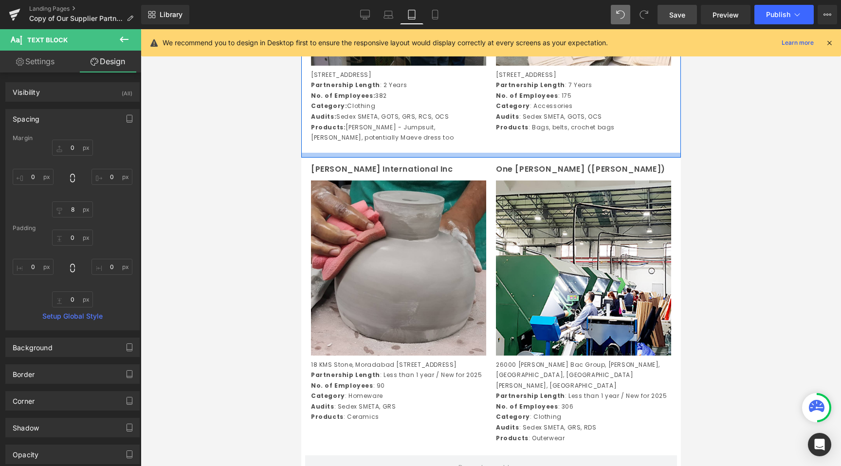
click at [349, 158] on div at bounding box center [491, 155] width 380 height 5
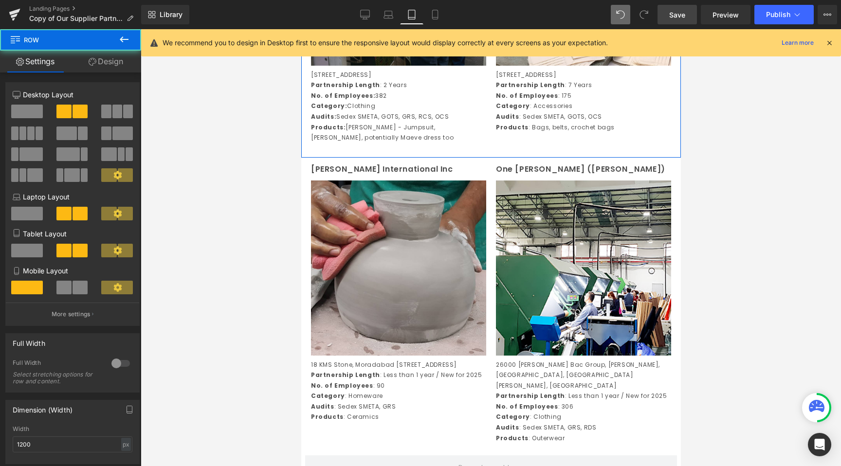
scroll to position [447, 0]
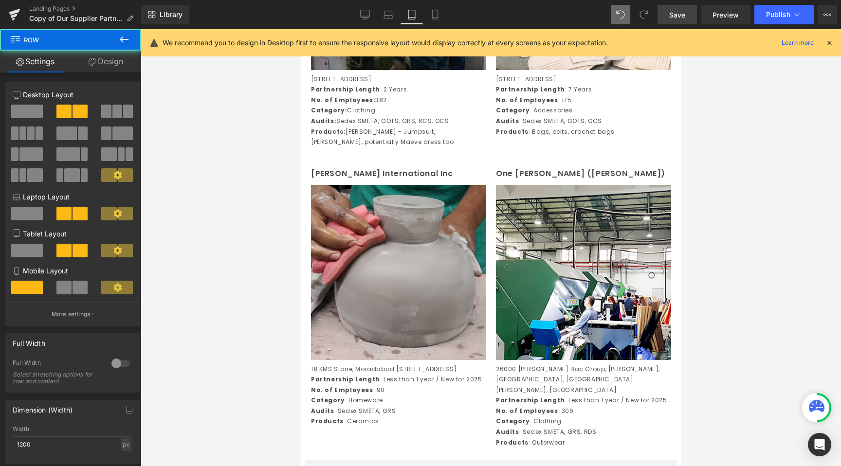
click at [273, 195] on div at bounding box center [491, 247] width 700 height 437
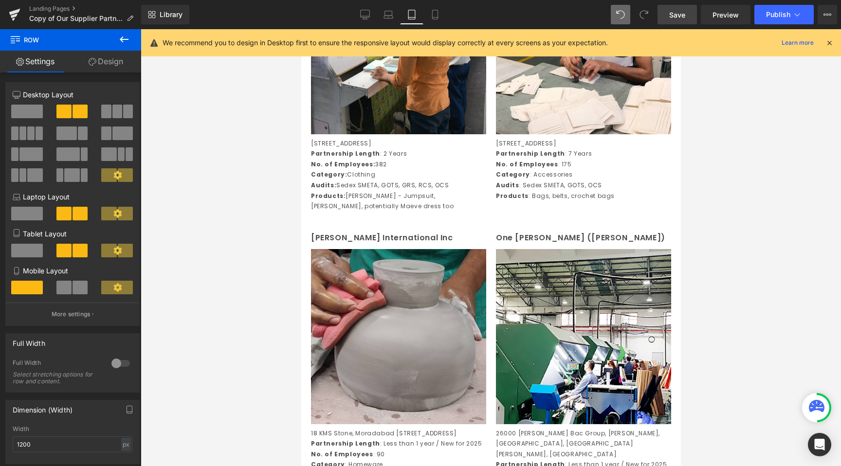
scroll to position [381, 0]
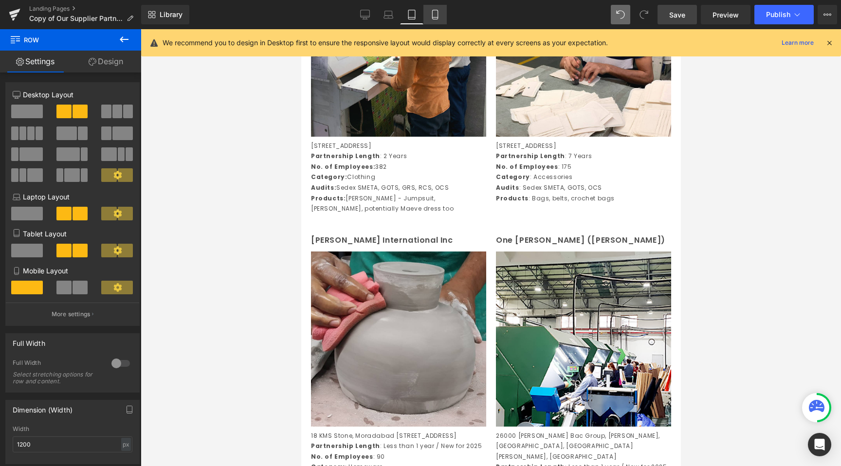
click at [437, 17] on icon at bounding box center [435, 15] width 10 height 10
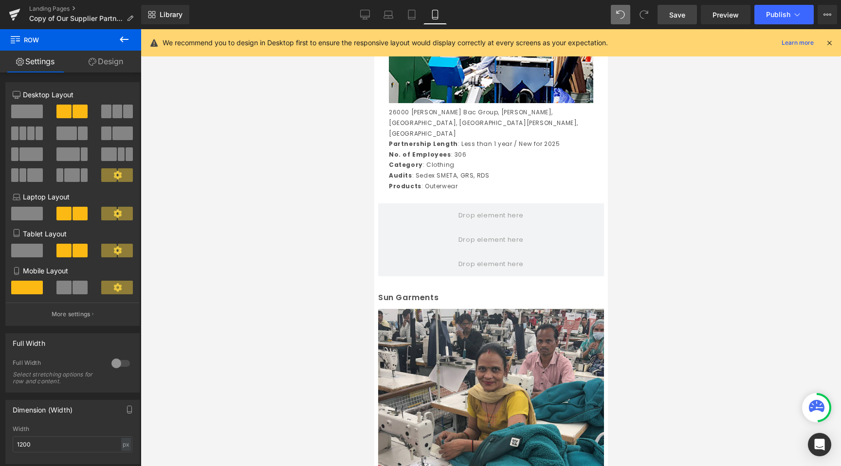
scroll to position [1244, 0]
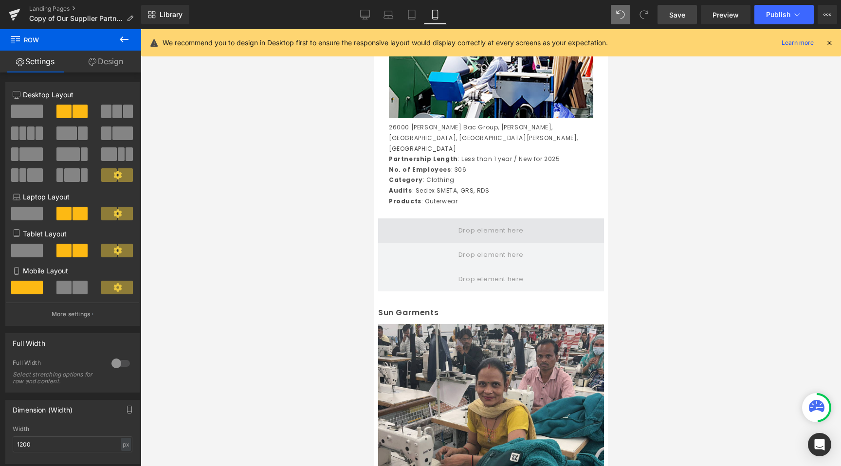
click at [469, 233] on span at bounding box center [491, 231] width 72 height 16
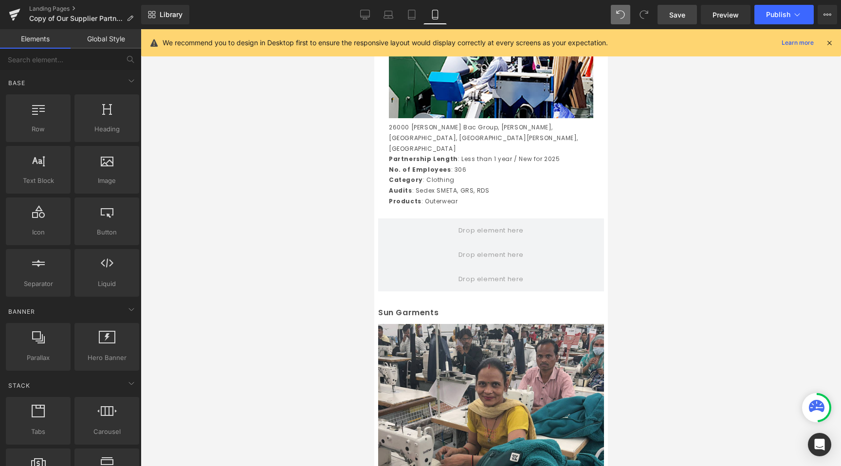
click at [416, 224] on link at bounding box center [413, 219] width 10 height 12
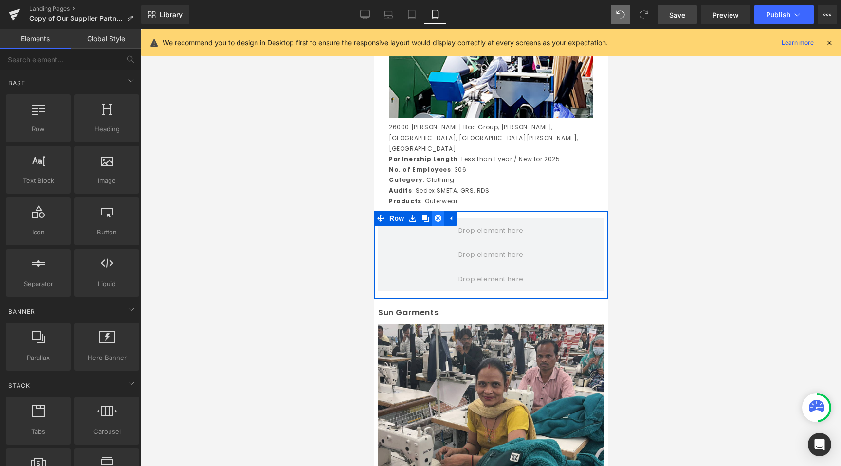
click at [438, 219] on icon at bounding box center [437, 218] width 7 height 7
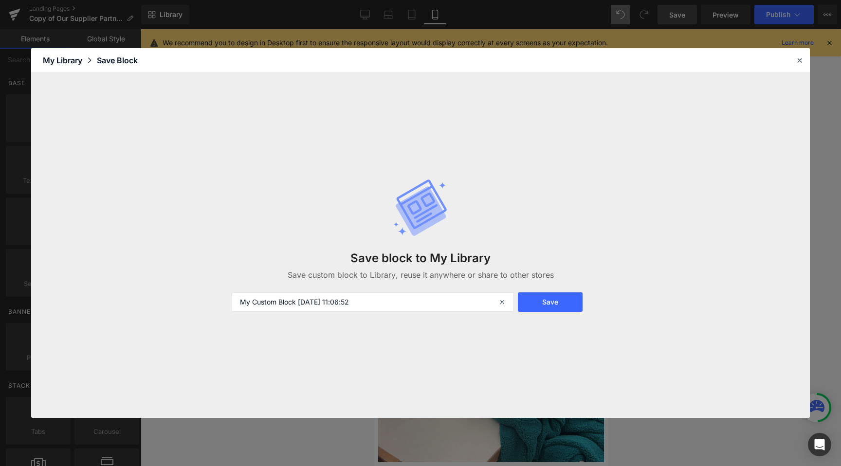
click at [801, 67] on header "Library Elements Blocks Templates Saved Library My Library Save Block" at bounding box center [420, 60] width 779 height 24
click at [800, 63] on icon at bounding box center [799, 60] width 9 height 9
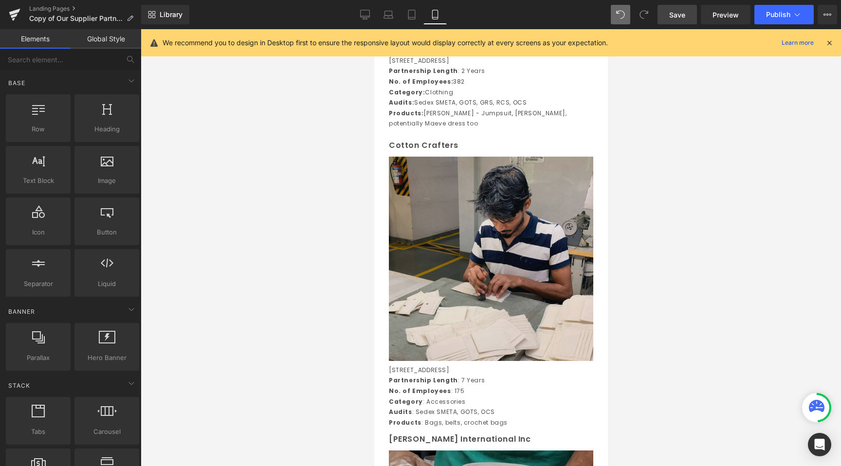
scroll to position [132, 0]
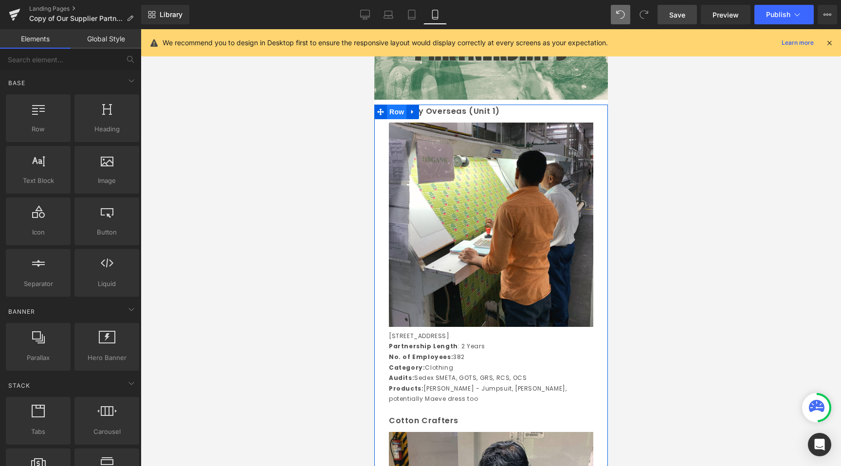
click at [397, 115] on span "Row" at bounding box center [396, 112] width 19 height 15
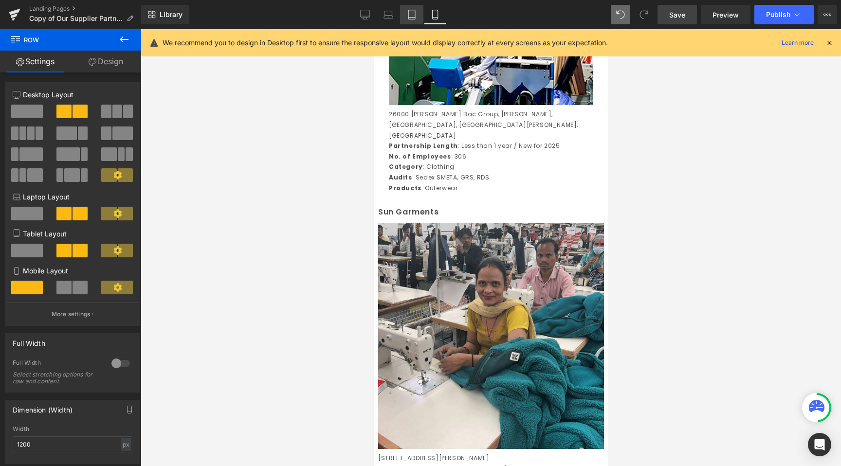
click at [410, 16] on icon at bounding box center [412, 15] width 10 height 10
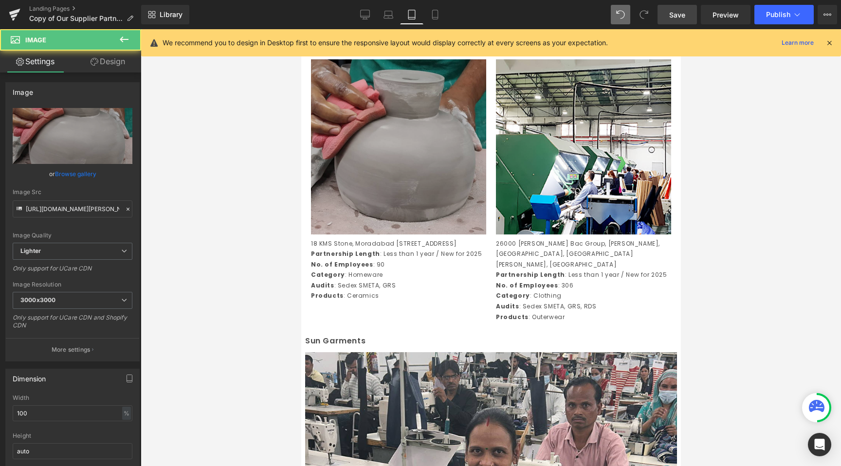
click at [428, 235] on img at bounding box center [398, 146] width 175 height 175
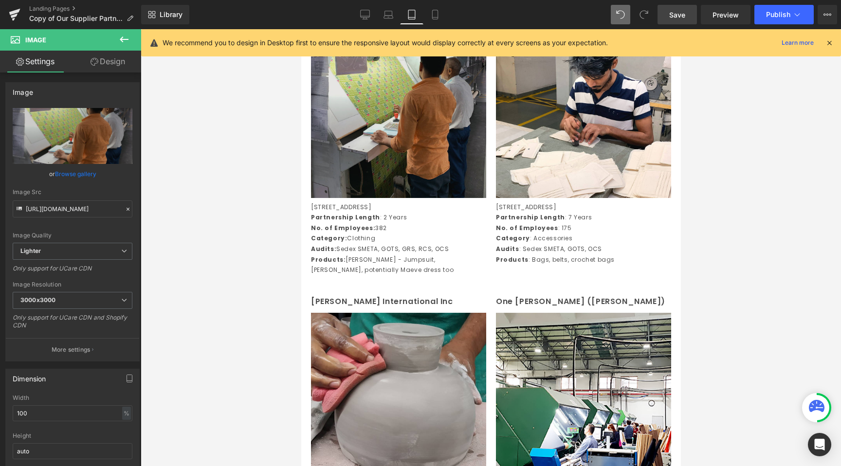
click at [426, 197] on div "Image" at bounding box center [398, 110] width 175 height 175
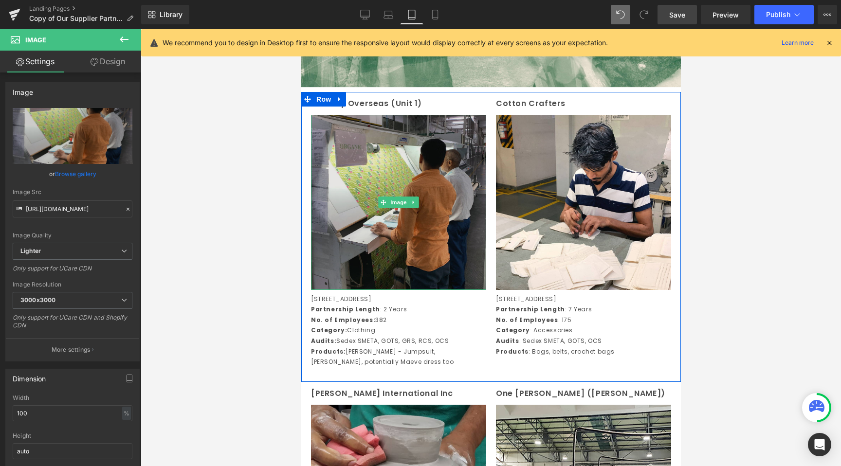
scroll to position [157, 0]
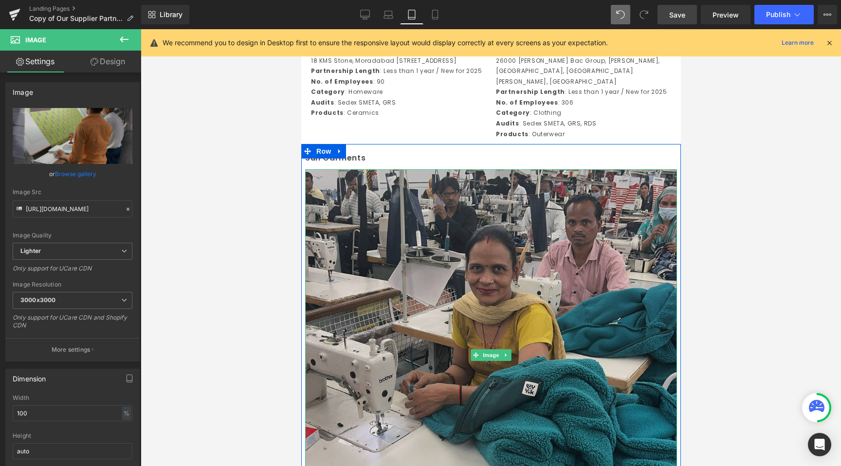
click at [371, 246] on img at bounding box center [491, 355] width 372 height 372
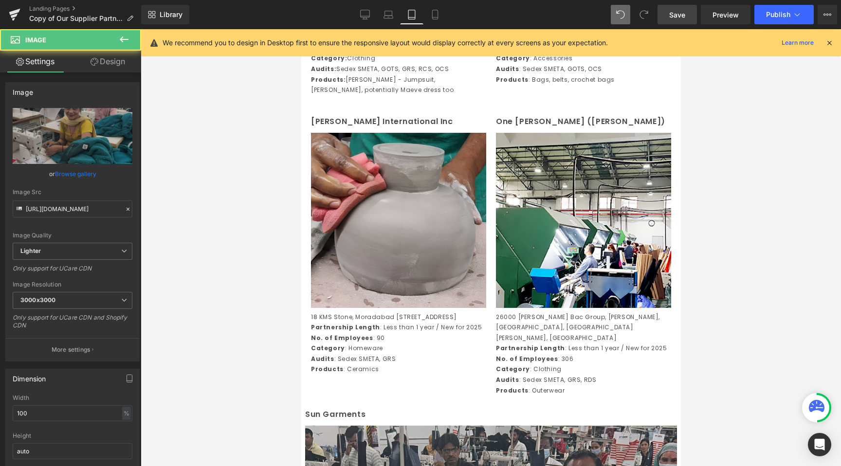
scroll to position [440, 0]
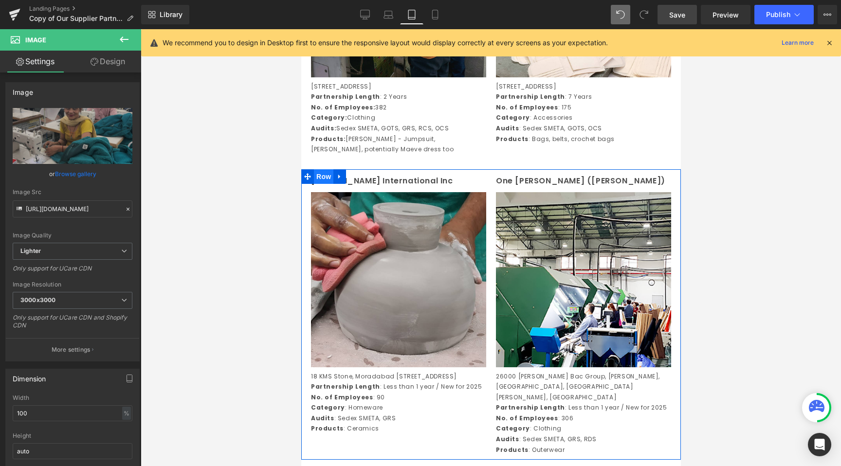
click at [327, 184] on span "Row" at bounding box center [322, 176] width 19 height 15
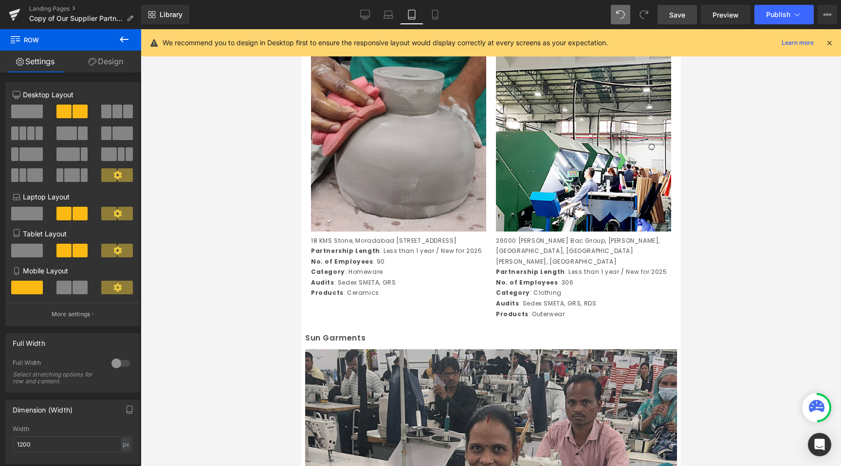
scroll to position [523, 0]
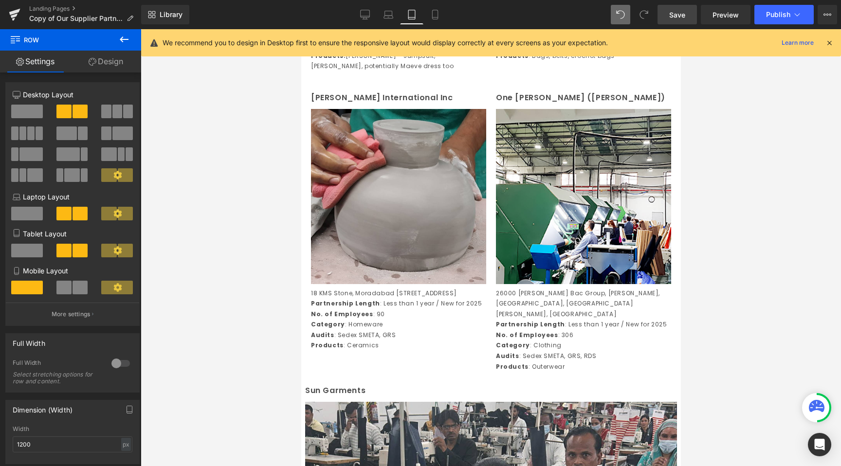
click at [266, 377] on div at bounding box center [491, 247] width 700 height 437
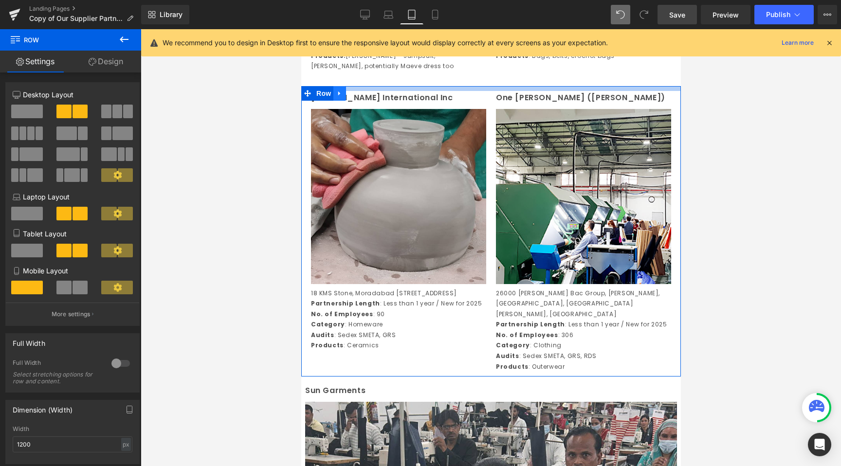
click at [344, 100] on link at bounding box center [339, 93] width 13 height 15
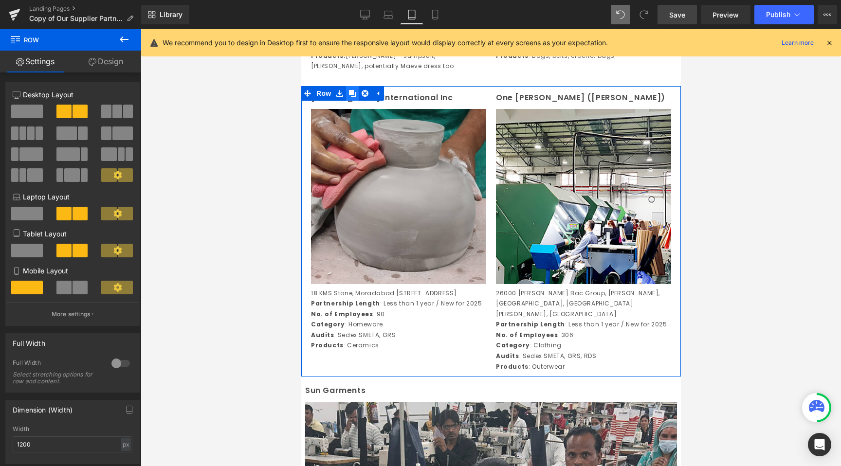
click at [351, 97] on icon at bounding box center [352, 93] width 7 height 7
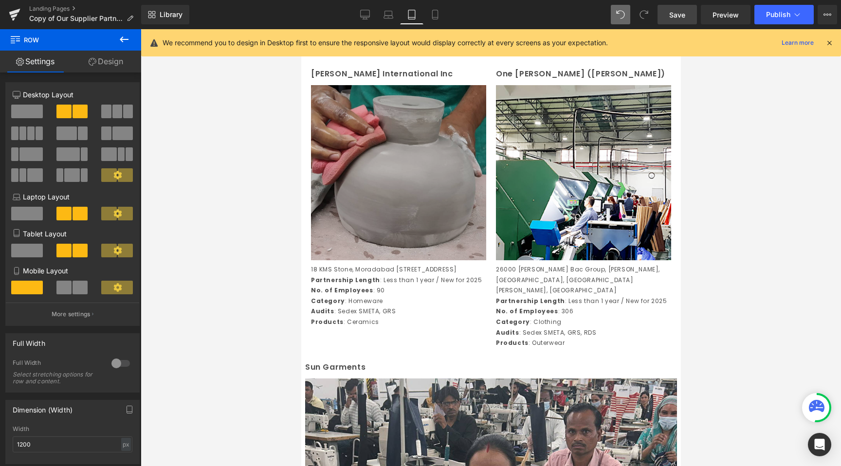
scroll to position [842, 0]
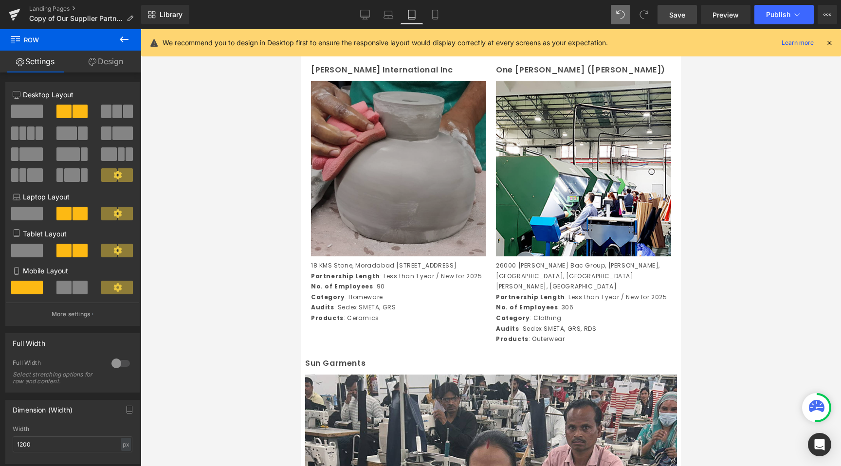
click at [347, 230] on img at bounding box center [398, 168] width 175 height 175
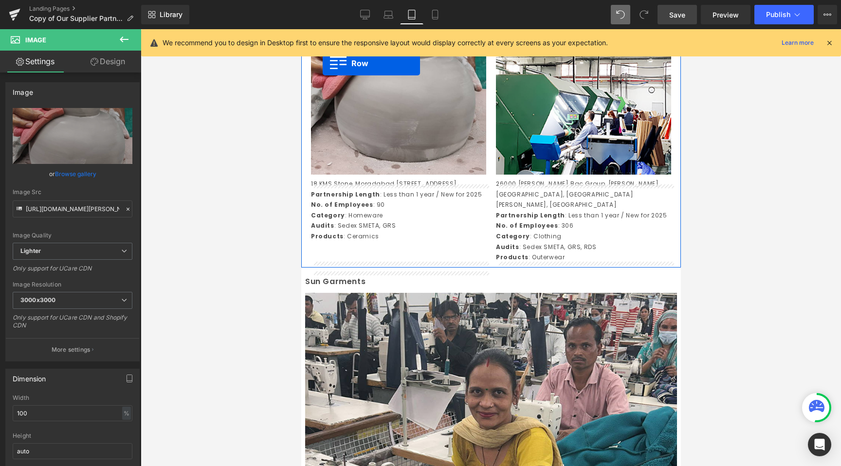
scroll to position [904, 0]
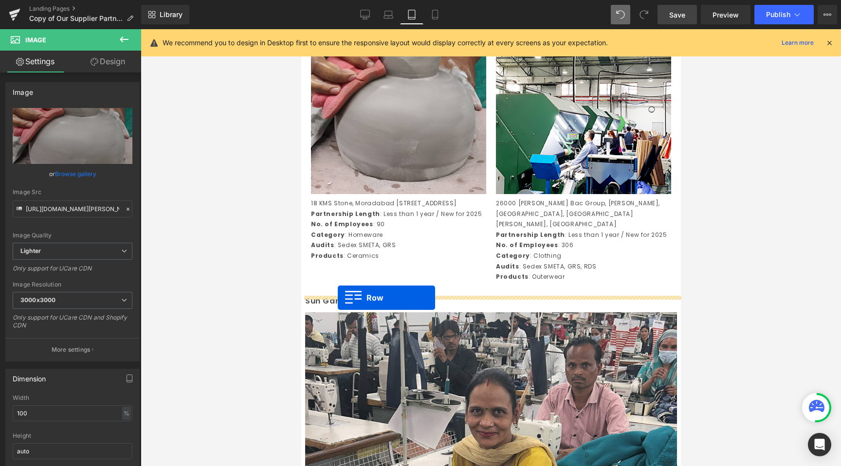
drag, startPoint x: 304, startPoint y: 202, endPoint x: 337, endPoint y: 298, distance: 101.9
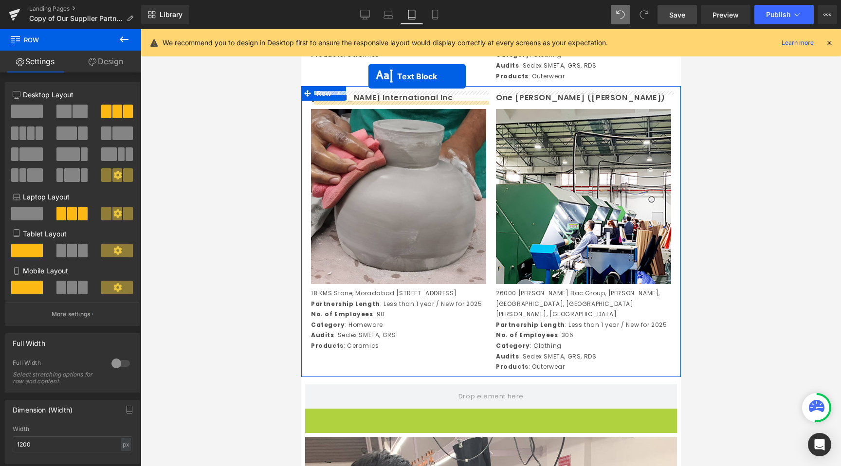
scroll to position [765, 0]
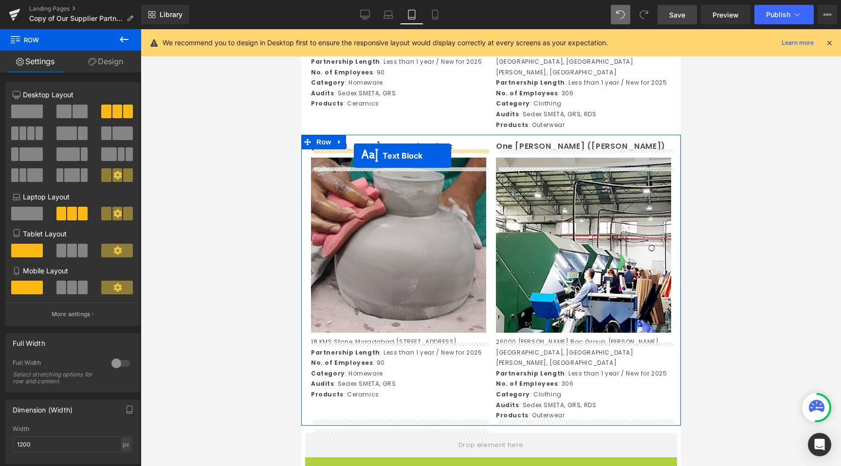
drag, startPoint x: 464, startPoint y: 385, endPoint x: 353, endPoint y: 155, distance: 254.7
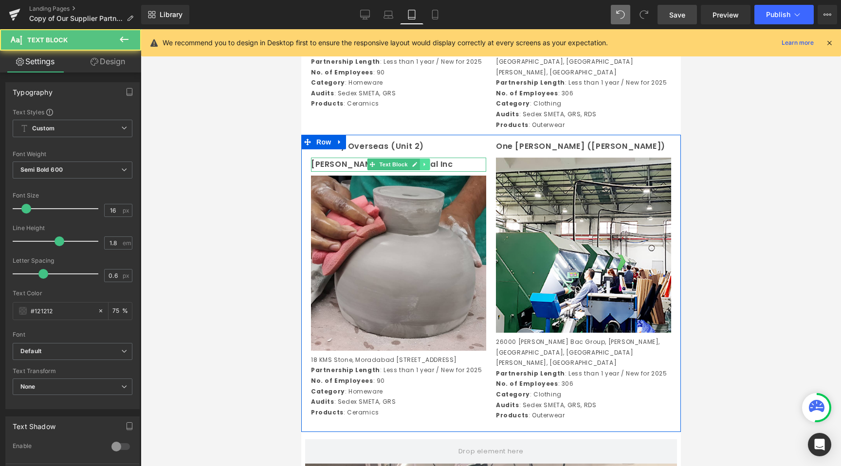
click at [424, 167] on icon at bounding box center [424, 165] width 5 height 6
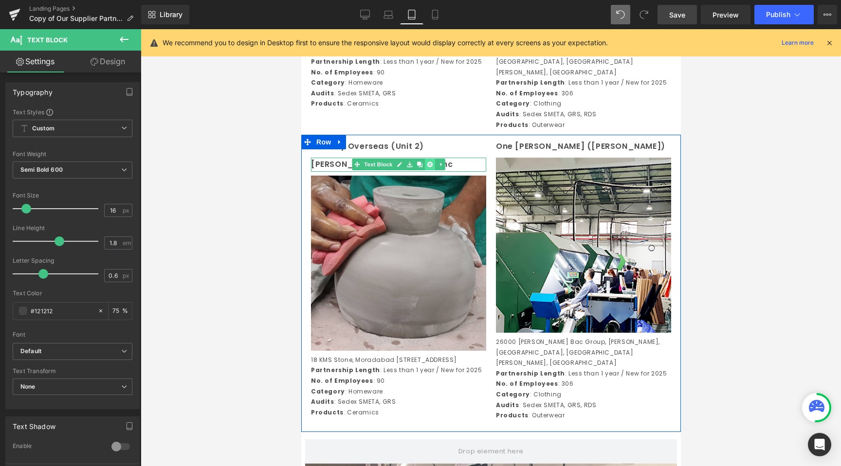
click at [430, 167] on icon at bounding box center [429, 165] width 5 height 6
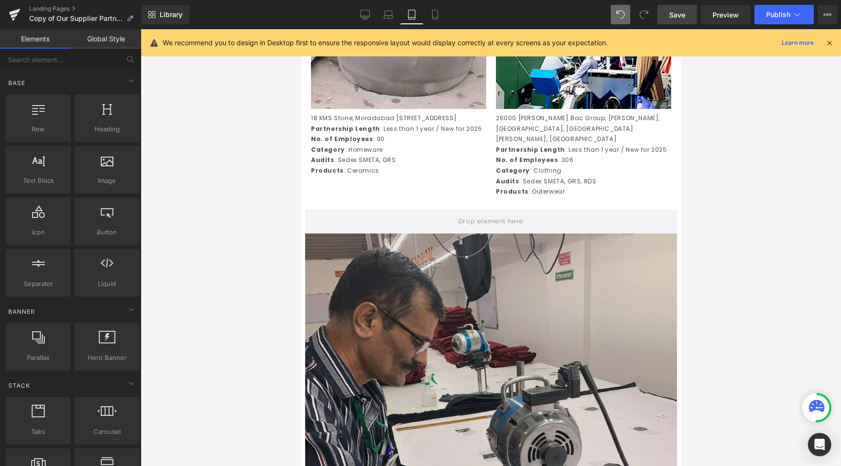
click at [430, 287] on img at bounding box center [491, 420] width 372 height 372
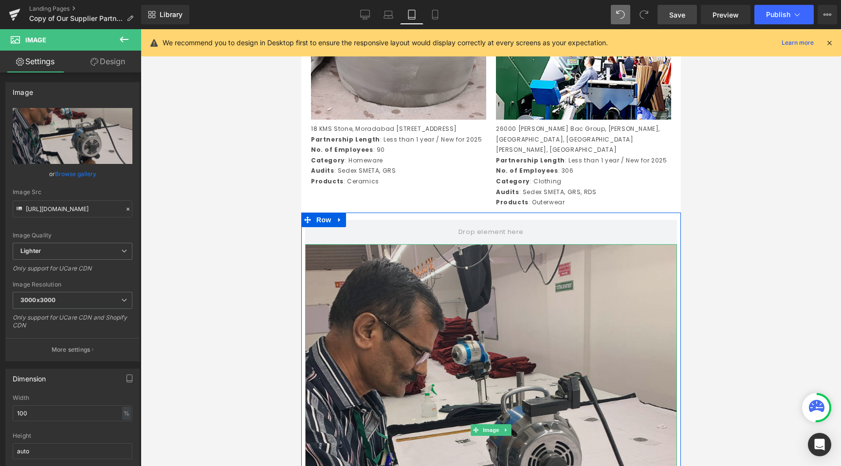
scroll to position [1003, 0]
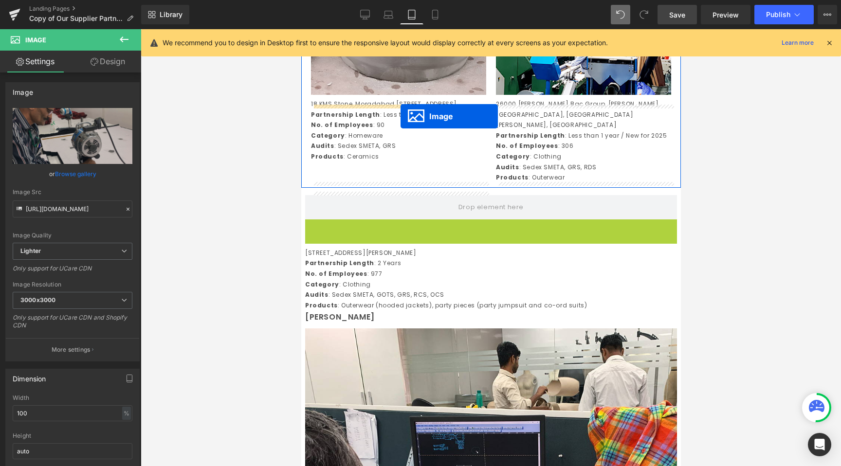
drag, startPoint x: 476, startPoint y: 414, endPoint x: 400, endPoint y: 116, distance: 307.4
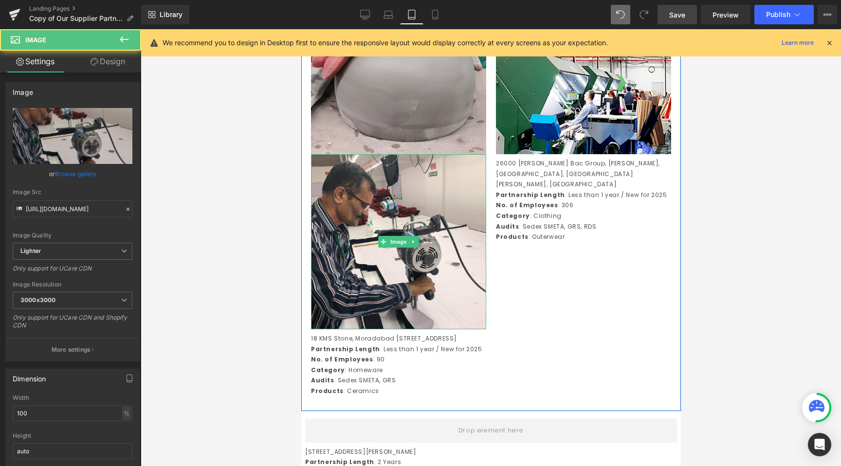
scroll to position [922, 0]
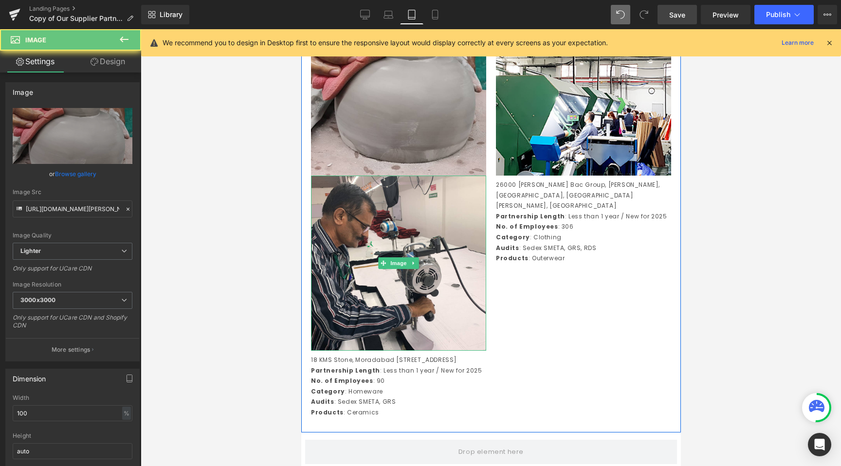
click at [400, 116] on img at bounding box center [398, 87] width 175 height 175
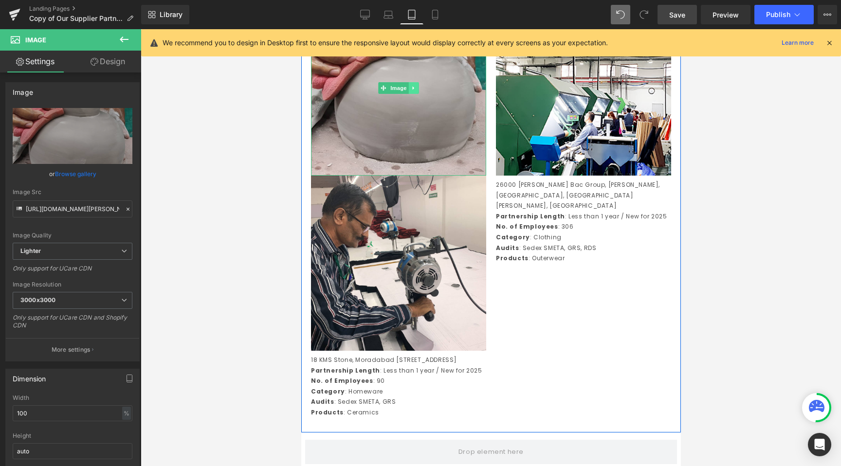
click at [417, 94] on link at bounding box center [413, 88] width 10 height 12
click at [419, 94] on link at bounding box center [418, 88] width 10 height 12
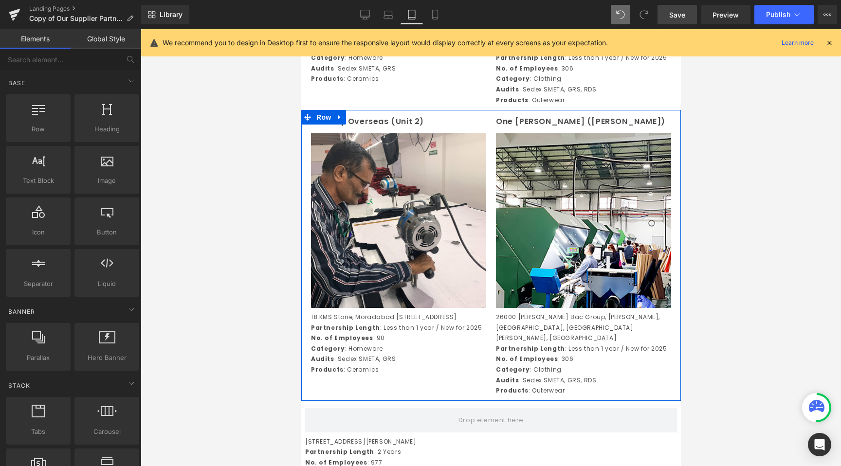
scroll to position [731, 0]
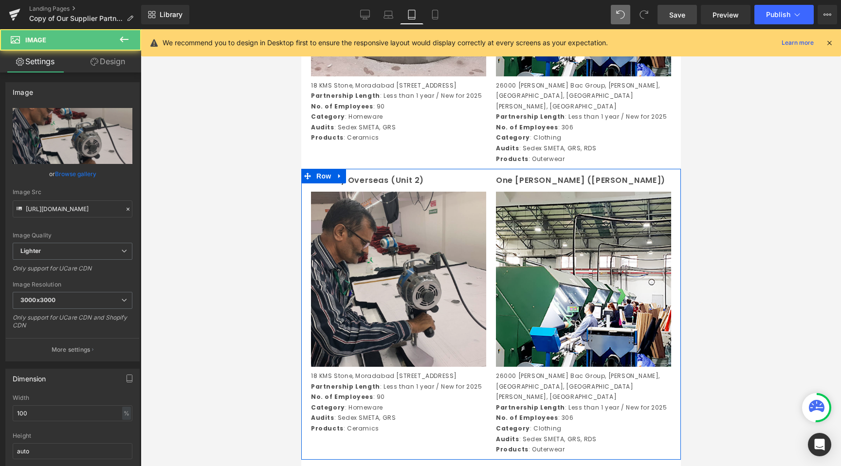
click at [390, 269] on img at bounding box center [398, 279] width 175 height 175
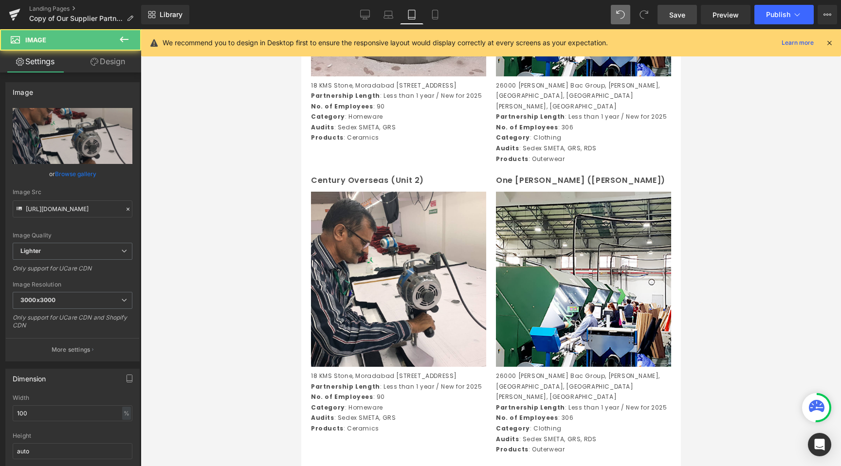
click at [234, 309] on div at bounding box center [491, 247] width 700 height 437
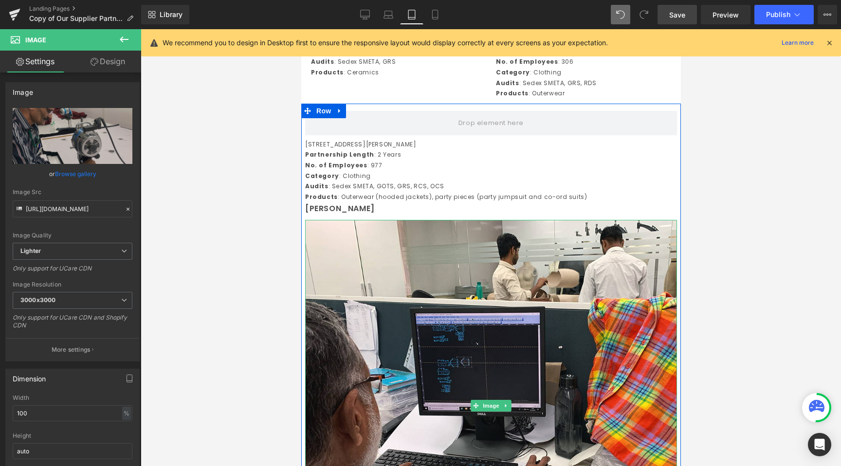
click at [460, 324] on img at bounding box center [491, 406] width 372 height 372
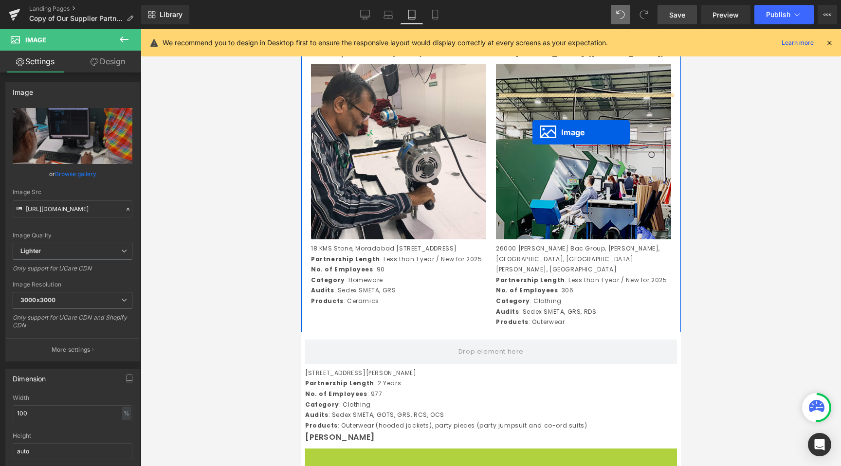
scroll to position [839, 0]
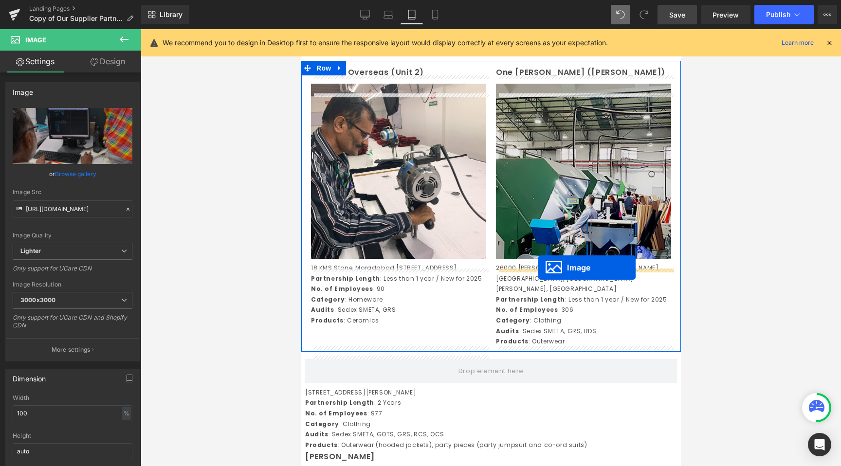
drag, startPoint x: 473, startPoint y: 418, endPoint x: 538, endPoint y: 268, distance: 163.3
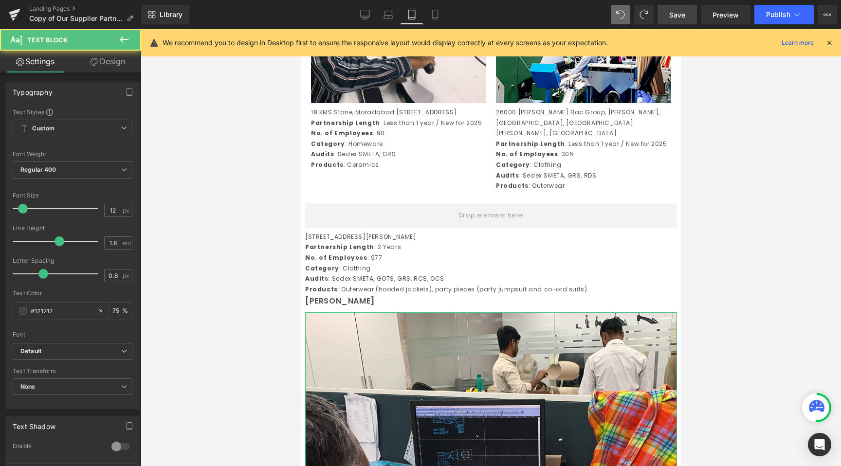
click at [468, 242] on p "[STREET_ADDRESS][PERSON_NAME]" at bounding box center [491, 237] width 372 height 11
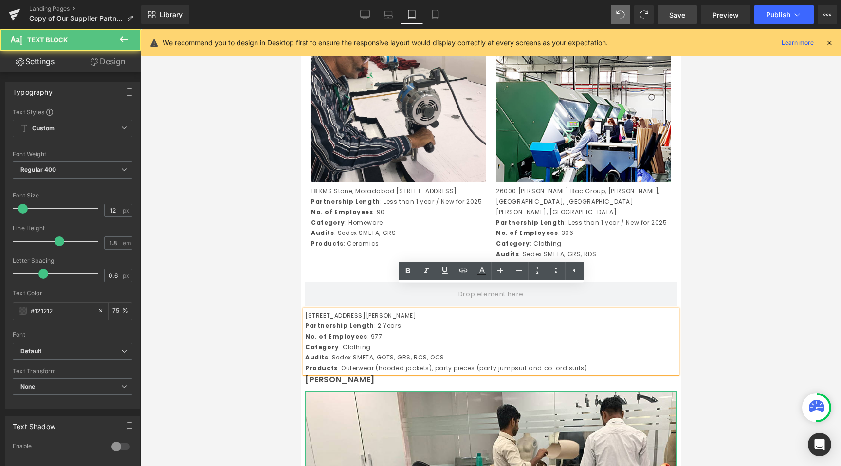
scroll to position [911, 0]
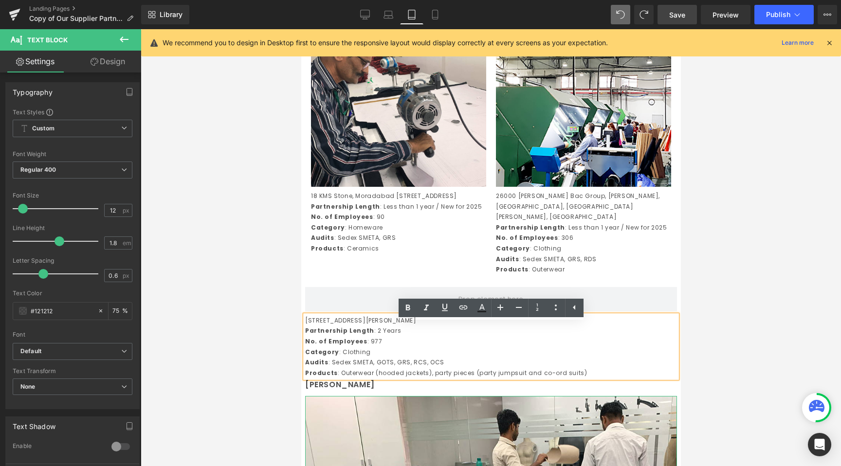
click at [238, 362] on div at bounding box center [491, 247] width 700 height 437
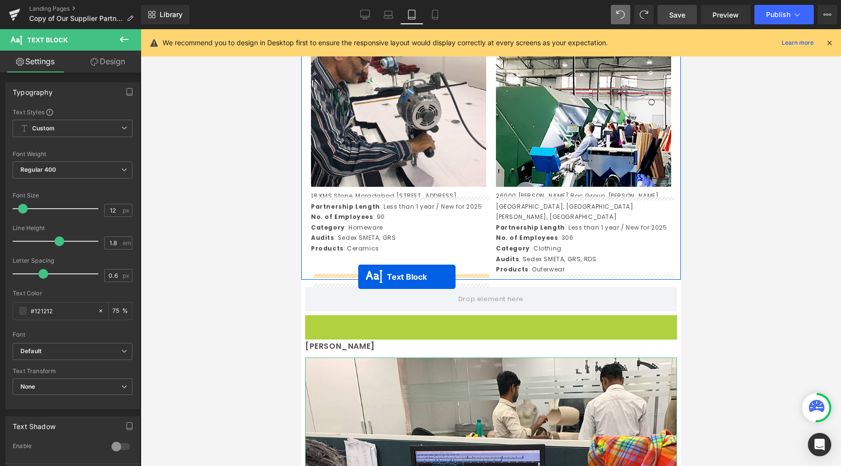
drag, startPoint x: 468, startPoint y: 357, endPoint x: 358, endPoint y: 277, distance: 136.3
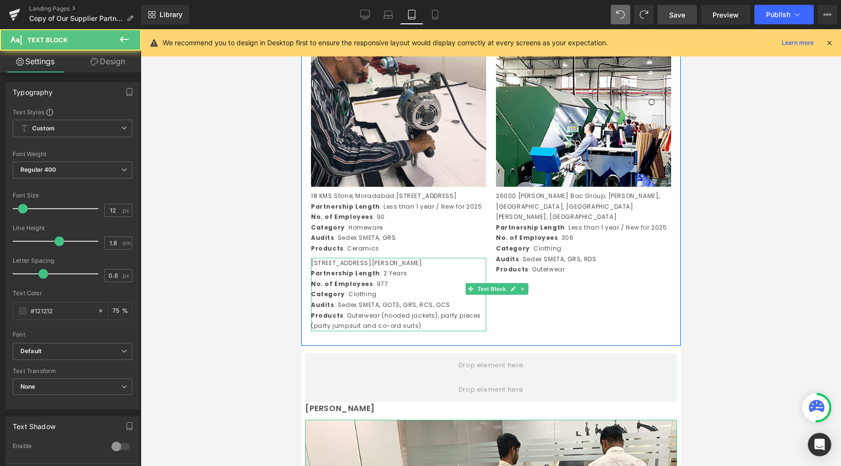
click at [361, 233] on p "Category : Homeware" at bounding box center [398, 227] width 175 height 11
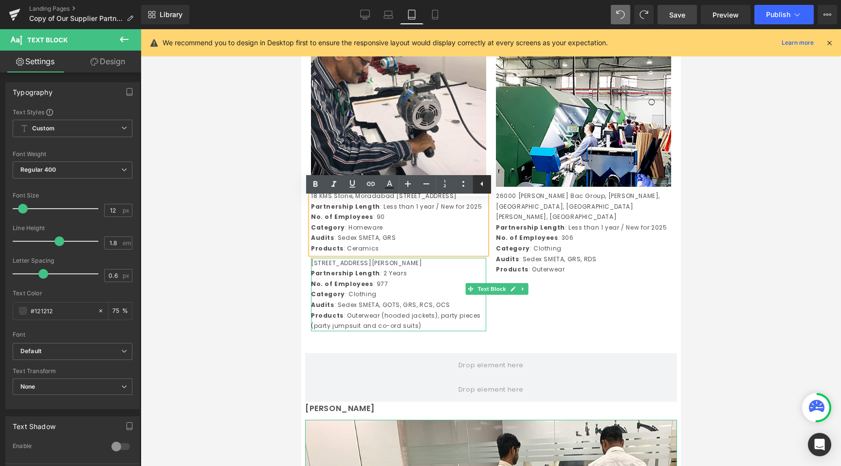
click at [482, 186] on icon at bounding box center [481, 184] width 2 height 5
click at [465, 186] on icon at bounding box center [464, 184] width 12 height 12
click at [281, 277] on div at bounding box center [491, 247] width 700 height 437
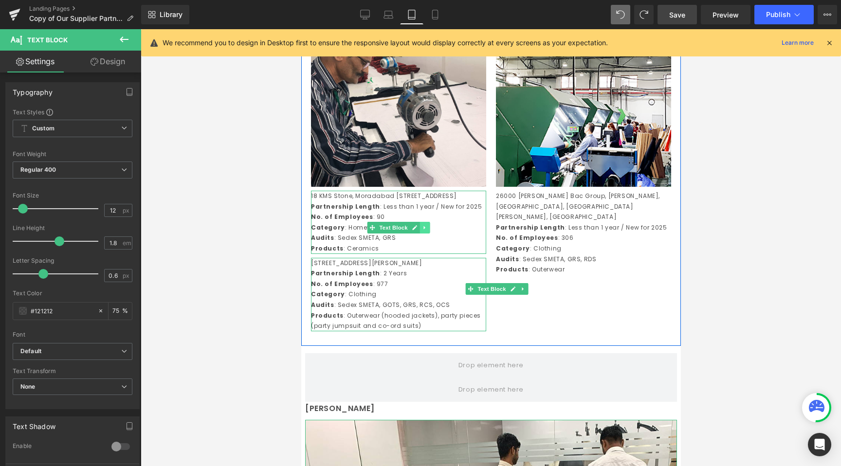
click at [424, 231] on icon at bounding box center [424, 228] width 5 height 6
click at [436, 243] on p "Audits : Sedex SMETA, GRS" at bounding box center [398, 238] width 175 height 11
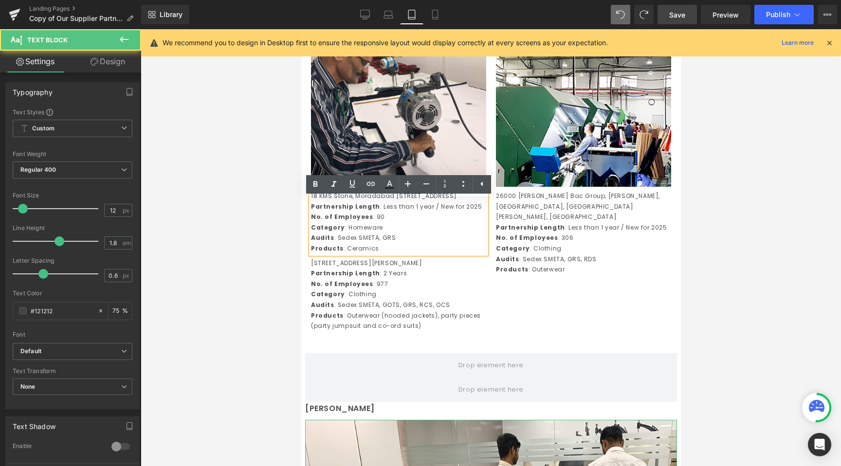
click at [426, 222] on p "No. of Employees : 90" at bounding box center [398, 217] width 175 height 11
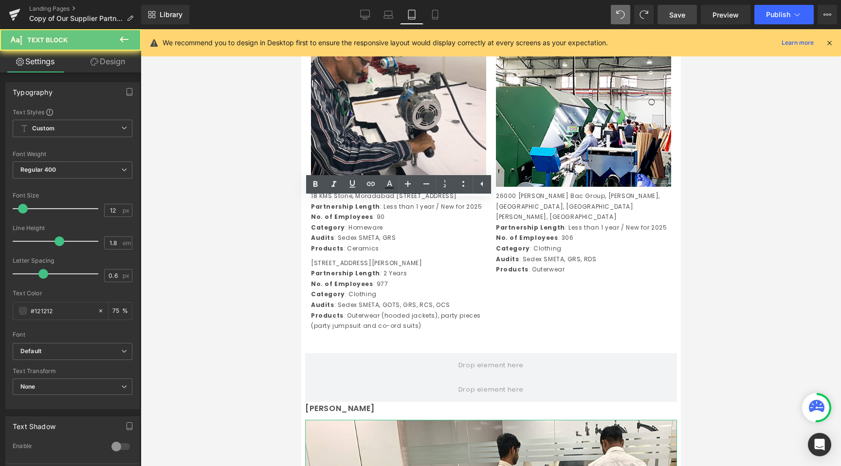
click at [242, 275] on div at bounding box center [491, 247] width 700 height 437
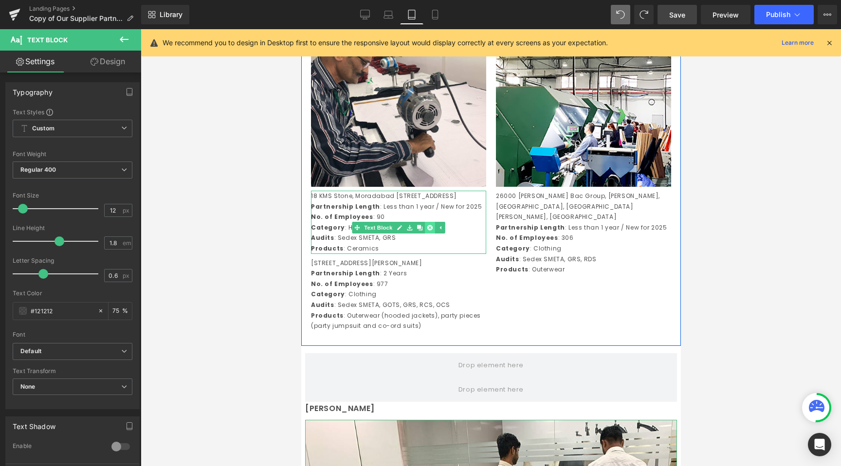
click at [426, 234] on link at bounding box center [429, 228] width 10 height 12
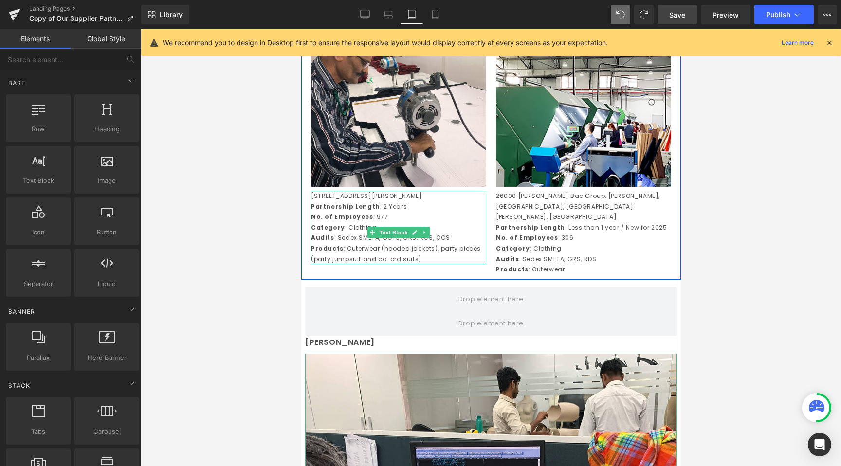
scroll to position [877, 0]
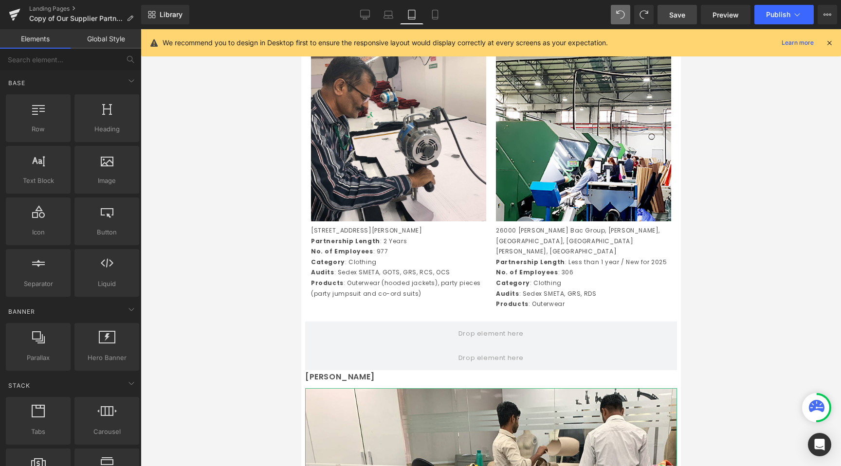
click at [242, 316] on div at bounding box center [491, 247] width 700 height 437
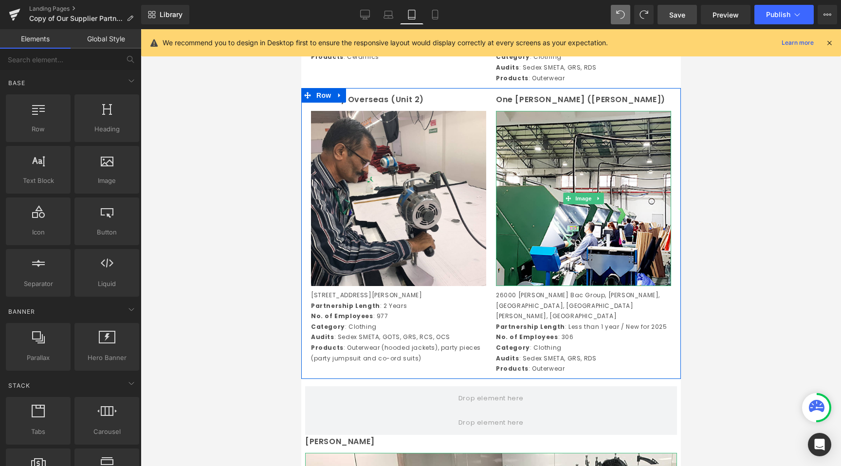
scroll to position [818, 0]
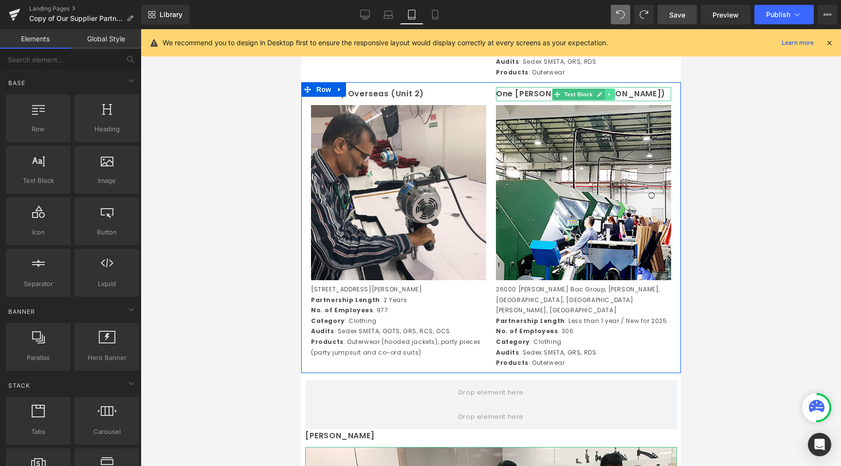
click at [607, 97] on icon at bounding box center [609, 95] width 5 height 6
click at [614, 97] on icon at bounding box center [614, 94] width 5 height 5
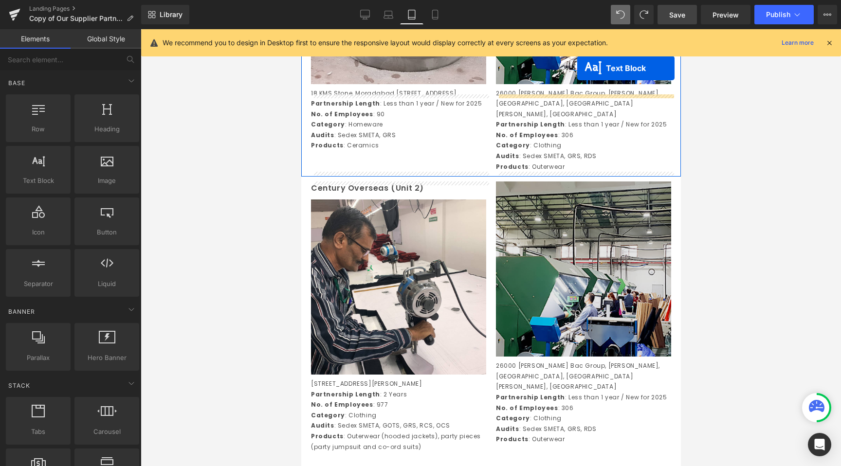
scroll to position [675, 0]
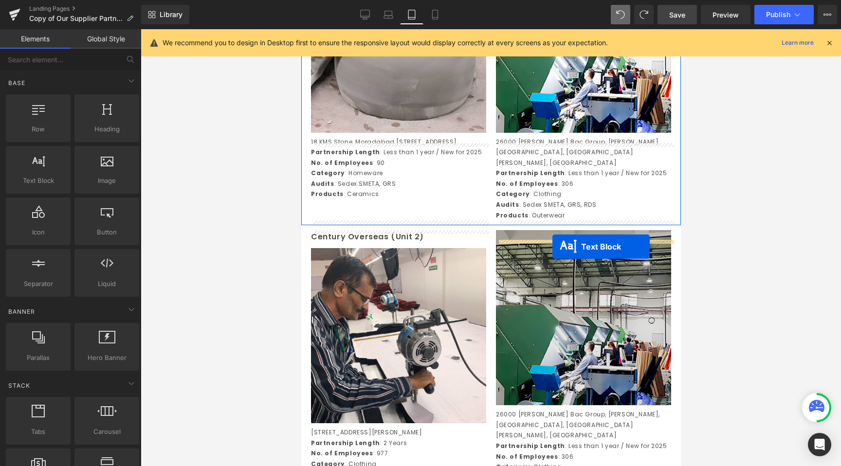
drag, startPoint x: 466, startPoint y: 337, endPoint x: 552, endPoint y: 247, distance: 124.7
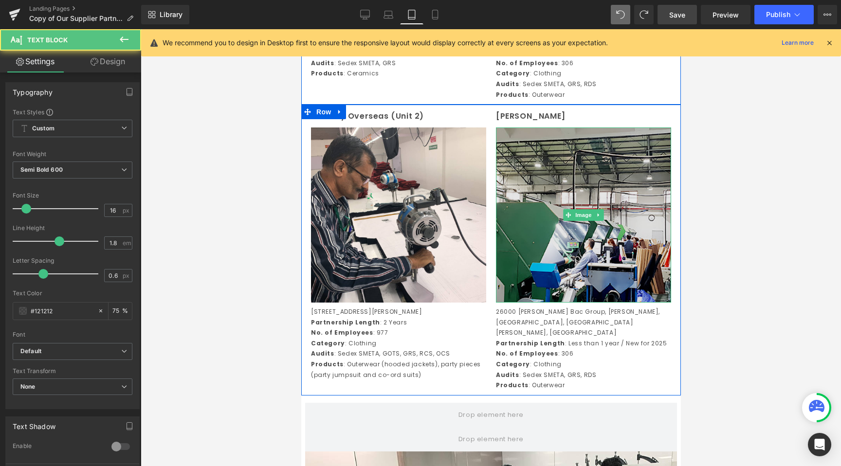
scroll to position [800, 0]
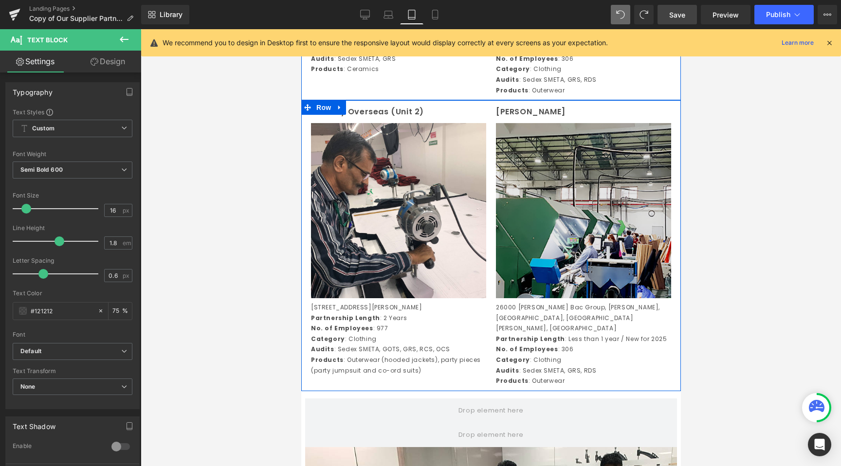
click at [584, 232] on img at bounding box center [583, 210] width 175 height 175
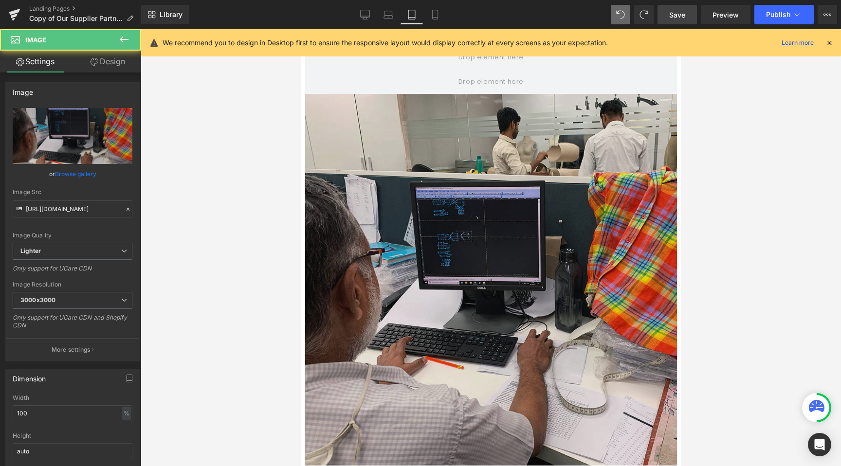
click at [476, 303] on div "Image" at bounding box center [491, 280] width 372 height 372
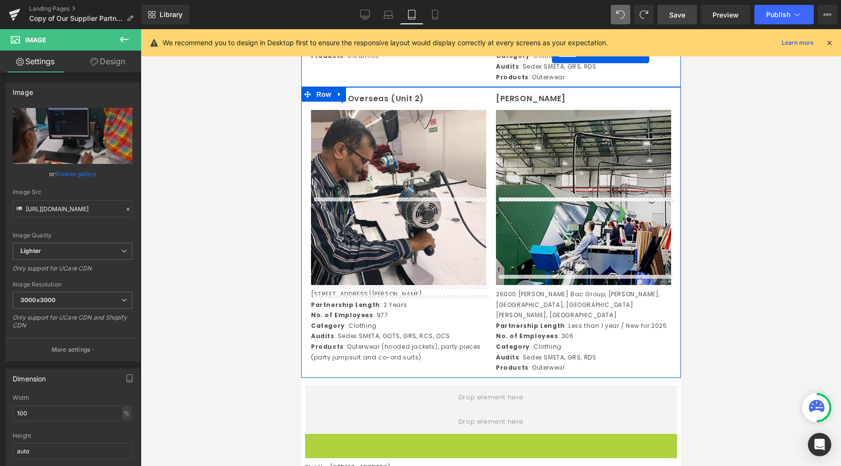
scroll to position [774, 0]
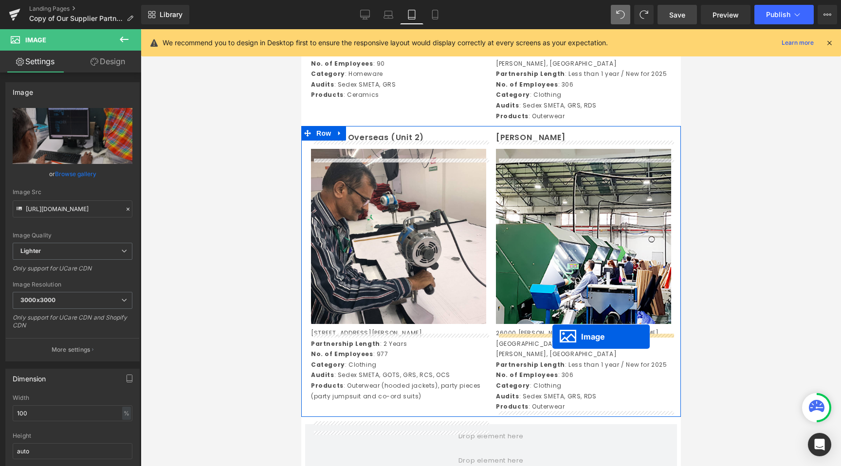
drag, startPoint x: 473, startPoint y: 370, endPoint x: 552, endPoint y: 334, distance: 86.7
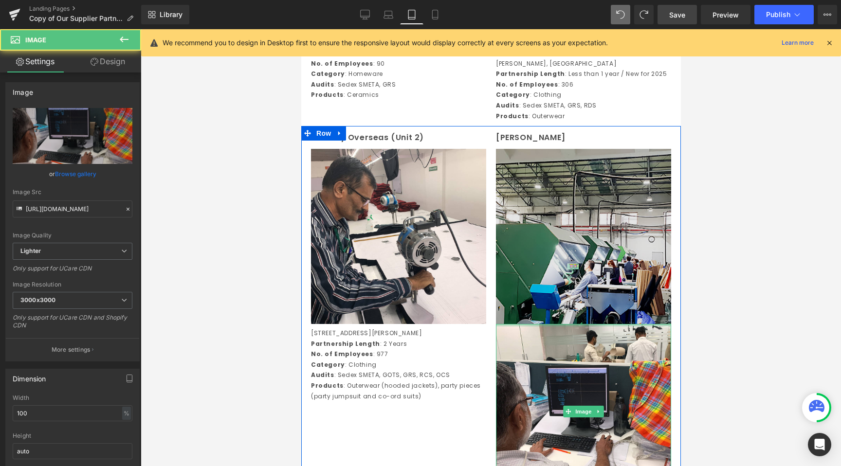
click at [561, 263] on img at bounding box center [583, 236] width 175 height 175
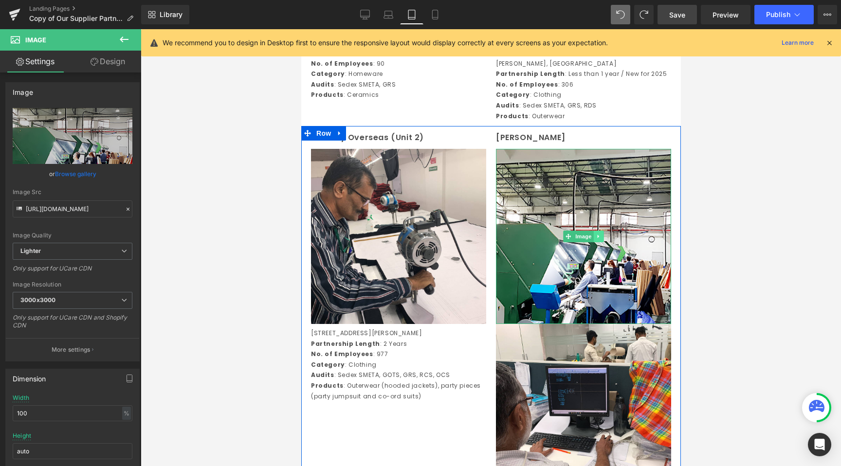
click at [596, 239] on icon at bounding box center [598, 237] width 5 height 6
click at [601, 242] on link at bounding box center [603, 237] width 10 height 12
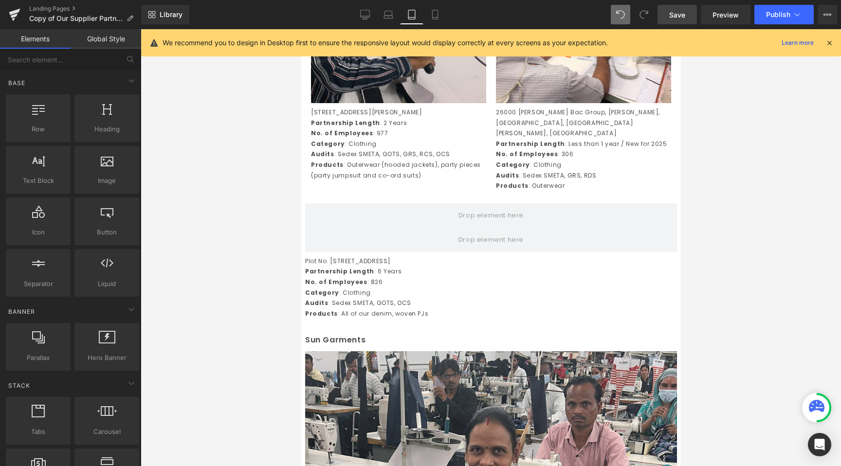
scroll to position [993, 0]
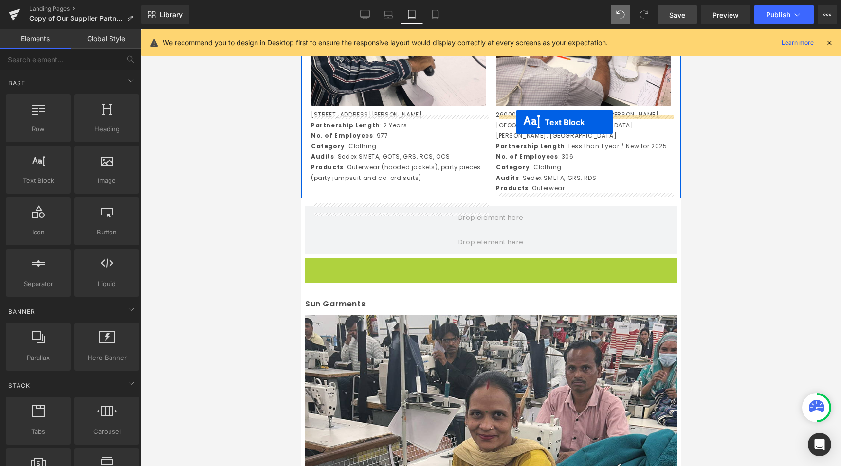
drag, startPoint x: 462, startPoint y: 308, endPoint x: 516, endPoint y: 122, distance: 193.8
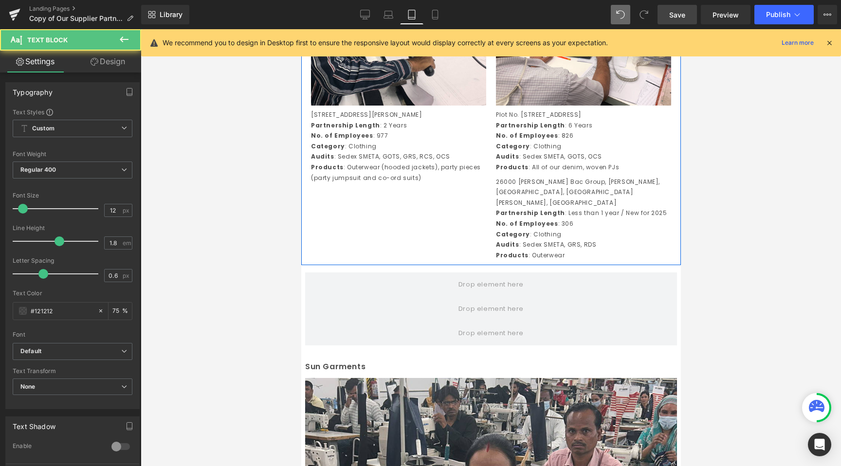
click at [569, 250] on p "Audits : Sedex SMETA, GRS, RDS" at bounding box center [583, 244] width 175 height 11
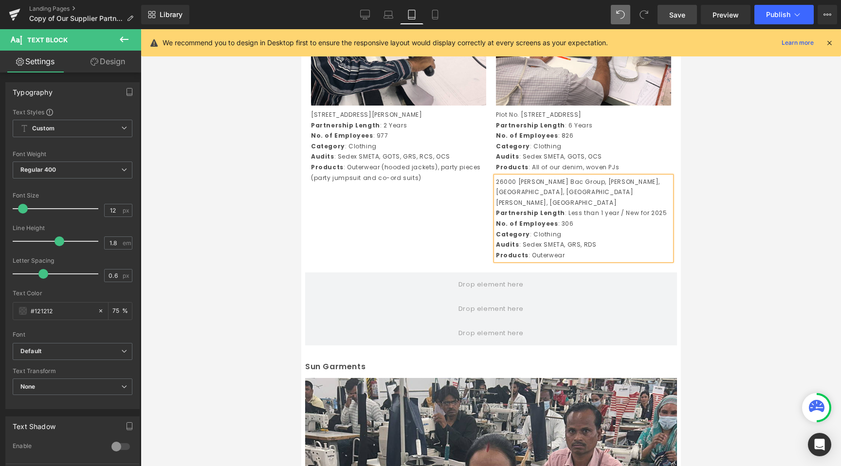
click at [715, 227] on div at bounding box center [491, 247] width 700 height 437
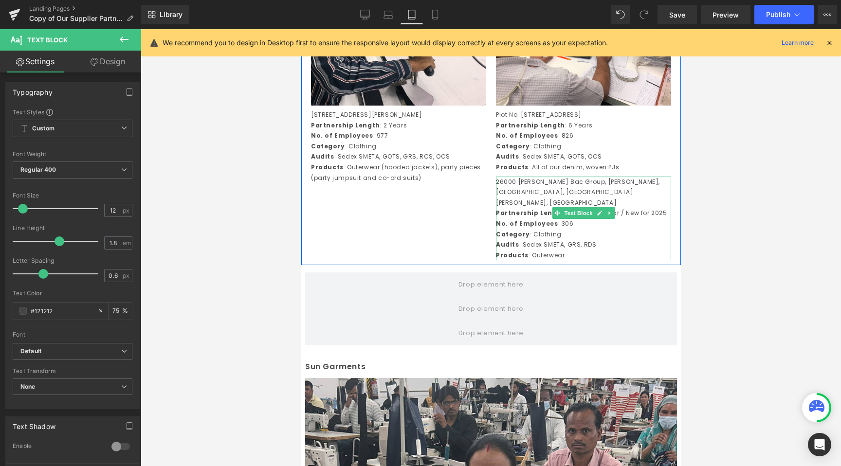
click at [614, 239] on p "Category : Clothing" at bounding box center [583, 234] width 175 height 11
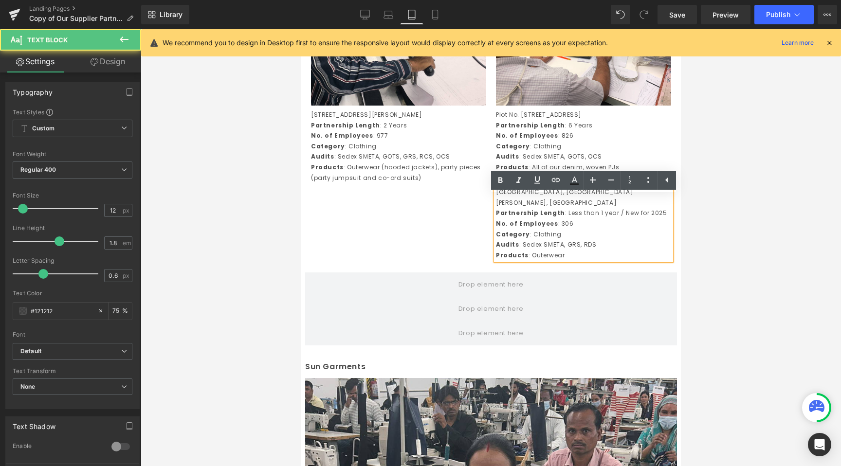
click at [433, 244] on div "Century Overseas (Unit 2) Text Block Image Plot No. 6/6 and 6/7, Industrial Are…" at bounding box center [491, 87] width 380 height 358
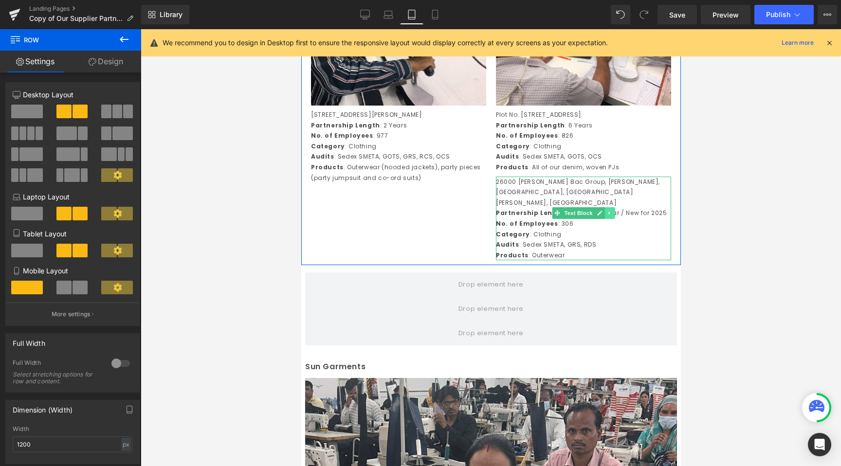
click at [606, 219] on link at bounding box center [610, 213] width 10 height 12
click at [610, 219] on link at bounding box center [614, 213] width 10 height 12
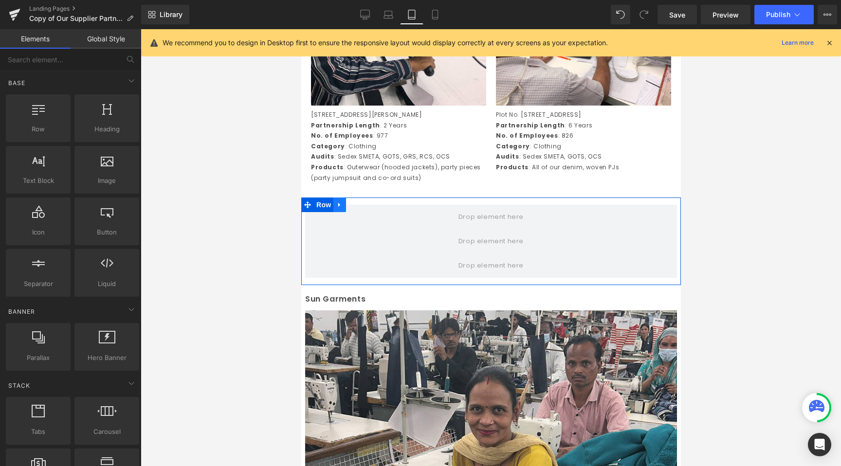
click at [338, 209] on icon at bounding box center [339, 205] width 7 height 7
click at [362, 208] on icon at bounding box center [364, 205] width 7 height 7
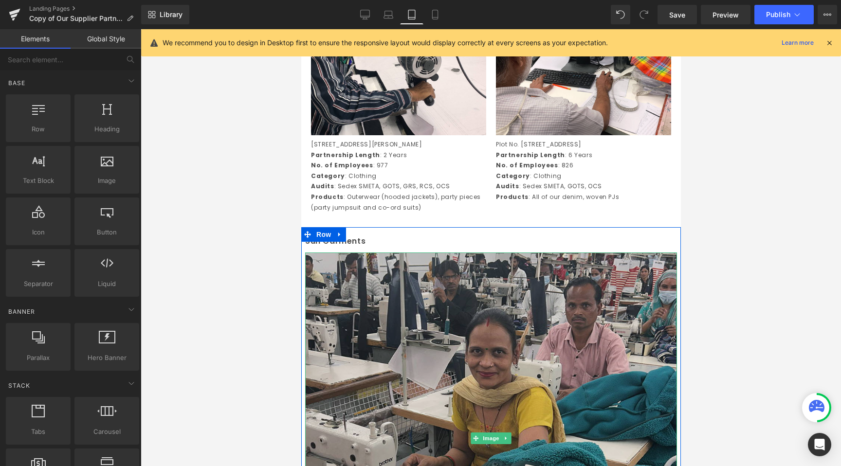
scroll to position [957, 0]
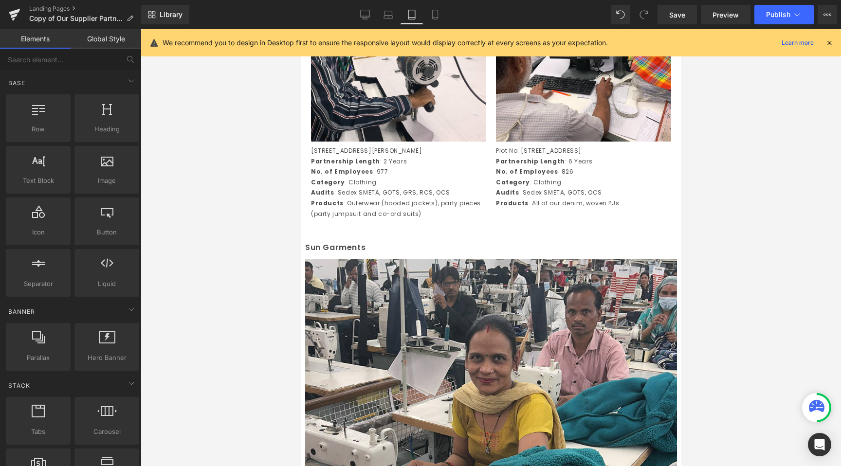
click at [251, 295] on div at bounding box center [491, 247] width 700 height 437
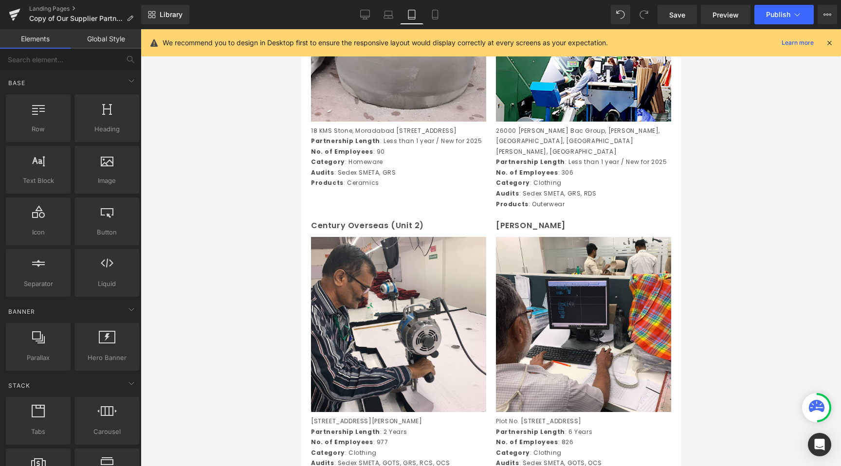
scroll to position [668, 0]
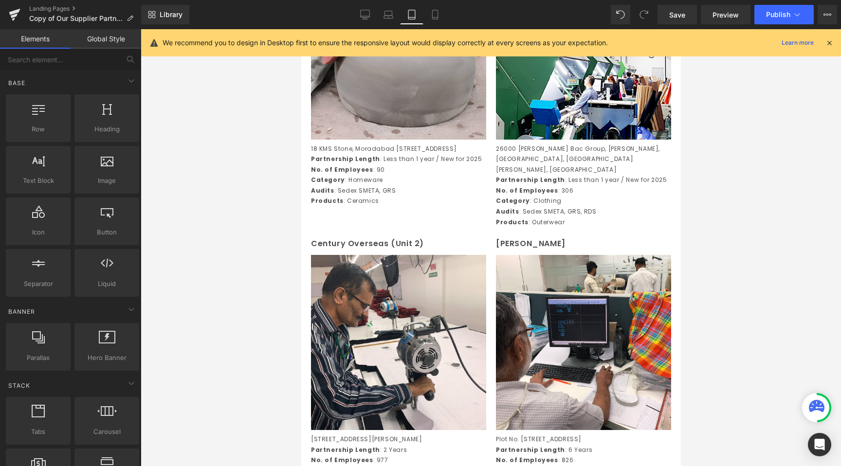
click at [488, 282] on div "Century Overseas (Unit 2) Text Block Image Plot No. 6/6 and 6/7, Industrial Are…" at bounding box center [398, 377] width 185 height 280
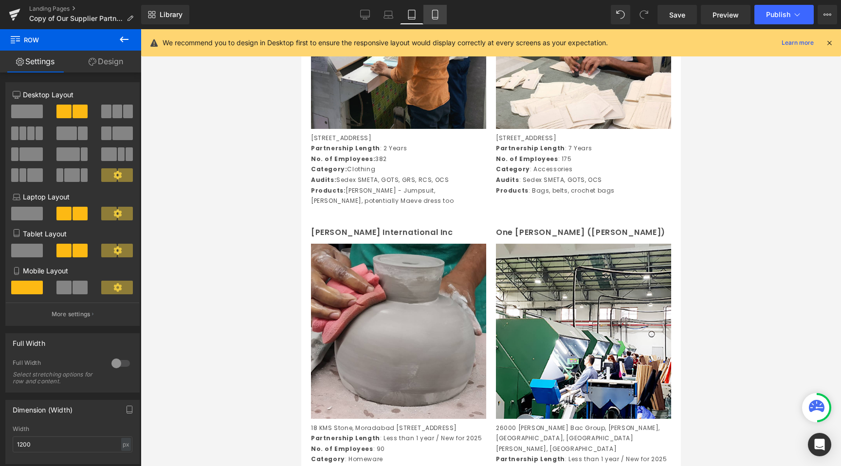
click at [442, 18] on link "Mobile" at bounding box center [435, 14] width 23 height 19
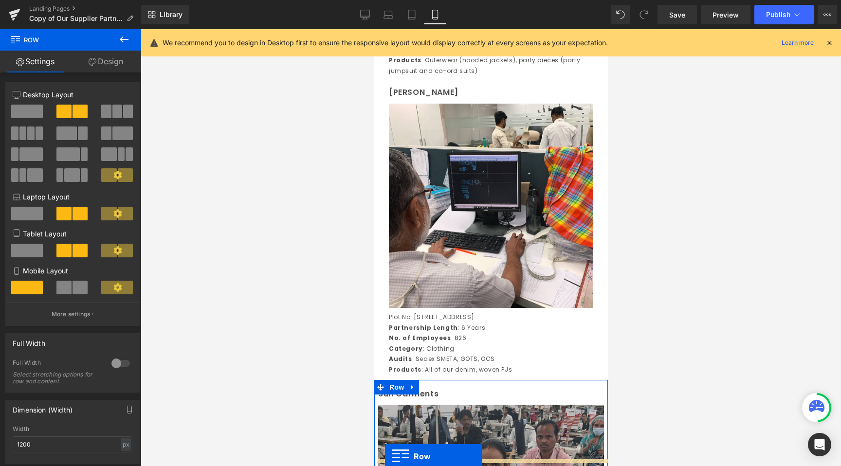
scroll to position [1206, 0]
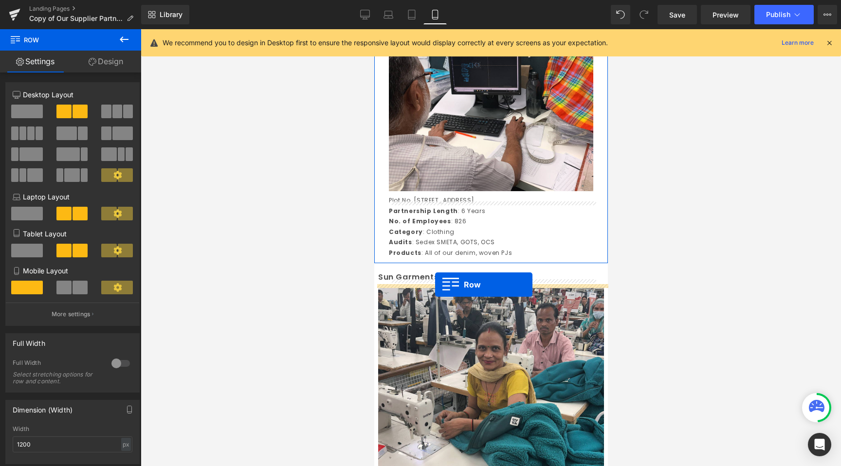
drag, startPoint x: 380, startPoint y: 276, endPoint x: 435, endPoint y: 284, distance: 55.2
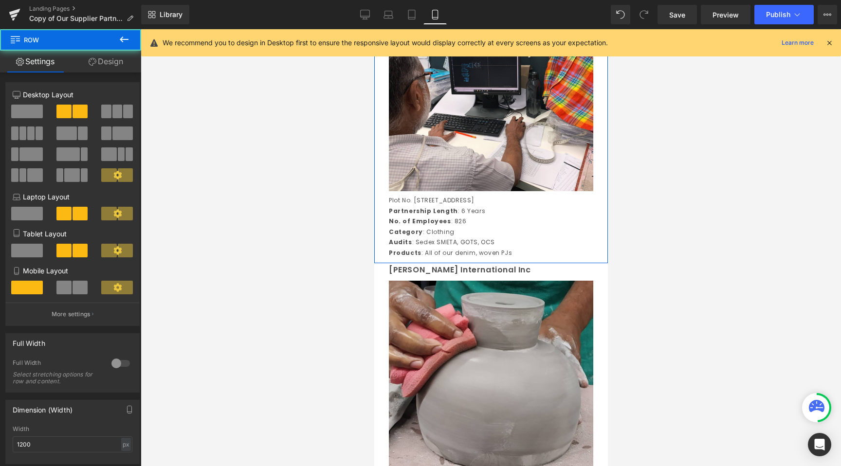
click at [295, 334] on div at bounding box center [491, 247] width 700 height 437
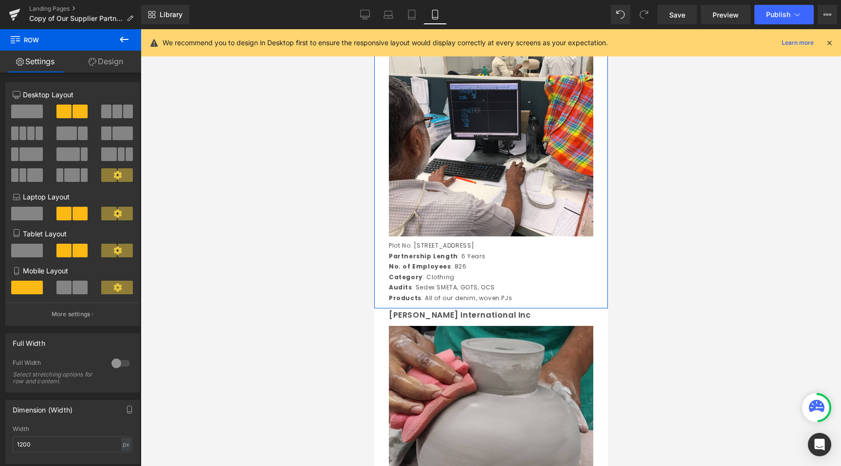
click at [323, 319] on div at bounding box center [491, 247] width 700 height 437
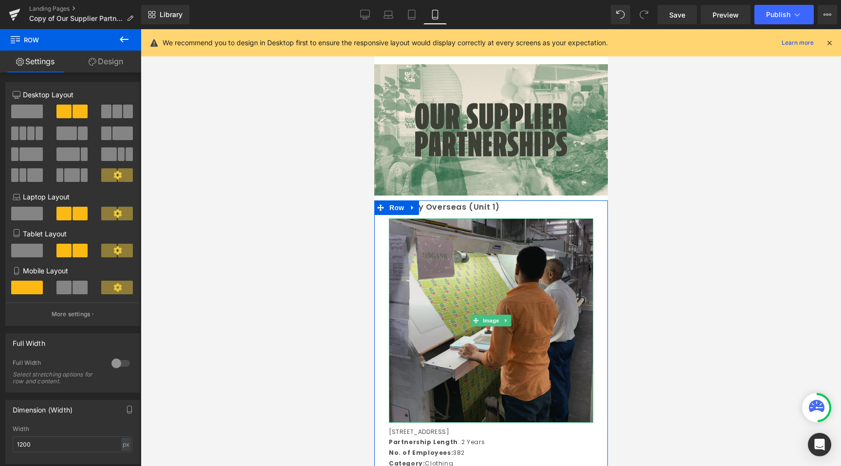
scroll to position [13, 0]
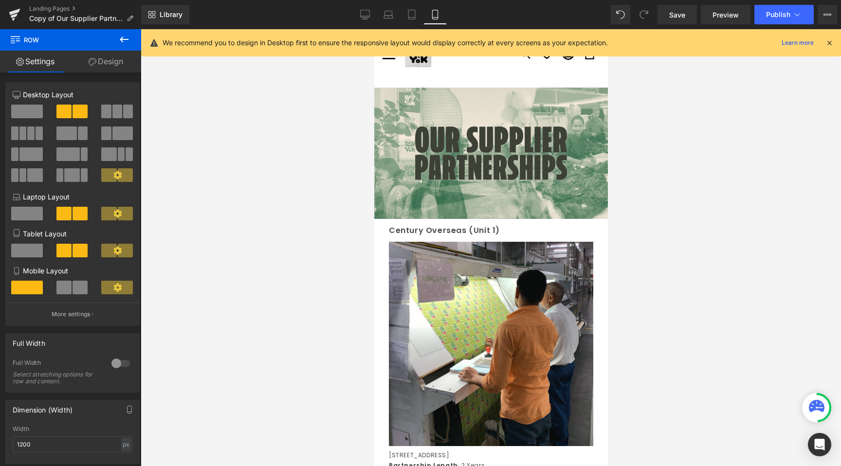
click at [404, 12] on link "Tablet" at bounding box center [411, 14] width 23 height 19
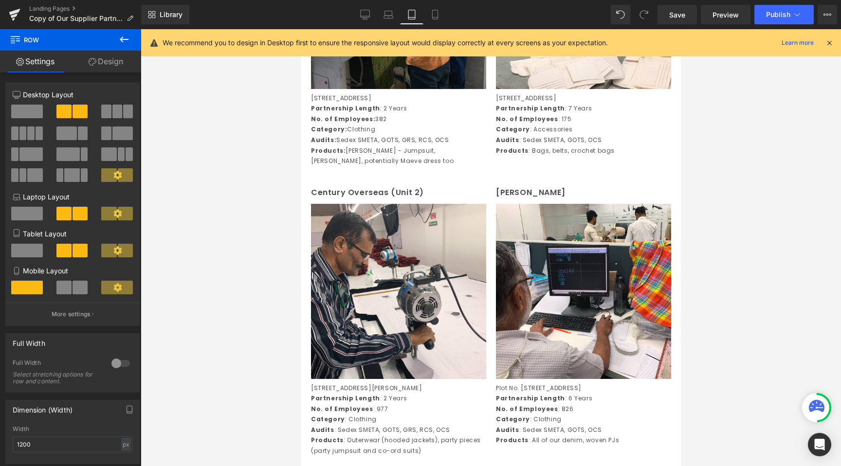
scroll to position [414, 0]
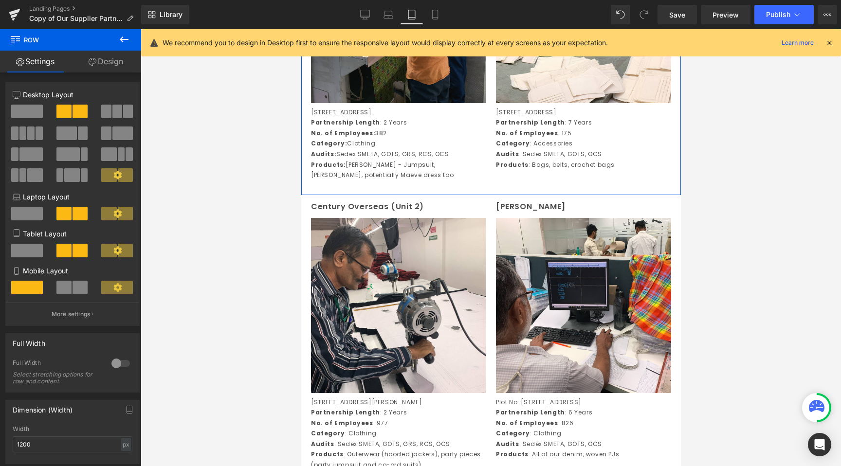
click at [537, 193] on div "Century Overseas (Unit 1) Text Block Image Plot No. 74 Udyog Vihar, Phase-I Gur…" at bounding box center [491, 50] width 380 height 290
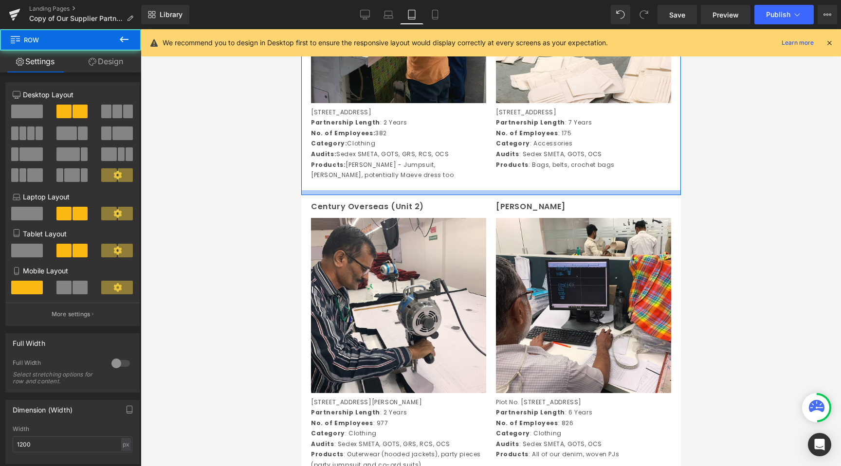
click at [529, 195] on div at bounding box center [491, 192] width 380 height 5
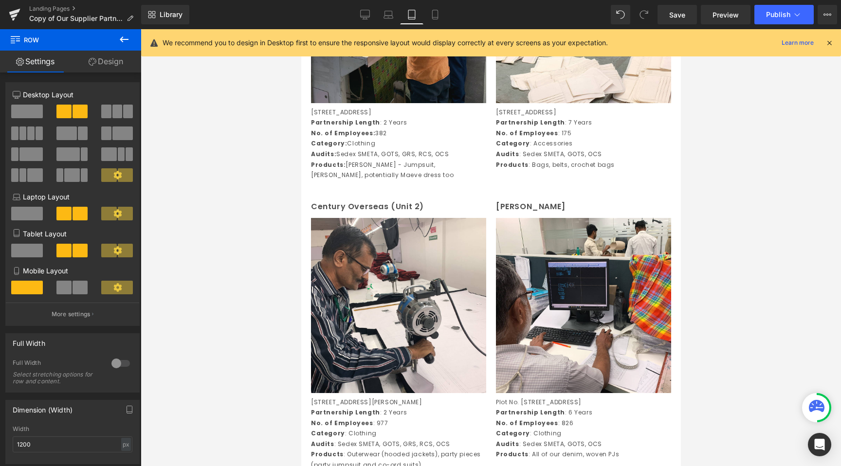
click at [276, 238] on div at bounding box center [491, 247] width 700 height 437
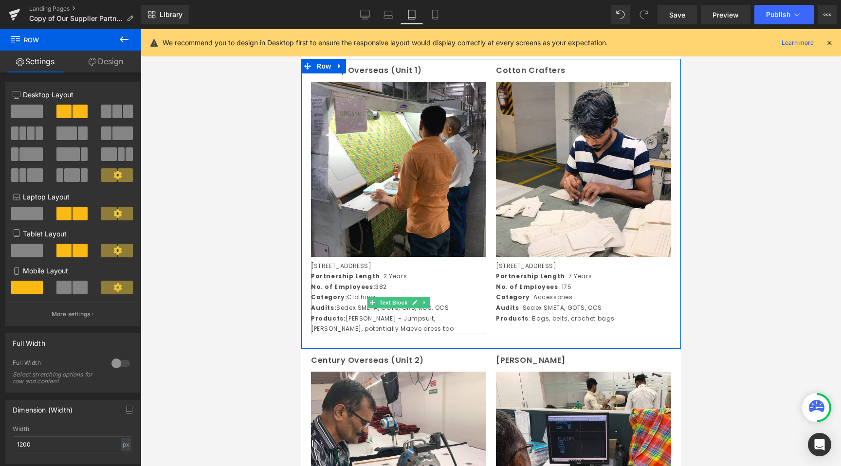
scroll to position [235, 0]
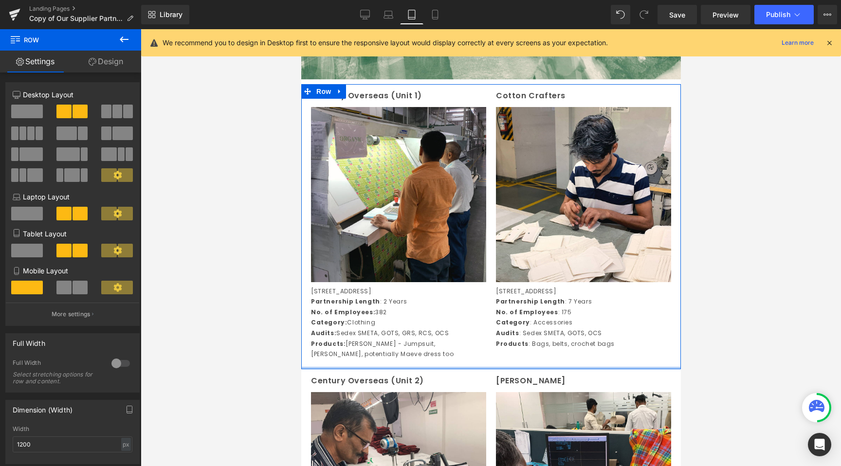
drag, startPoint x: 488, startPoint y: 384, endPoint x: 490, endPoint y: 342, distance: 41.9
click at [490, 342] on div "Century Overseas (Unit 1) Text Block Image Plot No. 74 Udyog Vihar, Phase-I Gur…" at bounding box center [491, 226] width 380 height 285
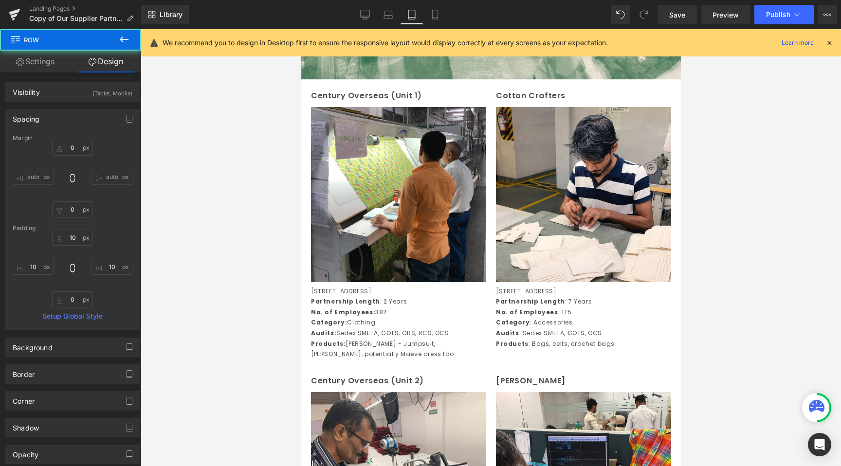
click at [198, 390] on div at bounding box center [491, 247] width 700 height 437
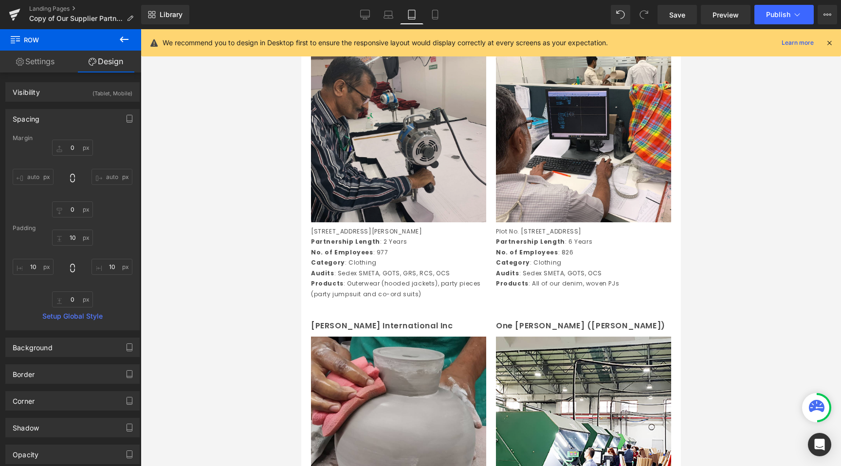
scroll to position [600, 0]
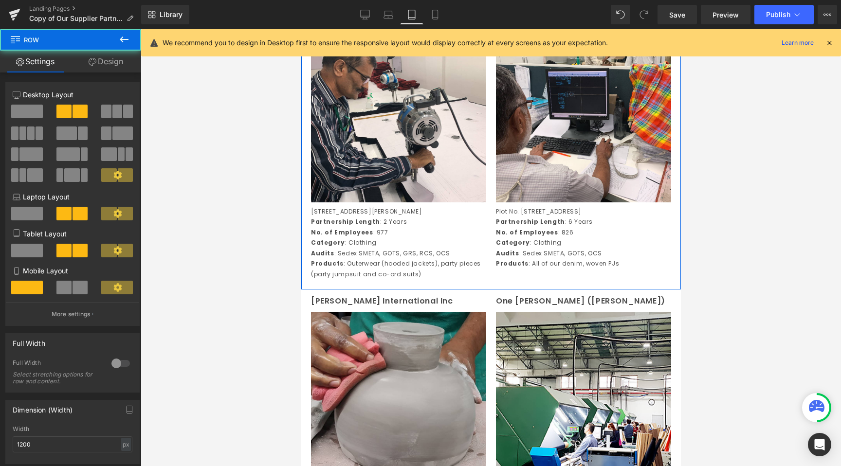
drag, startPoint x: 482, startPoint y: 314, endPoint x: 482, endPoint y: 289, distance: 25.8
click at [482, 288] on div "Century Overseas (Unit 2) Text Block Image Plot No. 6/6 and 6/7, Industrial Are…" at bounding box center [491, 146] width 380 height 285
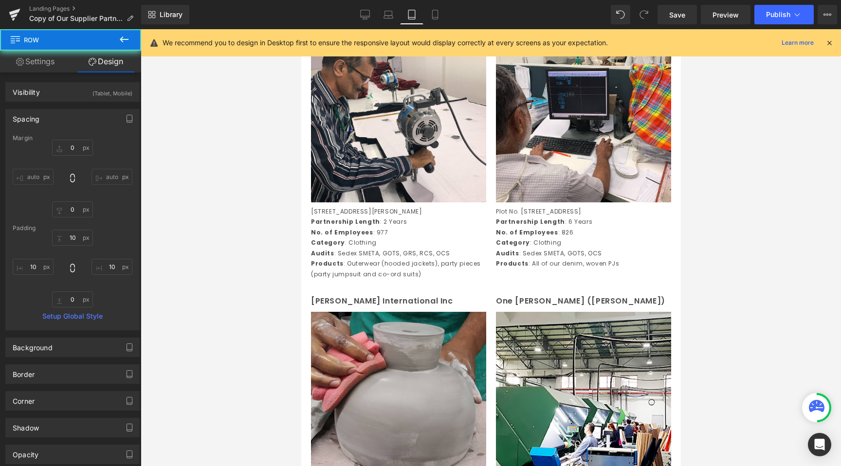
click at [256, 345] on div at bounding box center [491, 247] width 700 height 437
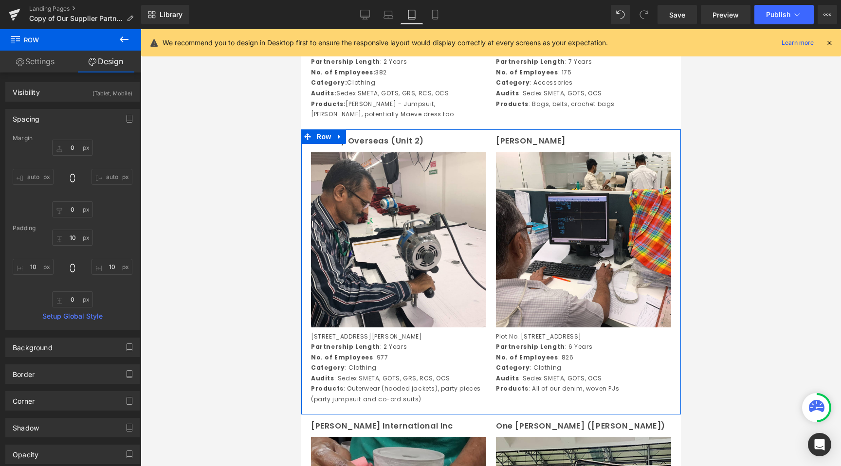
scroll to position [622, 0]
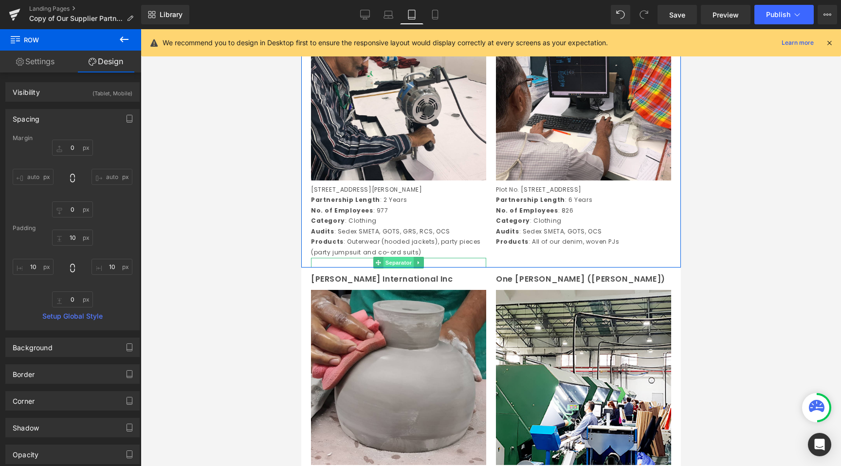
click at [393, 269] on span "Separator" at bounding box center [398, 263] width 30 height 12
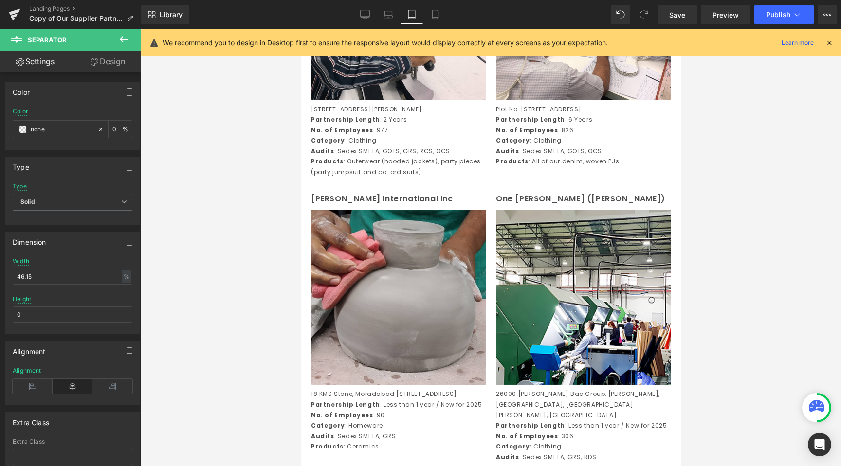
scroll to position [717, 0]
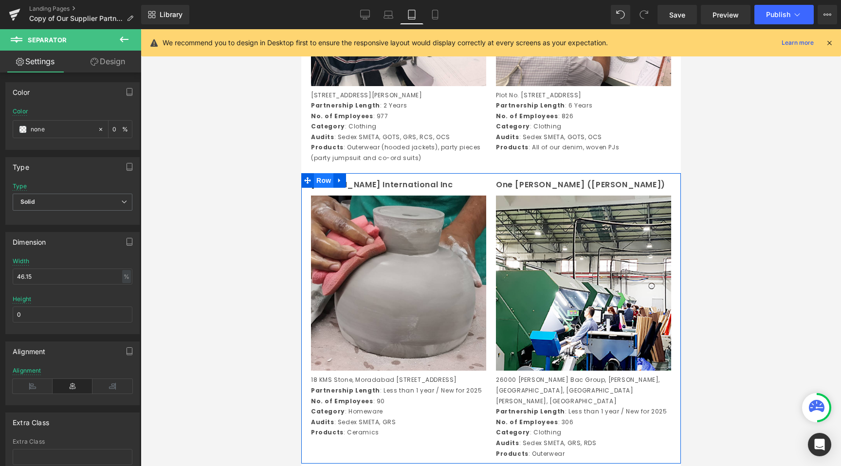
click at [331, 188] on span "Row" at bounding box center [322, 180] width 19 height 15
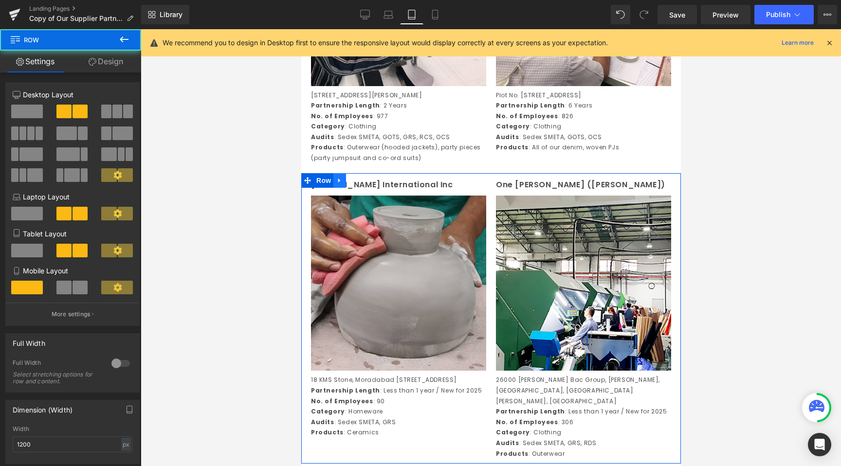
click at [337, 184] on icon at bounding box center [339, 180] width 7 height 7
click at [356, 188] on link at bounding box center [352, 180] width 13 height 15
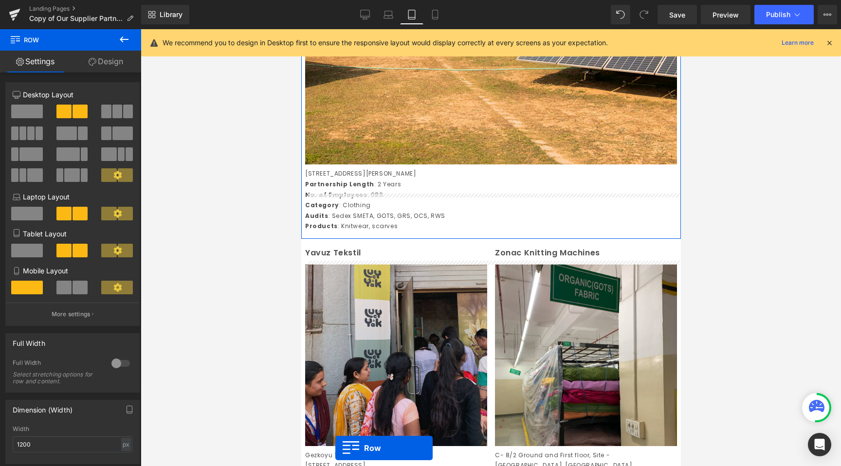
scroll to position [4053, 0]
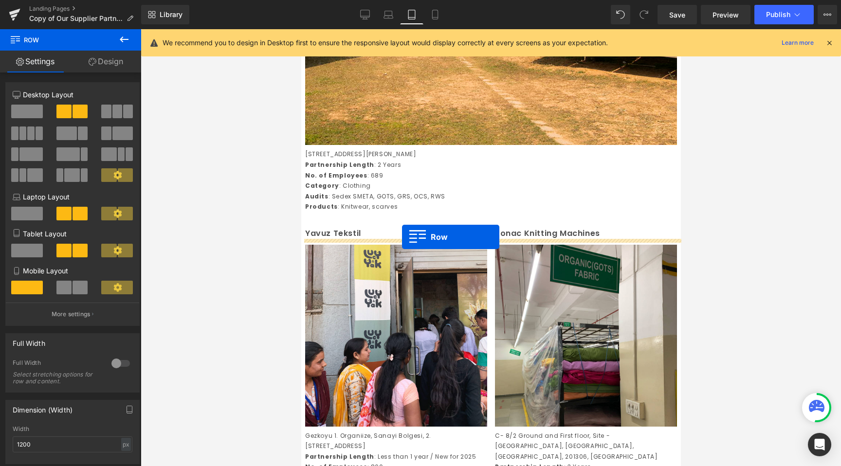
drag, startPoint x: 306, startPoint y: 365, endPoint x: 402, endPoint y: 237, distance: 160.0
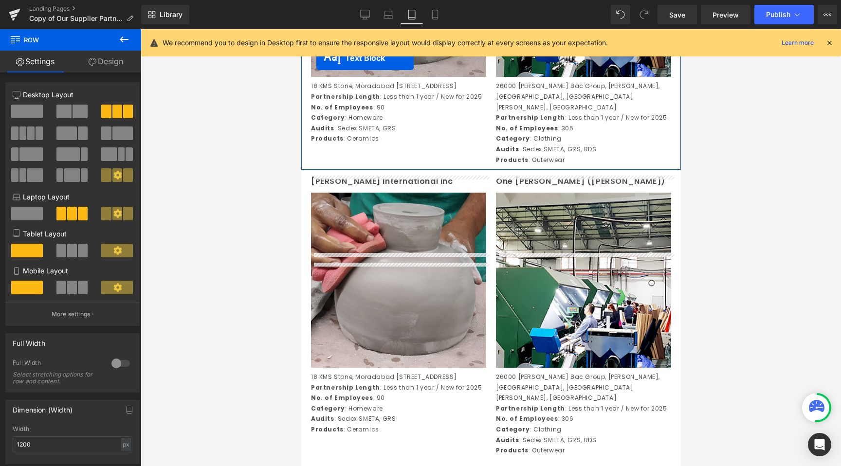
scroll to position [913, 0]
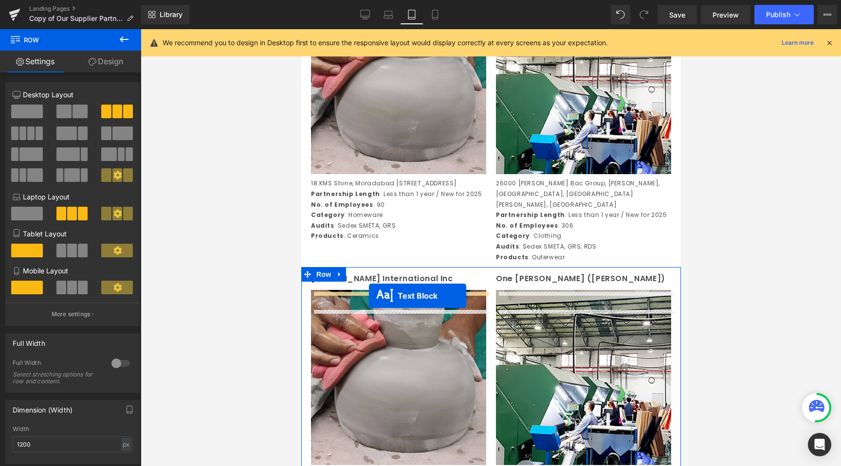
drag, startPoint x: 463, startPoint y: 379, endPoint x: 368, endPoint y: 296, distance: 125.6
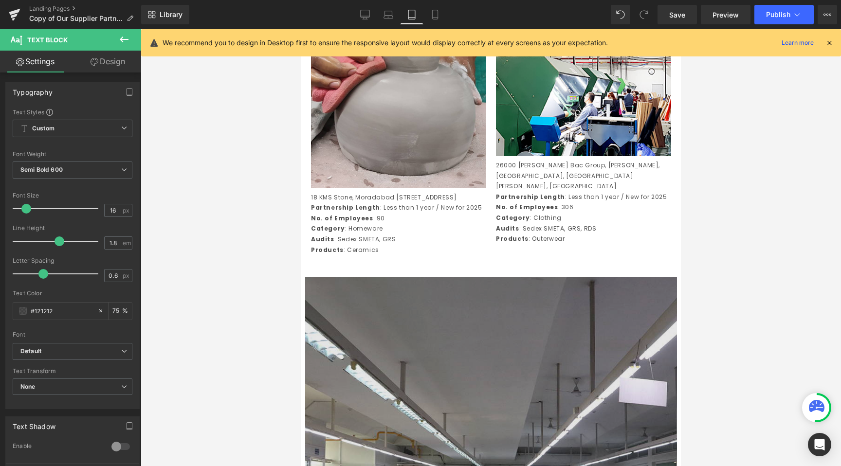
click at [412, 346] on img at bounding box center [491, 463] width 372 height 372
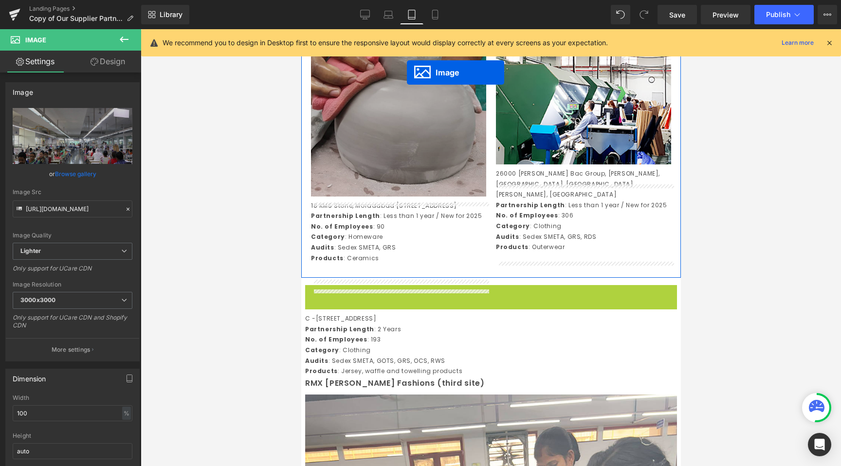
scroll to position [1195, 0]
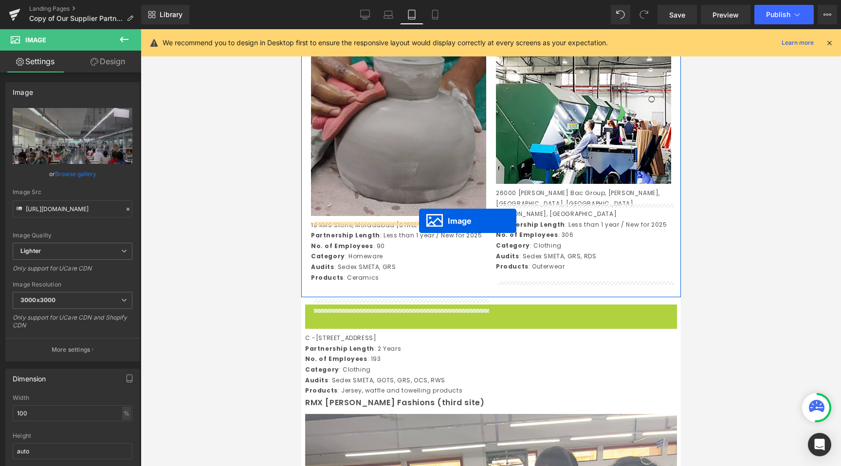
drag, startPoint x: 474, startPoint y: 388, endPoint x: 419, endPoint y: 221, distance: 175.9
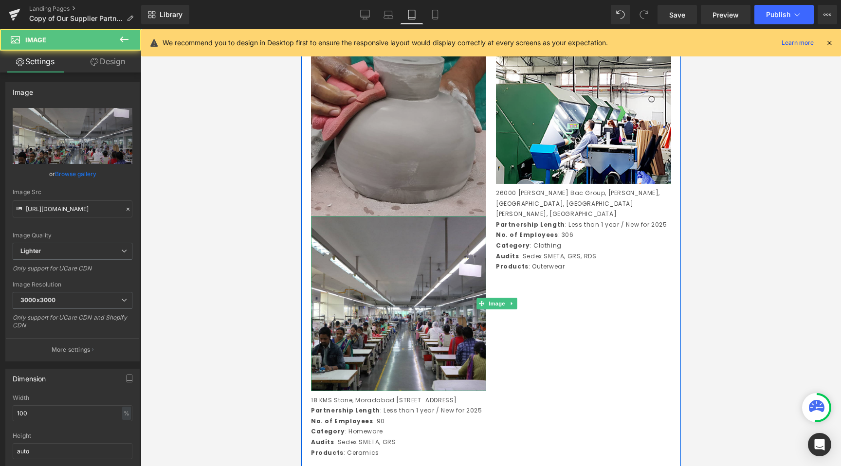
click at [414, 127] on img at bounding box center [398, 128] width 175 height 175
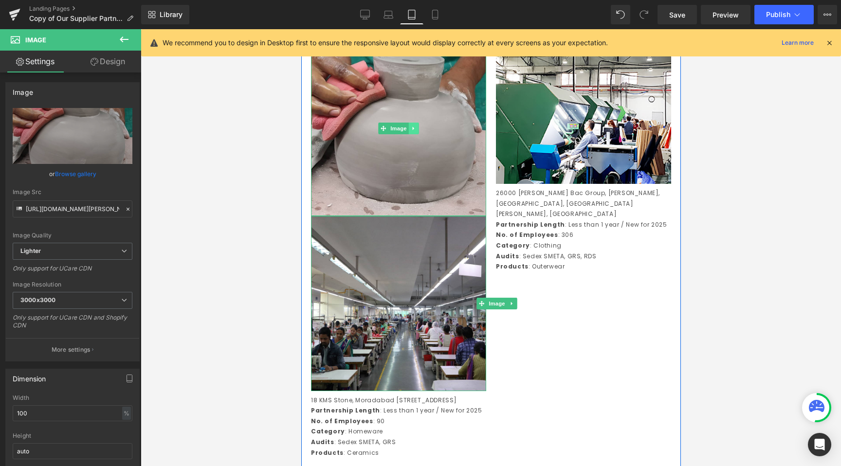
click at [418, 134] on link at bounding box center [413, 129] width 10 height 12
click at [418, 134] on link at bounding box center [418, 129] width 10 height 12
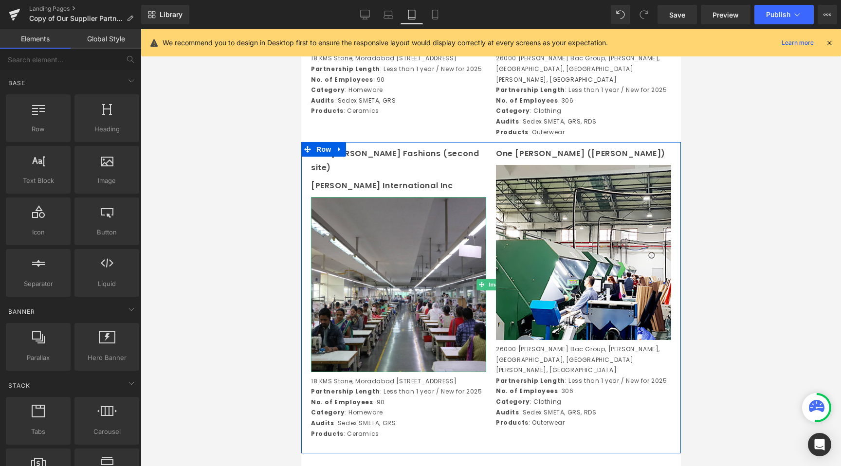
scroll to position [1015, 0]
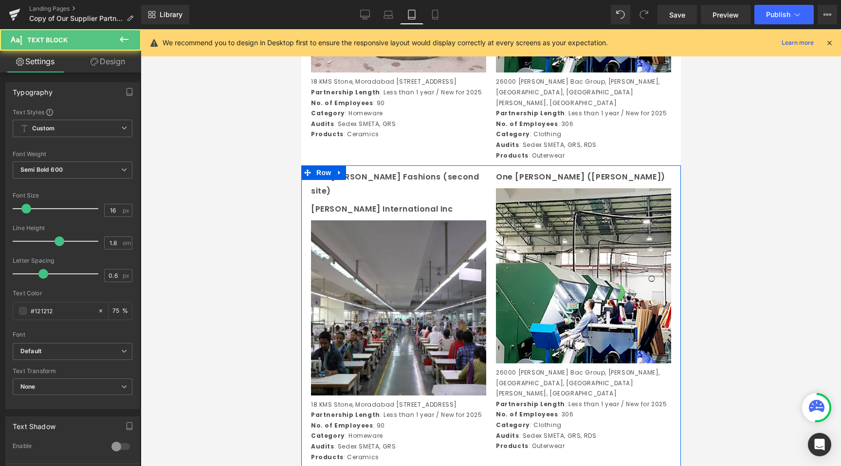
click at [437, 217] on p "[PERSON_NAME] International Inc" at bounding box center [398, 210] width 175 height 14
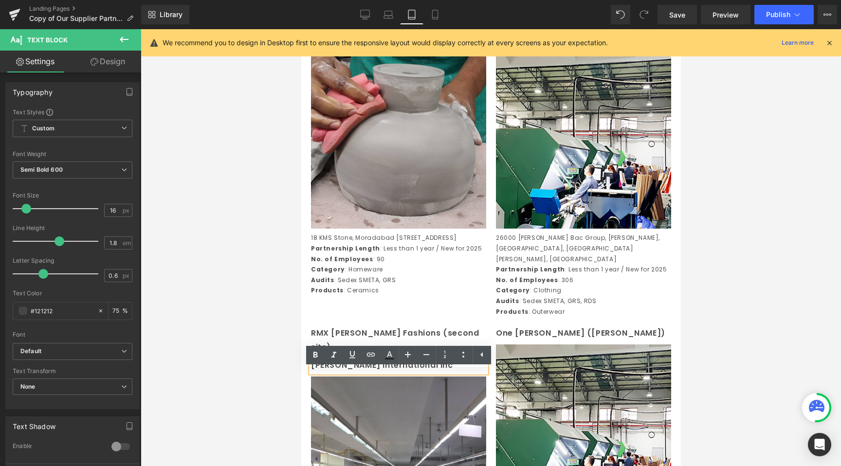
scroll to position [859, 0]
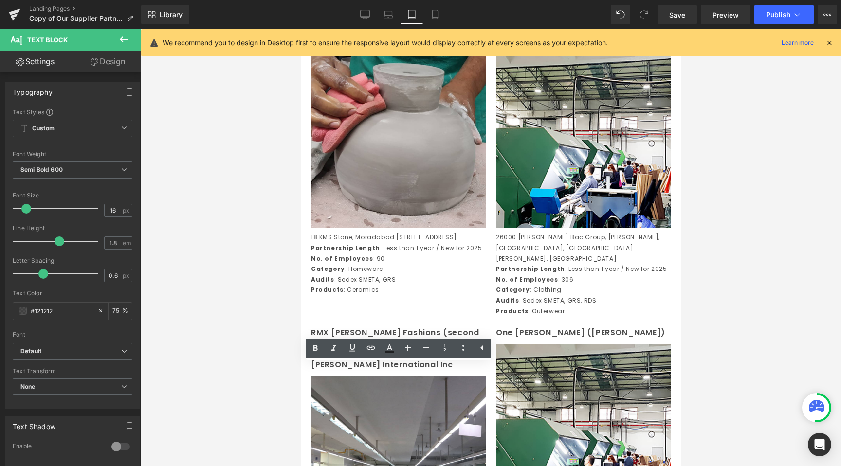
click at [215, 430] on div at bounding box center [491, 247] width 700 height 437
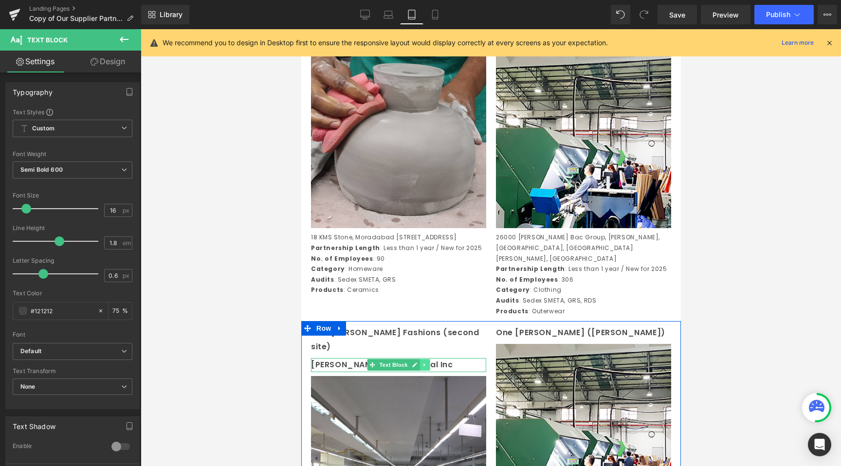
click at [428, 370] on link at bounding box center [425, 365] width 10 height 12
click at [429, 368] on icon at bounding box center [429, 365] width 5 height 6
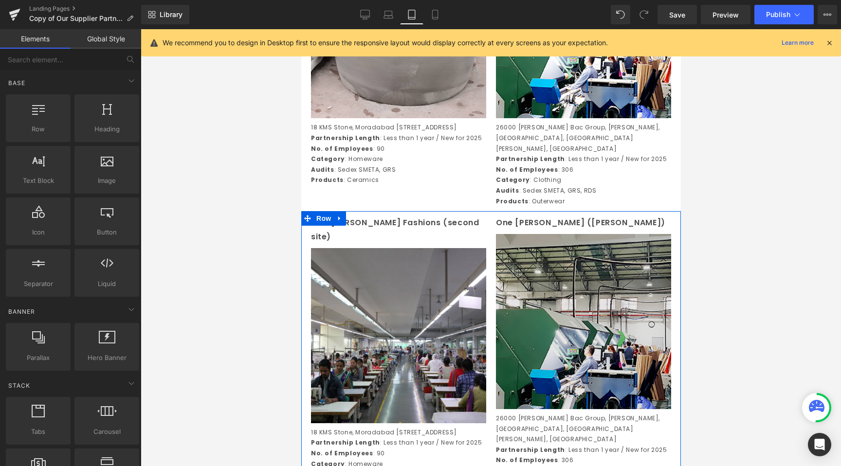
click at [547, 297] on img at bounding box center [583, 321] width 175 height 175
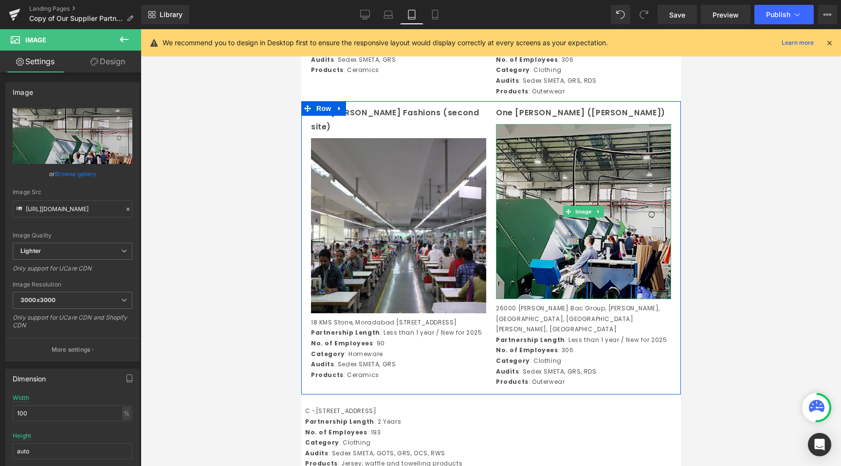
scroll to position [1079, 0]
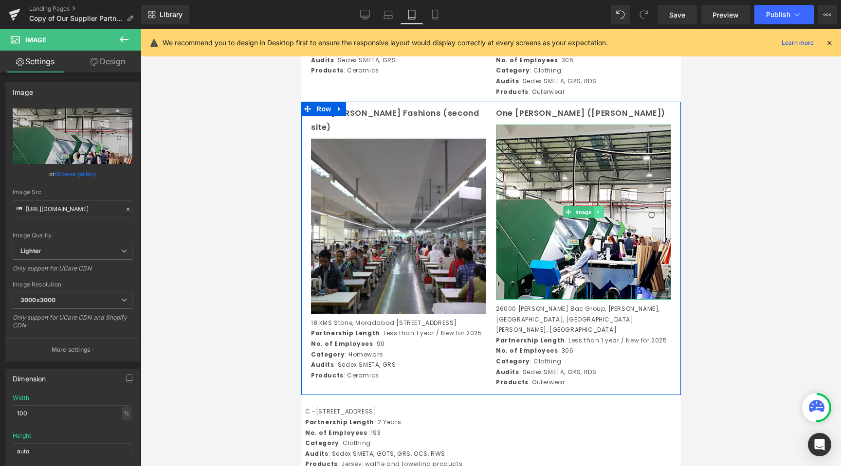
click at [598, 218] on link at bounding box center [598, 212] width 10 height 12
click at [600, 218] on link at bounding box center [603, 212] width 10 height 12
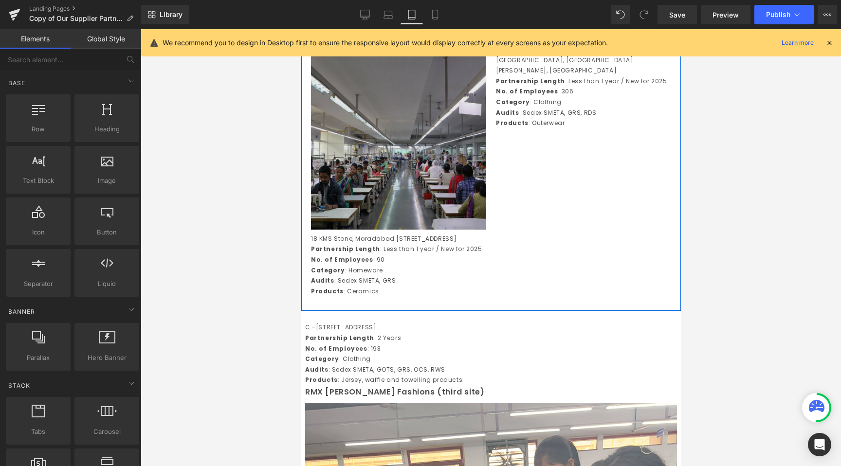
scroll to position [1216, 0]
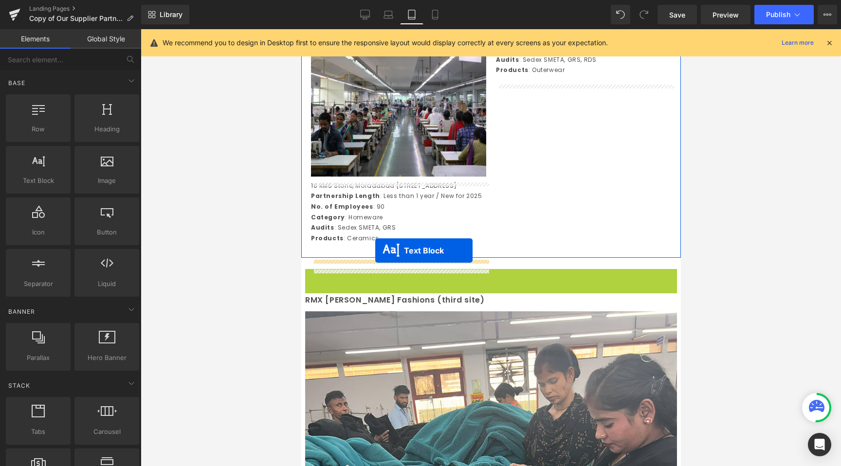
drag, startPoint x: 462, startPoint y: 314, endPoint x: 375, endPoint y: 251, distance: 108.1
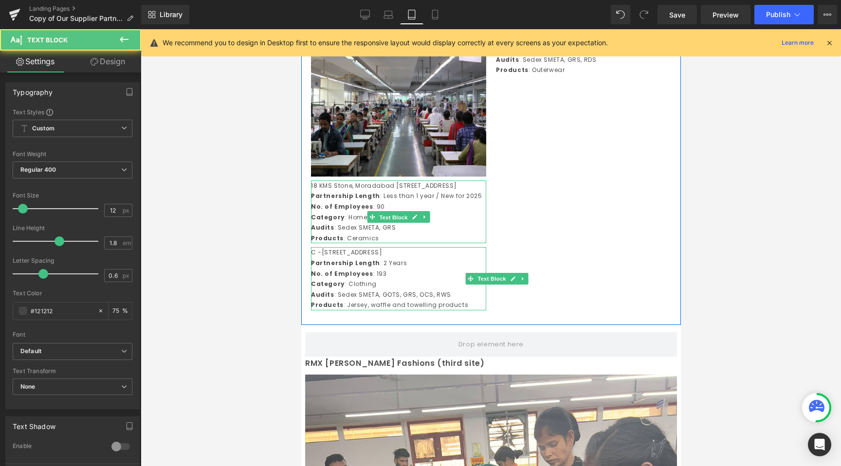
click at [393, 223] on span "Text Block" at bounding box center [393, 218] width 32 height 12
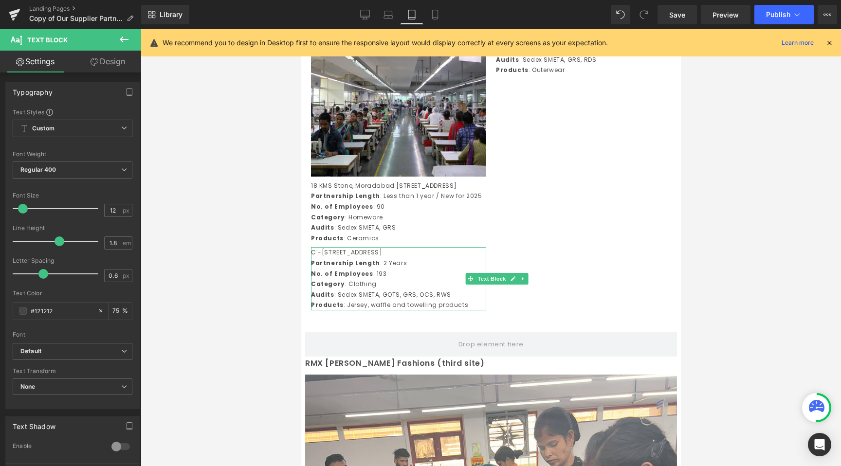
click at [269, 248] on div at bounding box center [491, 247] width 700 height 437
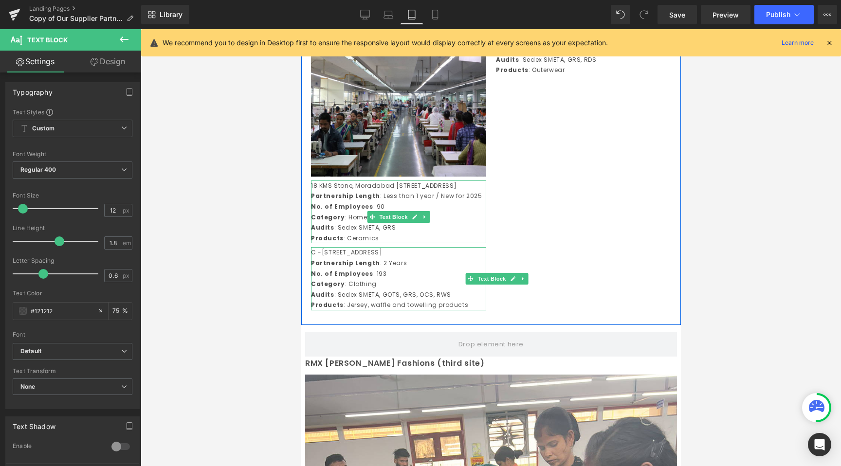
click at [421, 191] on p "18 KMS Stone, Moradabad [STREET_ADDRESS]" at bounding box center [398, 186] width 175 height 11
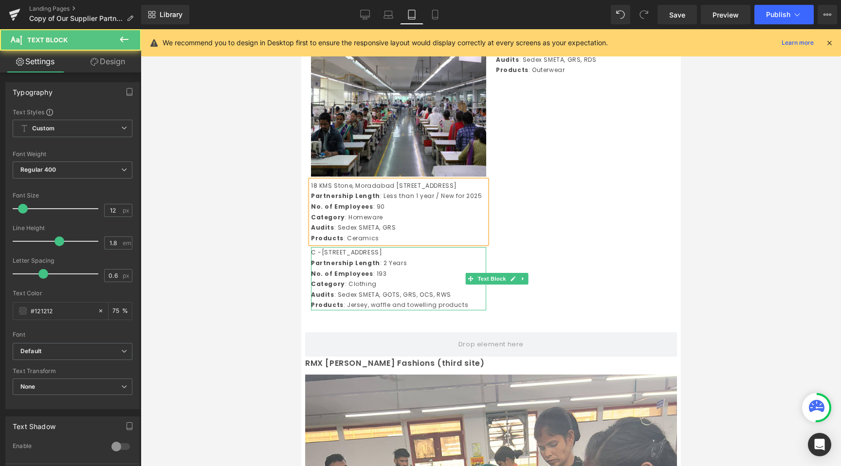
click at [283, 242] on div at bounding box center [491, 247] width 700 height 437
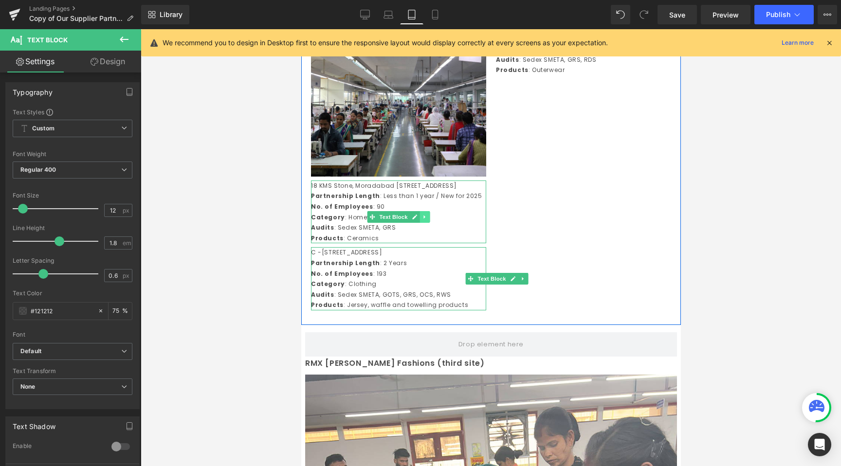
click at [421, 221] on link at bounding box center [425, 217] width 10 height 12
click at [427, 220] on icon at bounding box center [429, 217] width 5 height 5
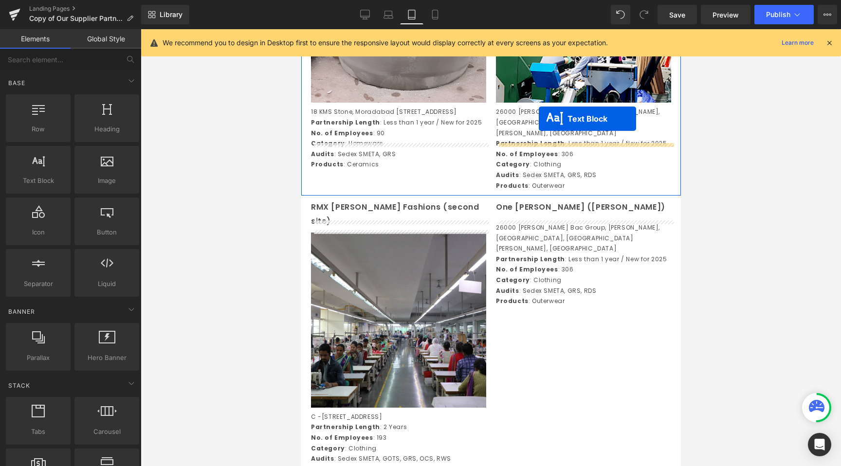
scroll to position [965, 0]
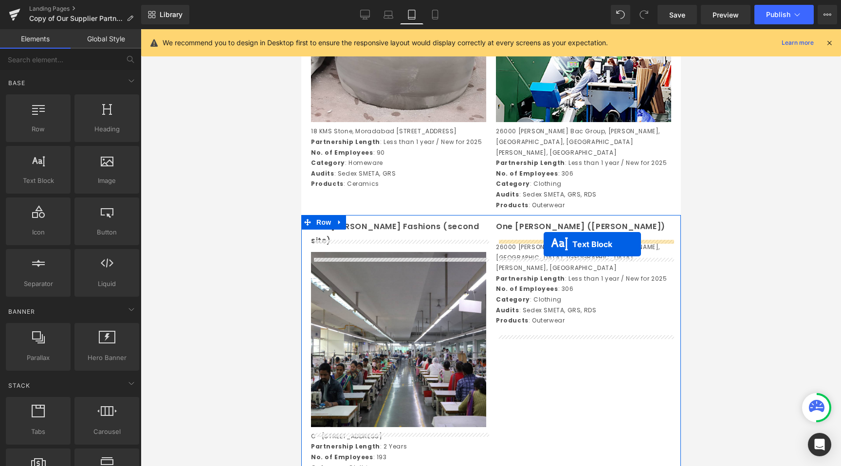
drag, startPoint x: 464, startPoint y: 319, endPoint x: 543, endPoint y: 244, distance: 108.8
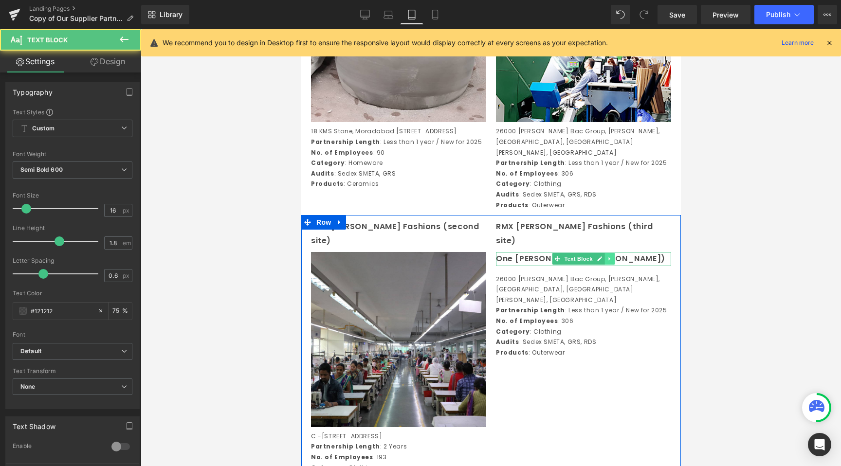
click at [608, 262] on icon at bounding box center [609, 259] width 5 height 6
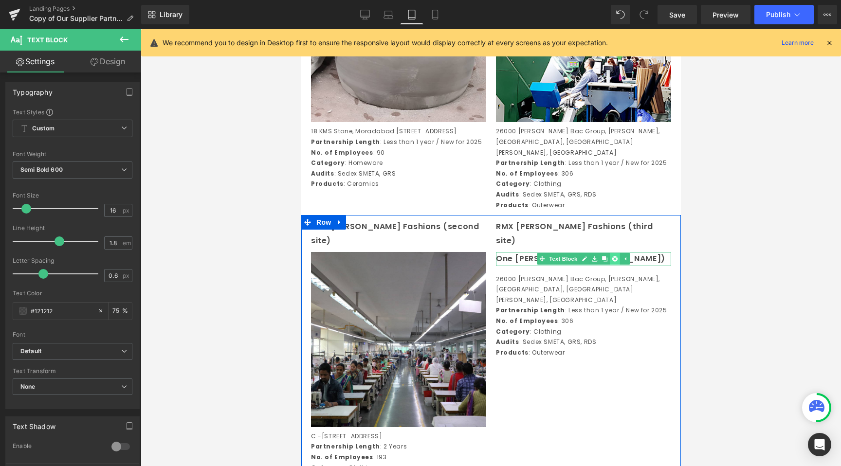
click at [613, 262] on icon at bounding box center [614, 259] width 5 height 5
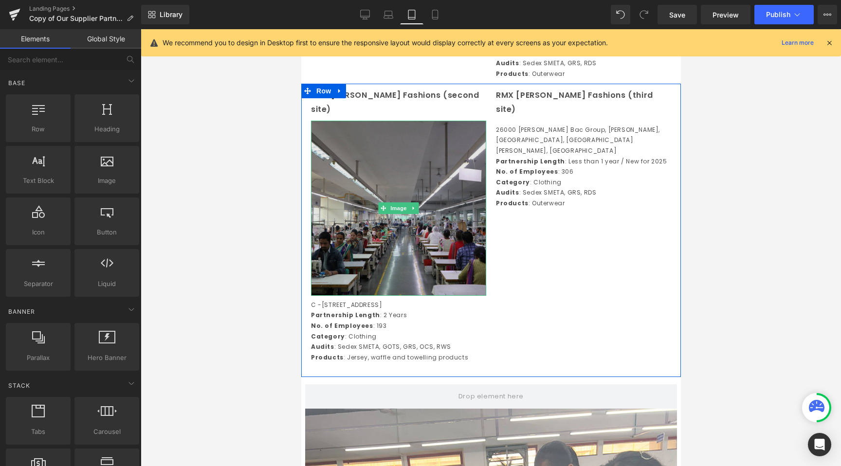
scroll to position [1108, 0]
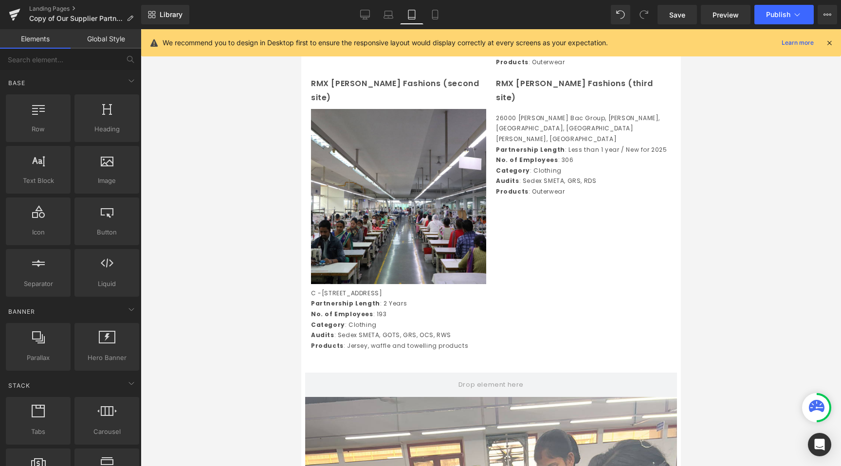
drag, startPoint x: 449, startPoint y: 423, endPoint x: 148, endPoint y: 393, distance: 302.8
click at [449, 423] on div "Rendering Content" at bounding box center [421, 428] width 60 height 11
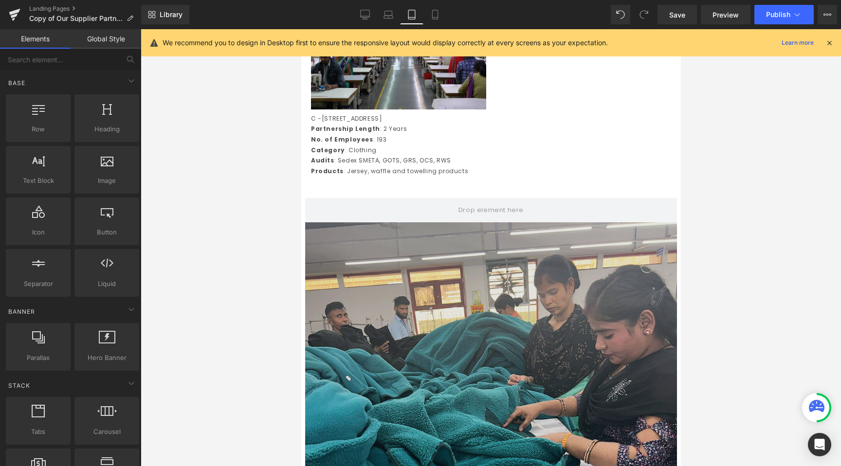
scroll to position [1291, 0]
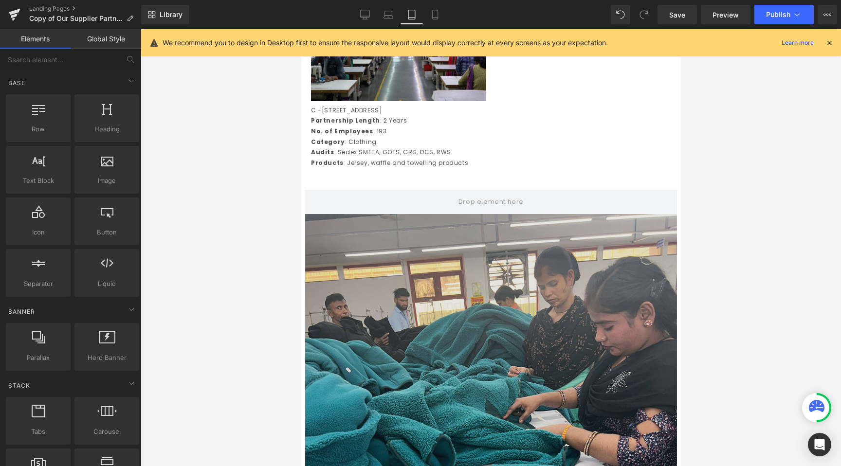
click at [470, 374] on img at bounding box center [491, 400] width 372 height 372
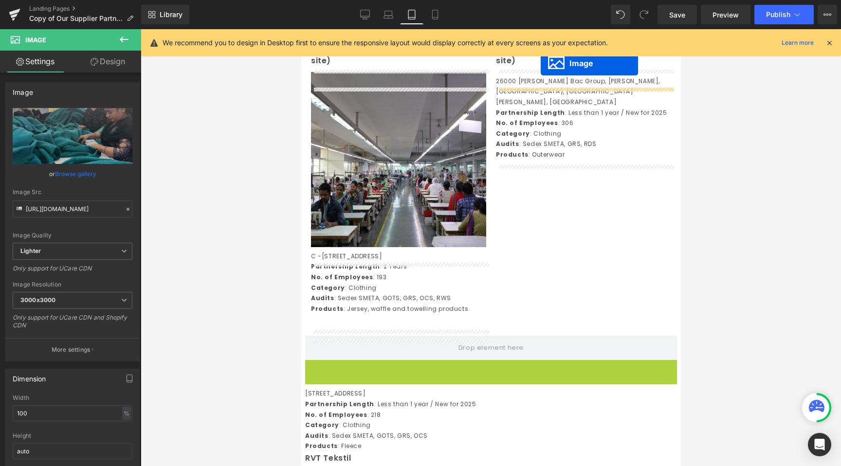
scroll to position [1058, 0]
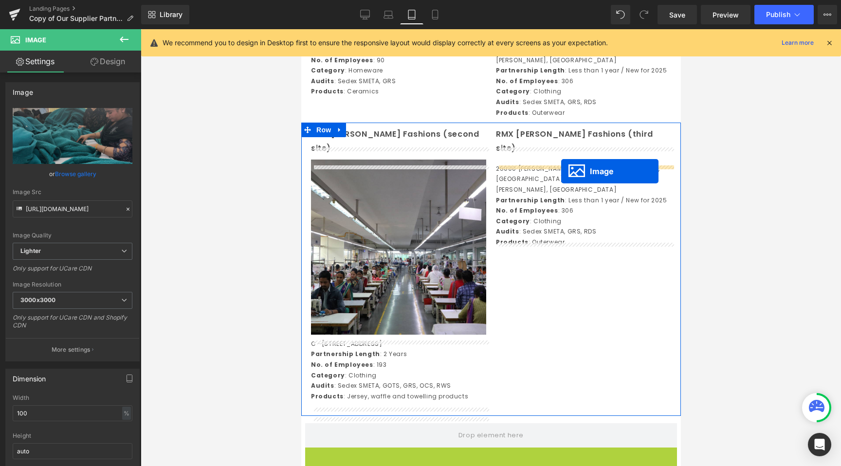
drag, startPoint x: 479, startPoint y: 409, endPoint x: 561, endPoint y: 171, distance: 251.9
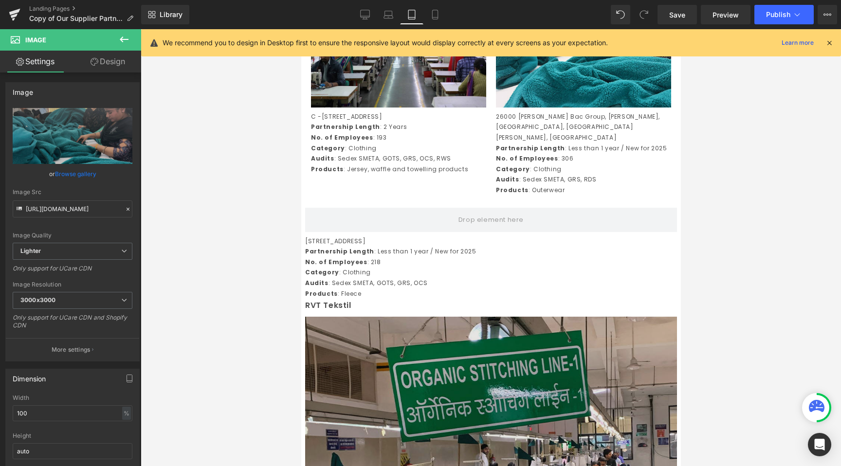
scroll to position [1225, 0]
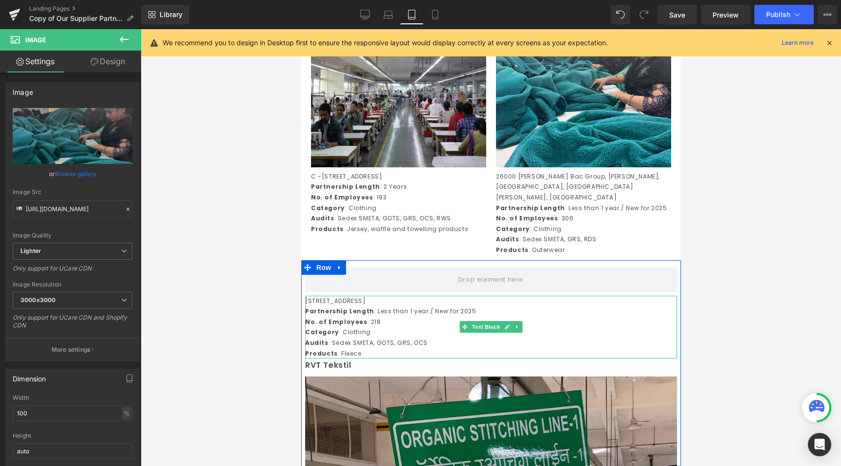
click at [342, 339] on p "Audits : Sedex SMETA, GOTS, GRS, OCS" at bounding box center [491, 343] width 372 height 11
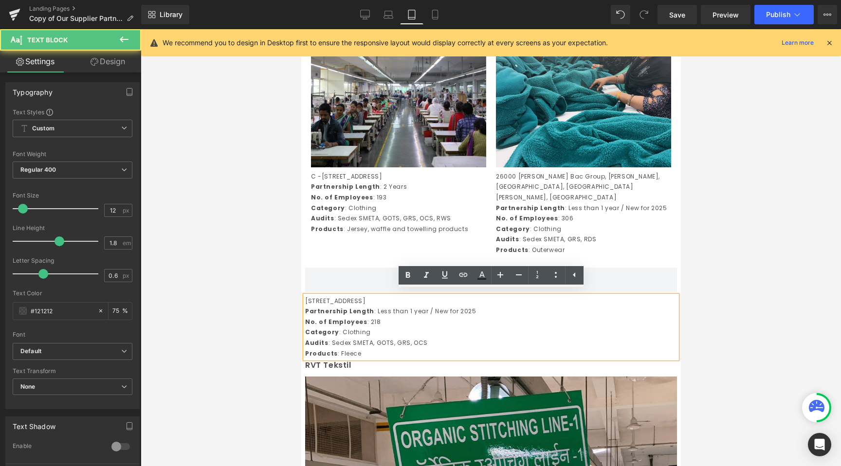
click at [226, 332] on div at bounding box center [491, 247] width 700 height 437
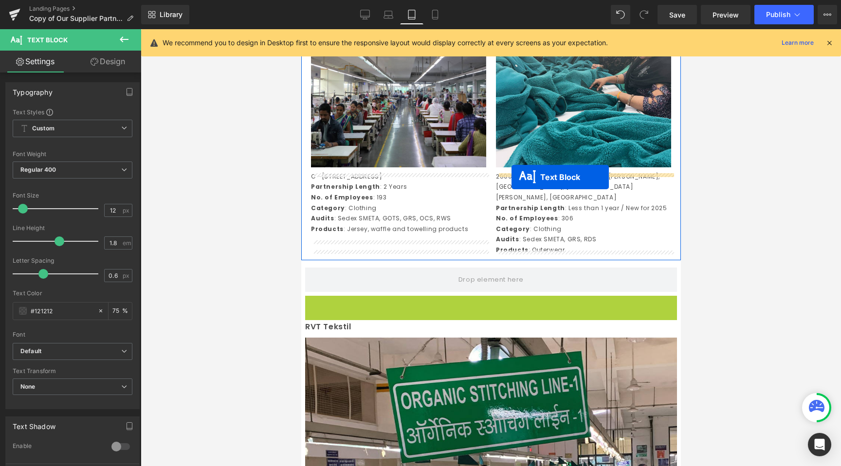
drag, startPoint x: 464, startPoint y: 321, endPoint x: 511, endPoint y: 177, distance: 151.6
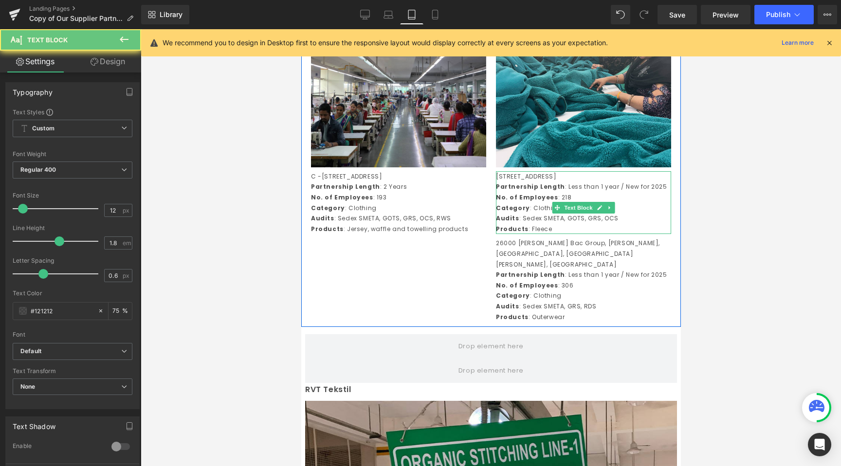
click at [548, 290] on strong "No. of Employees" at bounding box center [527, 285] width 62 height 8
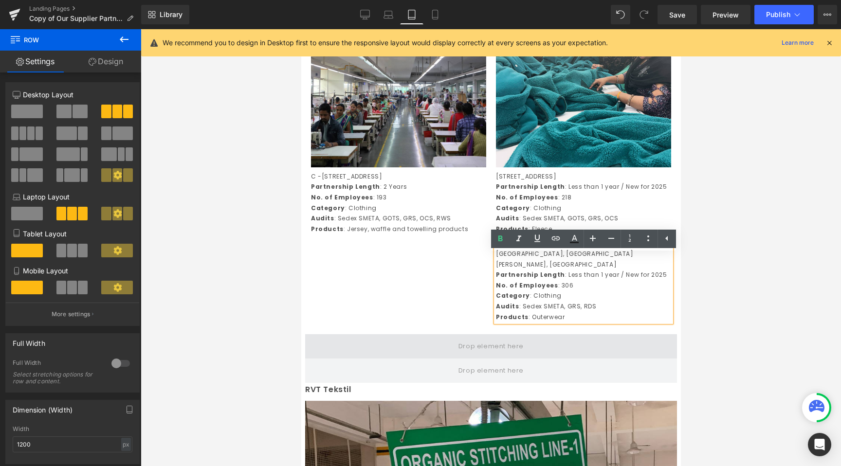
click at [436, 342] on span at bounding box center [491, 346] width 372 height 24
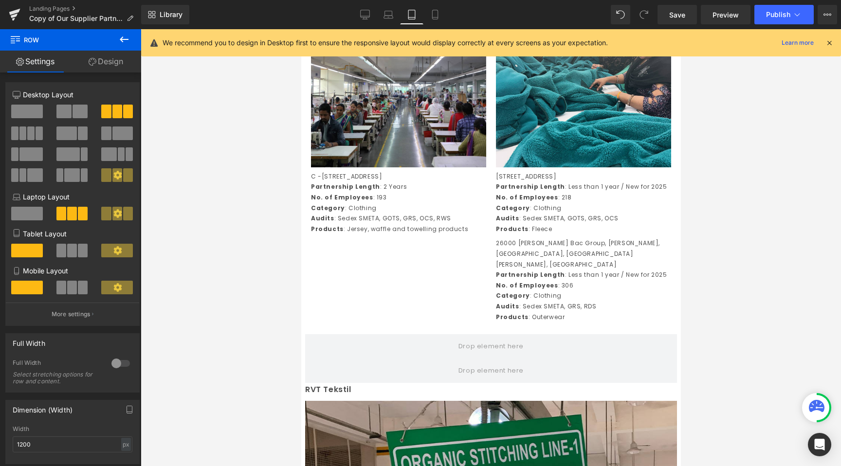
click at [571, 270] on p "26000 [PERSON_NAME] Bac Group, [PERSON_NAME], [GEOGRAPHIC_DATA], [GEOGRAPHIC_DA…" at bounding box center [583, 254] width 175 height 32
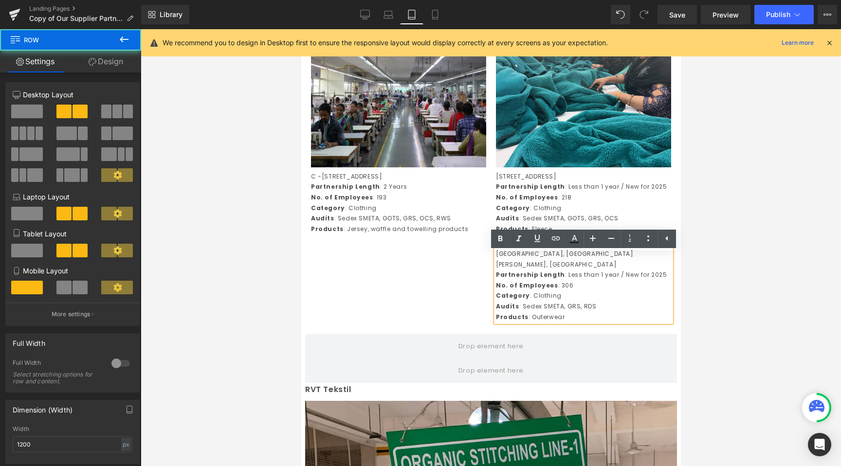
click at [407, 301] on div "RMX Joss Fashions (second site) Text Block Image C -91 Hosiery Complex, Phase -…" at bounding box center [491, 141] width 380 height 372
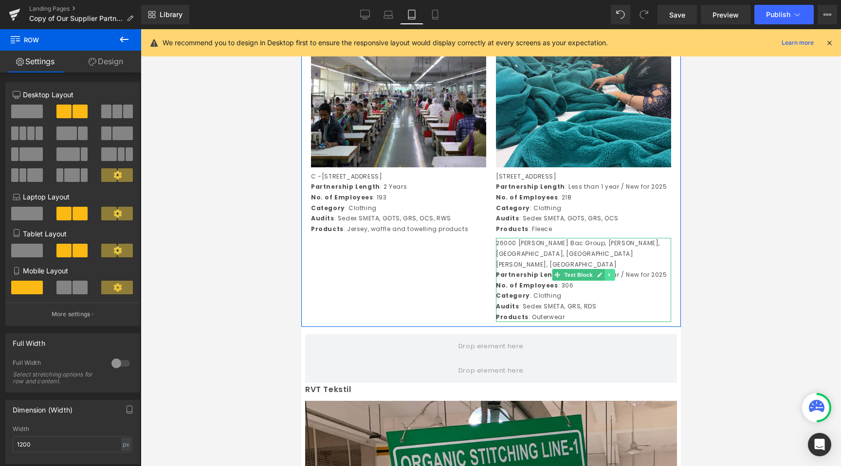
click at [609, 277] on icon at bounding box center [608, 275] width 1 height 3
click at [612, 277] on icon at bounding box center [614, 274] width 5 height 5
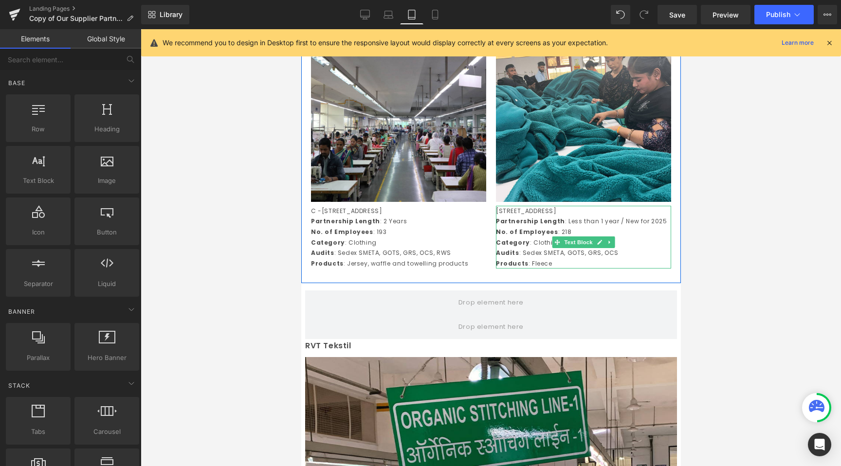
scroll to position [1199, 0]
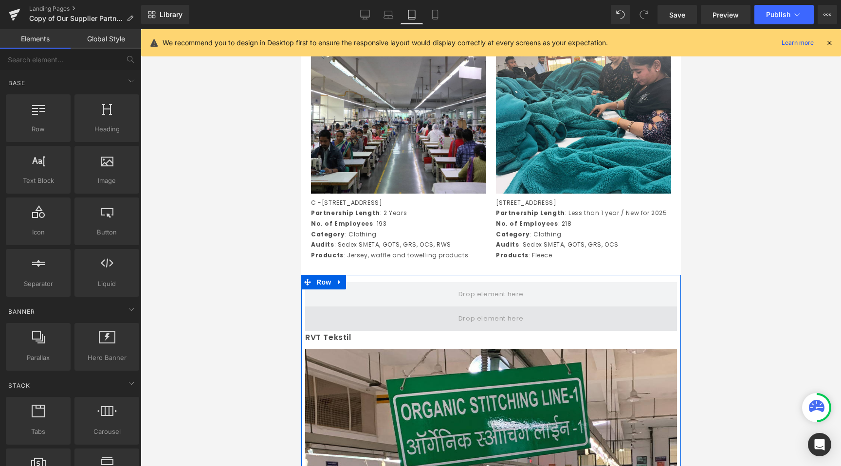
click at [420, 313] on span at bounding box center [491, 319] width 372 height 24
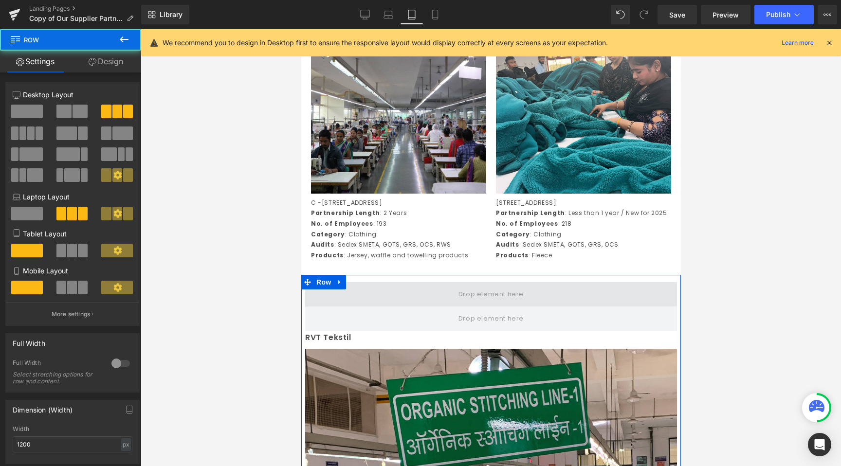
click at [367, 298] on span at bounding box center [491, 294] width 372 height 24
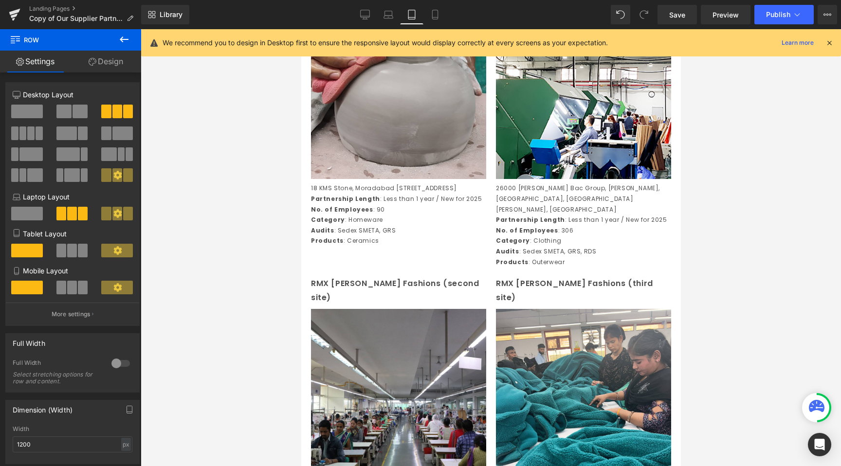
scroll to position [917, 0]
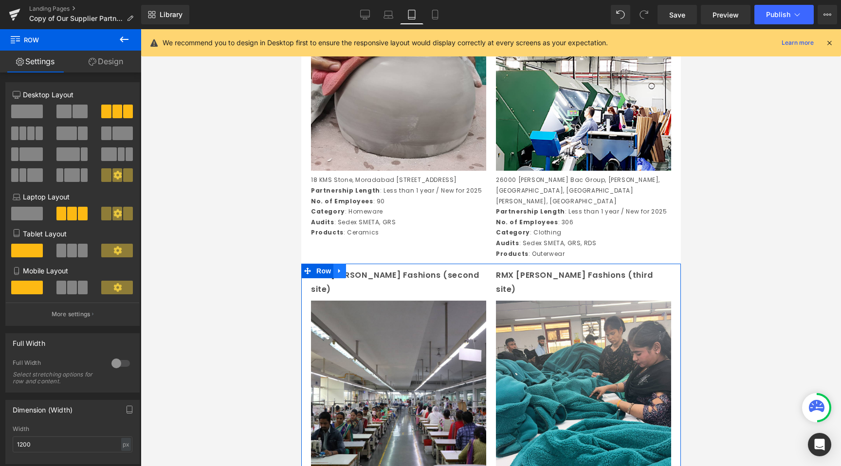
click at [338, 274] on icon at bounding box center [339, 271] width 2 height 4
click at [352, 275] on icon at bounding box center [352, 271] width 7 height 7
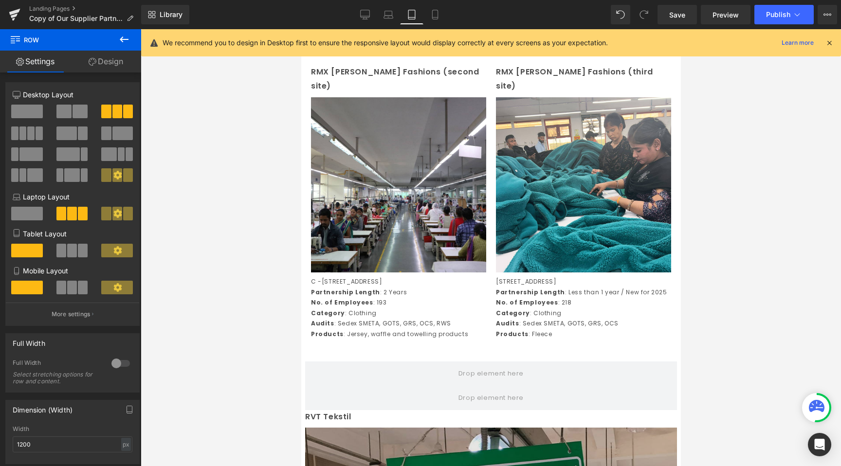
scroll to position [1408, 0]
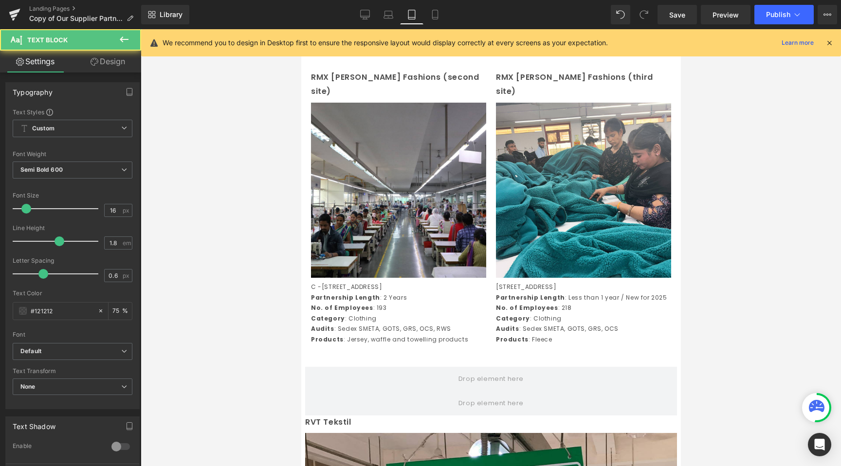
click at [350, 420] on p "RVT Tekstil" at bounding box center [491, 423] width 372 height 14
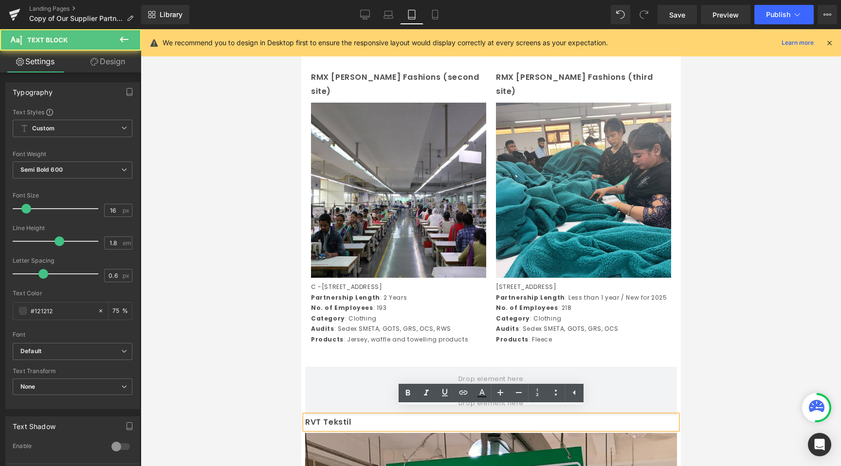
click at [237, 412] on div at bounding box center [491, 247] width 700 height 437
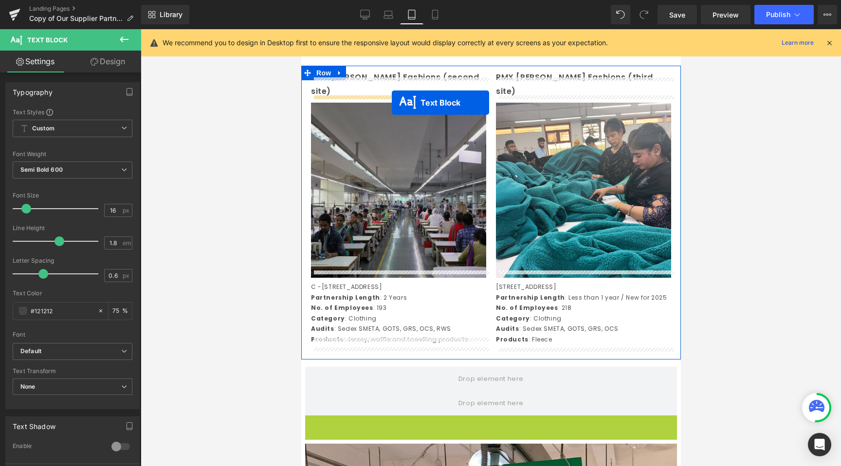
drag, startPoint x: 465, startPoint y: 414, endPoint x: 391, endPoint y: 97, distance: 325.5
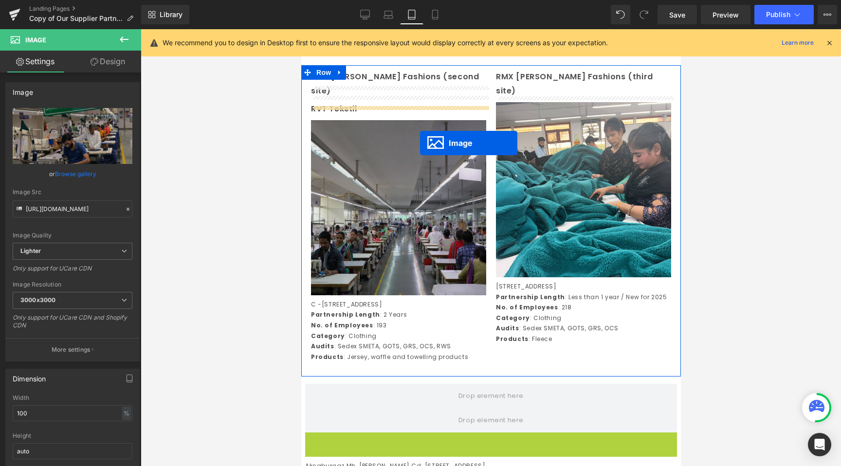
scroll to position [1380, 0]
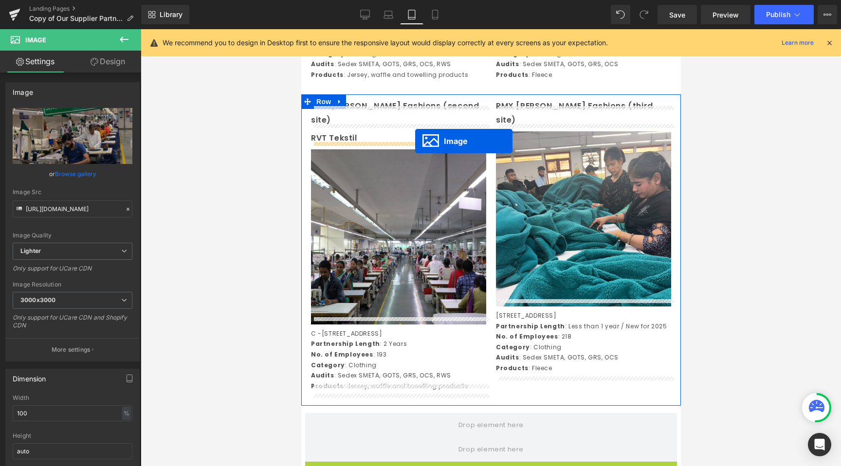
drag, startPoint x: 473, startPoint y: 376, endPoint x: 415, endPoint y: 142, distance: 241.8
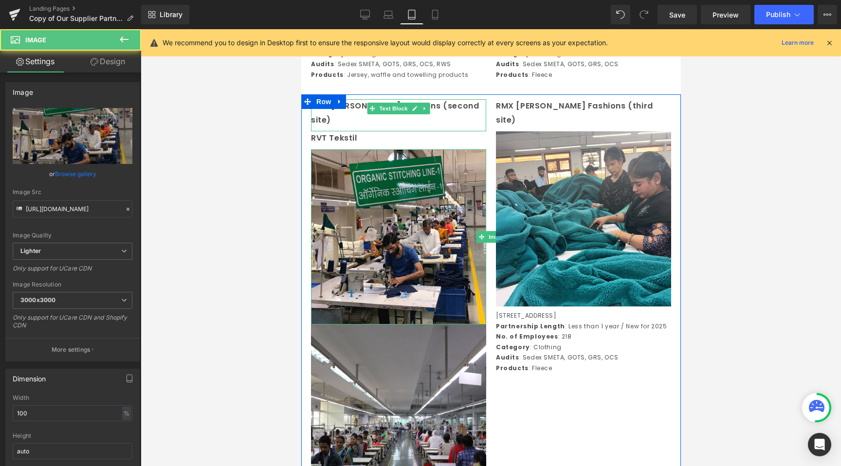
click at [417, 111] on link at bounding box center [414, 109] width 10 height 12
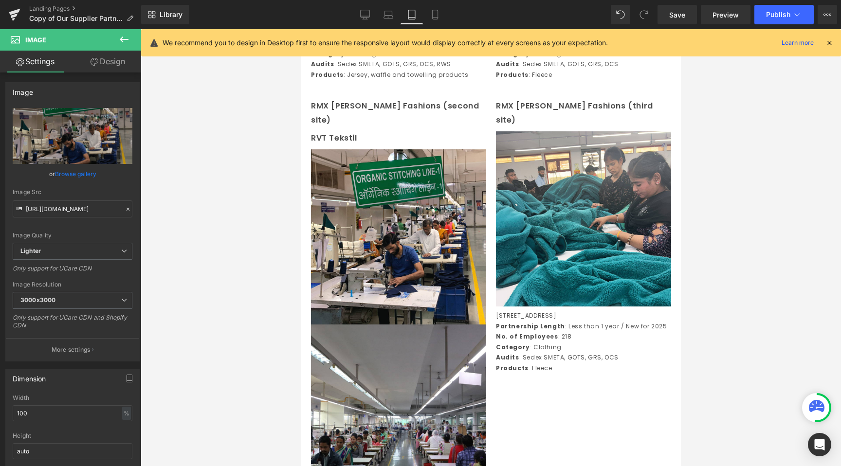
click at [275, 162] on div at bounding box center [491, 247] width 700 height 437
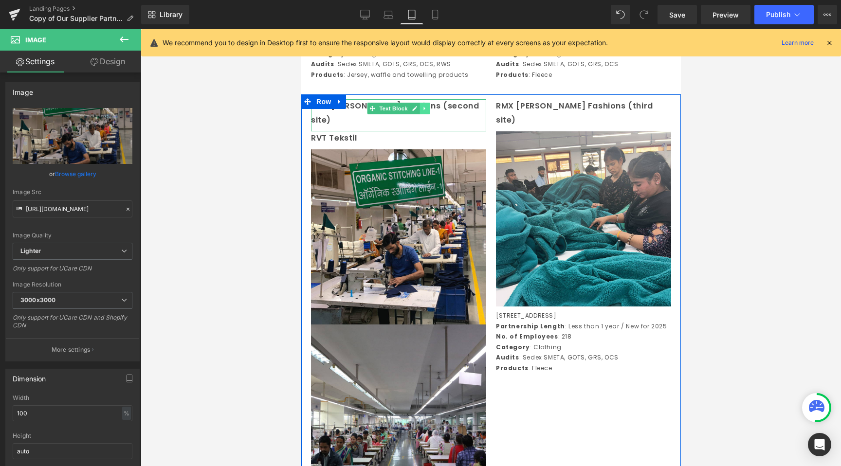
click at [423, 114] on link at bounding box center [425, 109] width 10 height 12
click at [429, 111] on icon at bounding box center [429, 109] width 5 height 6
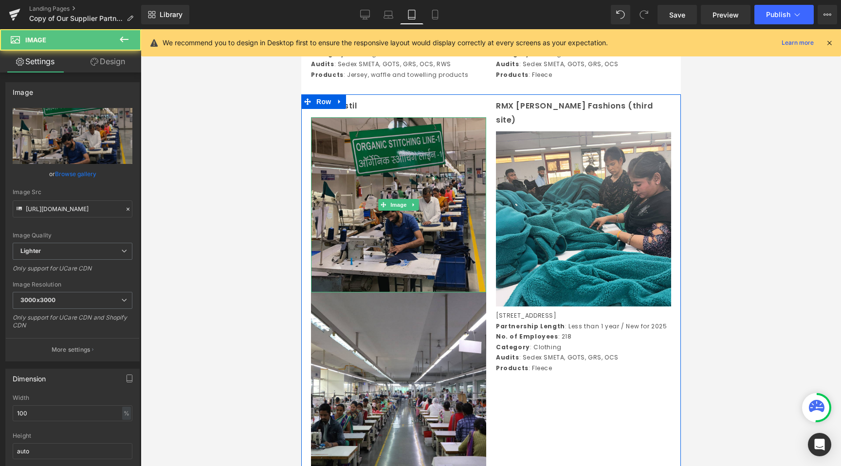
click at [414, 201] on img at bounding box center [398, 204] width 175 height 175
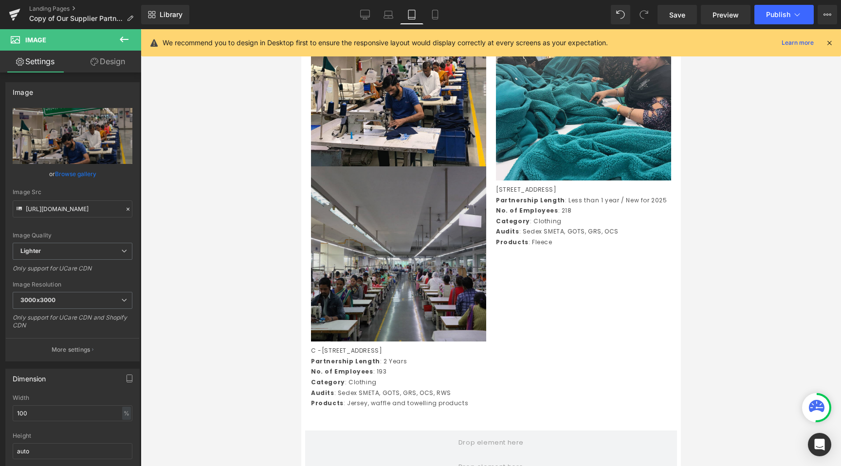
scroll to position [1515, 0]
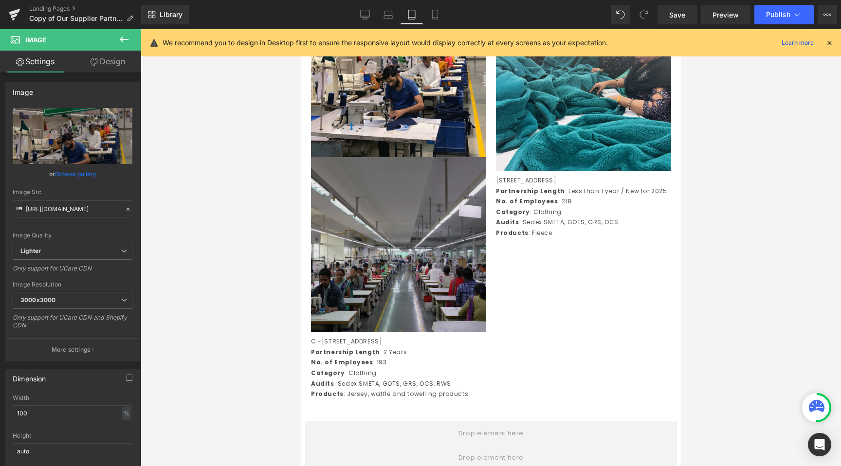
click at [411, 203] on img at bounding box center [398, 244] width 175 height 175
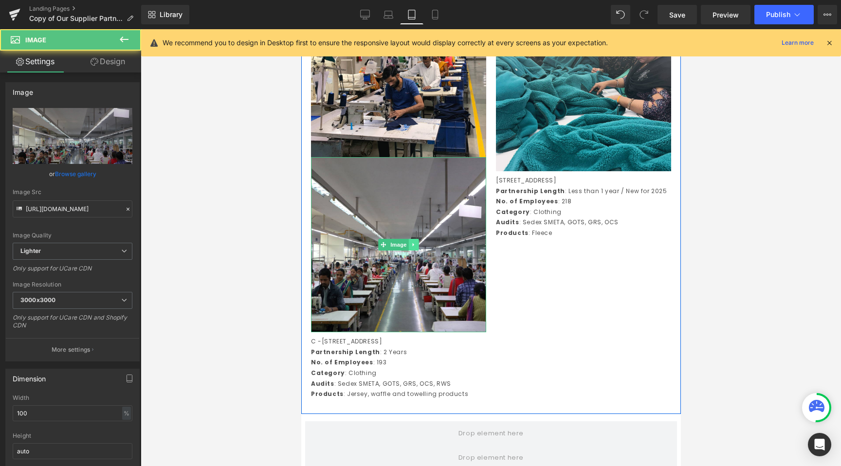
click at [414, 248] on icon at bounding box center [413, 245] width 5 height 6
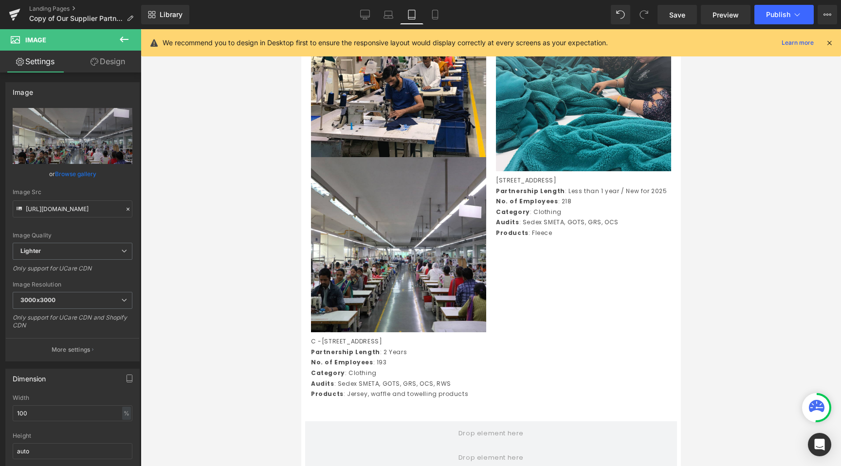
click at [280, 218] on div at bounding box center [491, 247] width 700 height 437
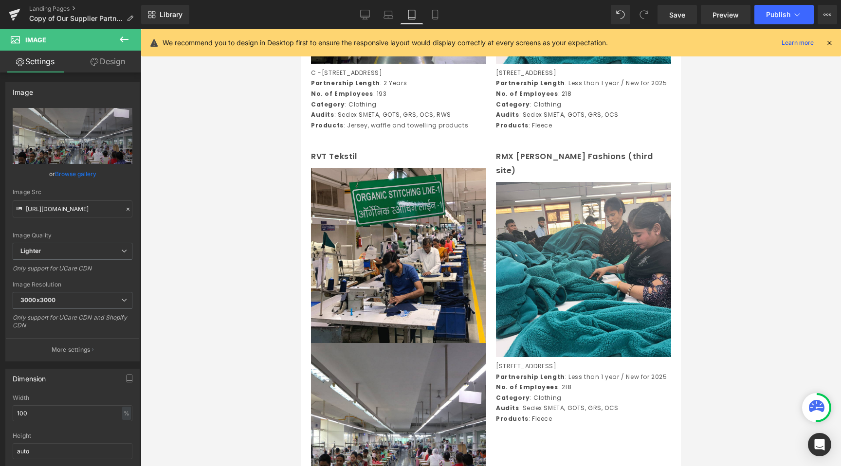
scroll to position [1416, 0]
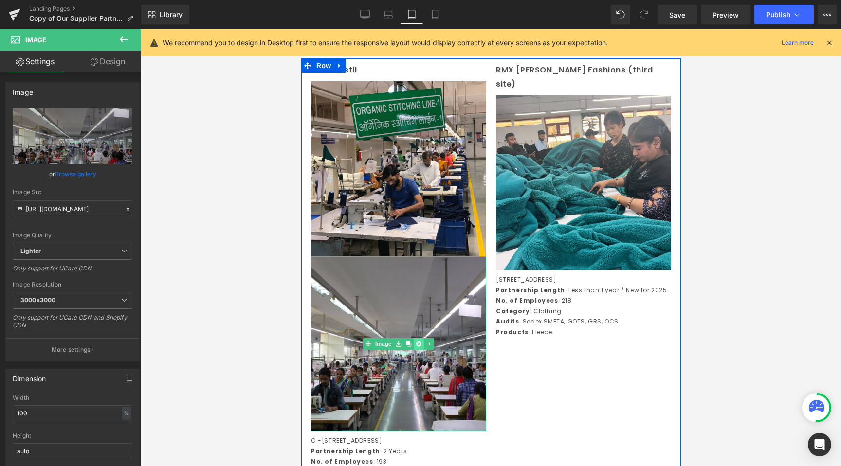
click at [423, 350] on link at bounding box center [418, 344] width 10 height 12
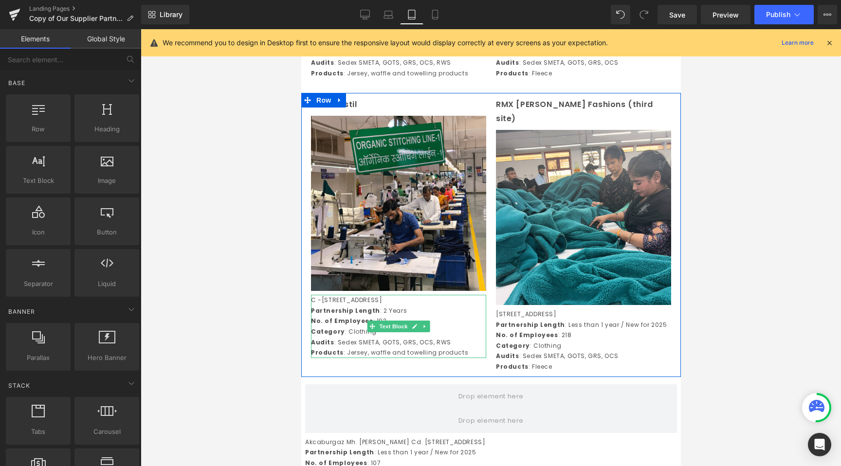
scroll to position [1382, 0]
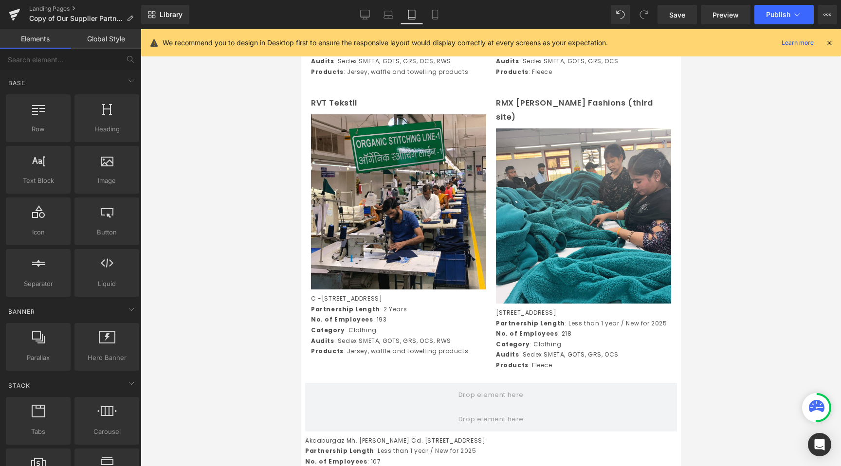
click at [250, 300] on div at bounding box center [491, 247] width 700 height 437
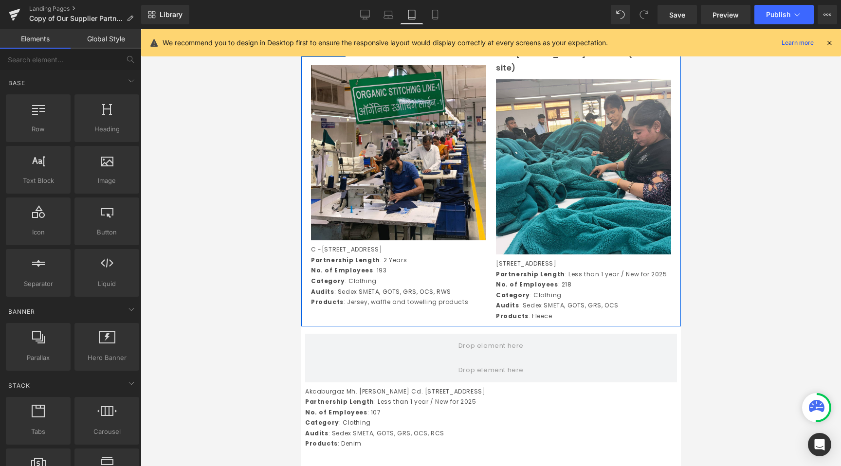
scroll to position [1433, 0]
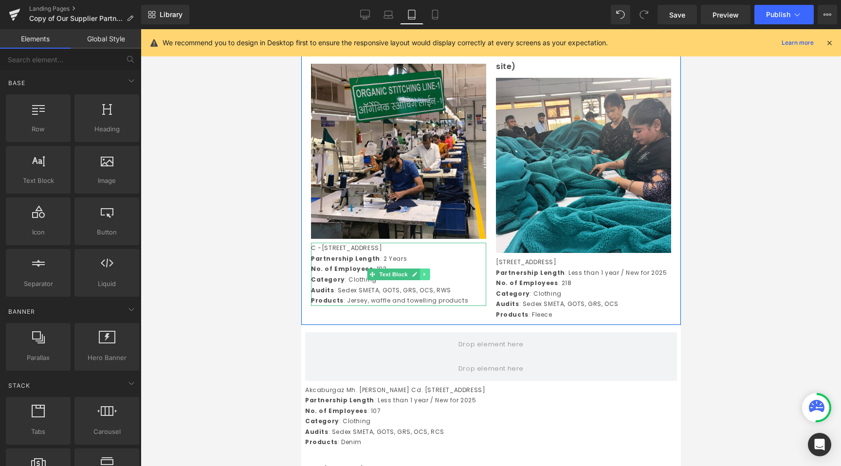
click at [420, 279] on link at bounding box center [425, 275] width 10 height 12
click at [431, 277] on icon at bounding box center [429, 274] width 5 height 5
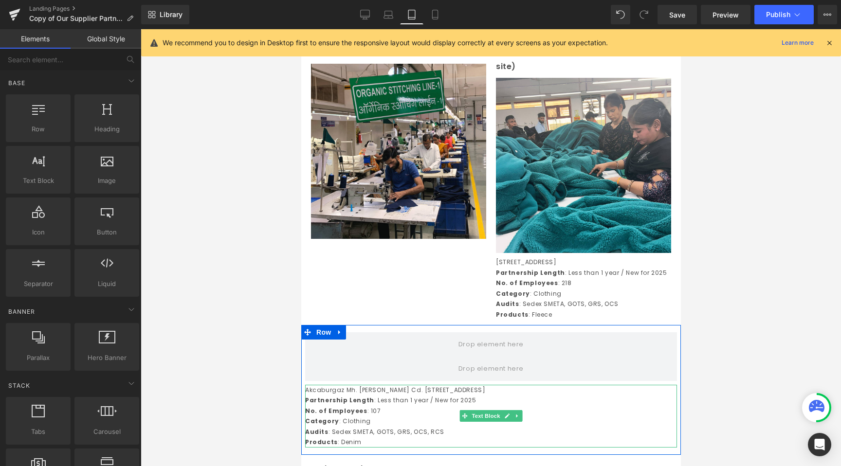
click at [416, 410] on p "No. of Employees : 107" at bounding box center [491, 411] width 372 height 11
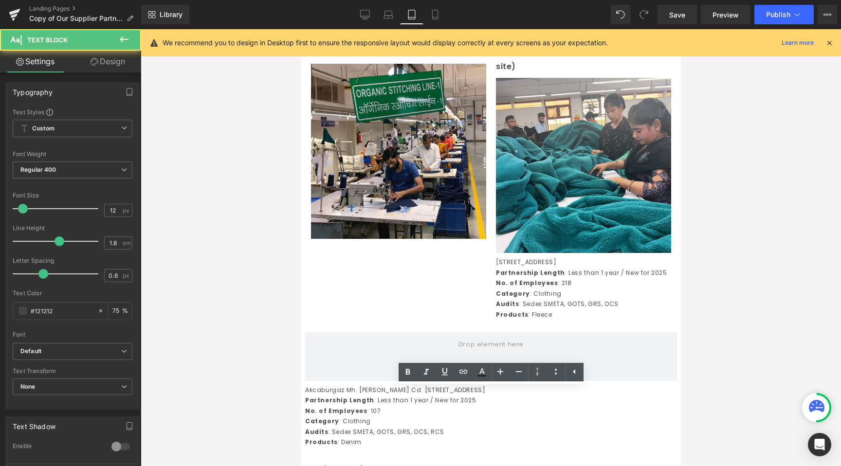
click at [220, 400] on div at bounding box center [491, 247] width 700 height 437
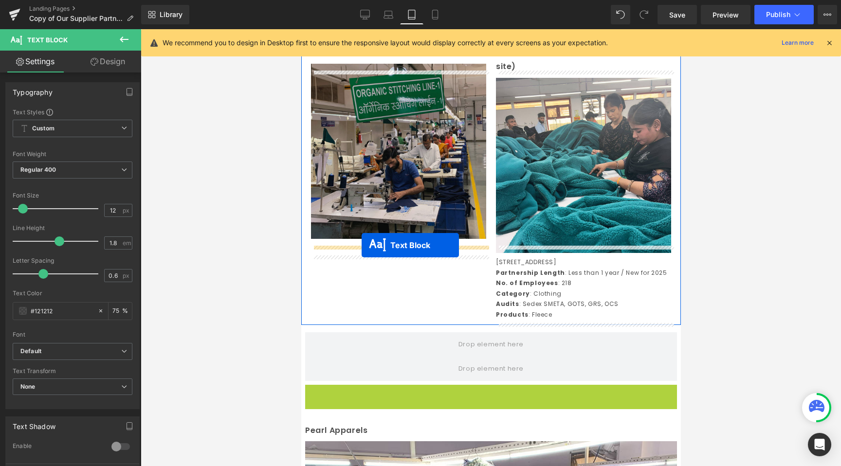
drag, startPoint x: 466, startPoint y: 418, endPoint x: 361, endPoint y: 245, distance: 202.0
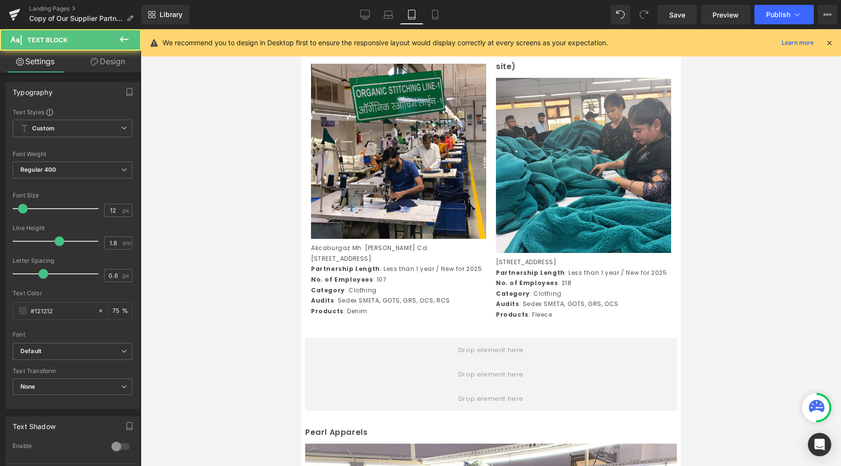
click at [283, 327] on div at bounding box center [491, 247] width 700 height 437
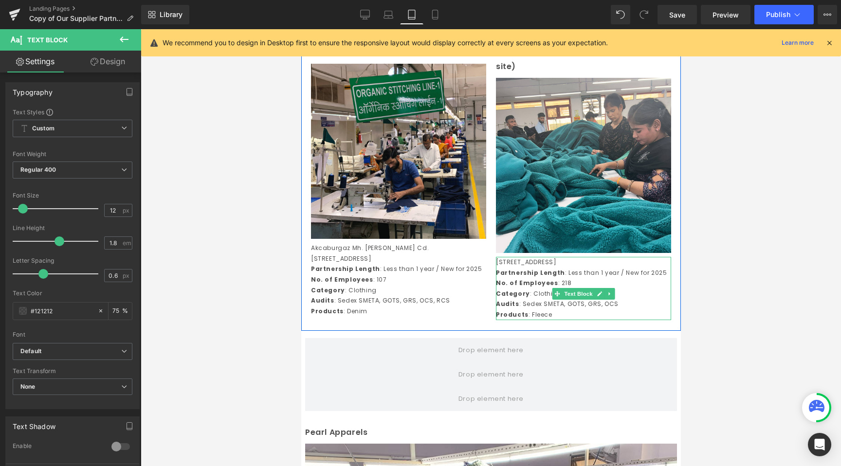
click at [508, 257] on p "[STREET_ADDRESS]" at bounding box center [583, 262] width 175 height 11
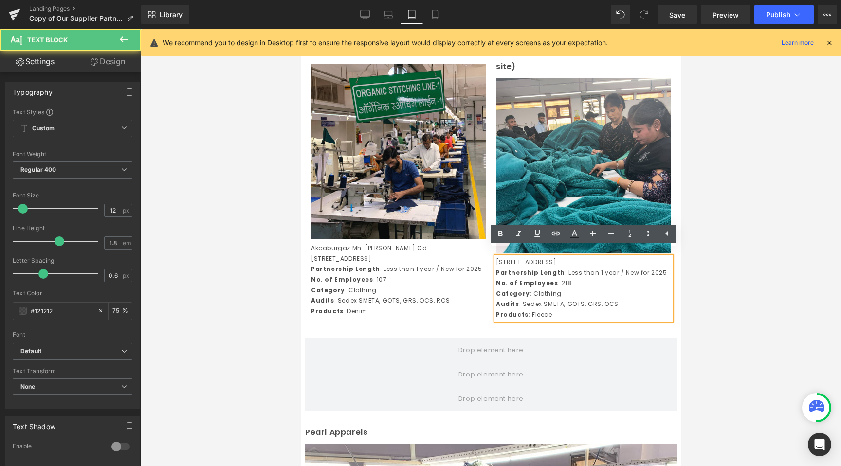
click at [248, 268] on div at bounding box center [491, 247] width 700 height 437
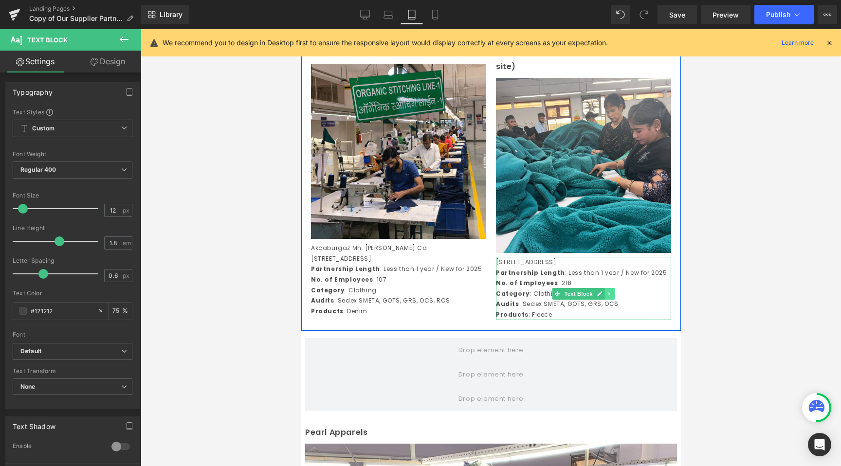
click at [610, 291] on icon at bounding box center [609, 294] width 5 height 6
click at [518, 266] on p "[STREET_ADDRESS]" at bounding box center [583, 262] width 175 height 11
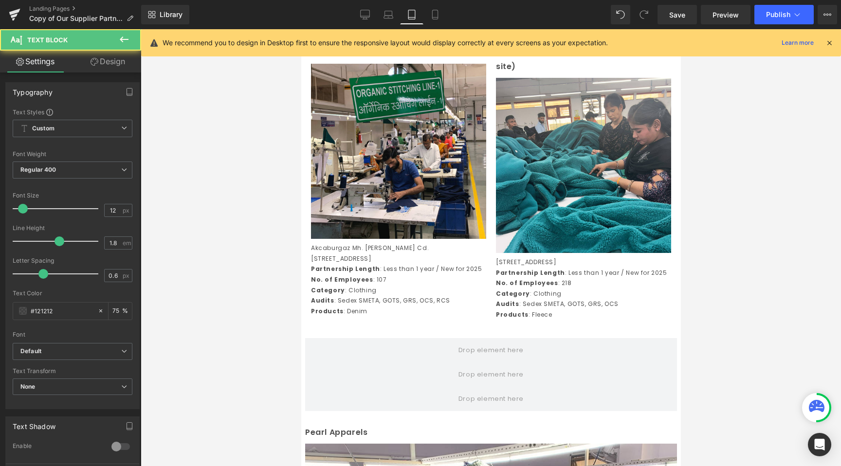
click at [255, 311] on div at bounding box center [491, 247] width 700 height 437
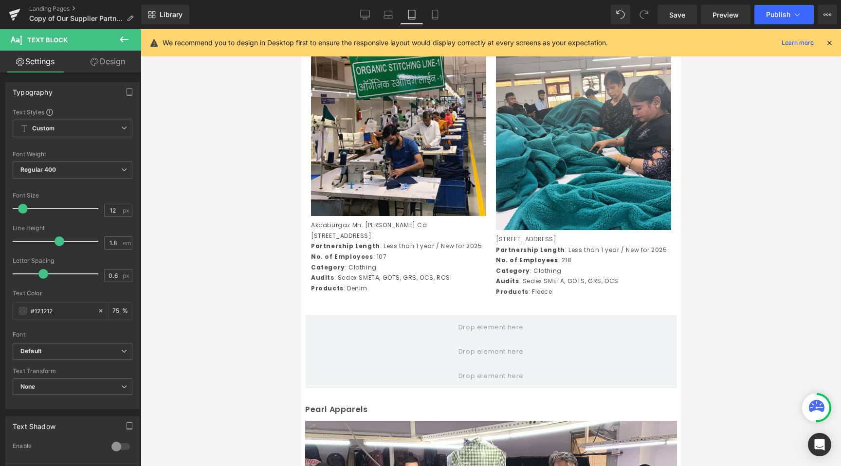
scroll to position [1503, 0]
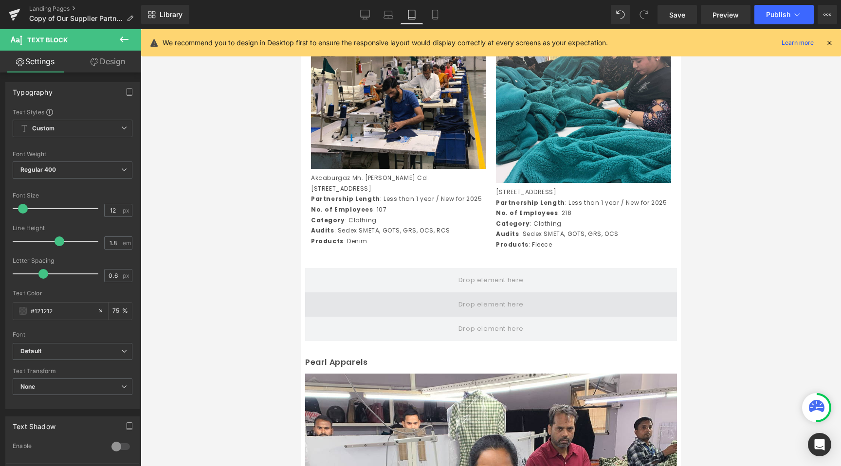
click at [517, 306] on span at bounding box center [491, 305] width 72 height 16
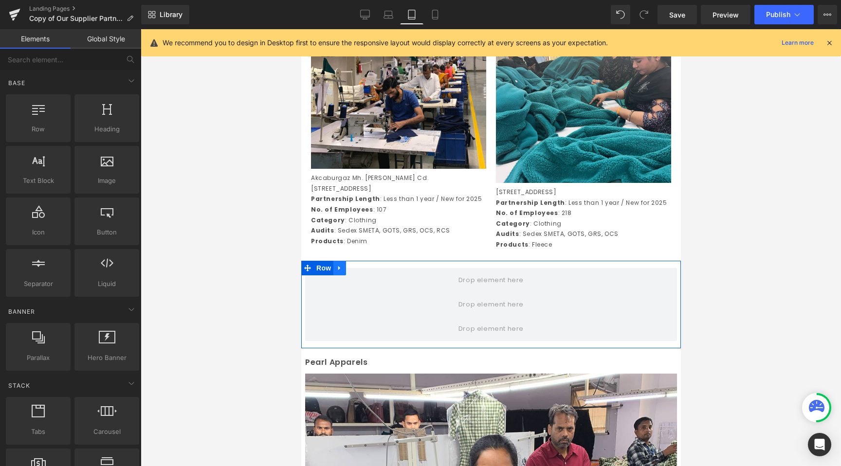
click at [338, 271] on icon at bounding box center [339, 268] width 2 height 4
click at [363, 272] on icon at bounding box center [364, 268] width 7 height 7
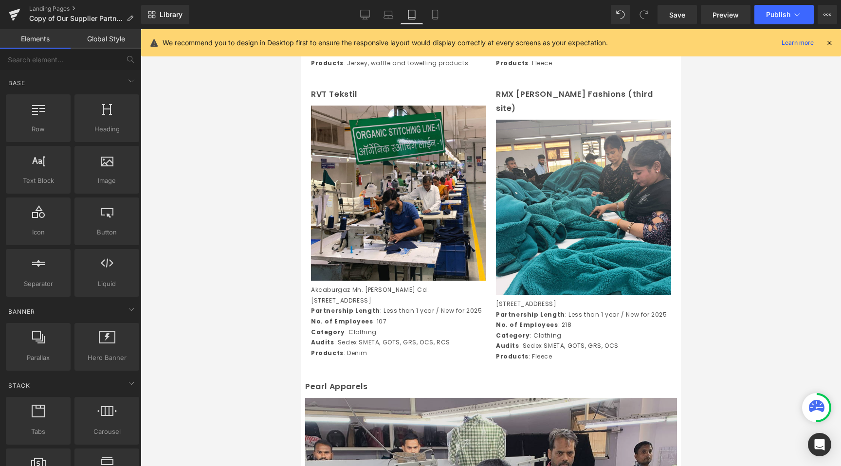
scroll to position [1390, 0]
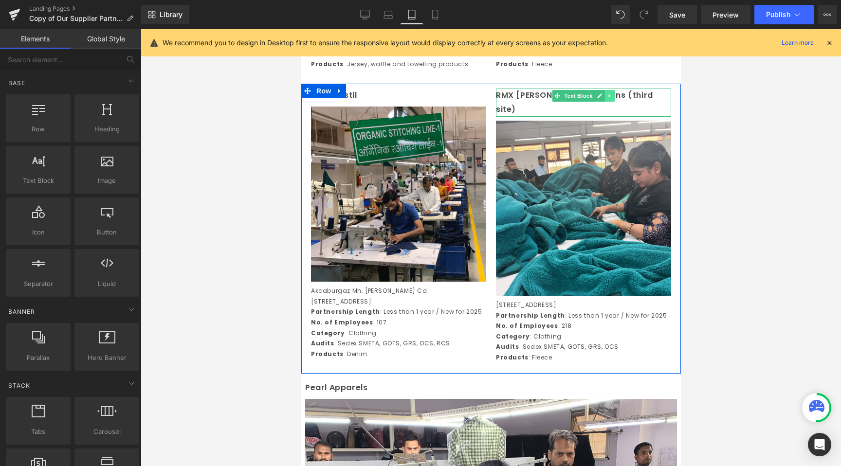
click at [611, 99] on icon at bounding box center [609, 96] width 5 height 6
click at [613, 98] on icon at bounding box center [614, 95] width 5 height 5
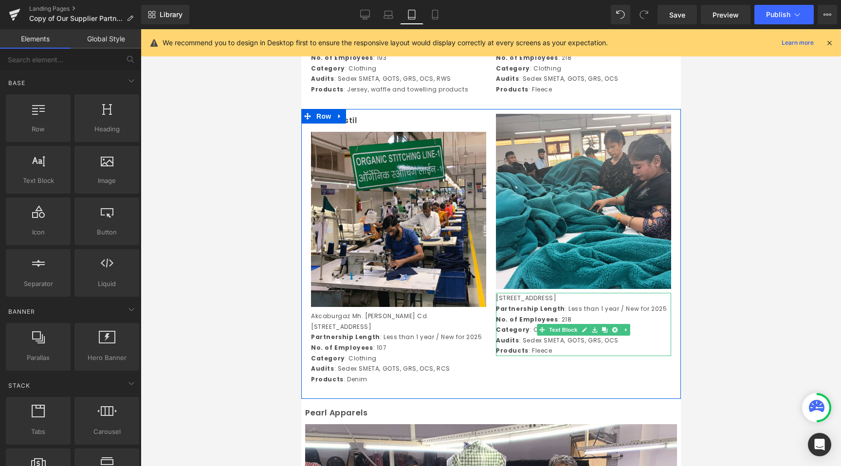
scroll to position [1366, 0]
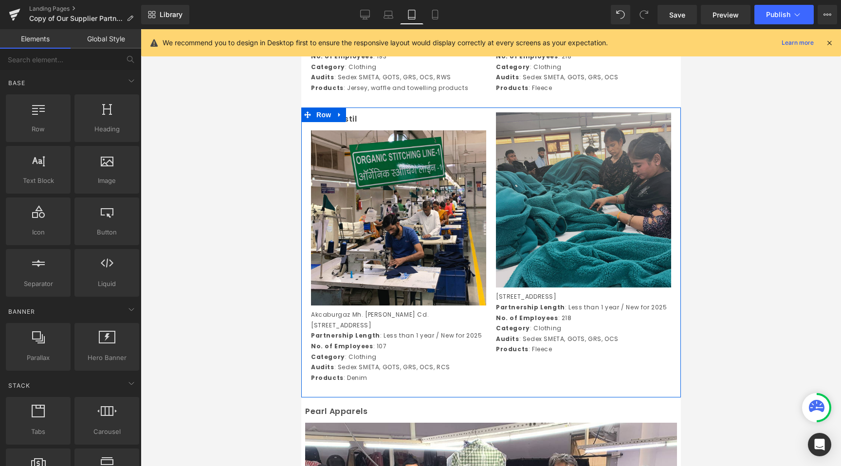
click at [550, 243] on img at bounding box center [583, 199] width 175 height 175
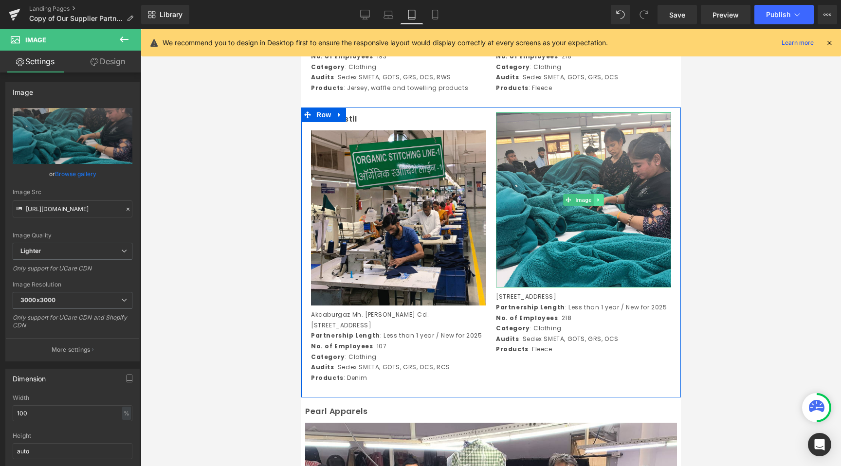
click at [600, 203] on icon at bounding box center [598, 200] width 5 height 6
click at [601, 203] on icon at bounding box center [603, 200] width 5 height 6
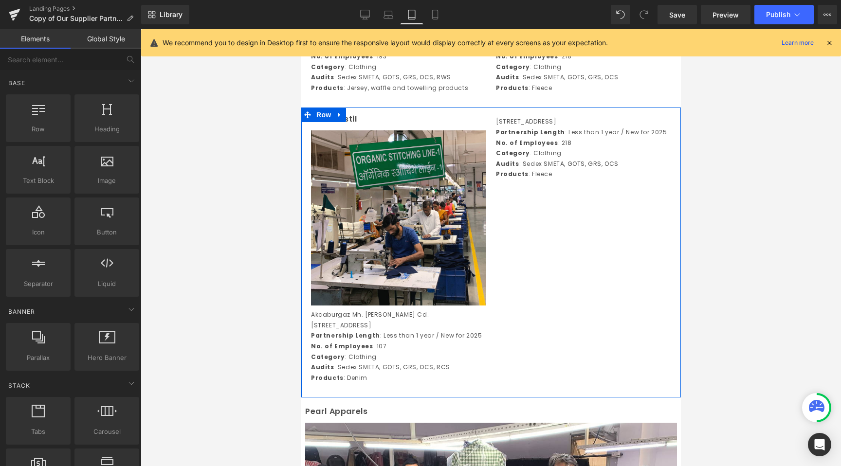
click at [541, 123] on div "B-37-38, Hosiery Complex, Phase-II, Noida, 201305, Uttar Pradesh, India Partner…" at bounding box center [583, 145] width 185 height 67
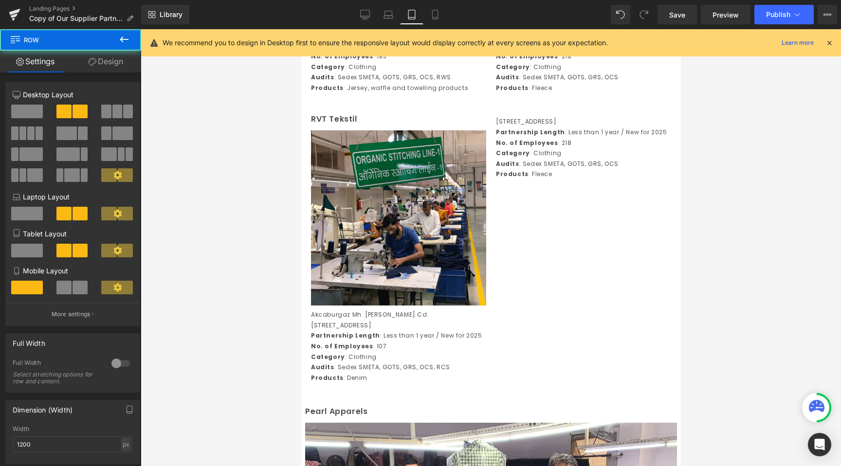
click at [189, 244] on div at bounding box center [491, 247] width 700 height 437
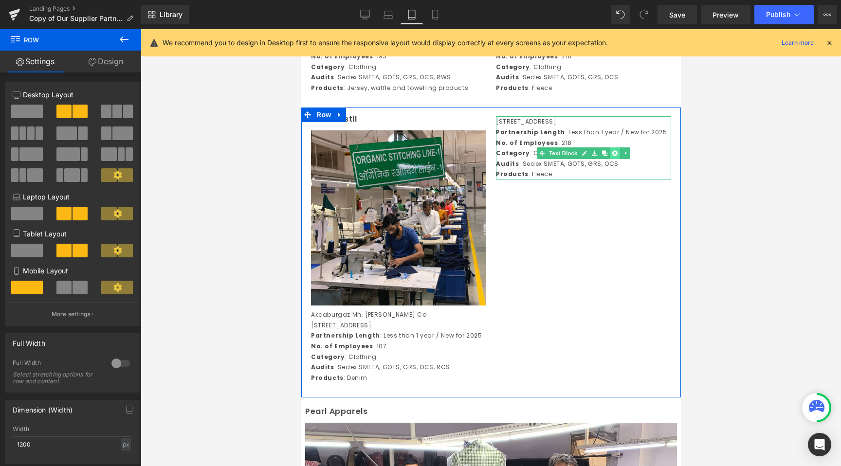
click at [614, 156] on icon at bounding box center [614, 152] width 5 height 5
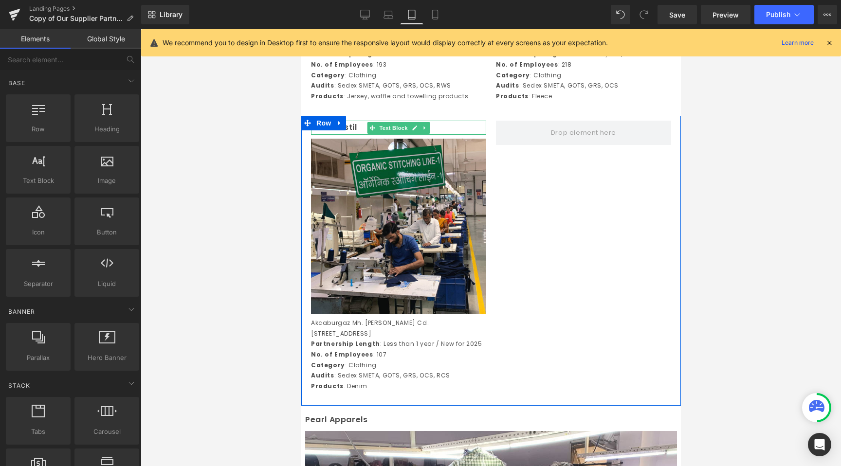
scroll to position [1325, 0]
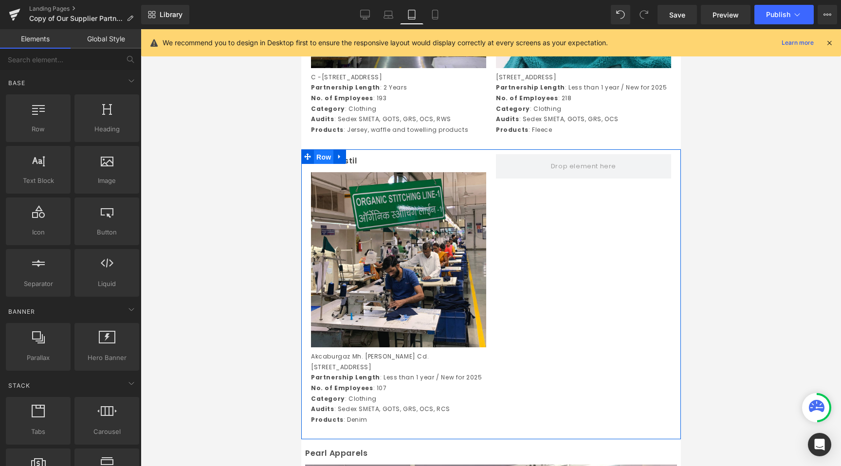
click at [326, 161] on span "Row" at bounding box center [322, 157] width 19 height 15
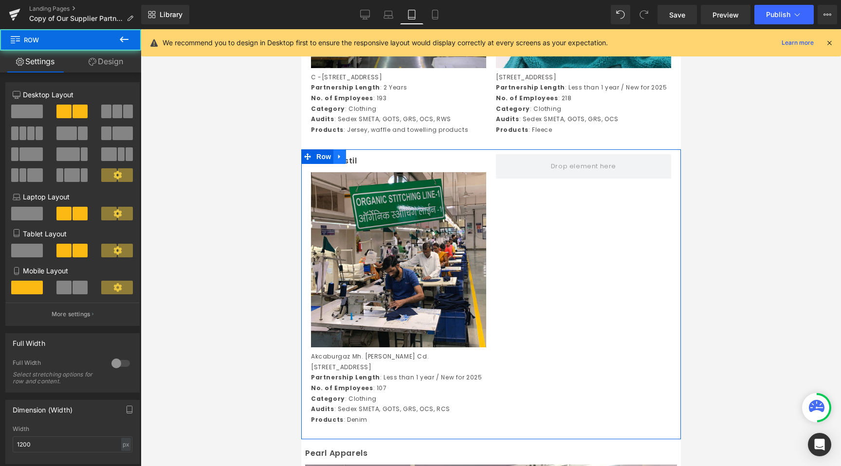
click at [339, 159] on icon at bounding box center [339, 157] width 2 height 4
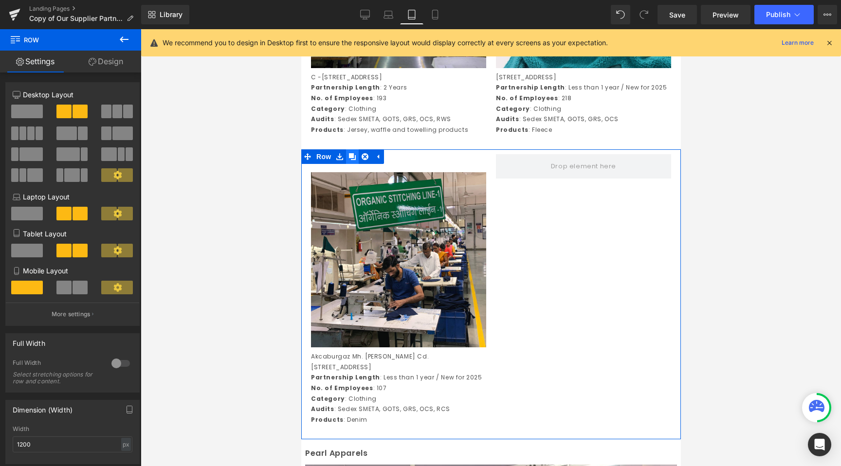
click at [353, 160] on icon at bounding box center [352, 156] width 7 height 7
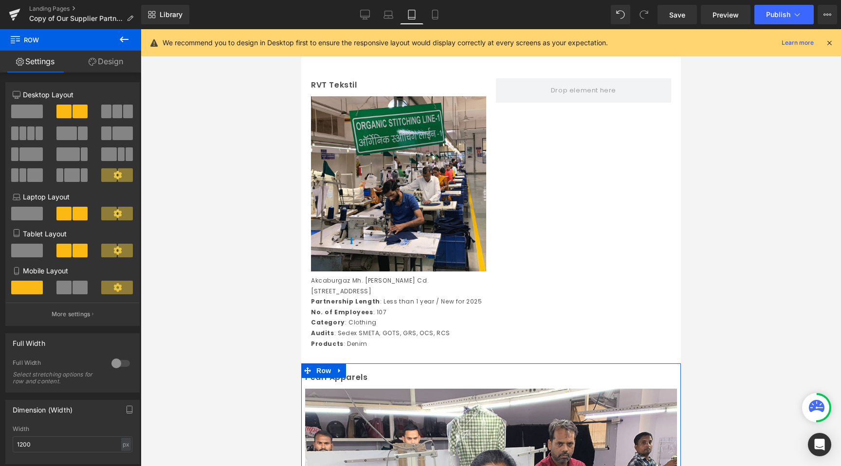
scroll to position [1687, 0]
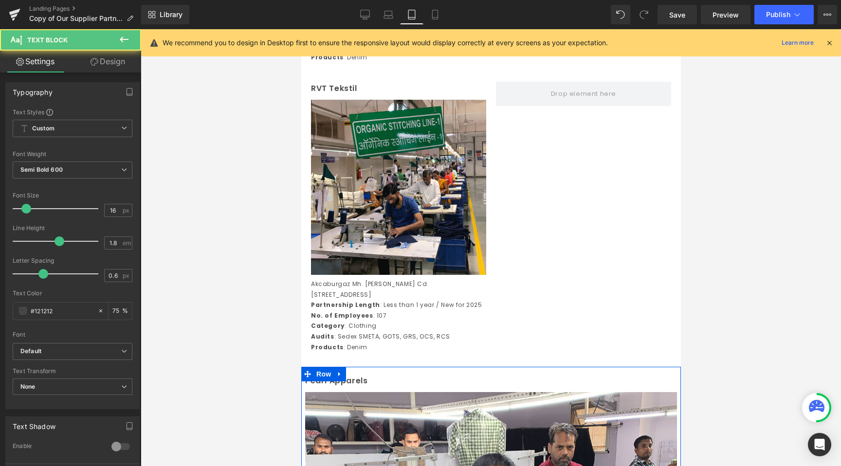
click at [480, 387] on div "Pearl Apparels Text Block" at bounding box center [491, 383] width 372 height 18
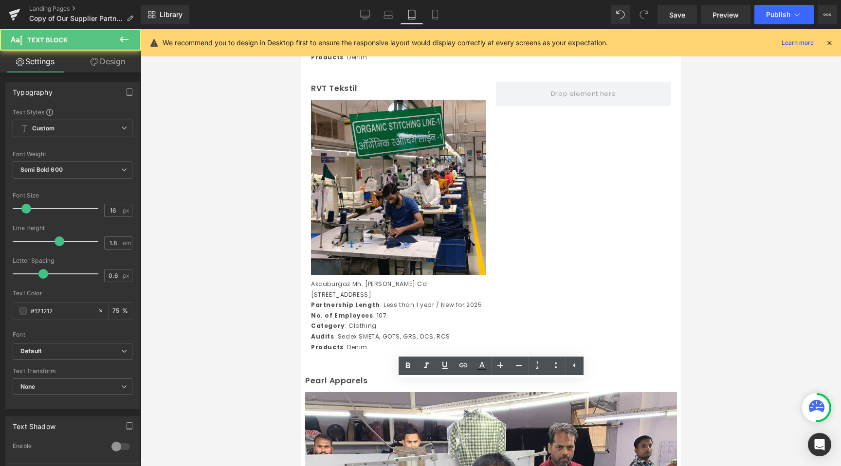
click at [228, 386] on div at bounding box center [491, 247] width 700 height 437
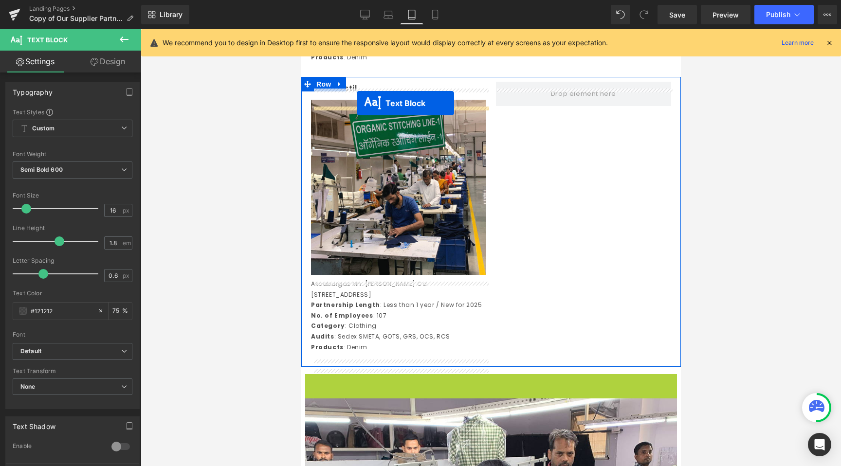
drag, startPoint x: 459, startPoint y: 368, endPoint x: 356, endPoint y: 103, distance: 284.3
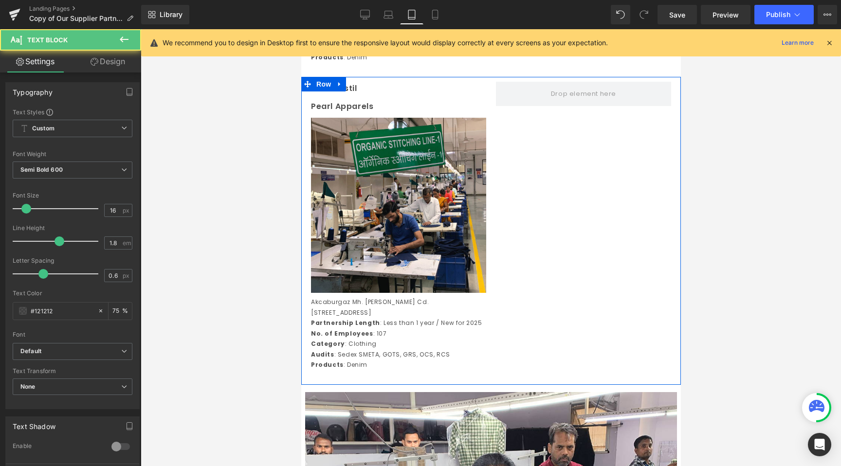
click at [375, 96] on div "RVT Tekstil Text Block" at bounding box center [398, 89] width 175 height 14
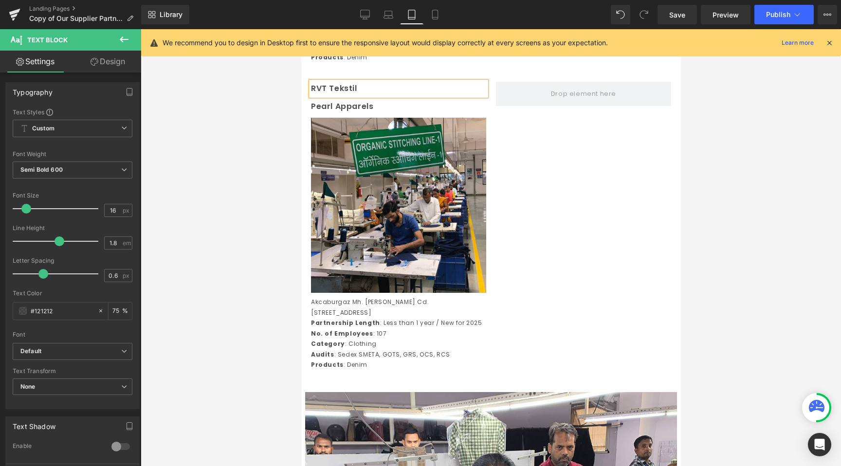
click at [261, 115] on div at bounding box center [491, 247] width 700 height 437
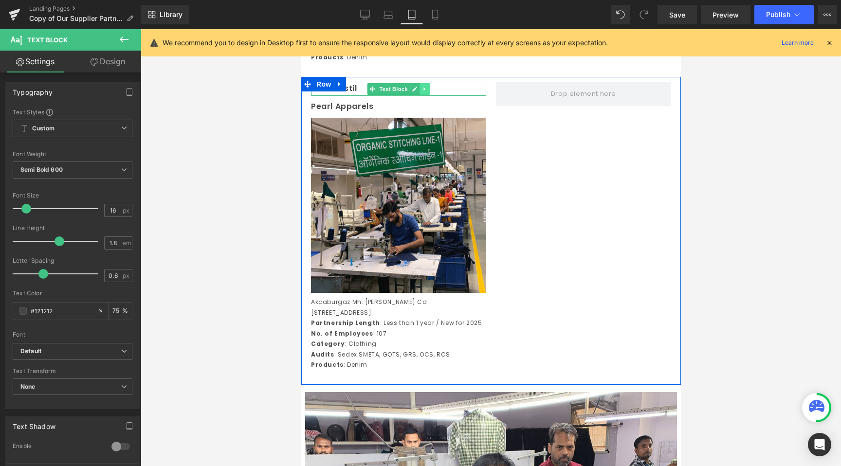
click at [426, 92] on icon at bounding box center [424, 89] width 5 height 6
click at [432, 95] on link at bounding box center [429, 89] width 10 height 12
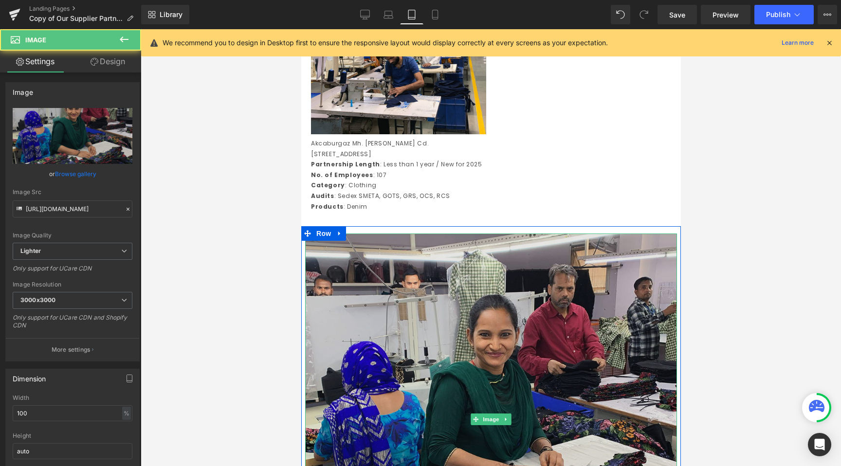
scroll to position [1832, 0]
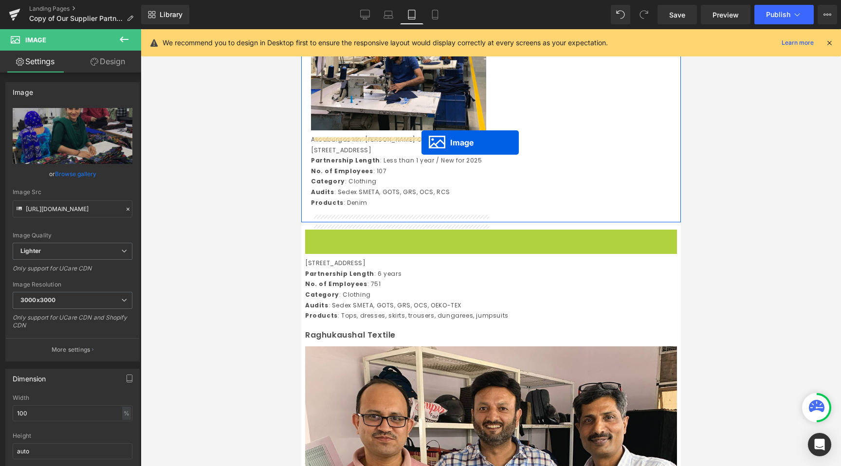
drag, startPoint x: 479, startPoint y: 422, endPoint x: 421, endPoint y: 143, distance: 285.5
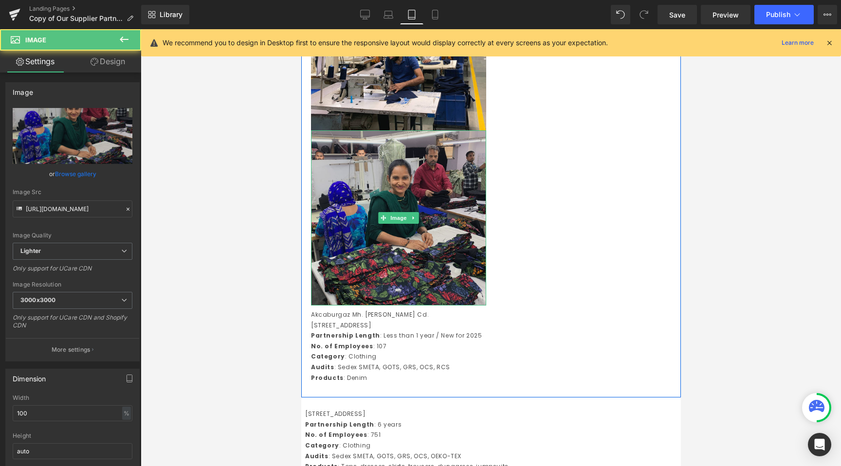
click at [415, 141] on img at bounding box center [398, 217] width 175 height 175
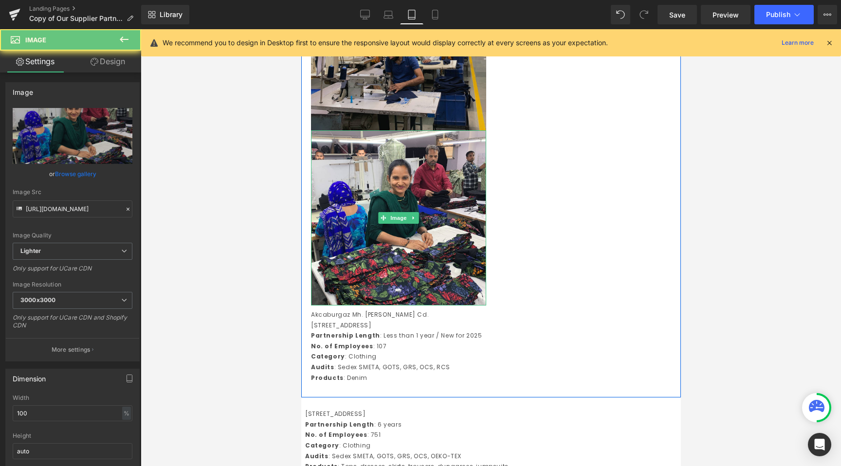
click at [423, 108] on img at bounding box center [398, 42] width 175 height 175
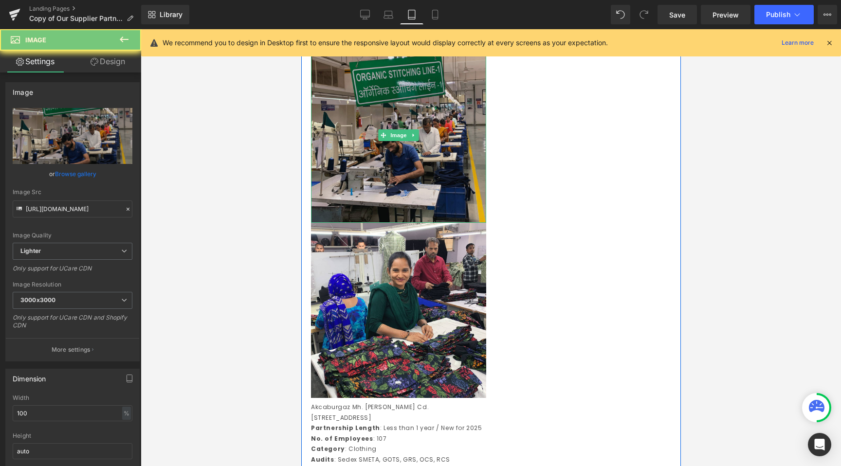
scroll to position [1692, 0]
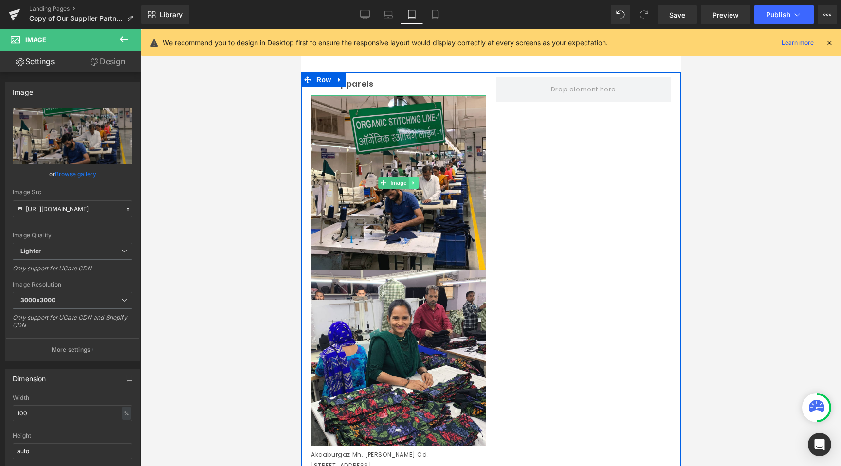
click at [414, 186] on icon at bounding box center [413, 183] width 5 height 6
click at [424, 189] on link at bounding box center [429, 183] width 10 height 12
click at [415, 186] on icon at bounding box center [413, 183] width 5 height 6
click at [421, 189] on link at bounding box center [418, 183] width 10 height 12
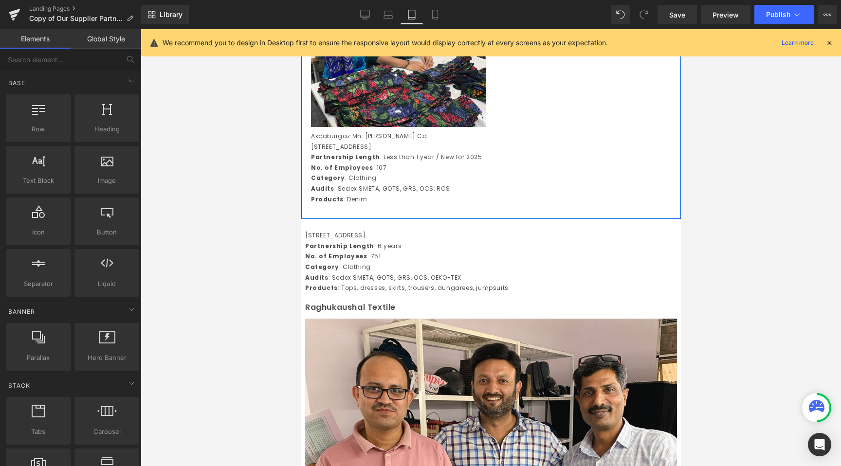
scroll to position [1860, 0]
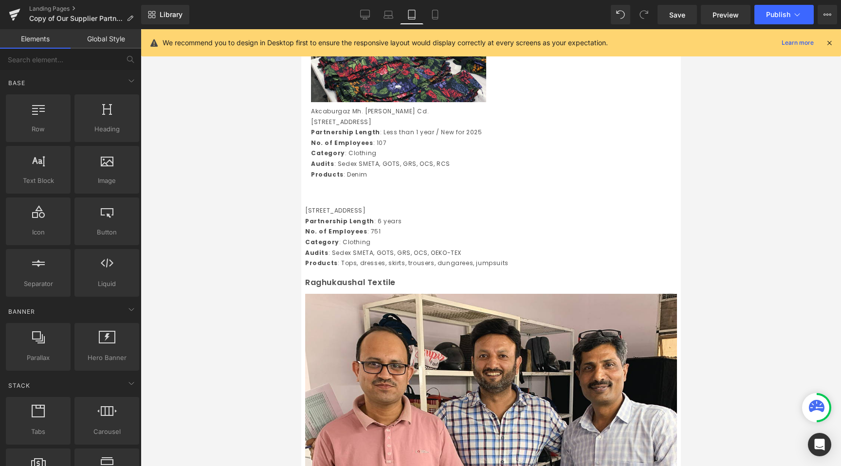
click at [331, 207] on span "Row" at bounding box center [323, 202] width 16 height 12
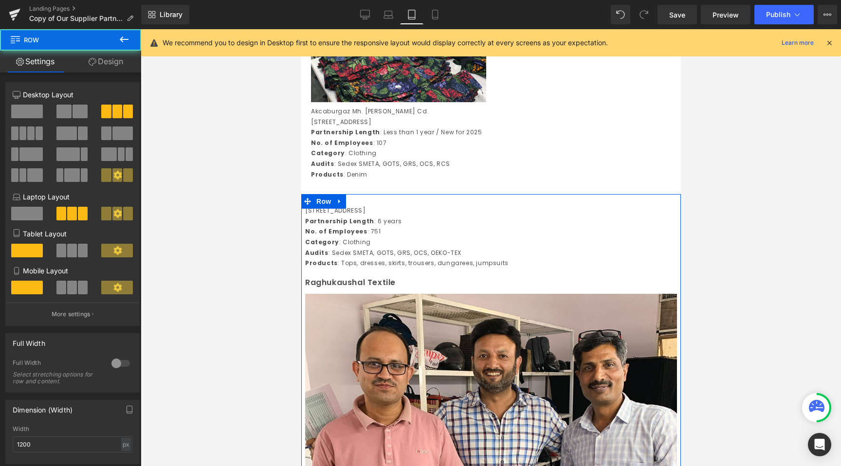
click at [343, 248] on p "Category : Clothing" at bounding box center [491, 242] width 372 height 11
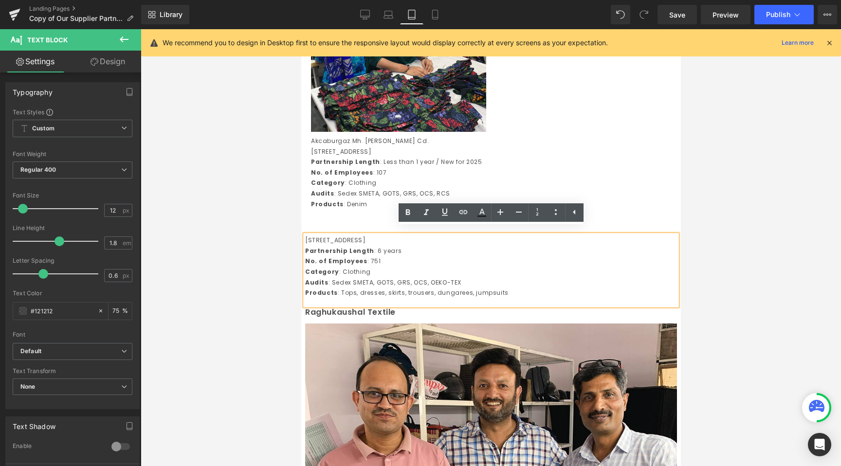
scroll to position [1827, 0]
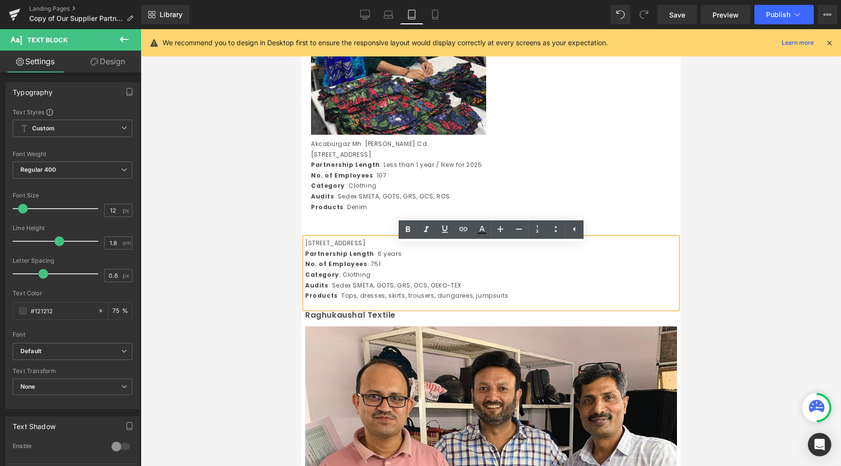
click at [295, 264] on div at bounding box center [491, 247] width 700 height 437
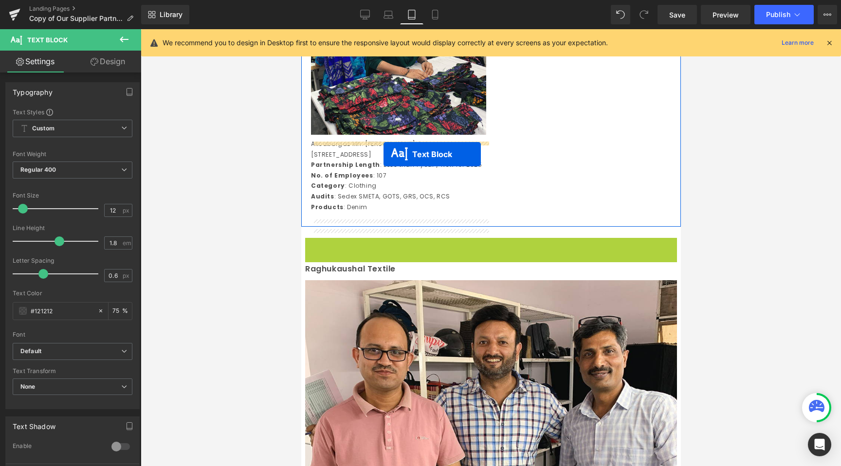
drag, startPoint x: 465, startPoint y: 281, endPoint x: 383, endPoint y: 154, distance: 150.7
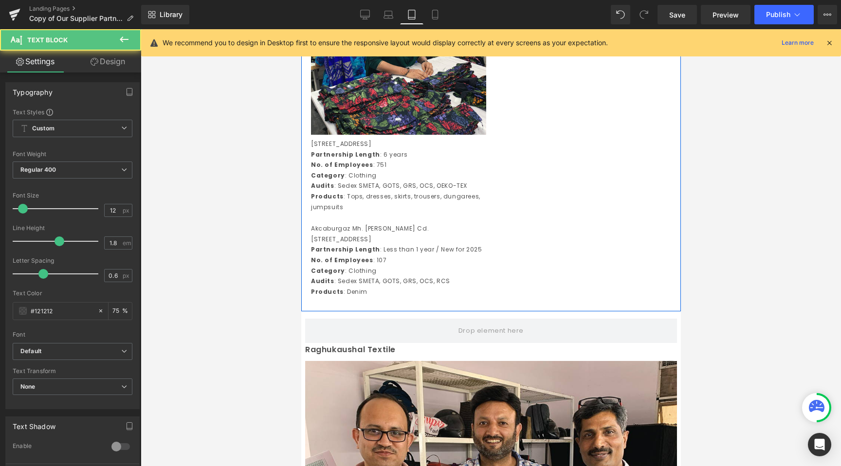
click at [350, 266] on p "No. of Employees : 107" at bounding box center [398, 260] width 175 height 11
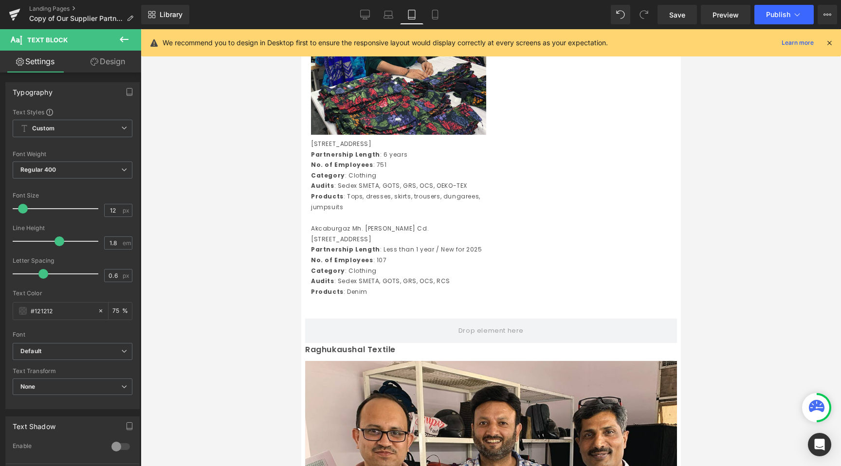
click at [194, 288] on div at bounding box center [491, 247] width 700 height 437
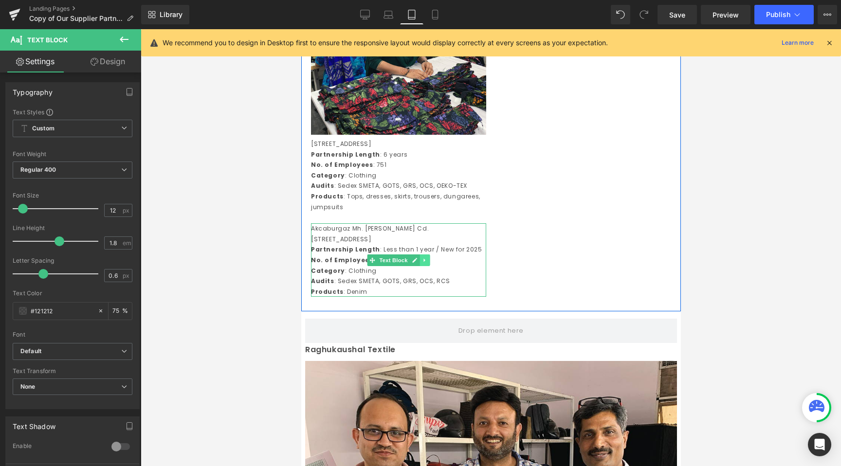
click at [426, 266] on link at bounding box center [425, 261] width 10 height 12
click at [432, 266] on link at bounding box center [429, 261] width 10 height 12
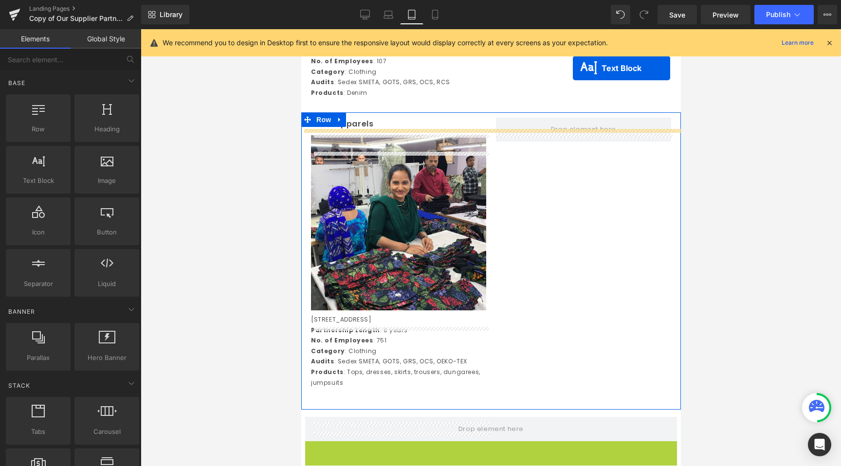
scroll to position [1584, 0]
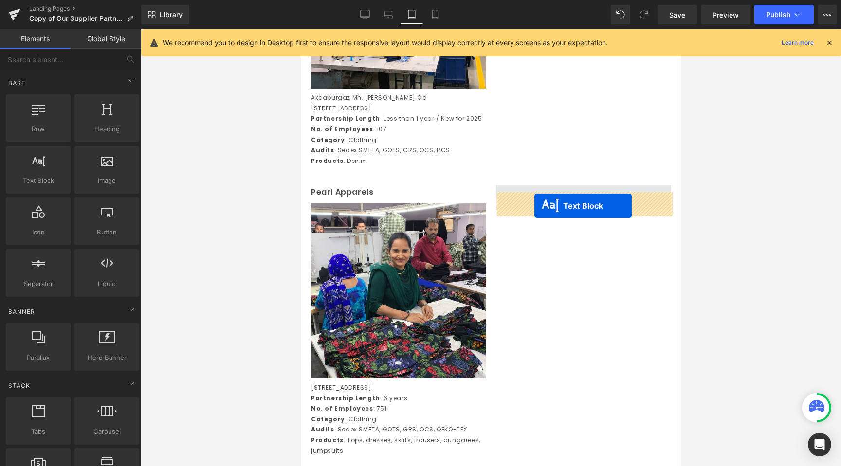
drag, startPoint x: 461, startPoint y: 369, endPoint x: 534, endPoint y: 206, distance: 178.5
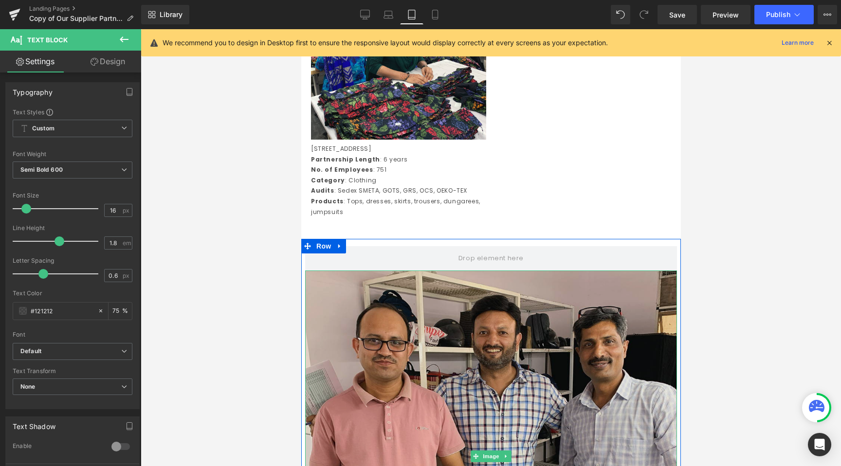
click at [470, 417] on img at bounding box center [491, 457] width 372 height 372
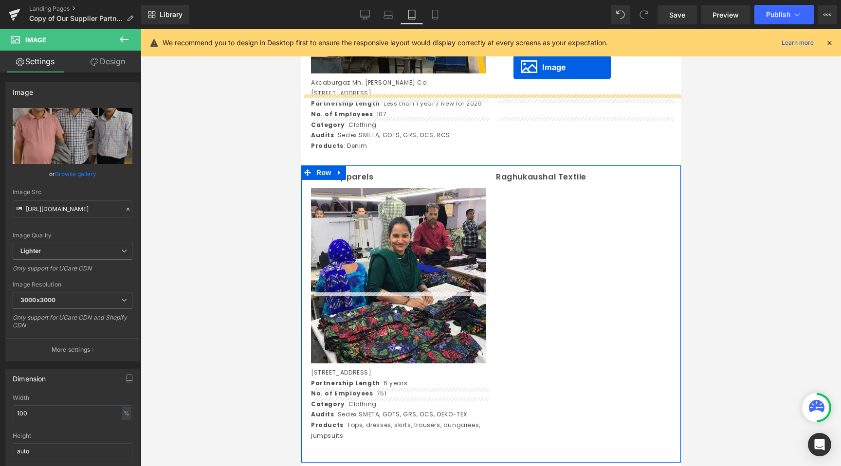
scroll to position [1569, 0]
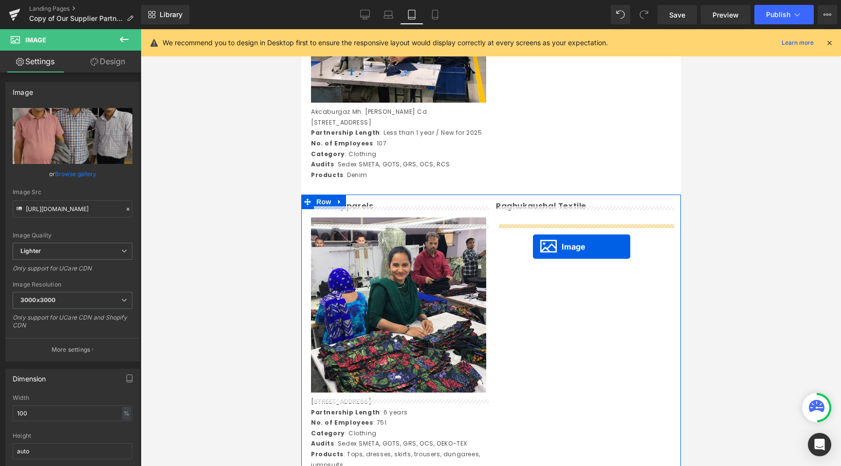
drag, startPoint x: 475, startPoint y: 396, endPoint x: 533, endPoint y: 247, distance: 159.8
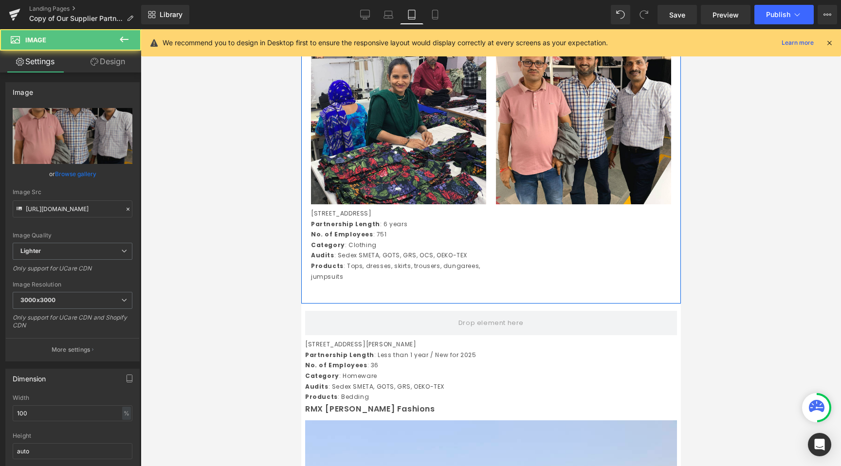
scroll to position [1790, 0]
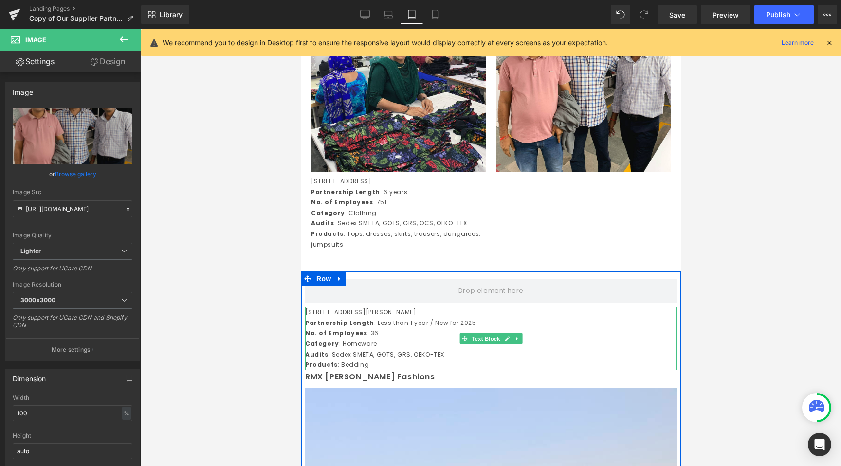
click at [431, 329] on p "Partnership Length : Less than 1 year / New for 2025" at bounding box center [491, 323] width 372 height 11
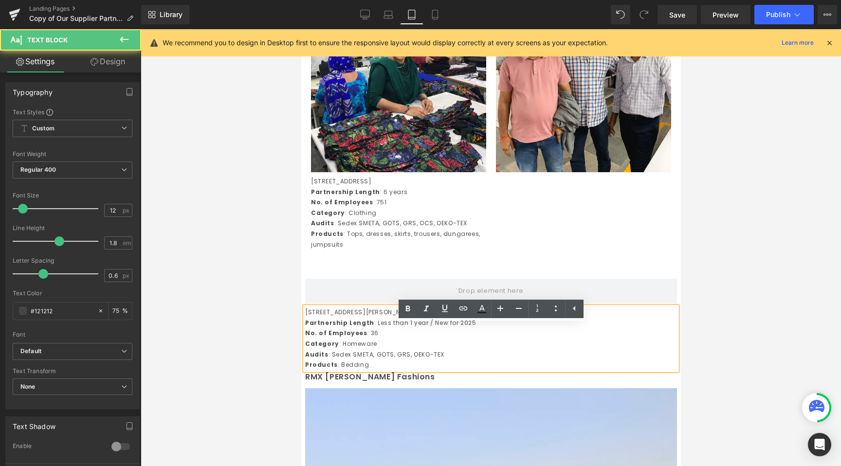
click at [213, 320] on div at bounding box center [491, 247] width 700 height 437
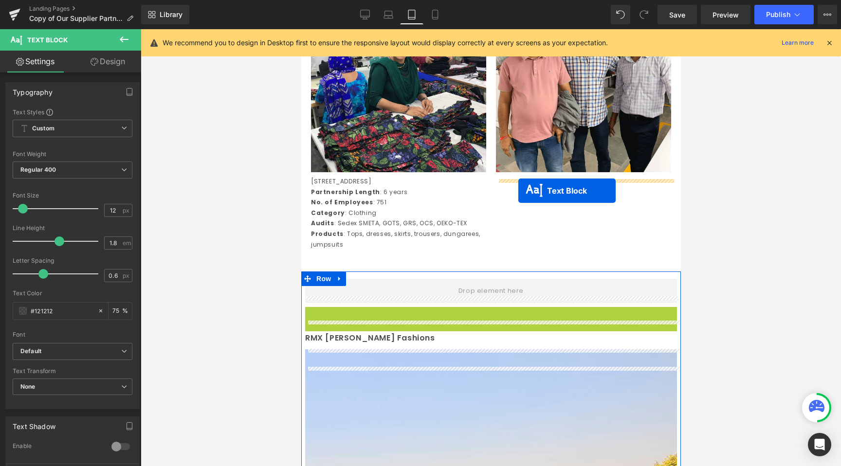
drag, startPoint x: 462, startPoint y: 360, endPoint x: 518, endPoint y: 190, distance: 178.4
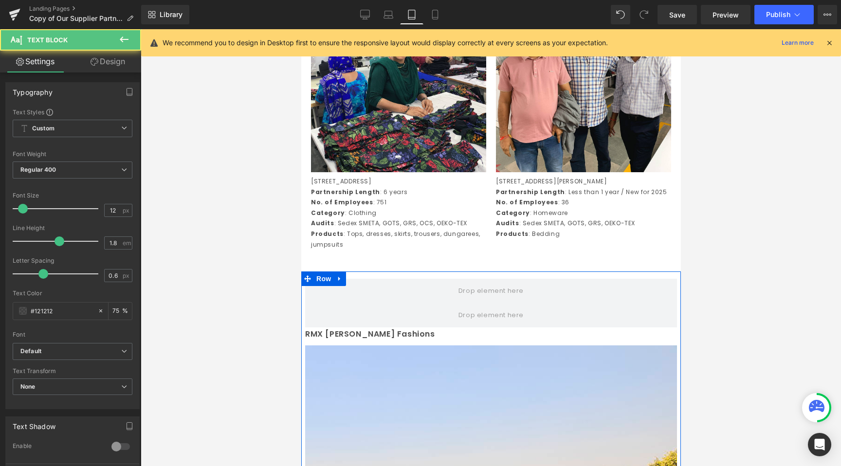
click at [261, 264] on div at bounding box center [491, 247] width 700 height 437
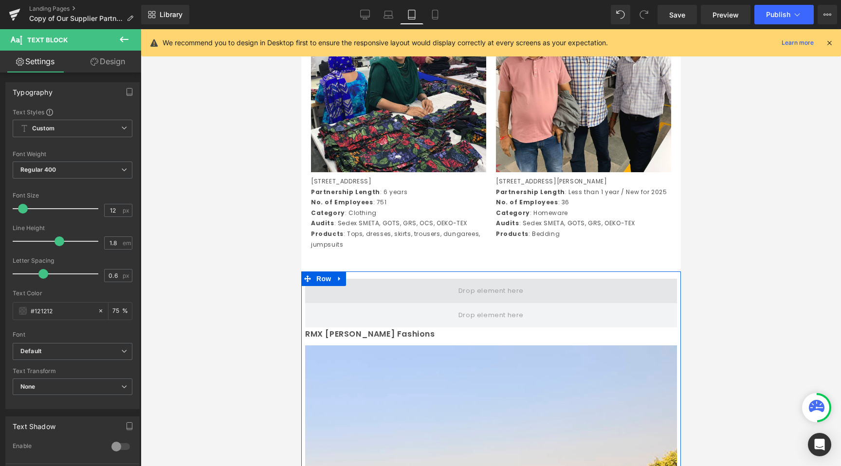
click at [460, 299] on span at bounding box center [491, 291] width 72 height 16
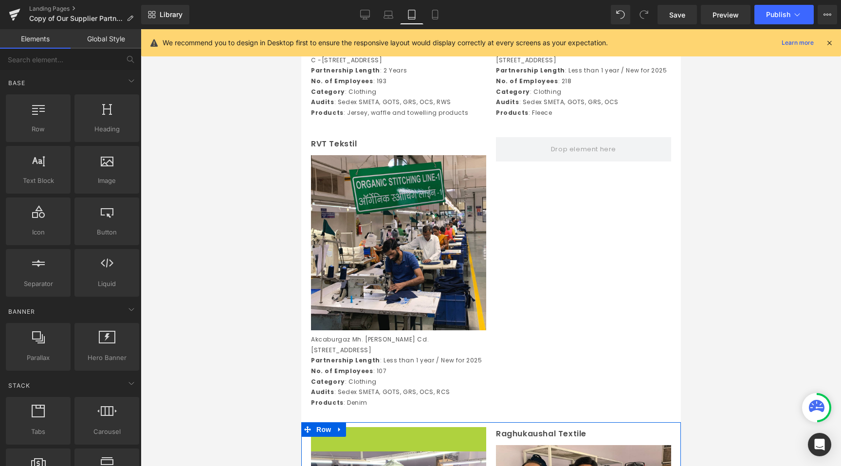
scroll to position [1351, 0]
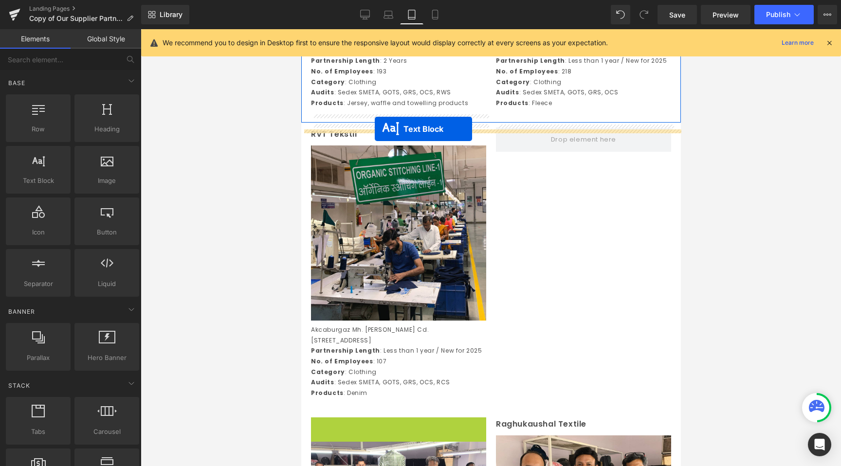
drag, startPoint x: 372, startPoint y: 422, endPoint x: 374, endPoint y: 129, distance: 292.6
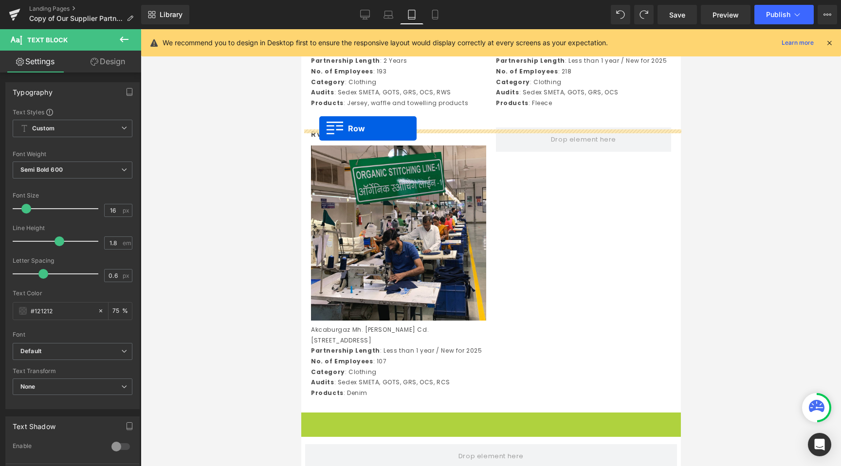
drag, startPoint x: 310, startPoint y: 427, endPoint x: 319, endPoint y: 129, distance: 298.5
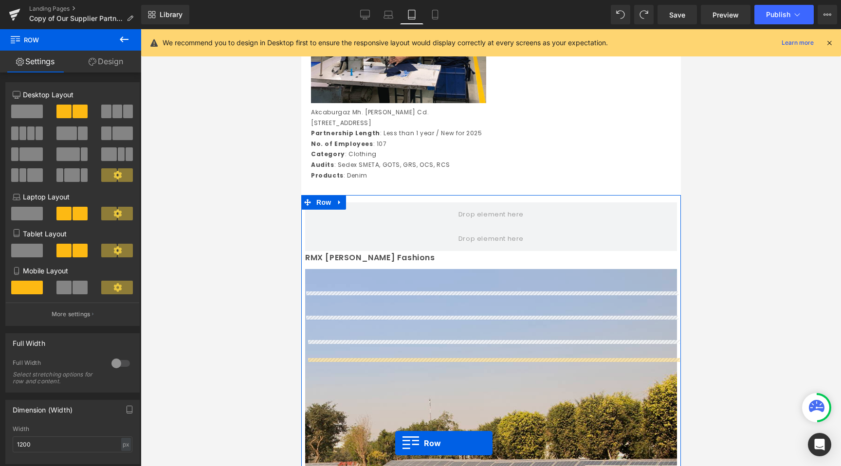
scroll to position [1607, 0]
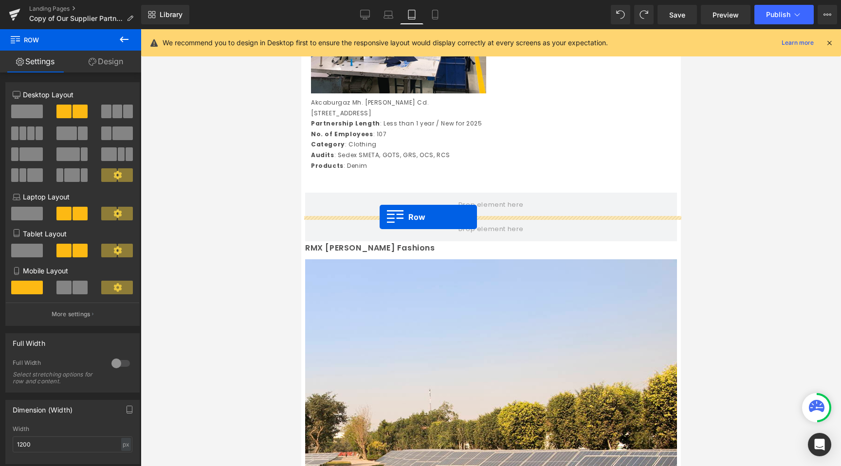
drag, startPoint x: 305, startPoint y: 289, endPoint x: 379, endPoint y: 217, distance: 103.3
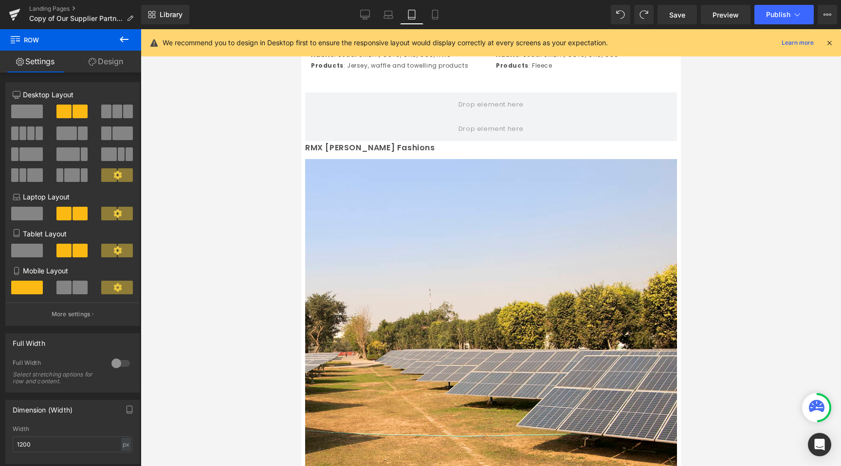
scroll to position [1977, 0]
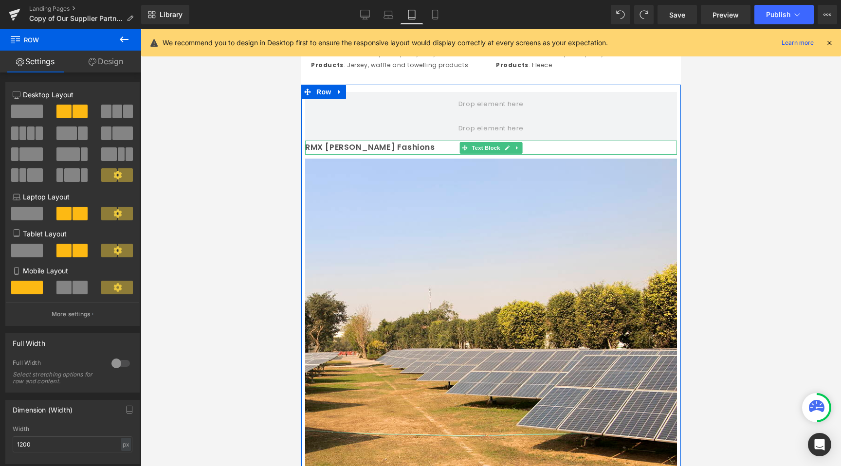
click at [351, 155] on p "RMX [PERSON_NAME] Fashions" at bounding box center [491, 148] width 372 height 14
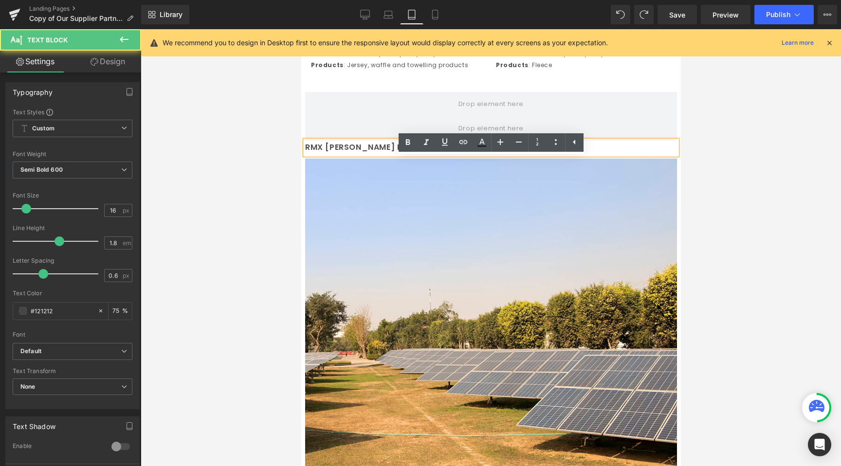
click at [259, 175] on div at bounding box center [491, 247] width 700 height 437
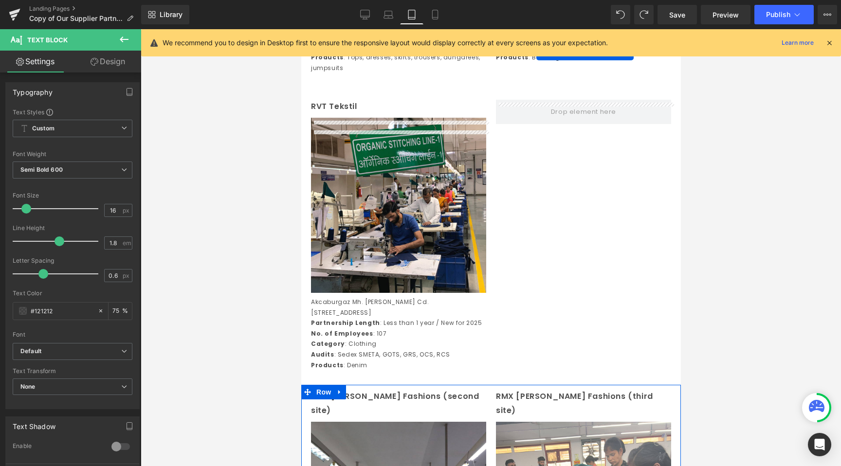
scroll to position [1325, 0]
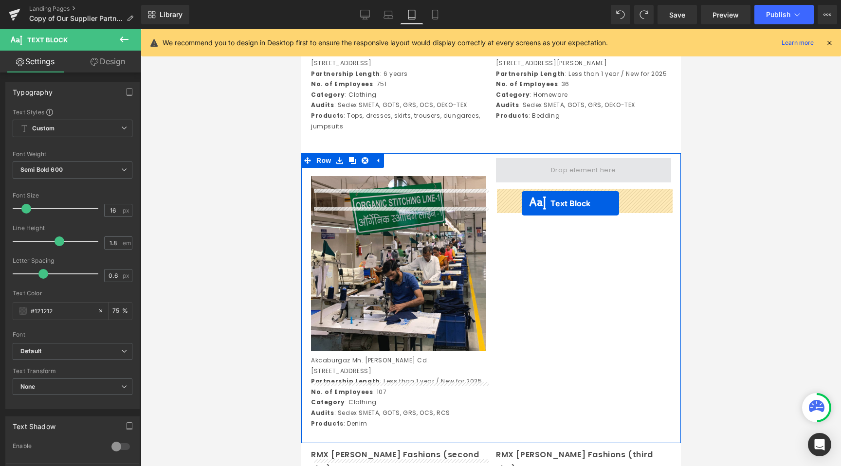
drag, startPoint x: 466, startPoint y: 166, endPoint x: 521, endPoint y: 203, distance: 67.2
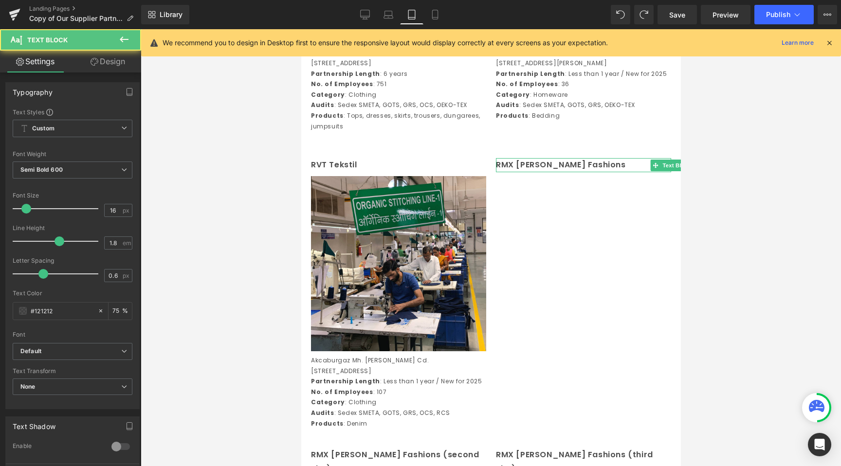
click at [241, 260] on div at bounding box center [491, 247] width 700 height 437
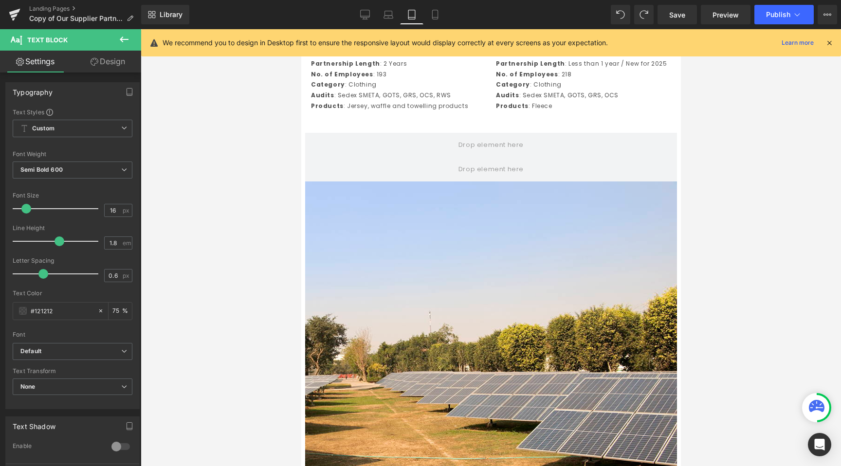
scroll to position [1939, 0]
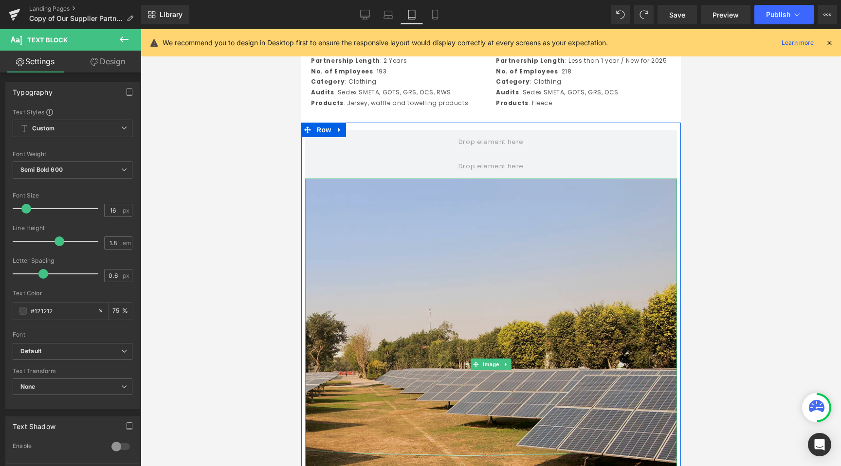
click at [458, 362] on img at bounding box center [491, 365] width 372 height 372
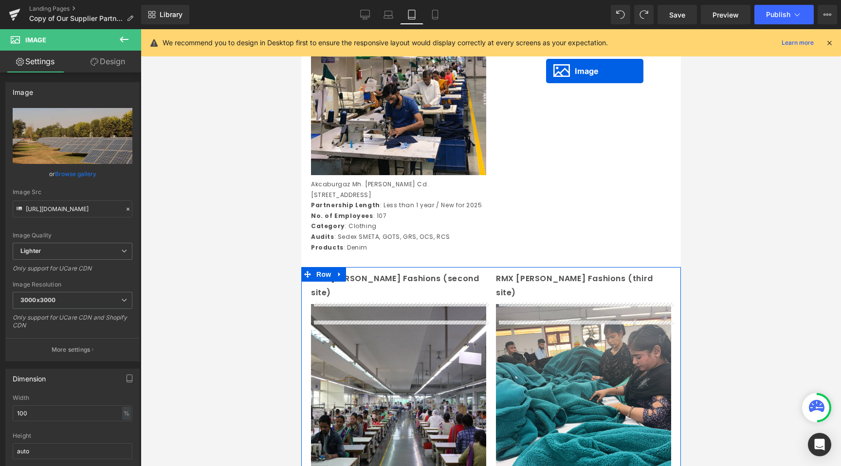
scroll to position [1423, 0]
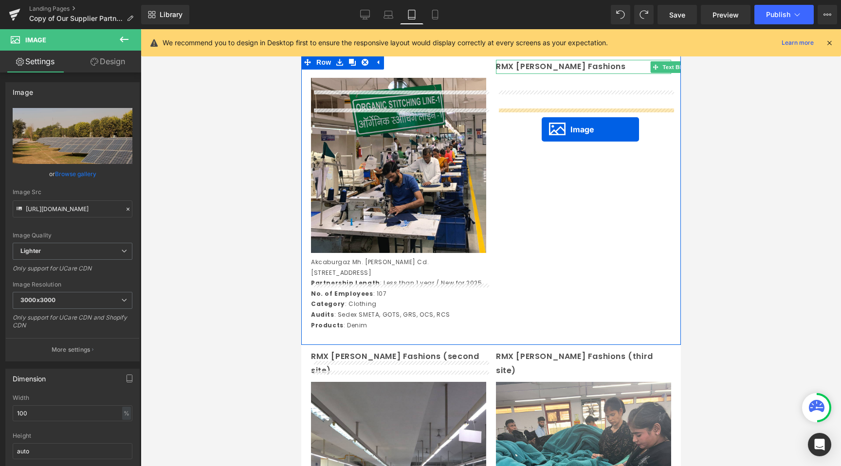
drag, startPoint x: 475, startPoint y: 379, endPoint x: 541, endPoint y: 122, distance: 264.8
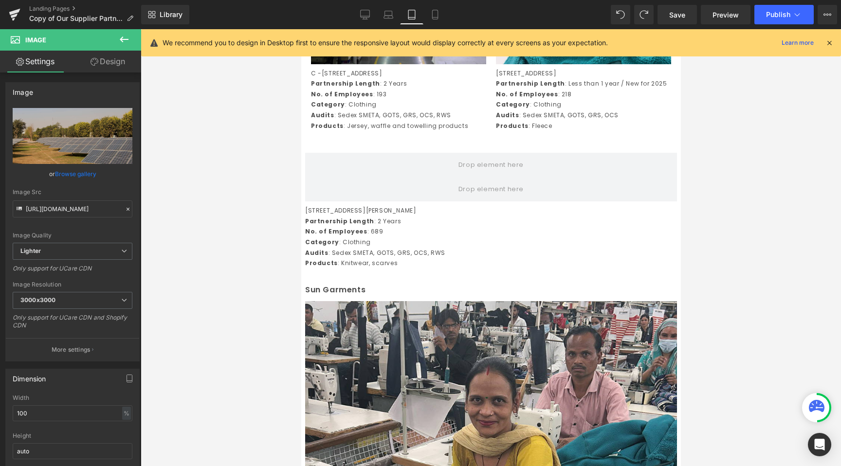
scroll to position [1930, 0]
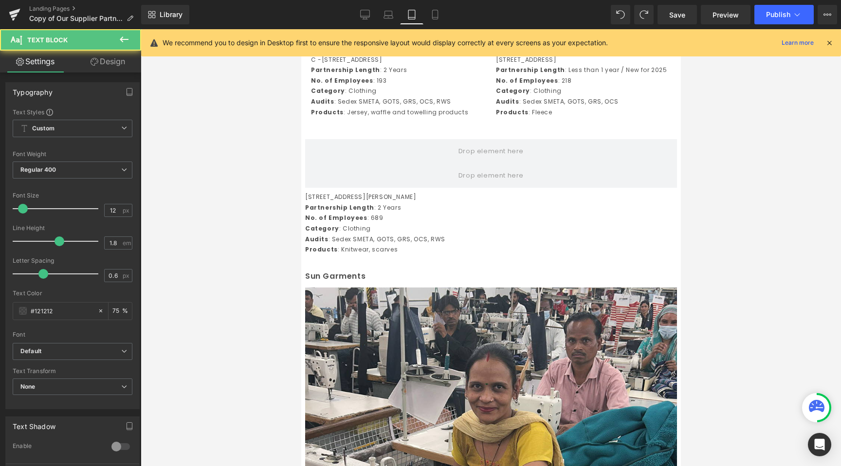
click at [398, 213] on p "Partnership Length : 2 Years" at bounding box center [491, 208] width 372 height 11
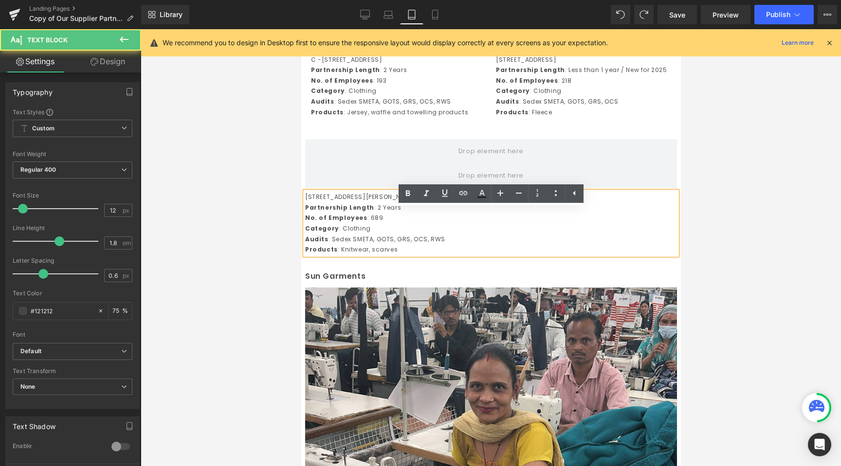
click at [253, 246] on div at bounding box center [491, 247] width 700 height 437
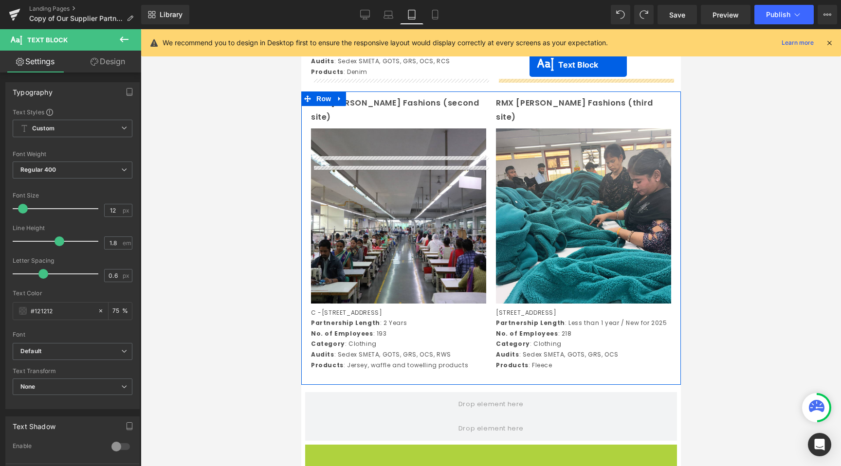
scroll to position [1589, 0]
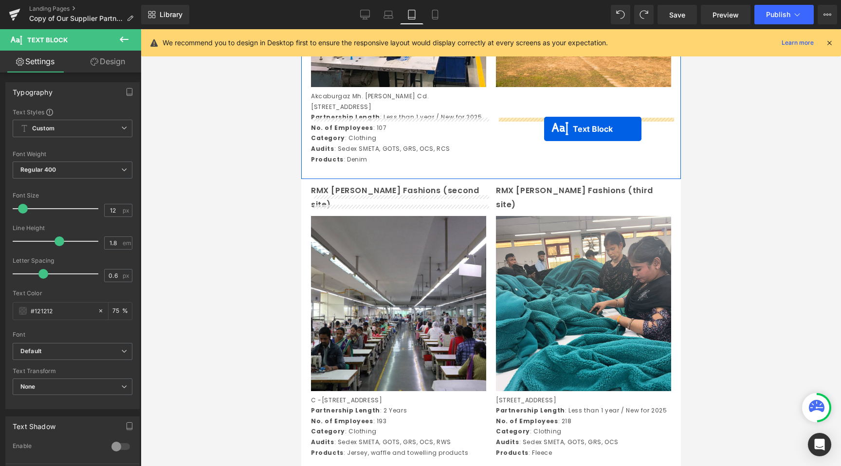
drag, startPoint x: 460, startPoint y: 240, endPoint x: 544, endPoint y: 129, distance: 139.0
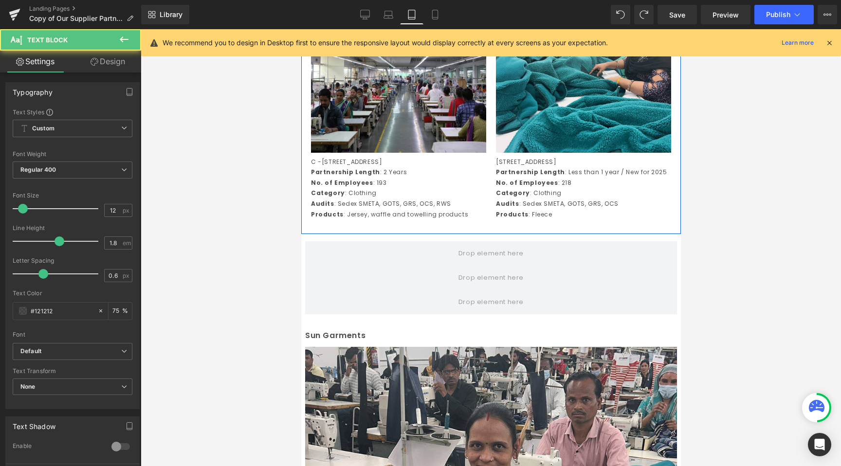
scroll to position [1847, 0]
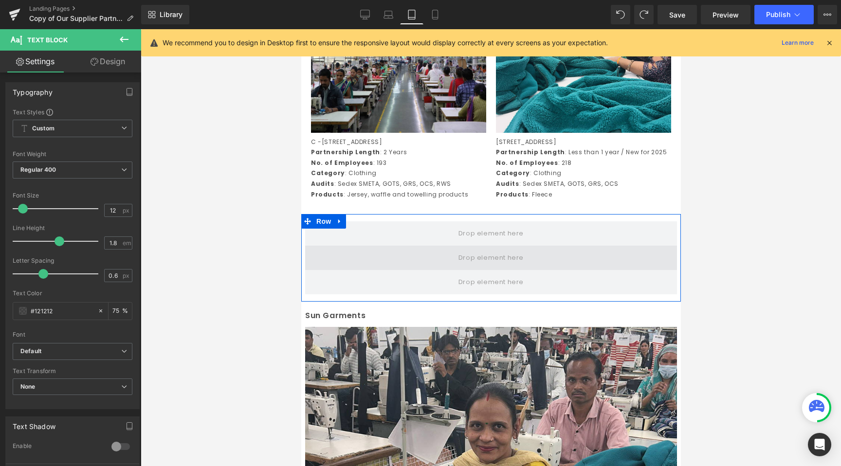
click at [477, 266] on span at bounding box center [491, 258] width 72 height 16
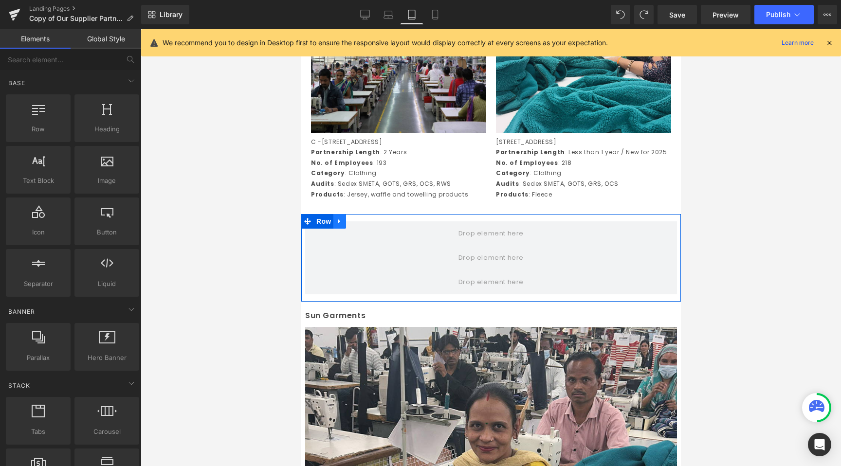
click at [340, 225] on icon at bounding box center [339, 221] width 7 height 7
click at [366, 225] on icon at bounding box center [364, 221] width 7 height 7
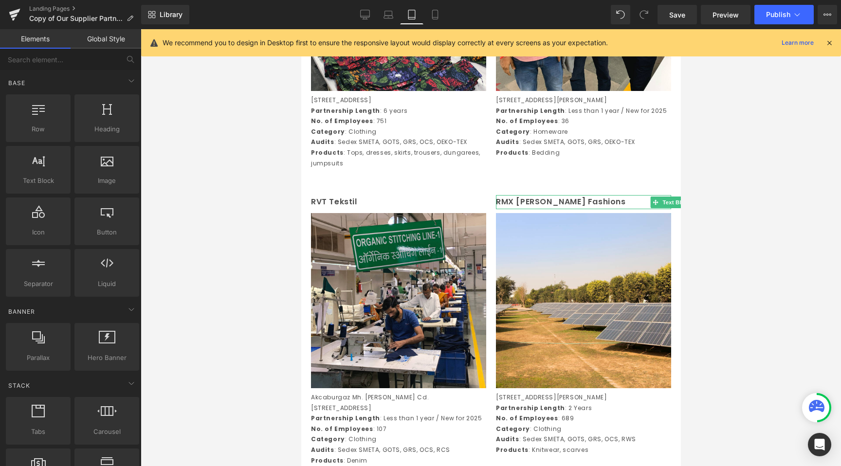
scroll to position [1339, 0]
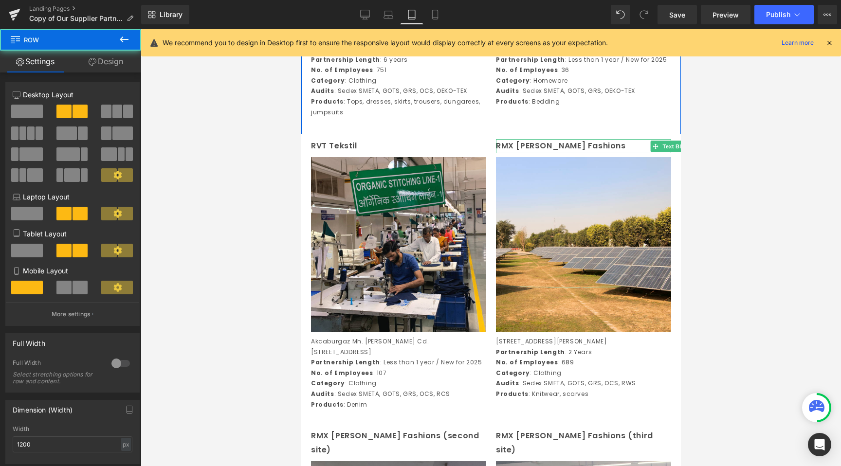
drag, startPoint x: 441, startPoint y: 168, endPoint x: 441, endPoint y: 153, distance: 14.6
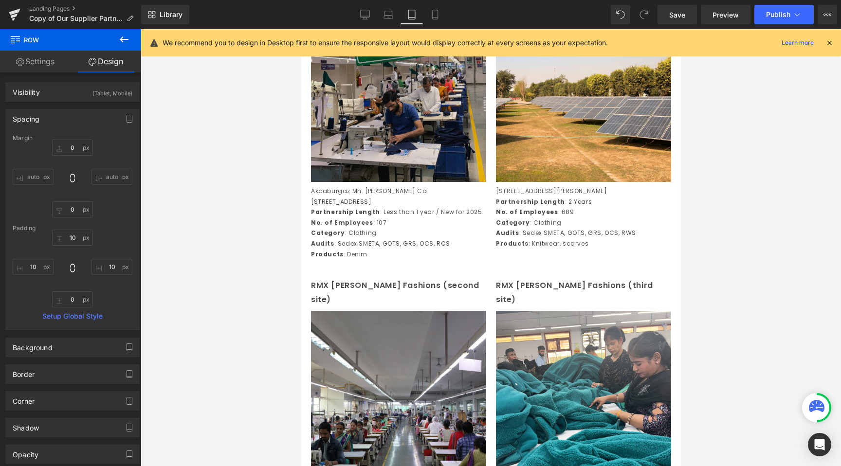
scroll to position [1545, 0]
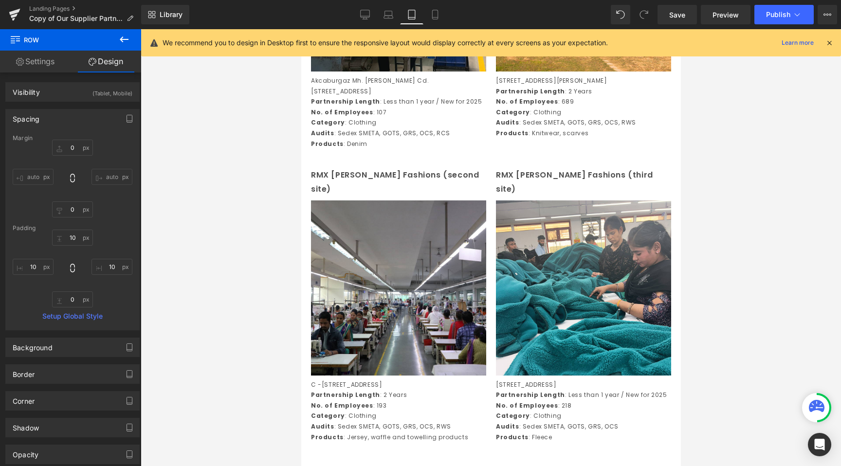
click at [200, 348] on div at bounding box center [491, 247] width 700 height 437
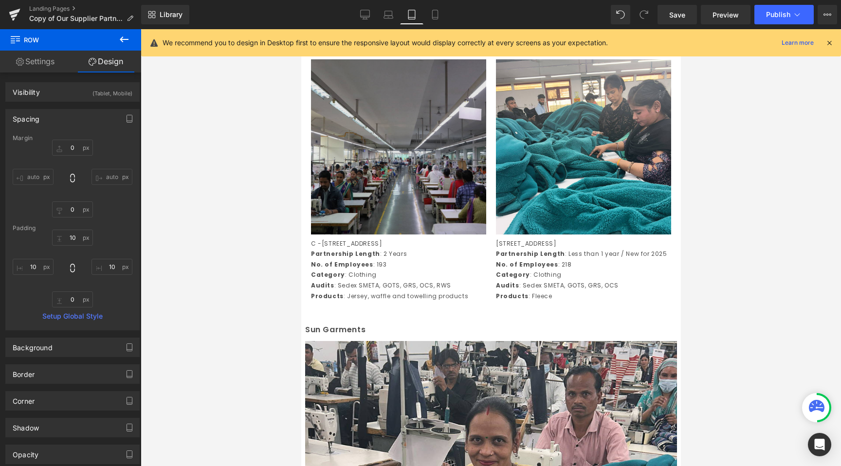
scroll to position [1678, 0]
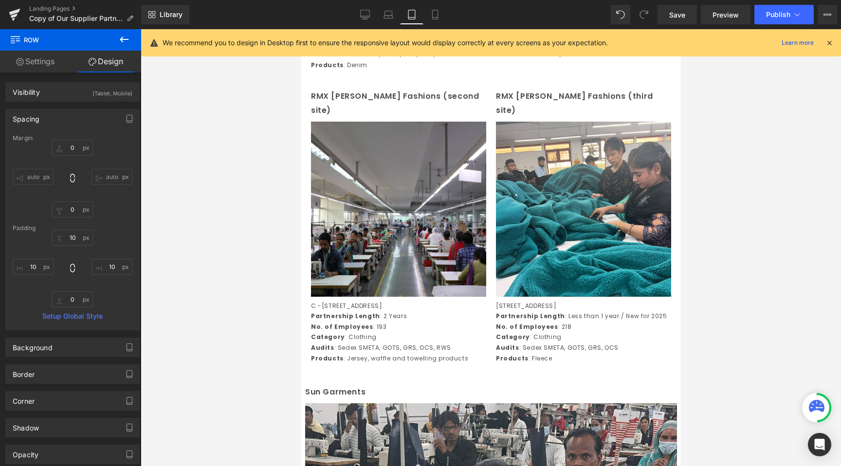
click at [255, 164] on div at bounding box center [491, 247] width 700 height 437
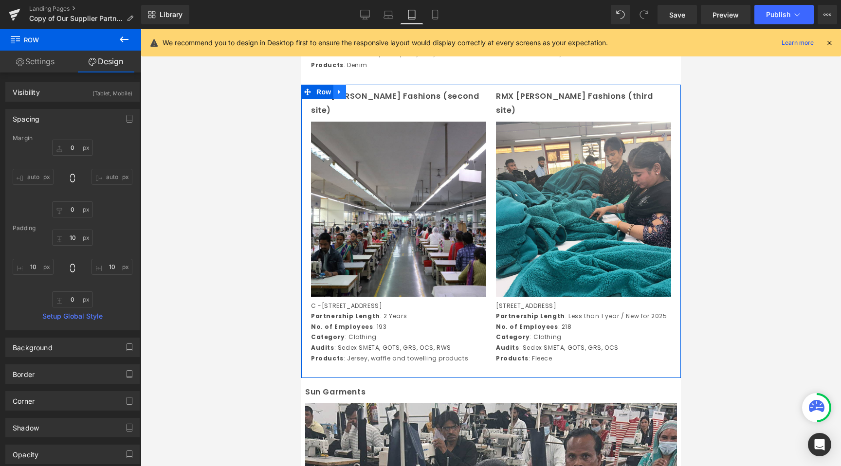
click at [336, 99] on link at bounding box center [339, 92] width 13 height 15
click at [353, 95] on icon at bounding box center [352, 92] width 7 height 7
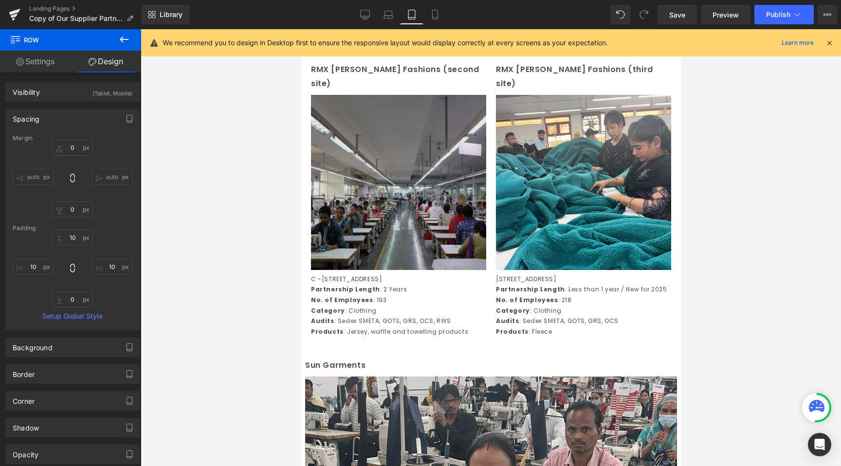
scroll to position [2006, 0]
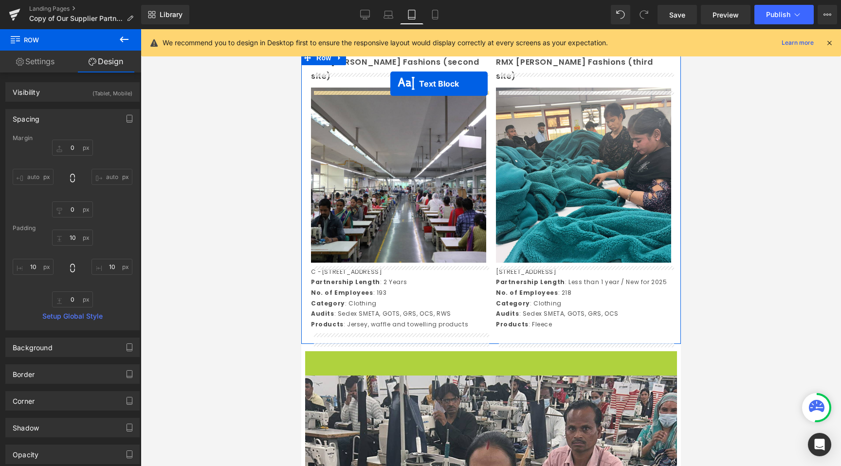
drag, startPoint x: 464, startPoint y: 363, endPoint x: 390, endPoint y: 84, distance: 288.7
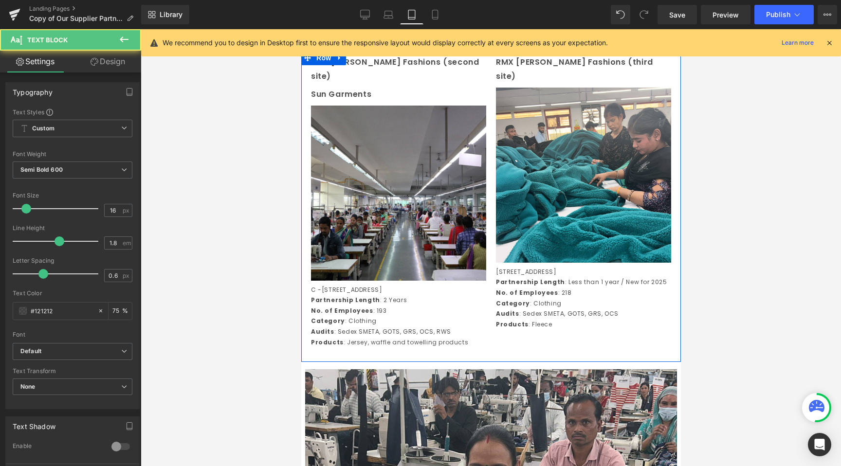
click at [462, 77] on p "RMX [PERSON_NAME] Fashions (second site)" at bounding box center [398, 69] width 175 height 28
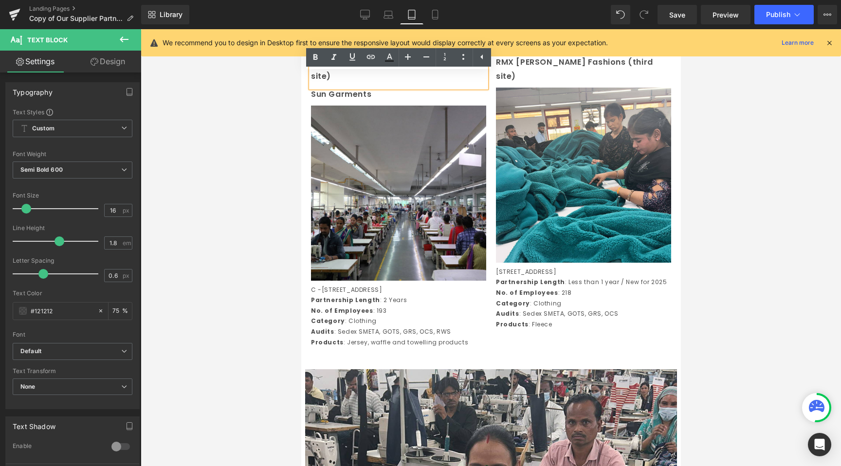
click at [260, 93] on div at bounding box center [491, 247] width 700 height 437
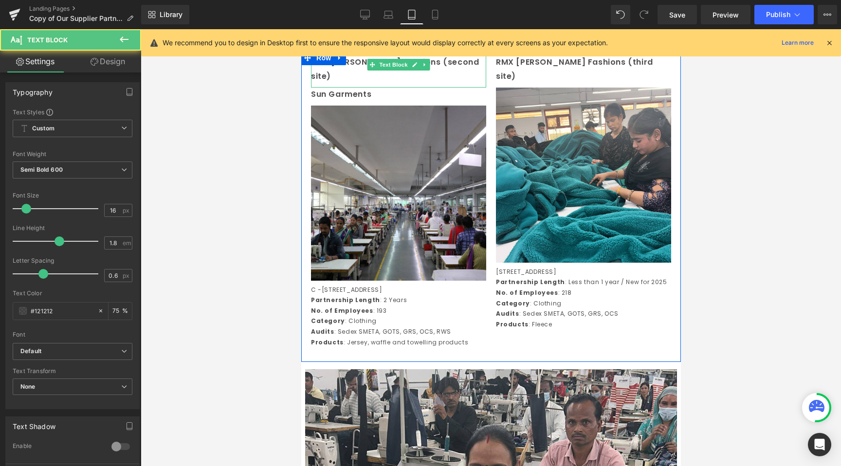
click at [430, 84] on p "RMX [PERSON_NAME] Fashions (second site)" at bounding box center [398, 69] width 175 height 28
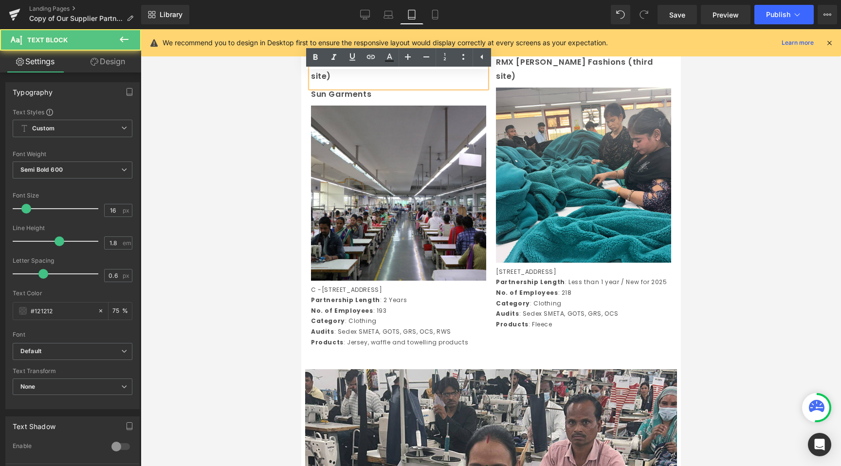
click at [280, 102] on div at bounding box center [491, 247] width 700 height 437
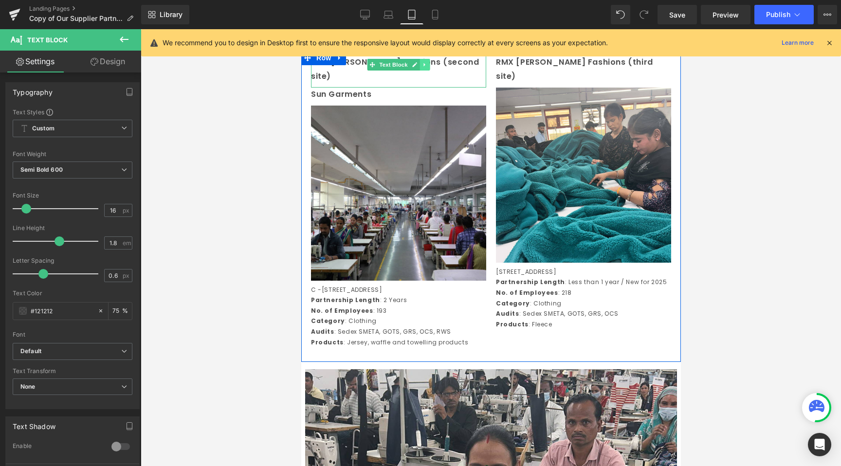
click at [425, 68] on icon at bounding box center [424, 65] width 5 height 6
click at [426, 71] on link at bounding box center [429, 65] width 10 height 12
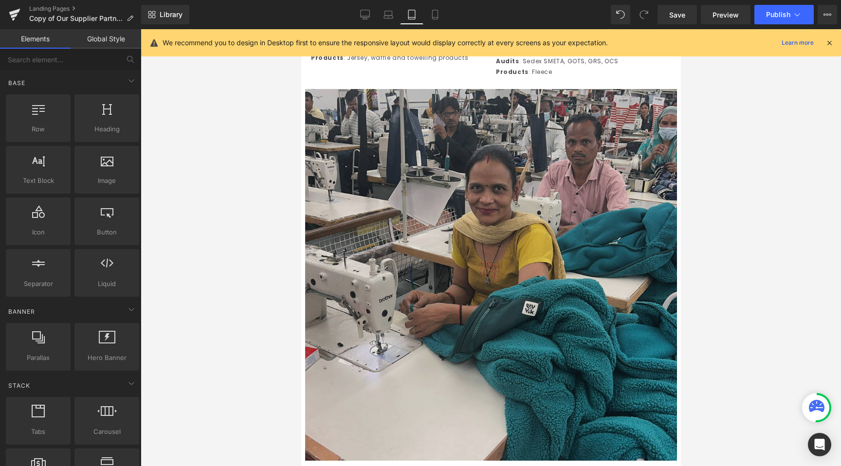
scroll to position [2260, 0]
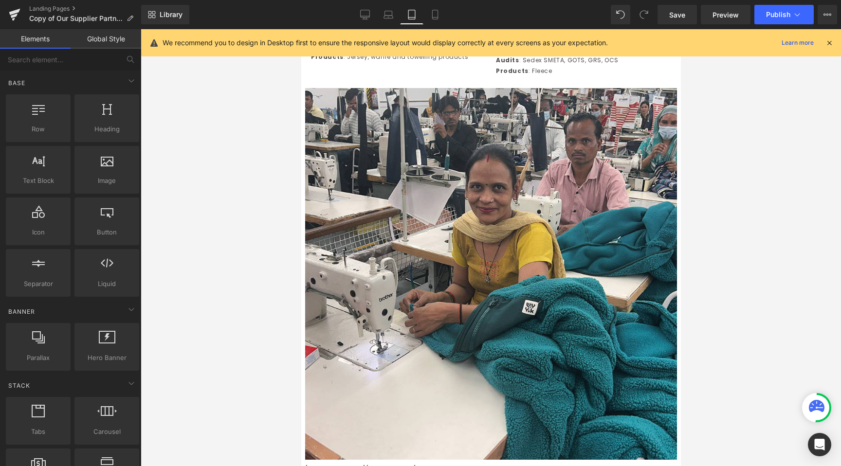
drag, startPoint x: 242, startPoint y: 381, endPoint x: 295, endPoint y: 360, distance: 56.6
click at [242, 381] on div at bounding box center [491, 247] width 700 height 437
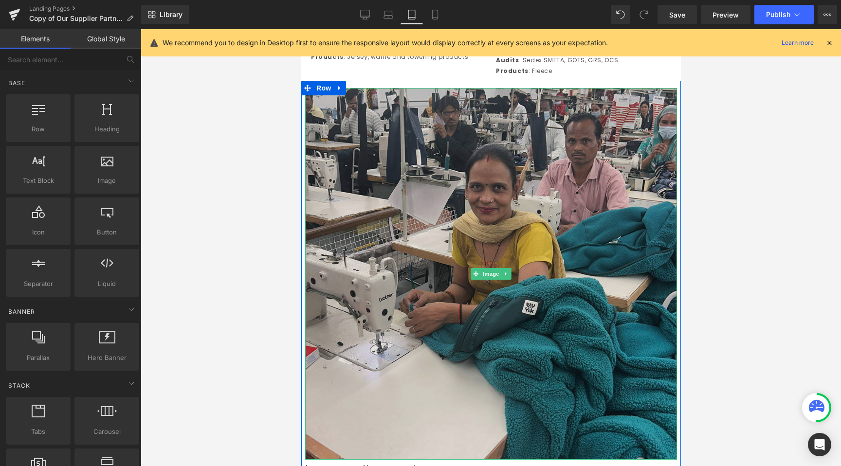
click at [367, 349] on img at bounding box center [491, 274] width 372 height 372
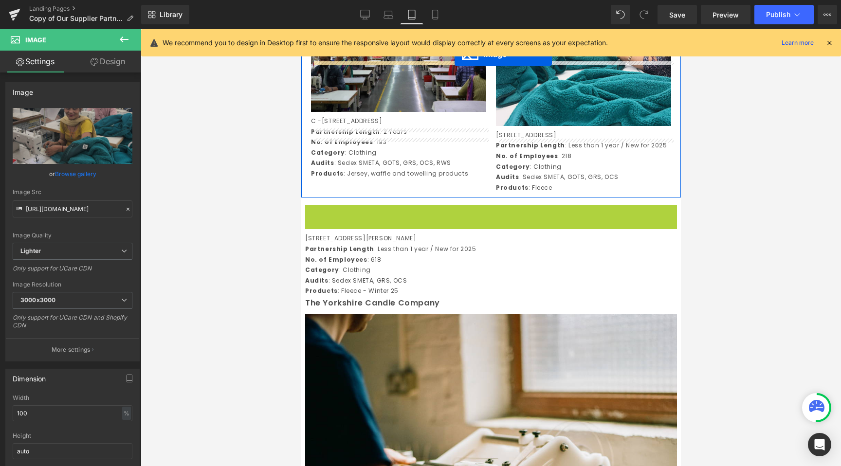
scroll to position [1987, 0]
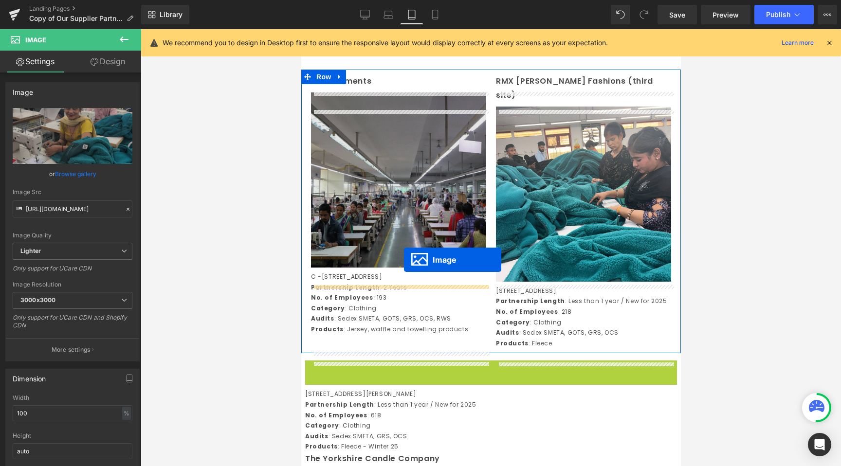
drag, startPoint x: 473, startPoint y: 269, endPoint x: 404, endPoint y: 260, distance: 69.7
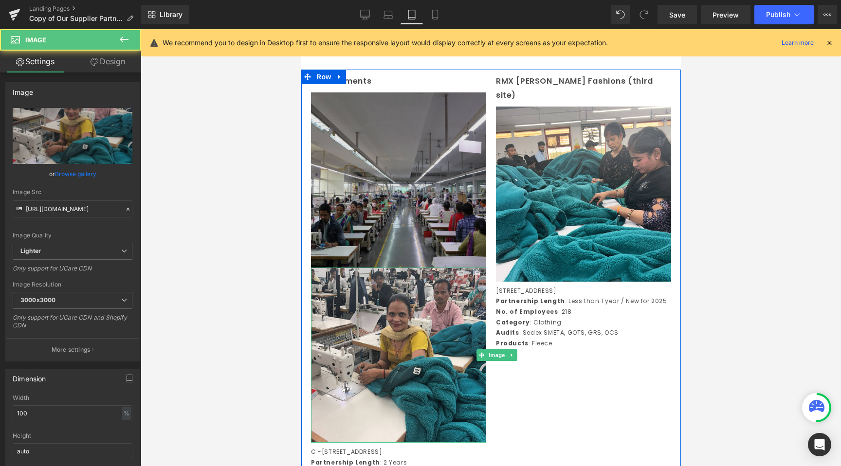
click at [403, 235] on img at bounding box center [398, 179] width 175 height 175
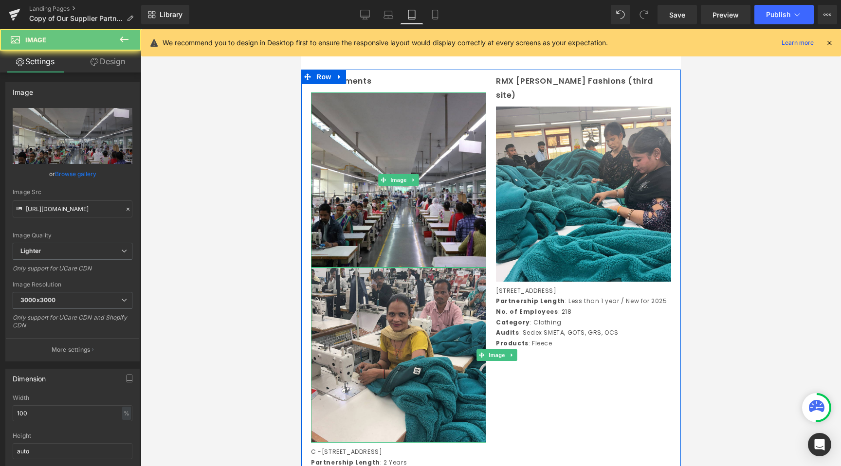
click at [417, 186] on link at bounding box center [413, 180] width 10 height 12
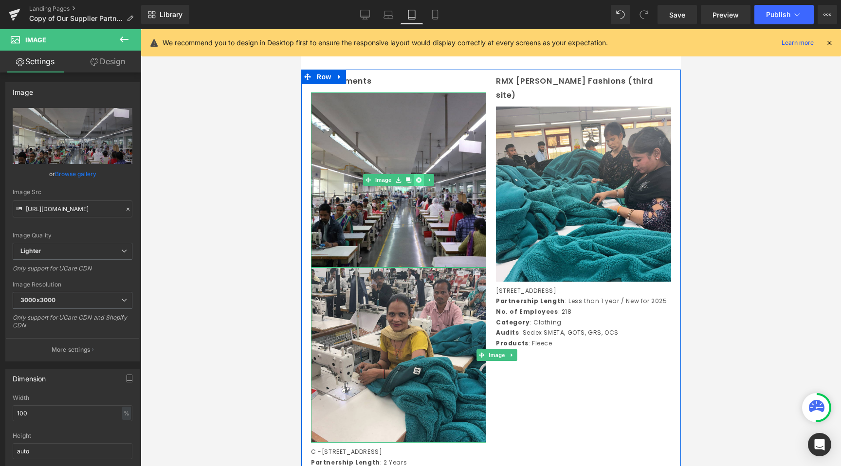
click at [419, 186] on link at bounding box center [418, 180] width 10 height 12
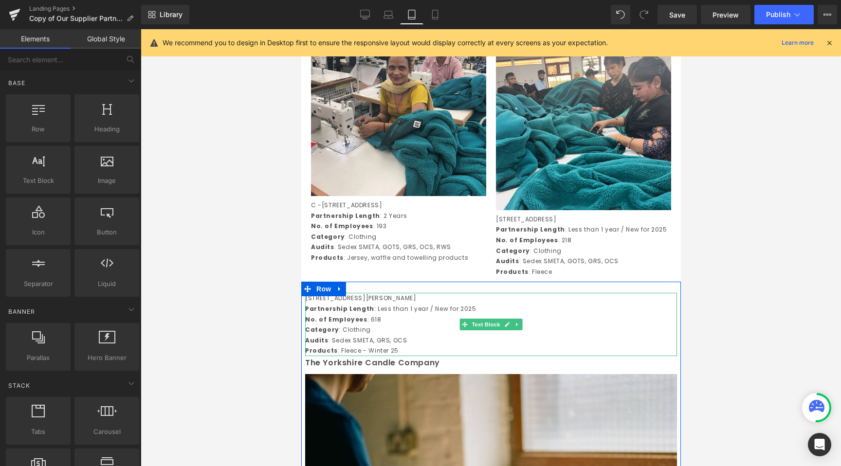
scroll to position [2053, 0]
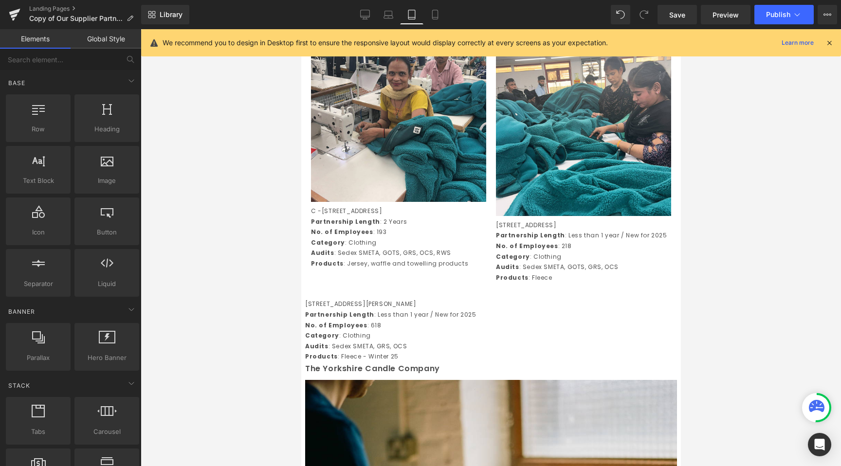
click at [404, 258] on p "Audits : Sedex SMETA, GOTS, GRS, OCS, RWS" at bounding box center [398, 253] width 175 height 11
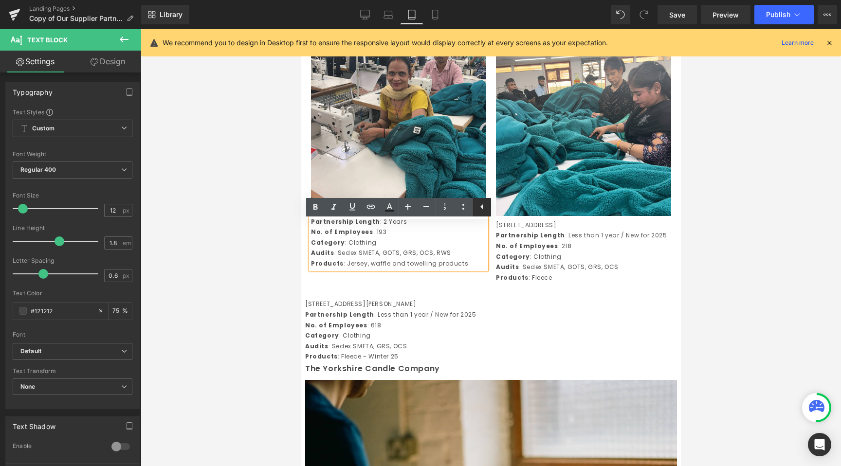
click at [479, 204] on icon at bounding box center [482, 207] width 12 height 12
click at [458, 209] on icon at bounding box center [464, 207] width 12 height 12
click at [248, 264] on div at bounding box center [491, 247] width 700 height 437
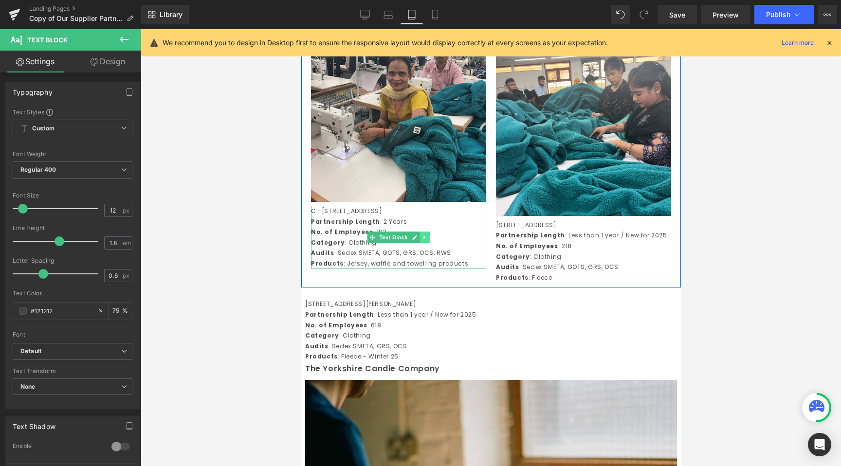
click at [420, 243] on link at bounding box center [425, 238] width 10 height 12
click at [433, 243] on link at bounding box center [429, 238] width 10 height 12
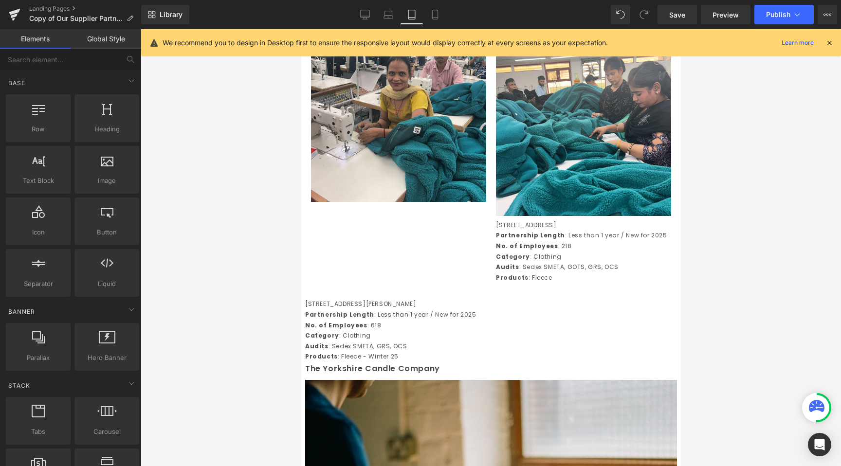
click at [350, 331] on p "No. of Employees : 618" at bounding box center [491, 325] width 372 height 11
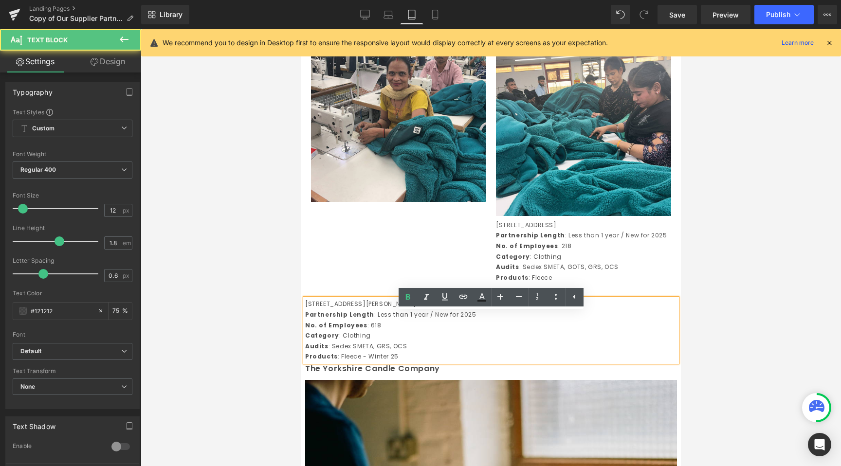
click at [203, 362] on div at bounding box center [491, 247] width 700 height 437
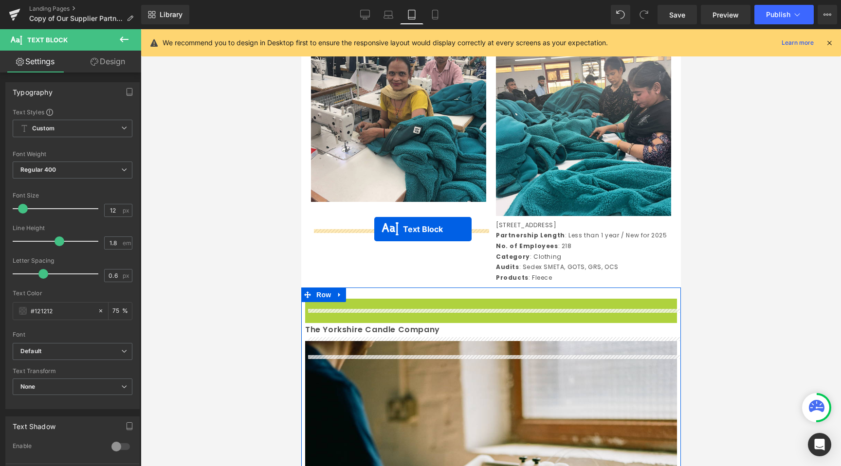
drag, startPoint x: 465, startPoint y: 343, endPoint x: 373, endPoint y: 229, distance: 146.1
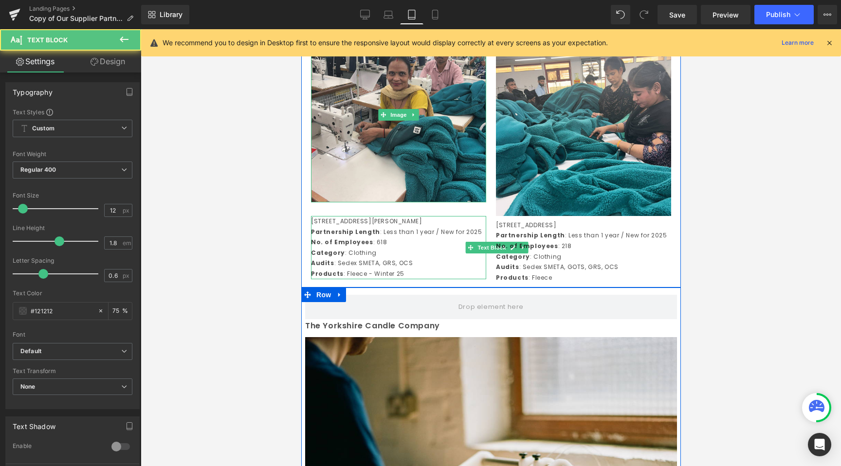
click at [382, 203] on div "Image" at bounding box center [398, 115] width 175 height 176
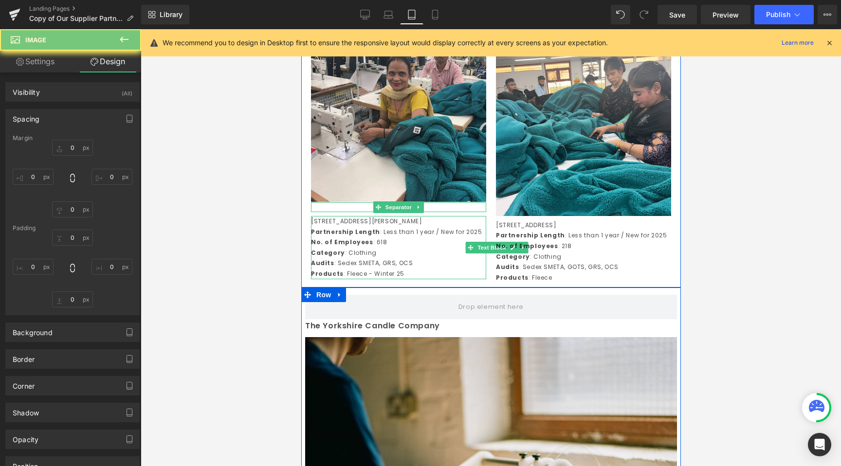
type input "0"
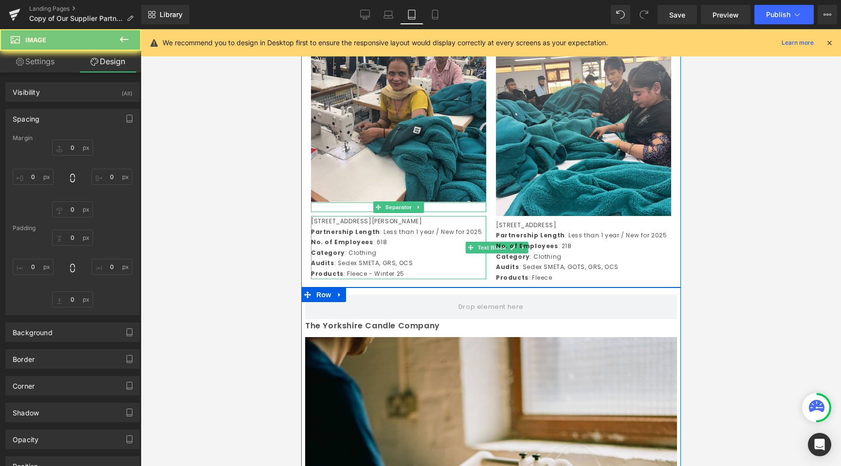
type input "0"
type input "0.949976"
type input "0"
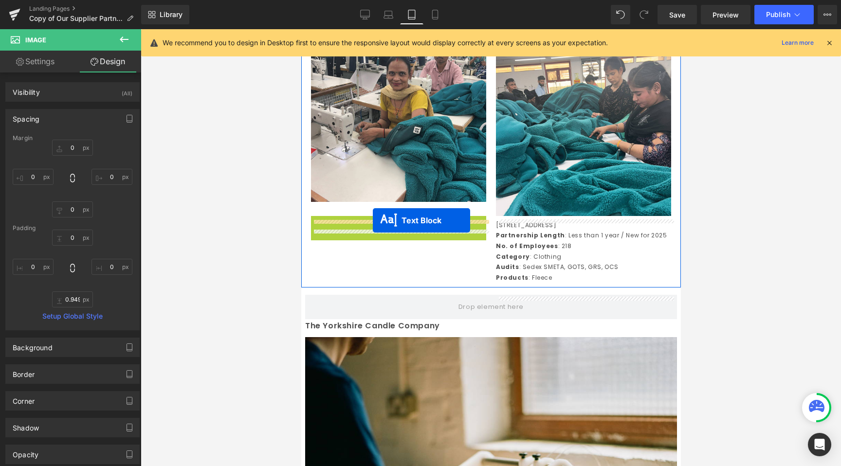
drag, startPoint x: 372, startPoint y: 273, endPoint x: 372, endPoint y: 221, distance: 52.1
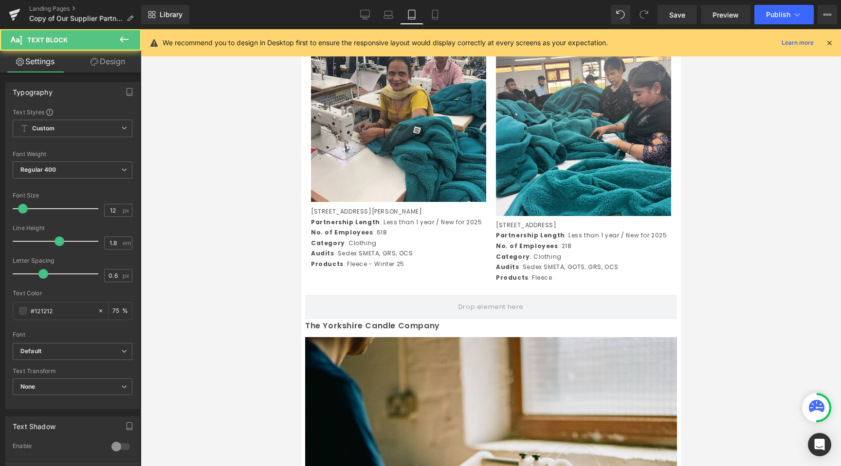
click at [254, 304] on div at bounding box center [491, 247] width 700 height 437
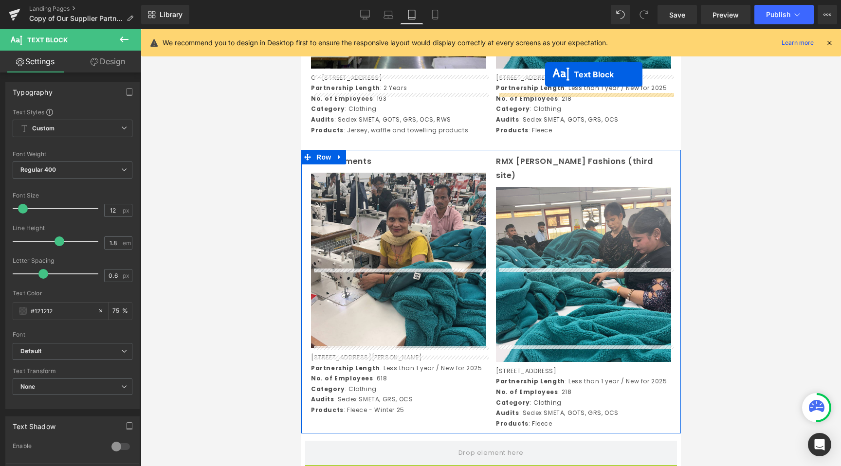
scroll to position [1839, 0]
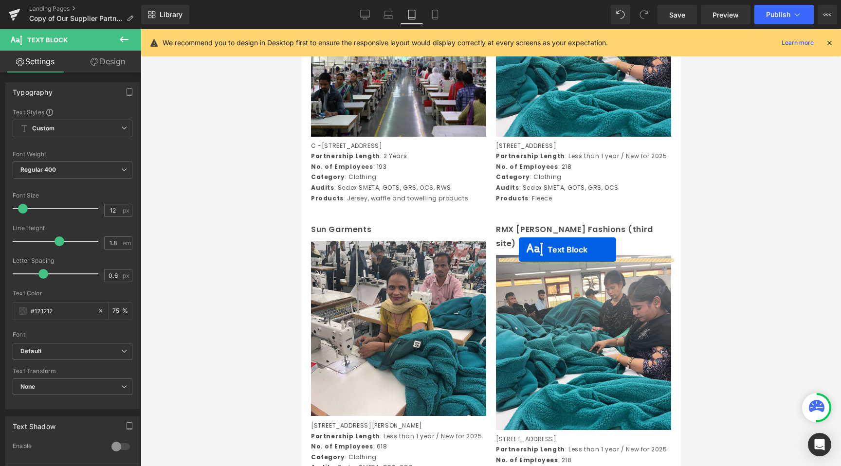
drag, startPoint x: 461, startPoint y: 350, endPoint x: 518, endPoint y: 249, distance: 116.2
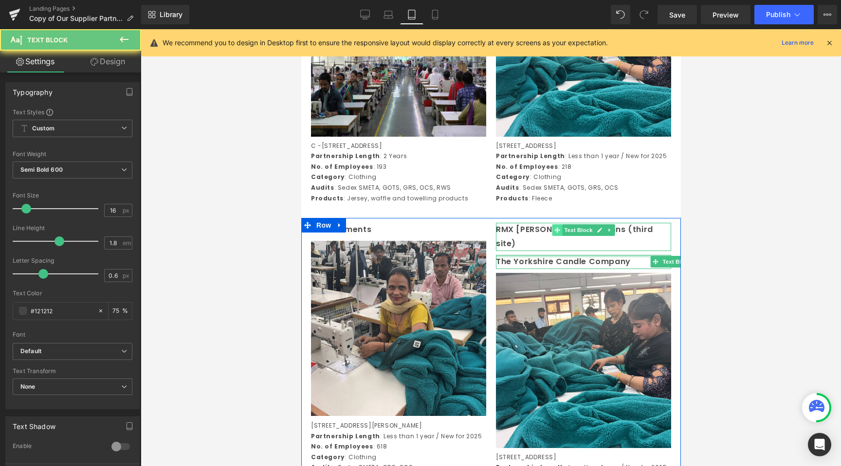
click at [552, 243] on div "RMX Joss Fashions (third site) Text Block" at bounding box center [583, 237] width 175 height 28
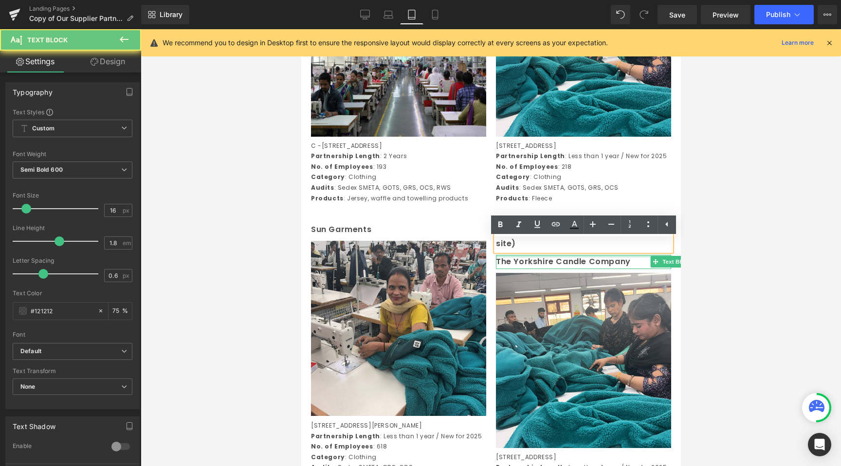
click at [747, 229] on div at bounding box center [491, 247] width 700 height 437
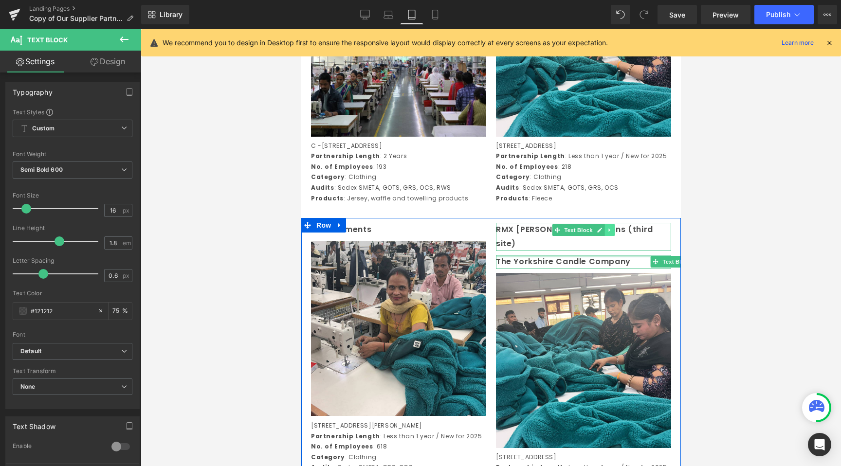
click at [608, 233] on icon at bounding box center [609, 230] width 5 height 6
click at [613, 233] on icon at bounding box center [614, 229] width 5 height 5
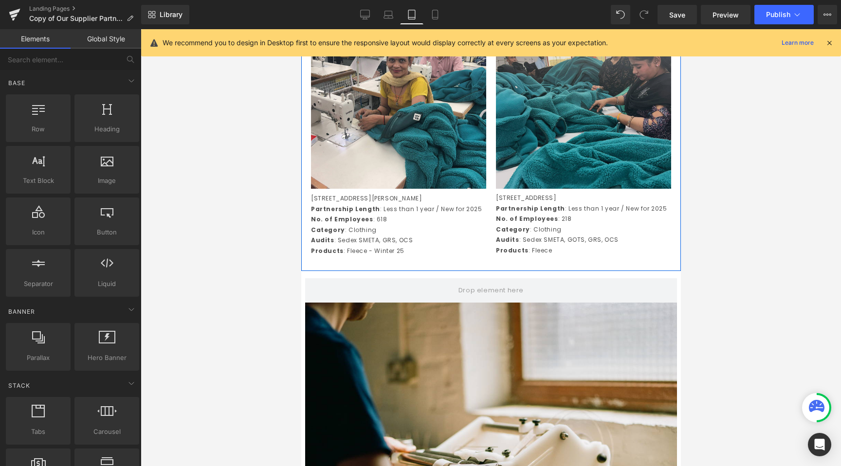
scroll to position [2070, 0]
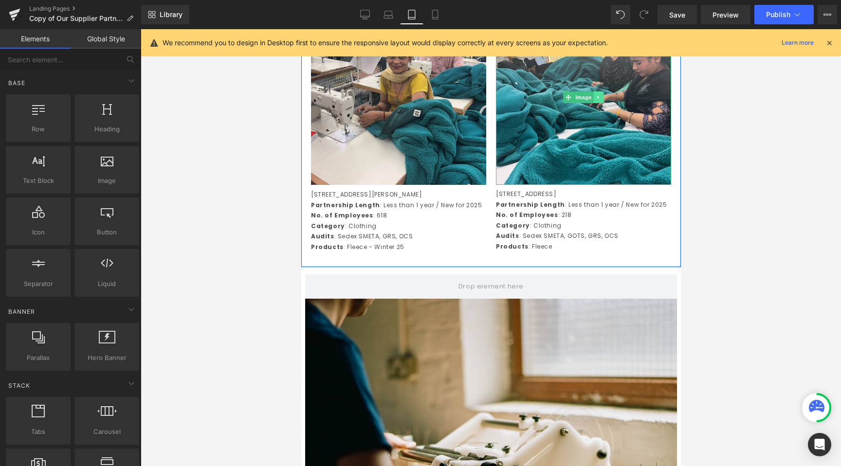
click at [596, 118] on div "Image" at bounding box center [583, 97] width 175 height 175
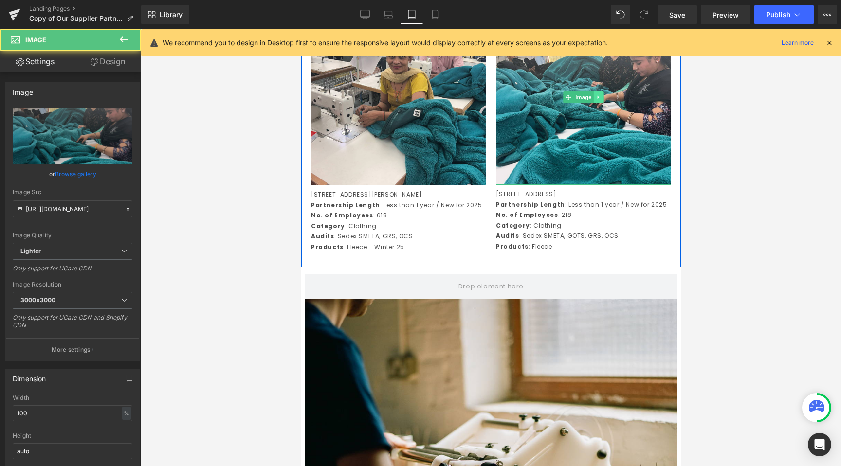
click at [596, 100] on icon at bounding box center [598, 97] width 5 height 6
click at [601, 100] on icon at bounding box center [603, 96] width 5 height 5
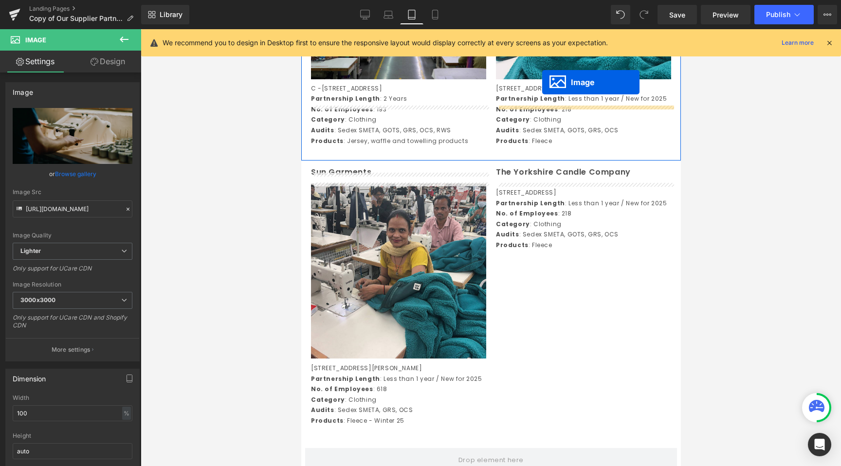
scroll to position [1886, 0]
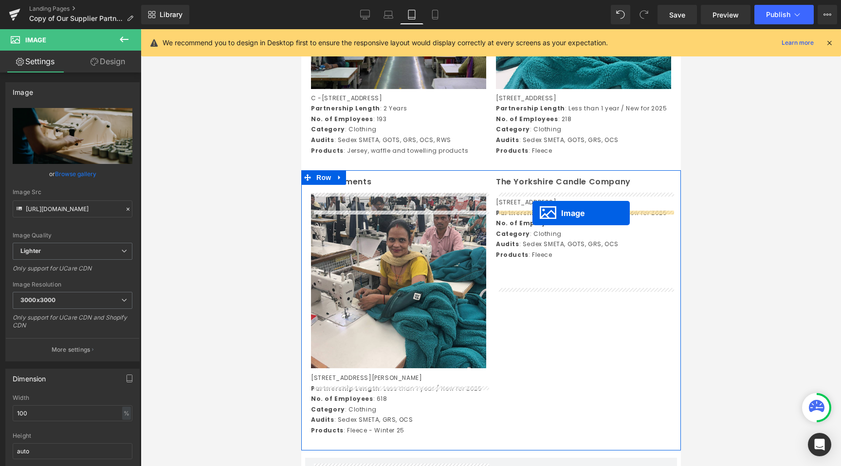
drag, startPoint x: 472, startPoint y: 453, endPoint x: 532, endPoint y: 213, distance: 247.8
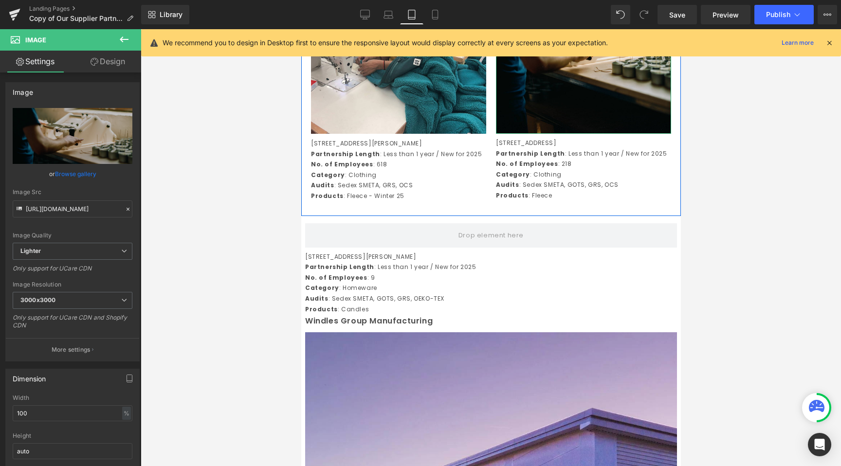
scroll to position [2125, 0]
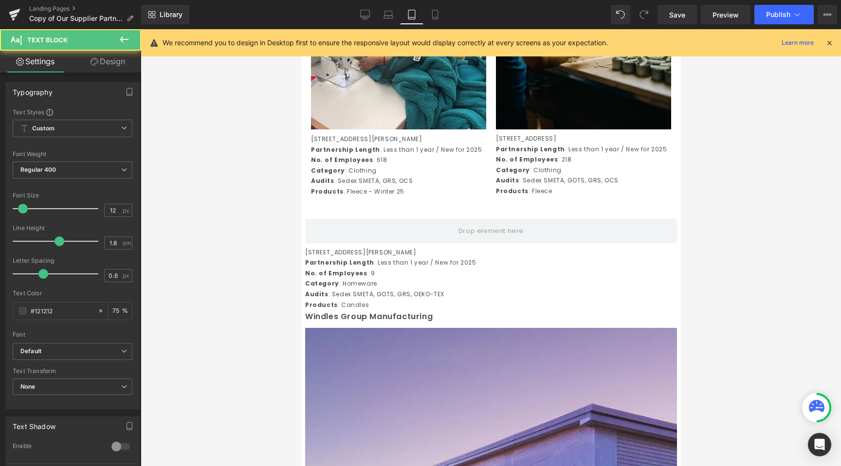
click at [368, 311] on div "Unit E, Holbrook Green, Sheffield, S20 3FE, UK Partnership Length : Less than 1…" at bounding box center [491, 278] width 372 height 63
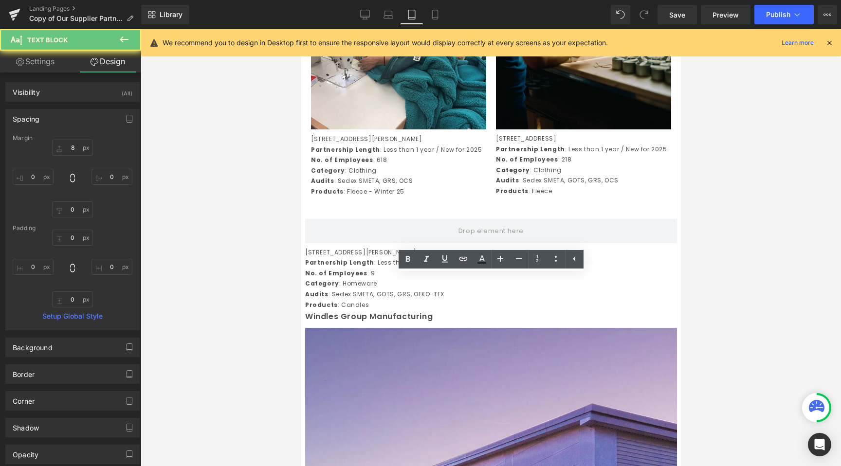
click at [221, 318] on div at bounding box center [491, 247] width 700 height 437
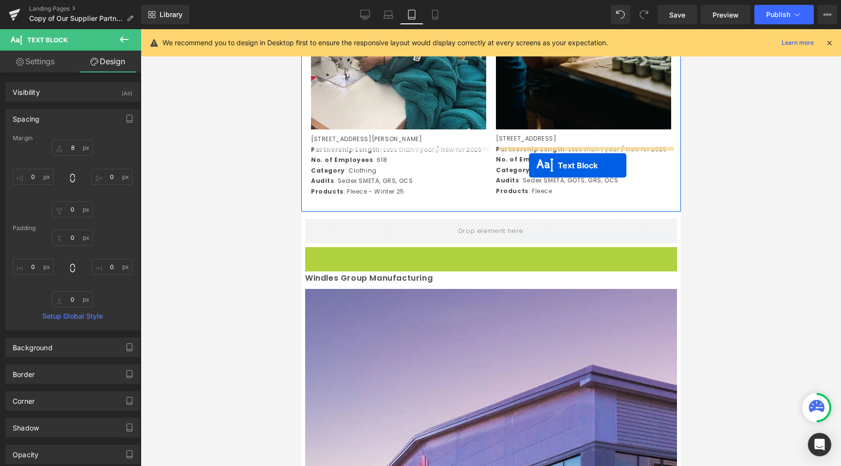
drag, startPoint x: 466, startPoint y: 305, endPoint x: 529, endPoint y: 163, distance: 155.8
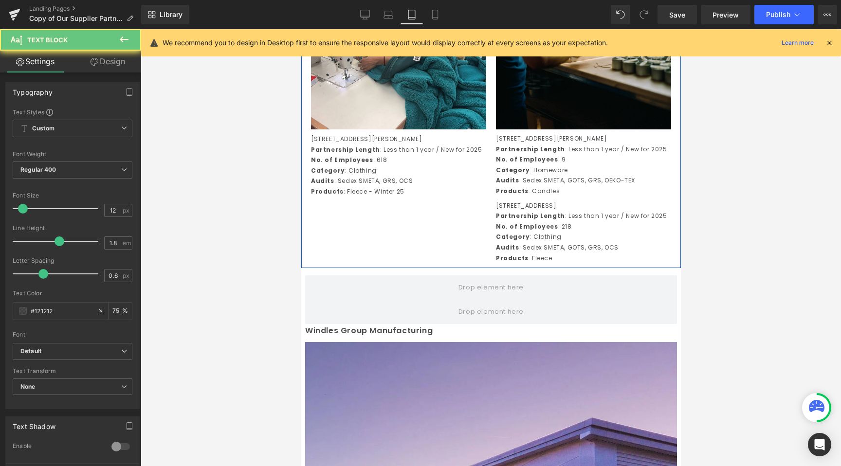
click at [528, 220] on strong "Partnership Length" at bounding box center [530, 216] width 69 height 8
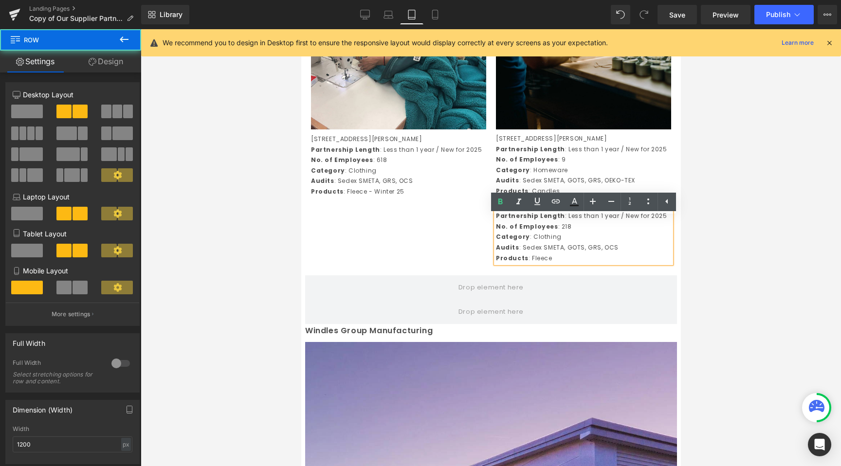
click at [415, 248] on div "Sun Garments Text Block Image 70000 No 8, Street 15, Quarter 4,Linh Trung Ward,…" at bounding box center [491, 99] width 380 height 337
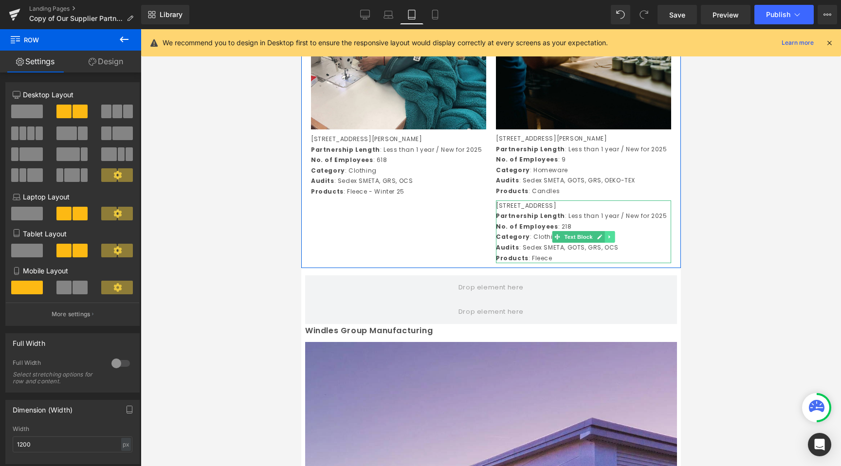
click at [614, 243] on link at bounding box center [610, 237] width 10 height 12
click at [613, 240] on icon at bounding box center [614, 237] width 5 height 5
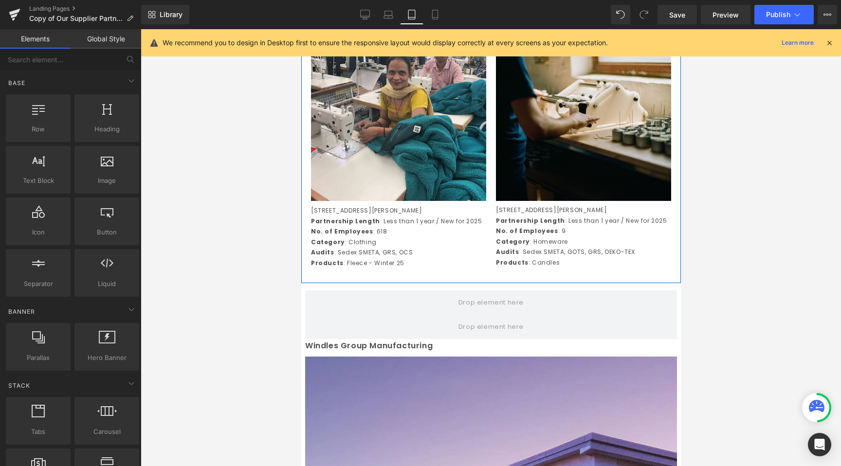
scroll to position [2003, 0]
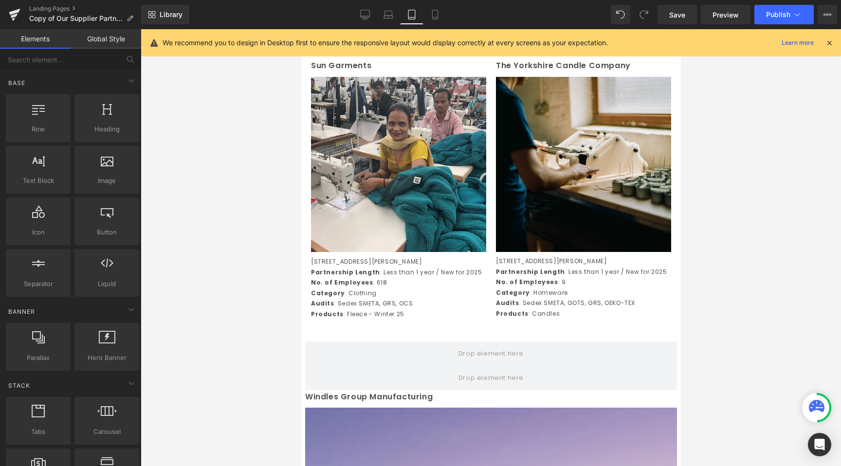
click at [227, 273] on div at bounding box center [491, 247] width 700 height 437
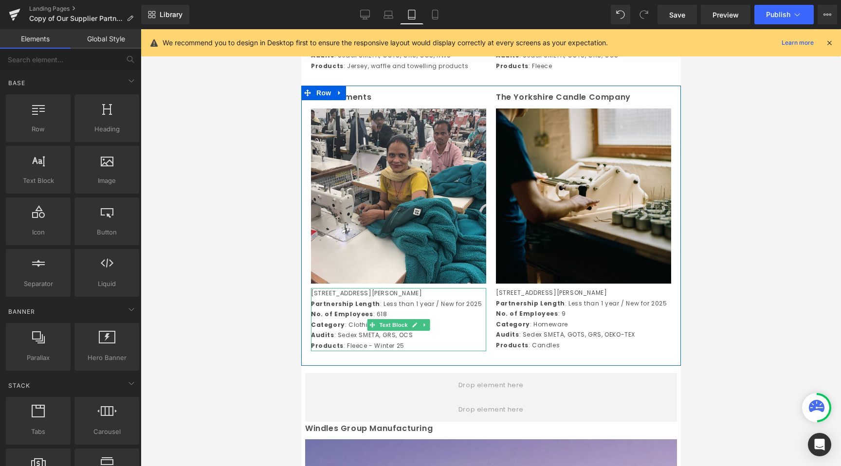
scroll to position [1967, 0]
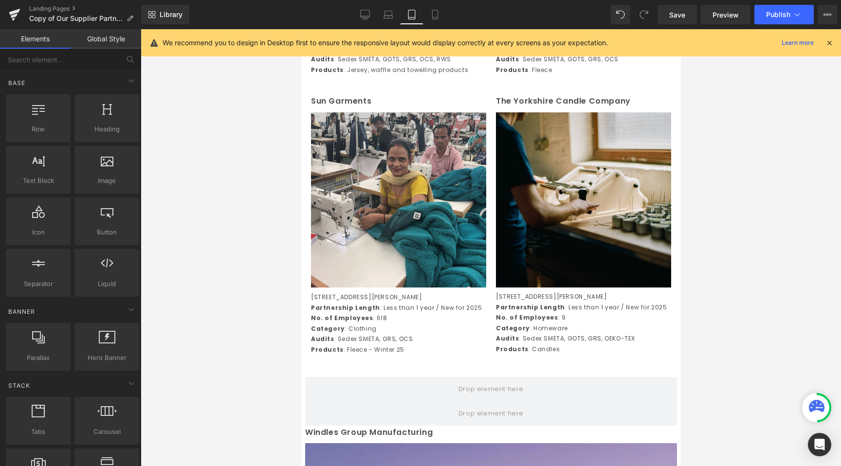
click at [260, 303] on div at bounding box center [491, 247] width 700 height 437
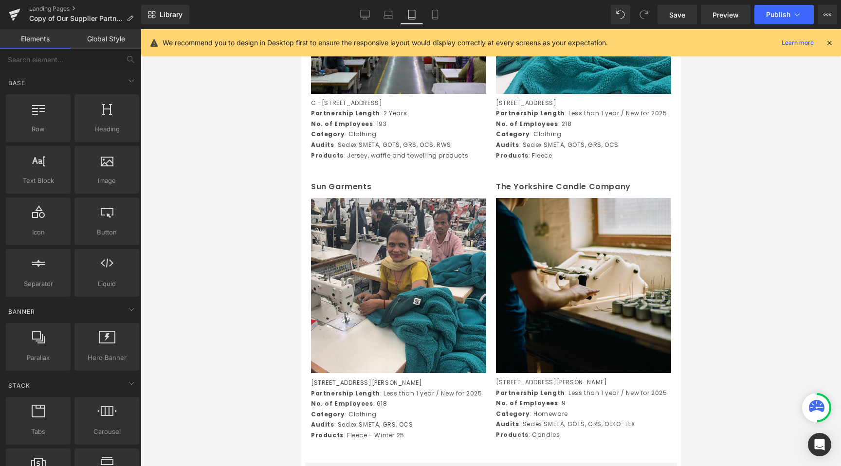
scroll to position [1900, 0]
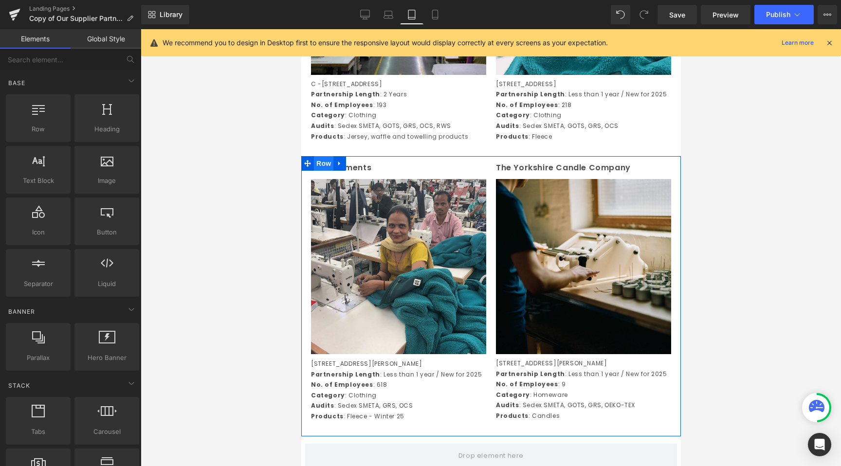
click at [330, 171] on span "Row" at bounding box center [322, 163] width 19 height 15
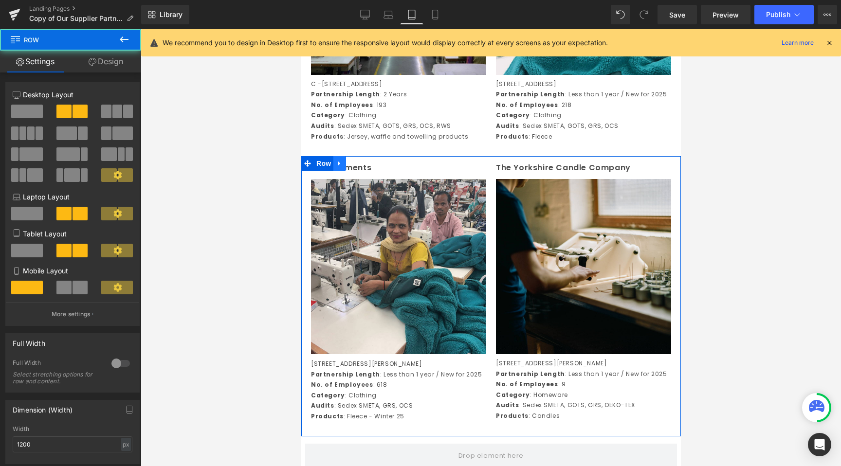
click at [338, 166] on icon at bounding box center [339, 164] width 2 height 4
click at [352, 167] on icon at bounding box center [352, 163] width 7 height 7
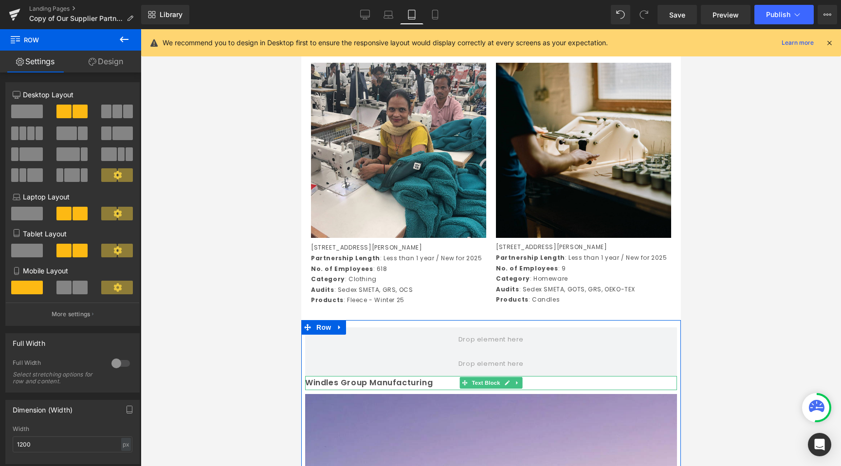
scroll to position [2322, 0]
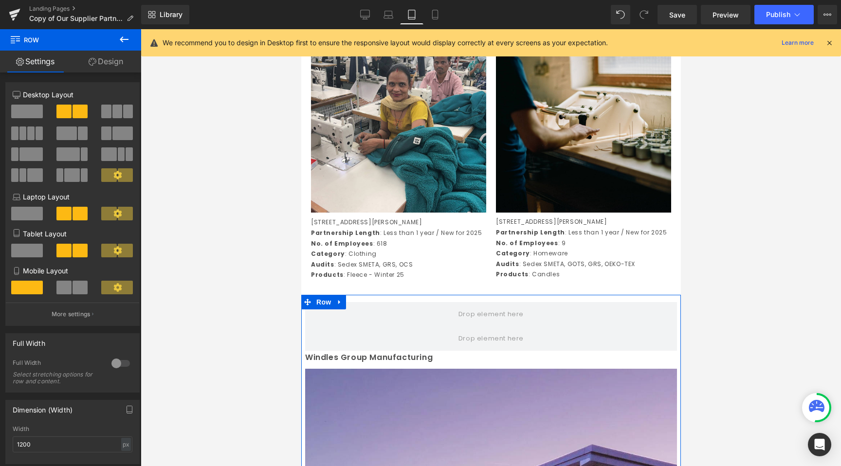
click at [301, 29] on div at bounding box center [301, 29] width 0 height 0
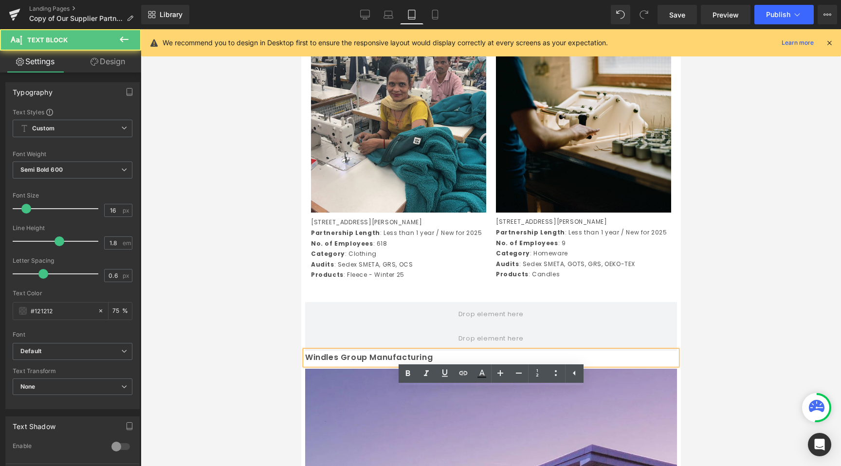
click at [223, 391] on div at bounding box center [491, 247] width 700 height 437
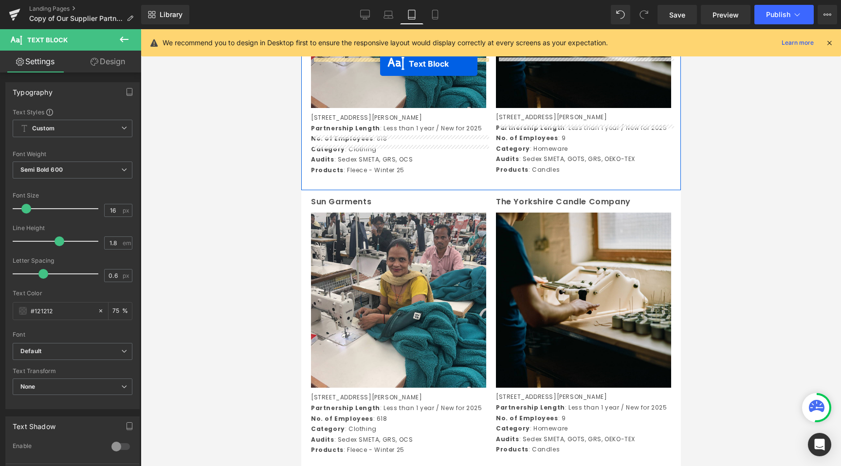
scroll to position [2118, 0]
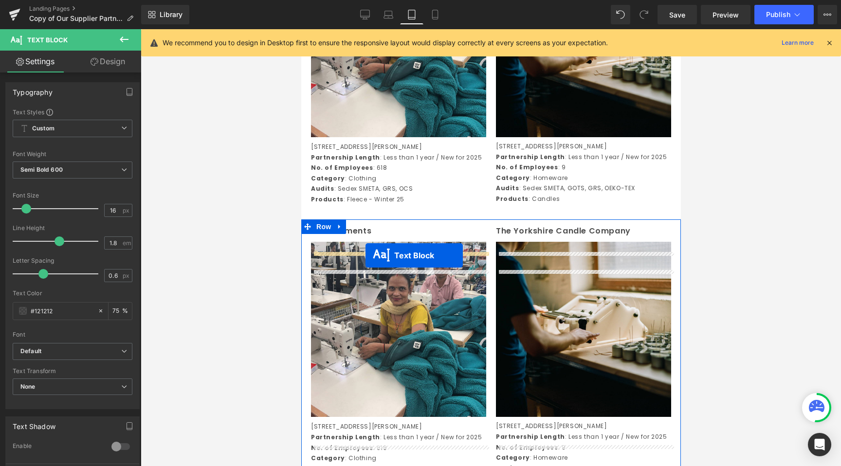
drag, startPoint x: 461, startPoint y: 394, endPoint x: 365, endPoint y: 255, distance: 169.3
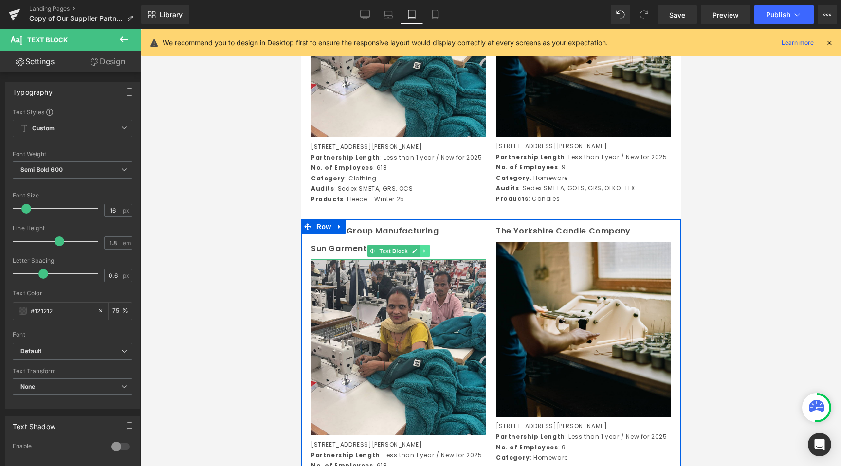
click at [424, 254] on icon at bounding box center [424, 251] width 5 height 6
click at [429, 254] on icon at bounding box center [429, 250] width 5 height 5
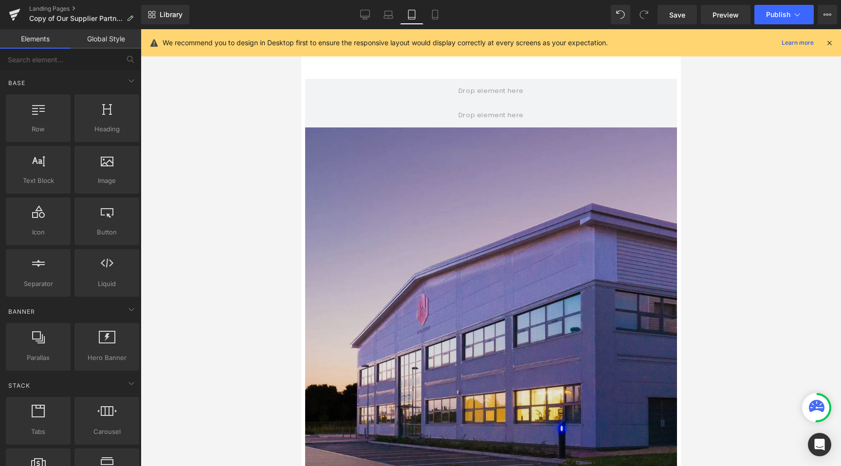
scroll to position [2603, 0]
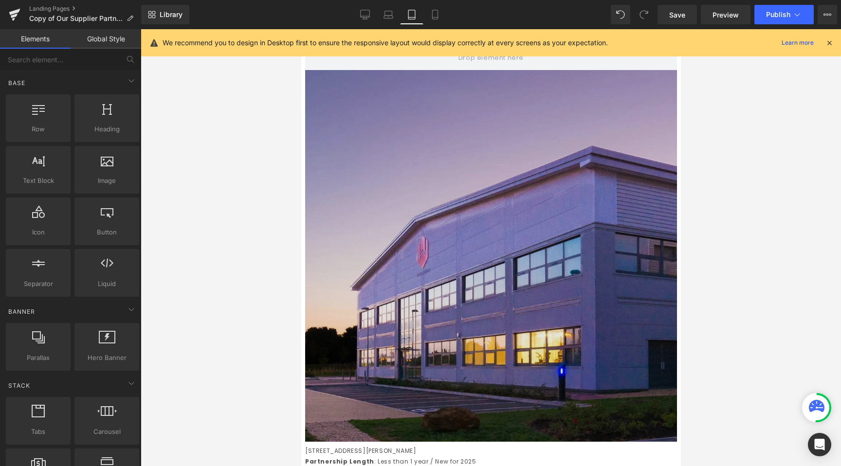
click at [468, 386] on img at bounding box center [491, 256] width 372 height 372
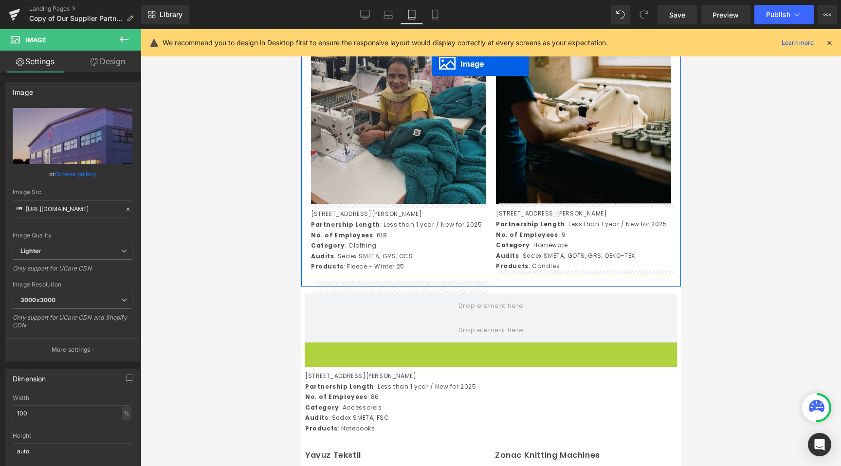
scroll to position [2311, 0]
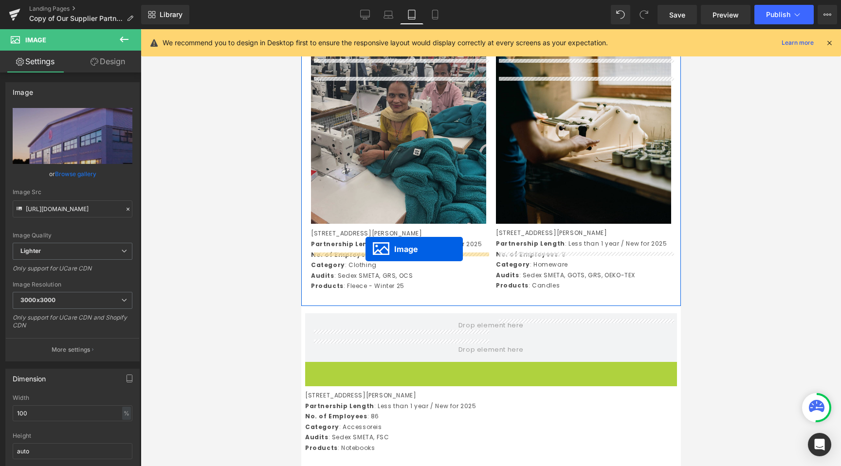
drag, startPoint x: 475, startPoint y: 290, endPoint x: 365, endPoint y: 249, distance: 117.1
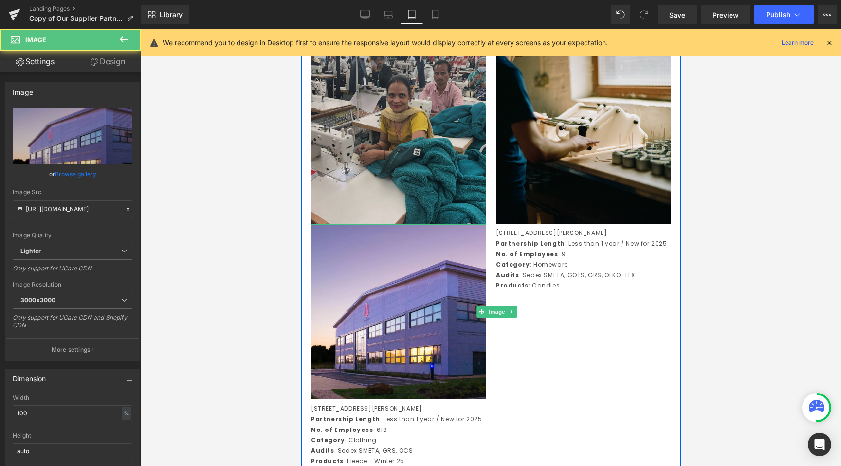
click at [413, 137] on img at bounding box center [398, 137] width 175 height 176
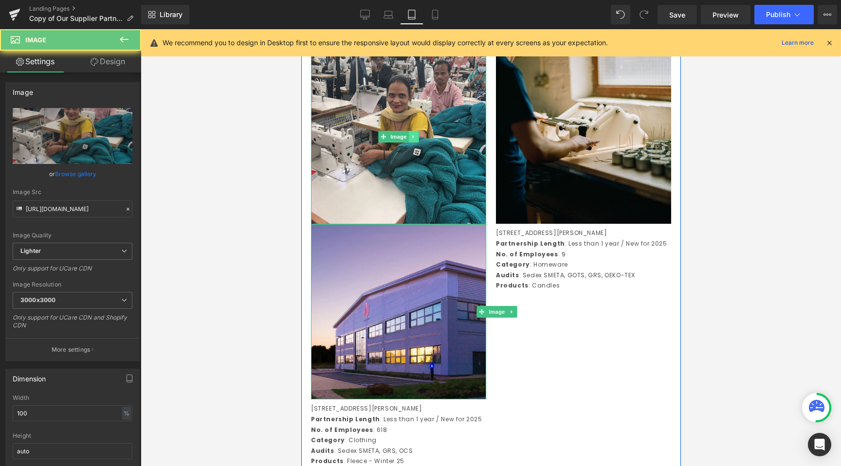
click at [415, 140] on icon at bounding box center [413, 137] width 5 height 6
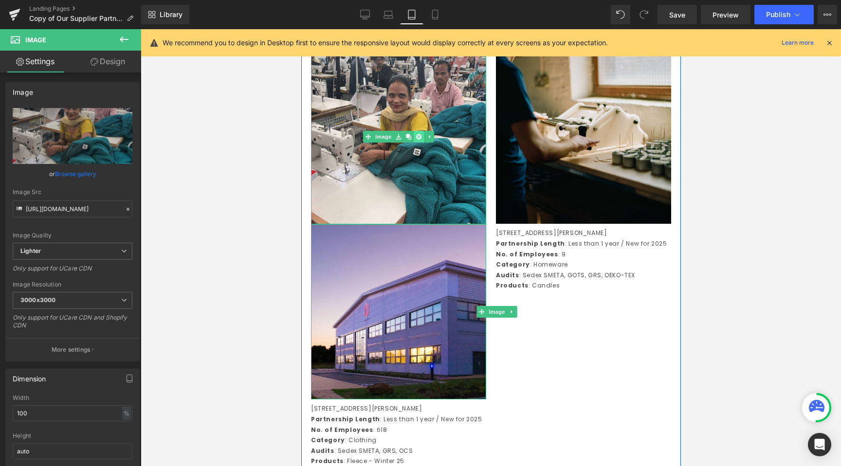
click at [421, 140] on icon at bounding box center [418, 137] width 5 height 6
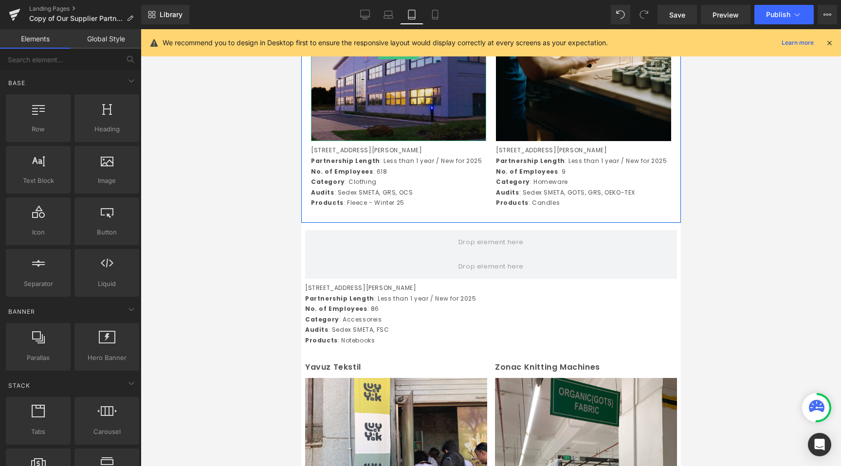
scroll to position [2409, 0]
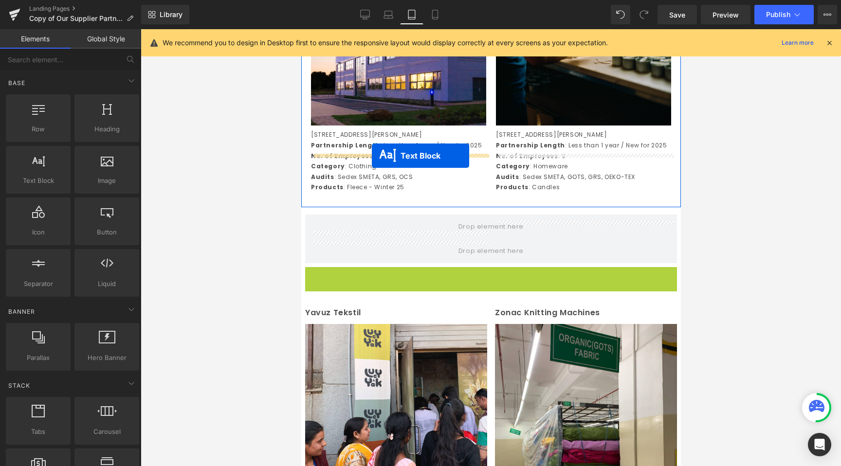
drag, startPoint x: 468, startPoint y: 335, endPoint x: 371, endPoint y: 155, distance: 204.9
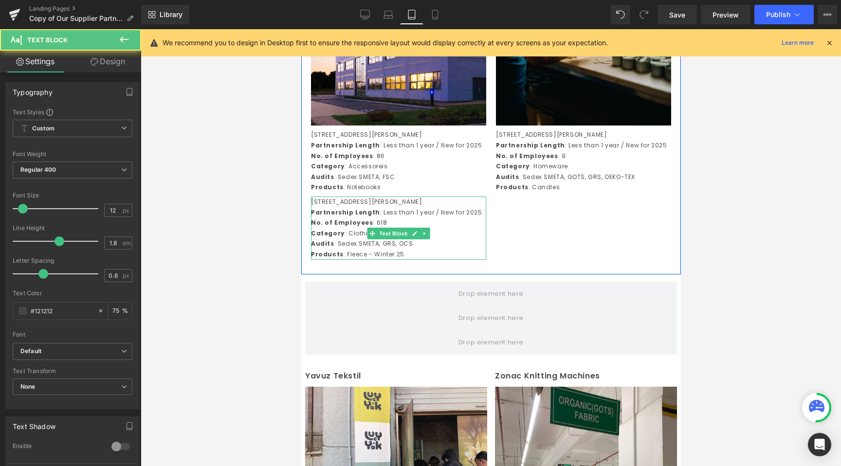
click at [368, 249] on p "Audits : Sedex SMETA, GRS, OCS" at bounding box center [398, 244] width 175 height 11
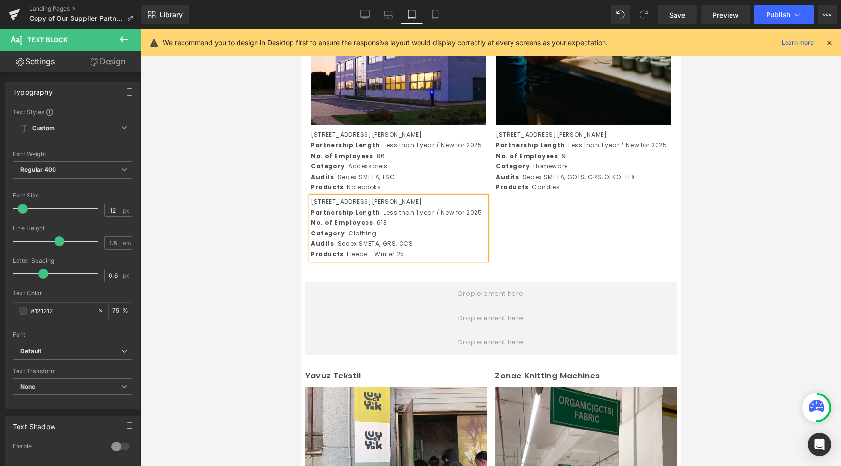
click at [205, 258] on div at bounding box center [491, 247] width 700 height 437
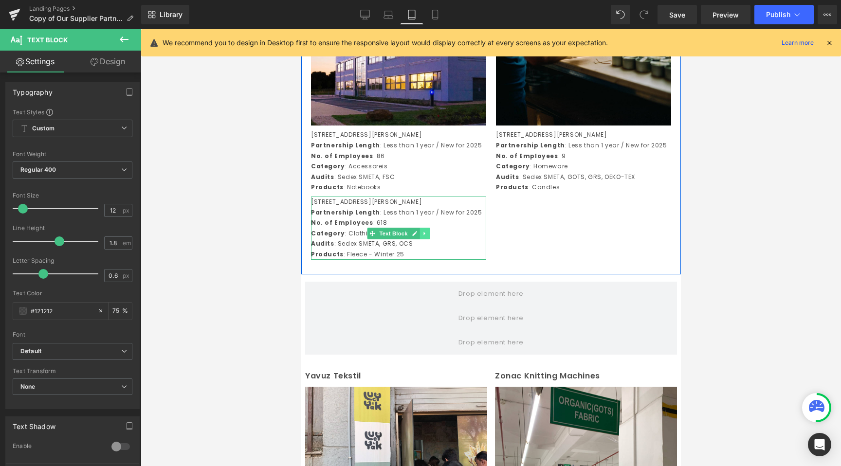
click at [427, 237] on icon at bounding box center [424, 234] width 5 height 6
click at [431, 236] on icon at bounding box center [429, 233] width 5 height 5
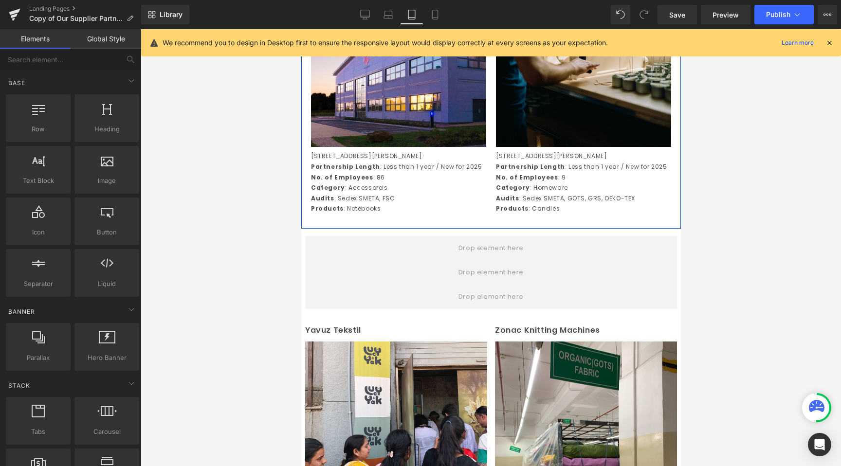
scroll to position [2382, 0]
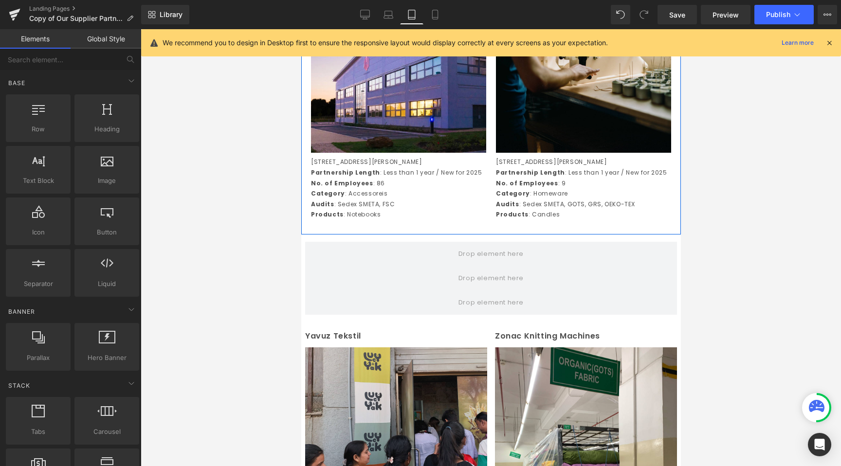
click at [336, 377] on div "Image" at bounding box center [396, 439] width 182 height 182
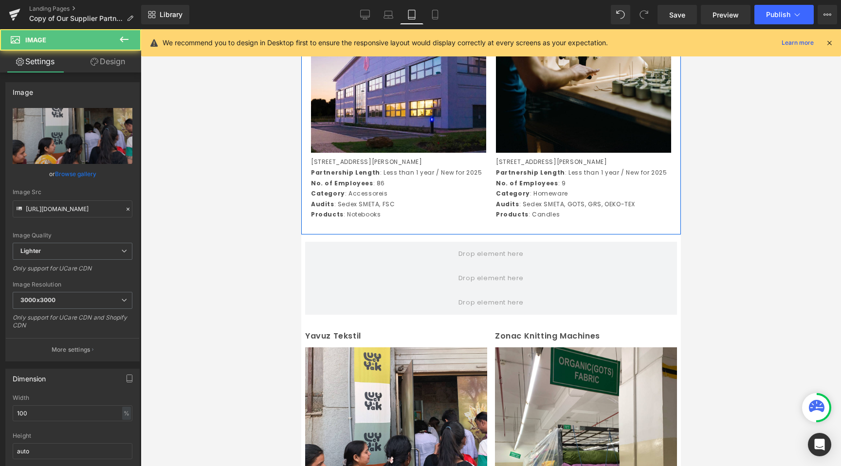
click at [286, 370] on div at bounding box center [491, 247] width 700 height 437
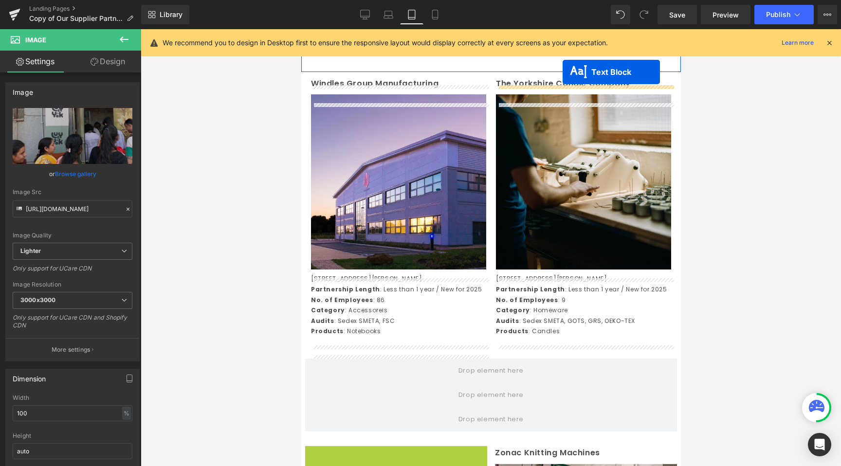
scroll to position [2187, 0]
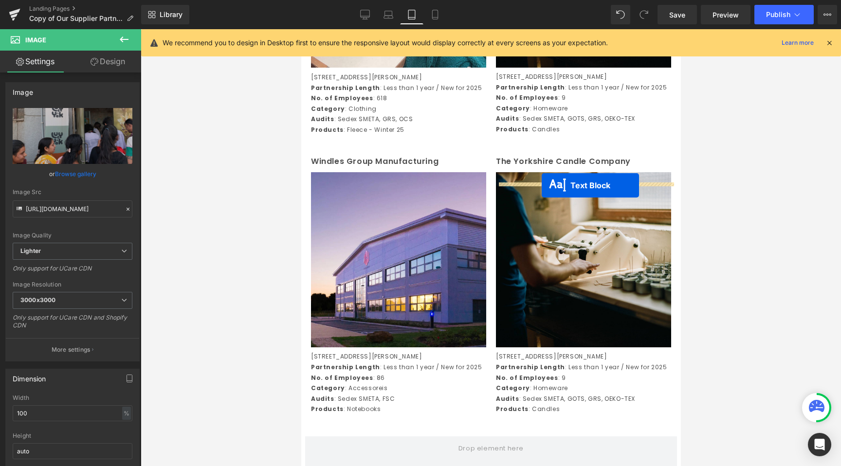
drag, startPoint x: 370, startPoint y: 368, endPoint x: 541, endPoint y: 185, distance: 250.4
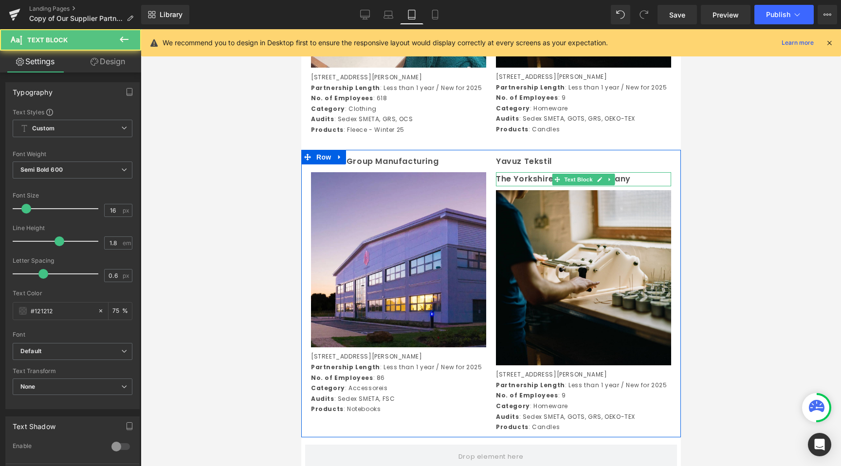
click at [547, 186] on p "The Yorkshire Candle Company" at bounding box center [583, 179] width 175 height 14
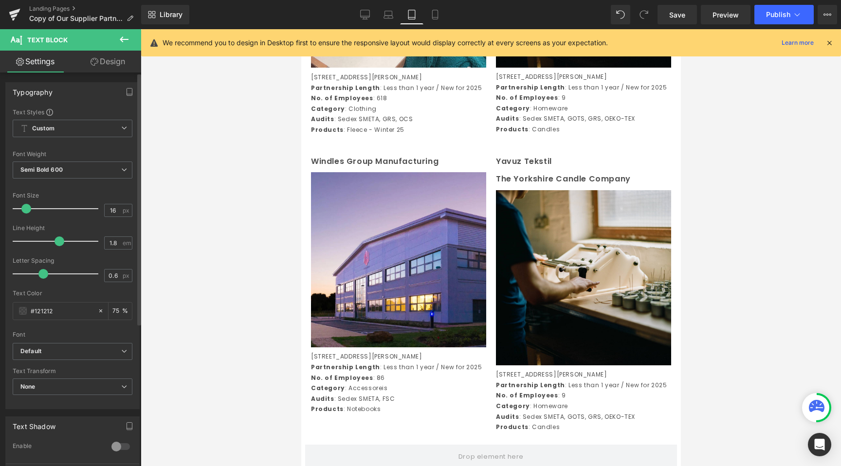
click at [134, 237] on div "Text Styles Custom Custom Setup Global Style Custom Setup Global Style Thin 100…" at bounding box center [72, 258] width 133 height 301
click at [231, 239] on div at bounding box center [491, 247] width 700 height 437
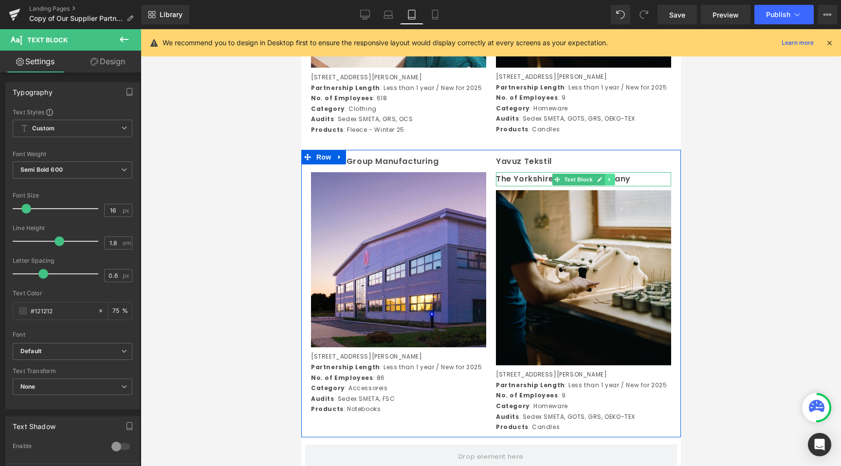
click at [611, 183] on icon at bounding box center [609, 180] width 5 height 6
click at [615, 182] on icon at bounding box center [614, 179] width 5 height 5
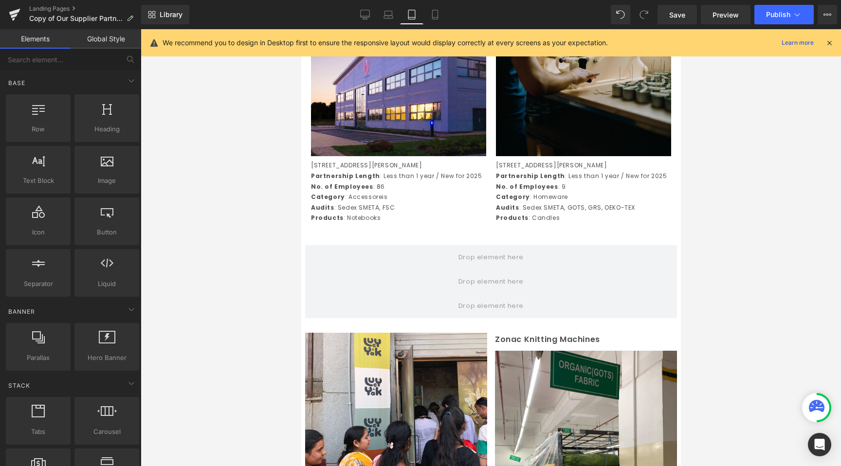
scroll to position [2381, 0]
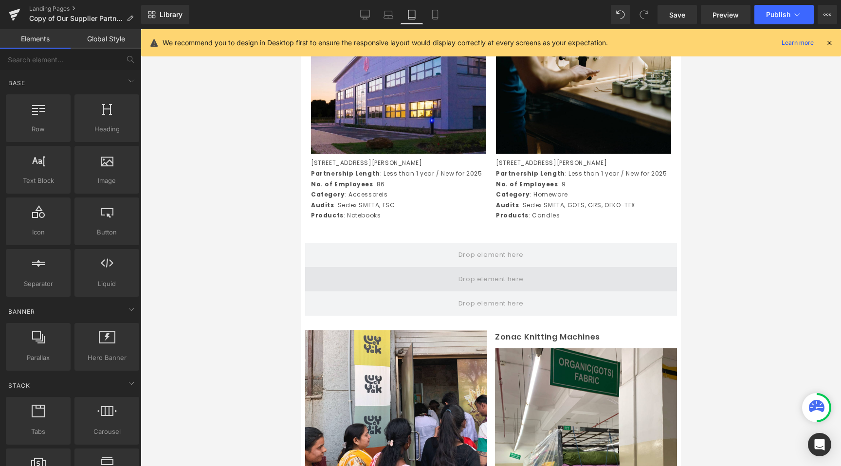
click at [510, 287] on span at bounding box center [491, 279] width 72 height 16
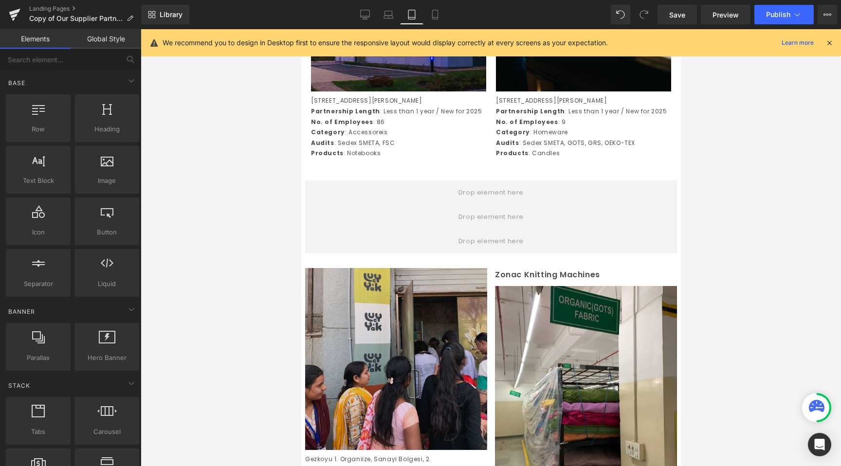
scroll to position [2445, 0]
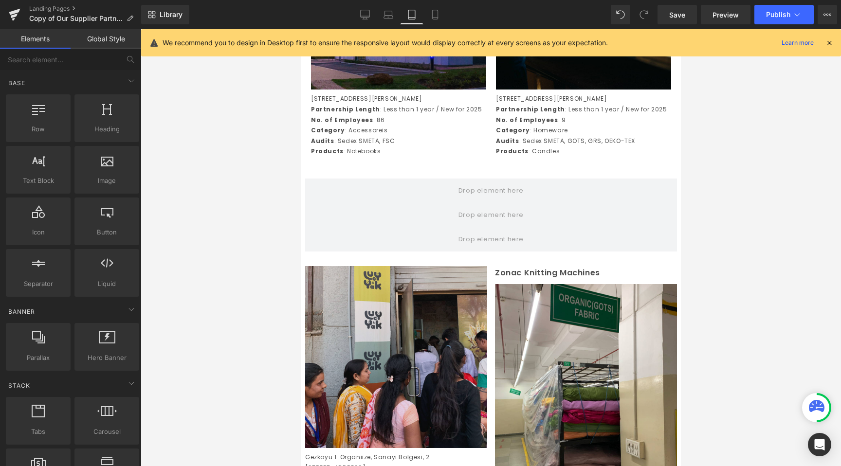
click at [385, 405] on img at bounding box center [396, 357] width 182 height 182
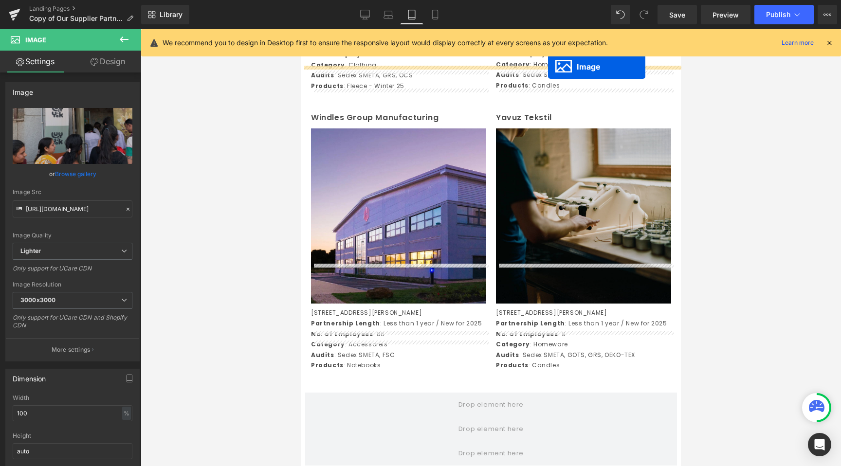
scroll to position [2221, 0]
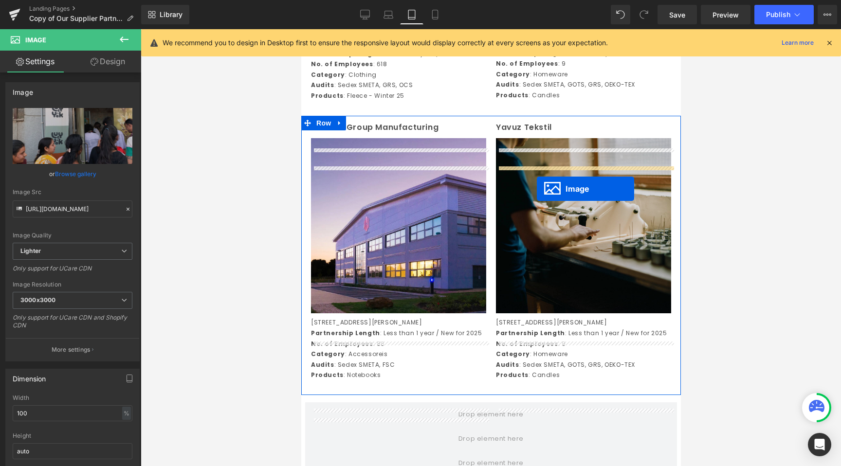
drag, startPoint x: 382, startPoint y: 387, endPoint x: 536, endPoint y: 185, distance: 254.2
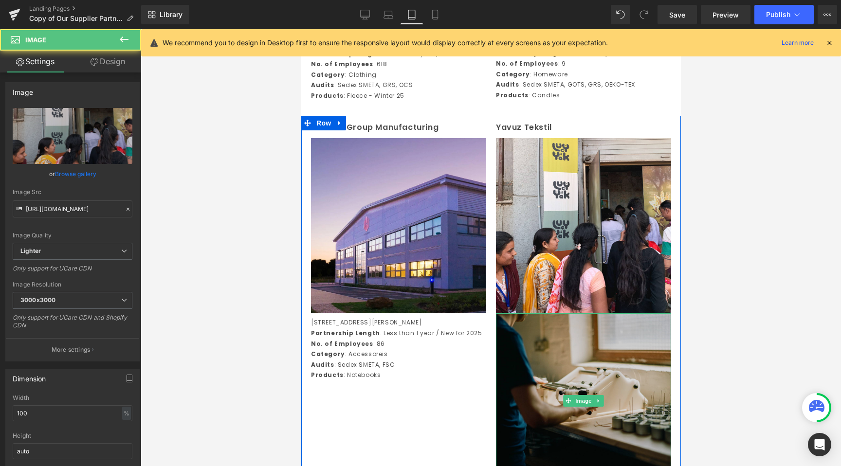
click at [576, 418] on img at bounding box center [583, 400] width 175 height 175
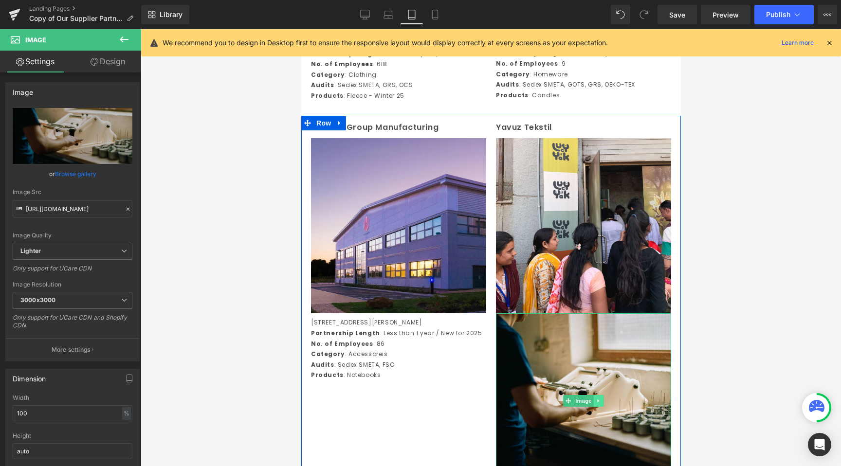
click at [597, 407] on link at bounding box center [598, 401] width 10 height 12
click at [605, 404] on icon at bounding box center [603, 401] width 5 height 5
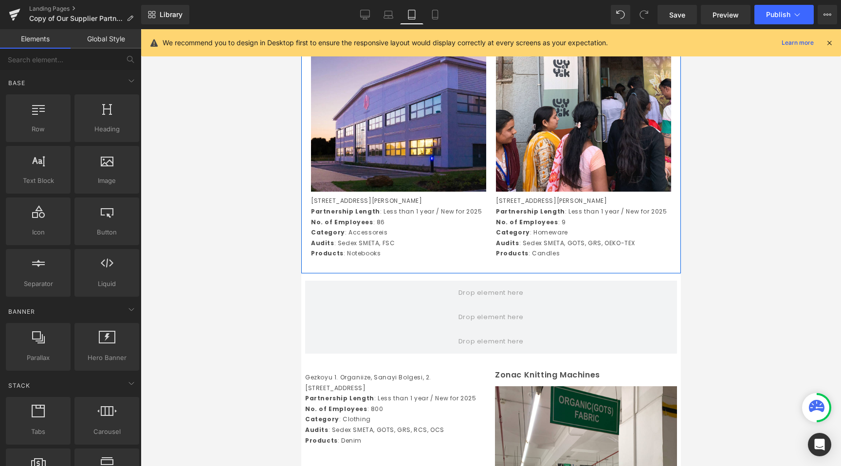
scroll to position [2356, 0]
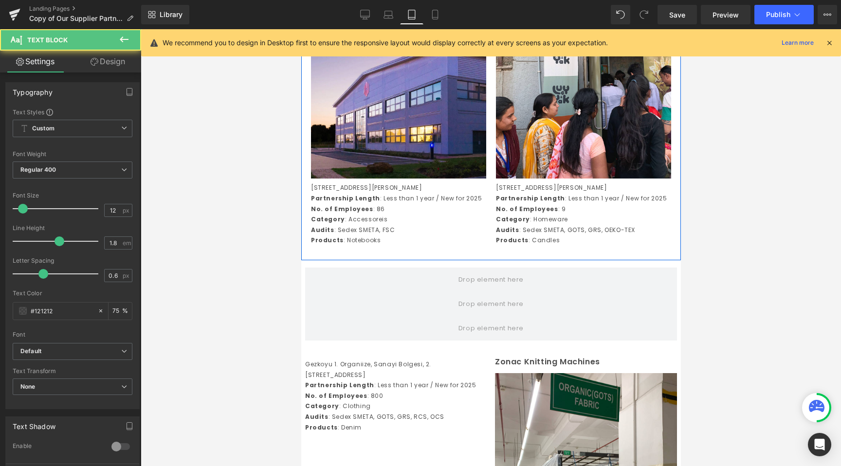
click at [601, 236] on p "Audits : Sedex SMETA, GOTS, GRS, OEKO-TEX" at bounding box center [583, 230] width 175 height 11
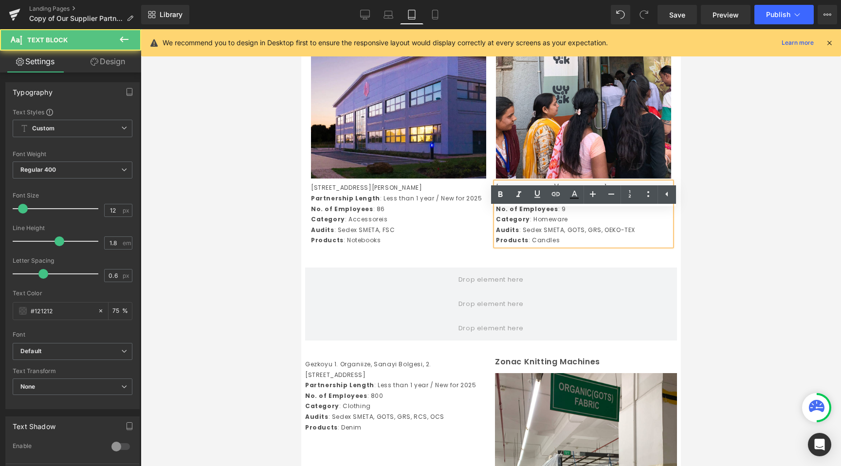
click at [757, 253] on div at bounding box center [491, 247] width 700 height 437
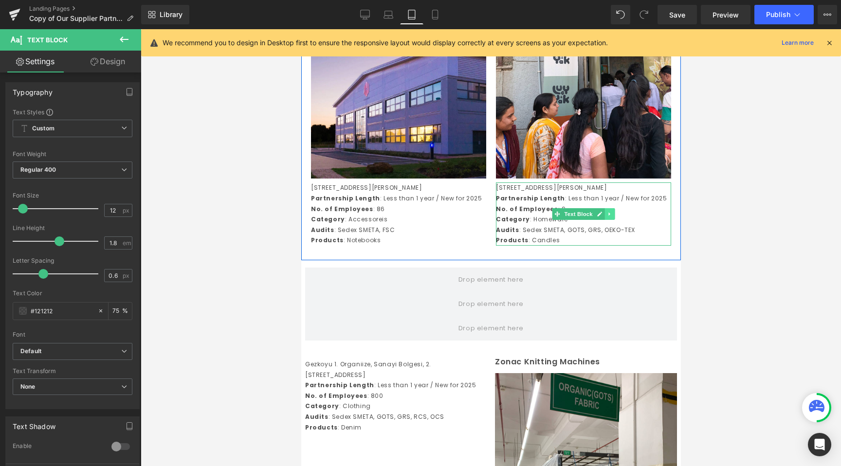
click at [608, 216] on icon at bounding box center [608, 214] width 1 height 3
click at [612, 217] on icon at bounding box center [614, 214] width 5 height 5
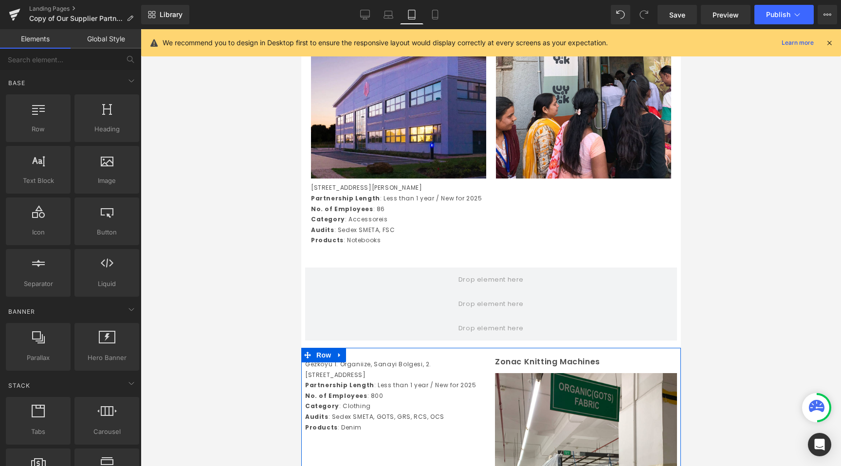
click at [368, 380] on p "Gezkoyu 1. Organiize, Sanayi Bolgesi, 2. [STREET_ADDRESS]" at bounding box center [396, 369] width 182 height 21
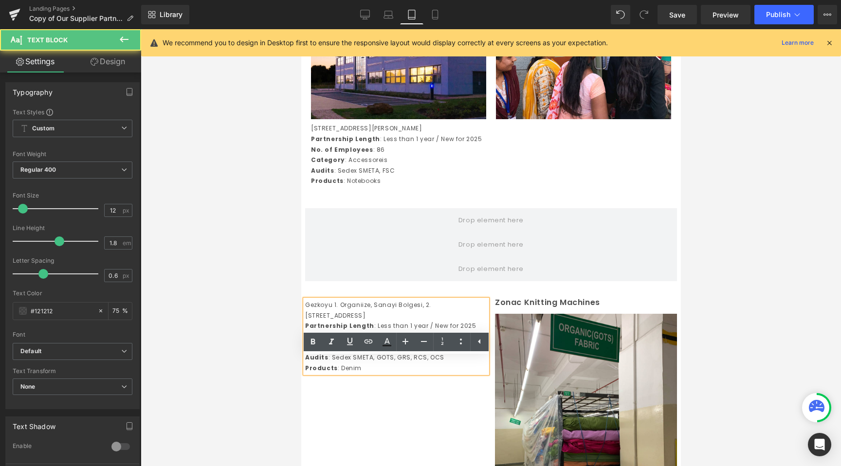
scroll to position [2444, 0]
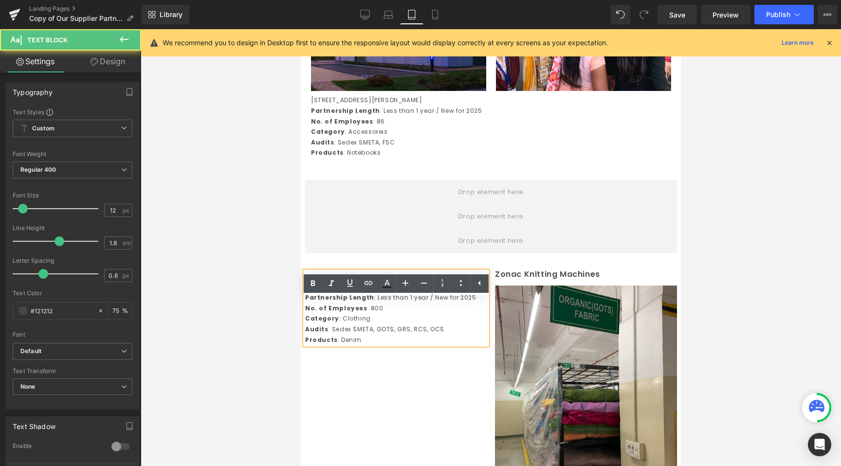
click at [254, 389] on div at bounding box center [491, 247] width 700 height 437
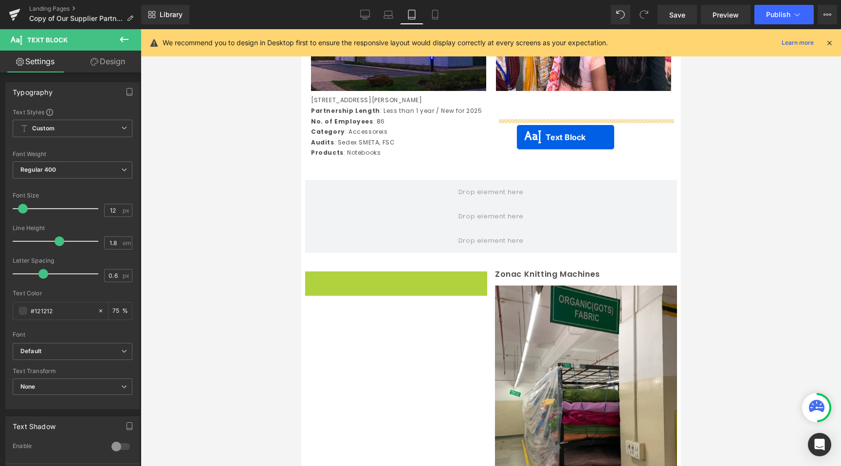
drag, startPoint x: 371, startPoint y: 332, endPoint x: 516, endPoint y: 136, distance: 243.6
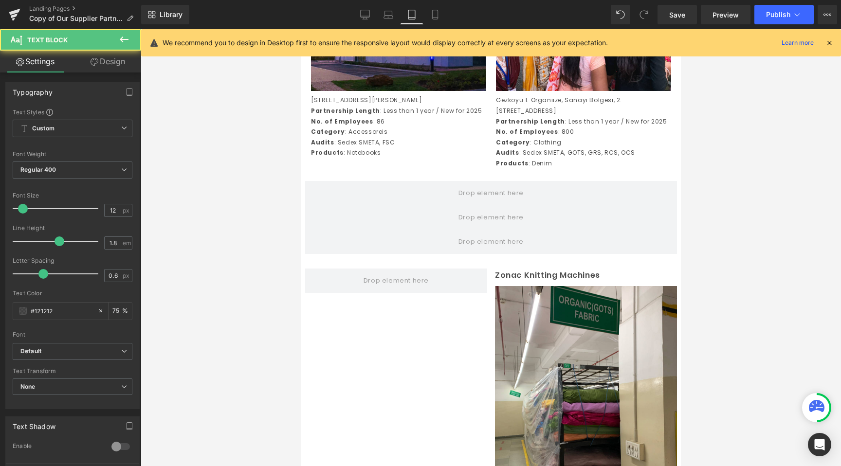
click at [233, 241] on div at bounding box center [491, 247] width 700 height 437
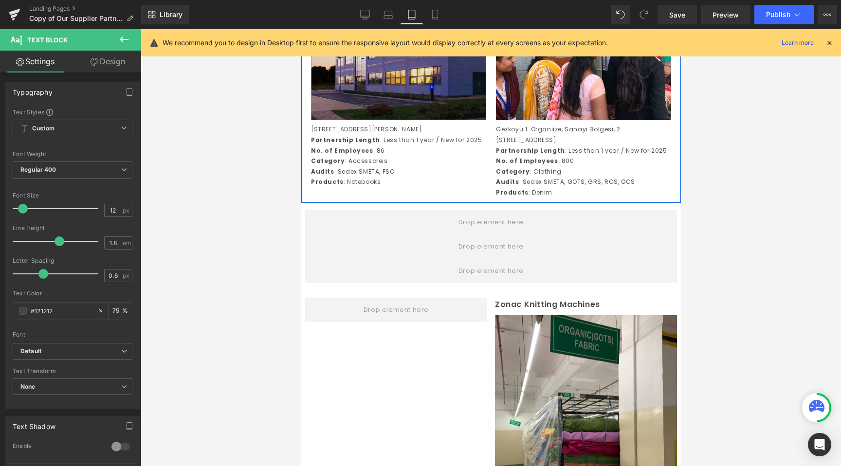
scroll to position [2415, 0]
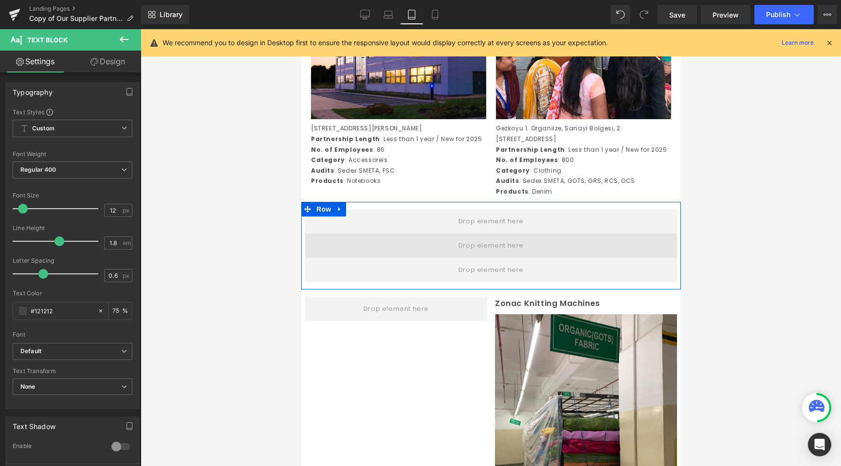
click at [490, 254] on span at bounding box center [491, 246] width 72 height 16
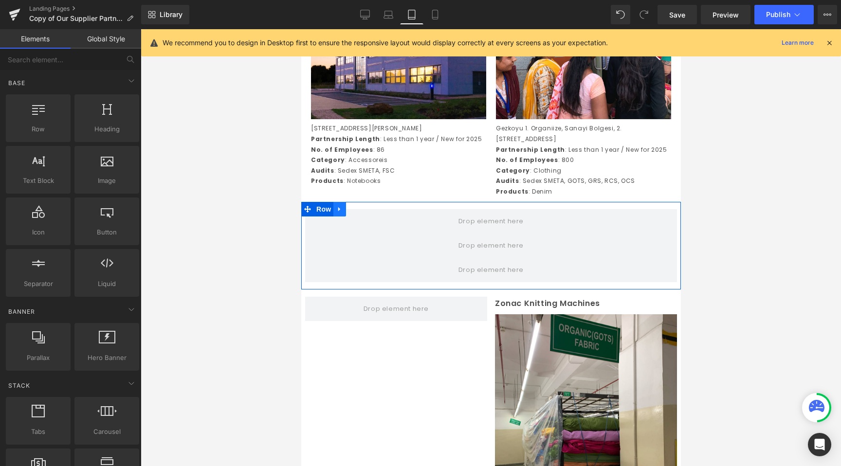
click at [340, 213] on icon at bounding box center [339, 208] width 7 height 7
click at [363, 213] on icon at bounding box center [364, 209] width 7 height 7
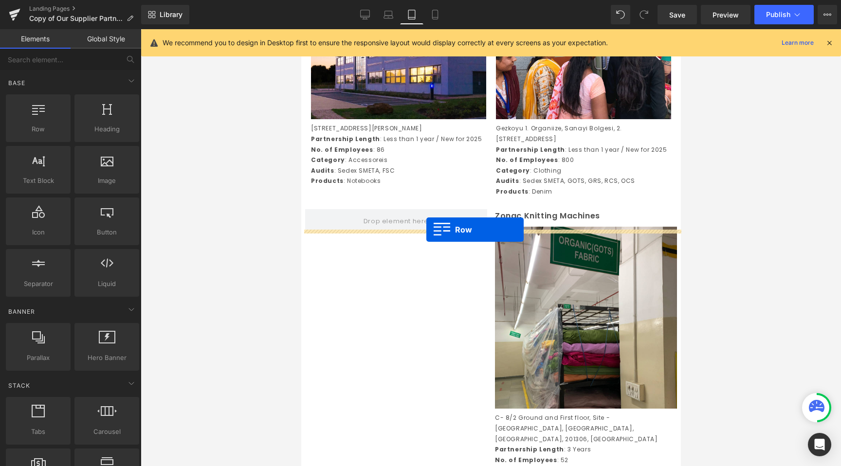
drag, startPoint x: 416, startPoint y: 162, endPoint x: 426, endPoint y: 230, distance: 68.9
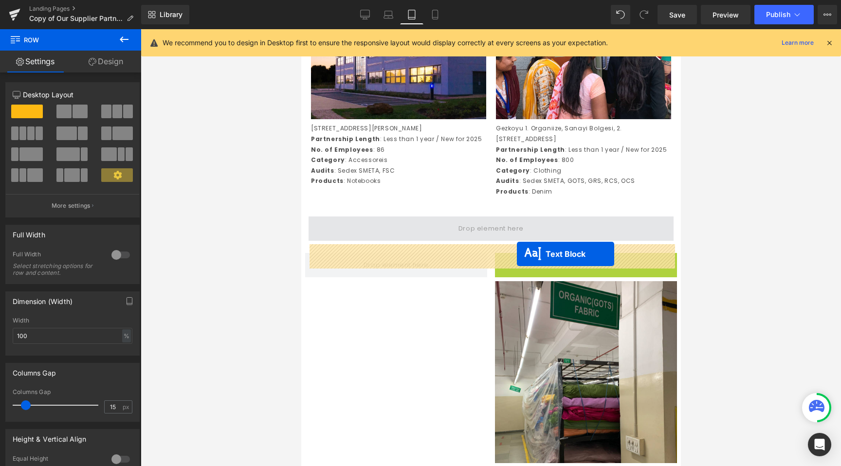
drag, startPoint x: 558, startPoint y: 289, endPoint x: 516, endPoint y: 254, distance: 54.6
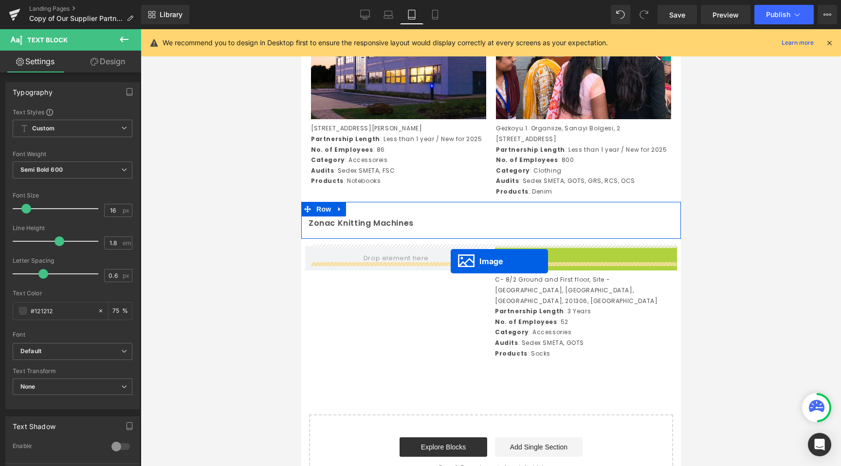
drag, startPoint x: 572, startPoint y: 366, endPoint x: 450, endPoint y: 261, distance: 160.9
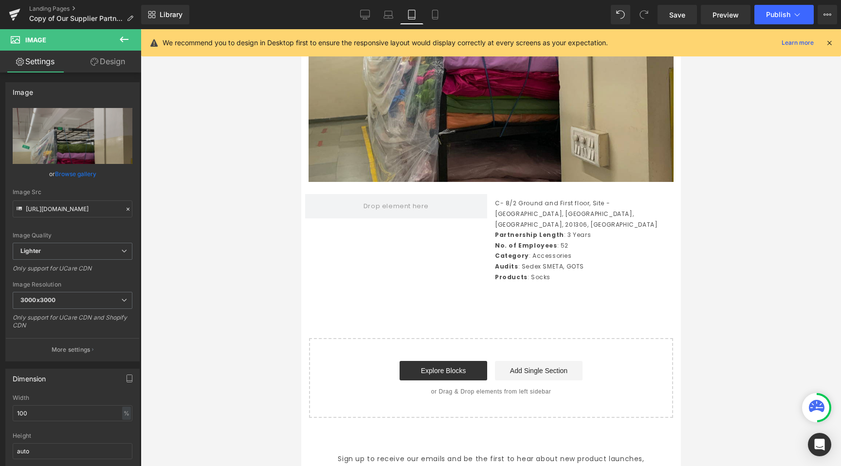
click at [515, 239] on strong "Partnership Length" at bounding box center [529, 235] width 69 height 8
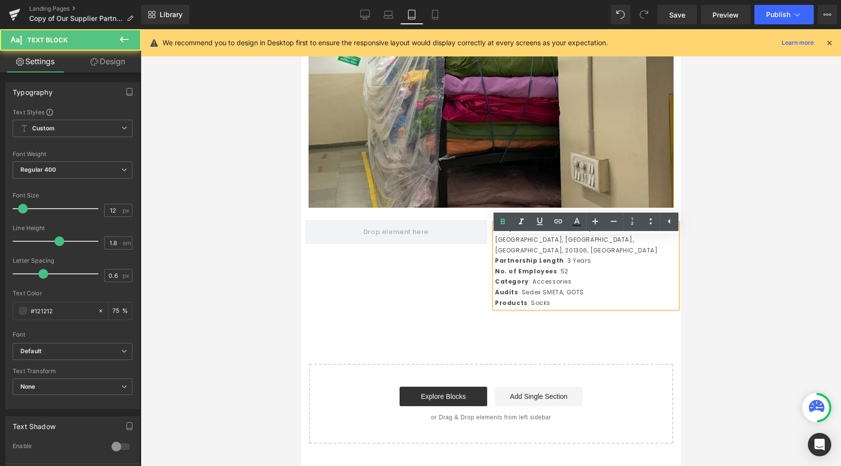
scroll to position [2801, 0]
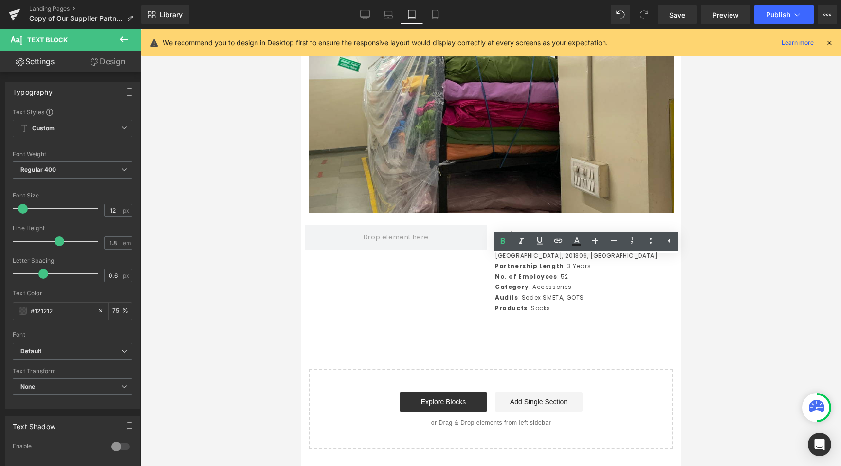
click at [250, 313] on div at bounding box center [491, 247] width 700 height 437
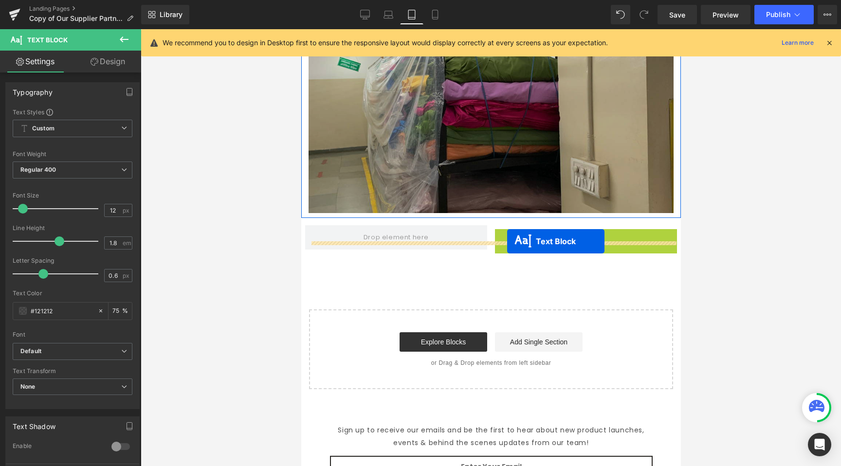
drag, startPoint x: 553, startPoint y: 295, endPoint x: 507, endPoint y: 241, distance: 71.1
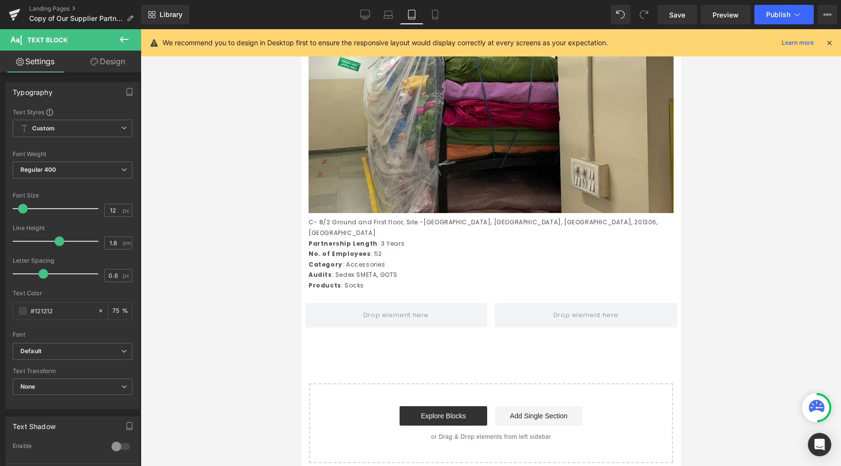
click at [325, 296] on div "Zonac Knitting Machines Text Block Image C- 8/2 Ground and First floor, Site -C…" at bounding box center [491, 56] width 380 height 480
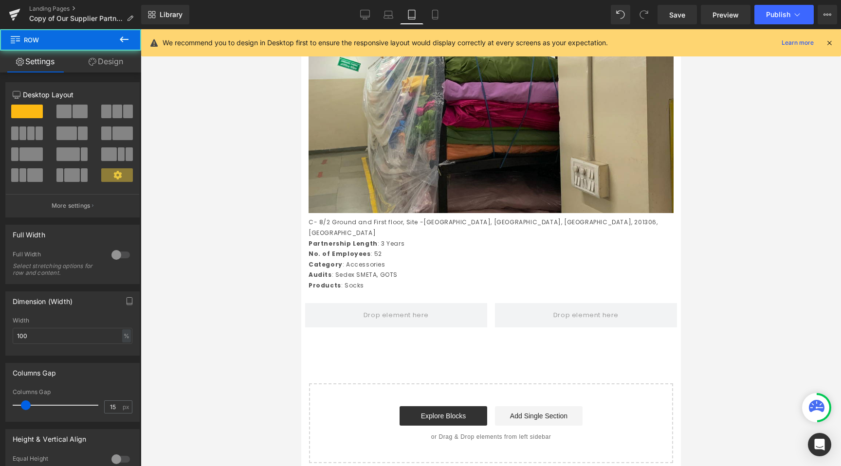
click at [326, 309] on span "Row" at bounding box center [323, 303] width 16 height 12
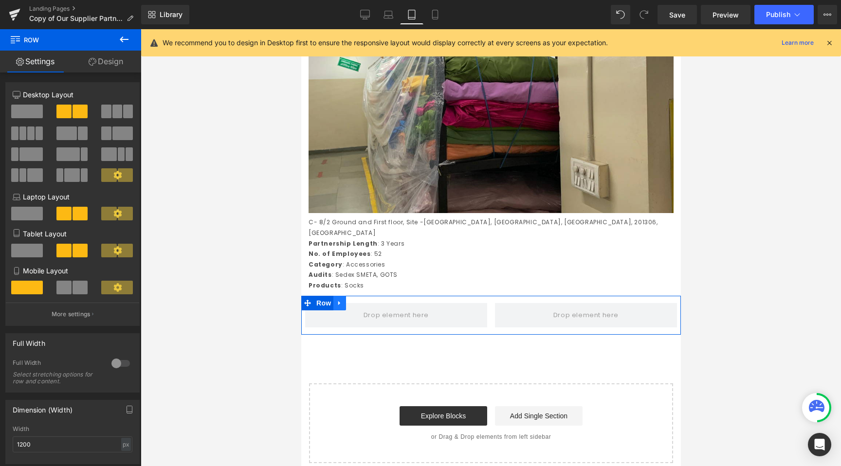
click at [344, 311] on link at bounding box center [339, 303] width 13 height 15
click at [365, 307] on icon at bounding box center [364, 303] width 7 height 7
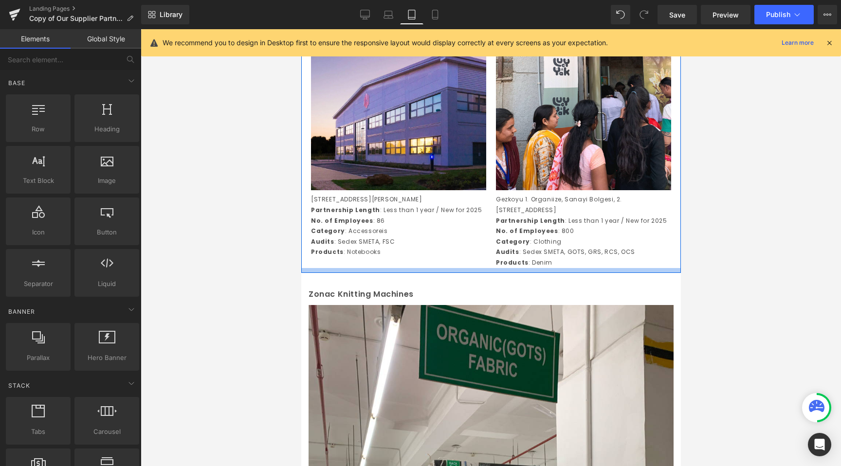
scroll to position [2338, 0]
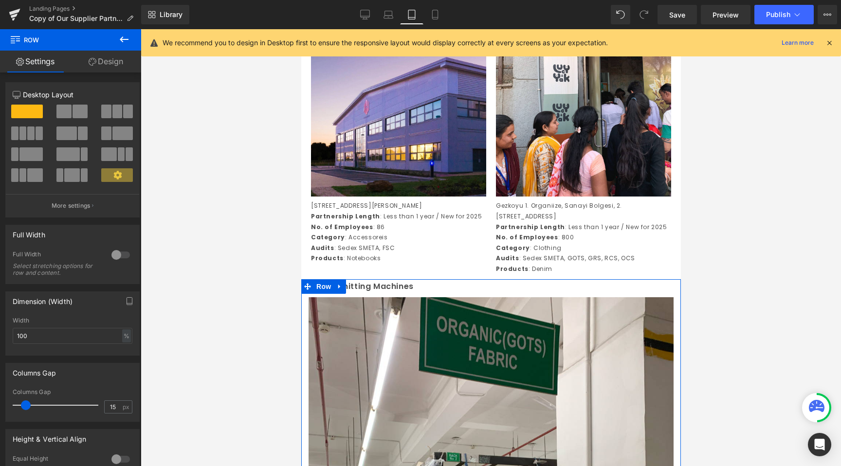
drag, startPoint x: 355, startPoint y: 318, endPoint x: 356, endPoint y: 302, distance: 16.1
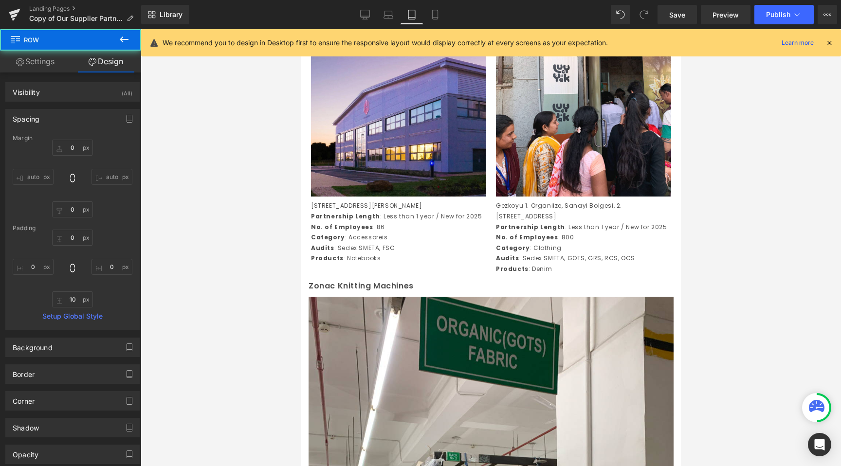
click at [182, 330] on div at bounding box center [491, 247] width 700 height 437
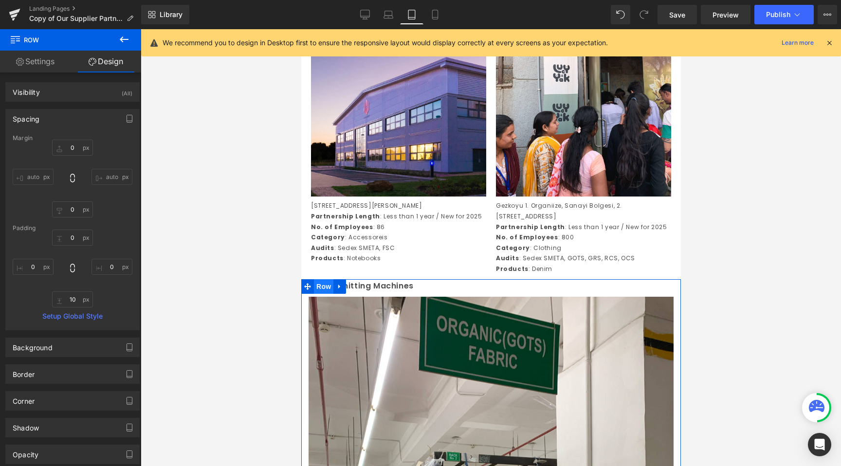
click at [326, 294] on span "Row" at bounding box center [322, 286] width 19 height 15
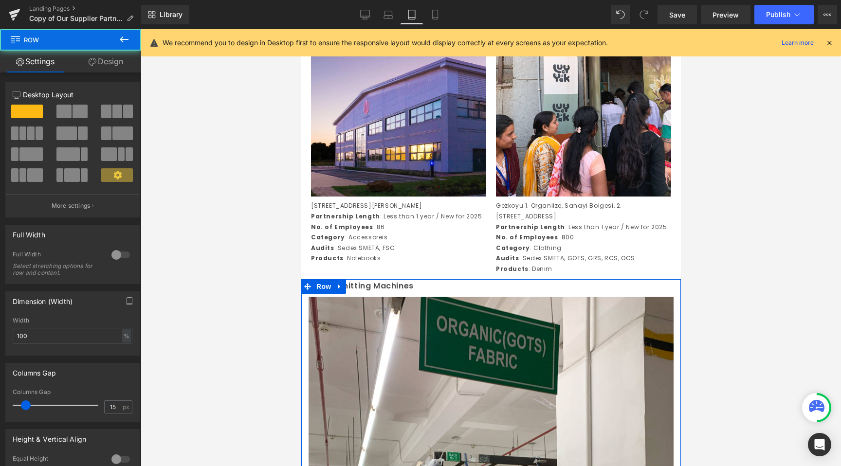
click at [92, 61] on icon at bounding box center [93, 62] width 8 height 8
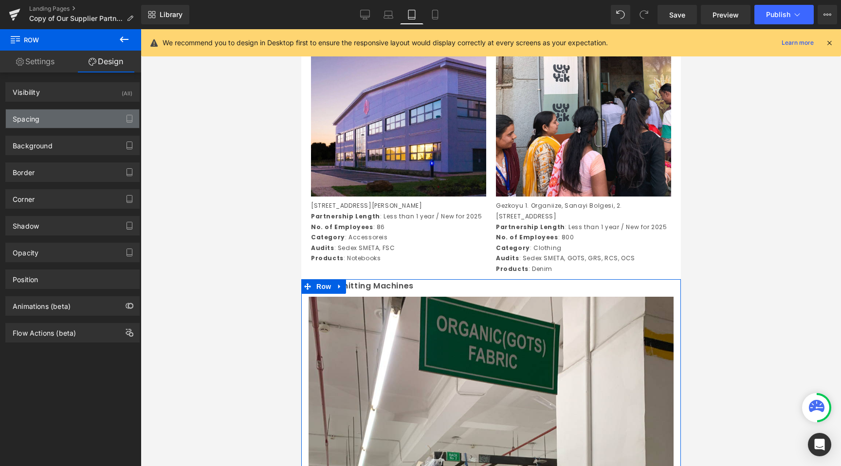
click at [60, 122] on div "Spacing" at bounding box center [72, 119] width 133 height 18
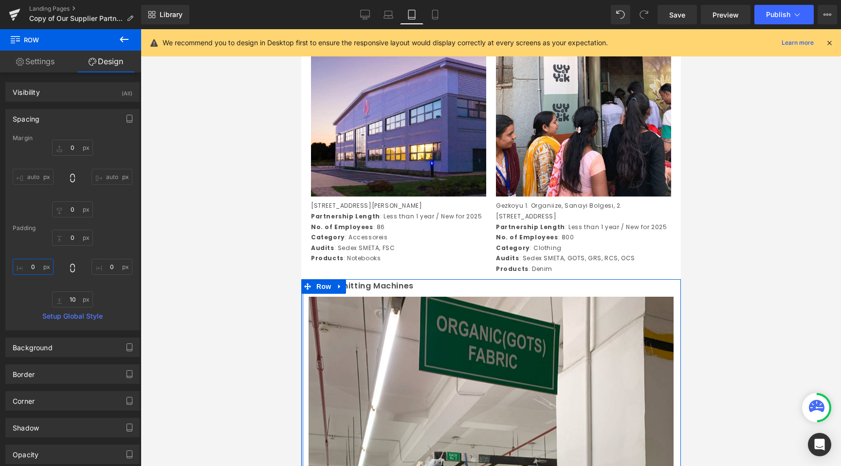
click at [31, 267] on input "0" at bounding box center [33, 267] width 41 height 16
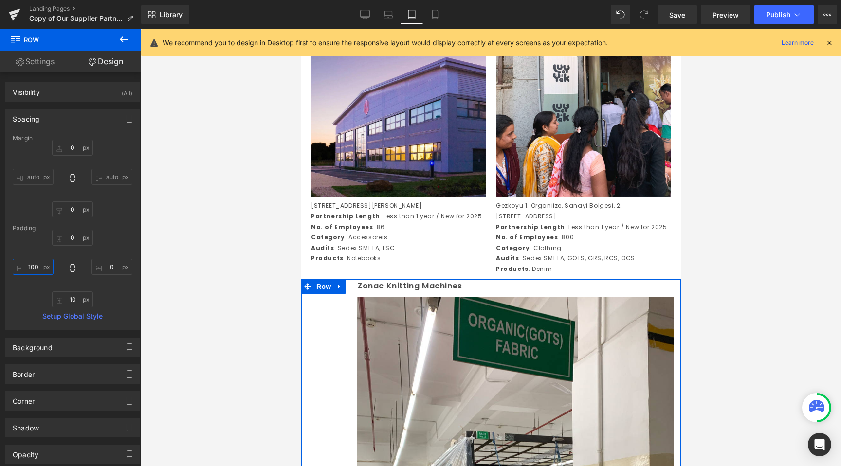
click at [32, 266] on input "100" at bounding box center [33, 267] width 41 height 16
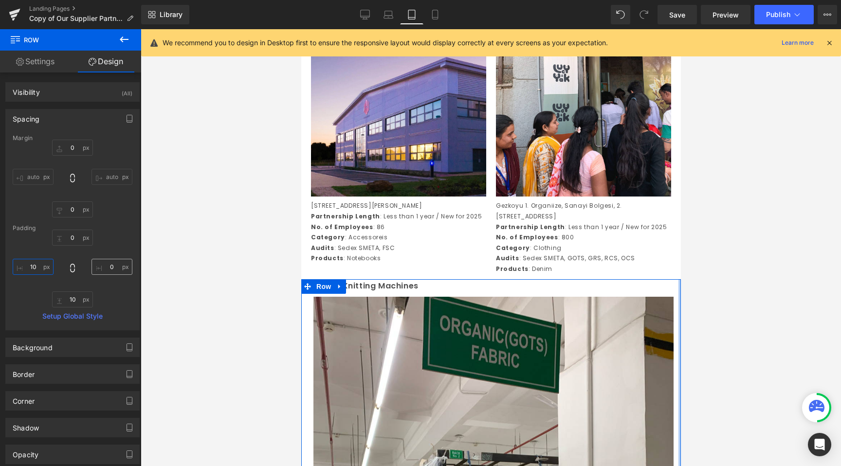
type input "10"
click at [103, 266] on input "0" at bounding box center [112, 267] width 41 height 16
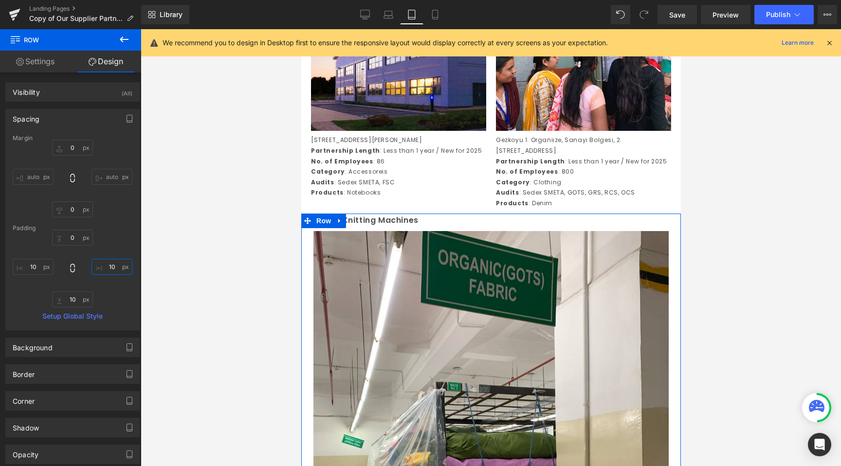
scroll to position [2274, 0]
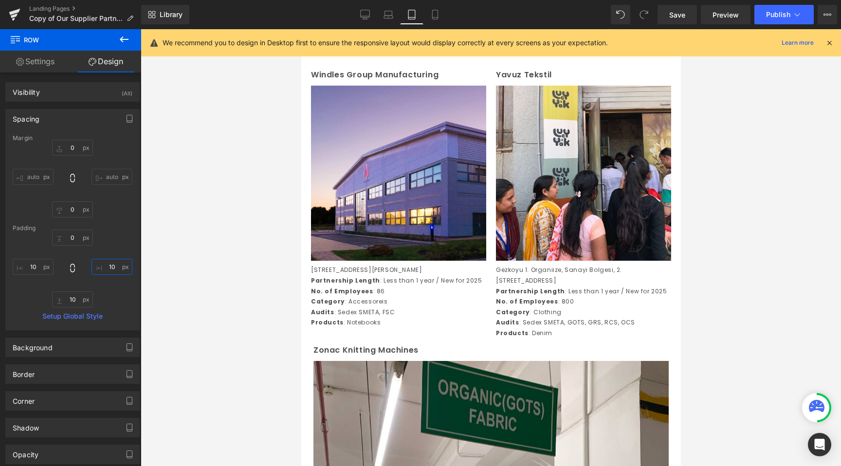
type input "10"
click at [241, 331] on div at bounding box center [491, 247] width 700 height 437
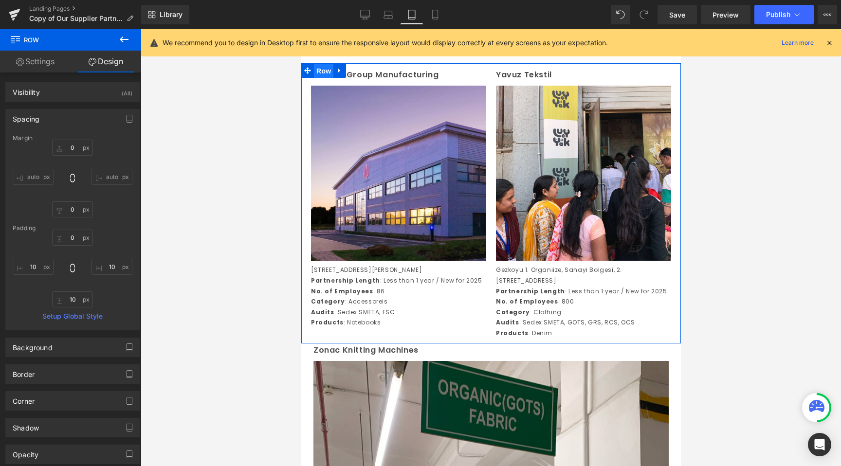
click at [313, 78] on span "Row" at bounding box center [322, 71] width 19 height 15
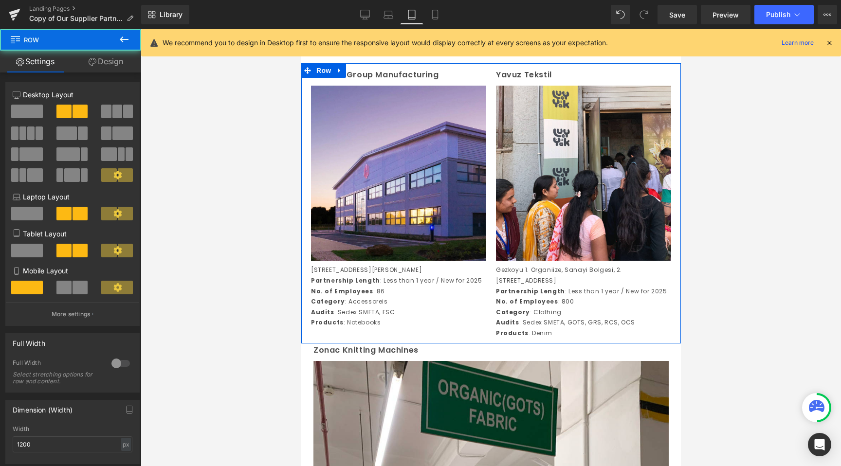
click at [71, 71] on link "Design" at bounding box center [106, 62] width 71 height 22
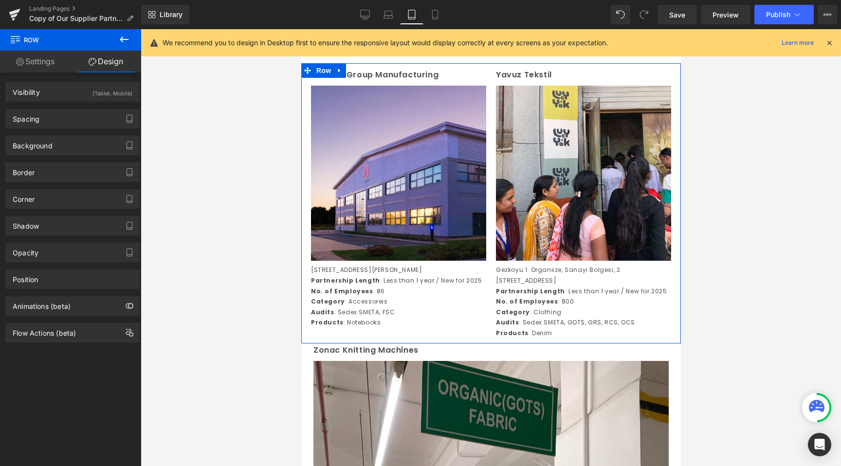
click at [107, 70] on link "Design" at bounding box center [106, 62] width 71 height 22
click at [64, 125] on div "Spacing" at bounding box center [72, 119] width 133 height 18
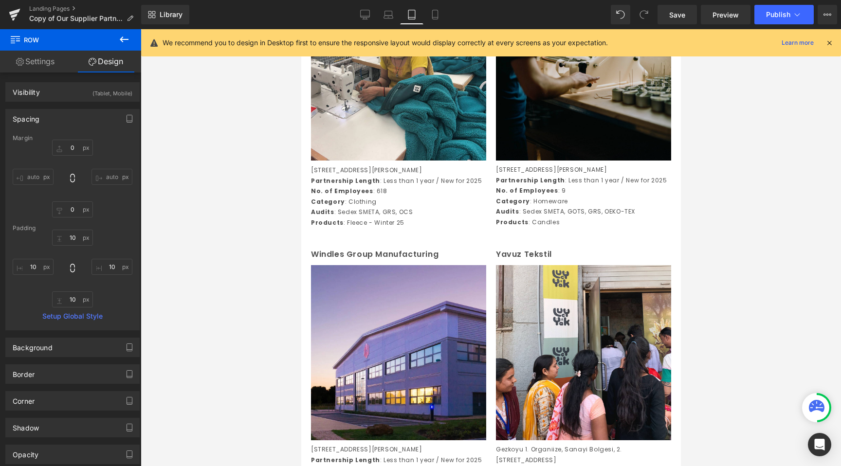
scroll to position [2048, 0]
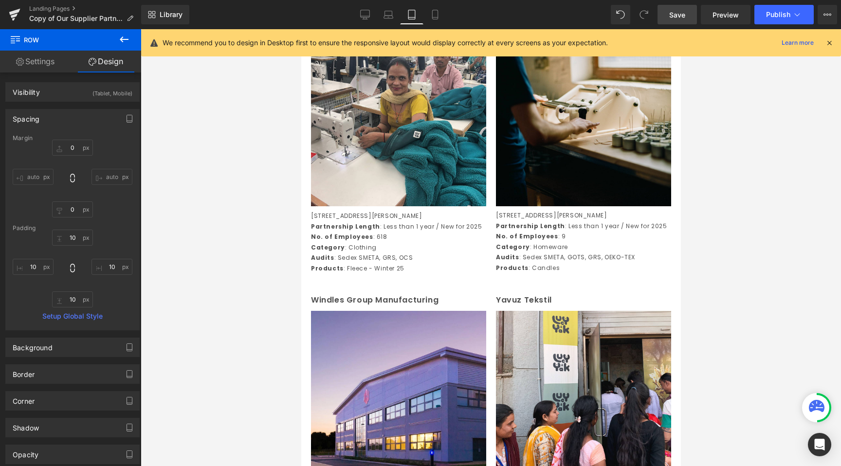
click at [675, 18] on span "Save" at bounding box center [677, 15] width 16 height 10
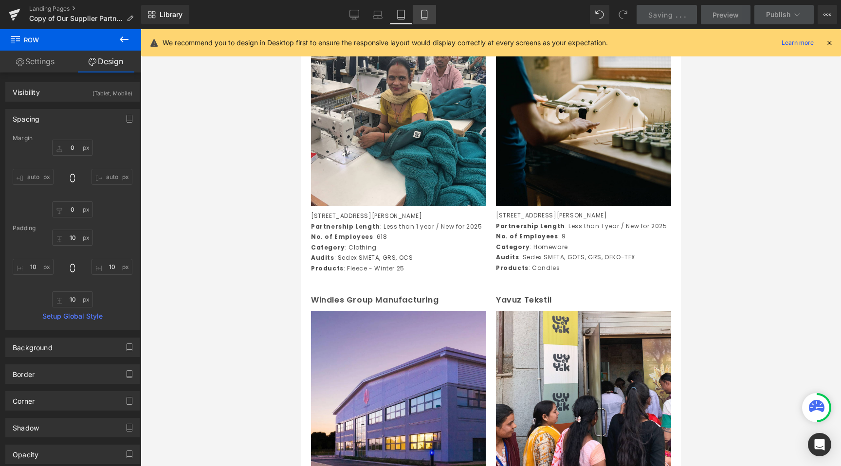
click at [425, 18] on icon at bounding box center [425, 15] width 10 height 10
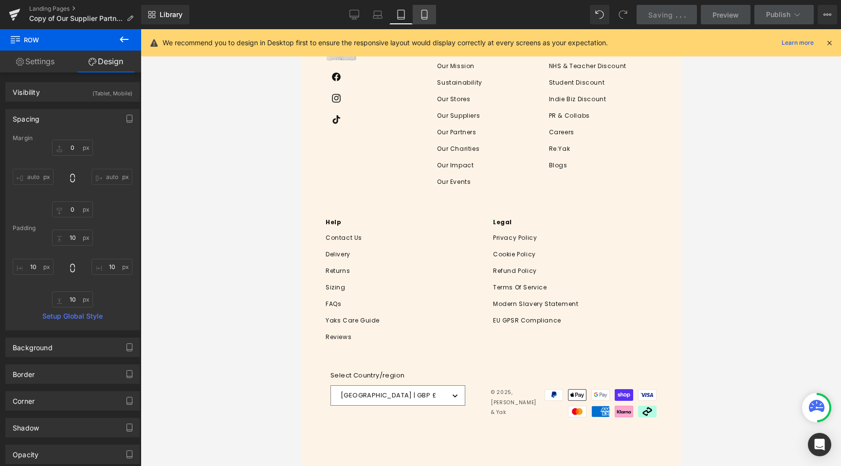
type input "0"
type input "20"
type input "10"
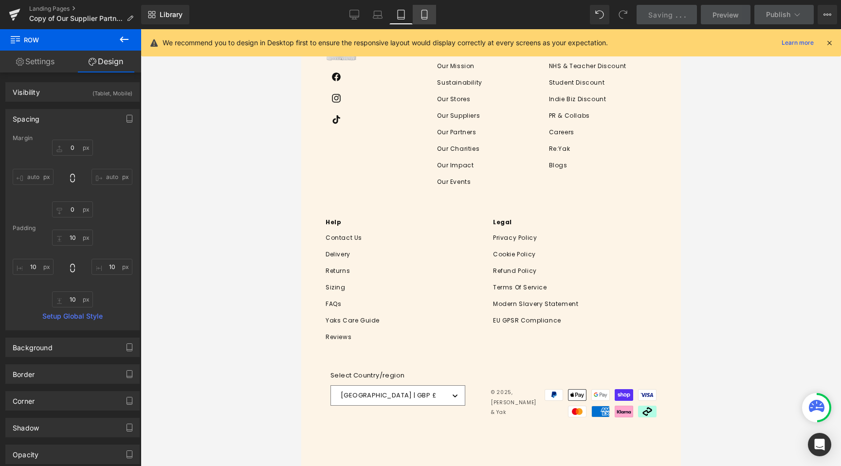
type input "20"
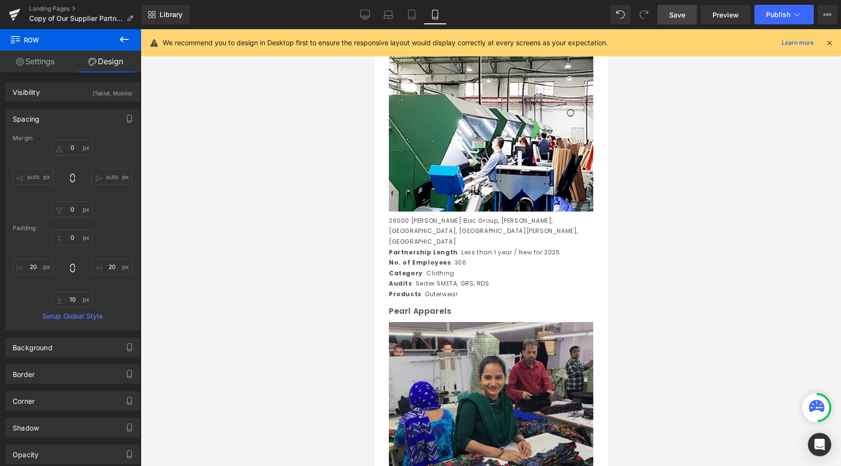
scroll to position [1745, 0]
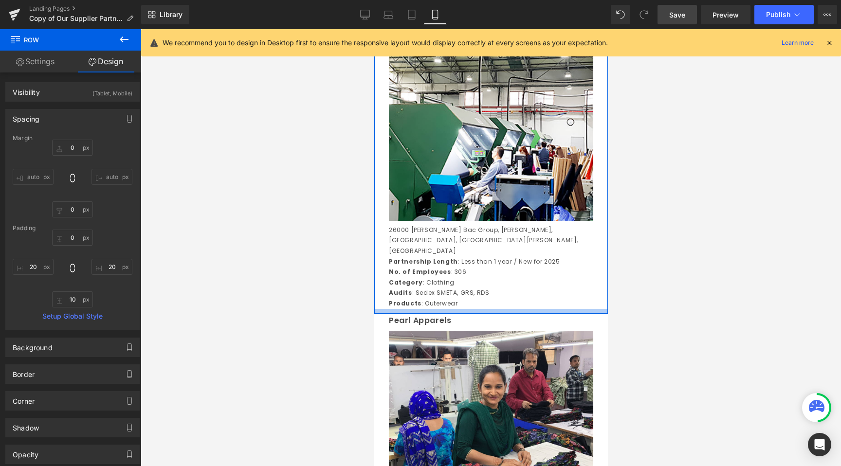
click at [443, 314] on div at bounding box center [491, 311] width 234 height 5
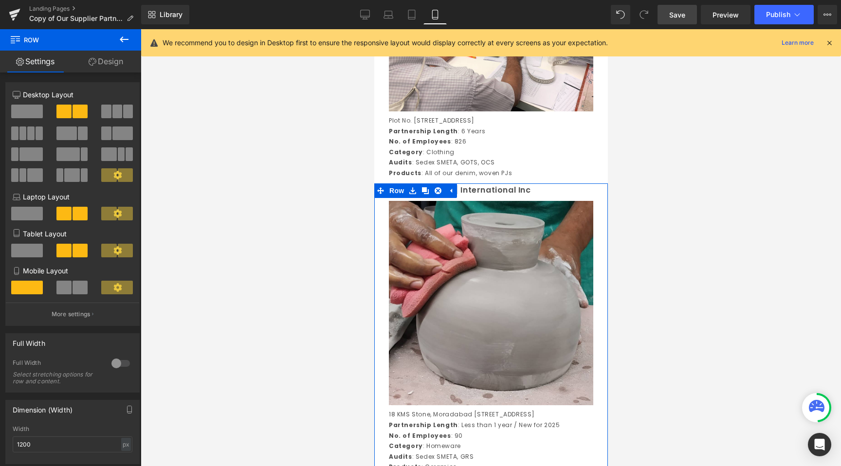
scroll to position [1261, 0]
click at [378, 195] on icon at bounding box center [380, 191] width 7 height 7
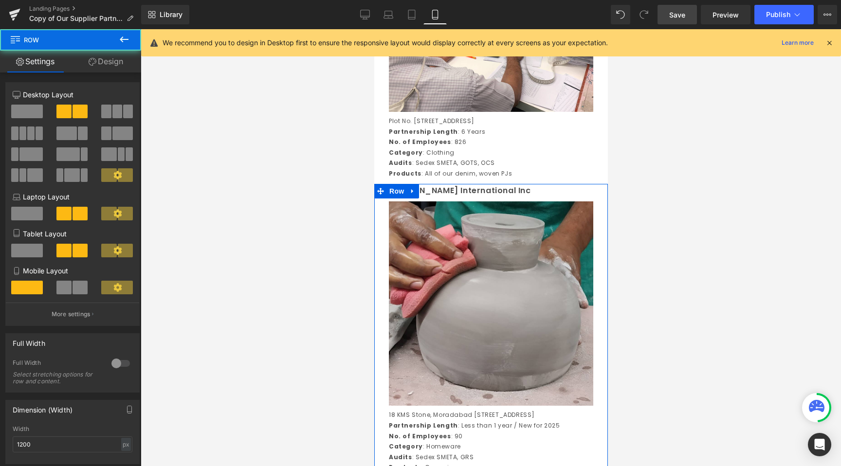
click at [106, 67] on link "Design" at bounding box center [106, 62] width 71 height 22
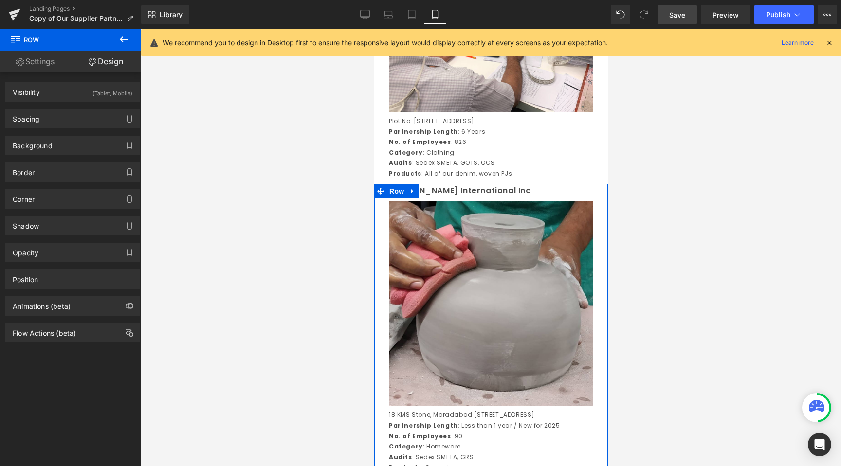
type input "0"
type input "20"
type input "10"
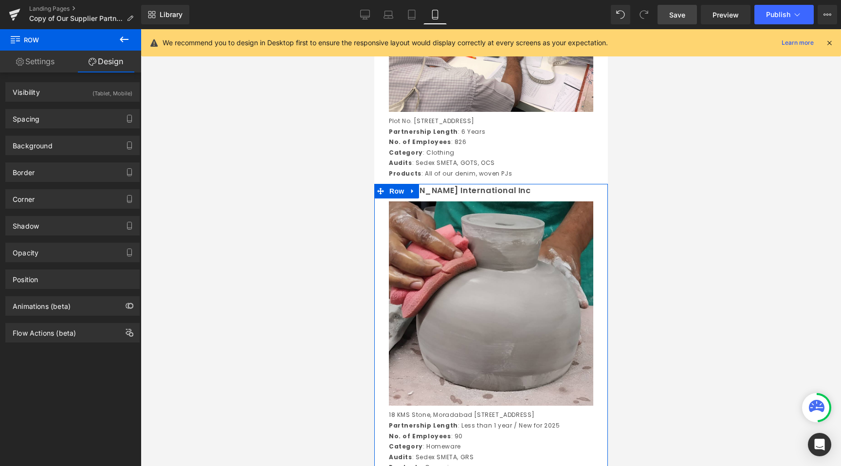
type input "20"
click at [67, 125] on div "Spacing" at bounding box center [72, 119] width 133 height 18
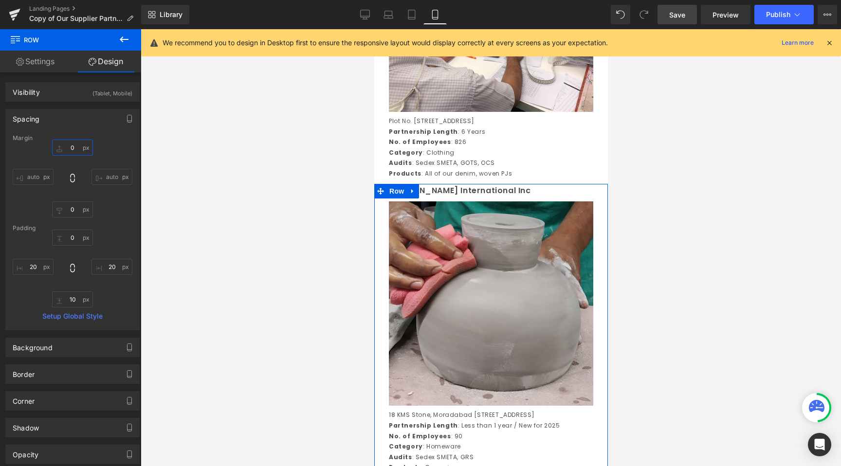
click at [76, 149] on input "0" at bounding box center [72, 148] width 41 height 16
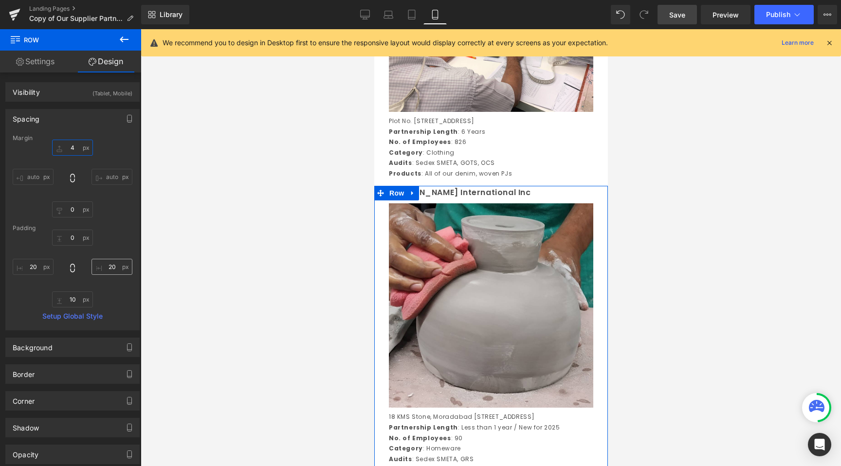
type input "5"
click at [70, 299] on input "10" at bounding box center [72, 300] width 41 height 16
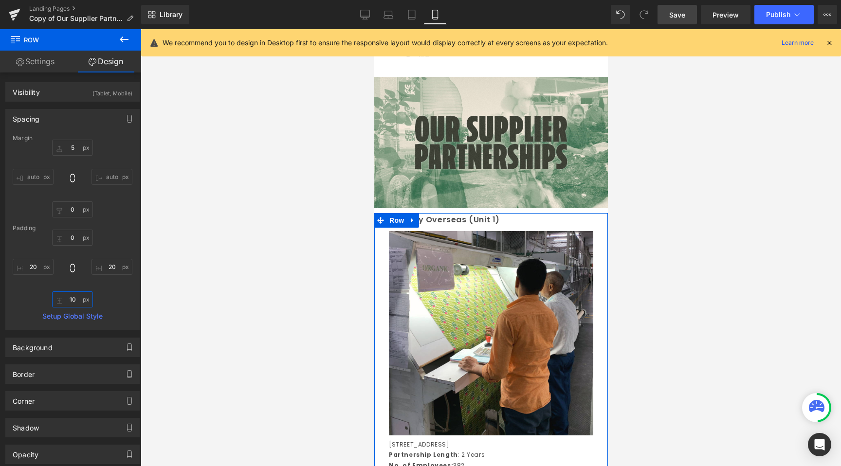
scroll to position [0, 0]
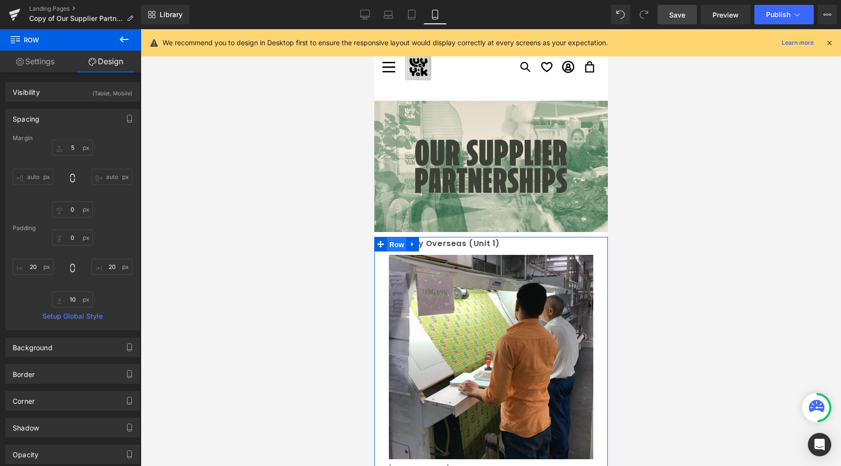
click at [396, 247] on span "Row" at bounding box center [396, 245] width 19 height 15
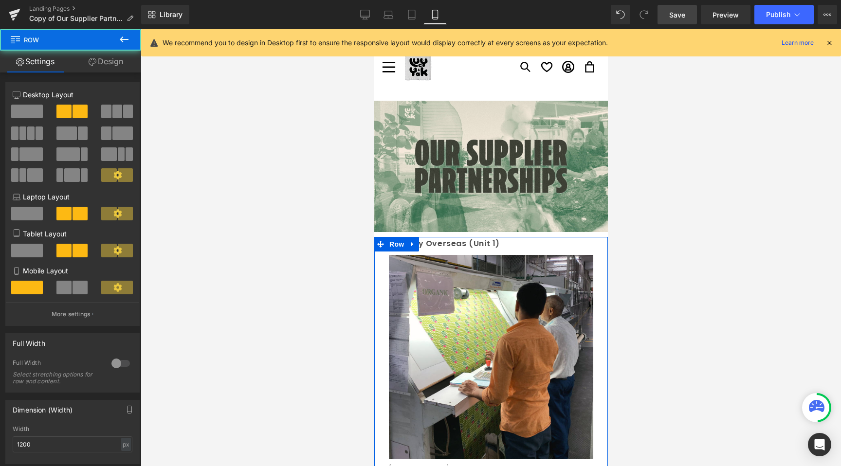
click at [119, 69] on link "Design" at bounding box center [106, 62] width 71 height 22
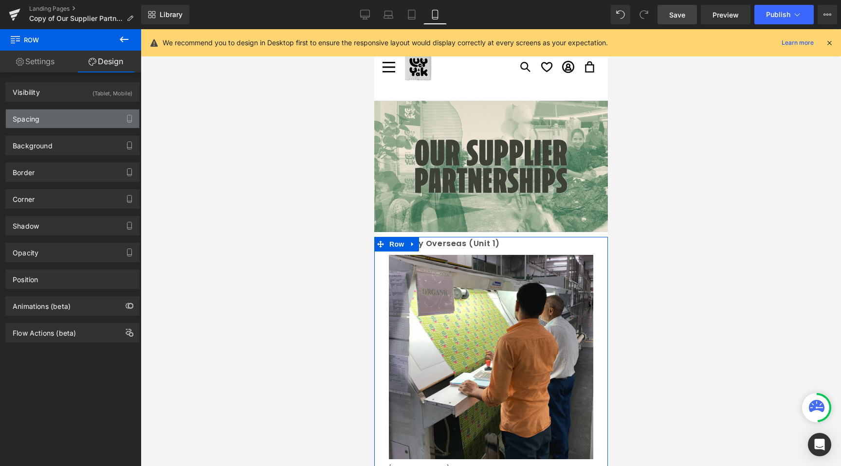
click at [56, 120] on div "Spacing" at bounding box center [72, 119] width 133 height 18
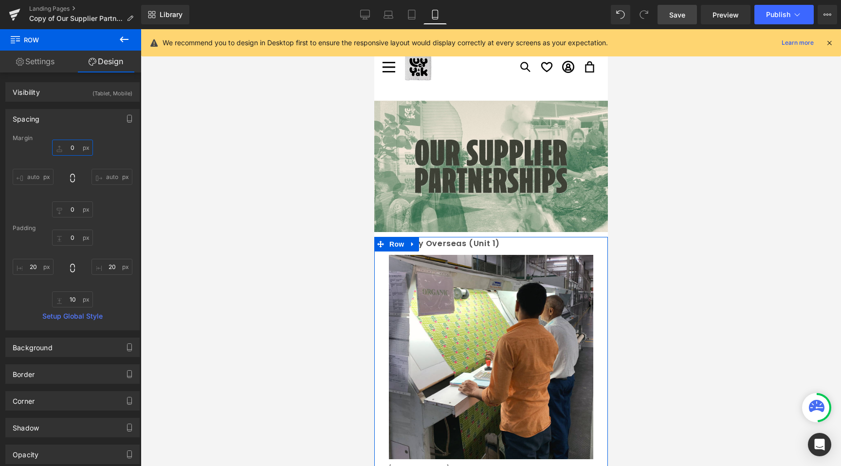
click at [71, 144] on input "0" at bounding box center [72, 148] width 41 height 16
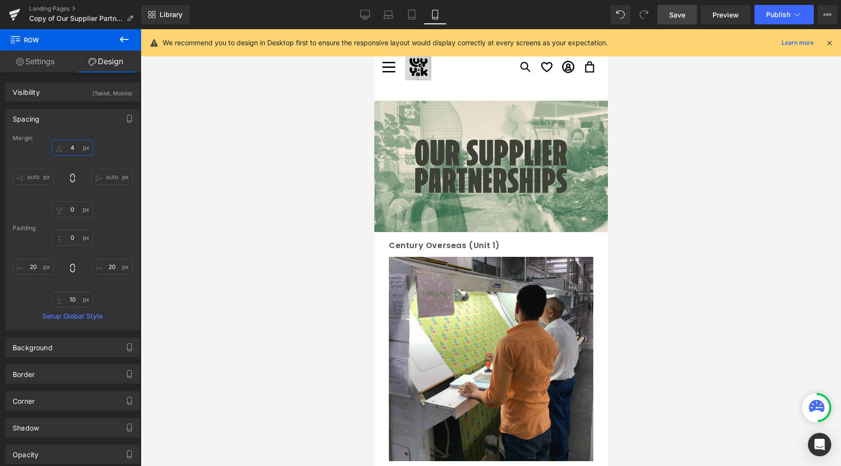
type input "5"
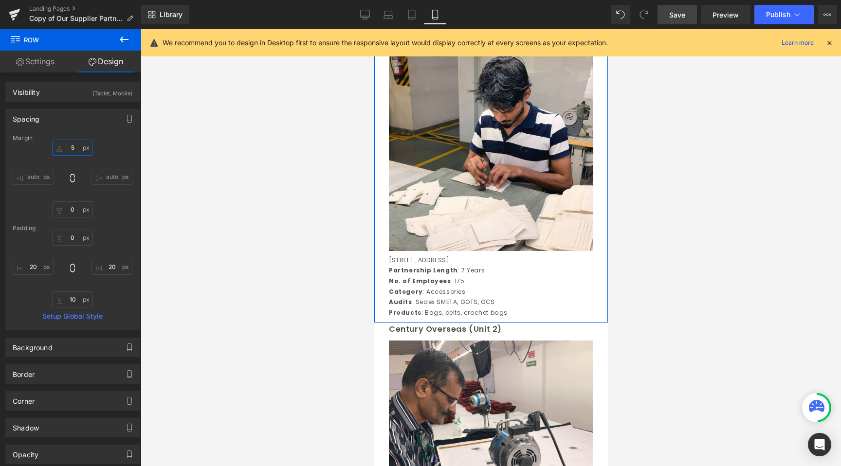
scroll to position [537, 0]
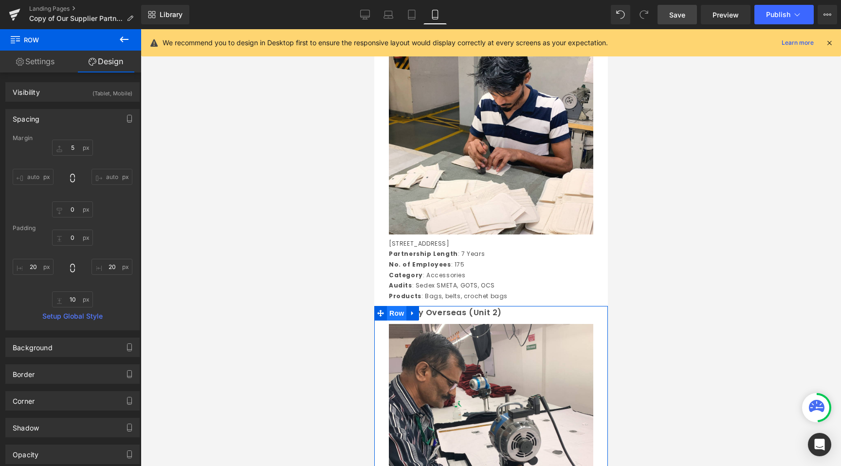
click at [400, 313] on span "Row" at bounding box center [396, 313] width 19 height 15
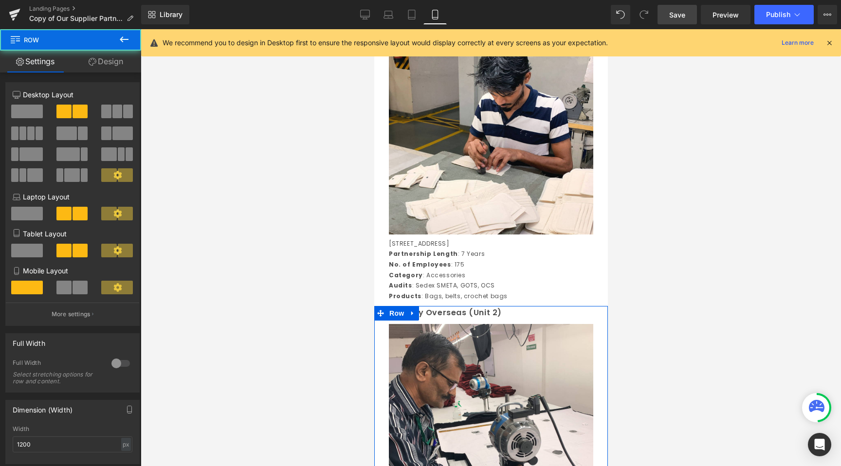
click at [91, 55] on link "Design" at bounding box center [106, 62] width 71 height 22
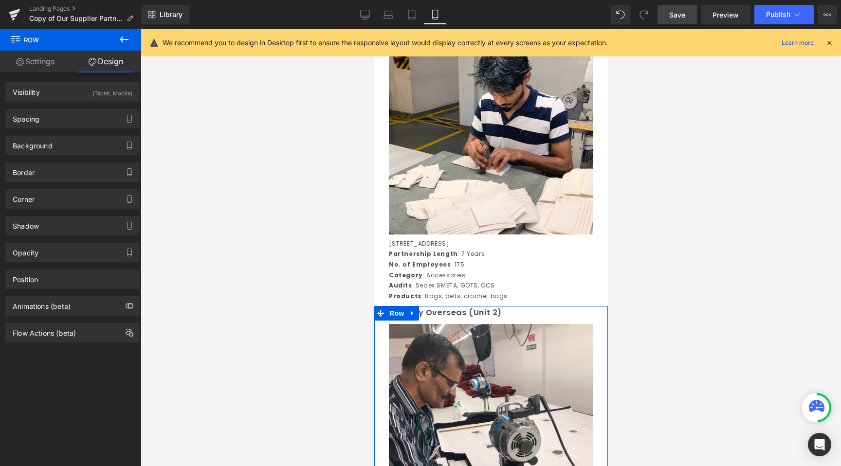
click at [52, 133] on div "Background Color & Image color transparent Color transparent 0 % Image Replace …" at bounding box center [73, 142] width 146 height 27
click at [52, 123] on div "Spacing" at bounding box center [72, 119] width 133 height 18
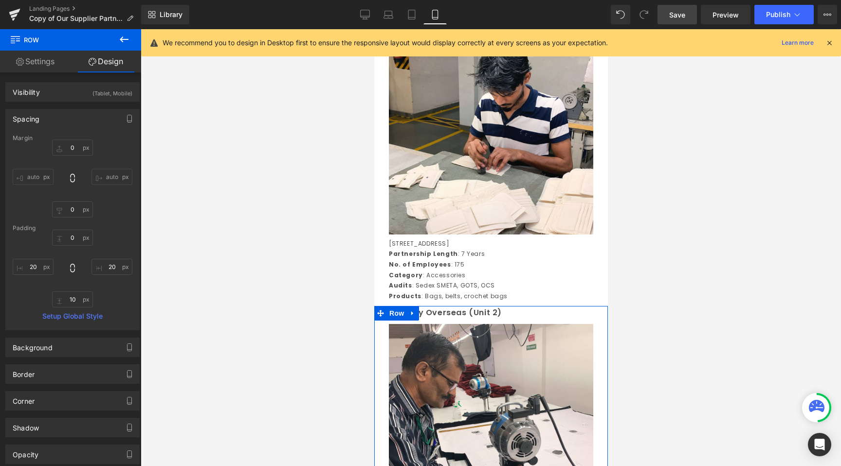
click at [74, 141] on div "Margin" at bounding box center [73, 138] width 120 height 7
click at [73, 149] on input "0" at bounding box center [72, 148] width 41 height 16
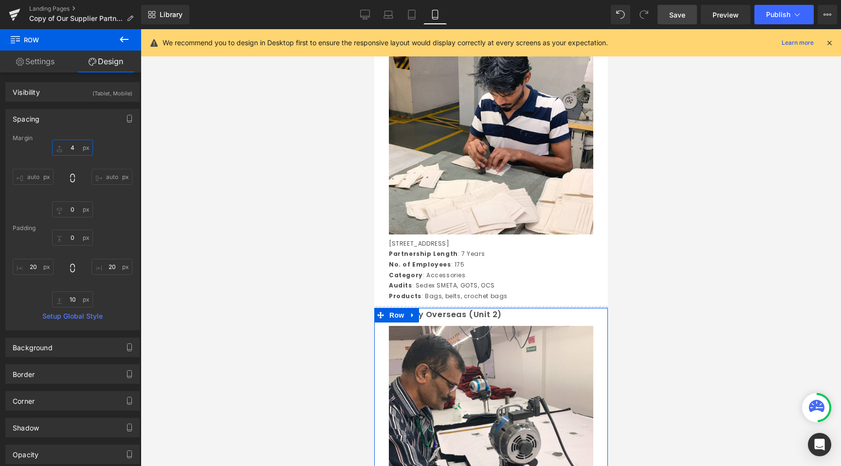
type input "5"
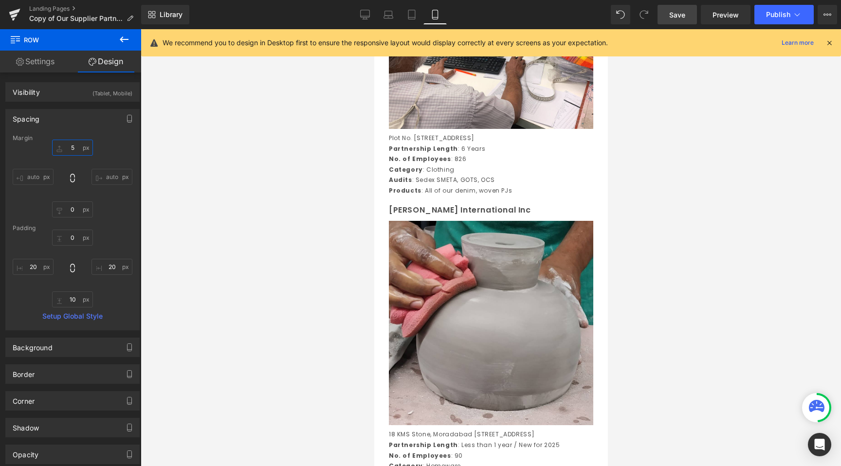
scroll to position [1206, 0]
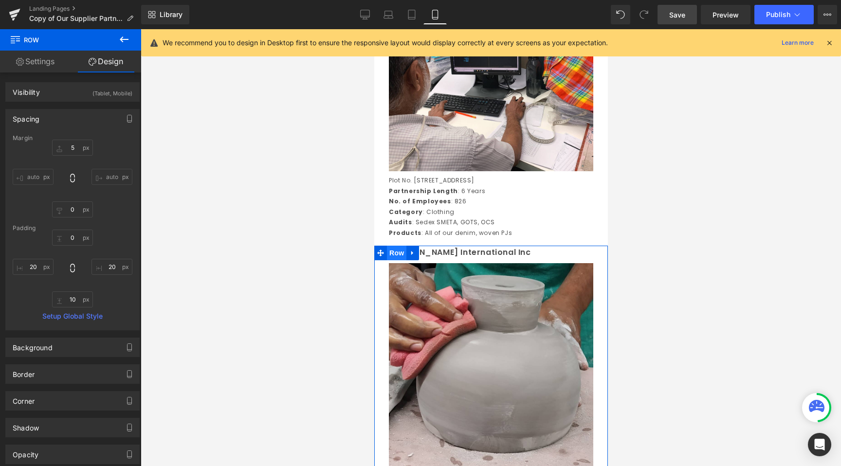
click at [401, 260] on span "Row" at bounding box center [396, 253] width 19 height 15
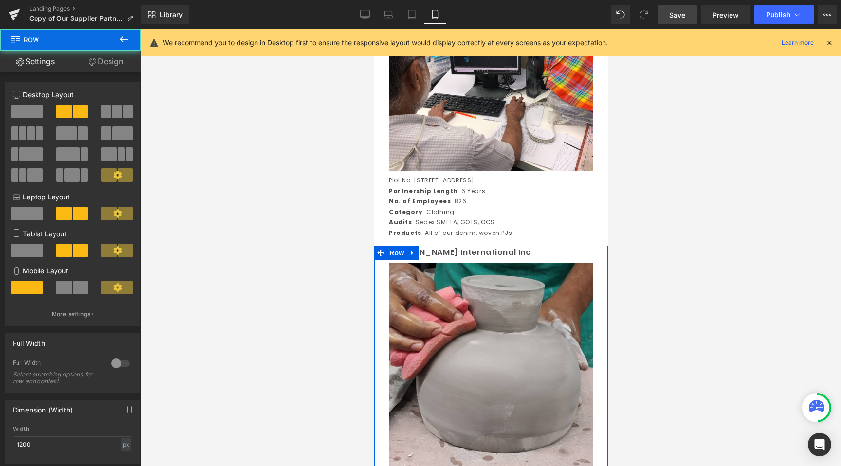
click at [102, 62] on link "Design" at bounding box center [106, 62] width 71 height 22
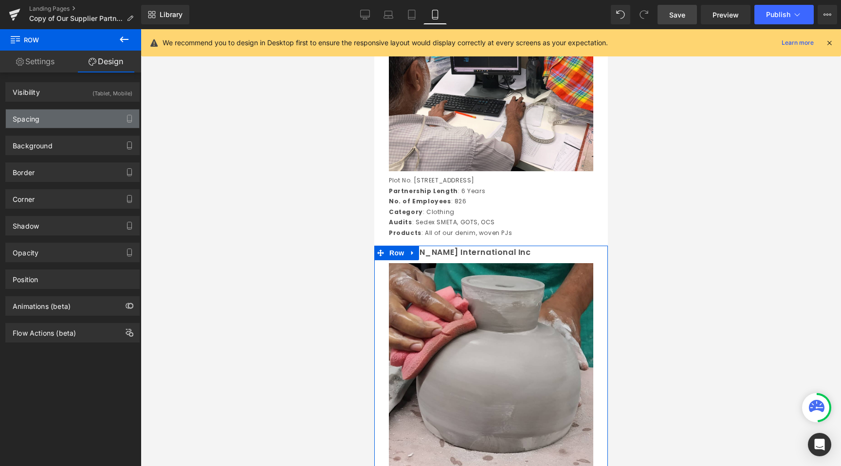
click at [50, 116] on div "Spacing" at bounding box center [72, 119] width 133 height 18
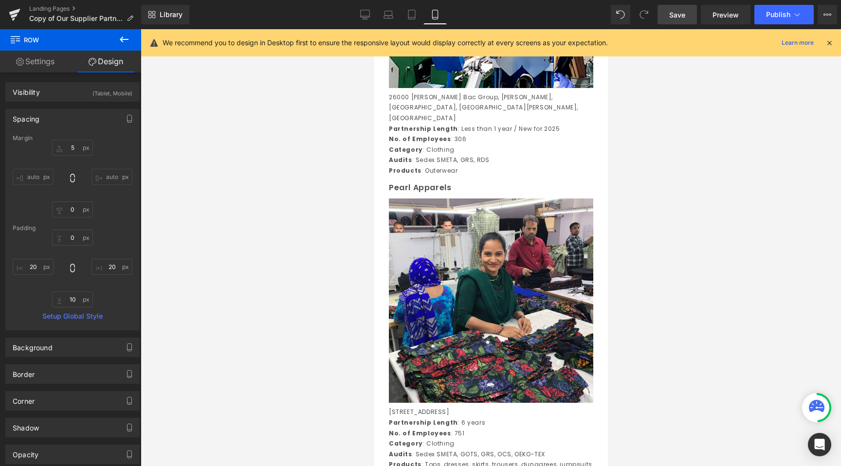
scroll to position [1888, 0]
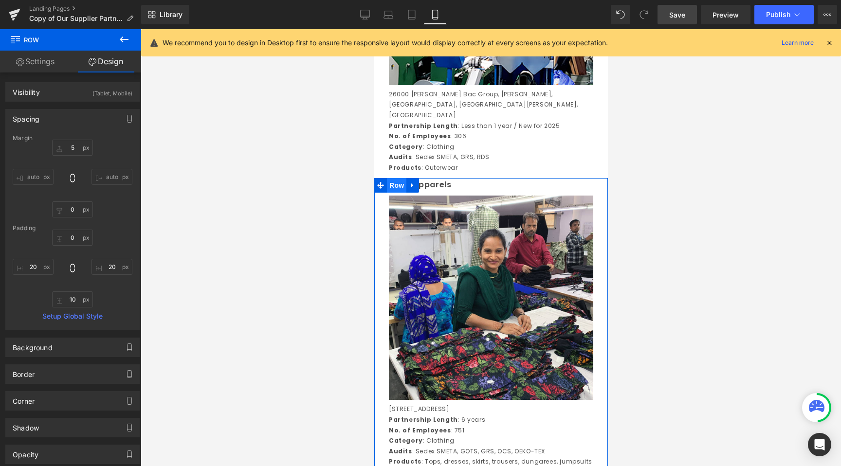
click at [401, 193] on span "Row" at bounding box center [396, 185] width 19 height 15
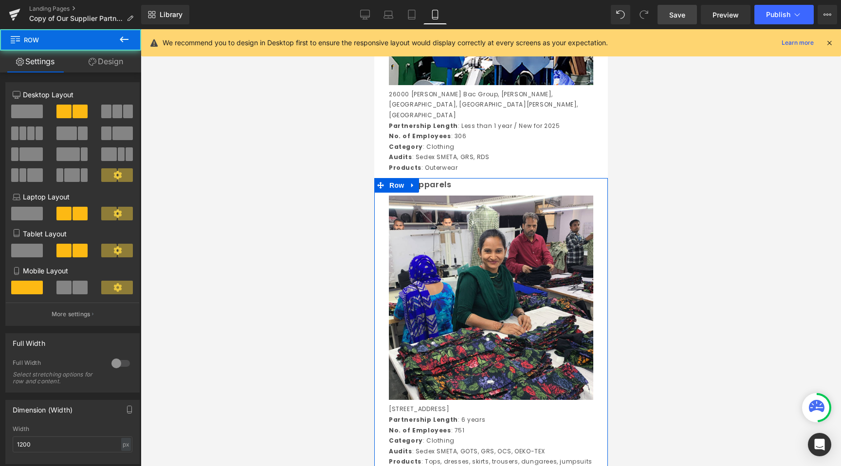
click at [109, 70] on link "Design" at bounding box center [106, 62] width 71 height 22
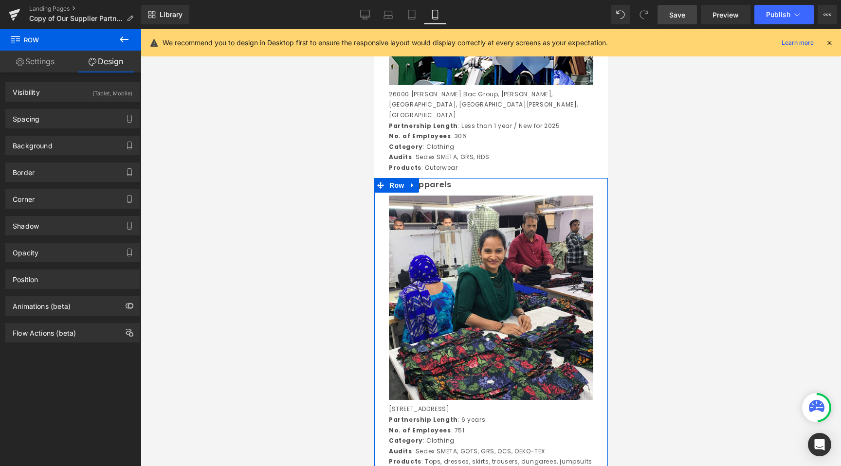
click at [84, 107] on div "Spacing Margin 0px 0 auto auto 0px 0 auto auto Padding 0px 0 20px 20 10px 10 20…" at bounding box center [73, 115] width 146 height 27
click at [82, 126] on div "Spacing" at bounding box center [72, 119] width 133 height 18
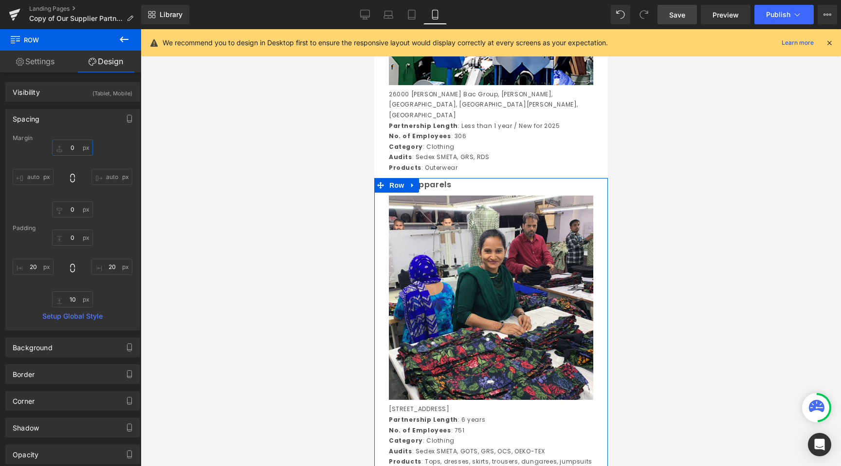
click at [75, 150] on input "0" at bounding box center [72, 148] width 41 height 16
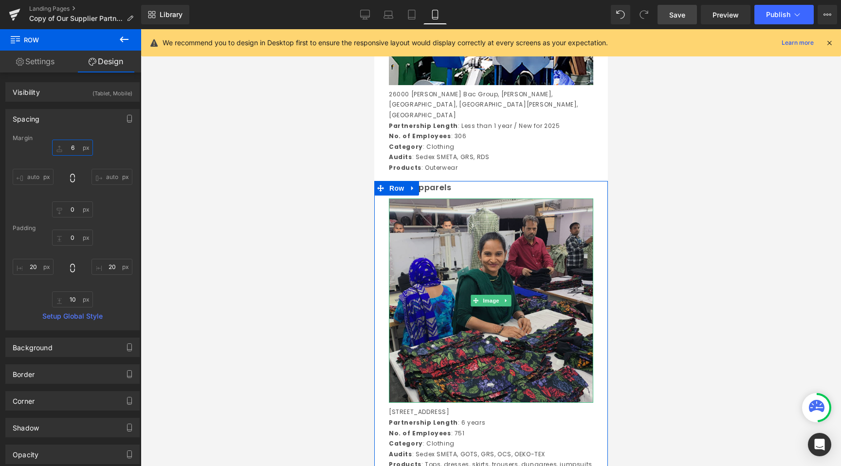
type input "5"
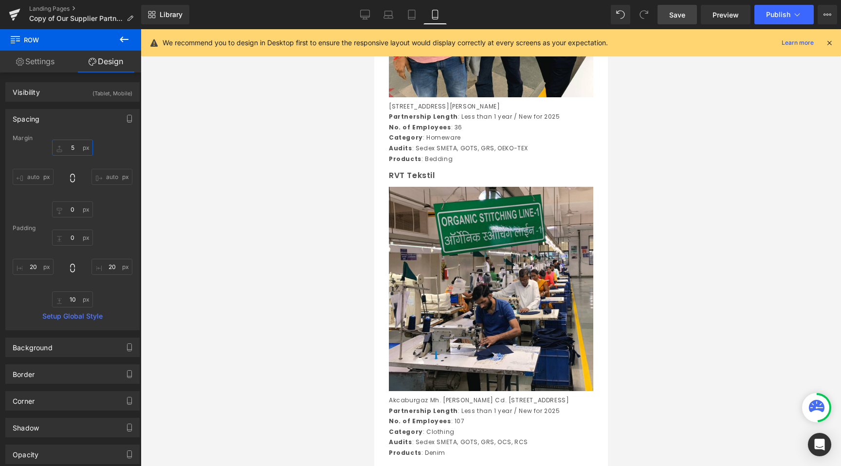
scroll to position [2549, 0]
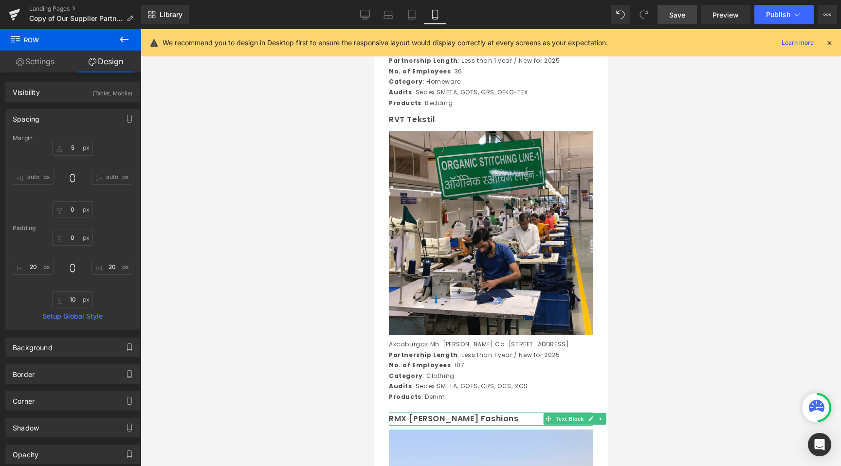
click at [288, 279] on div at bounding box center [491, 247] width 700 height 437
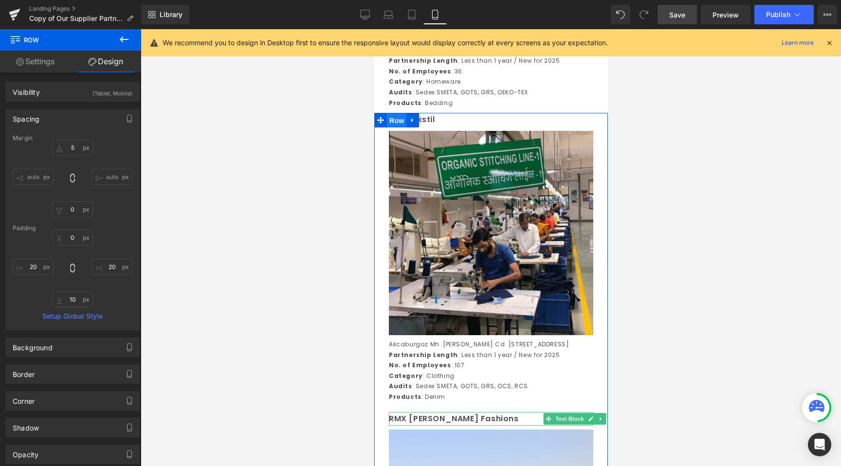
click at [399, 128] on span "Row" at bounding box center [396, 120] width 19 height 15
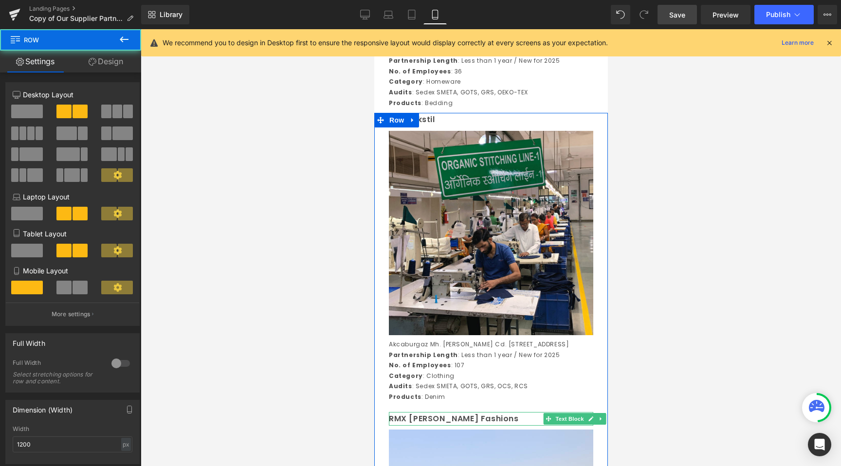
click at [111, 48] on button at bounding box center [124, 39] width 34 height 21
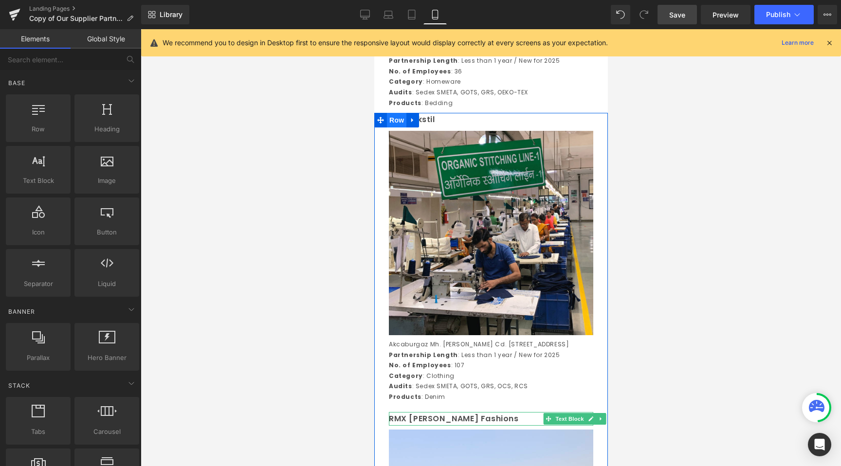
click at [400, 128] on span "Row" at bounding box center [396, 120] width 19 height 15
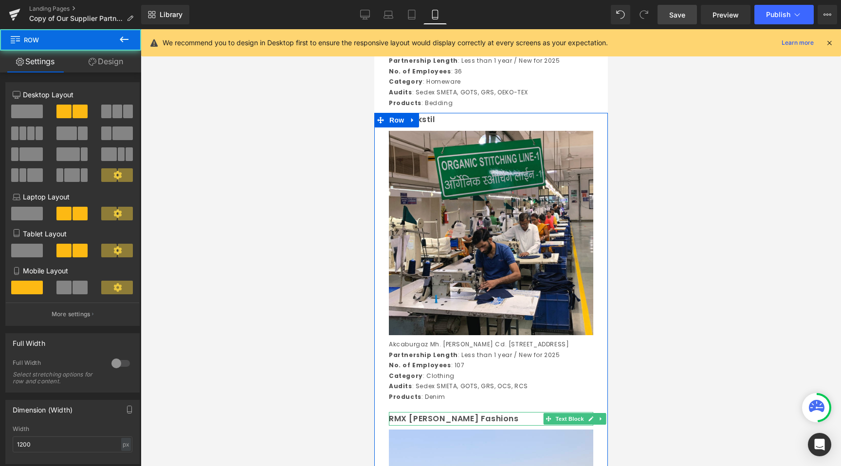
click at [128, 63] on link "Design" at bounding box center [106, 62] width 71 height 22
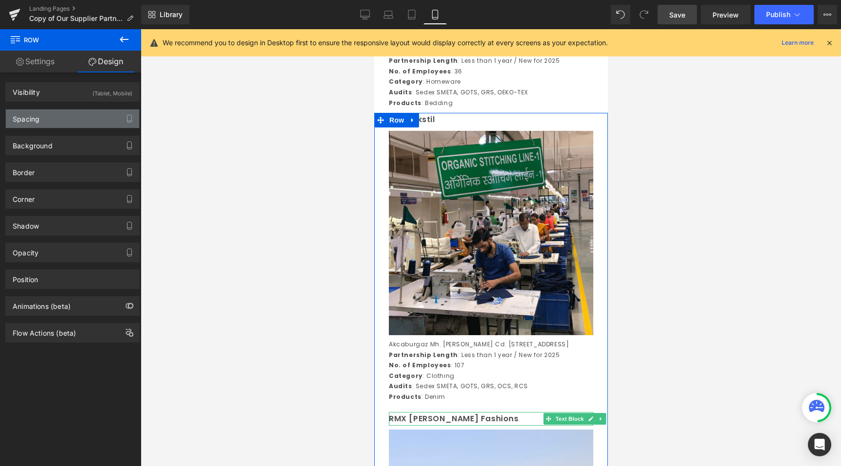
click at [46, 123] on div "Spacing" at bounding box center [72, 119] width 133 height 18
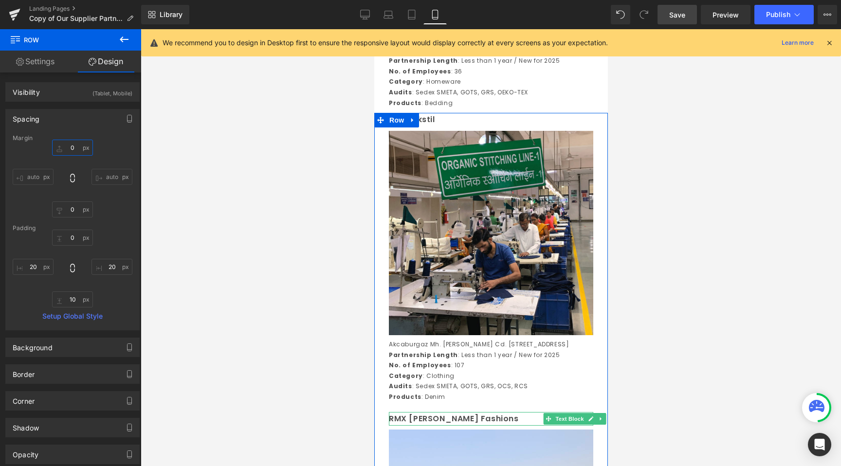
click at [68, 146] on input "0" at bounding box center [72, 148] width 41 height 16
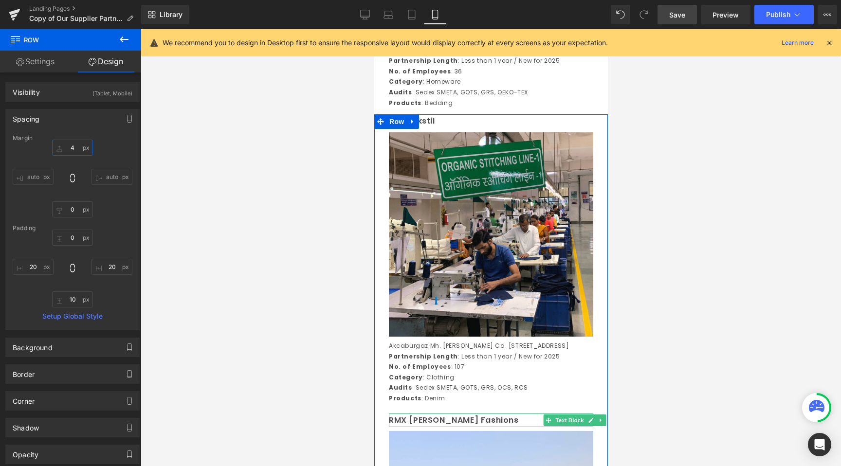
type input "5"
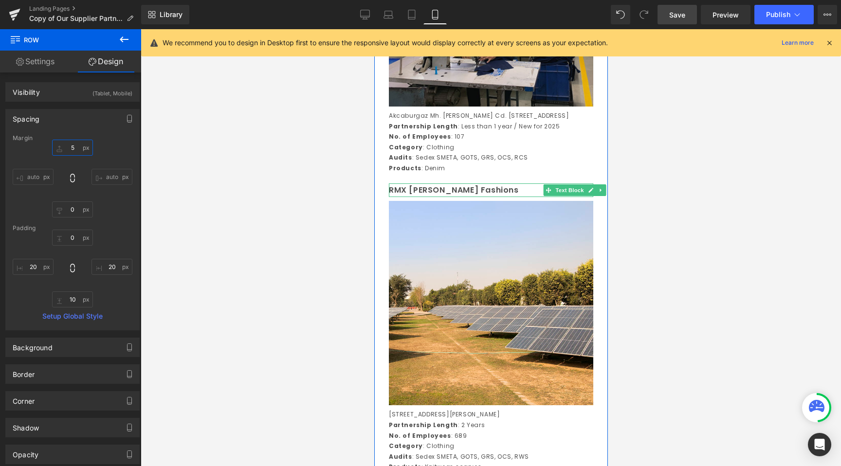
scroll to position [2788, 0]
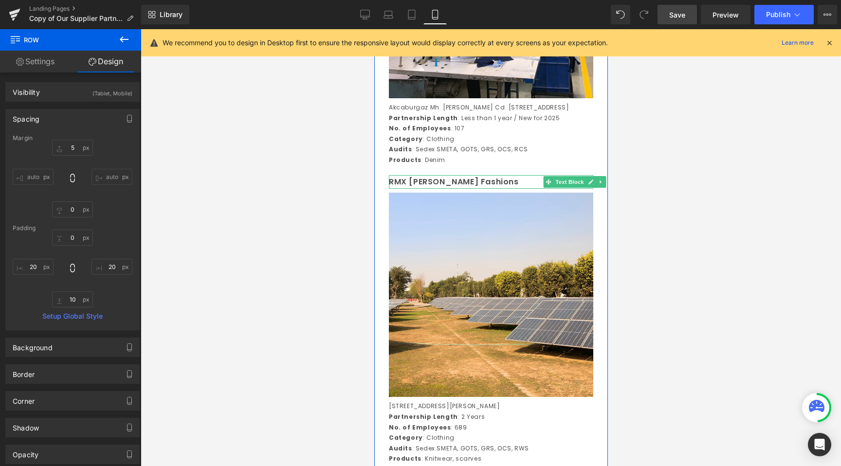
click at [336, 298] on div at bounding box center [491, 247] width 700 height 437
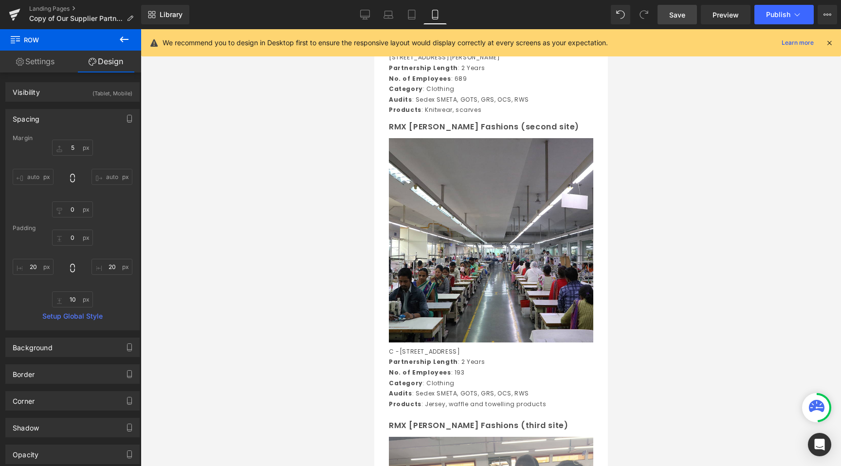
scroll to position [3150, 0]
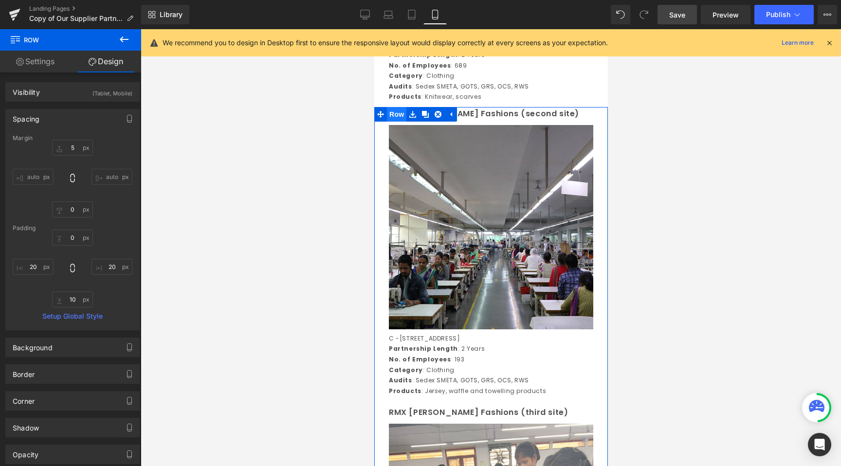
click at [400, 122] on span "Row" at bounding box center [396, 114] width 19 height 15
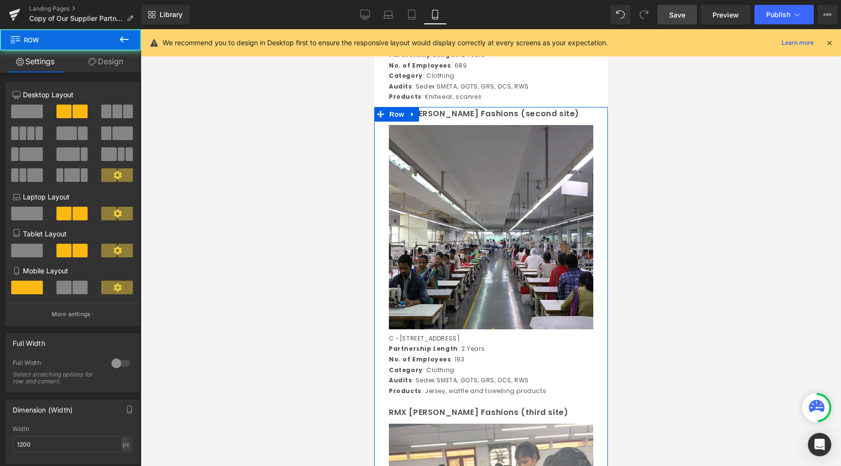
click at [111, 62] on link "Design" at bounding box center [106, 62] width 71 height 22
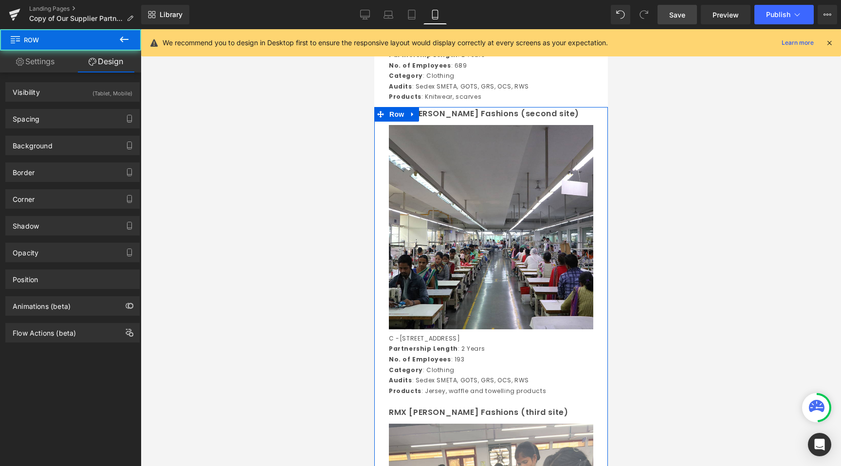
type input "0"
type input "20"
type input "10"
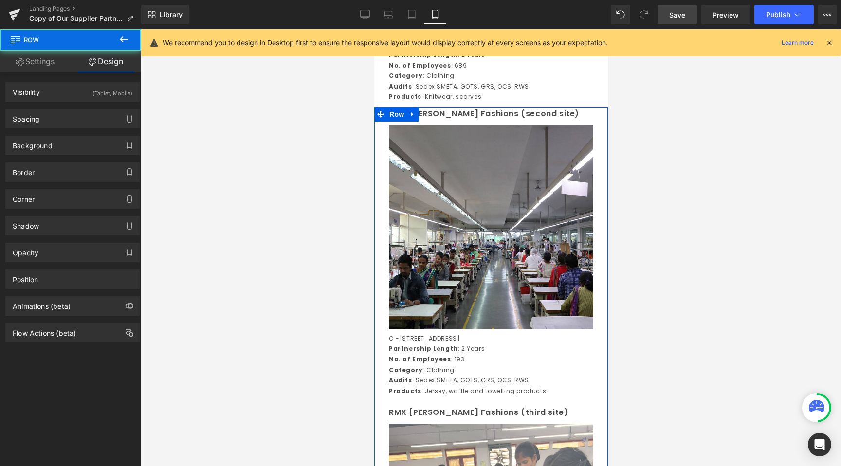
type input "20"
click at [72, 108] on div "Spacing Margin 0px 0 auto auto 0px 0 auto auto Padding 0px 0 20px 20 10px 10 20…" at bounding box center [73, 115] width 146 height 27
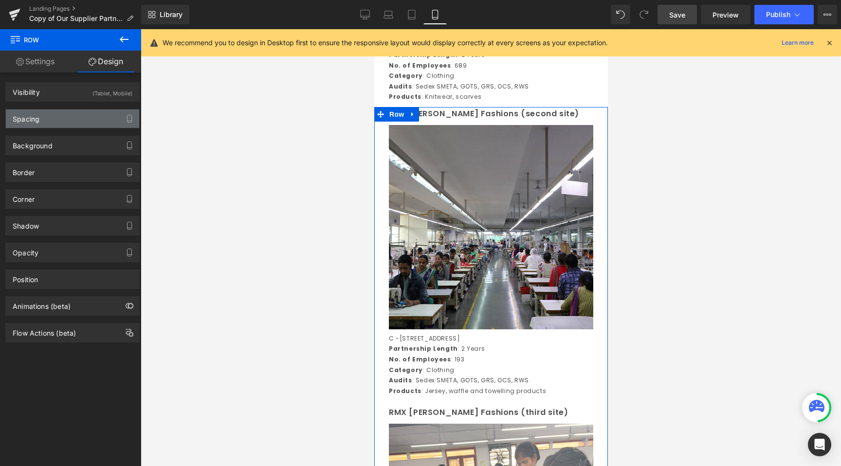
click at [72, 118] on div "Spacing" at bounding box center [72, 119] width 133 height 18
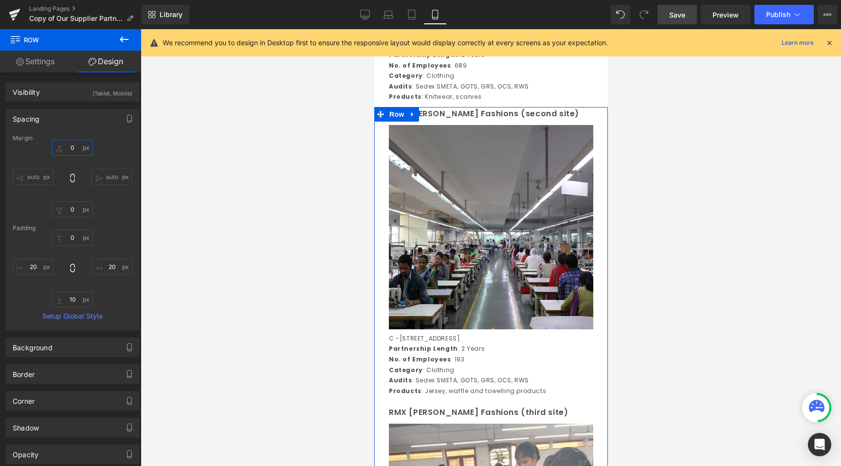
click at [75, 144] on input "0" at bounding box center [72, 148] width 41 height 16
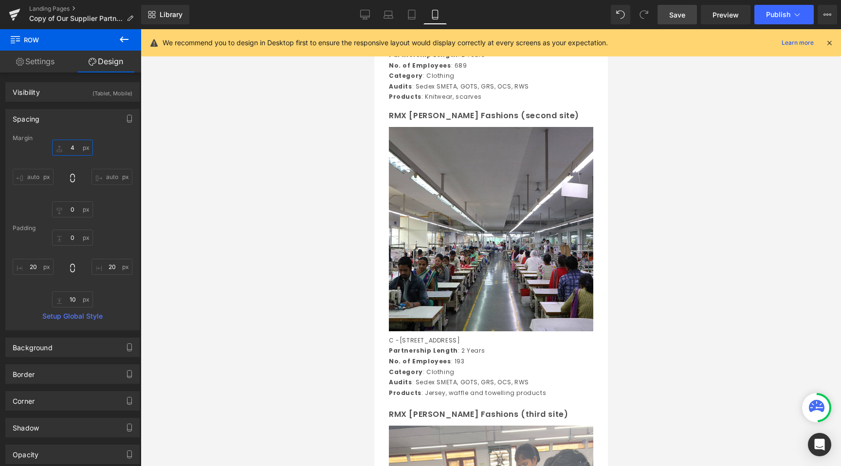
type input "5"
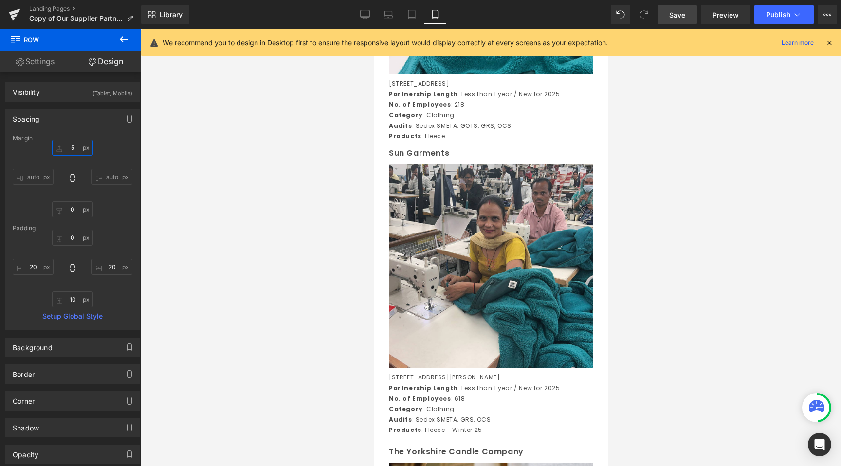
scroll to position [3702, 0]
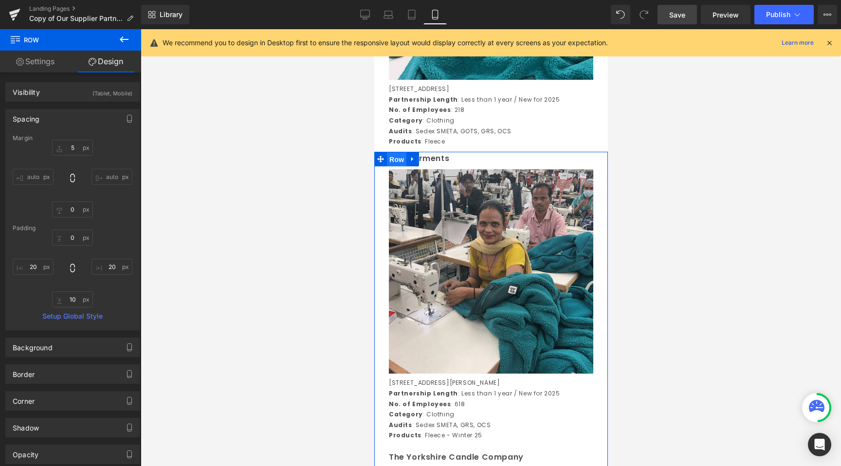
click at [404, 167] on span "Row" at bounding box center [396, 159] width 19 height 15
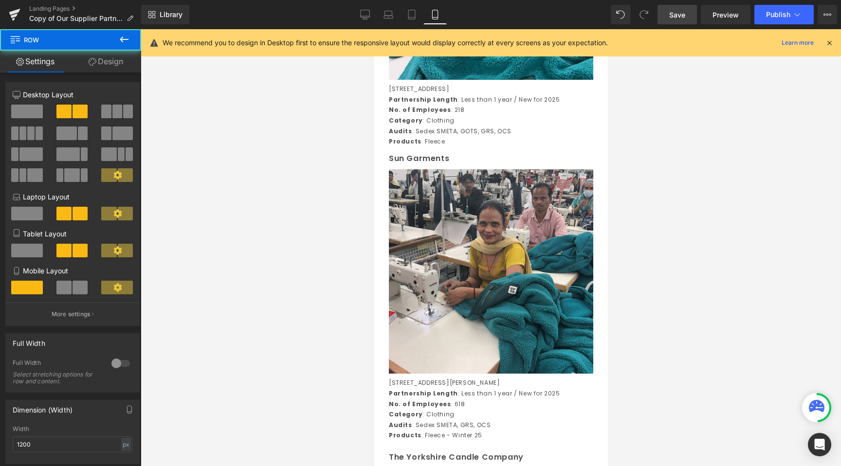
click at [117, 51] on link "Design" at bounding box center [106, 62] width 71 height 22
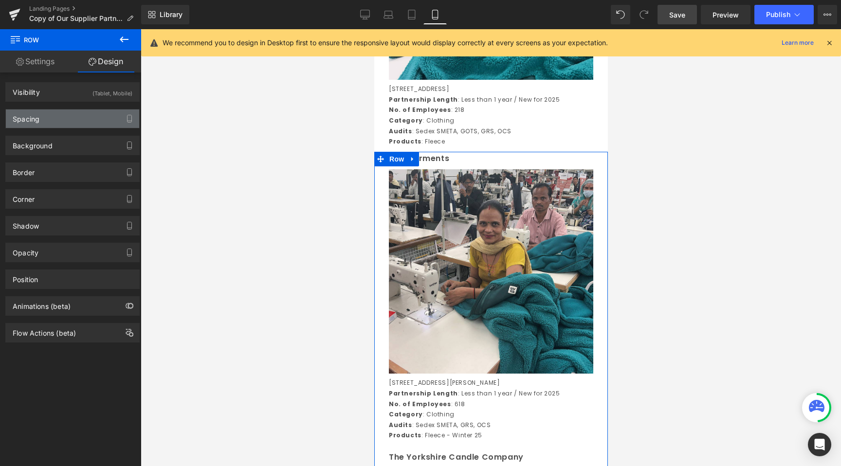
click at [72, 120] on div "Spacing" at bounding box center [72, 119] width 133 height 18
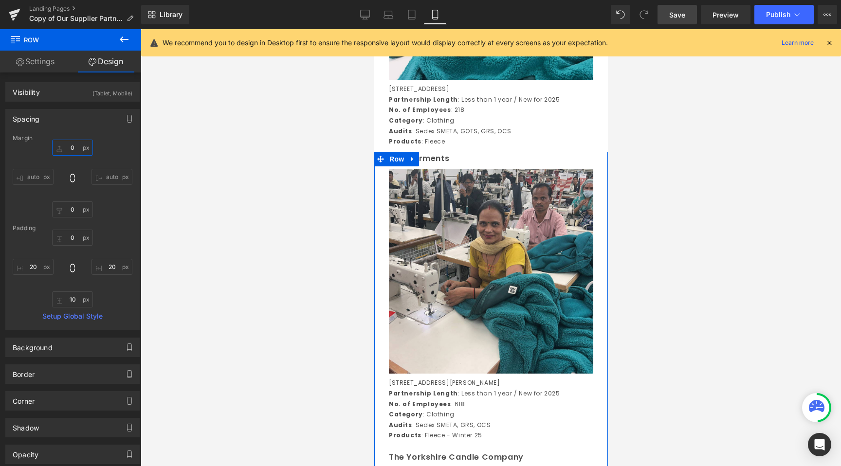
click at [71, 147] on input "0" at bounding box center [72, 148] width 41 height 16
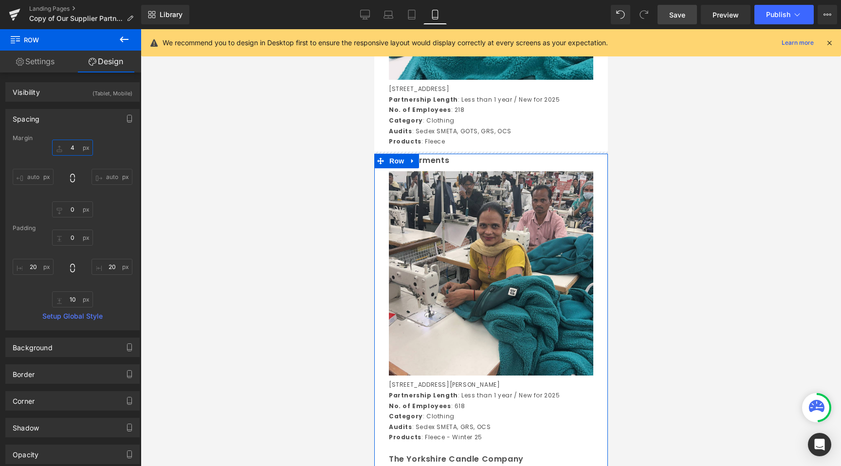
type input "5"
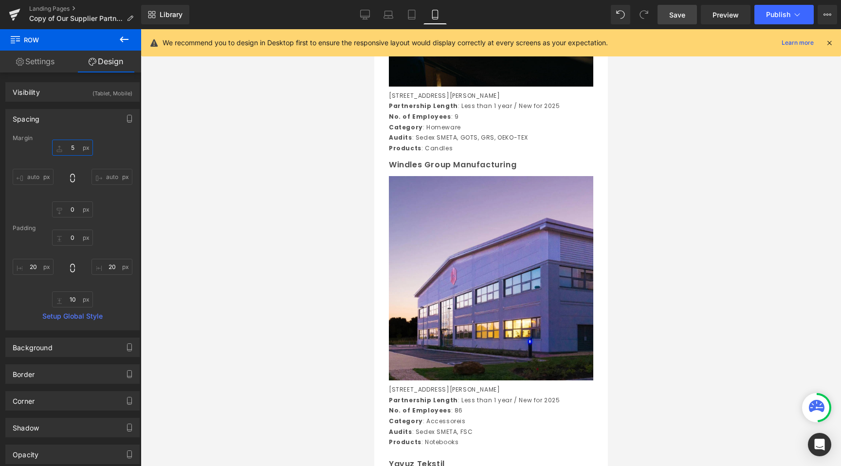
scroll to position [4301, 0]
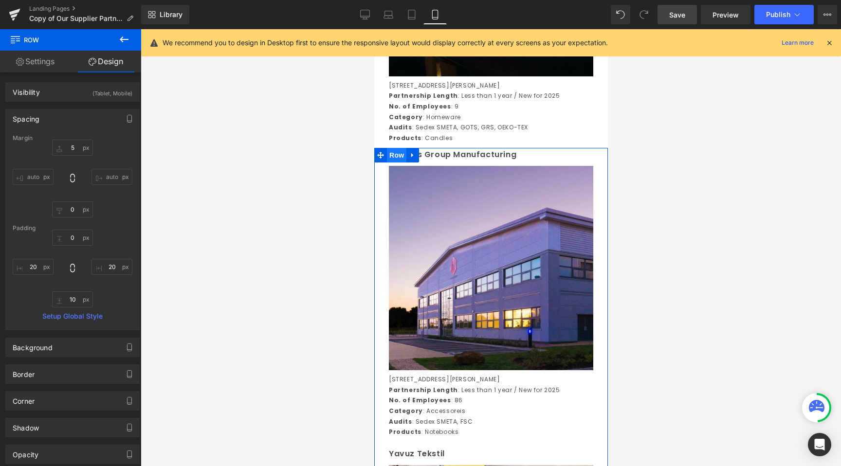
click at [402, 163] on span "Row" at bounding box center [396, 155] width 19 height 15
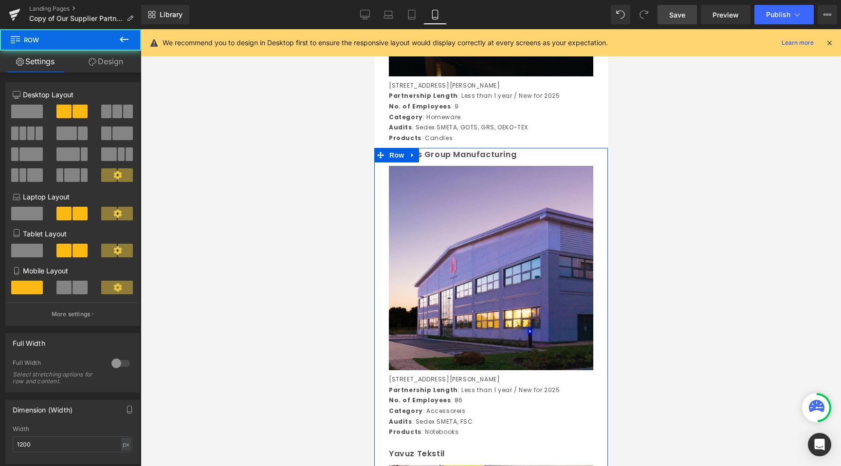
click at [117, 72] on link "Design" at bounding box center [106, 62] width 71 height 22
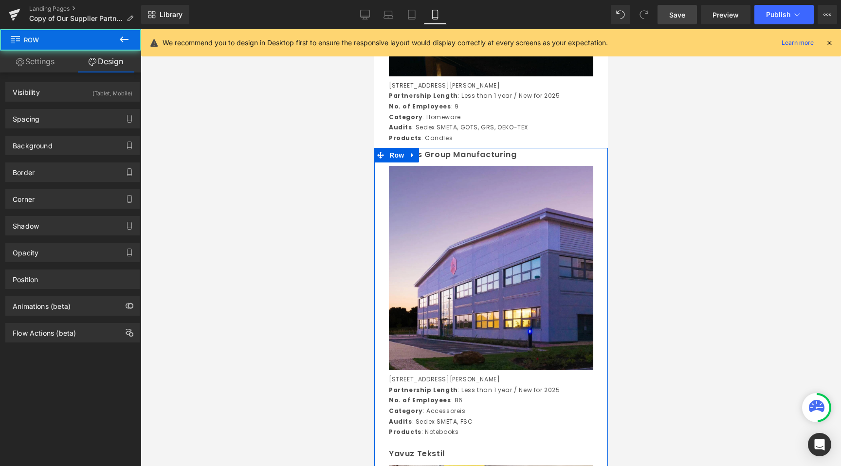
type input "0"
type input "20"
type input "10"
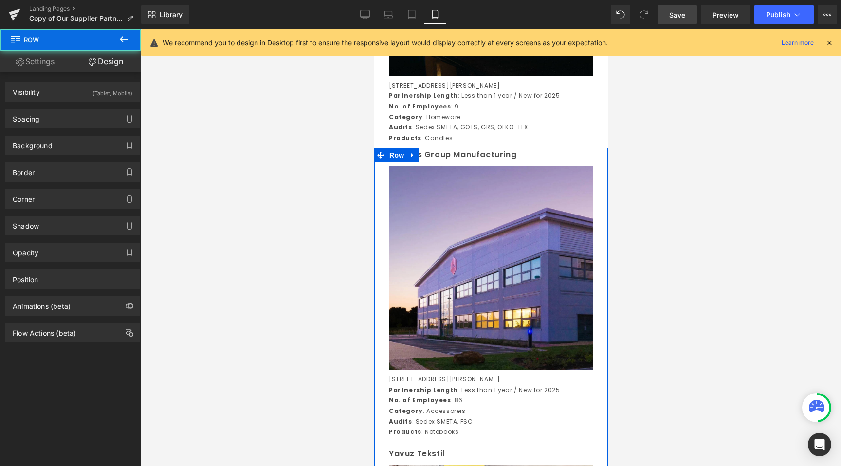
type input "20"
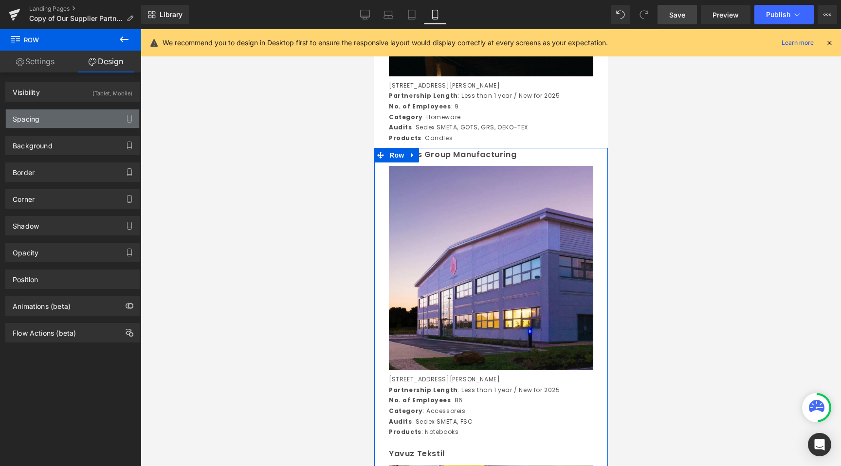
click at [85, 116] on div "Spacing" at bounding box center [72, 119] width 133 height 18
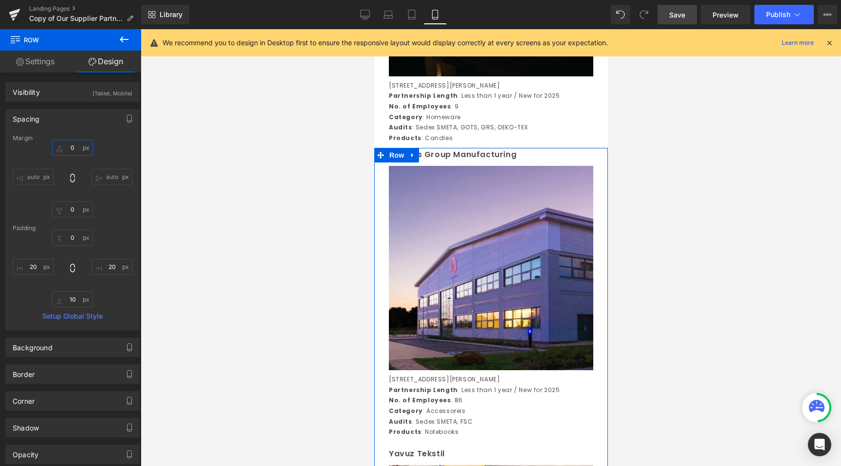
click at [78, 148] on input "0" at bounding box center [72, 148] width 41 height 16
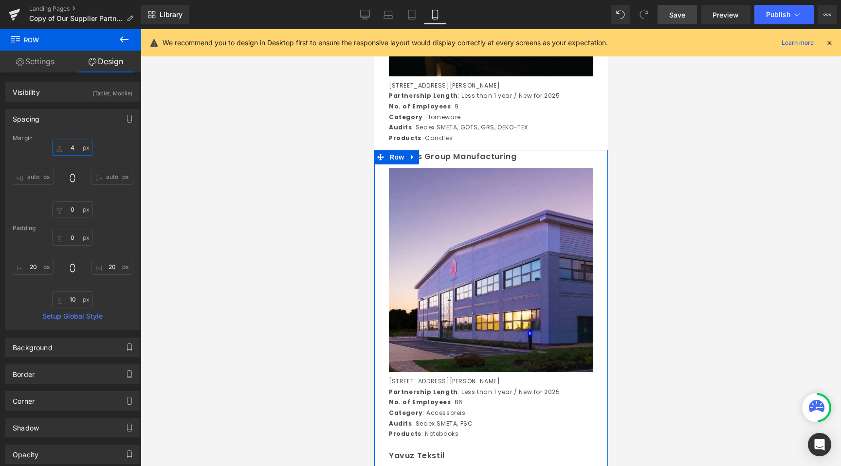
type input "5"
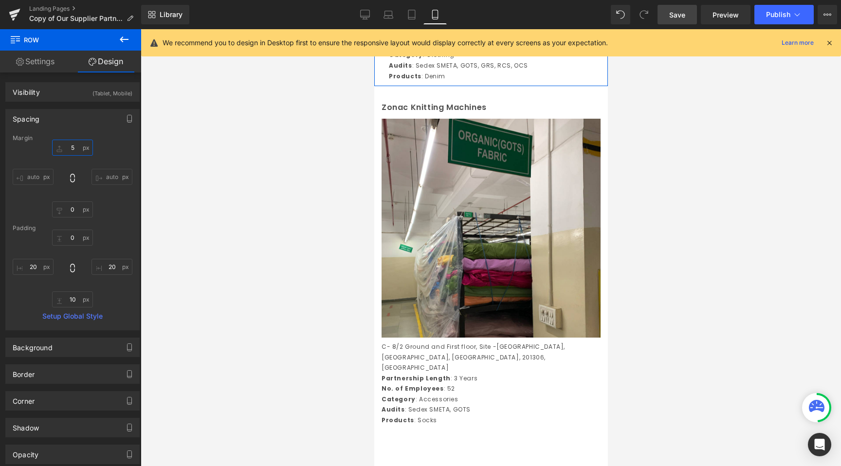
scroll to position [4960, 0]
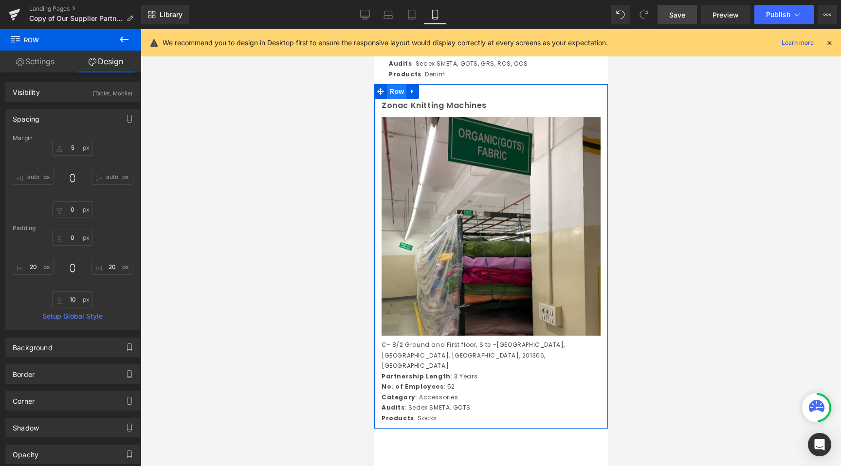
click at [397, 99] on span "Row" at bounding box center [396, 91] width 19 height 15
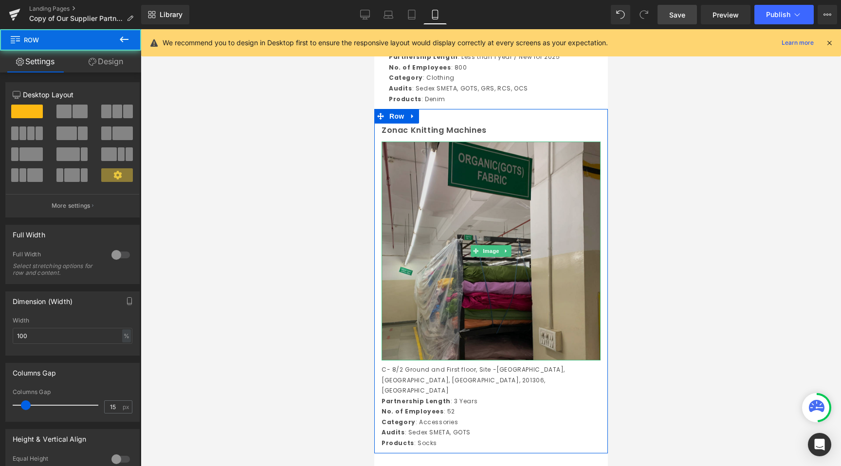
scroll to position [4921, 0]
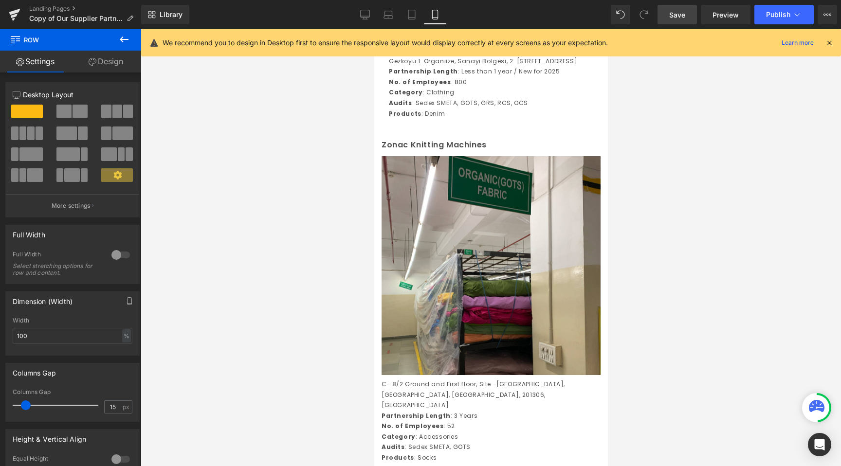
click at [290, 262] on div at bounding box center [491, 247] width 700 height 437
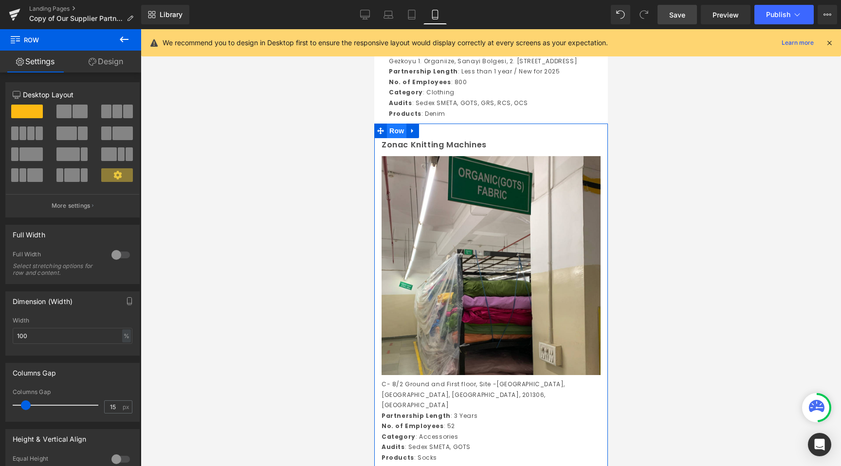
click at [394, 138] on span "Row" at bounding box center [396, 131] width 19 height 15
click at [120, 62] on link "Design" at bounding box center [106, 62] width 71 height 22
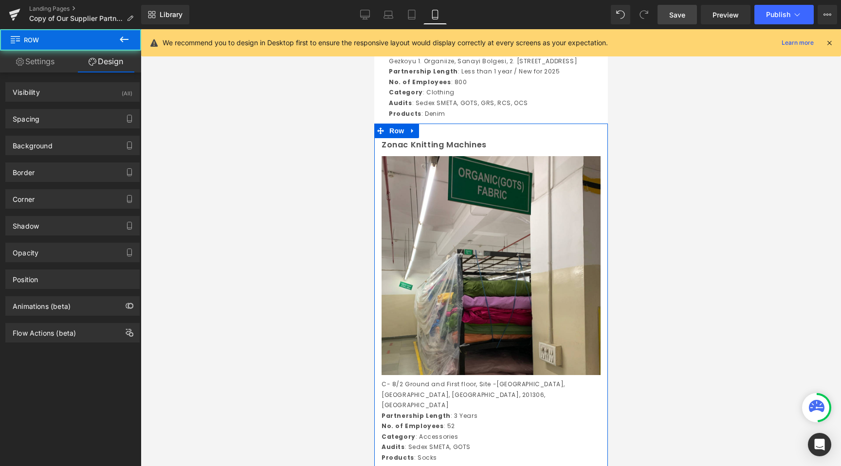
type input "0"
type input "30"
type input "0"
type input "10"
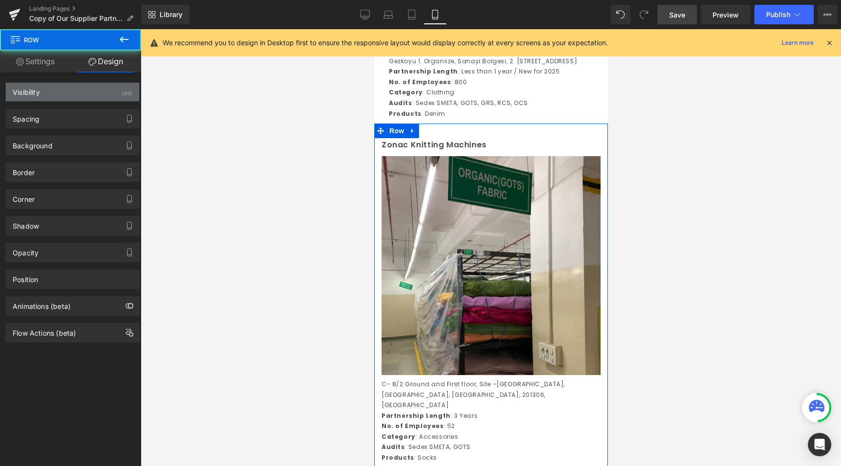
click at [71, 98] on div "Visibility (All)" at bounding box center [72, 92] width 133 height 18
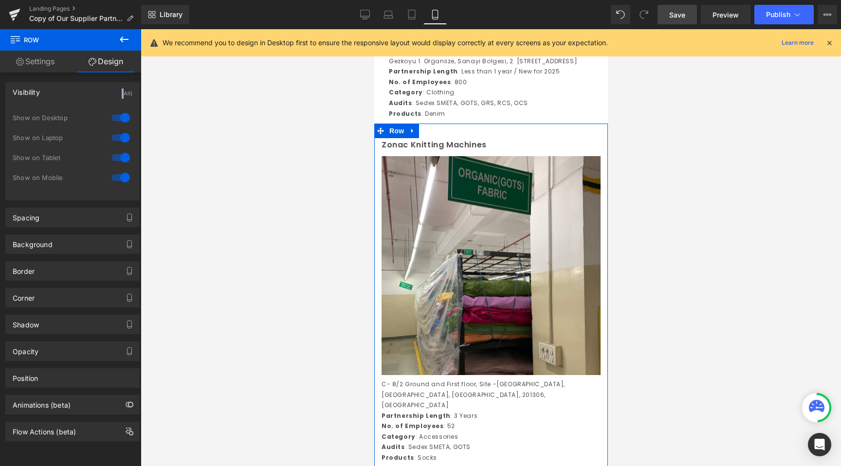
click at [71, 98] on div "Visibility (All)" at bounding box center [72, 92] width 133 height 18
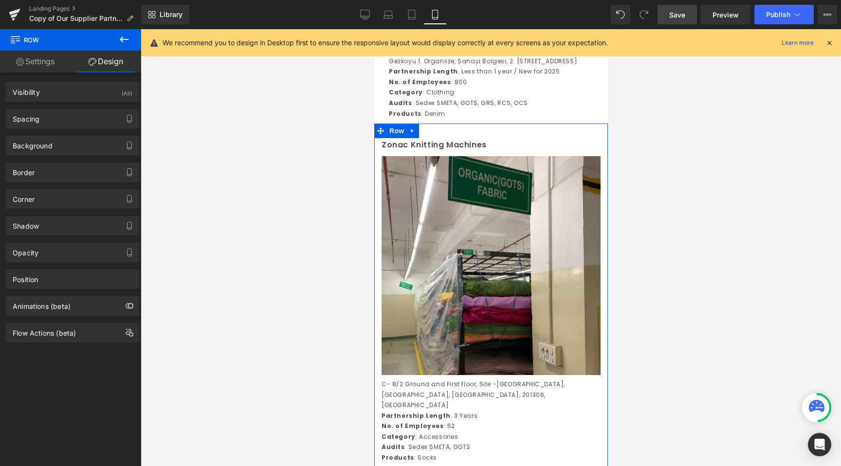
click at [62, 128] on div "Visibility (All) 0|0|0|0 1 Show on Desktop 1 Show on Laptop 1 Show on Tablet 1 …" at bounding box center [73, 208] width 146 height 270
click at [61, 121] on div "Spacing" at bounding box center [72, 119] width 133 height 18
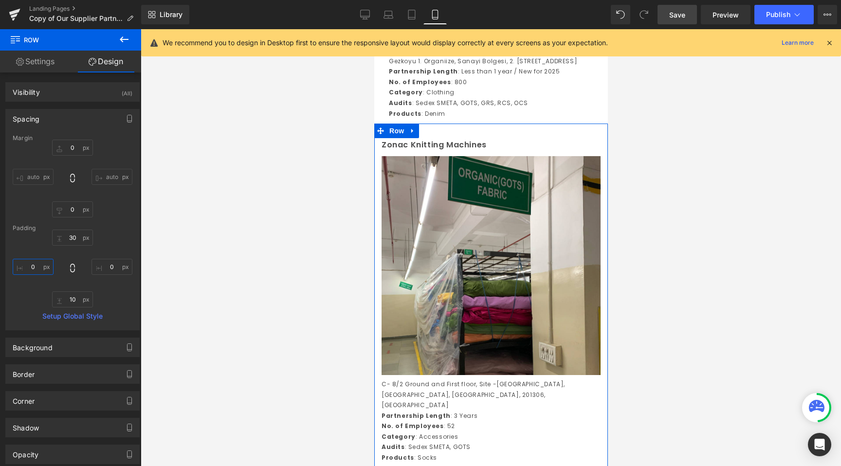
click at [30, 265] on input "0" at bounding box center [33, 267] width 41 height 16
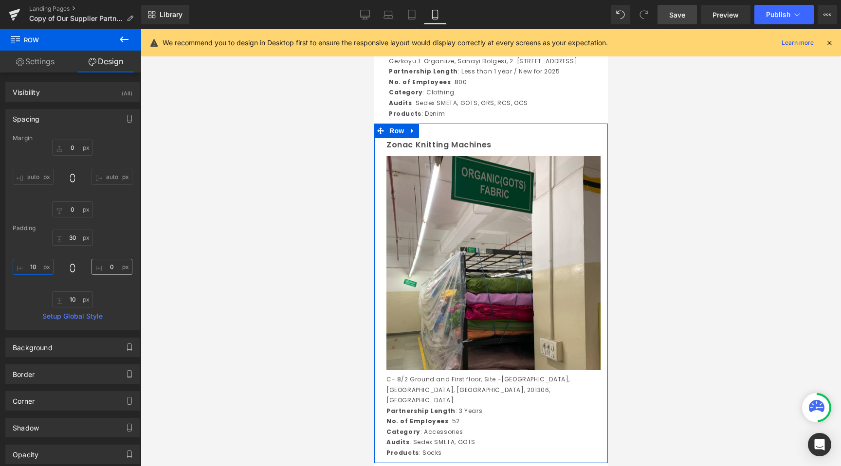
type input "10"
click at [100, 264] on input "0" at bounding box center [112, 267] width 41 height 16
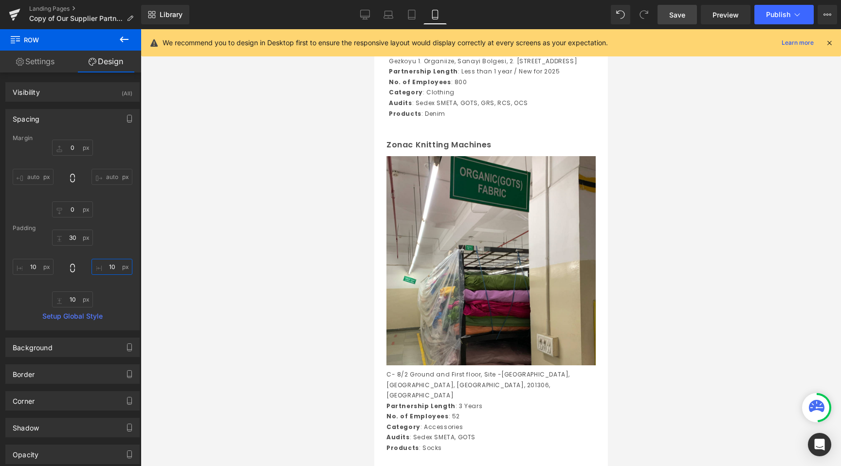
type input "10"
click at [242, 294] on div at bounding box center [491, 247] width 700 height 437
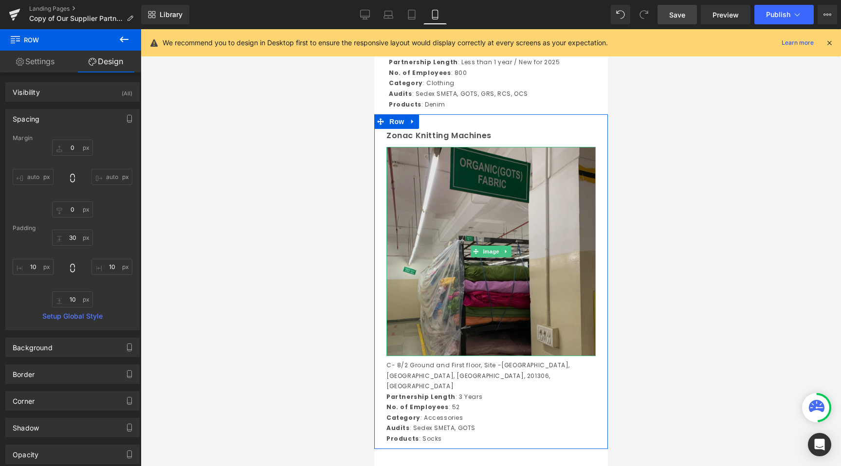
scroll to position [4936, 0]
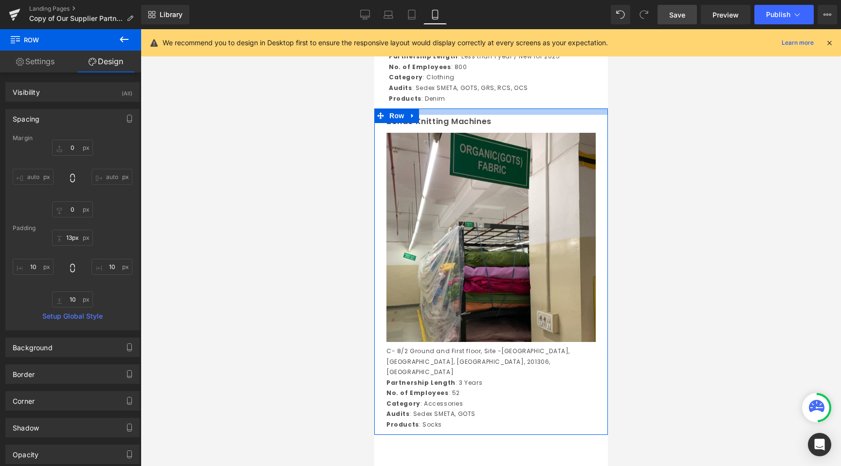
type input "12px"
drag, startPoint x: 456, startPoint y: 204, endPoint x: 457, endPoint y: 196, distance: 8.8
click at [457, 114] on div at bounding box center [491, 112] width 234 height 6
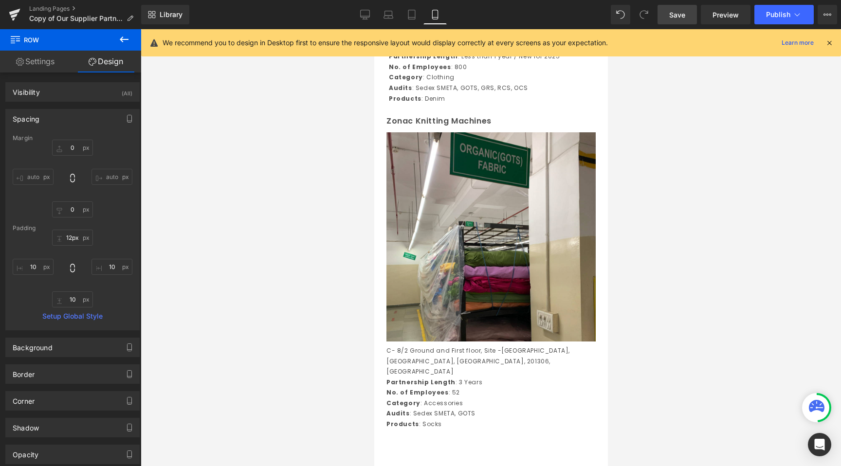
click at [284, 309] on div at bounding box center [491, 247] width 700 height 437
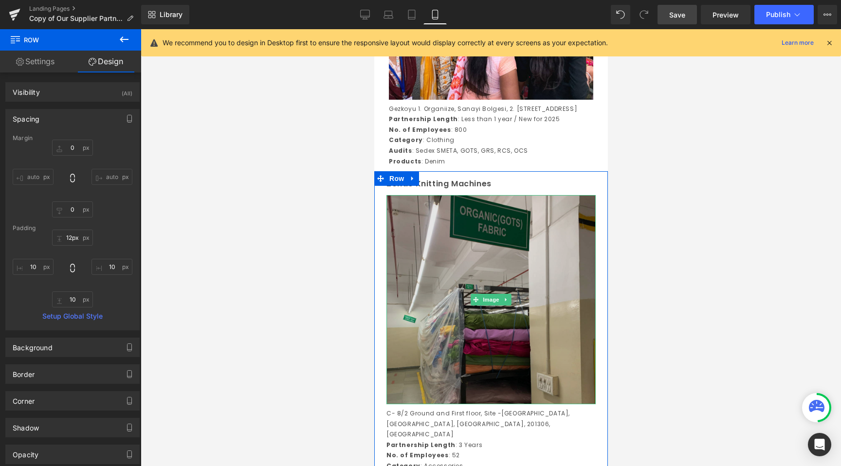
scroll to position [4867, 0]
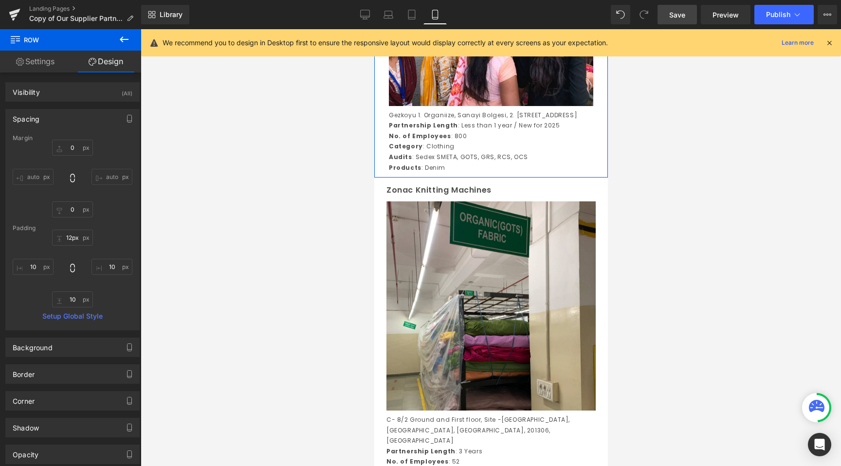
click at [384, 134] on div "Yavuz Tekstil Text Block Image Gezkoyu 1. Organiize, Sanayi Bolgesi, 2. Sanayi …" at bounding box center [491, 28] width 214 height 289
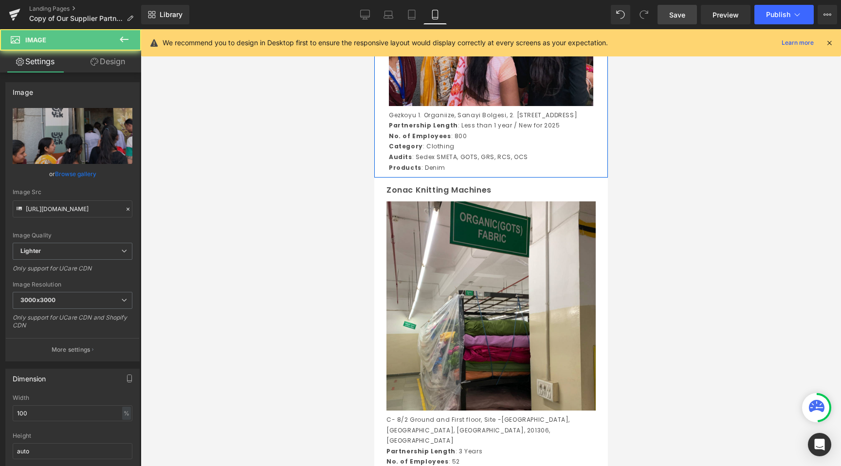
click at [415, 106] on img at bounding box center [490, 4] width 204 height 204
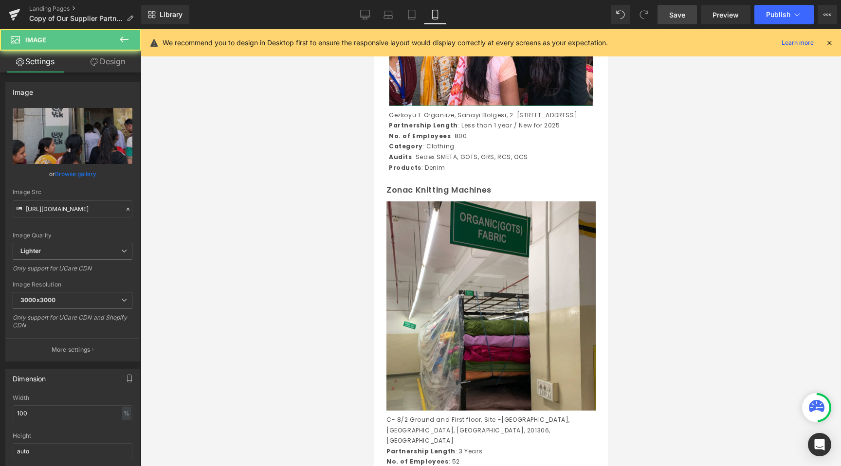
click at [104, 60] on link "Design" at bounding box center [108, 62] width 71 height 22
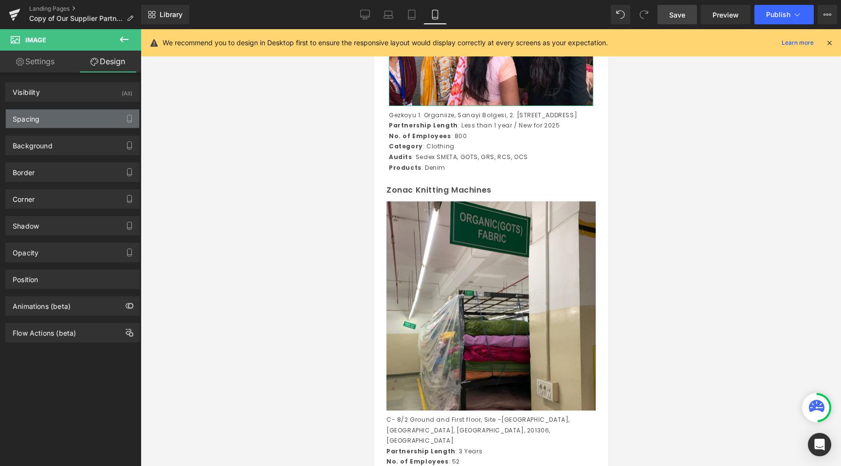
click at [73, 114] on div "Spacing" at bounding box center [72, 119] width 133 height 18
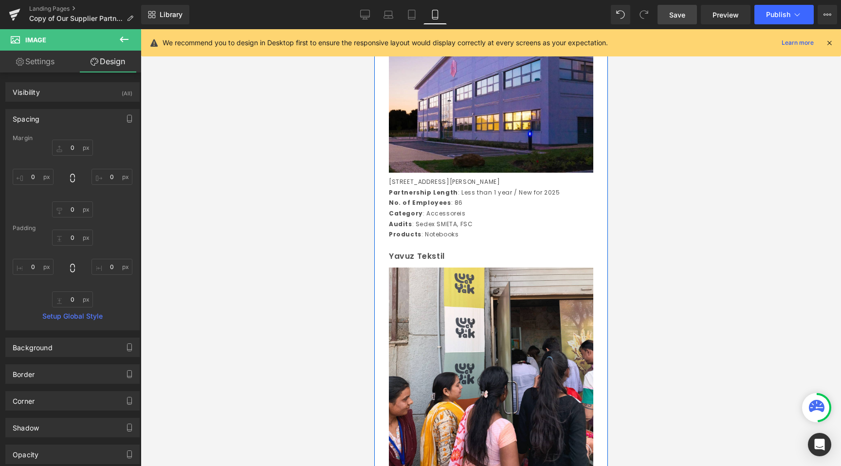
scroll to position [4453, 0]
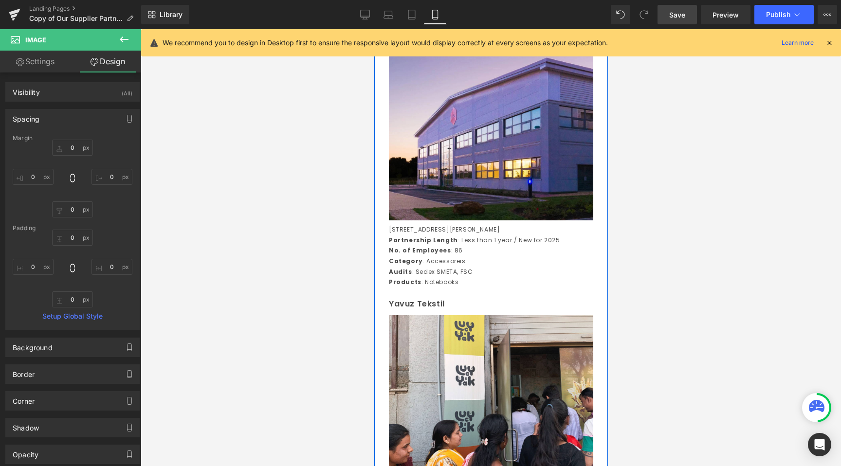
click at [396, 13] on span "Row" at bounding box center [396, 5] width 19 height 15
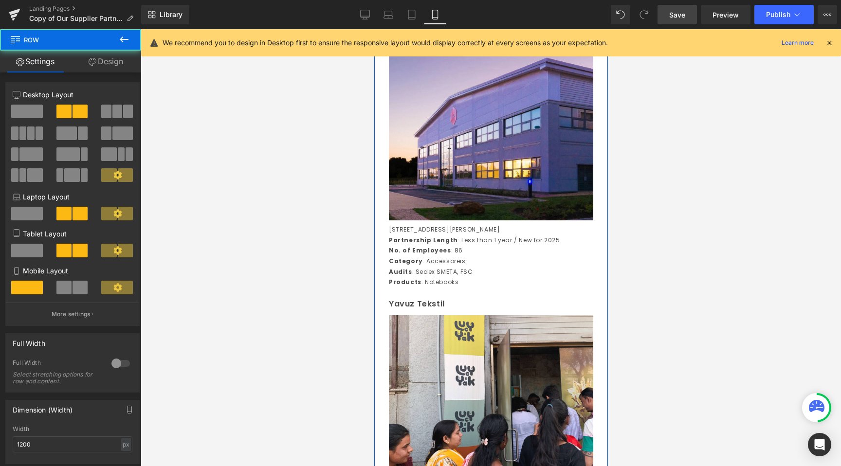
click at [113, 72] on link "Design" at bounding box center [106, 62] width 71 height 22
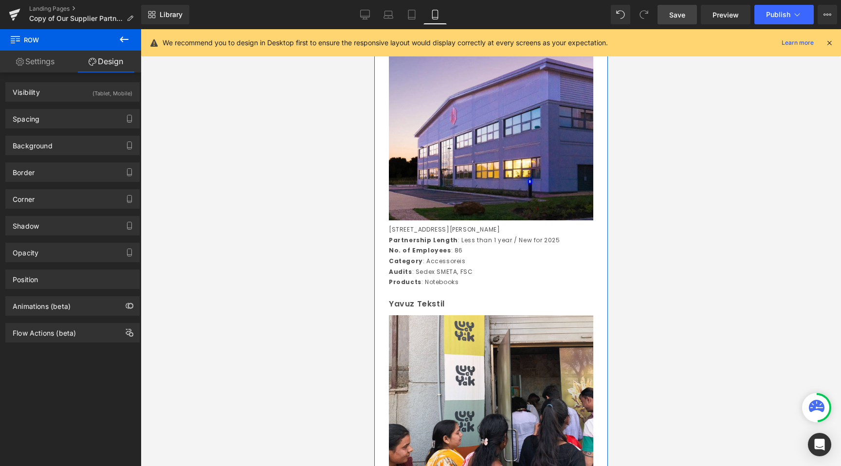
click at [58, 130] on div "Background Color & Image color transparent Color transparent 0 % Image Replace …" at bounding box center [73, 142] width 146 height 27
click at [58, 120] on div "Spacing" at bounding box center [72, 119] width 133 height 18
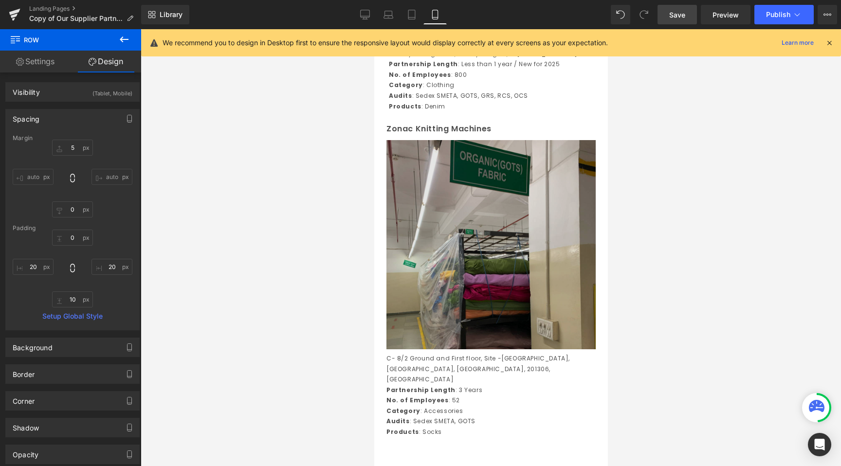
scroll to position [4893, 0]
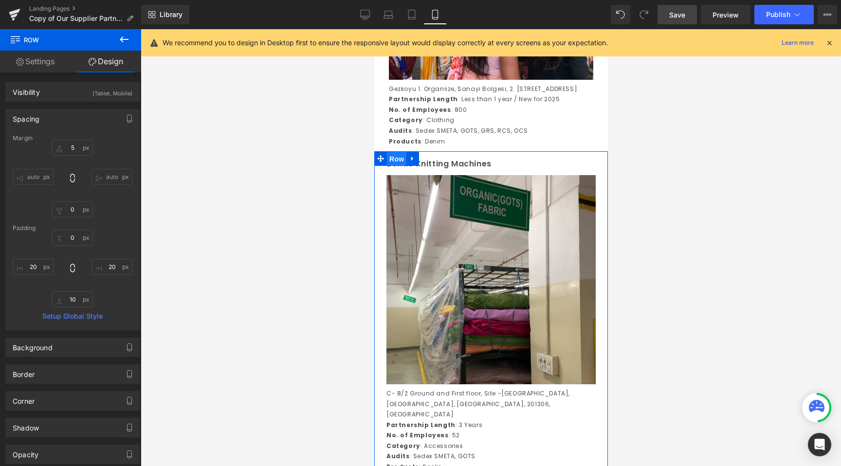
click at [394, 166] on span "Row" at bounding box center [396, 159] width 19 height 15
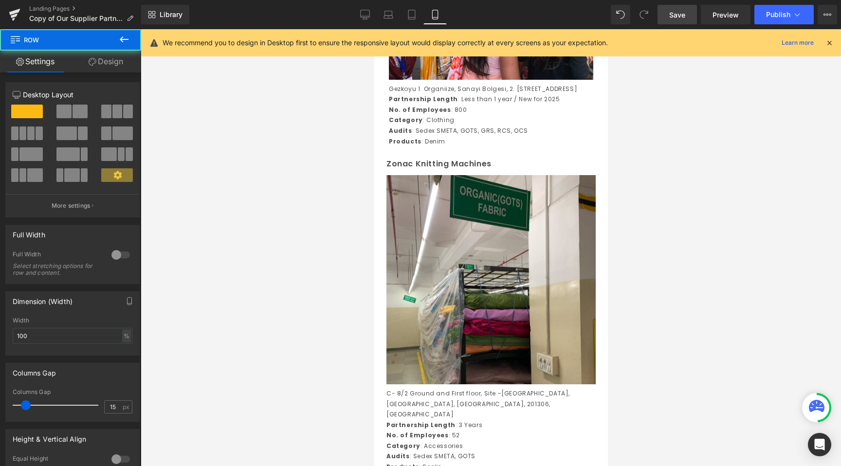
click at [89, 59] on icon at bounding box center [93, 62] width 8 height 8
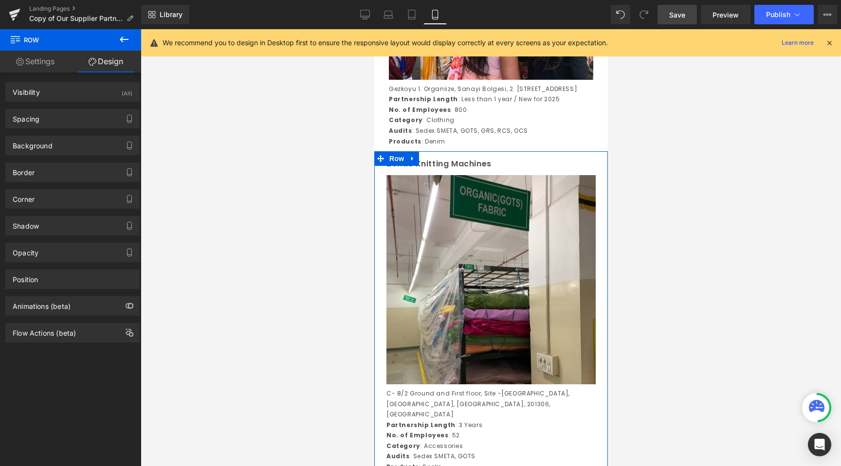
click at [61, 131] on div "Background Color & Image color transparent Color transparent 0 % Image Replace …" at bounding box center [73, 142] width 146 height 27
click at [61, 123] on div "Spacing" at bounding box center [72, 119] width 133 height 18
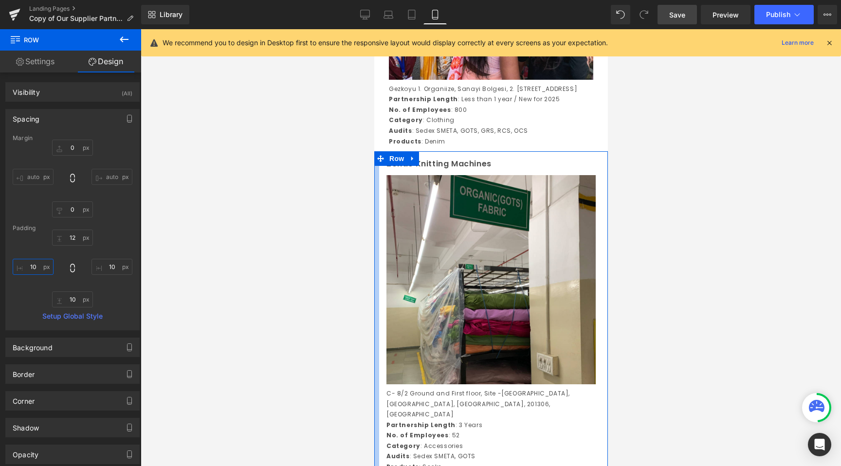
click at [34, 266] on input "10" at bounding box center [33, 267] width 41 height 16
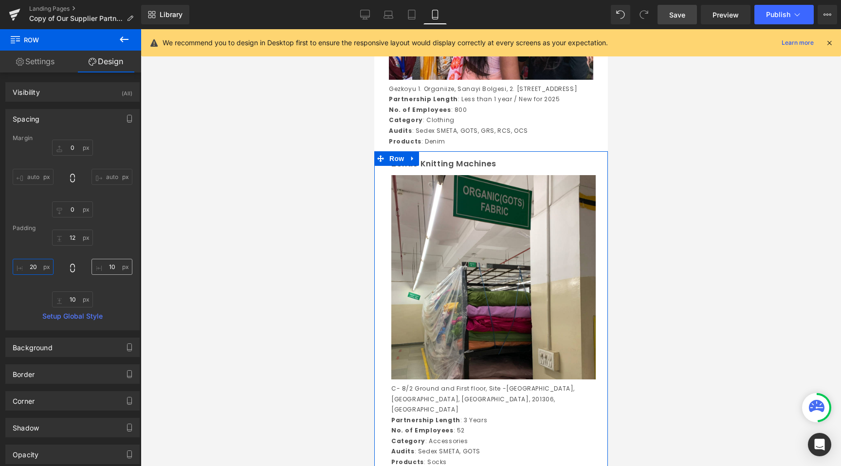
type input "20"
click at [109, 270] on input "10" at bounding box center [112, 267] width 41 height 16
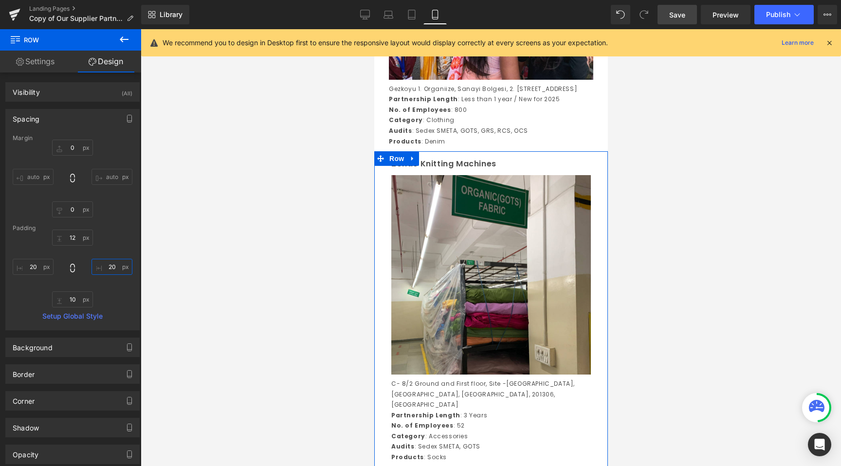
type input "20"
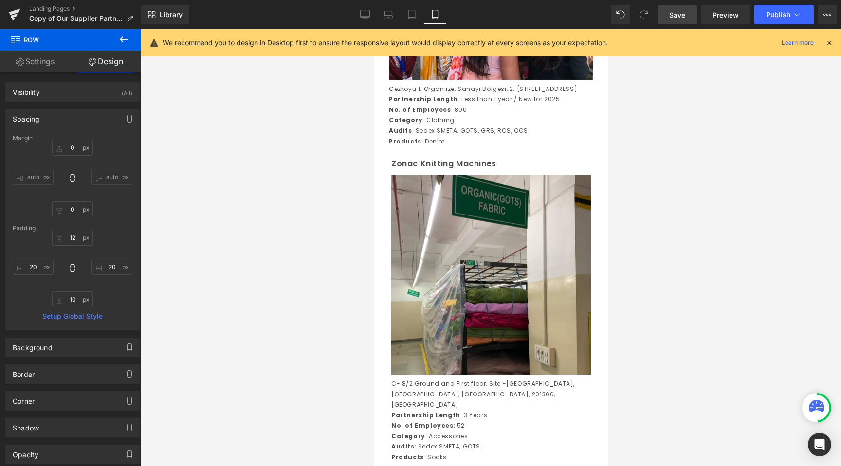
click at [339, 286] on div at bounding box center [491, 247] width 700 height 437
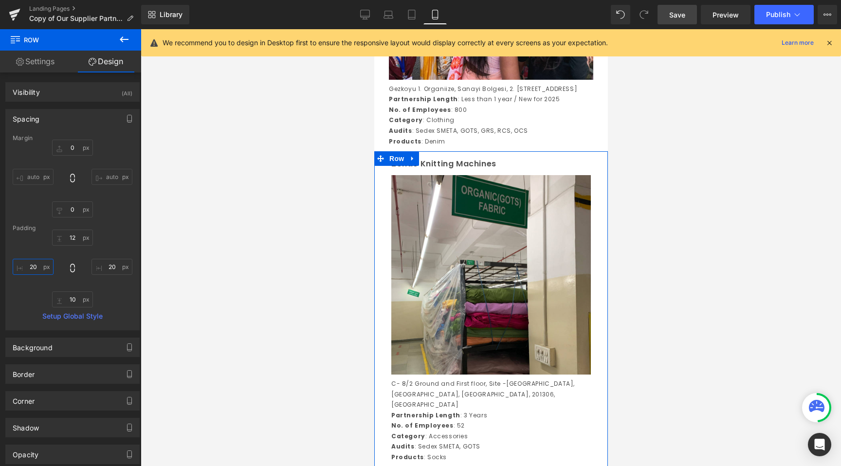
click at [40, 270] on input "20" at bounding box center [33, 267] width 41 height 16
type input "18"
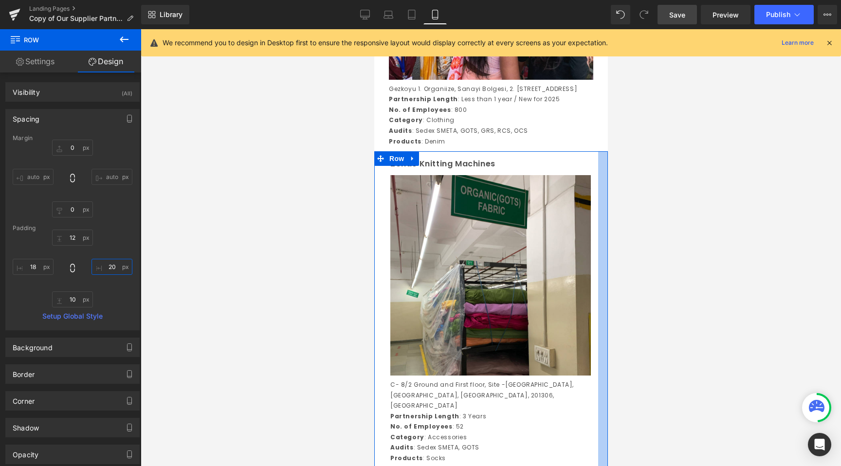
click at [102, 271] on input "20" at bounding box center [112, 267] width 41 height 16
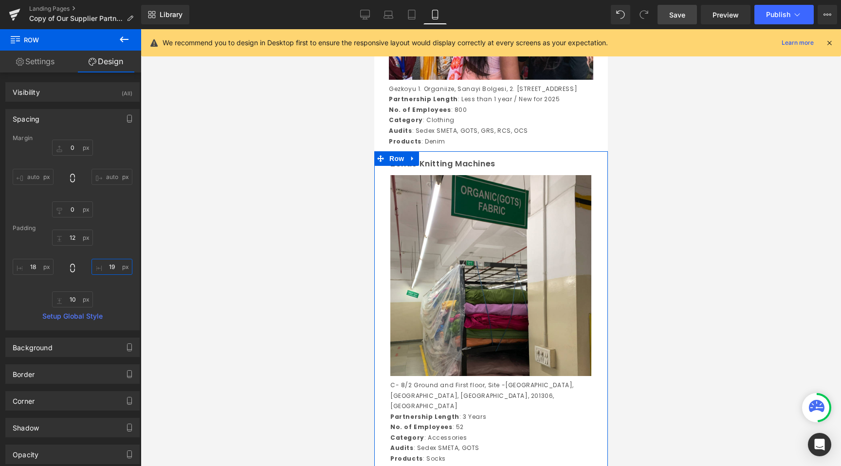
type input "18"
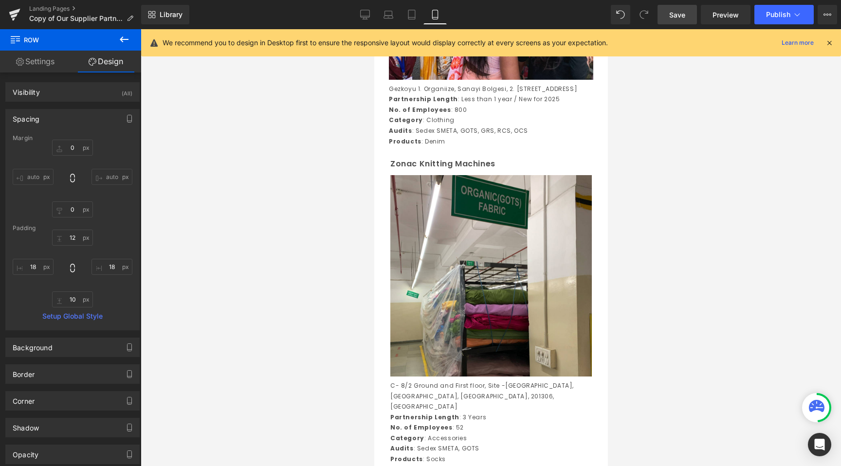
click at [251, 277] on div at bounding box center [491, 247] width 700 height 437
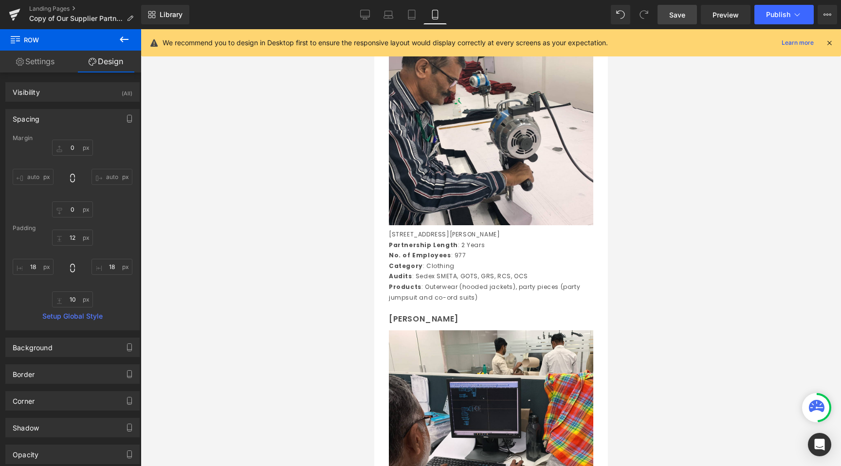
scroll to position [608, 0]
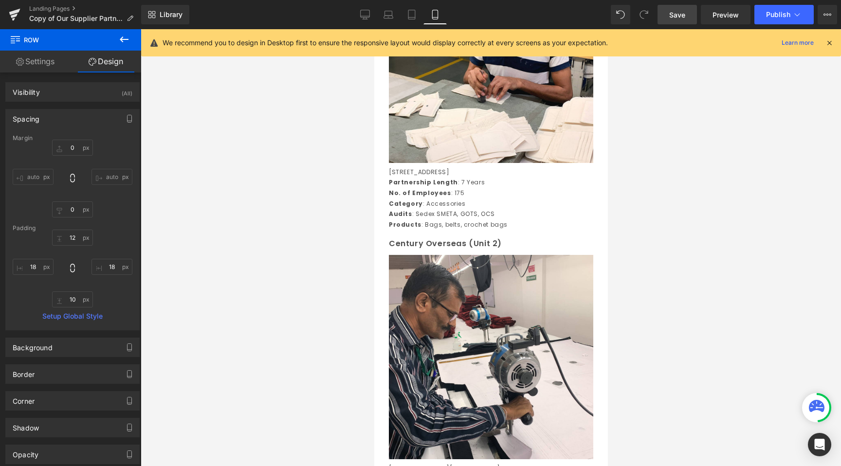
click at [683, 20] on link "Save" at bounding box center [677, 14] width 39 height 19
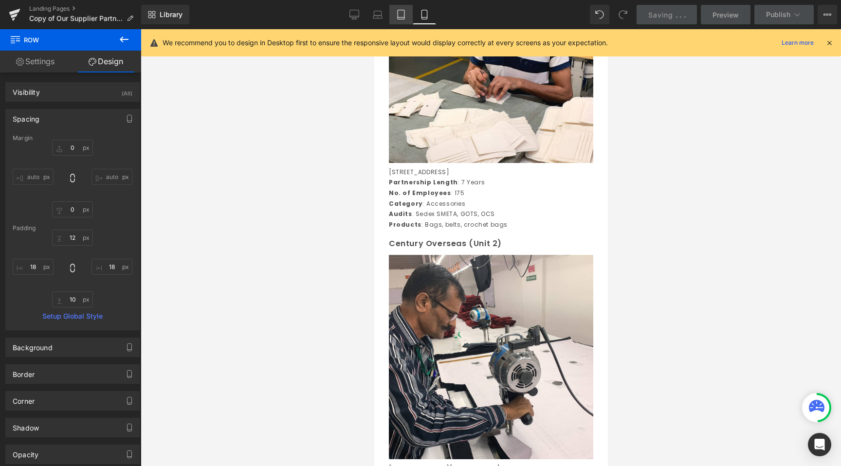
click at [404, 11] on icon at bounding box center [401, 15] width 10 height 10
type input "0"
type input "10"
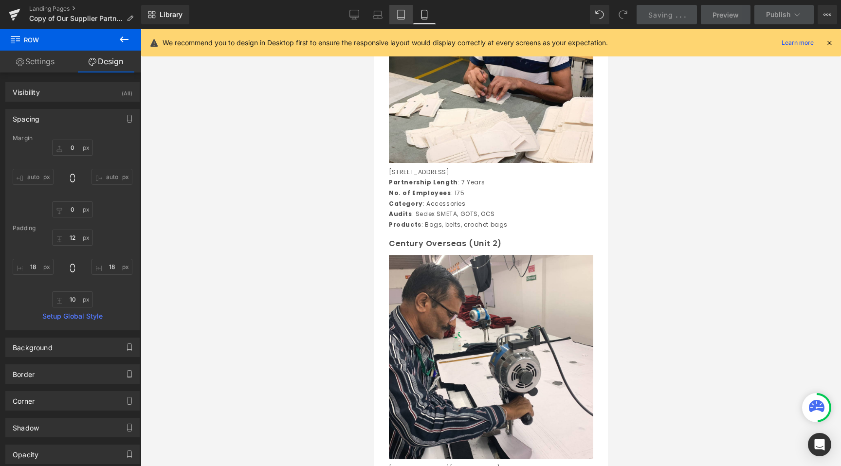
type input "10"
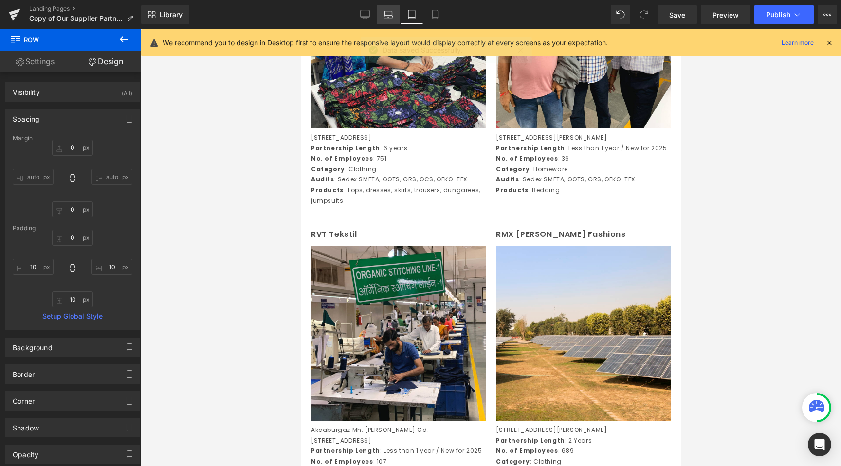
click at [396, 20] on link "Laptop" at bounding box center [388, 14] width 23 height 19
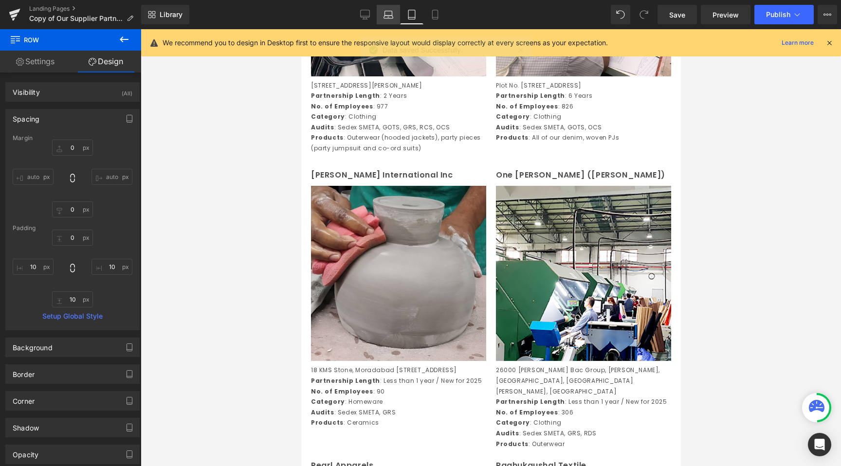
type input "0"
type input "30"
type input "0"
type input "10"
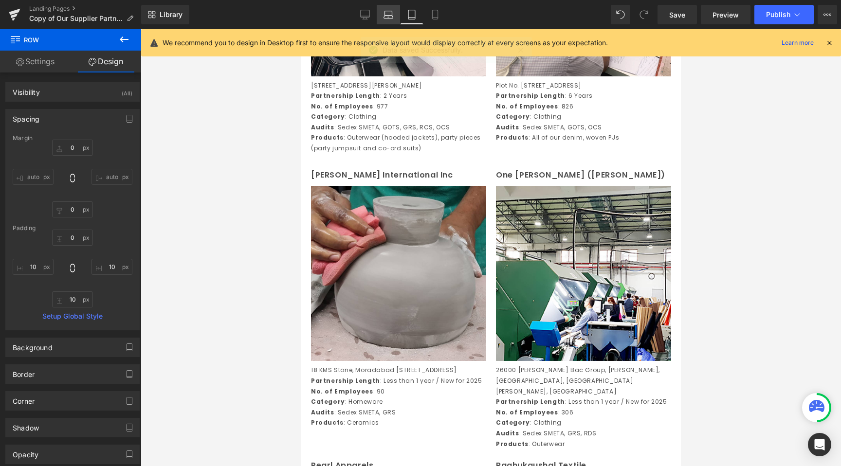
type input "0"
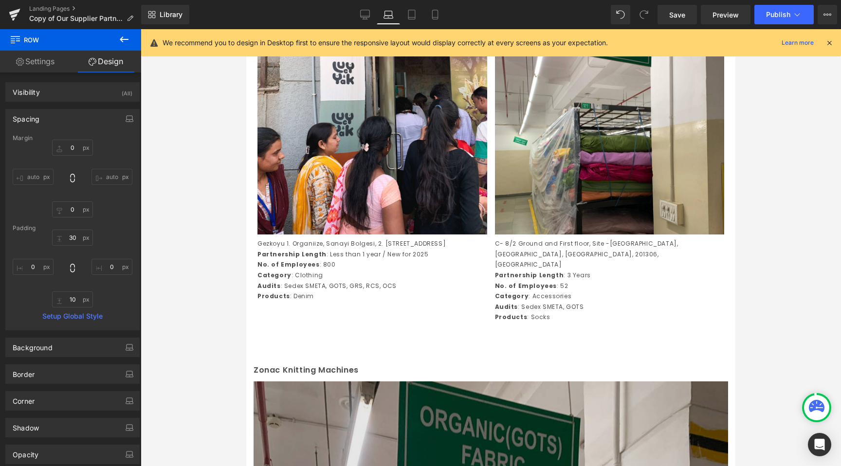
scroll to position [1854, 0]
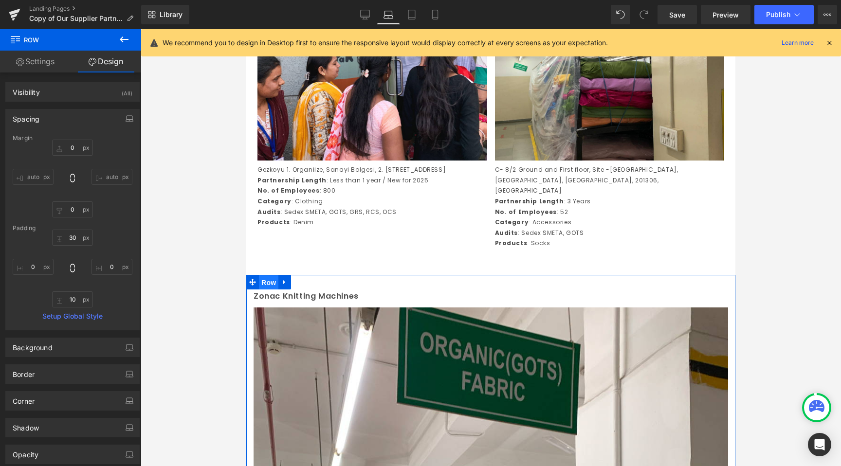
click at [275, 277] on span "Row" at bounding box center [268, 283] width 19 height 15
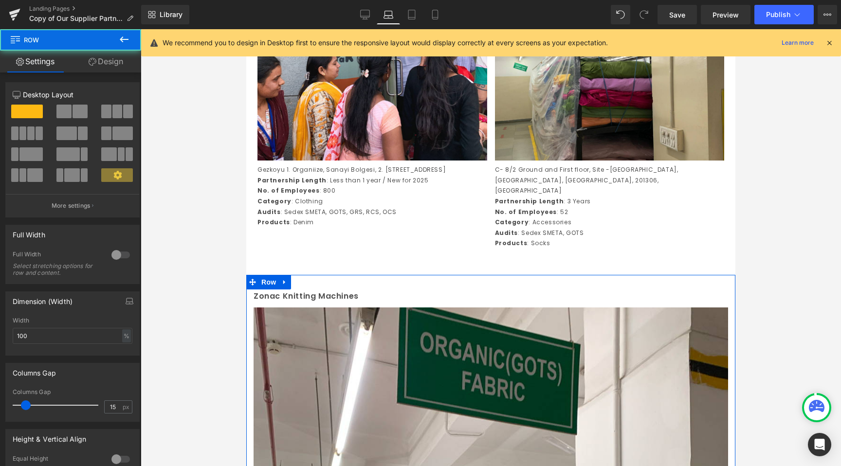
click at [90, 55] on link "Design" at bounding box center [106, 62] width 71 height 22
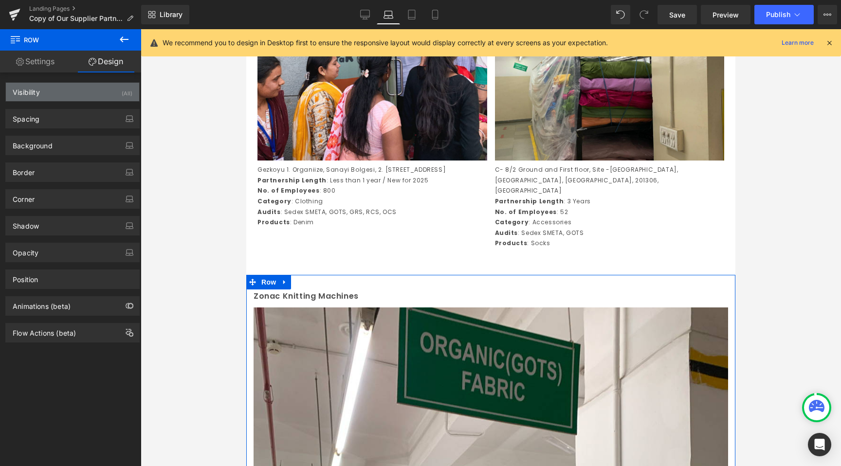
click at [81, 87] on div "Visibility (All)" at bounding box center [72, 92] width 133 height 18
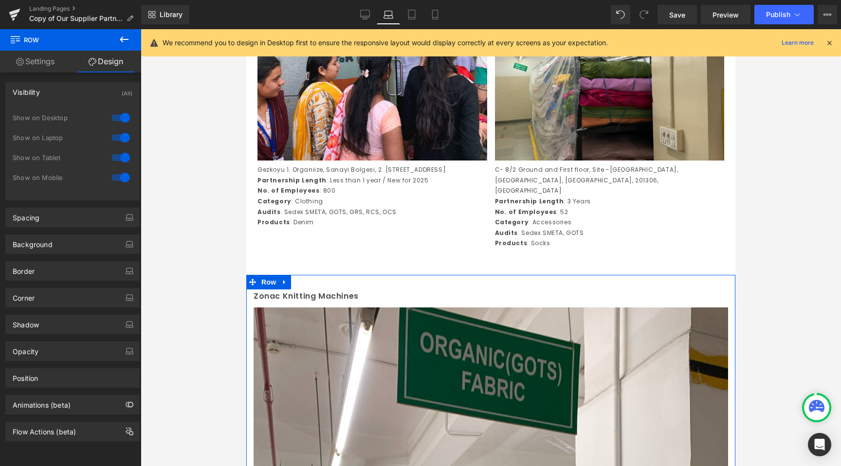
click at [123, 121] on div at bounding box center [120, 118] width 23 height 16
click at [118, 145] on div at bounding box center [120, 138] width 23 height 16
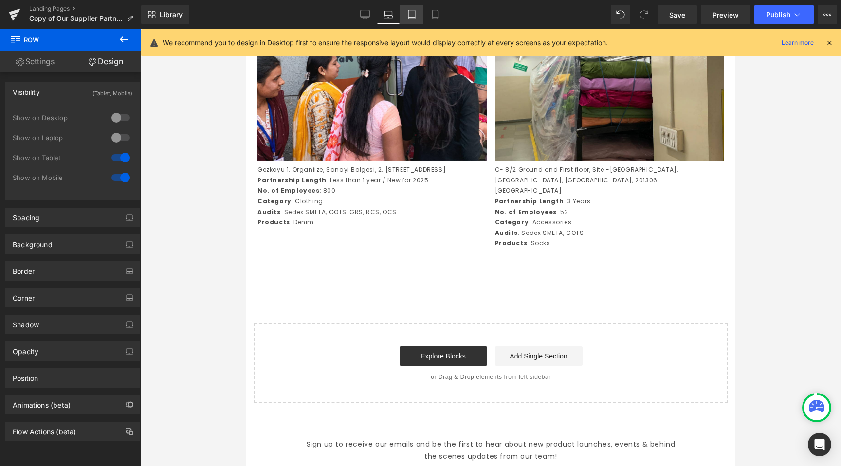
click at [403, 23] on link "Tablet" at bounding box center [411, 14] width 23 height 19
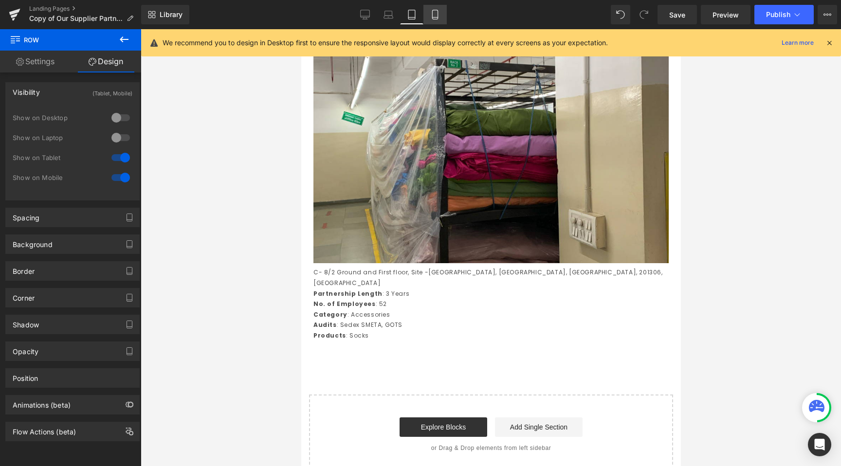
click at [436, 18] on icon at bounding box center [435, 15] width 10 height 10
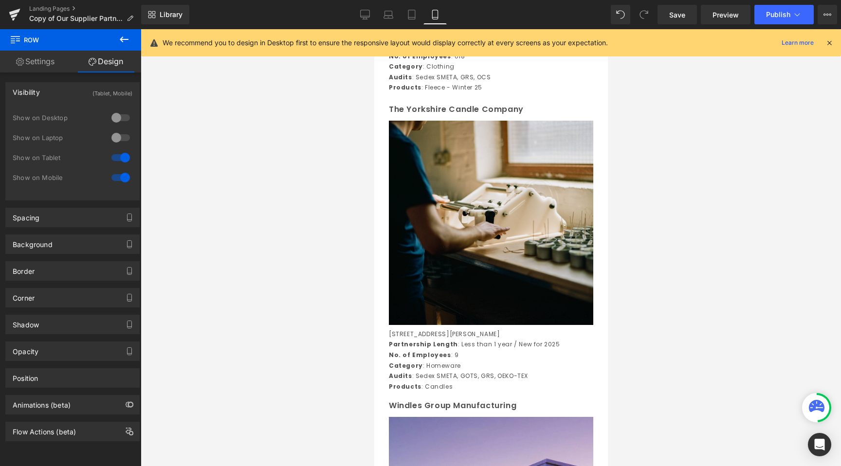
scroll to position [3865, 0]
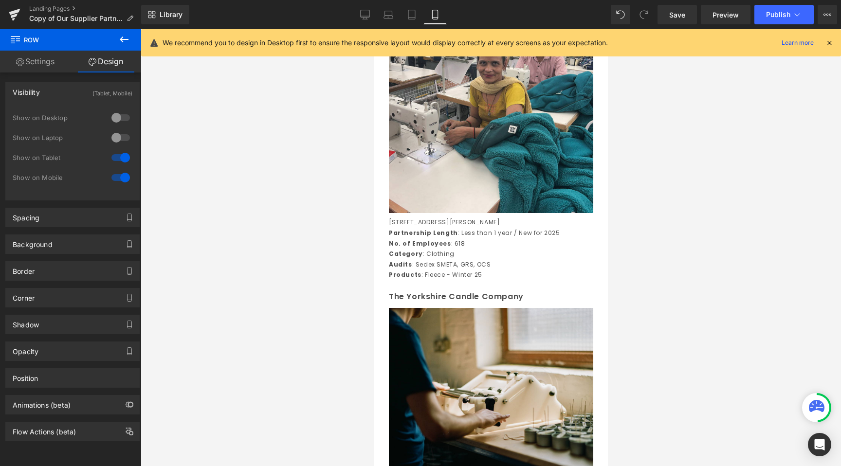
click at [410, 4] on div "Library Mobile Desktop Laptop Tablet Mobile Save Preview Publish Scheduled View…" at bounding box center [491, 14] width 700 height 29
click at [410, 11] on icon at bounding box center [412, 15] width 10 height 10
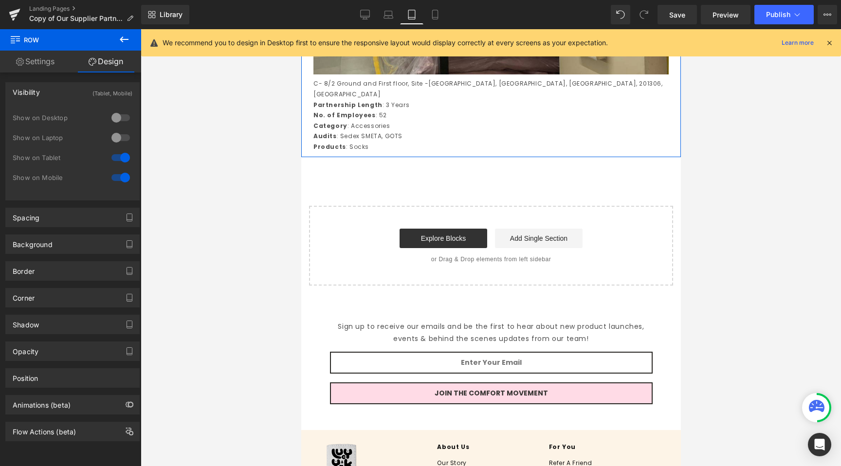
scroll to position [2935, 0]
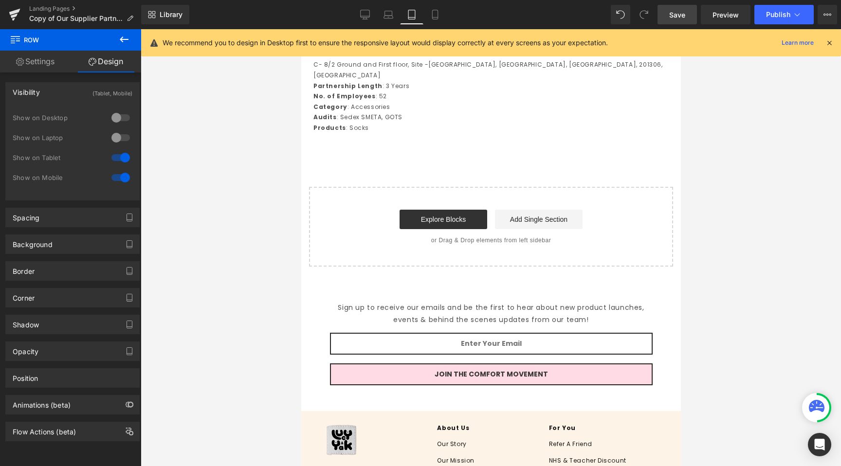
click at [686, 6] on link "Save" at bounding box center [677, 14] width 39 height 19
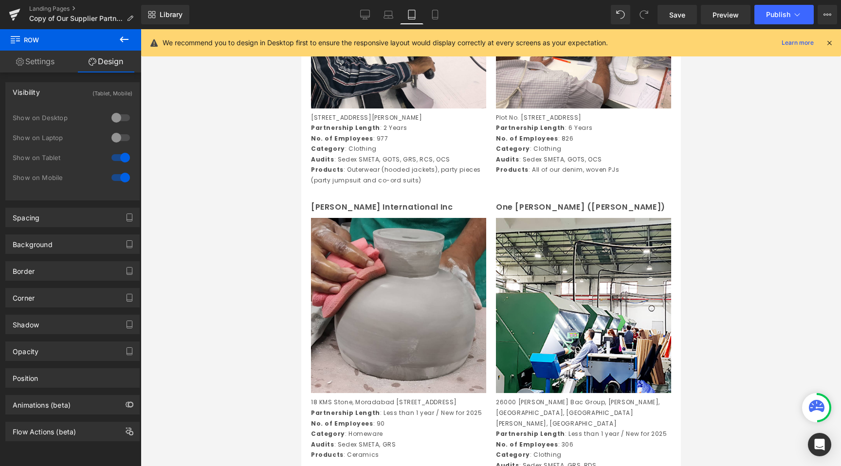
scroll to position [306, 0]
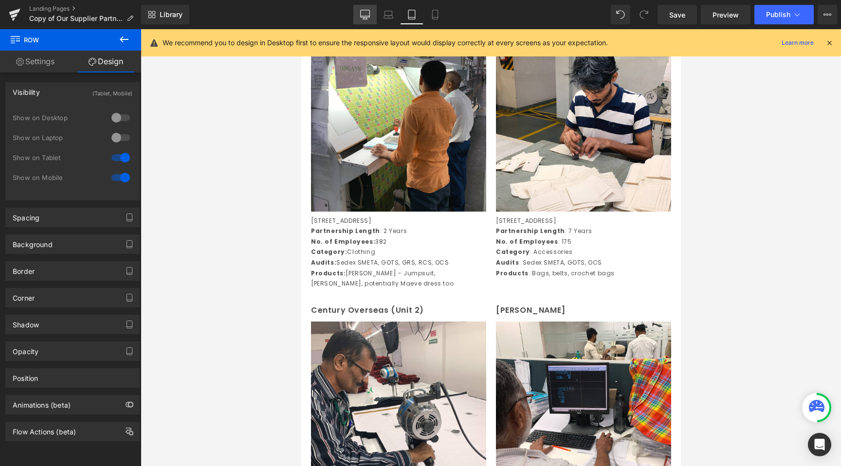
click at [369, 9] on link "Desktop" at bounding box center [364, 14] width 23 height 19
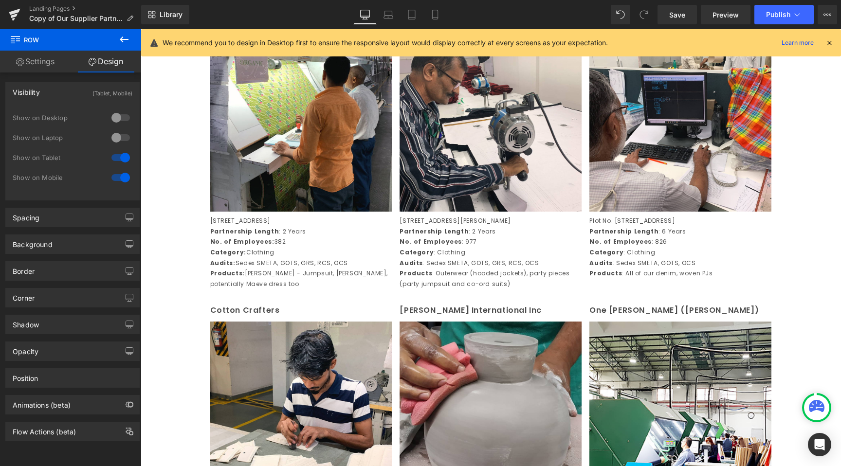
scroll to position [147, 0]
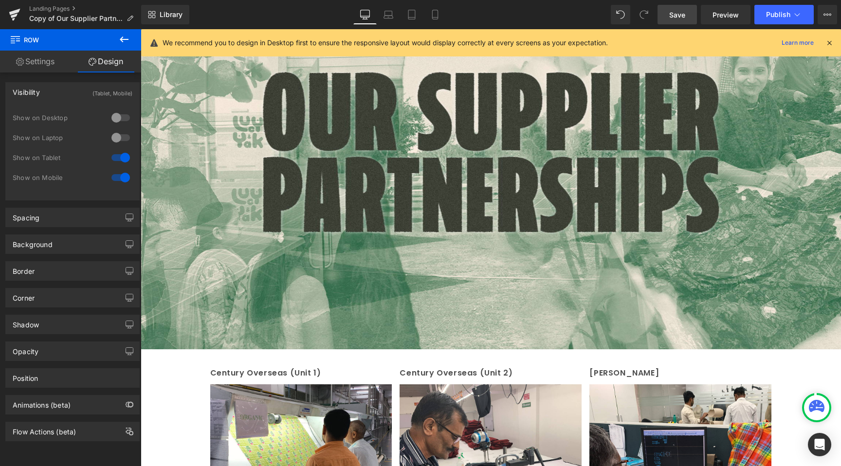
click at [678, 11] on span "Save" at bounding box center [677, 15] width 16 height 10
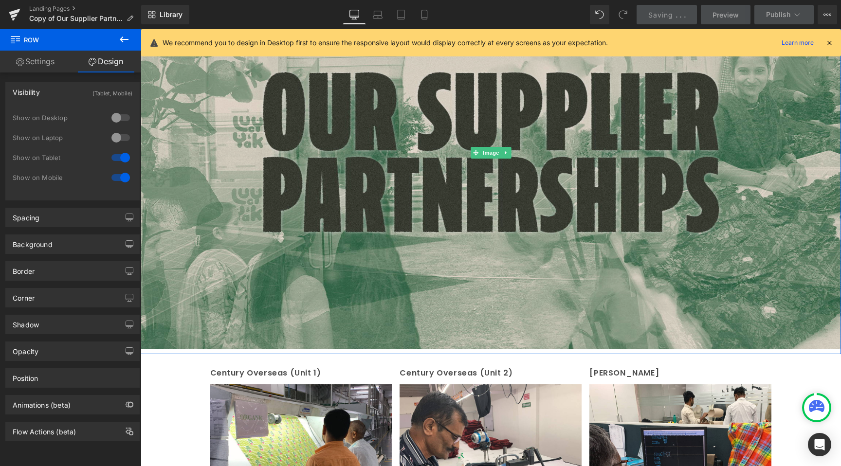
scroll to position [0, 0]
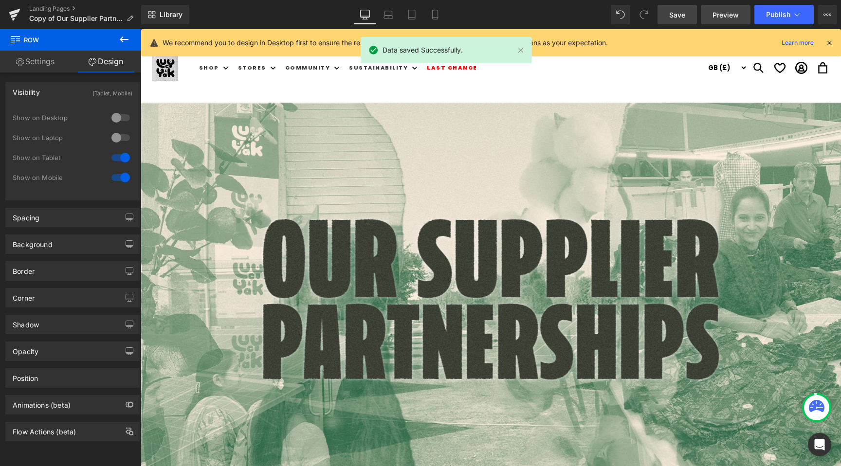
click at [711, 15] on link "Preview" at bounding box center [726, 14] width 50 height 19
